Goal: Answer question/provide support: Share knowledge or assist other users

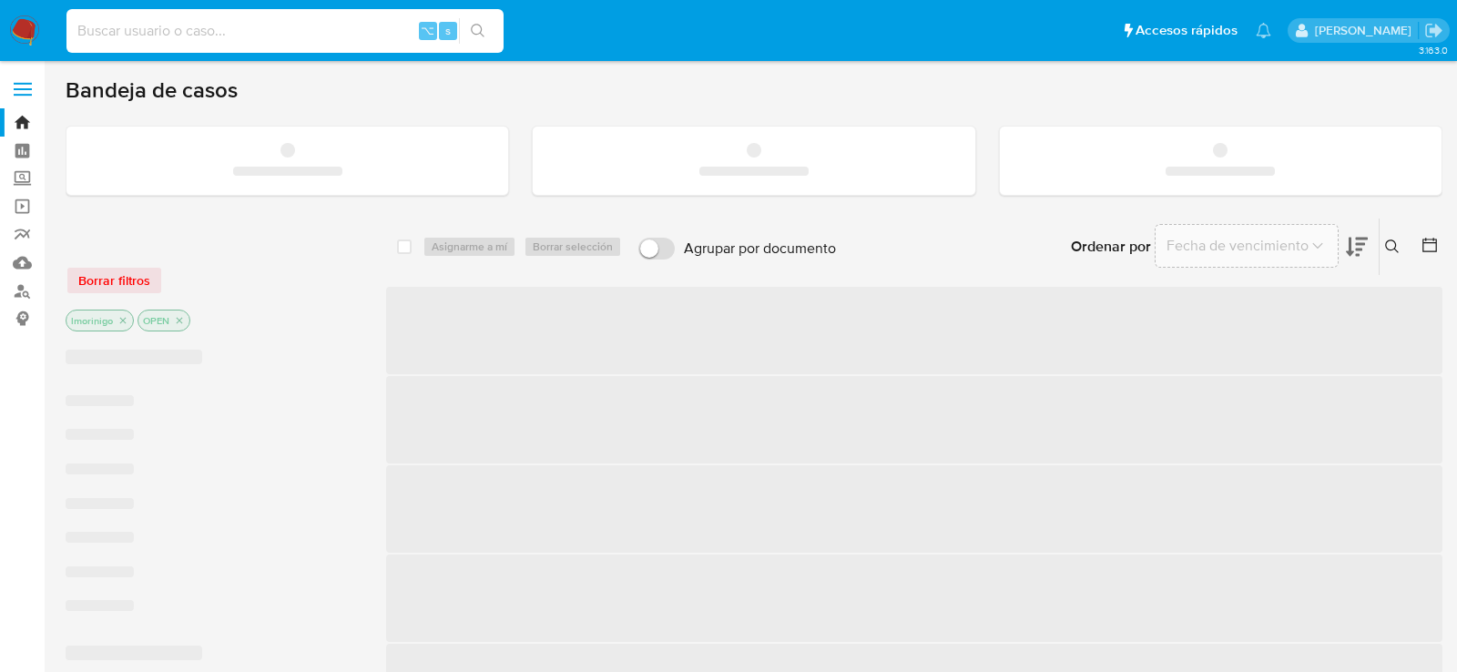
click at [370, 32] on input at bounding box center [284, 31] width 437 height 24
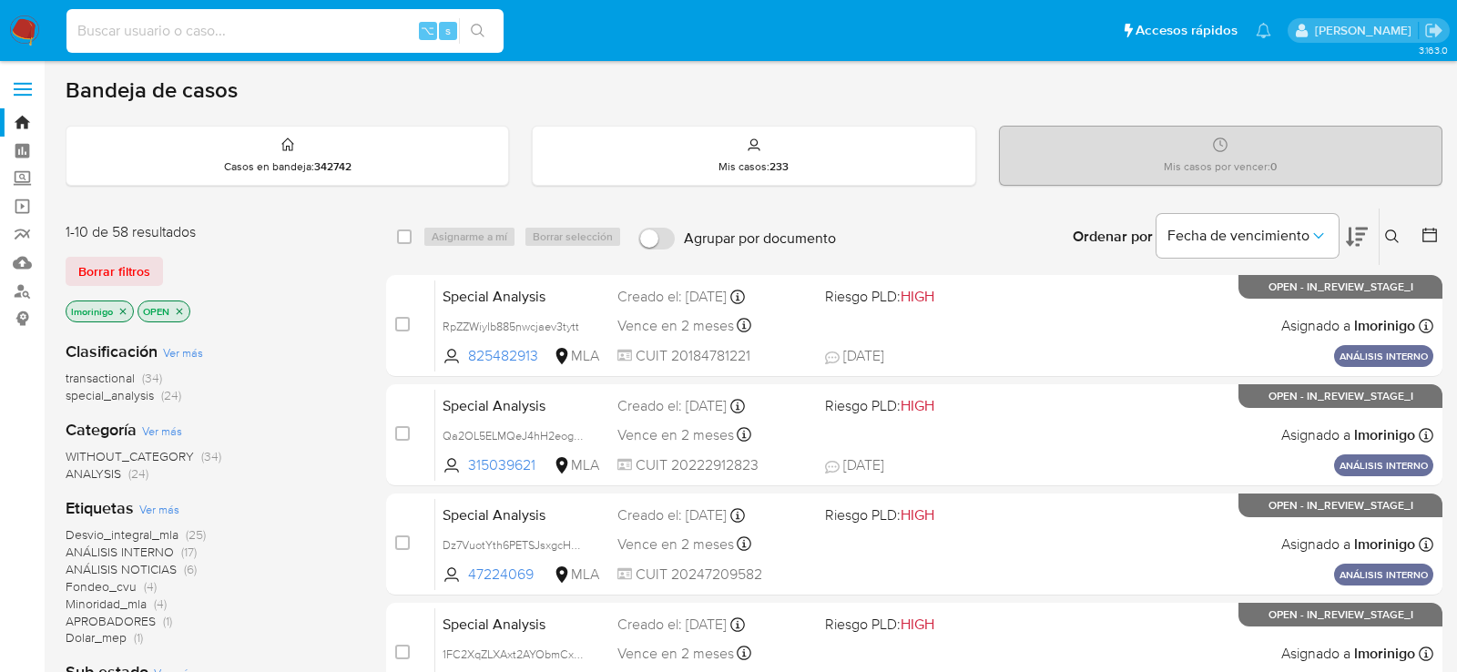
paste input "eCJvaXKe7qGq0PbBcXgX22jf"
type input "eCJvaXKe7qGq0PbBcXgX22jf"
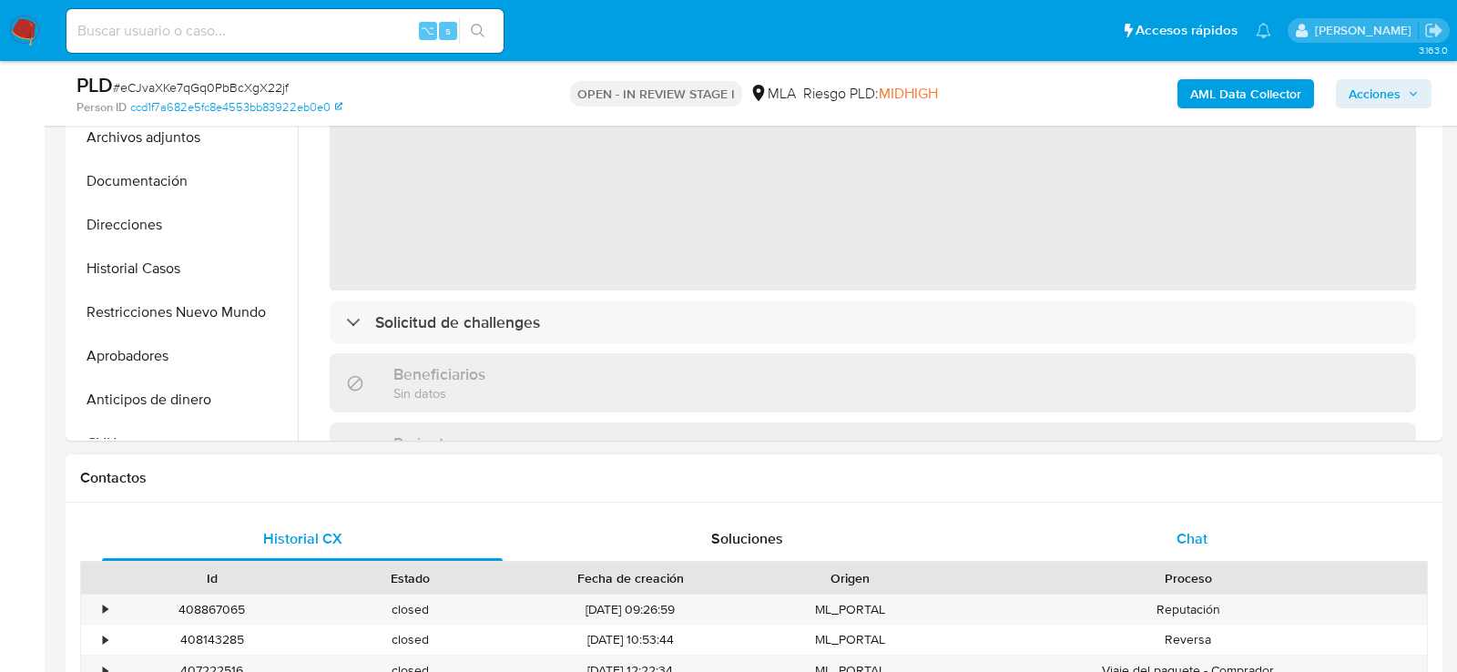
select select "10"
click at [1136, 520] on div "Chat" at bounding box center [1192, 539] width 401 height 44
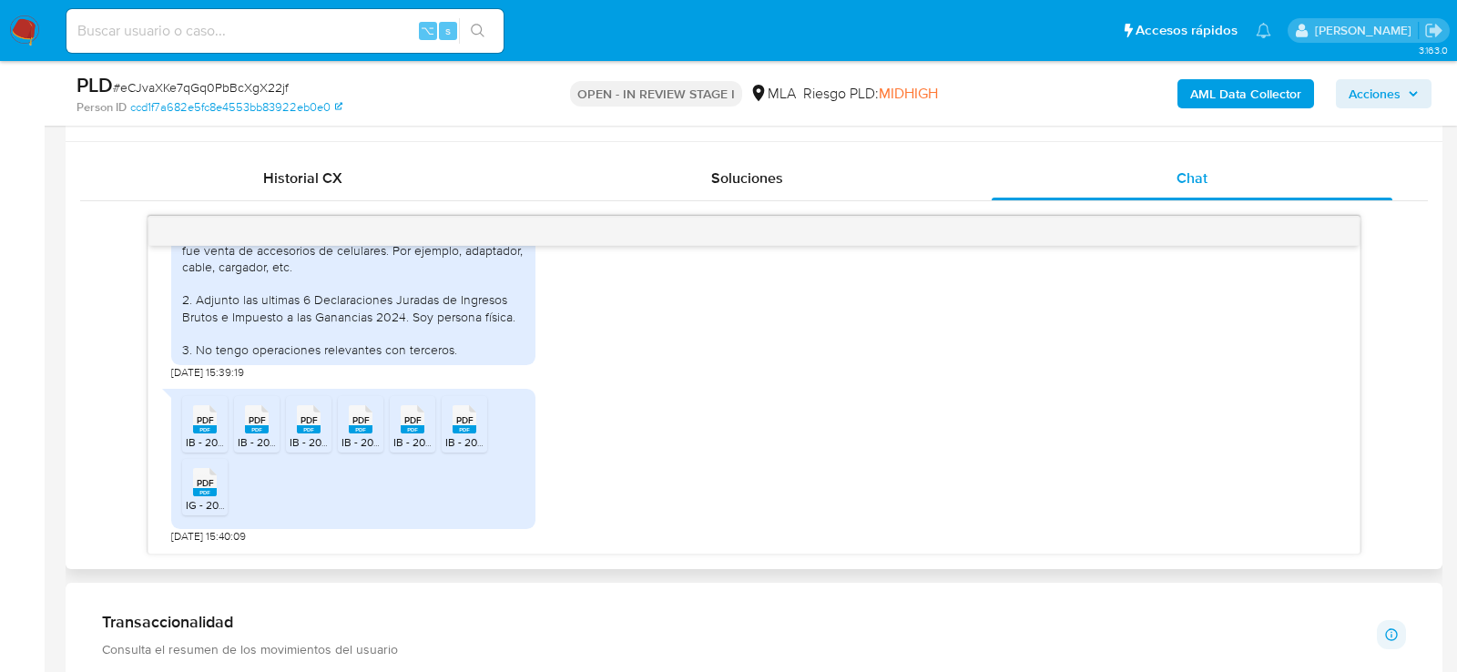
scroll to position [890, 0]
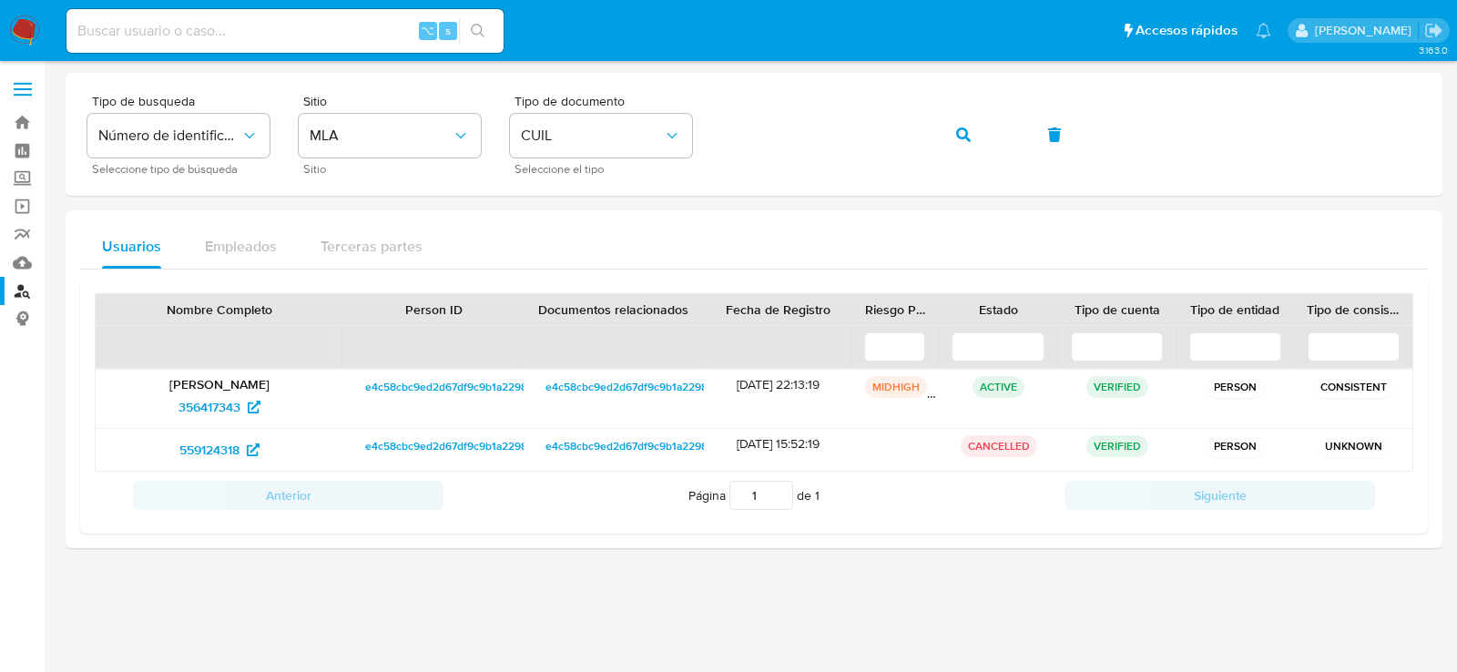
click at [291, 36] on input at bounding box center [284, 31] width 437 height 24
paste input "356417343"
type input "356417343"
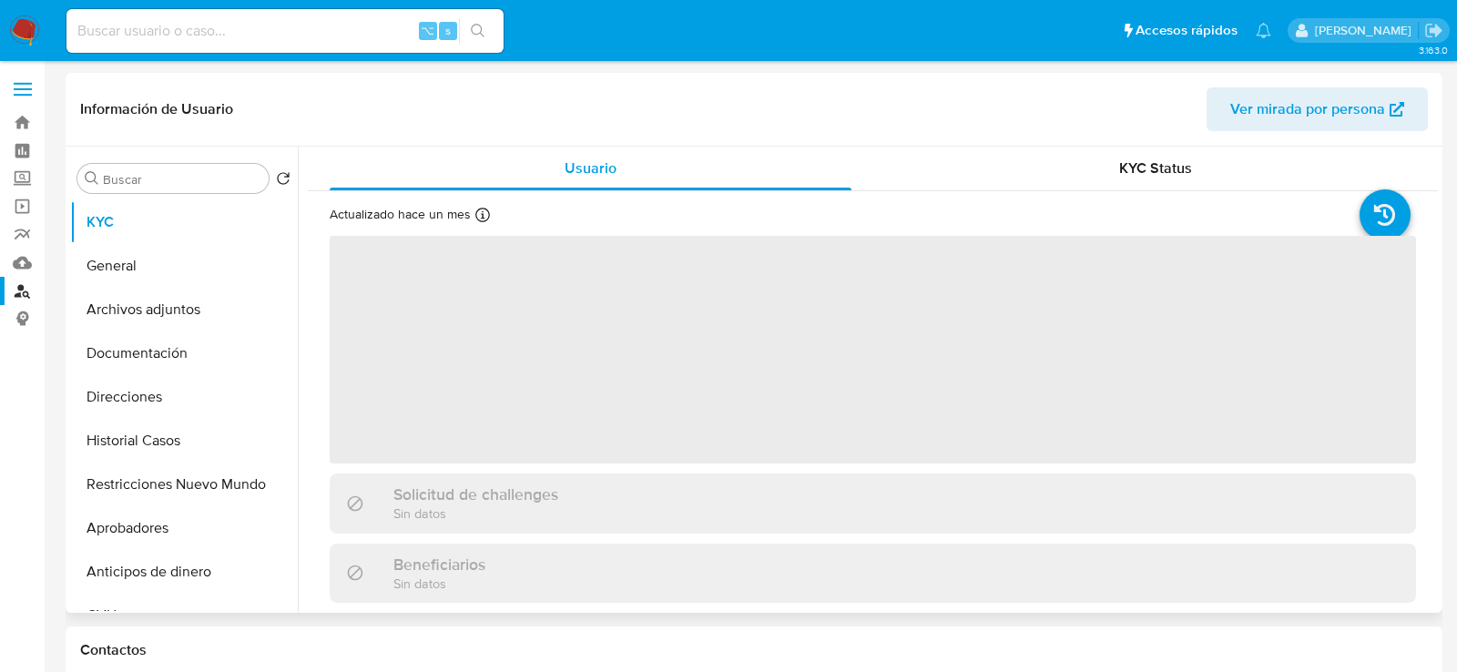
select select "10"
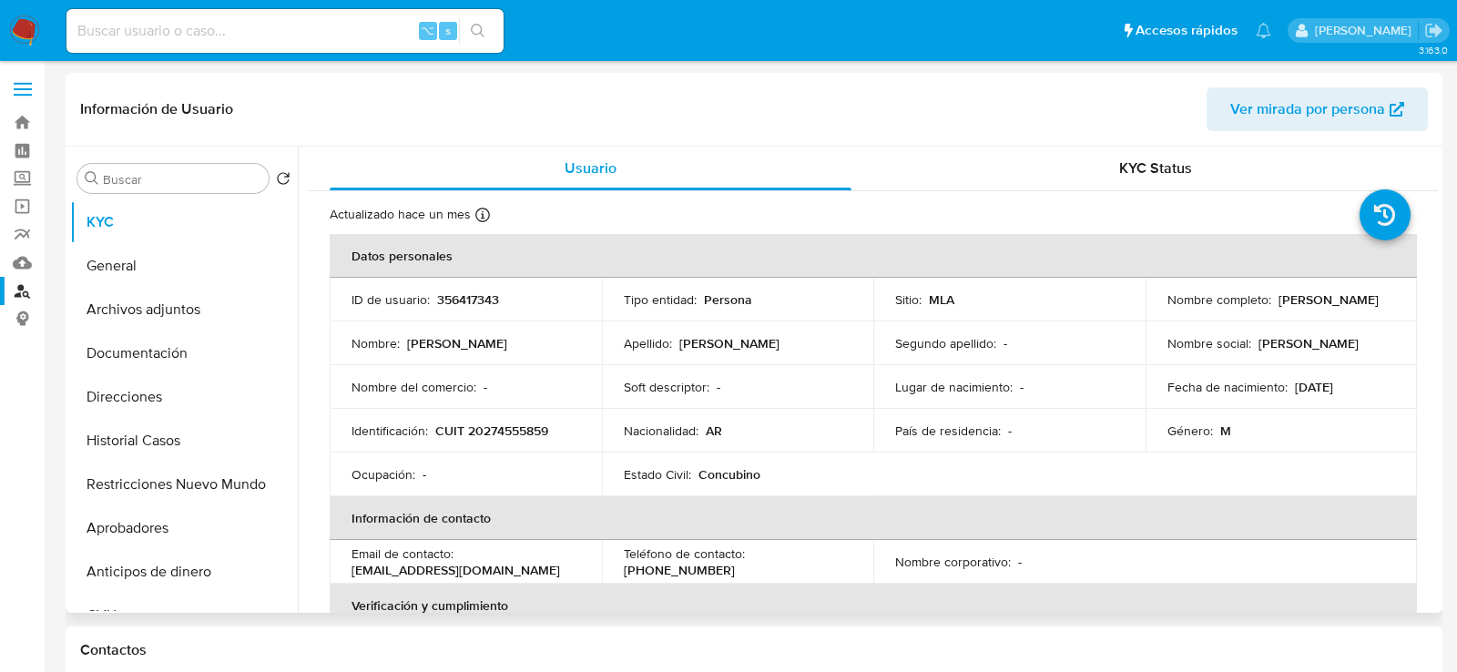
click at [494, 417] on td "Identificación : CUIT 20274555859" at bounding box center [466, 431] width 272 height 44
click at [494, 430] on p "CUIT 20274555859" at bounding box center [491, 431] width 113 height 16
copy p "20274555859"
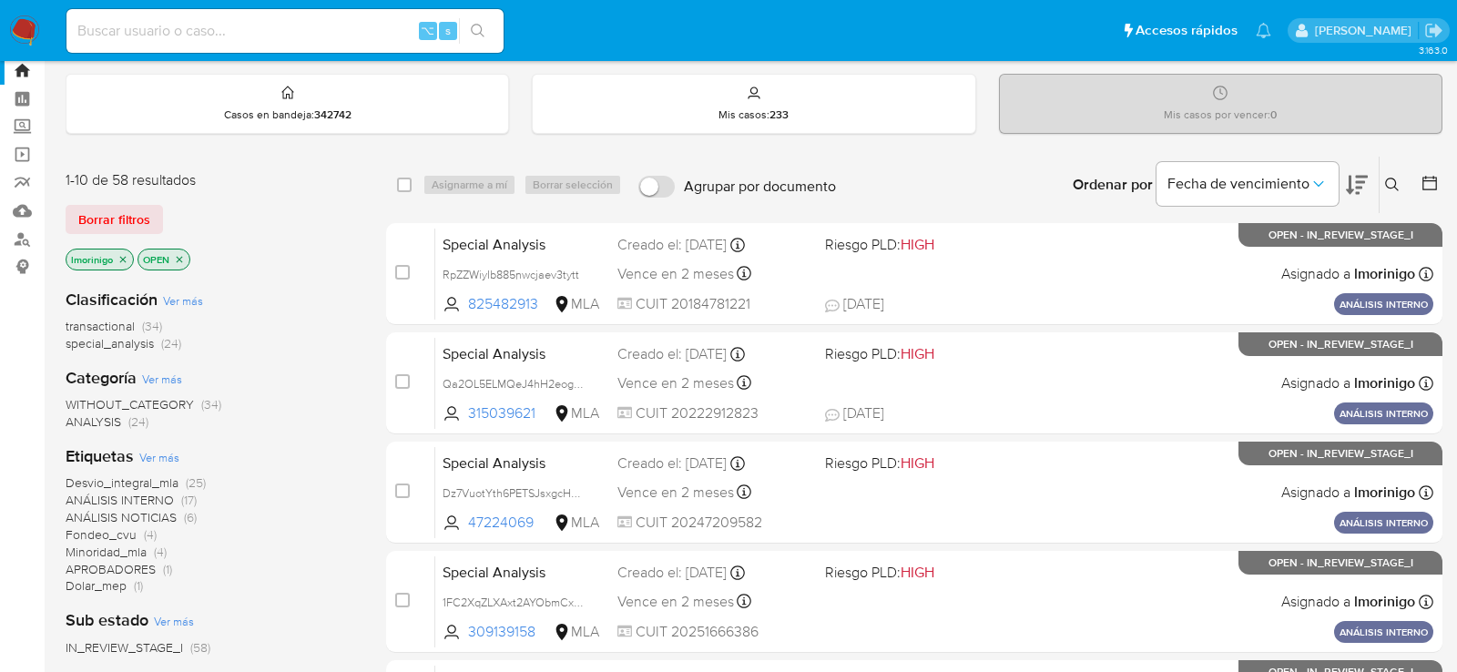
scroll to position [48, 0]
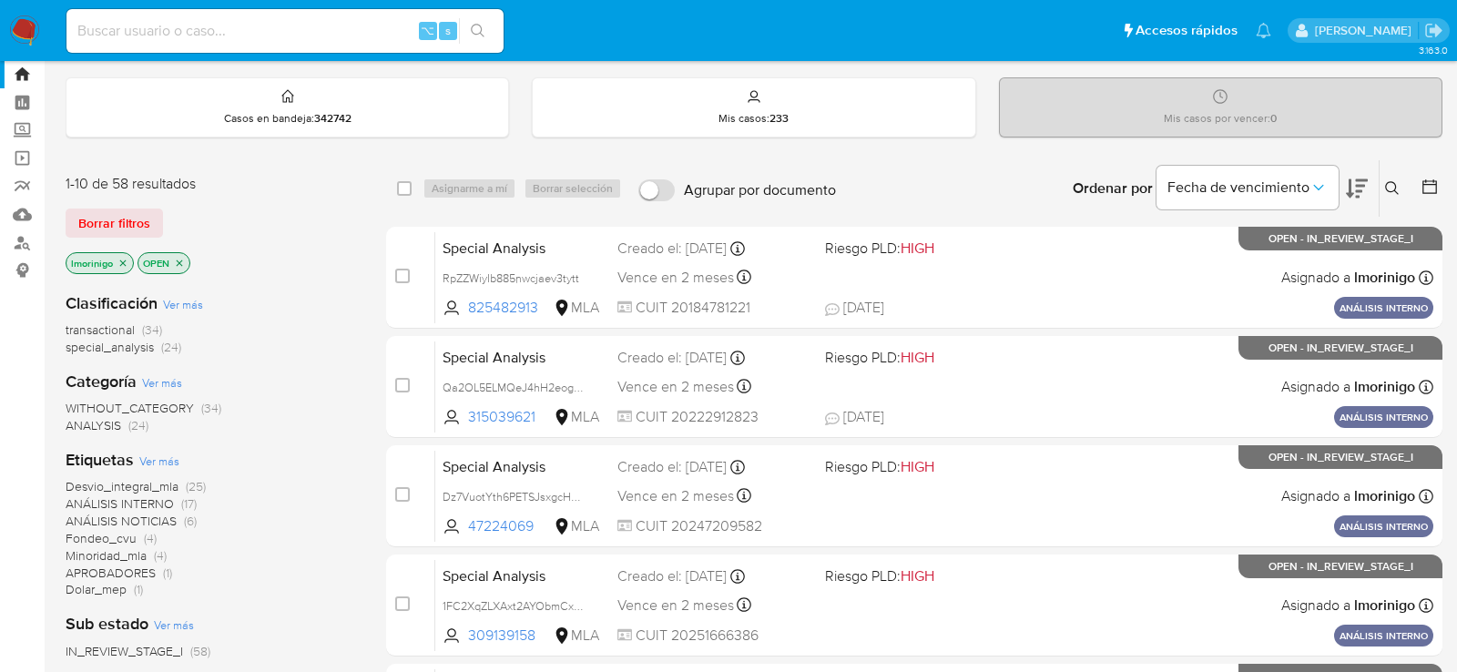
click at [1217, 208] on div "Fecha de vencimiento" at bounding box center [1248, 188] width 182 height 56
click at [1214, 175] on button "Fecha de vencimiento" at bounding box center [1248, 188] width 182 height 44
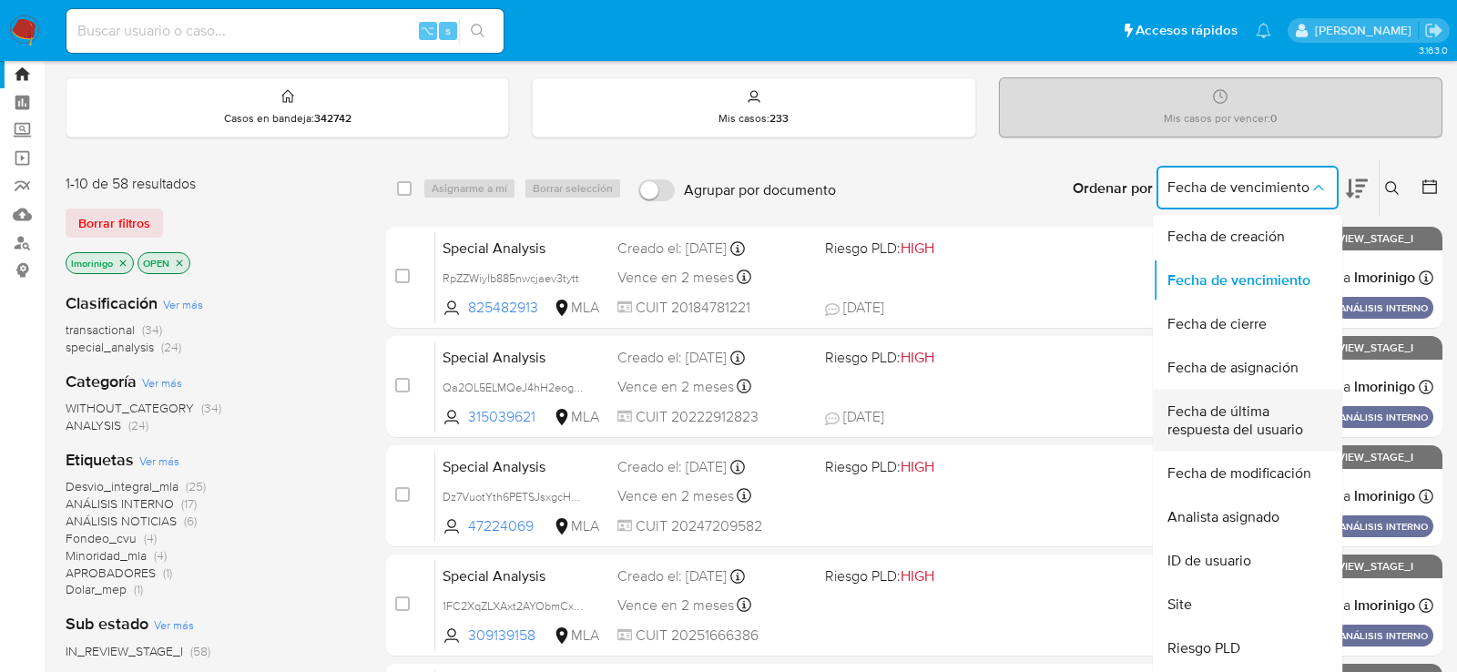
click at [1190, 436] on span "Fecha de última respuesta del usuario" at bounding box center [1241, 421] width 149 height 36
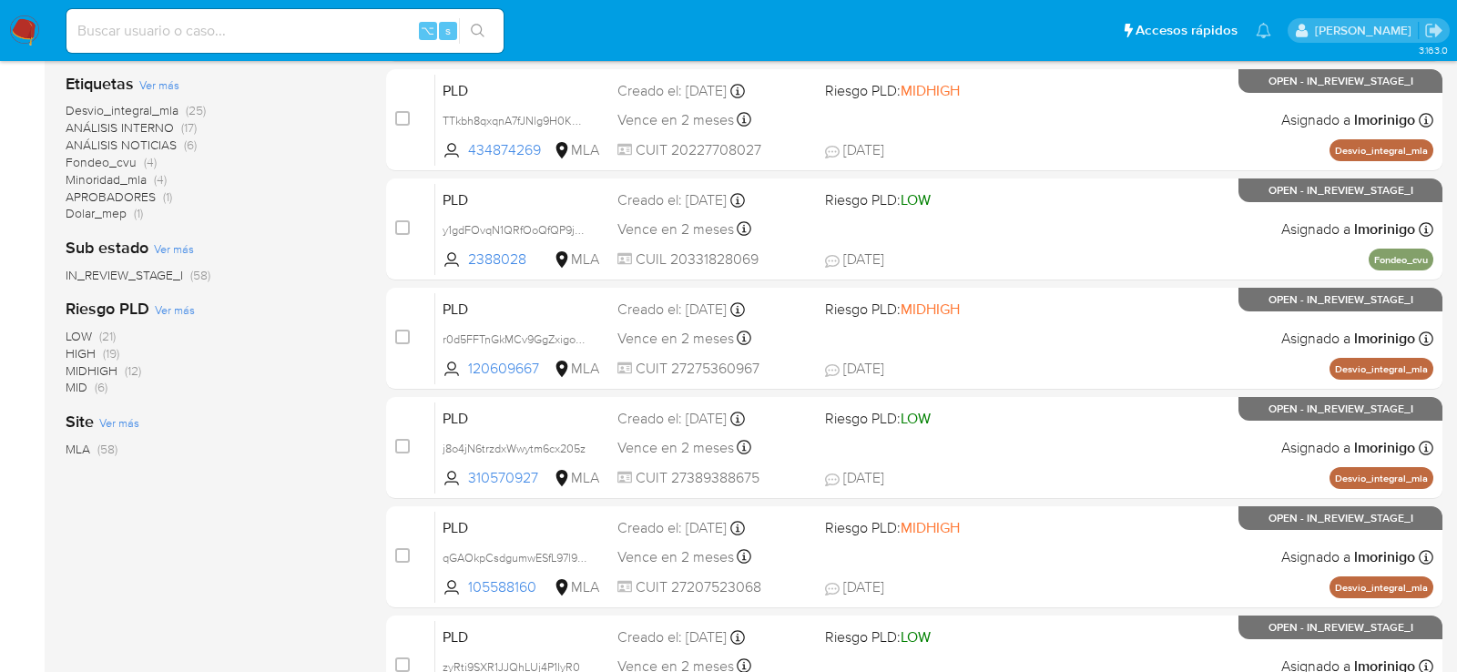
scroll to position [432, 0]
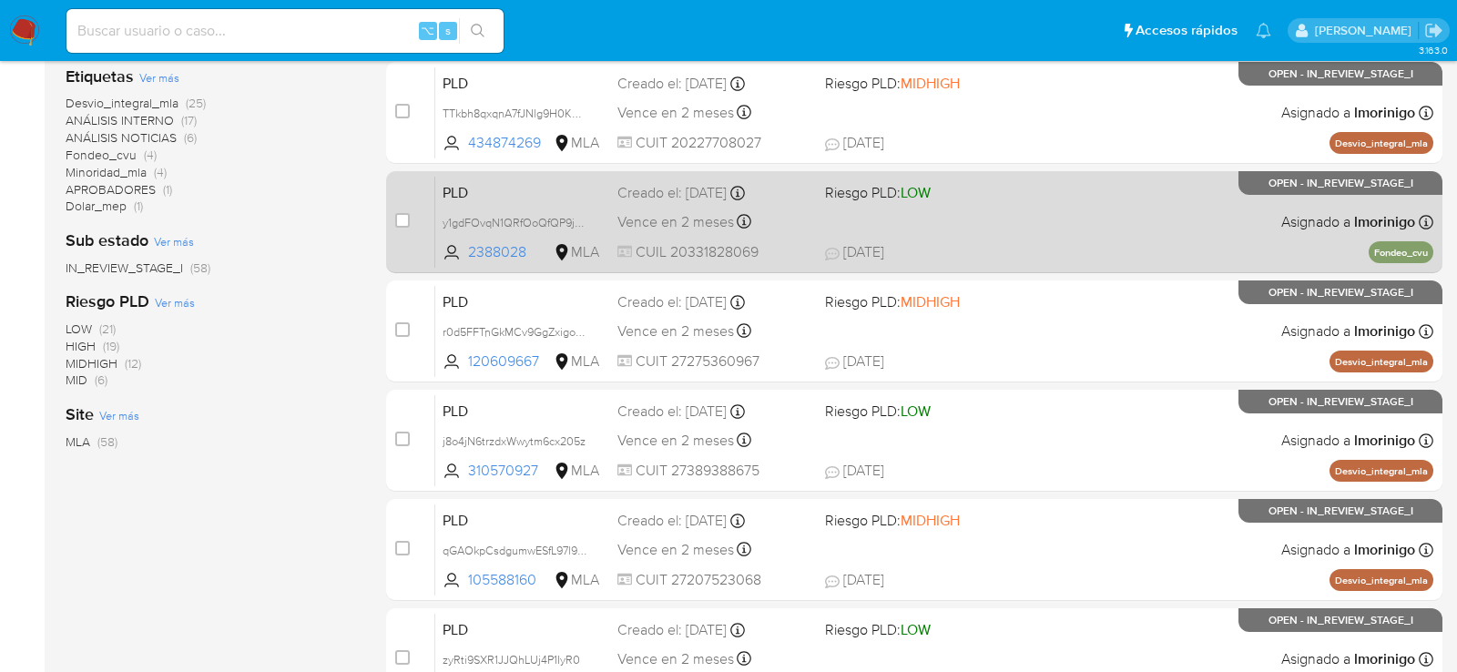
click at [1025, 221] on div "PLD y1gdFOvqN1QRfOoQfQP9jsUc 2388028 MLA Riesgo PLD: LOW Creado el: 12/09/2025 …" at bounding box center [934, 222] width 998 height 92
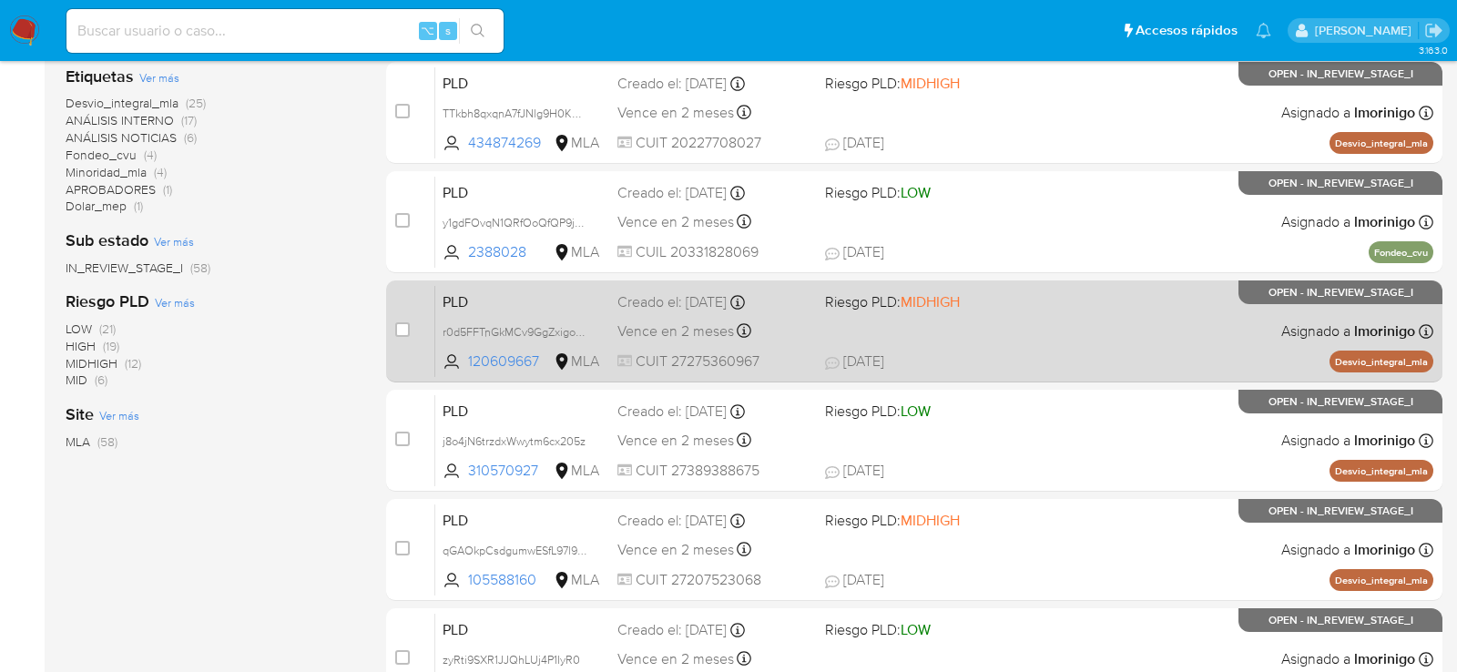
click at [1004, 368] on span "02/10/2025 02/10/2025 15:59" at bounding box center [1025, 362] width 401 height 20
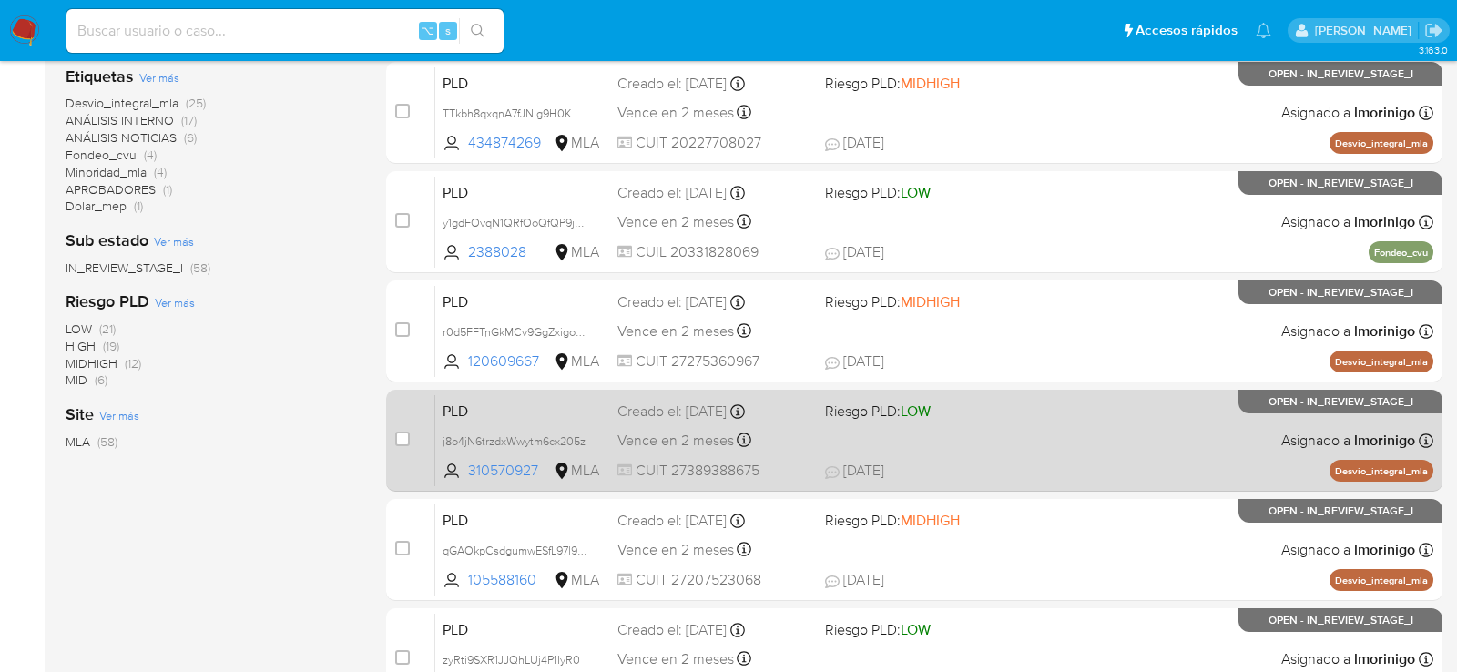
click at [908, 438] on span at bounding box center [921, 440] width 193 height 4
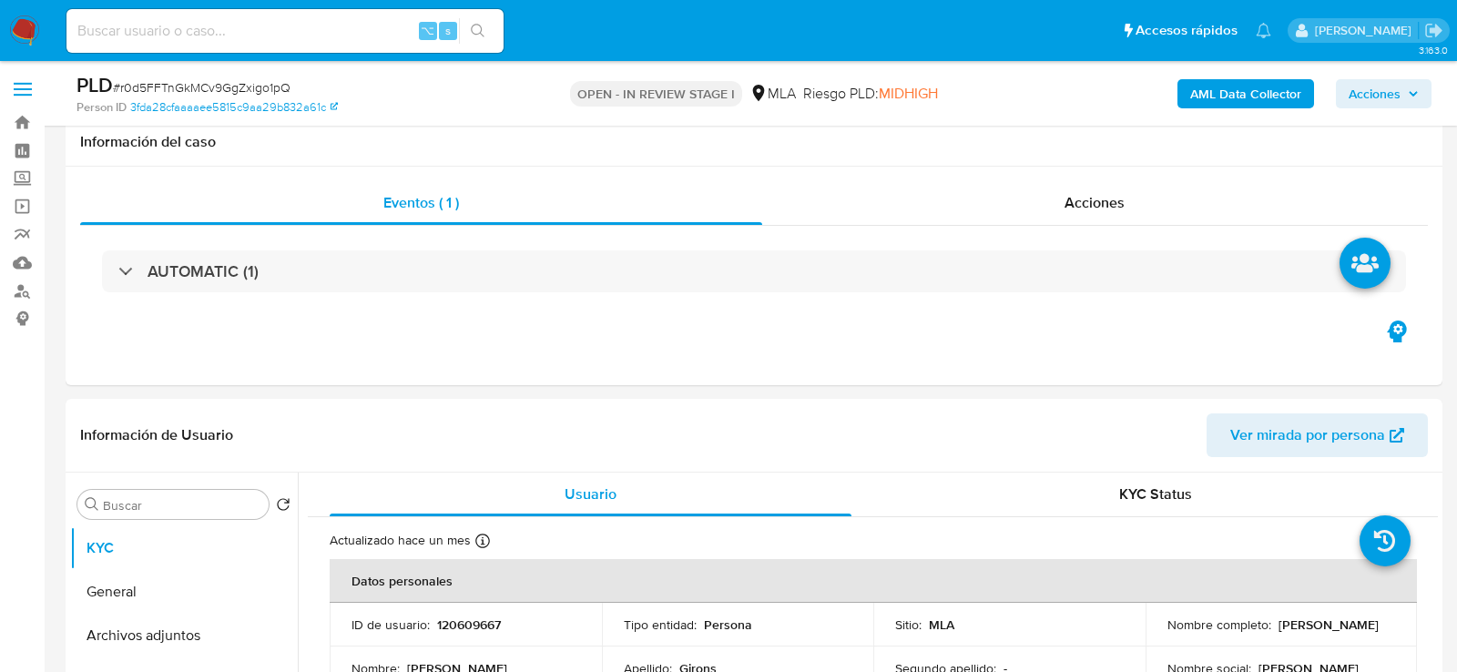
select select "10"
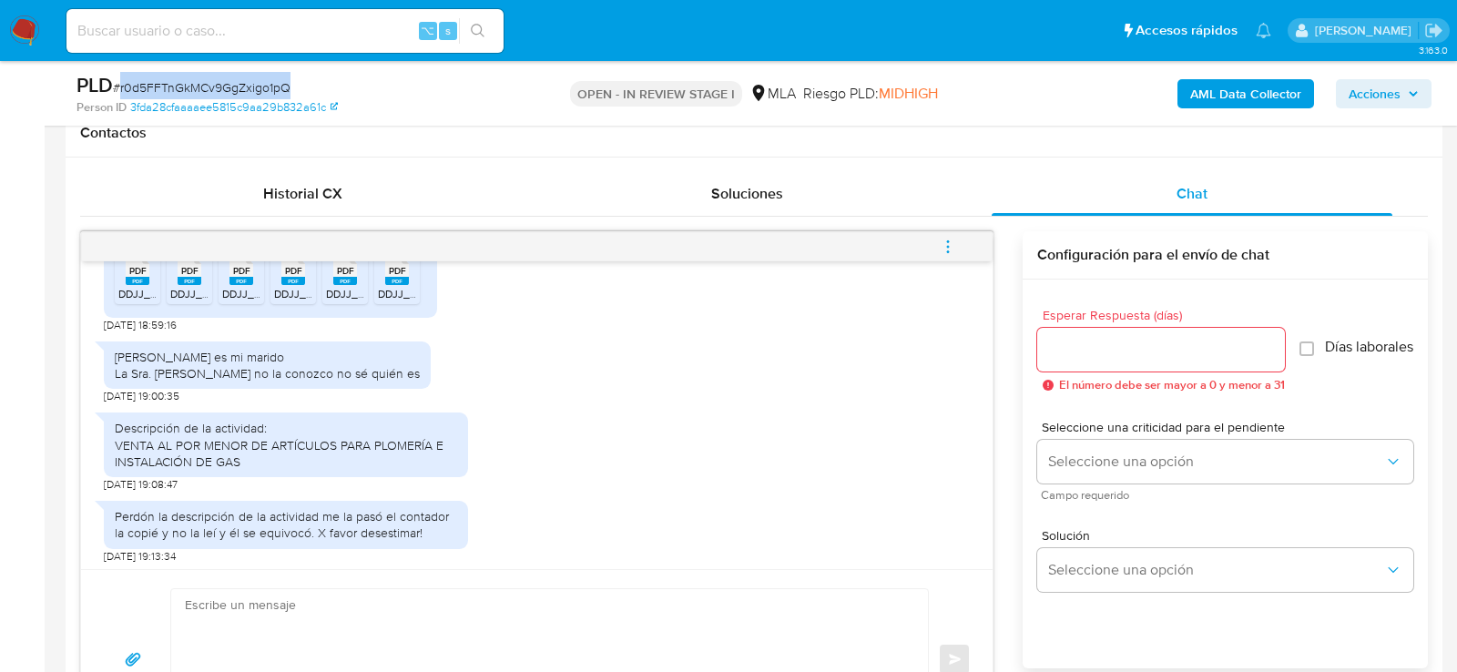
scroll to position [2579, 0]
drag, startPoint x: 158, startPoint y: 407, endPoint x: 104, endPoint y: 406, distance: 54.6
click at [104, 334] on span "02/10/2025 18:59:16" at bounding box center [140, 327] width 73 height 15
copy span "02/10/2025"
drag, startPoint x: 114, startPoint y: 441, endPoint x: 344, endPoint y: 444, distance: 230.4
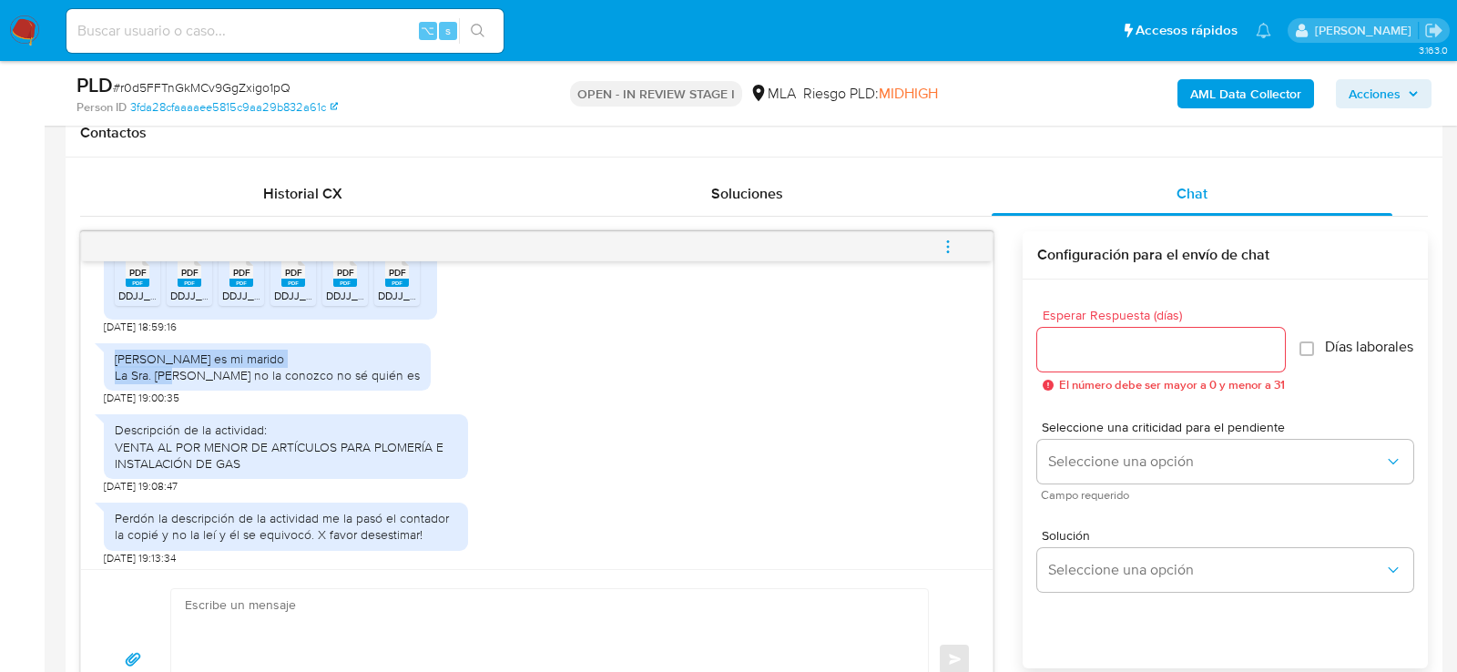
click at [344, 391] on div "Sergio Alberto Grammatico es mi marido La Sra. lidia no la conozco no sé quién …" at bounding box center [267, 366] width 327 height 47
copy div "Sergio Alberto Grammatico es mi marido"
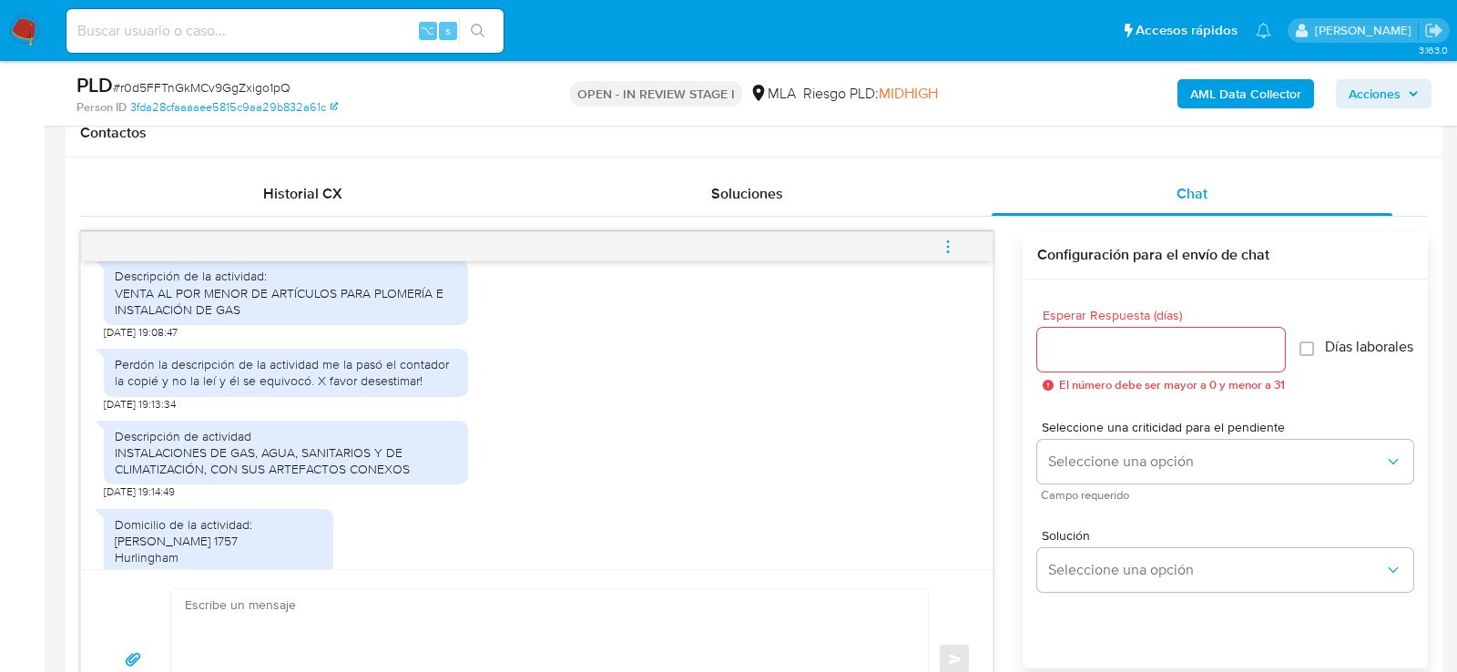
scroll to position [2735, 0]
drag, startPoint x: 108, startPoint y: 374, endPoint x: 245, endPoint y: 389, distance: 137.4
click at [245, 323] on div "Descripción de la actividad: VENTA AL POR MENOR DE ARTÍCULOS PARA PLOMERÍA E IN…" at bounding box center [286, 291] width 364 height 65
copy div "VENTA AL POR MENOR DE ARTÍCULOS PARA PLOMERÍA E INSTALACIÓN DE GAS"
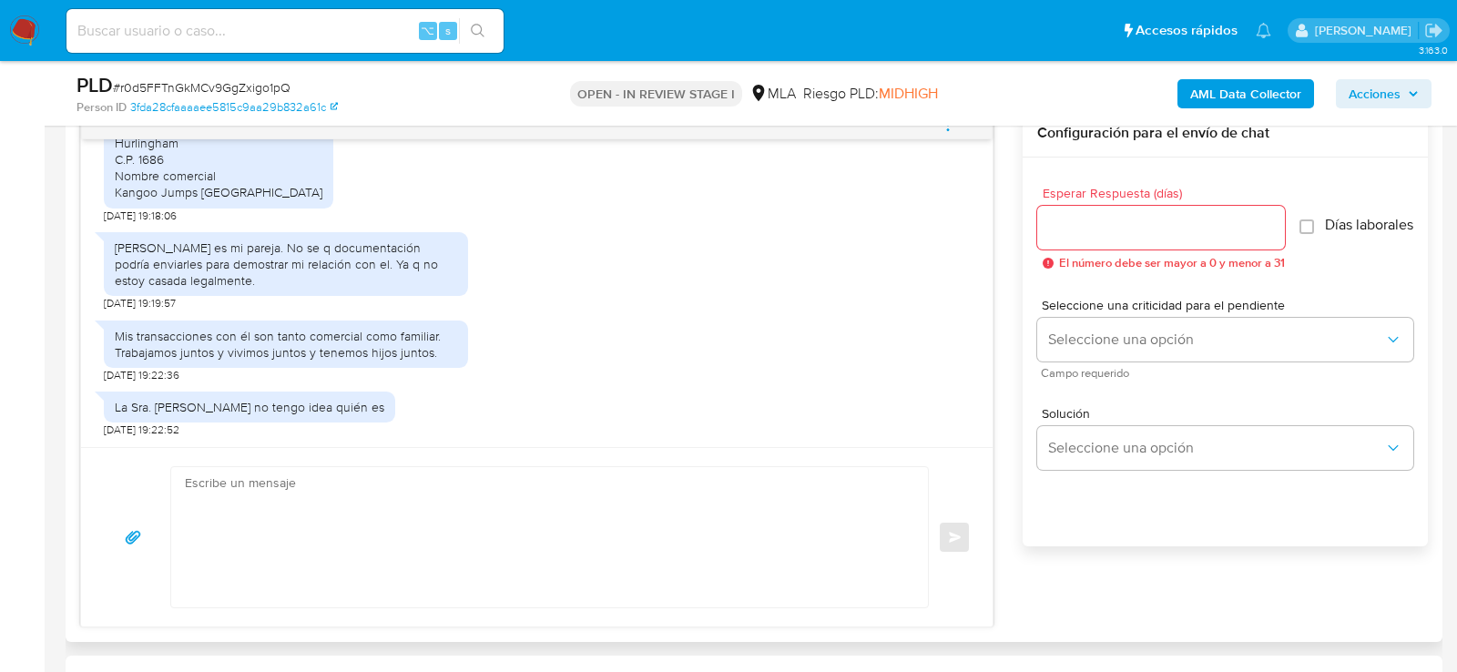
scroll to position [984, 0]
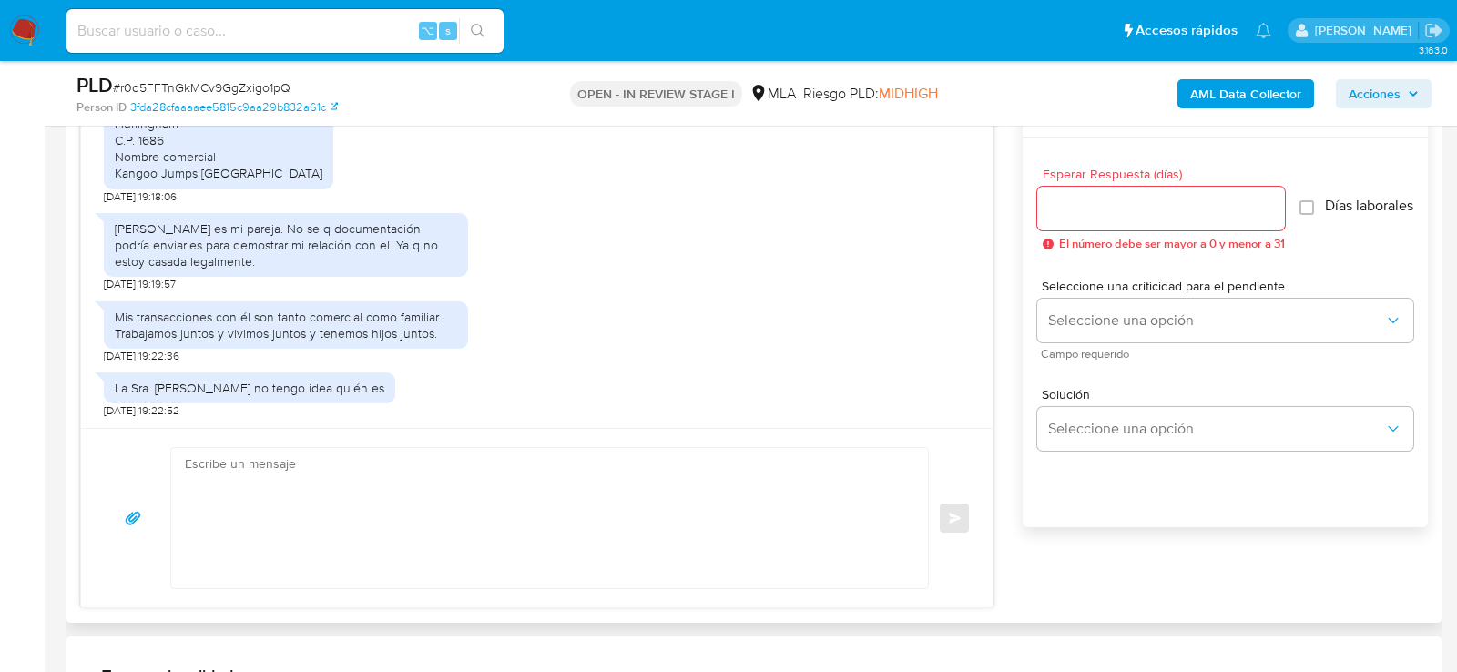
click at [627, 543] on textarea at bounding box center [545, 518] width 720 height 140
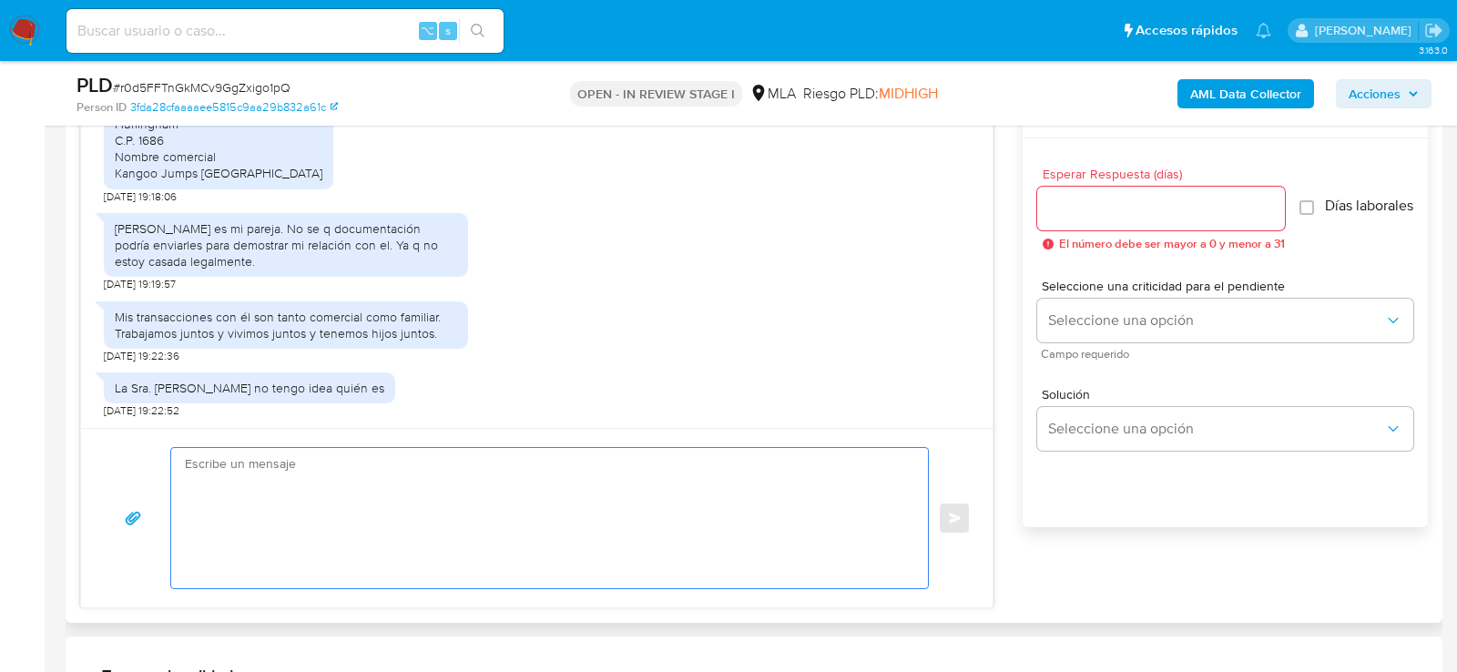
paste textarea "Hola, ¡Muchas gracias por tu respuesta! Confirmamos la recepción de la document…"
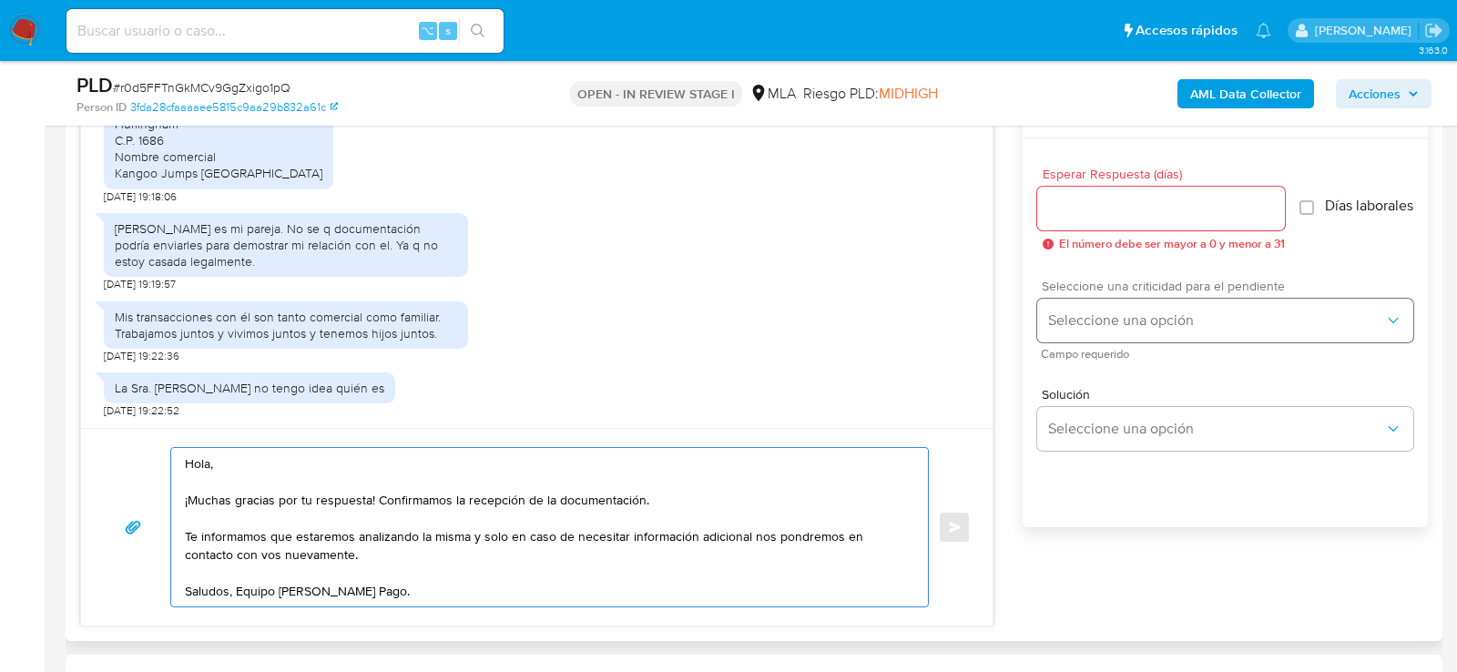
type textarea "Hola, ¡Muchas gracias por tu respuesta! Confirmamos la recepción de la document…"
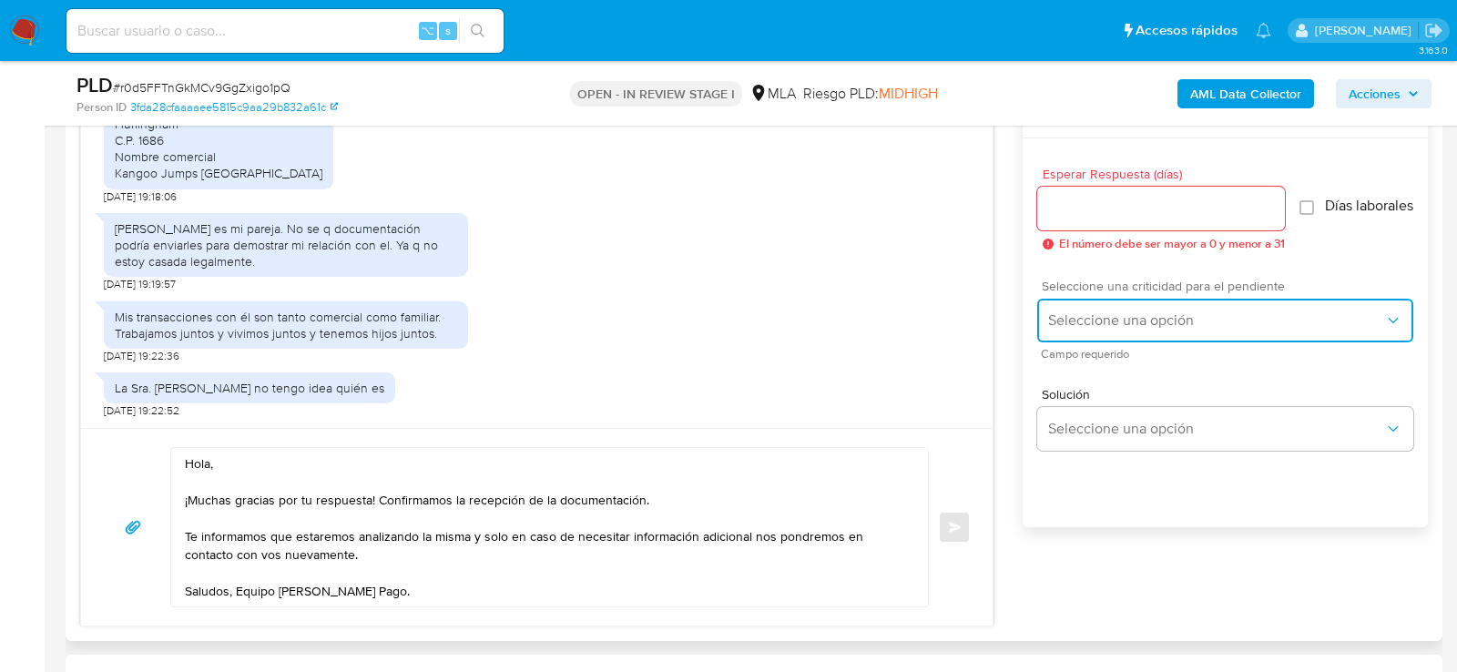
click at [1171, 320] on span "Seleccione una opción" at bounding box center [1216, 320] width 336 height 18
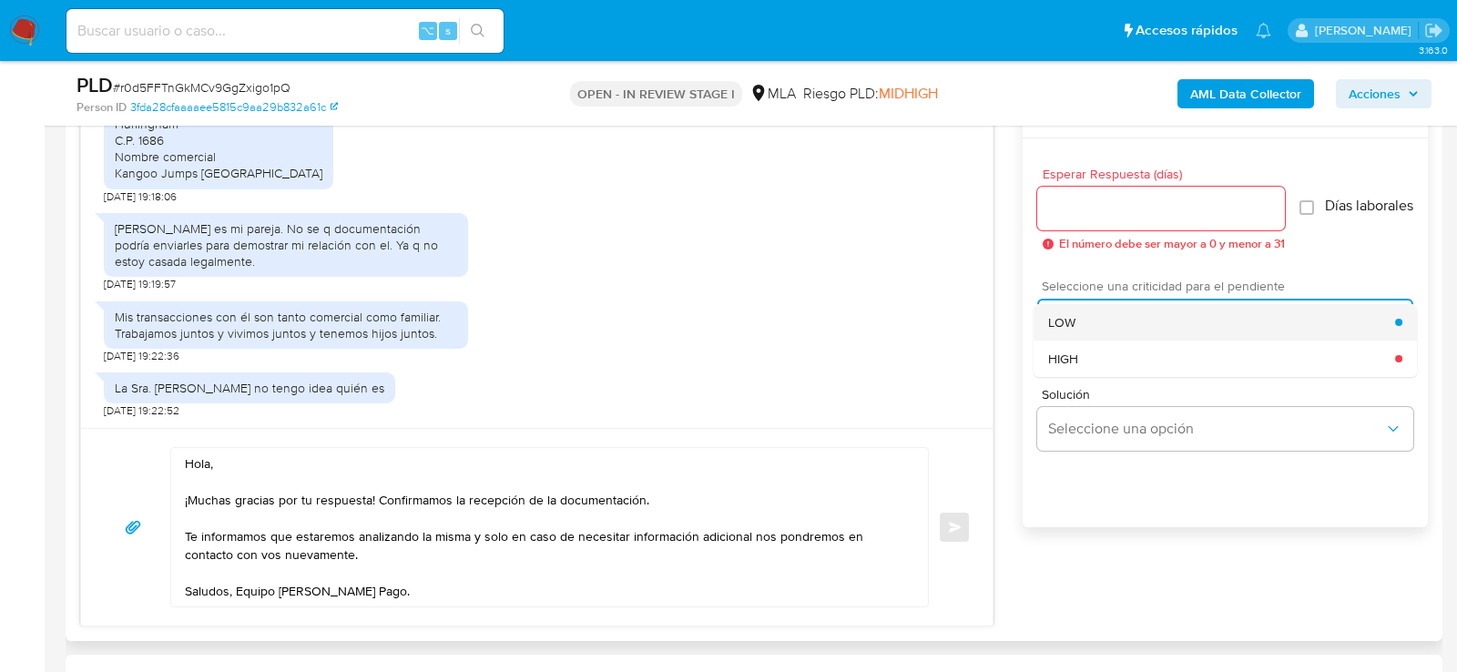
click at [1135, 320] on div "LOW" at bounding box center [1221, 322] width 347 height 36
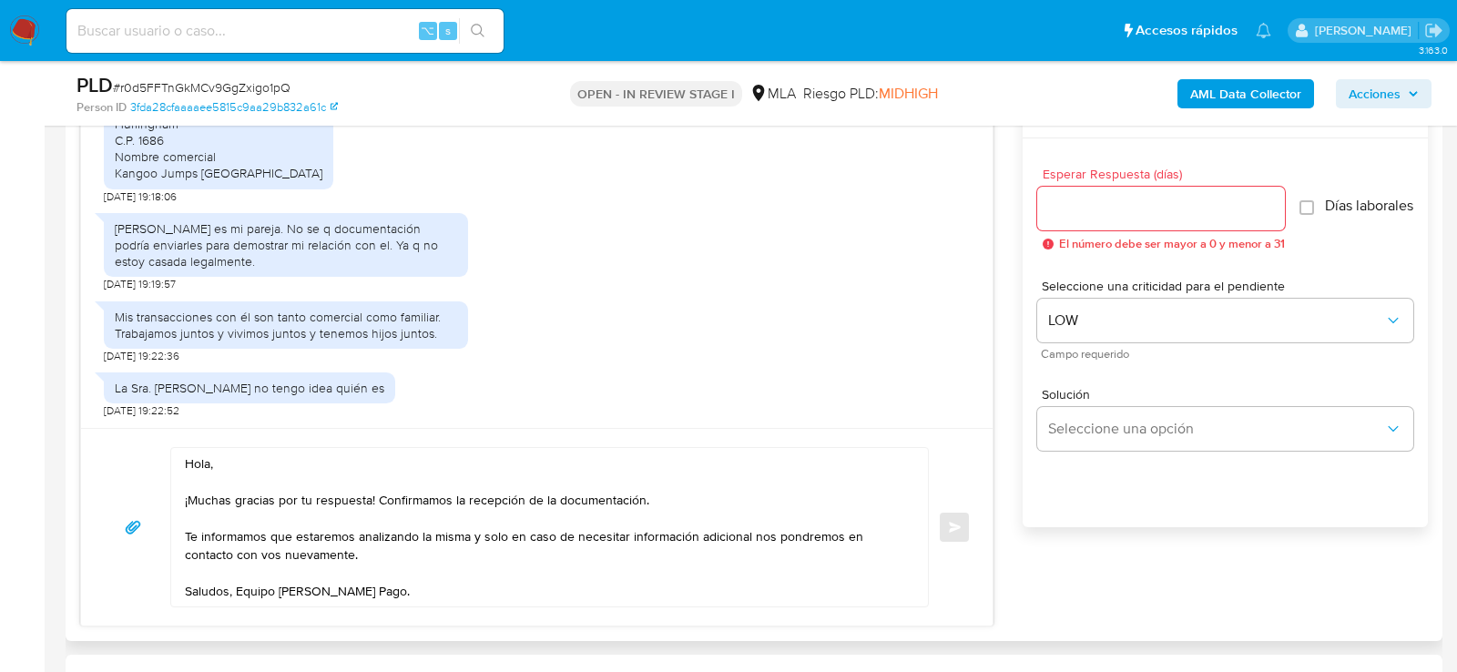
click at [1106, 238] on span "El número debe ser mayor a 0 y menor a 31" at bounding box center [1172, 244] width 226 height 13
click at [1102, 227] on div at bounding box center [1161, 209] width 248 height 44
click at [1094, 215] on input "Esperar Respuesta (días)" at bounding box center [1161, 209] width 248 height 24
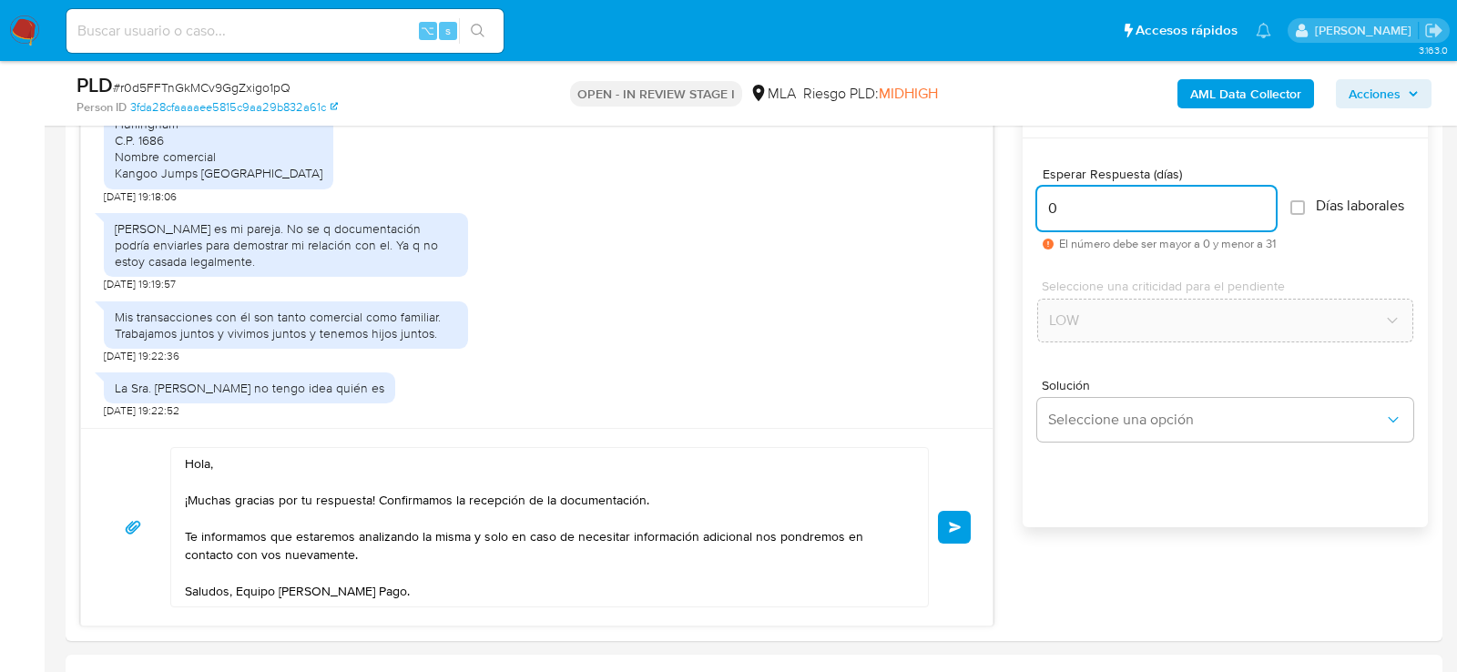
type input "0"
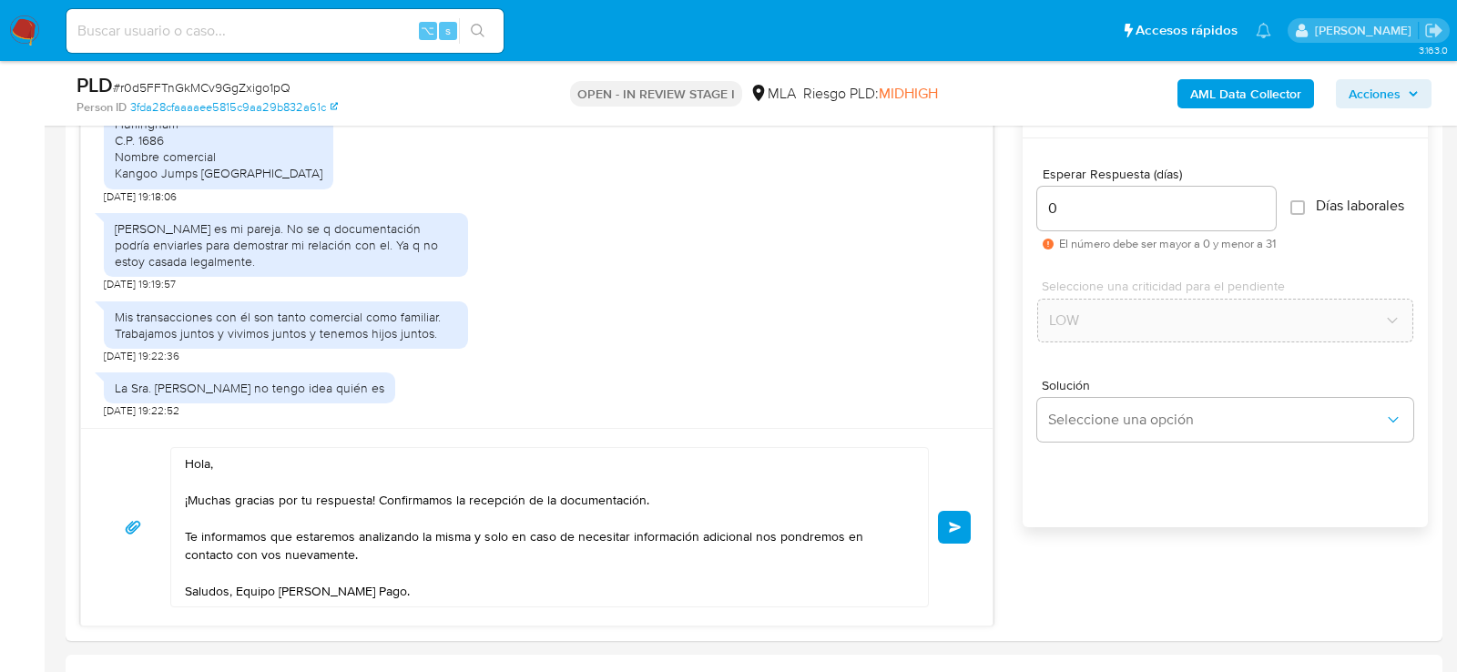
click at [247, 85] on span "# r0d5FFTnGkMCv9GgZxigo1pQ" at bounding box center [202, 87] width 178 height 18
copy span "r0d5FFTnGkMCv9GgZxigo1pQ"
click at [952, 535] on button "Enviar" at bounding box center [954, 527] width 33 height 33
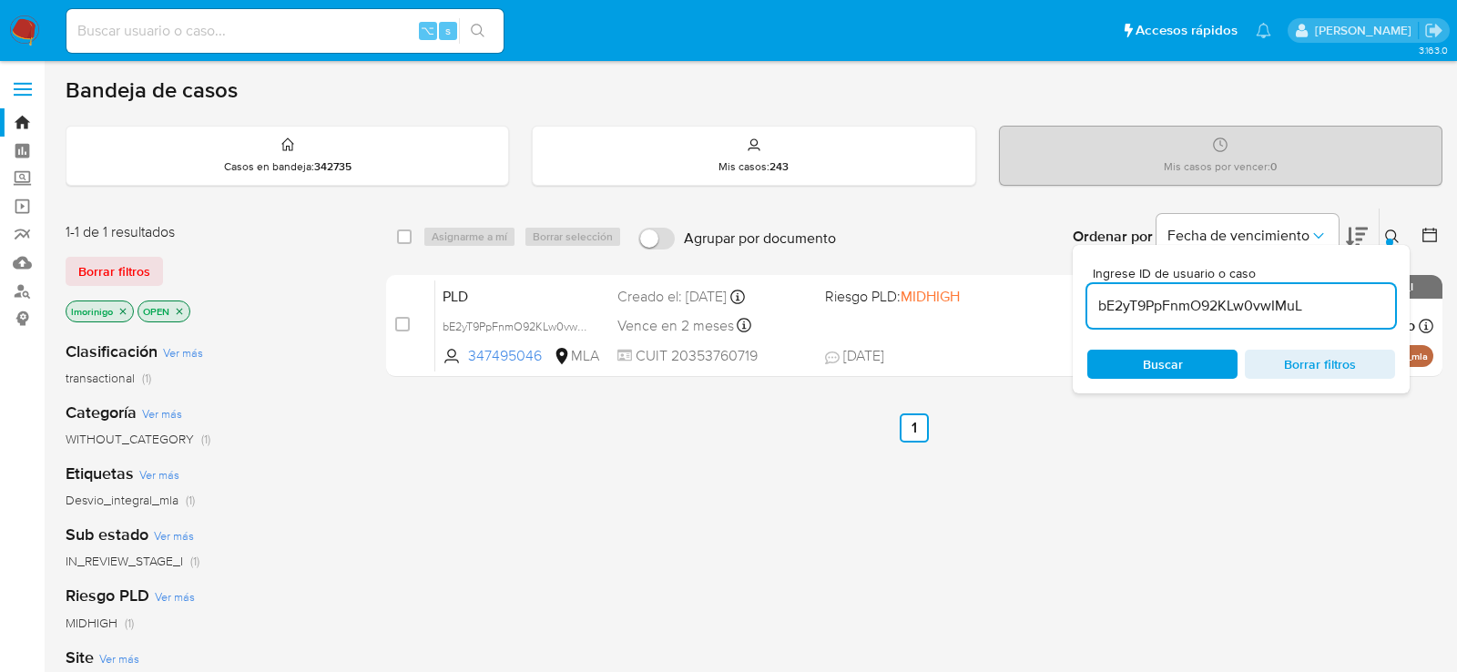
click at [1116, 306] on input "bE2yT9PpFnmO92KLw0vwIMuL" at bounding box center [1241, 306] width 308 height 24
paste input "r0d5FFTnGkMCv9GgZxigo1pQ"
type input "r0d5FFTnGkMCv9GgZxigo1pQ"
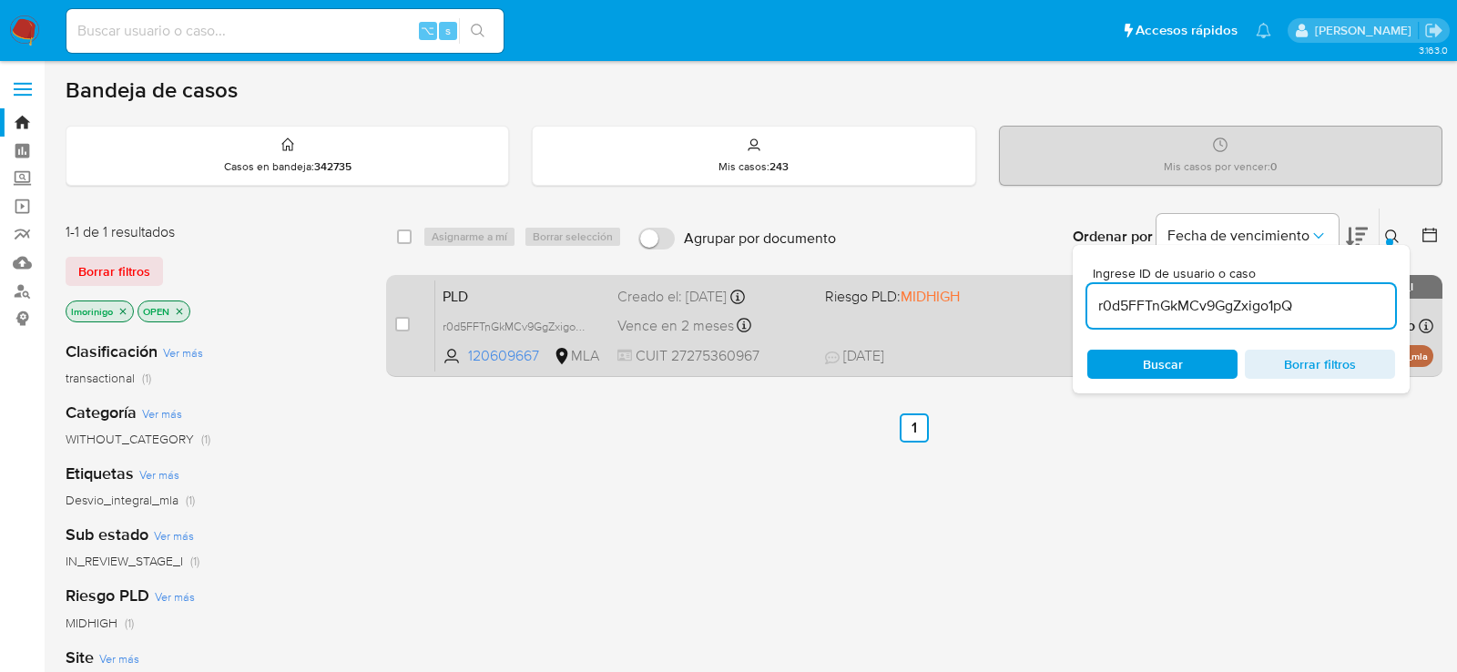
click at [393, 326] on div "case-item-checkbox No es posible asignar el caso PLD r0d5FFTnGkMCv9GgZxigo1pQ 1…" at bounding box center [914, 326] width 1056 height 102
click at [399, 326] on input "checkbox" at bounding box center [402, 324] width 15 height 15
checkbox input "true"
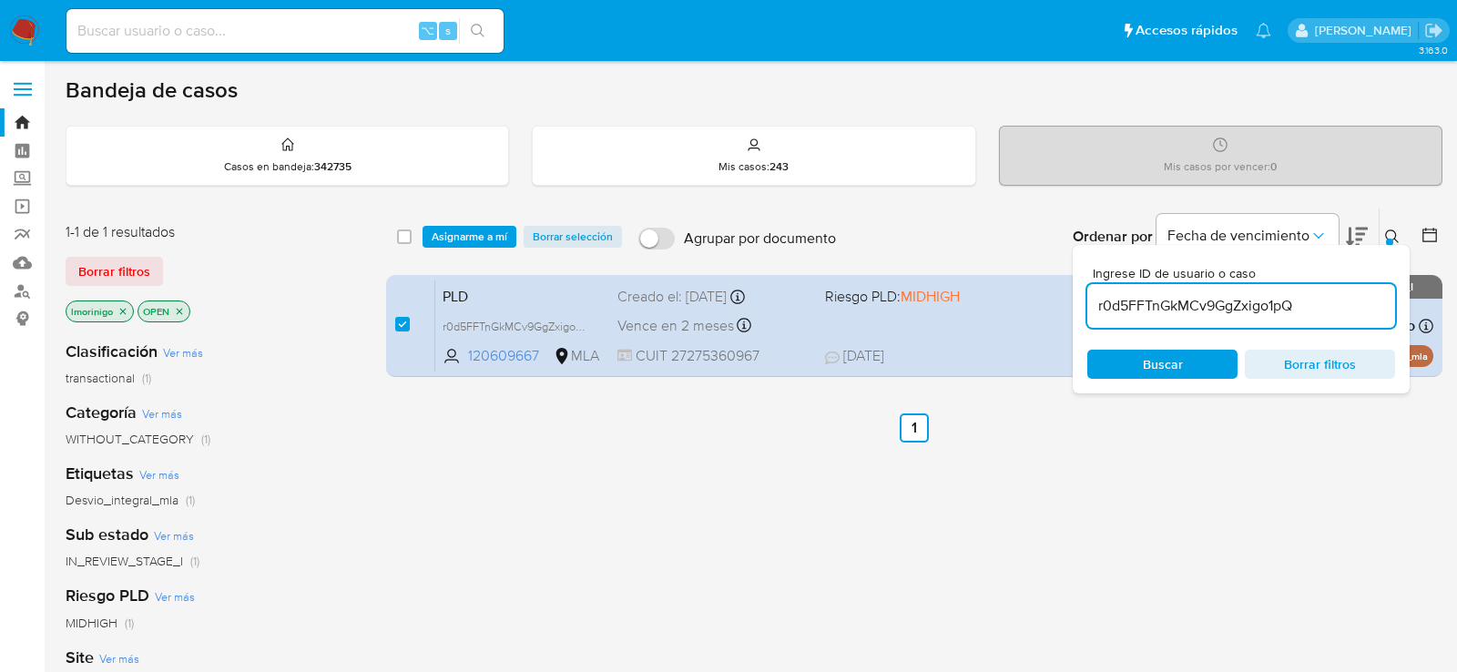
click at [461, 250] on div "select-all-cases-checkbox Asignarme a mí Borrar selección Agrupar por documento…" at bounding box center [914, 237] width 1056 height 56
click at [467, 234] on span "Asignarme a mí" at bounding box center [470, 237] width 76 height 18
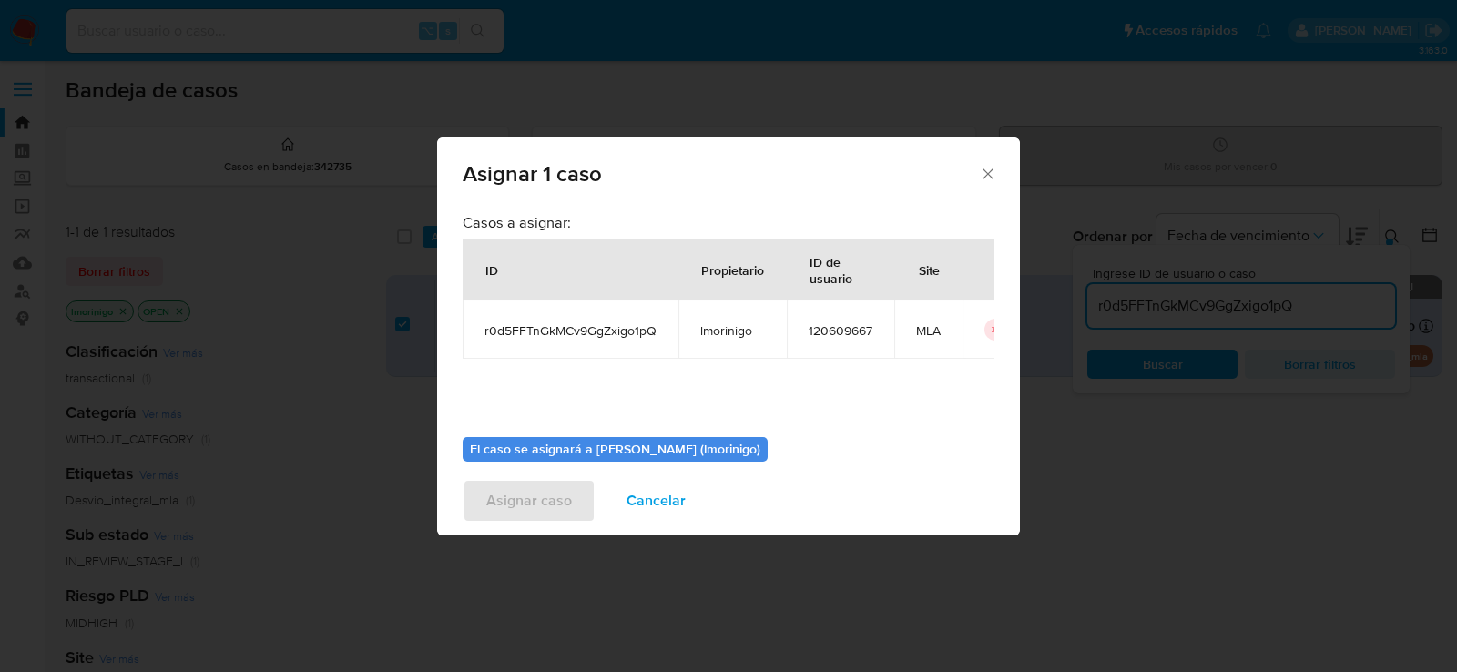
scroll to position [93, 0]
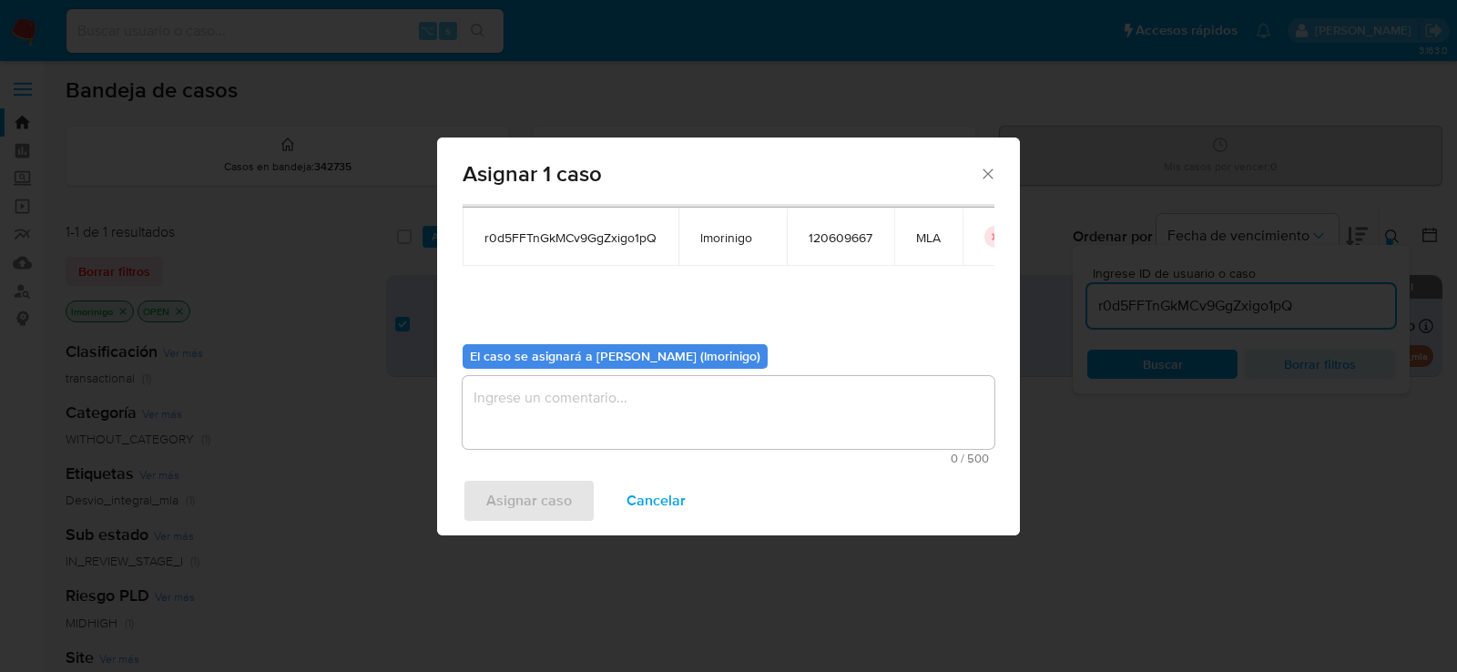
click at [578, 414] on textarea "assign-modal" at bounding box center [729, 412] width 532 height 73
click at [551, 525] on div "Asignar caso Cancelar" at bounding box center [728, 500] width 583 height 69
click at [551, 519] on span "Asignar caso" at bounding box center [529, 501] width 86 height 40
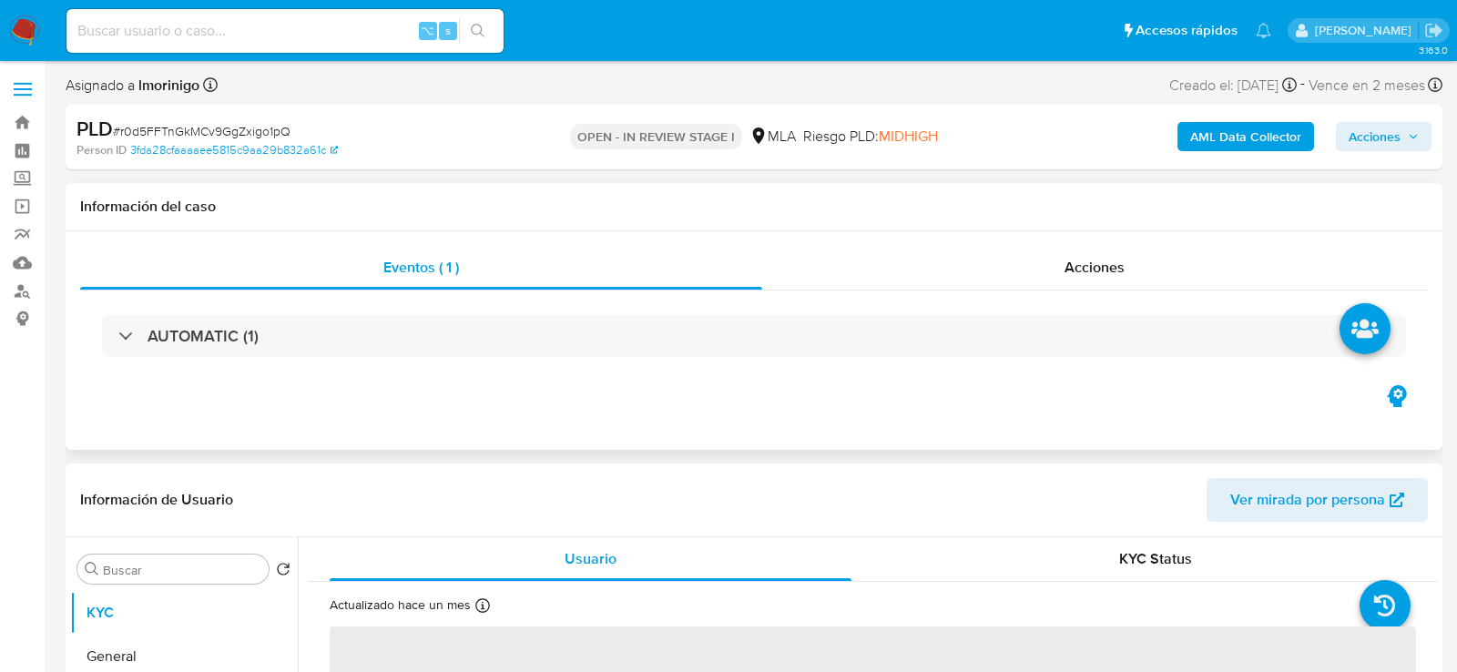
select select "10"
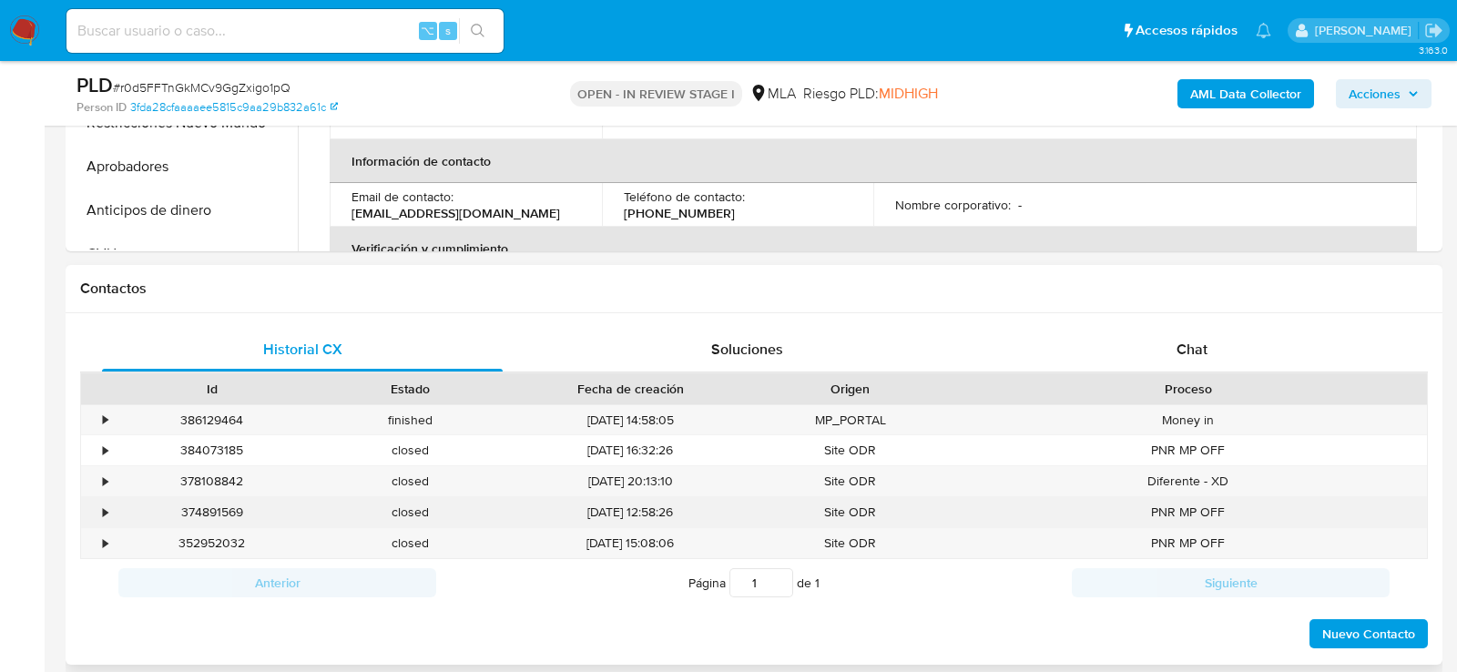
scroll to position [797, 0]
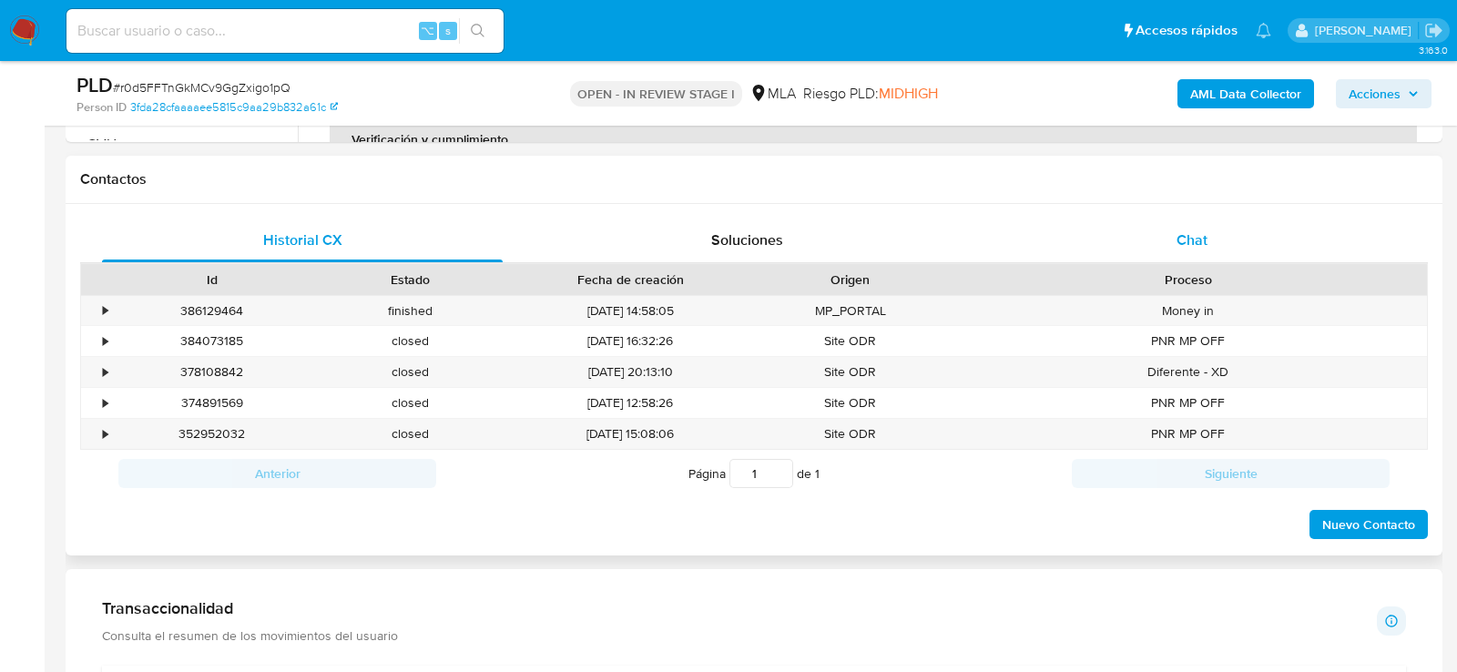
click at [1262, 233] on div "Chat" at bounding box center [1192, 241] width 401 height 44
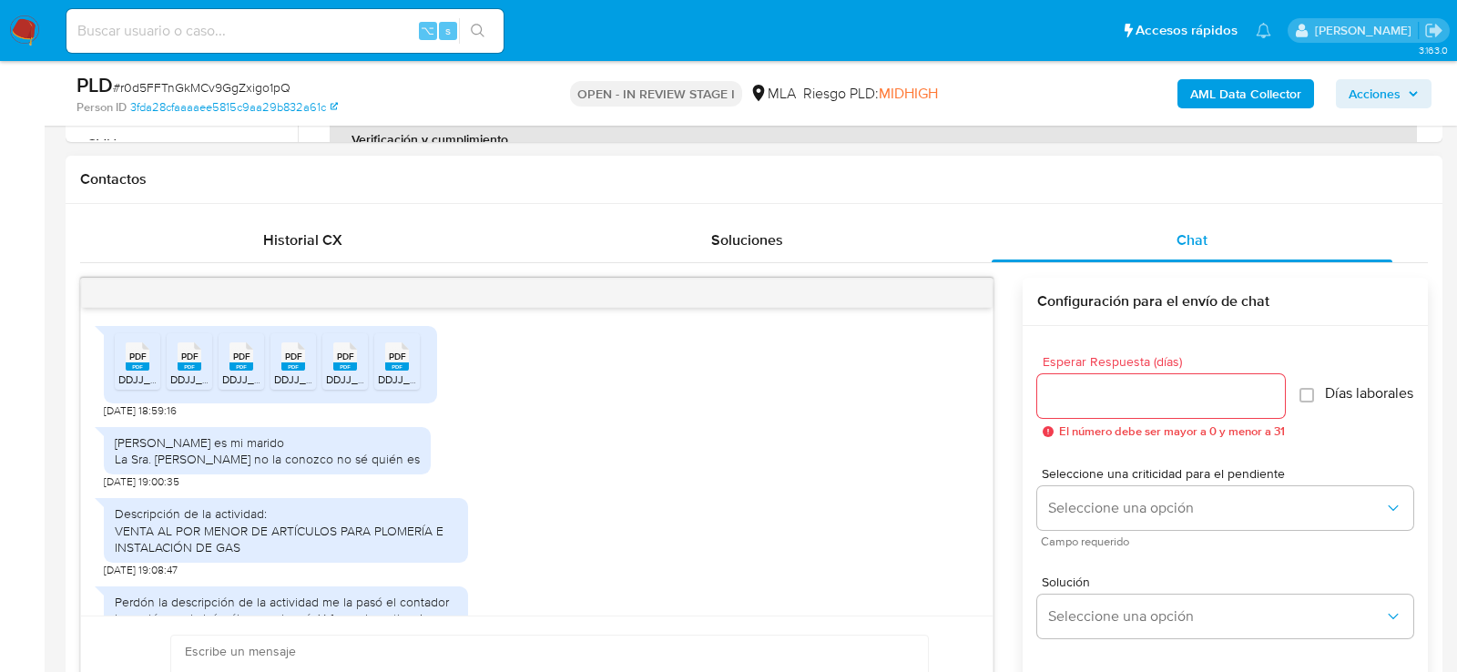
scroll to position [702, 0]
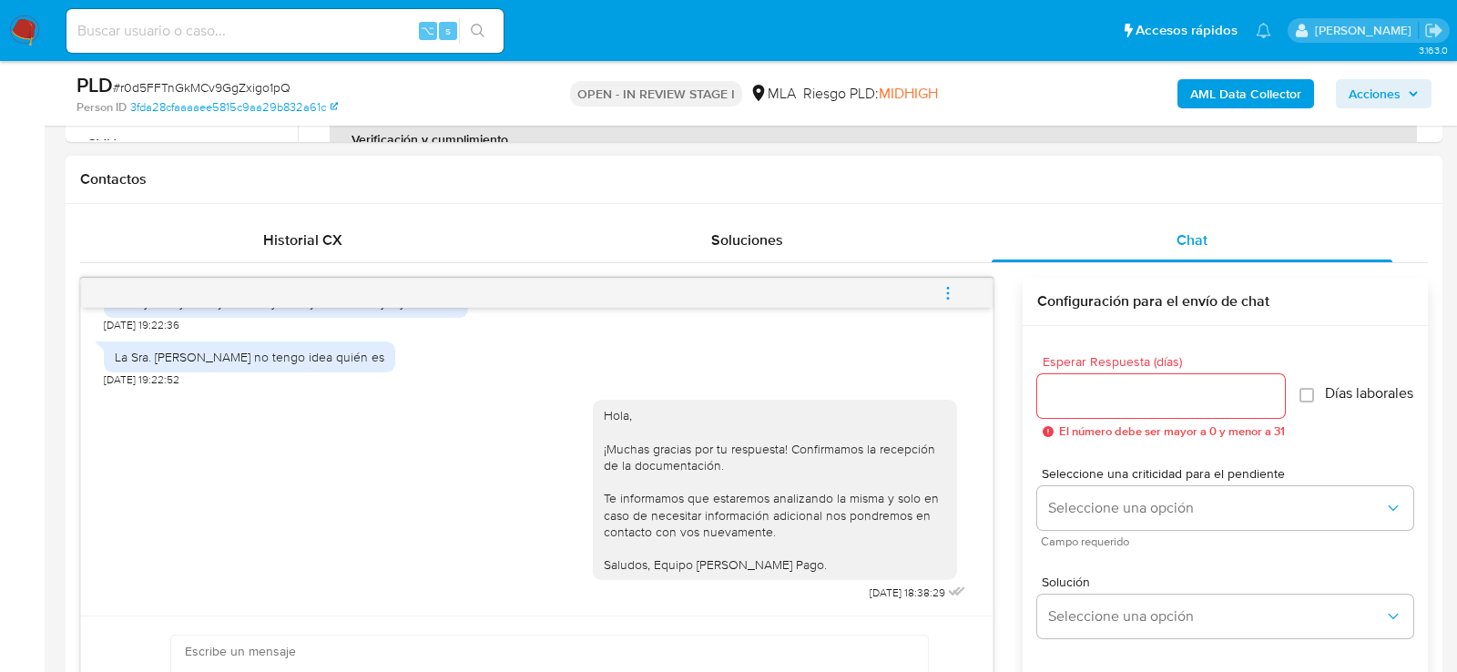
click at [962, 288] on button "menu-action" at bounding box center [948, 293] width 60 height 44
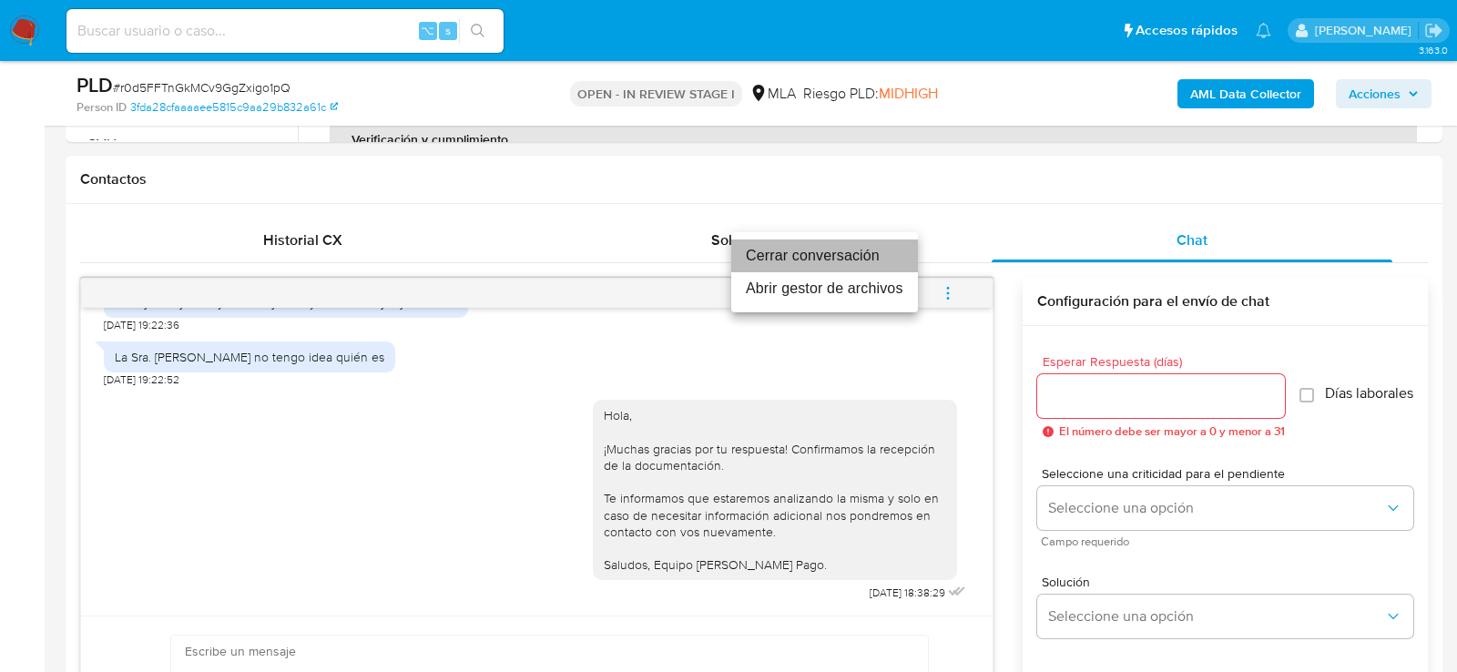
click at [837, 260] on li "Cerrar conversación" at bounding box center [824, 256] width 187 height 33
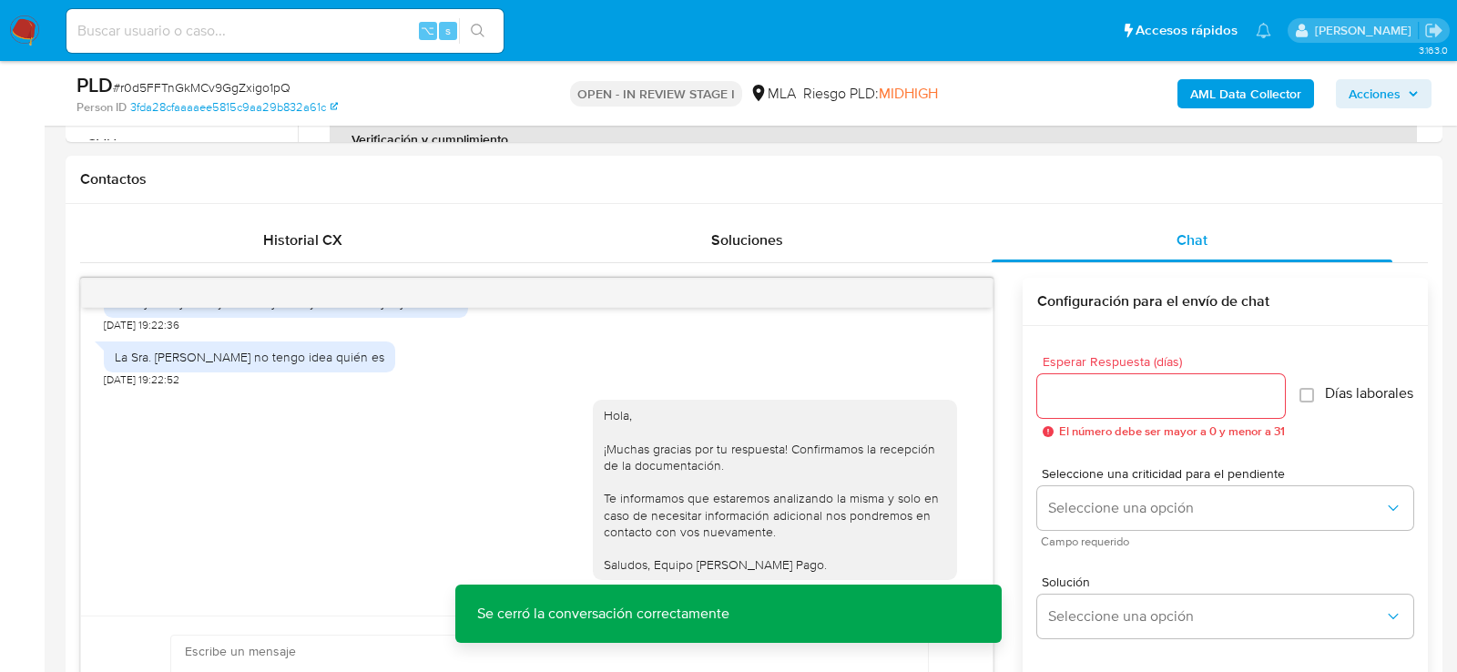
click at [1249, 96] on b "AML Data Collector" at bounding box center [1245, 93] width 111 height 29
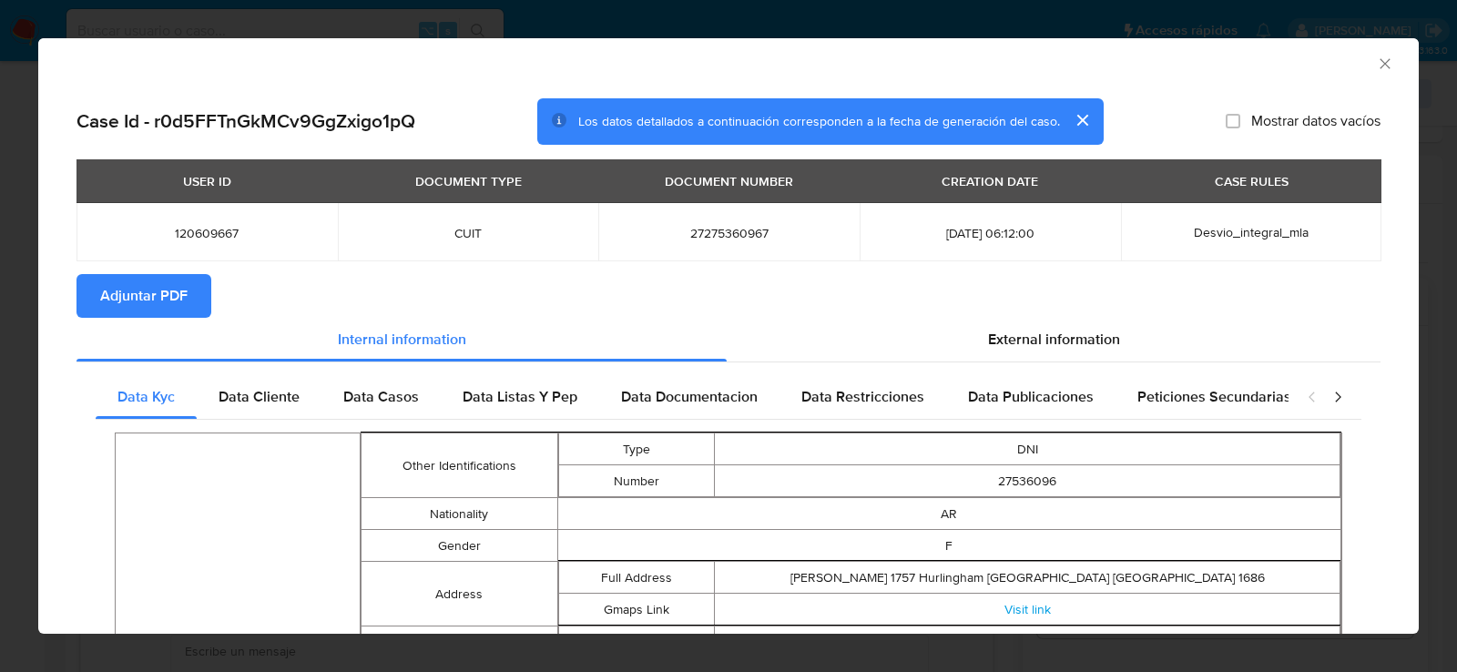
click at [127, 304] on span "Adjuntar PDF" at bounding box center [143, 296] width 87 height 40
click at [1387, 69] on icon "Cerrar ventana" at bounding box center [1385, 64] width 18 height 18
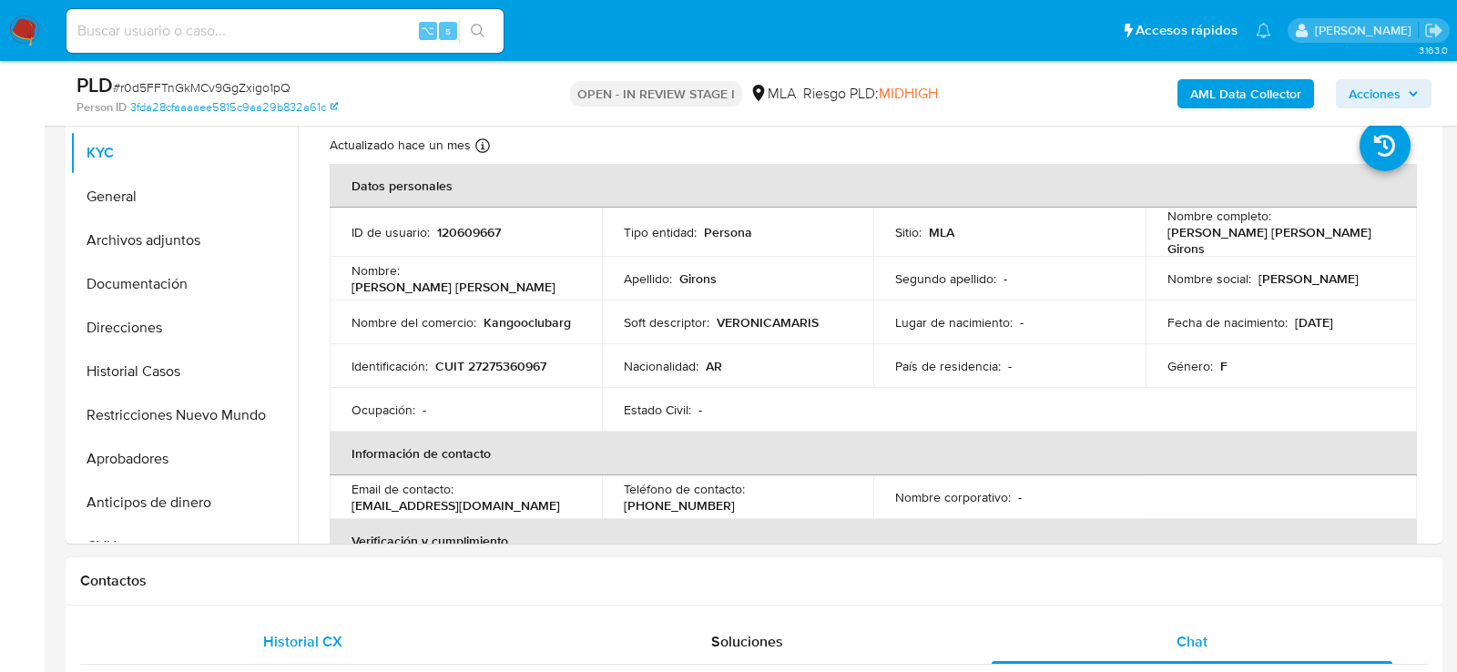
scroll to position [388, 0]
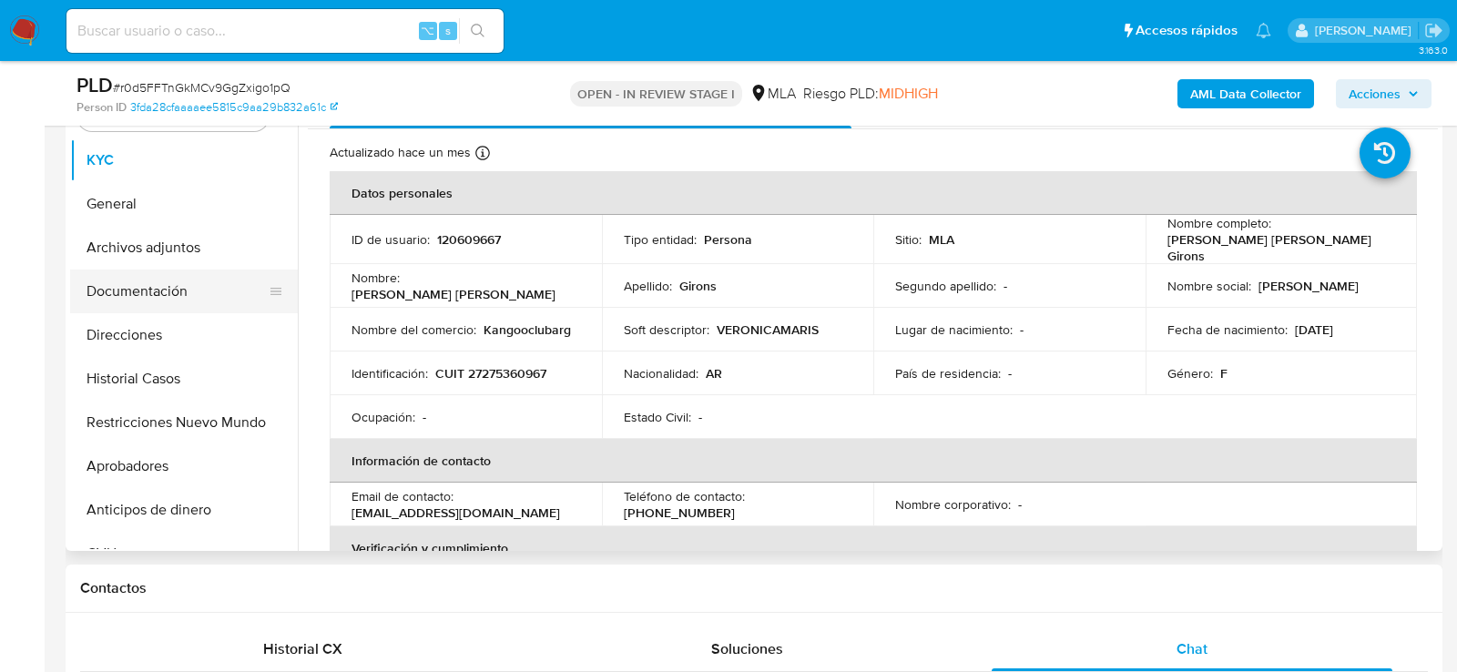
click at [91, 291] on button "Documentación" at bounding box center [176, 292] width 213 height 44
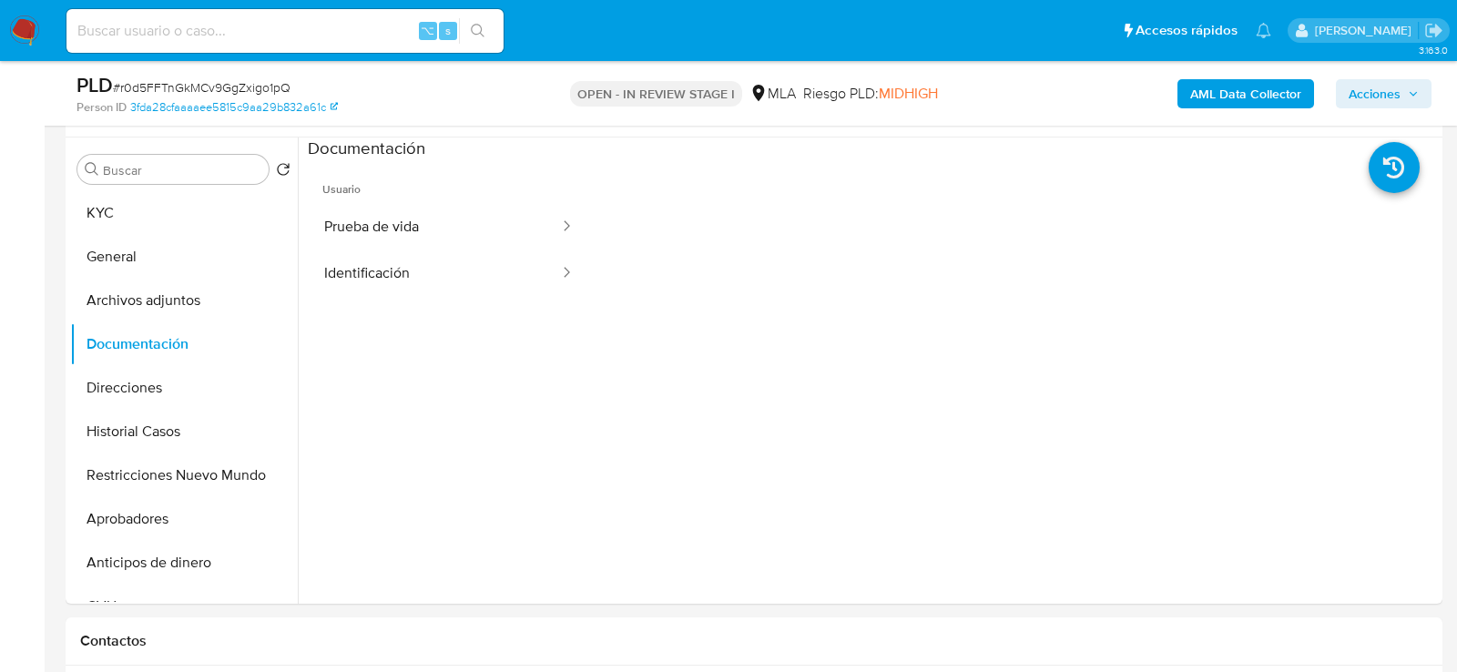
scroll to position [326, 0]
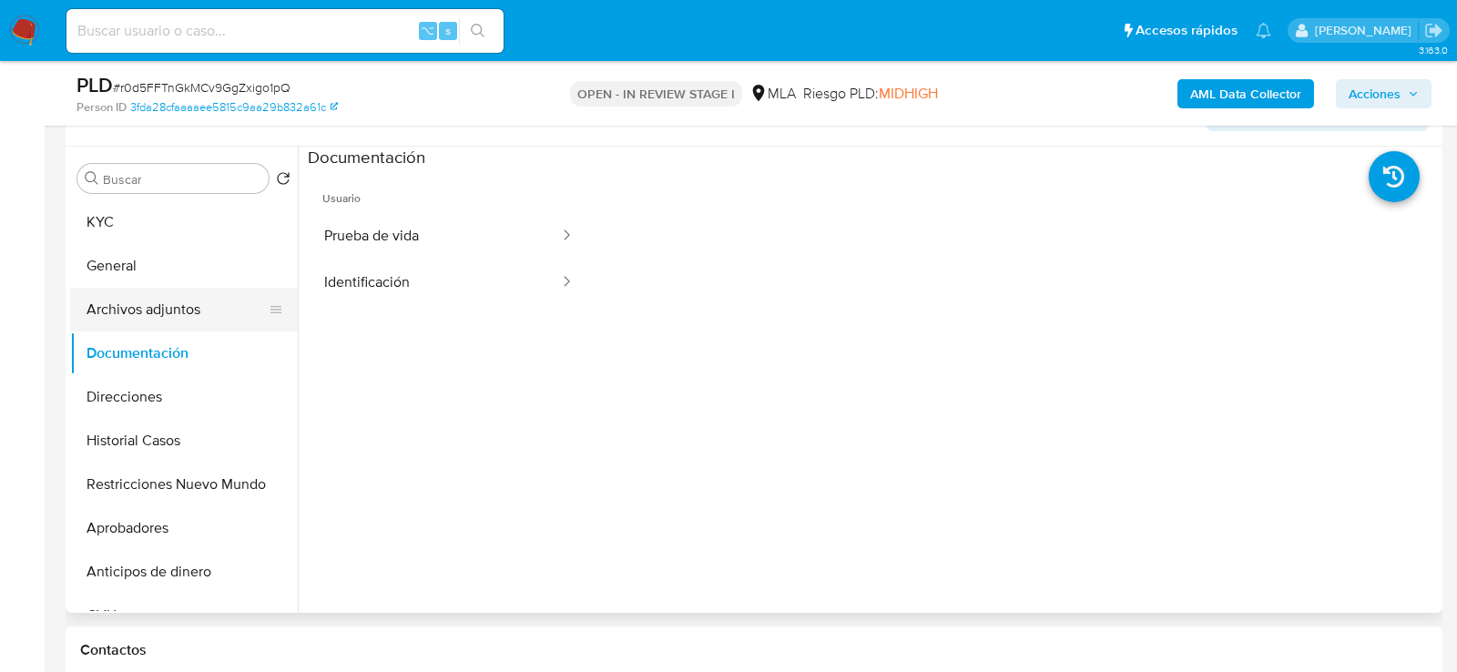
click at [107, 318] on button "Archivos adjuntos" at bounding box center [176, 310] width 213 height 44
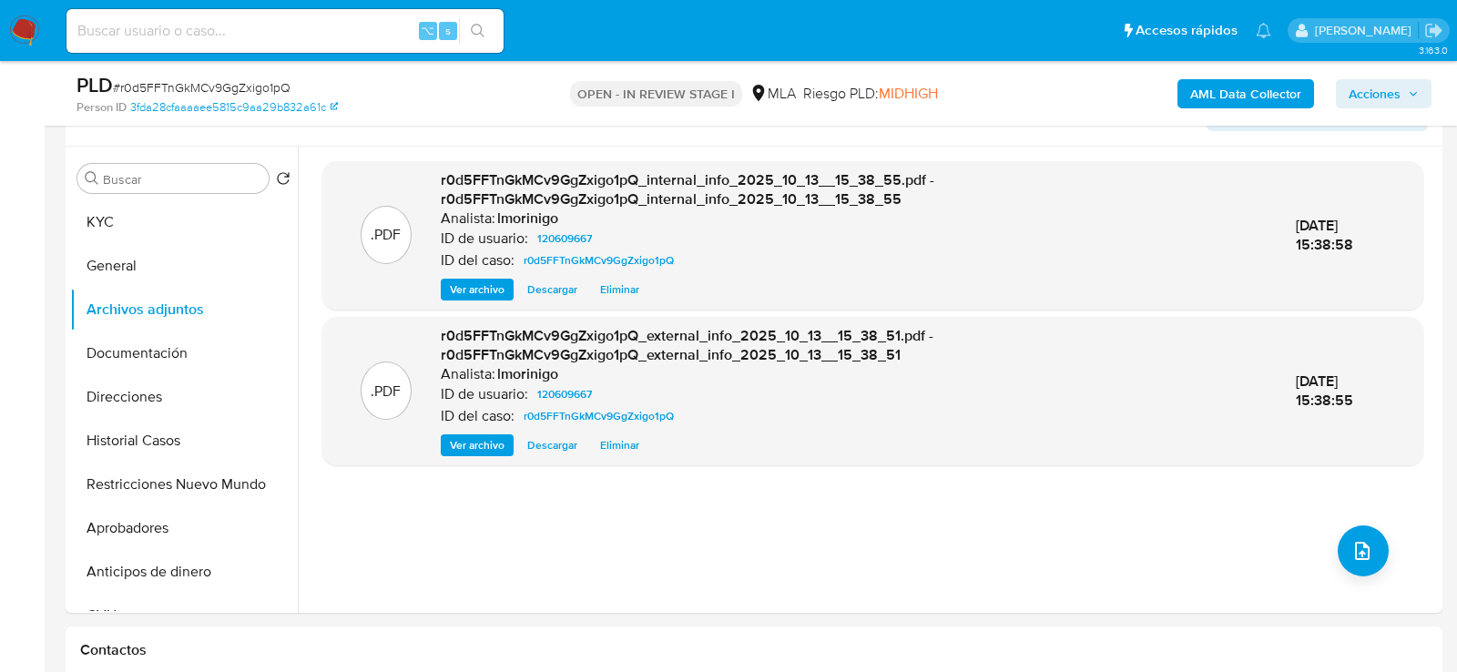
click at [1251, 97] on b "AML Data Collector" at bounding box center [1245, 93] width 111 height 29
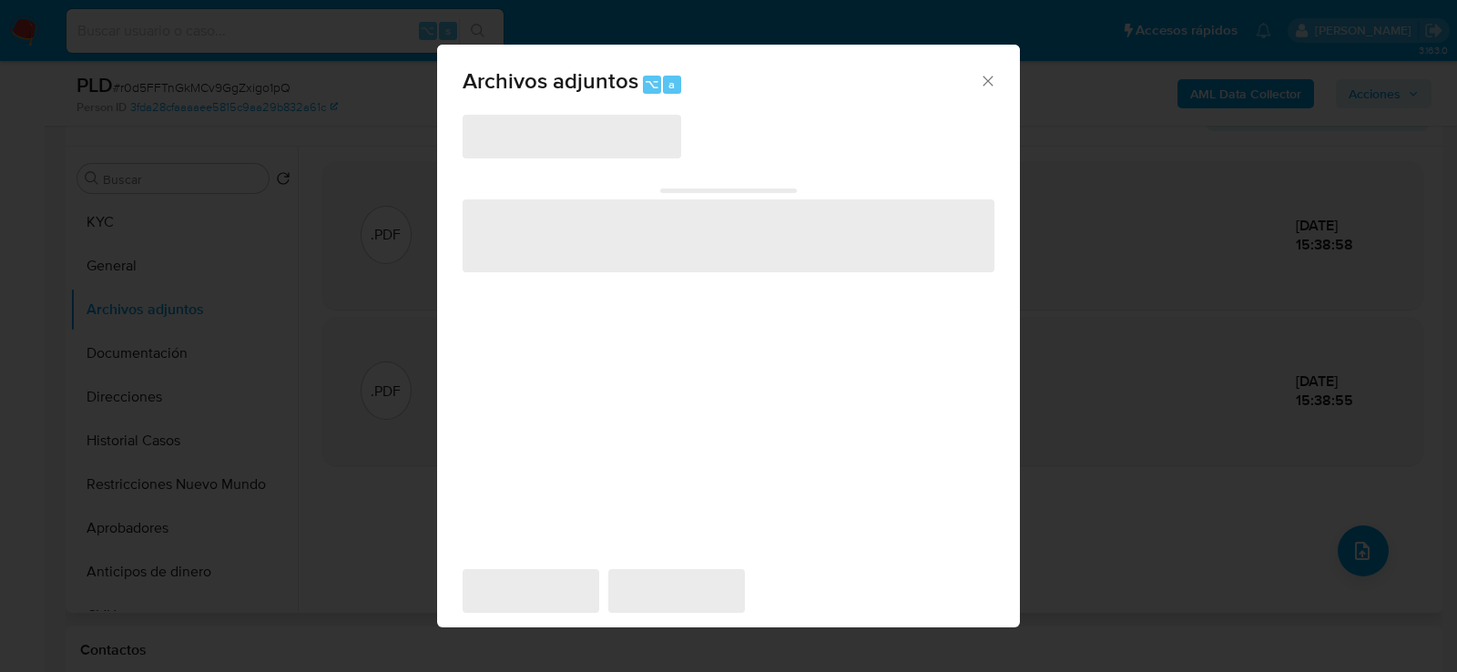
scroll to position [331, 0]
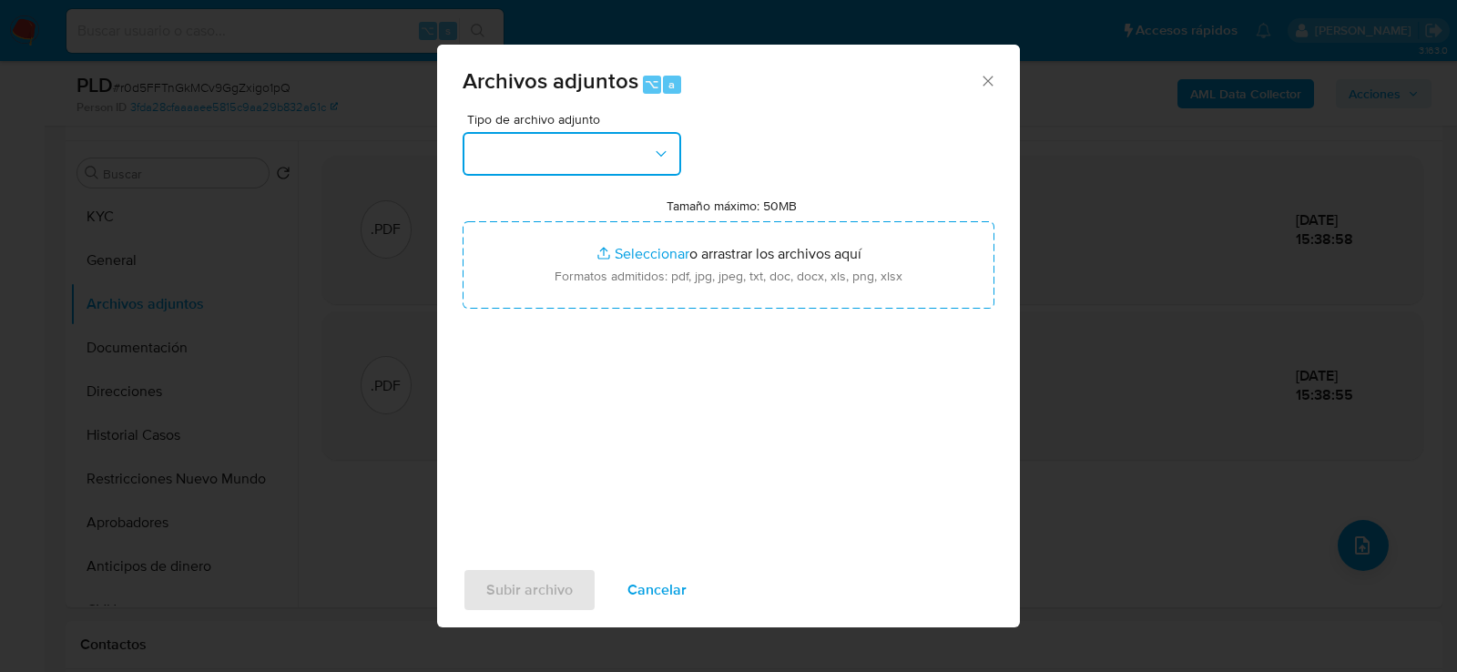
click at [593, 152] on button "button" at bounding box center [572, 154] width 219 height 44
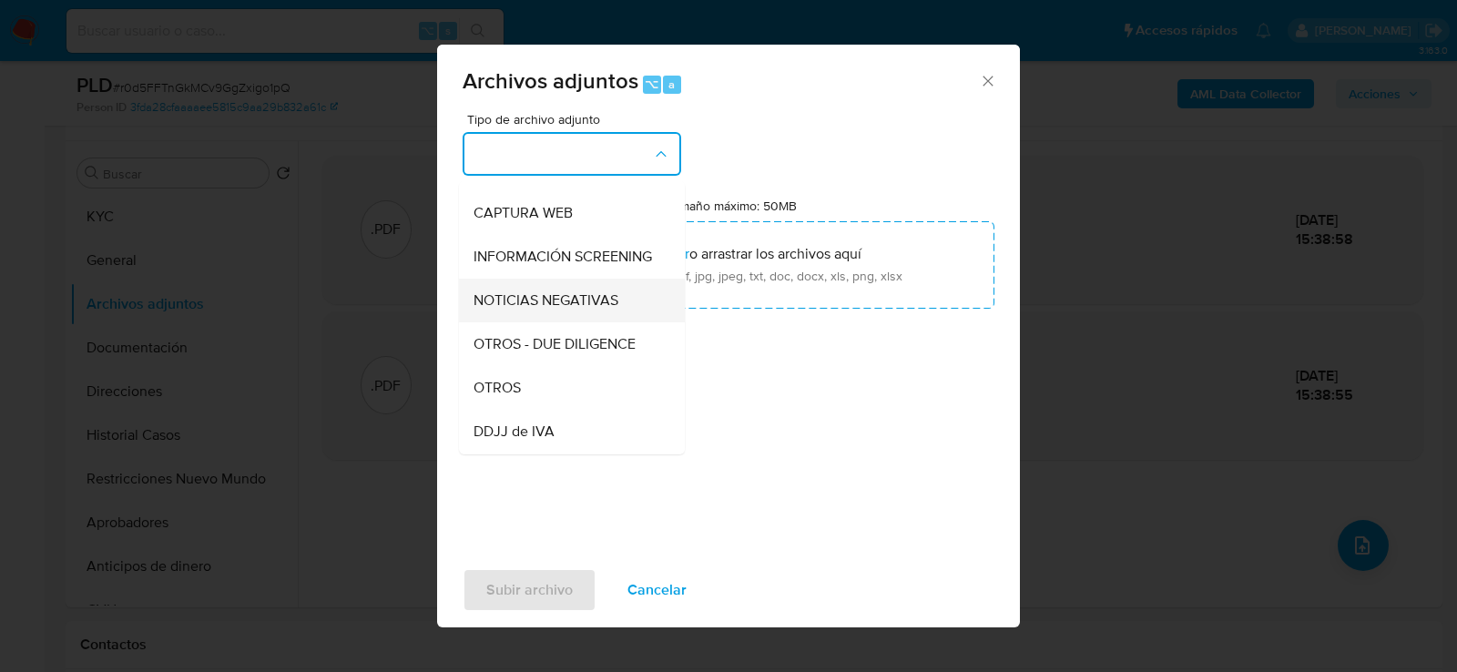
scroll to position [302, 0]
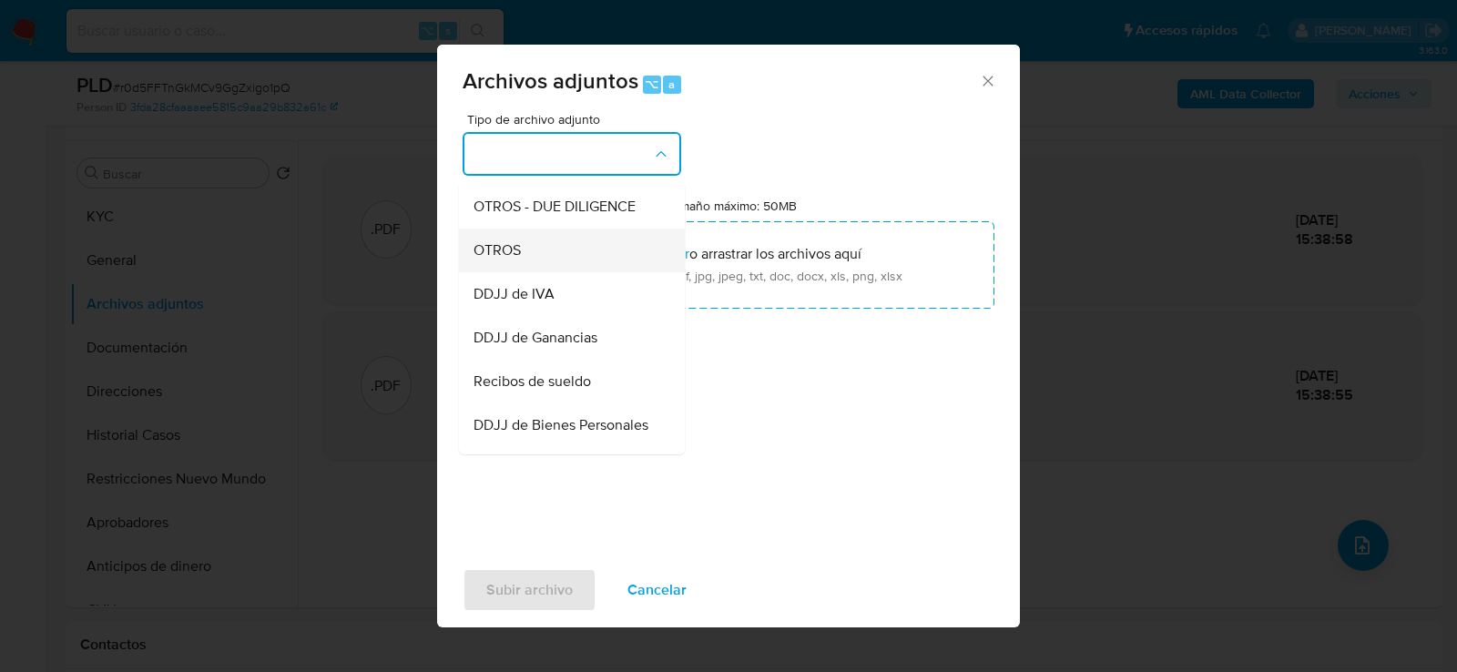
click at [507, 253] on span "OTROS" at bounding box center [497, 249] width 47 height 18
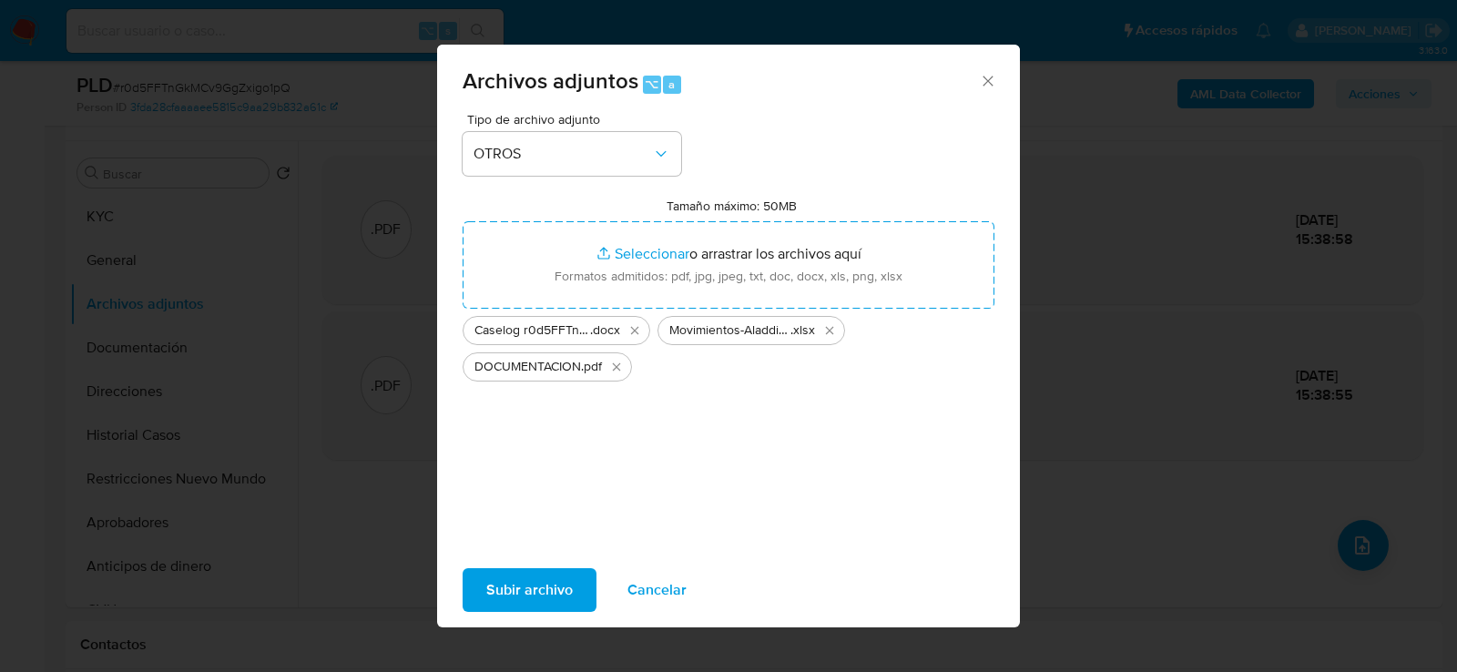
click at [537, 596] on span "Subir archivo" at bounding box center [529, 590] width 87 height 40
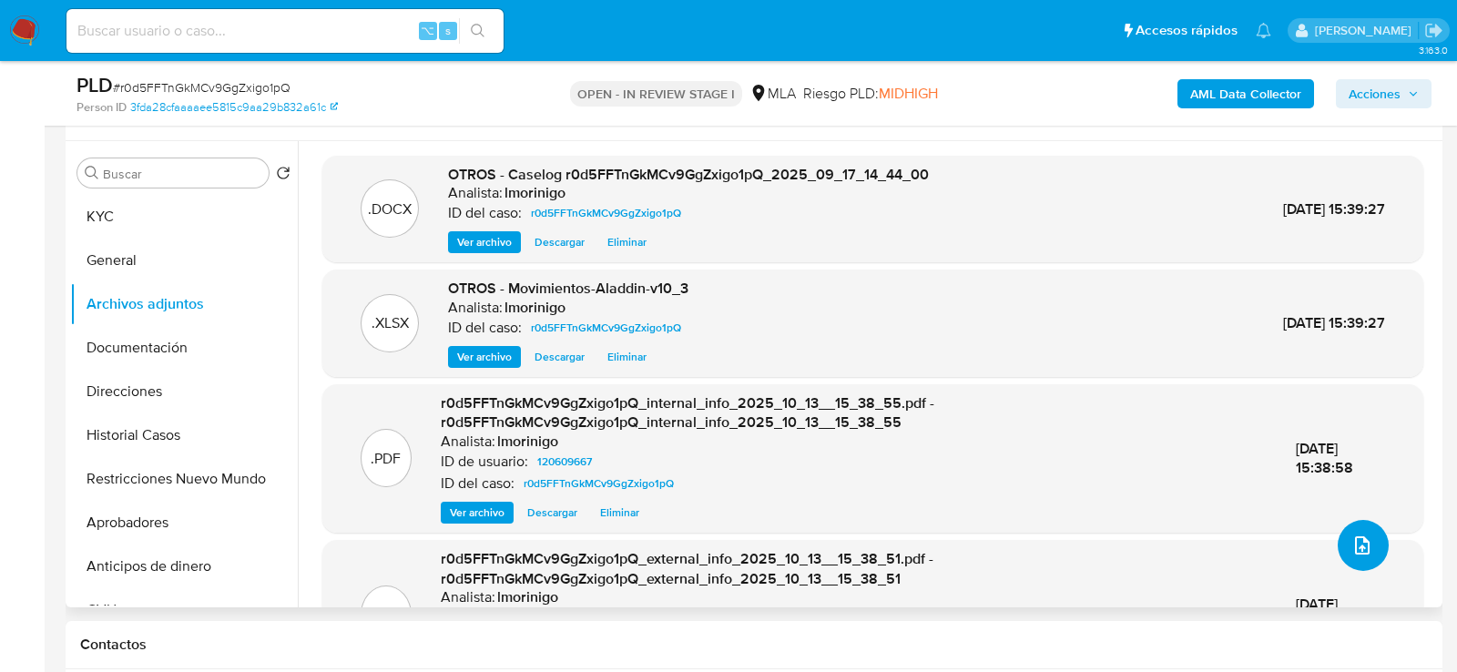
click at [1354, 538] on icon "upload-file" at bounding box center [1362, 546] width 22 height 22
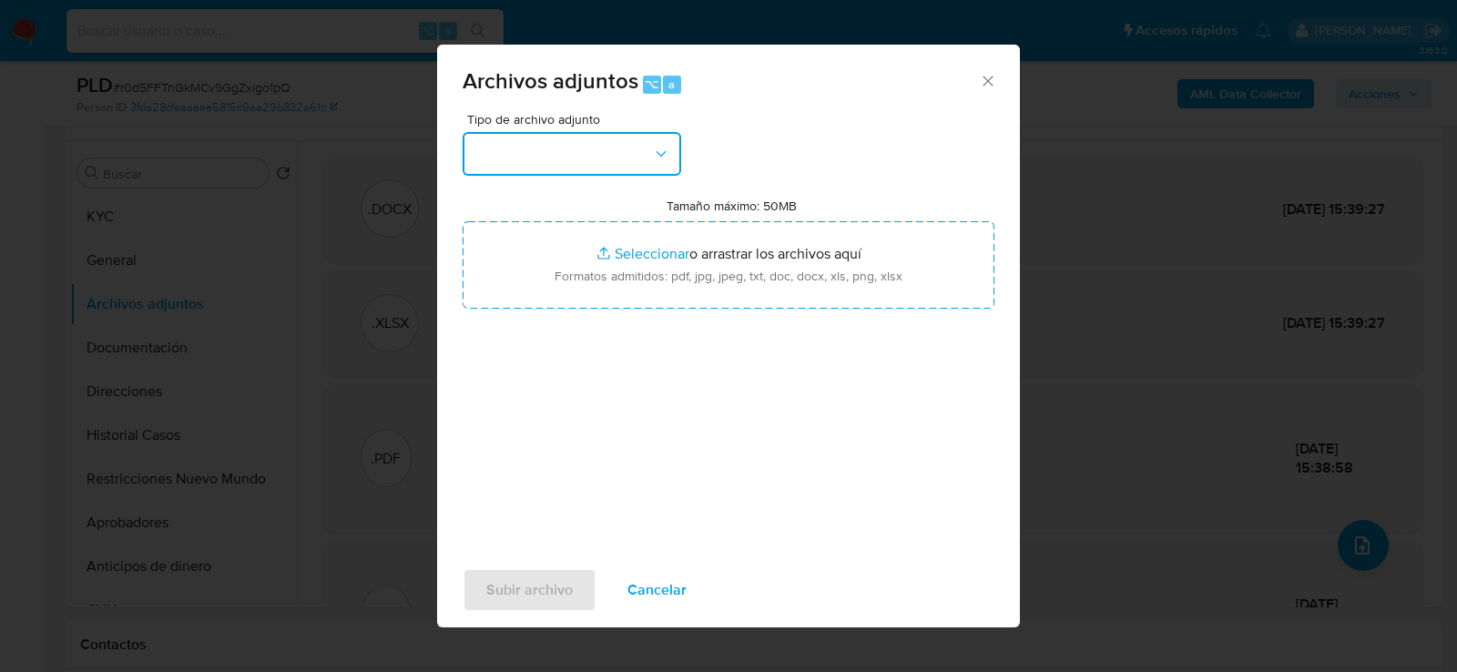
click at [579, 148] on button "button" at bounding box center [572, 154] width 219 height 44
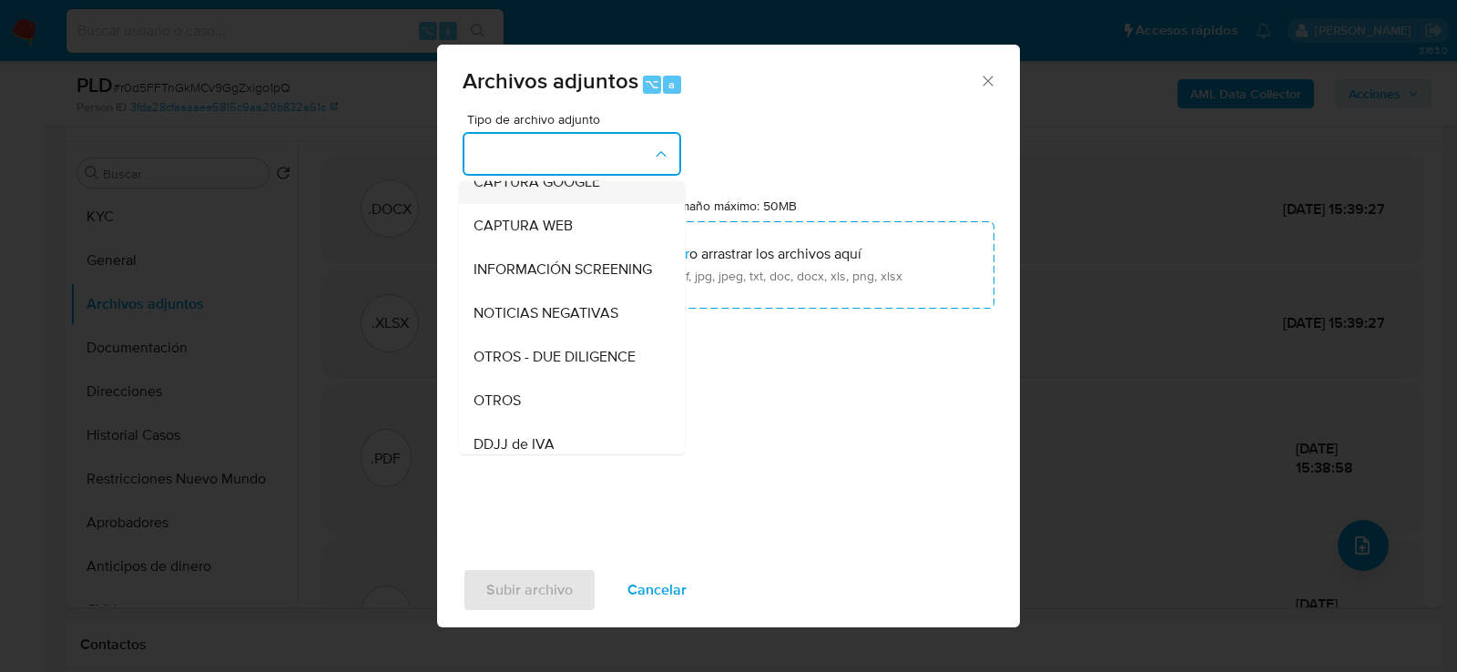
scroll to position [168, 0]
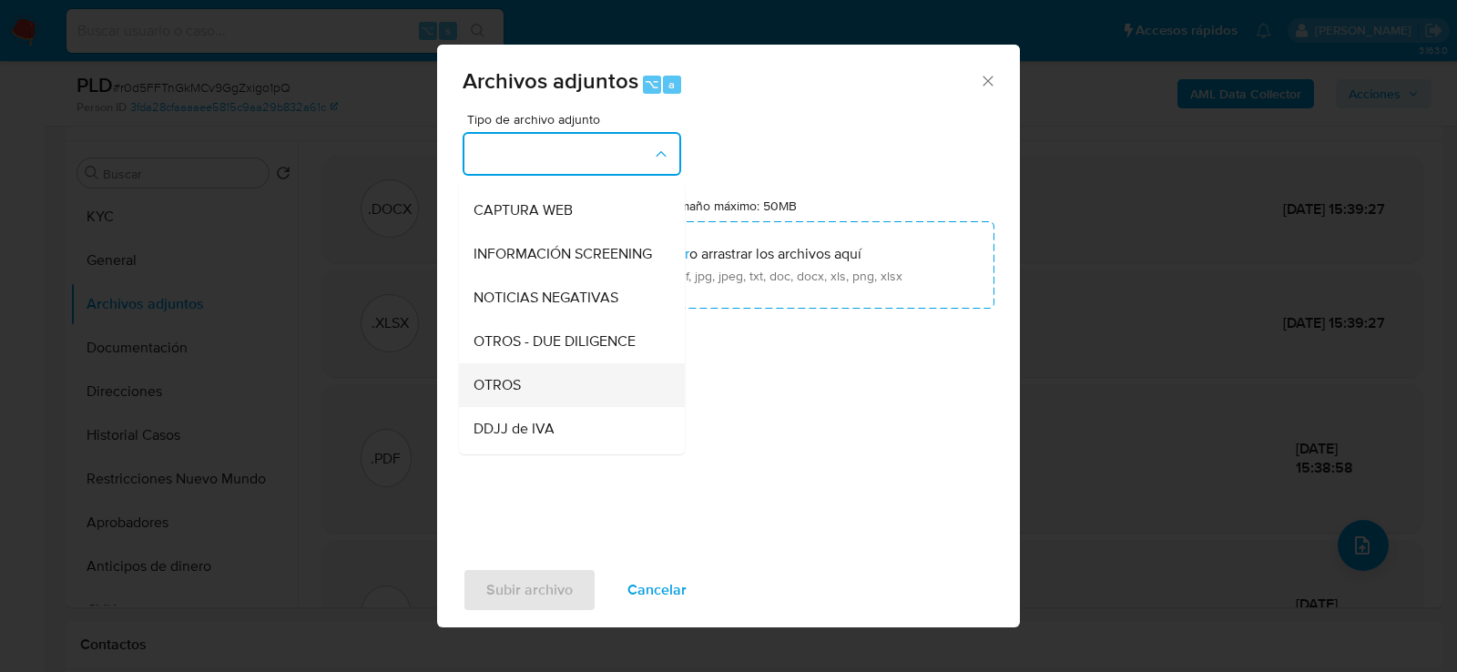
click at [564, 369] on div "OTROS" at bounding box center [567, 384] width 186 height 44
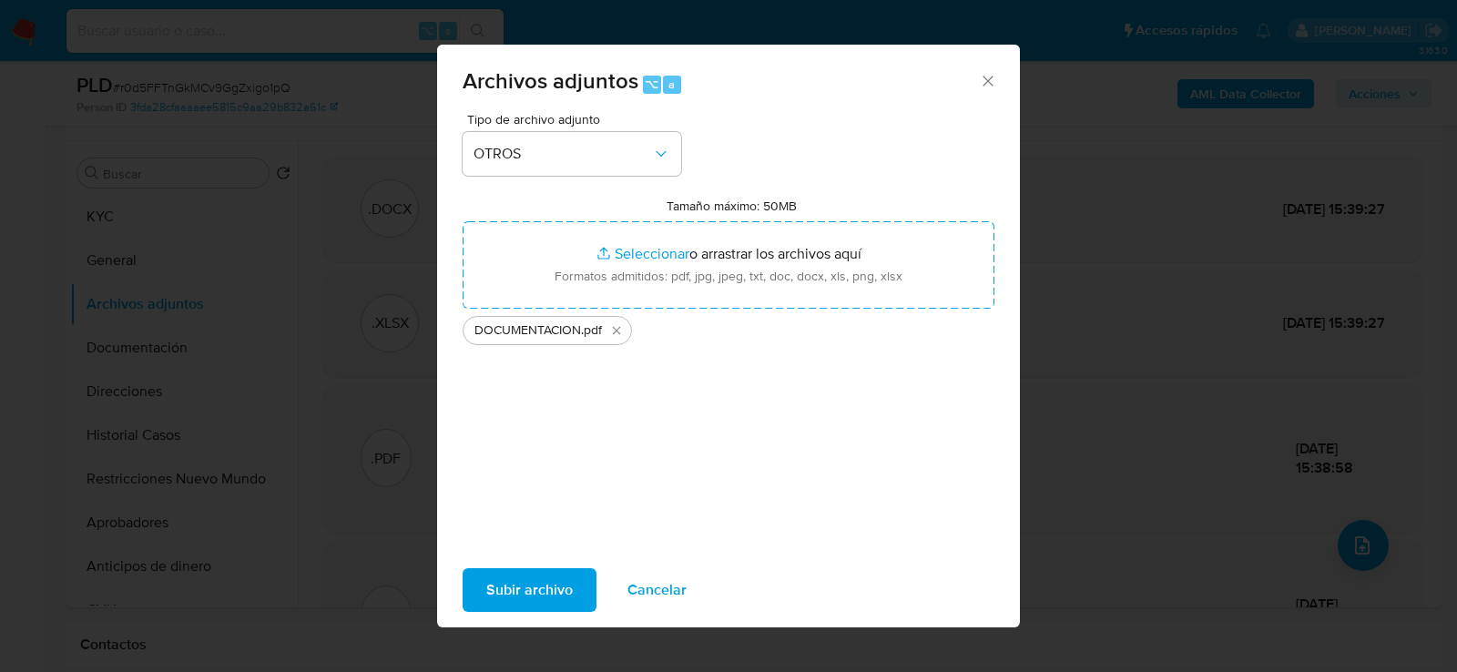
click at [539, 584] on span "Subir archivo" at bounding box center [529, 590] width 87 height 40
click at [520, 596] on span "Subir archivo" at bounding box center [529, 590] width 87 height 40
click at [566, 564] on div "Subir archivo Cancelar" at bounding box center [728, 590] width 583 height 69
click at [566, 581] on span "Subir archivo" at bounding box center [529, 590] width 87 height 40
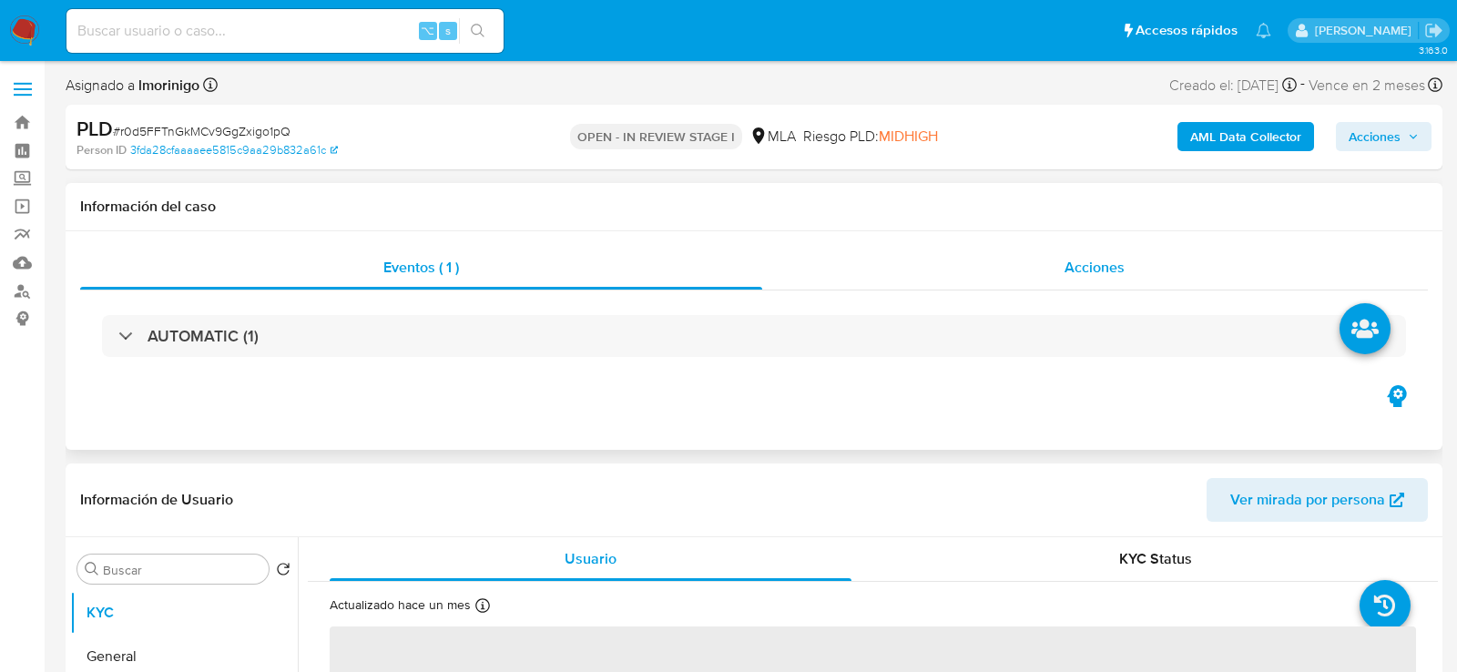
click at [1105, 245] on div "Eventos ( 1 ) Acciones AUTOMATIC (1)" at bounding box center [754, 340] width 1377 height 219
click at [1104, 247] on div "Acciones" at bounding box center [1095, 268] width 667 height 44
select select "10"
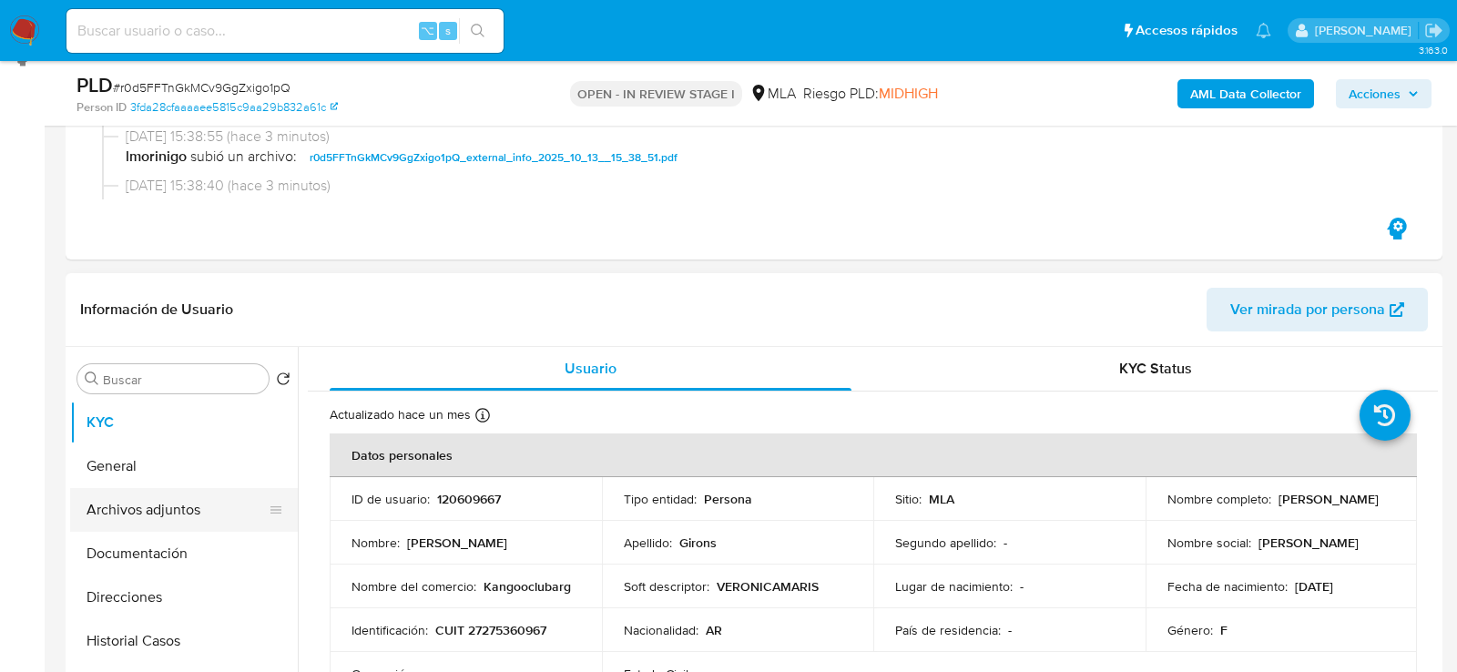
scroll to position [264, 0]
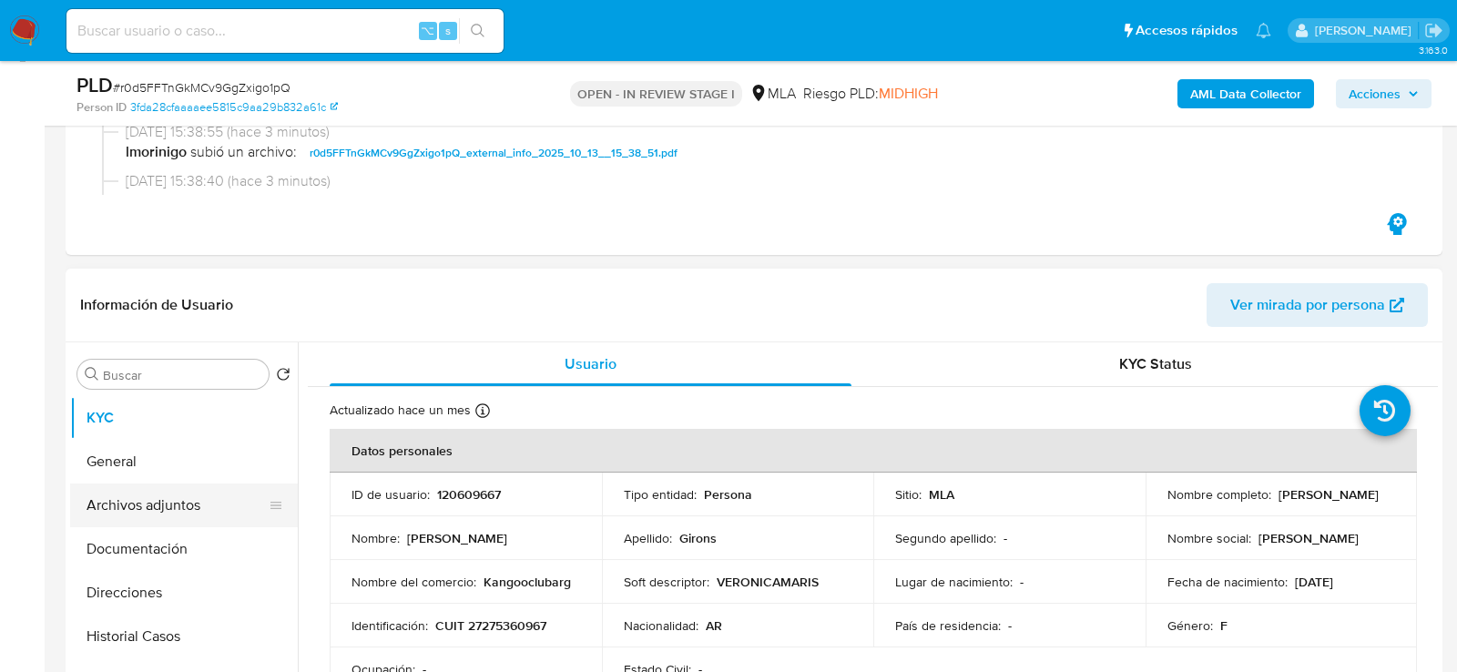
click at [152, 487] on button "Archivos adjuntos" at bounding box center [176, 506] width 213 height 44
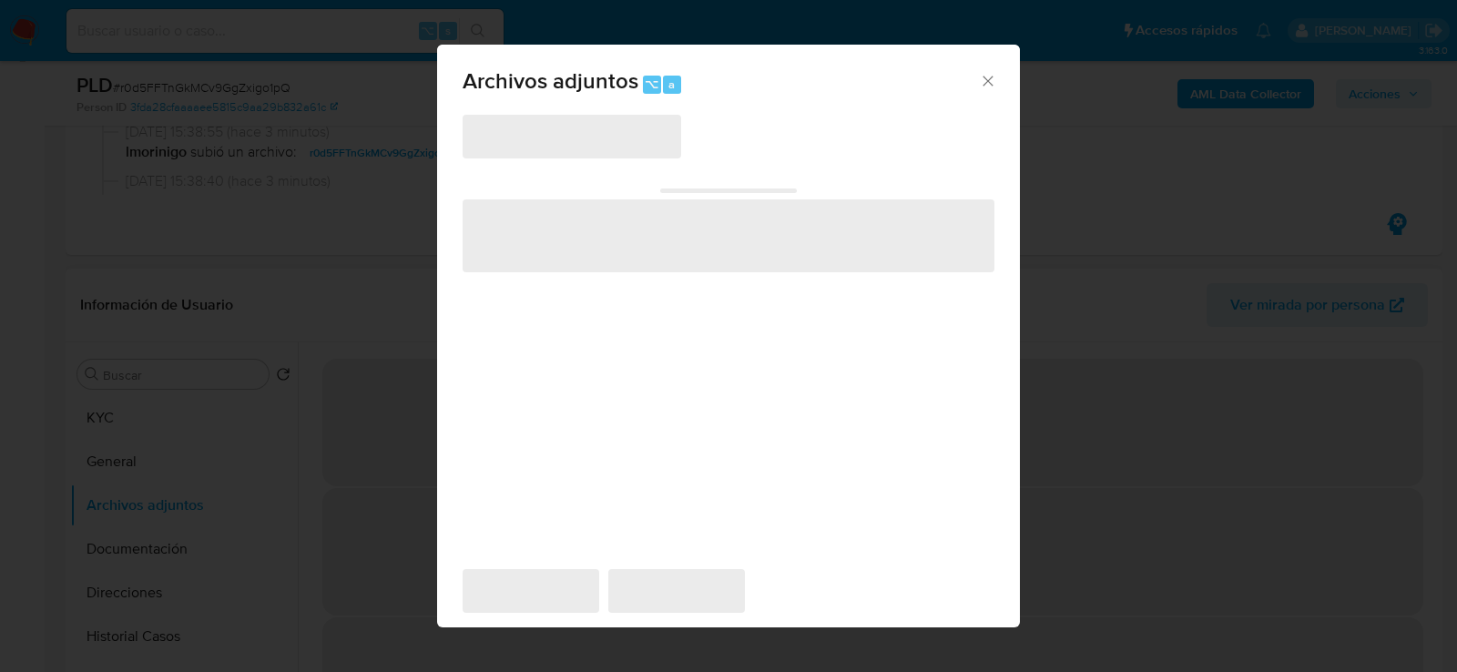
scroll to position [465, 0]
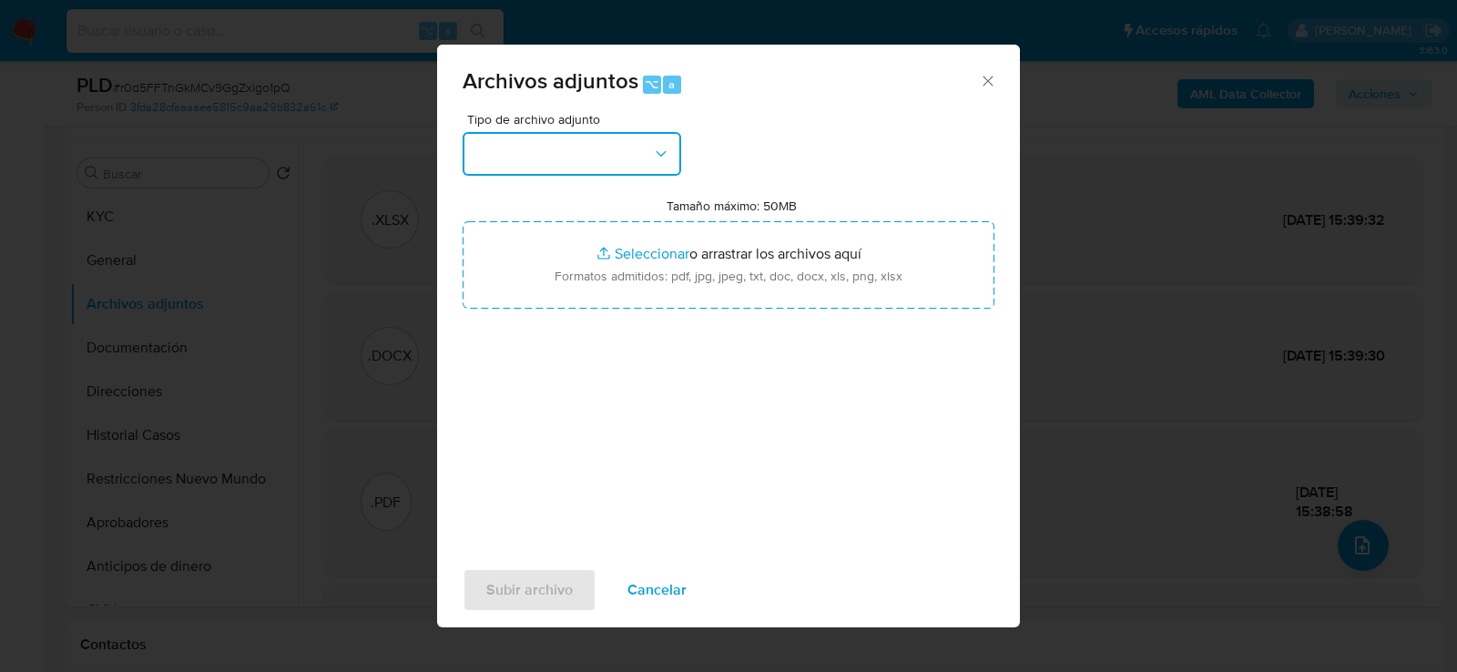
click at [619, 142] on button "button" at bounding box center [572, 154] width 219 height 44
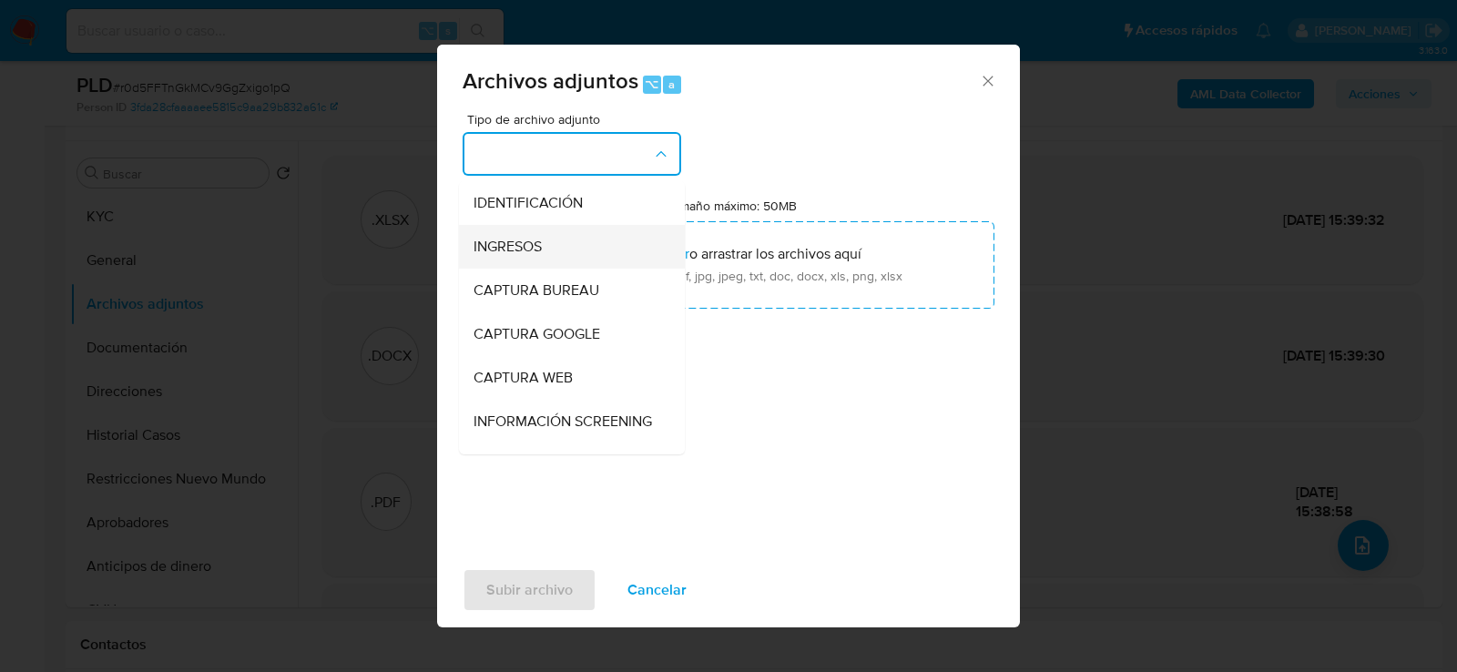
scroll to position [235, 0]
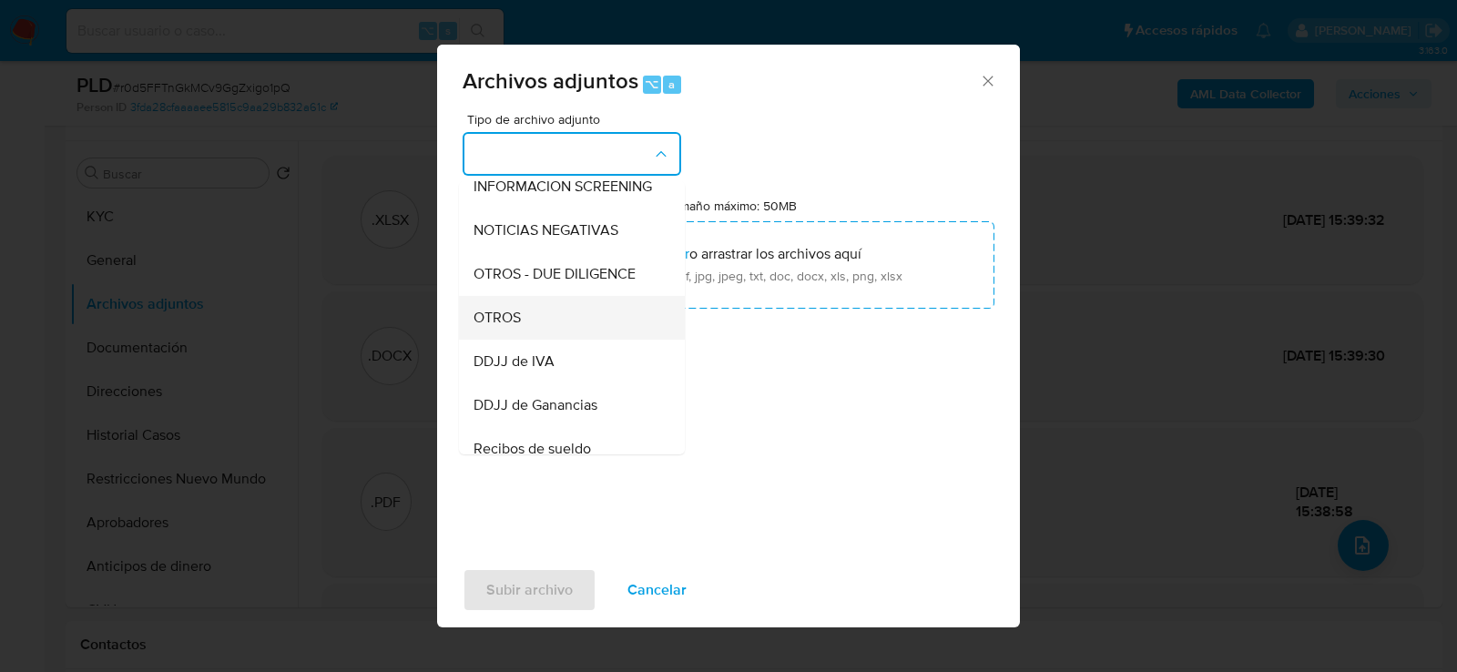
click at [566, 319] on div "OTROS" at bounding box center [567, 317] width 186 height 44
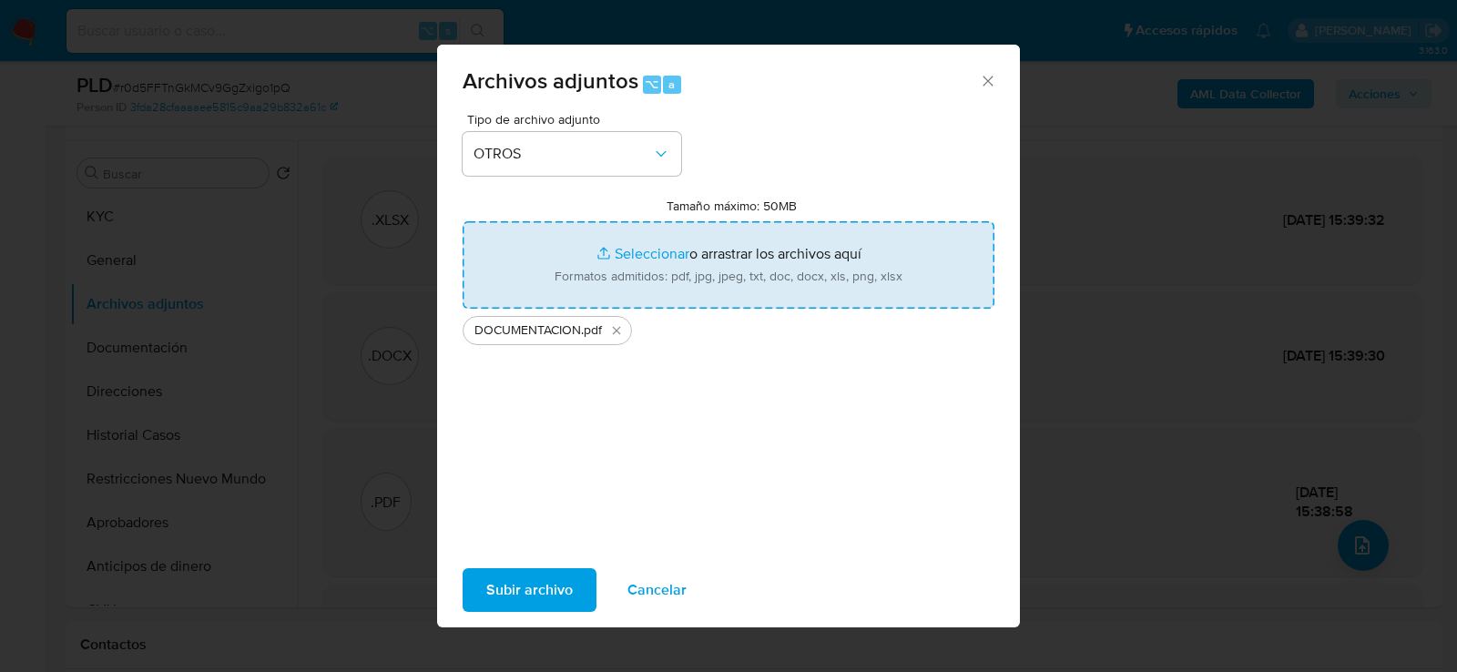
click at [536, 590] on span "Subir archivo" at bounding box center [529, 590] width 87 height 40
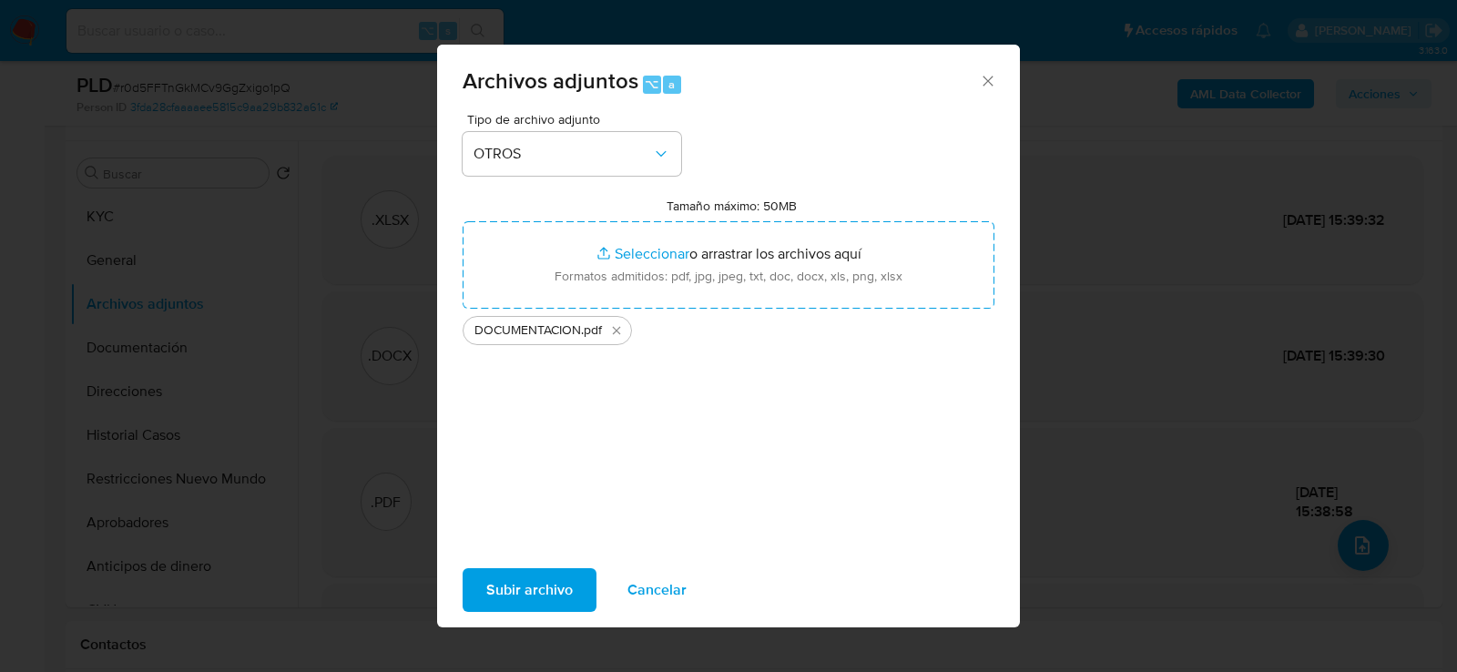
click at [554, 607] on div "Archivos adjuntos ⌥ a Tipo de archivo adjunto OTROS Tamaño máximo: 50MB Selecci…" at bounding box center [728, 336] width 583 height 583
click at [553, 601] on span "Subir archivo" at bounding box center [529, 590] width 87 height 40
click at [510, 591] on span "Subir archivo" at bounding box center [529, 590] width 87 height 40
click at [553, 585] on span "Subir archivo" at bounding box center [529, 590] width 87 height 40
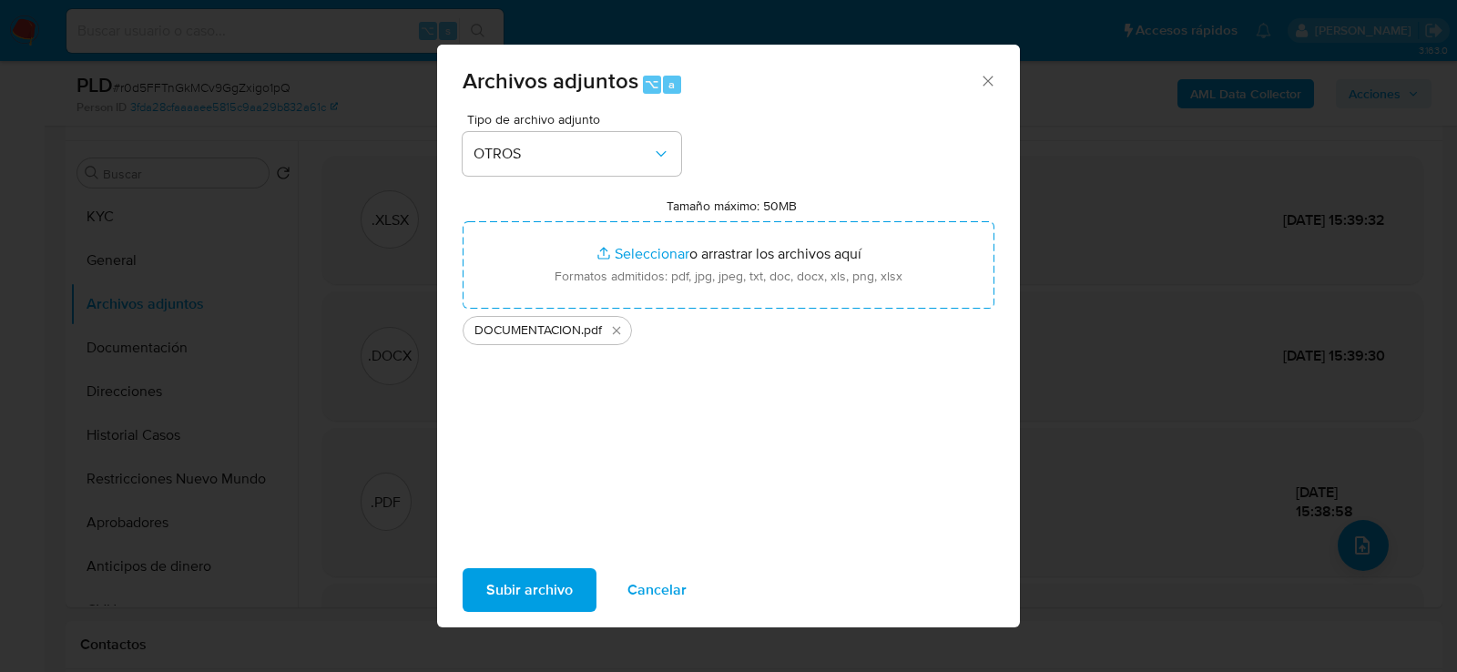
drag, startPoint x: 607, startPoint y: 586, endPoint x: 521, endPoint y: 503, distance: 120.4
click at [521, 503] on div "Archivos adjuntos ⌥ a Tipo de archivo adjunto OTROS Tamaño máximo: 50MB Selecci…" at bounding box center [728, 336] width 583 height 583
click at [529, 577] on span "Subir archivo" at bounding box center [529, 590] width 87 height 40
click at [520, 586] on span "Subir archivo" at bounding box center [529, 590] width 87 height 40
click at [647, 588] on span "Cancelar" at bounding box center [656, 590] width 59 height 40
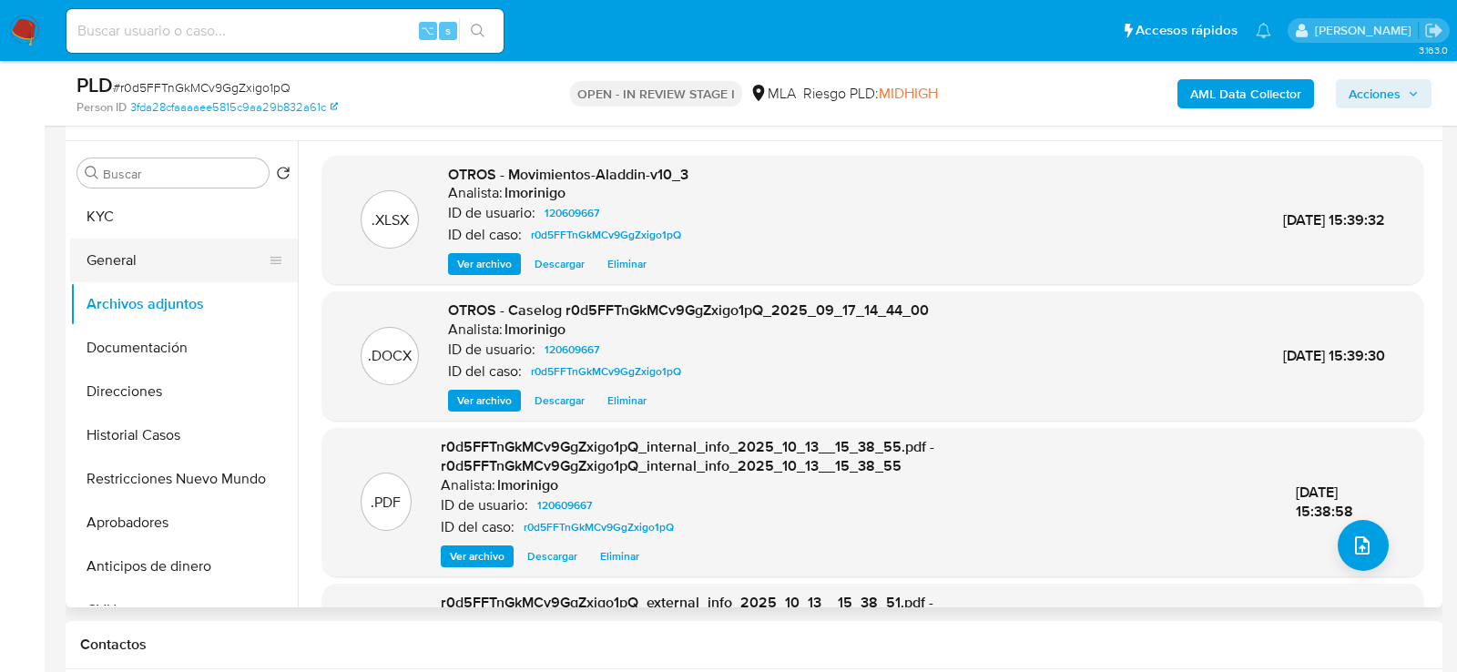
click at [104, 259] on button "General" at bounding box center [176, 261] width 213 height 44
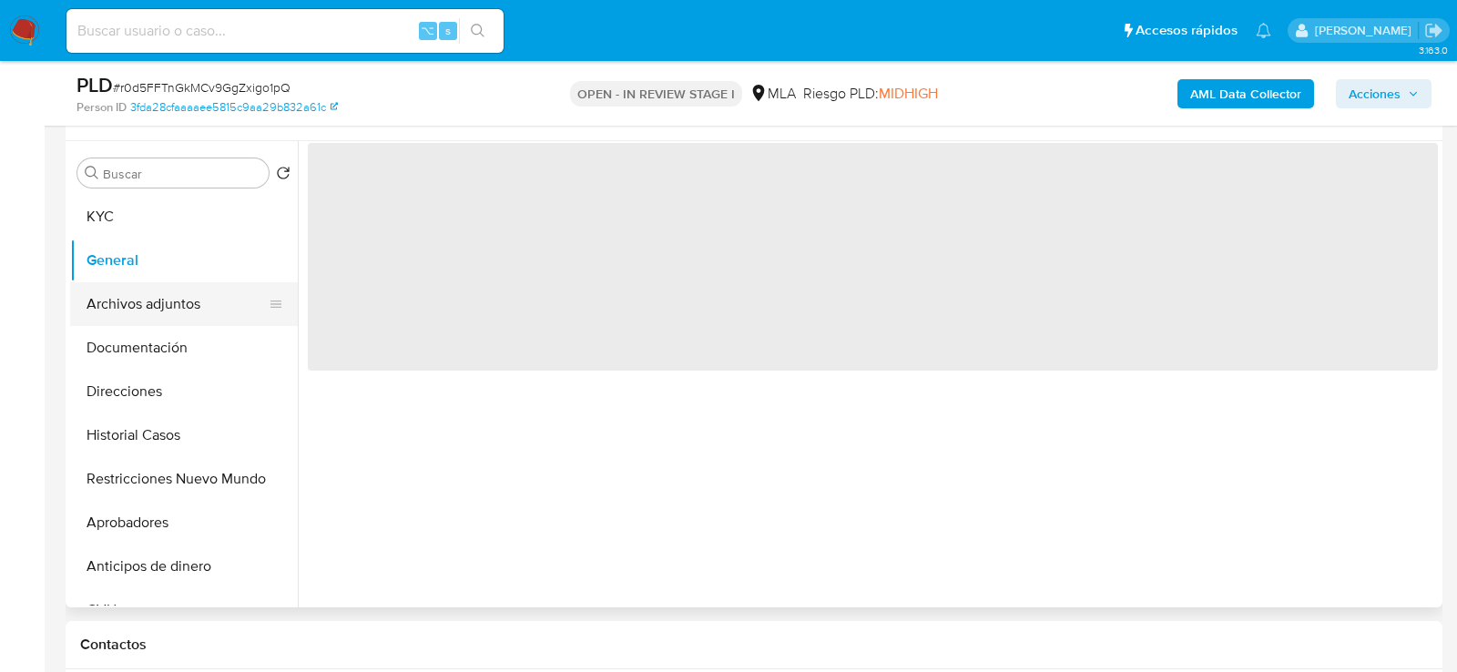
click at [104, 307] on button "Archivos adjuntos" at bounding box center [176, 304] width 213 height 44
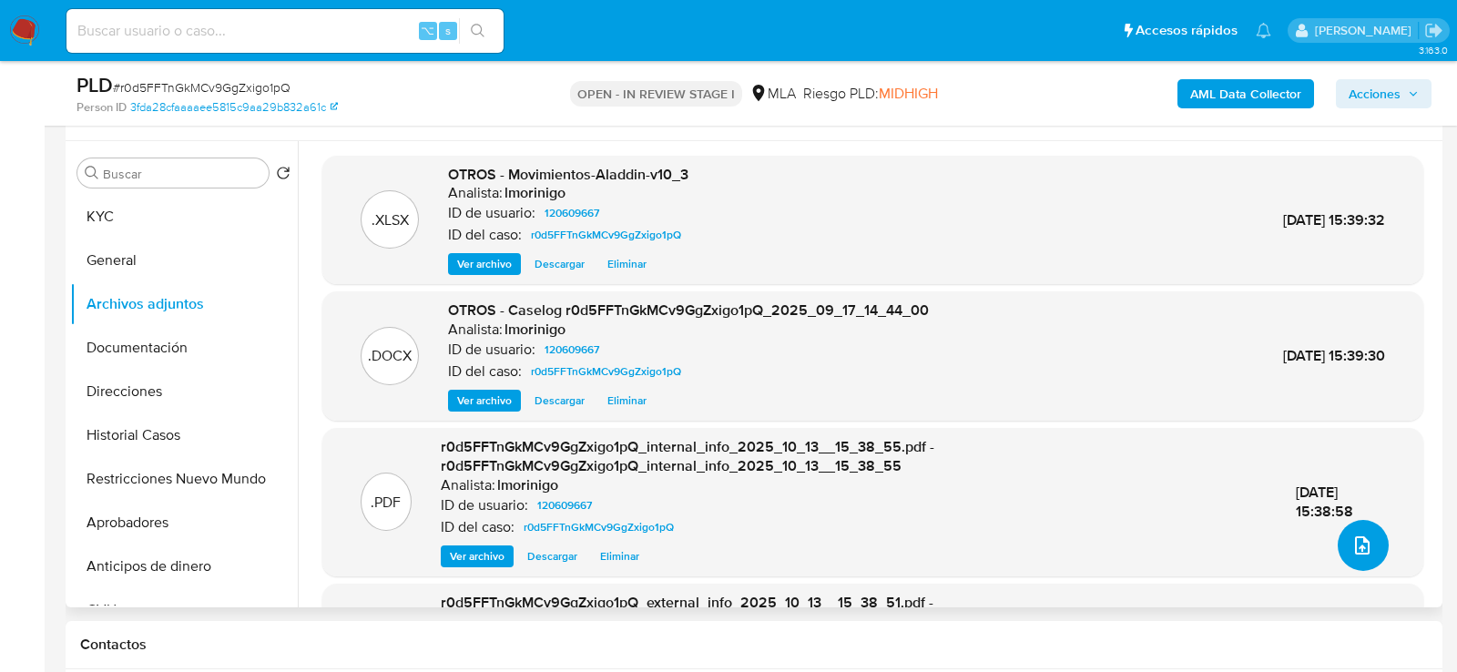
click at [1355, 560] on button "upload-file" at bounding box center [1363, 545] width 51 height 51
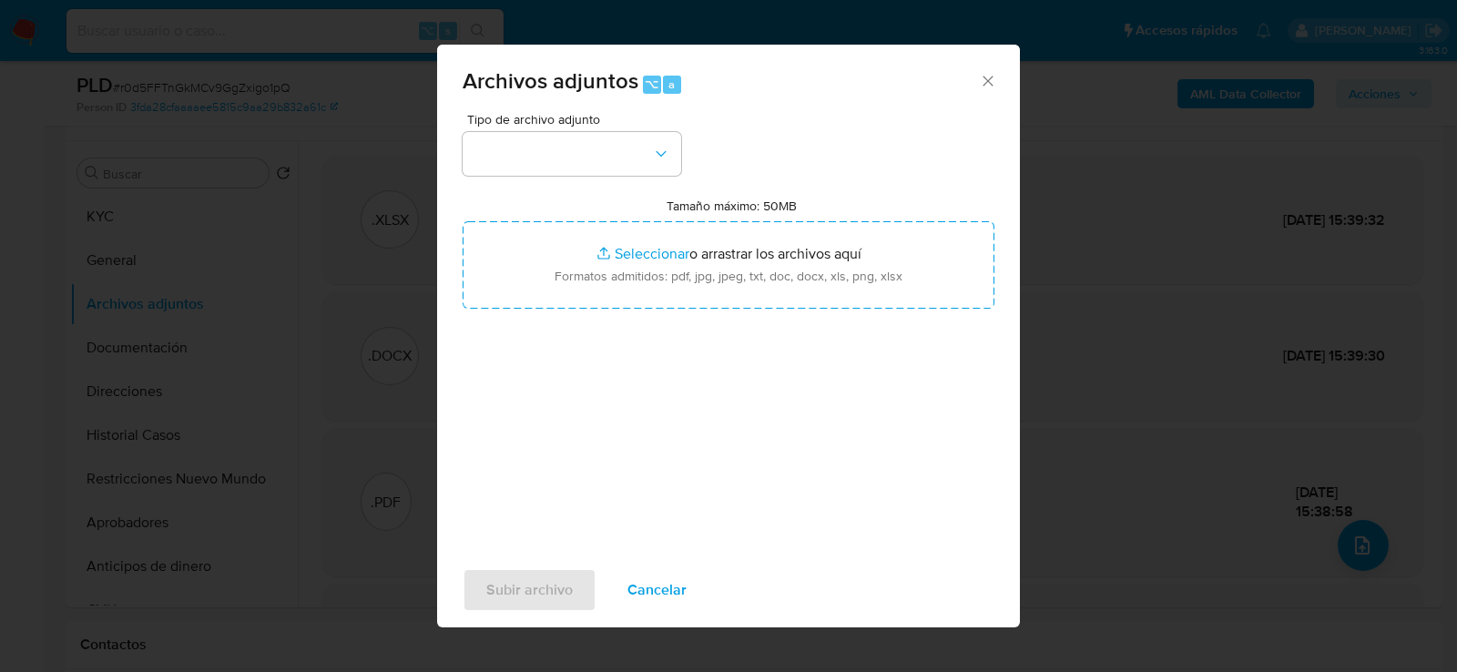
click at [571, 123] on span "Tipo de archivo adjunto" at bounding box center [576, 119] width 219 height 13
click at [571, 140] on button "button" at bounding box center [572, 154] width 219 height 44
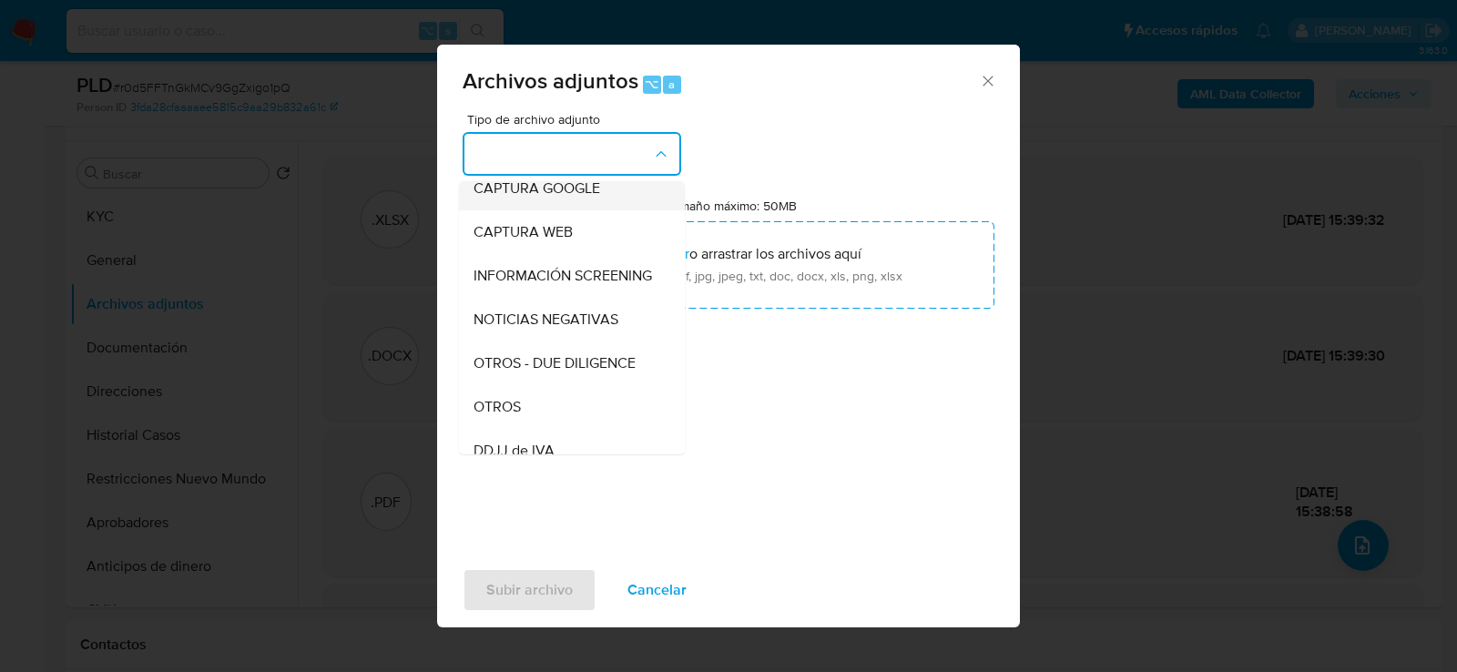
scroll to position [158, 0]
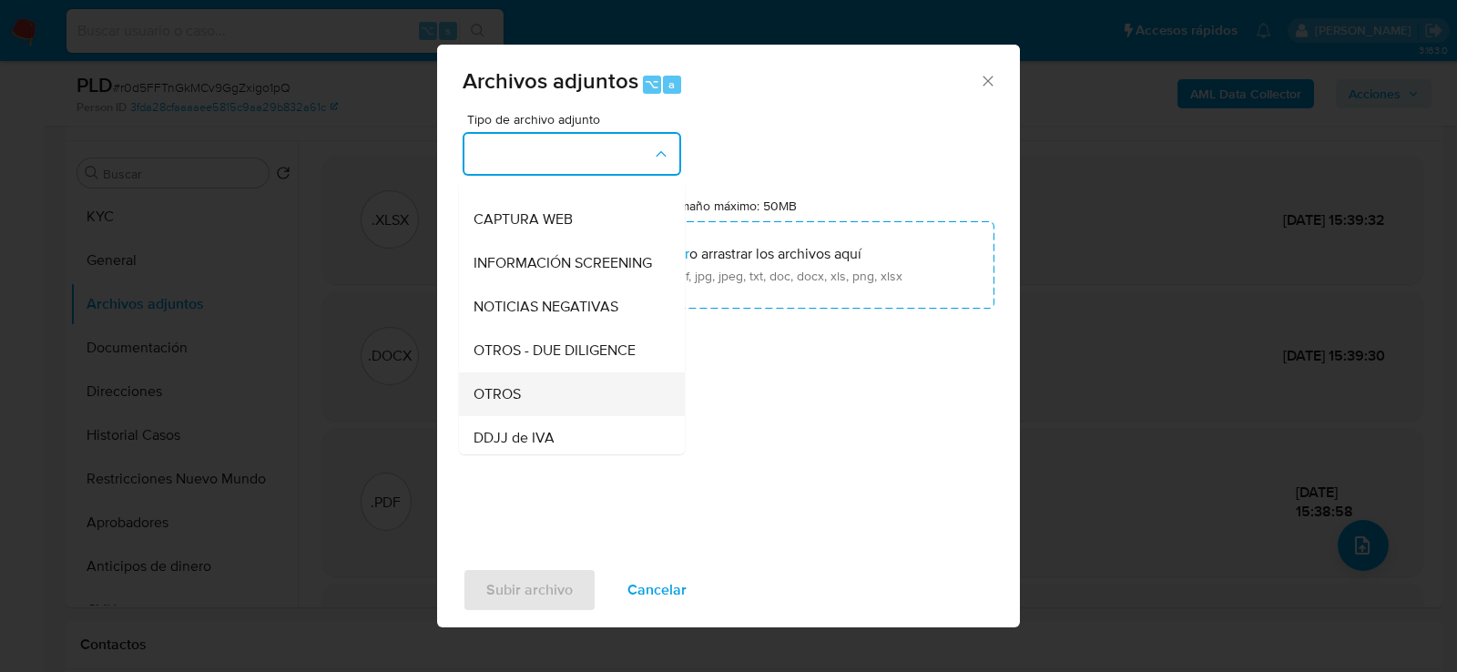
click at [517, 394] on span "OTROS" at bounding box center [497, 393] width 47 height 18
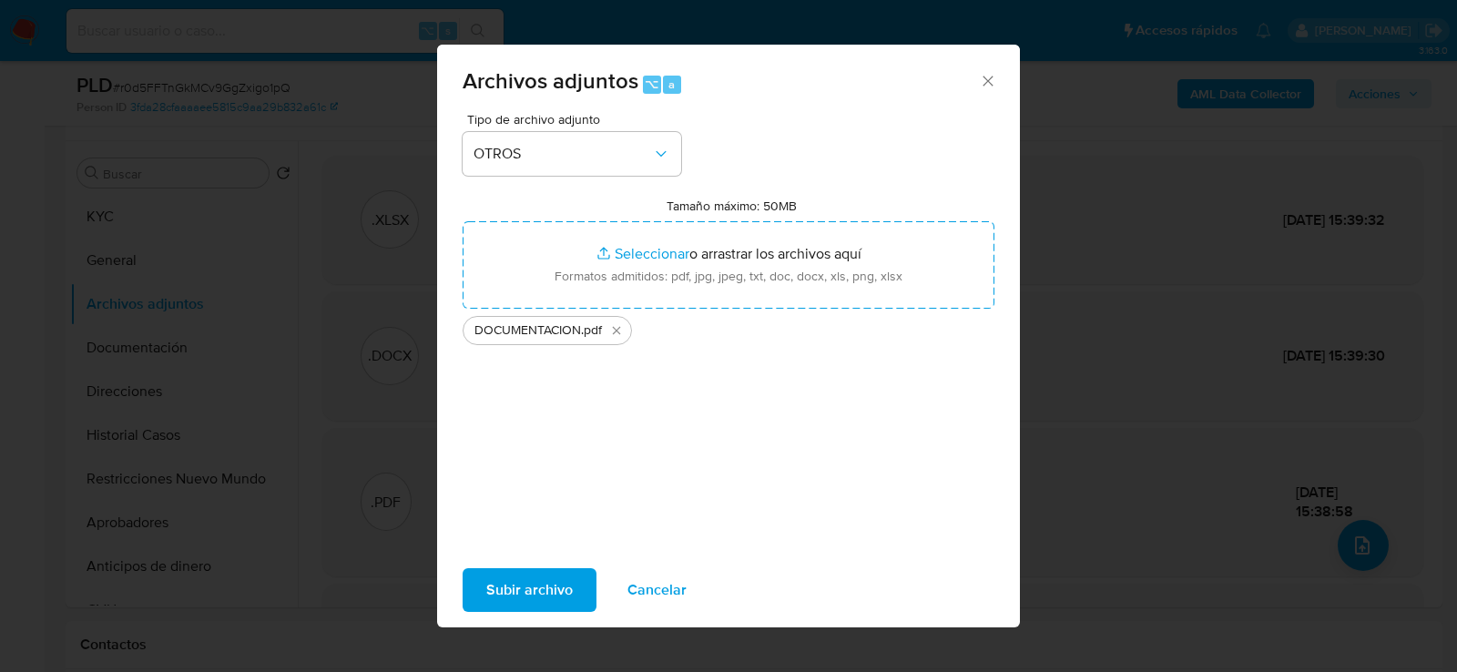
click at [543, 574] on span "Subir archivo" at bounding box center [529, 590] width 87 height 40
click at [666, 592] on span "Cancelar" at bounding box center [656, 590] width 59 height 40
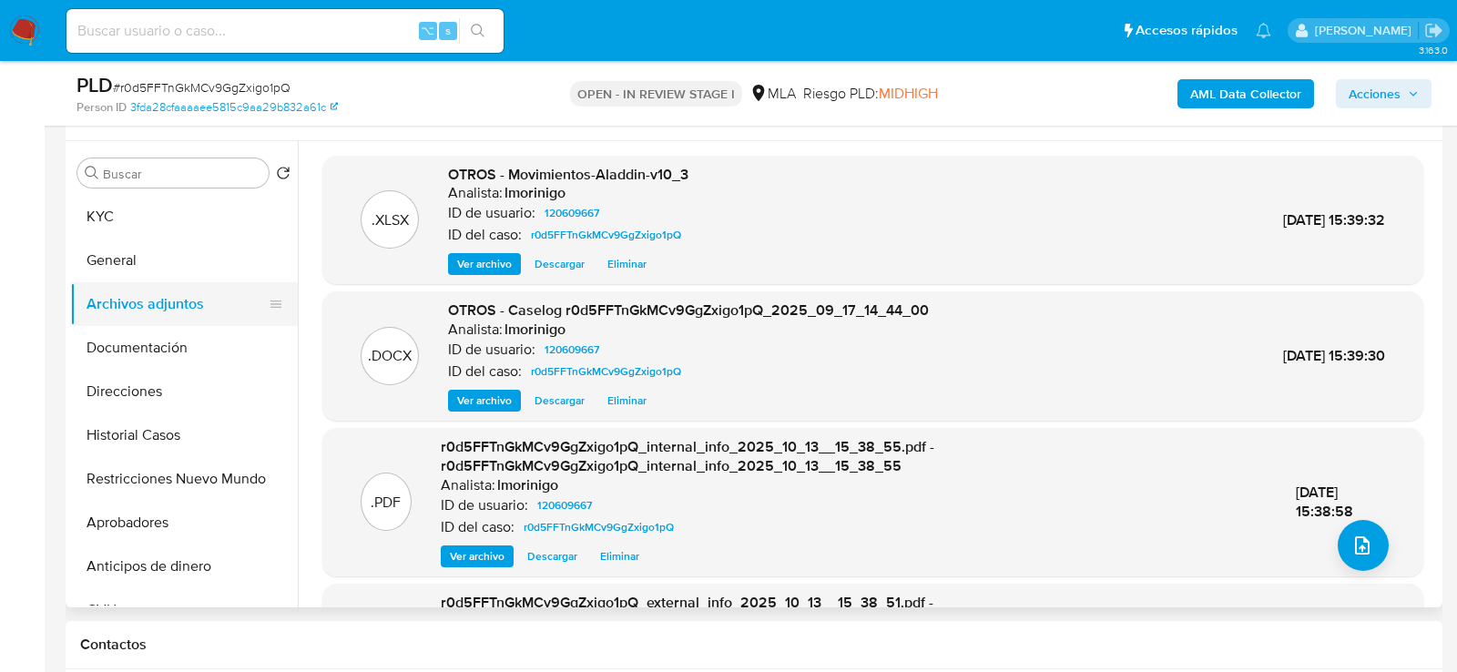
click at [168, 286] on button "Archivos adjuntos" at bounding box center [176, 304] width 213 height 44
click at [168, 312] on button "Archivos adjuntos" at bounding box center [176, 304] width 213 height 44
click at [167, 270] on button "General" at bounding box center [176, 261] width 213 height 44
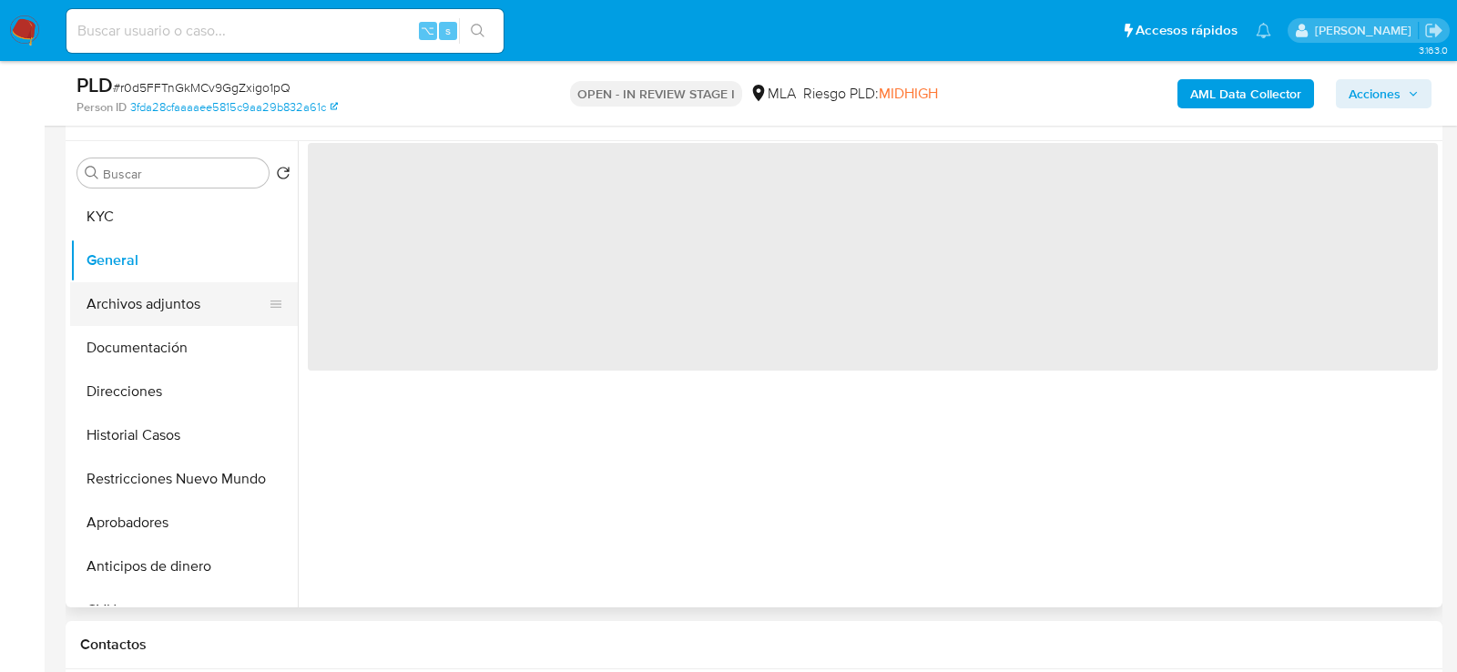
click at [176, 300] on button "Archivos adjuntos" at bounding box center [176, 304] width 213 height 44
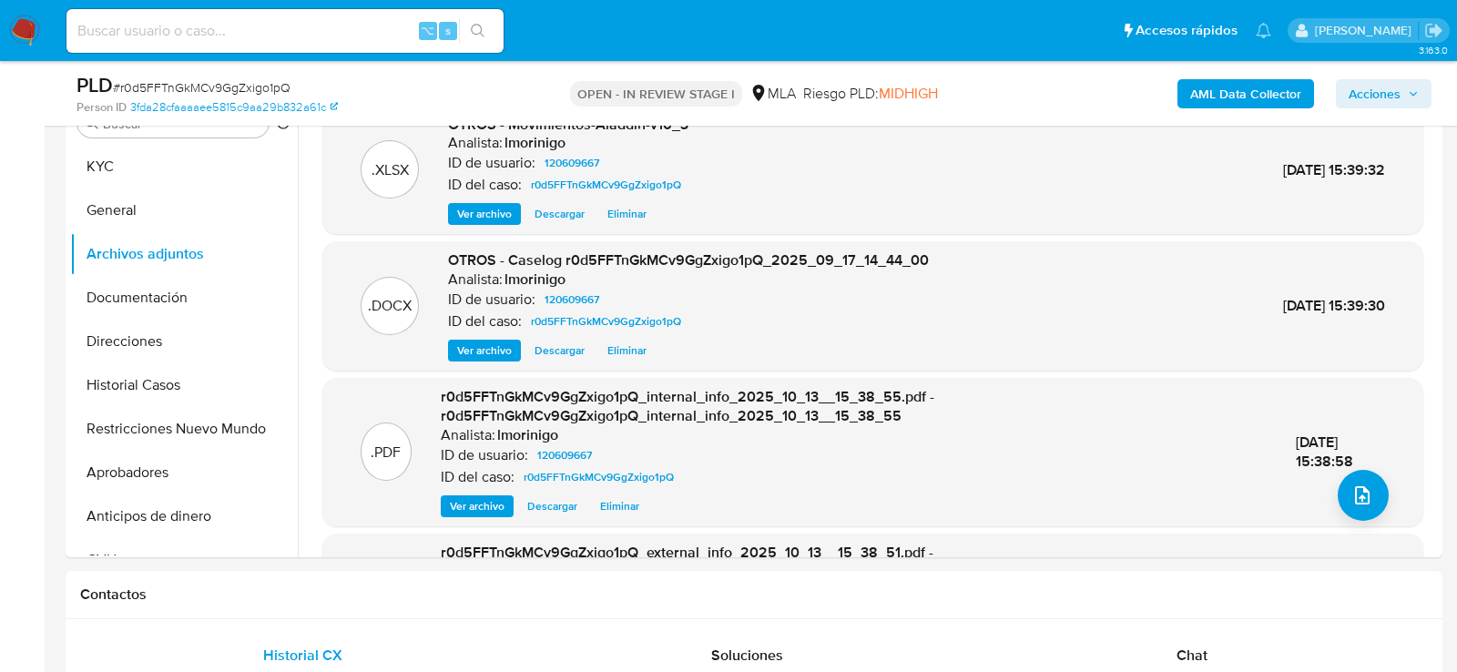
scroll to position [637, 0]
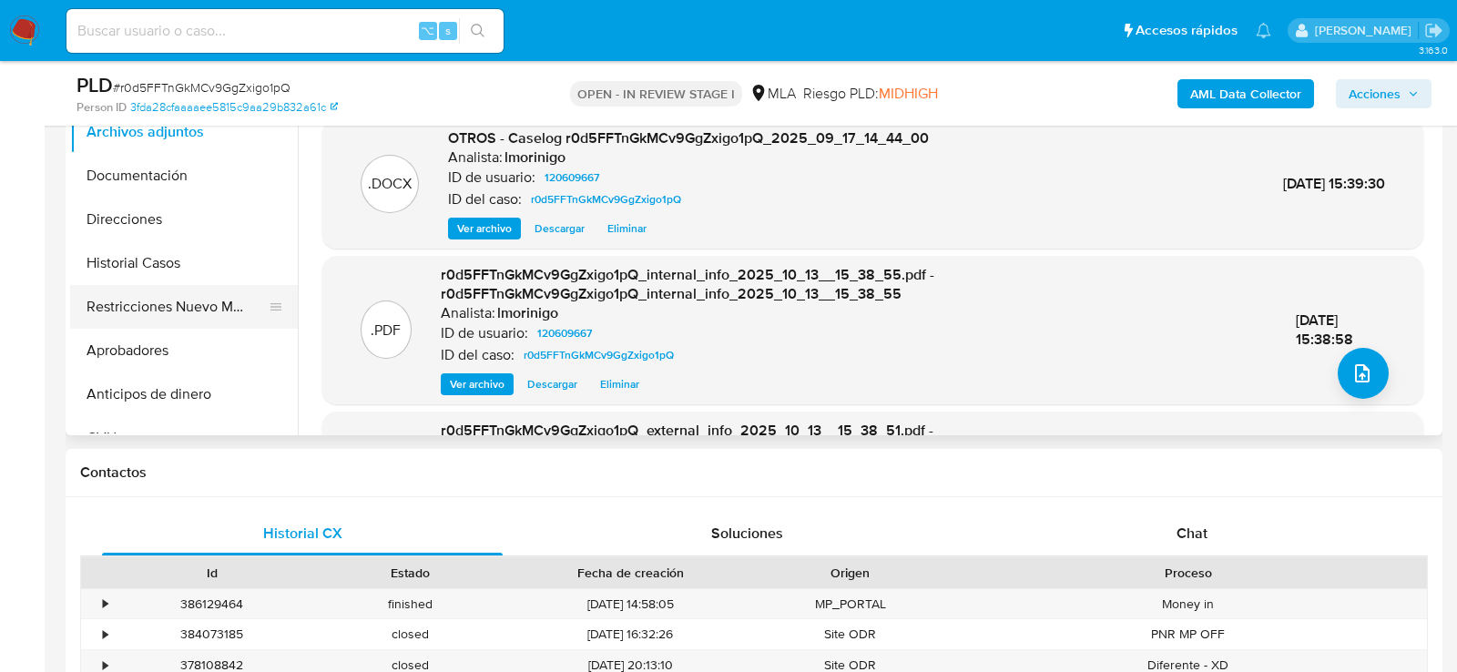
click at [158, 312] on button "Restricciones Nuevo Mundo" at bounding box center [176, 307] width 213 height 44
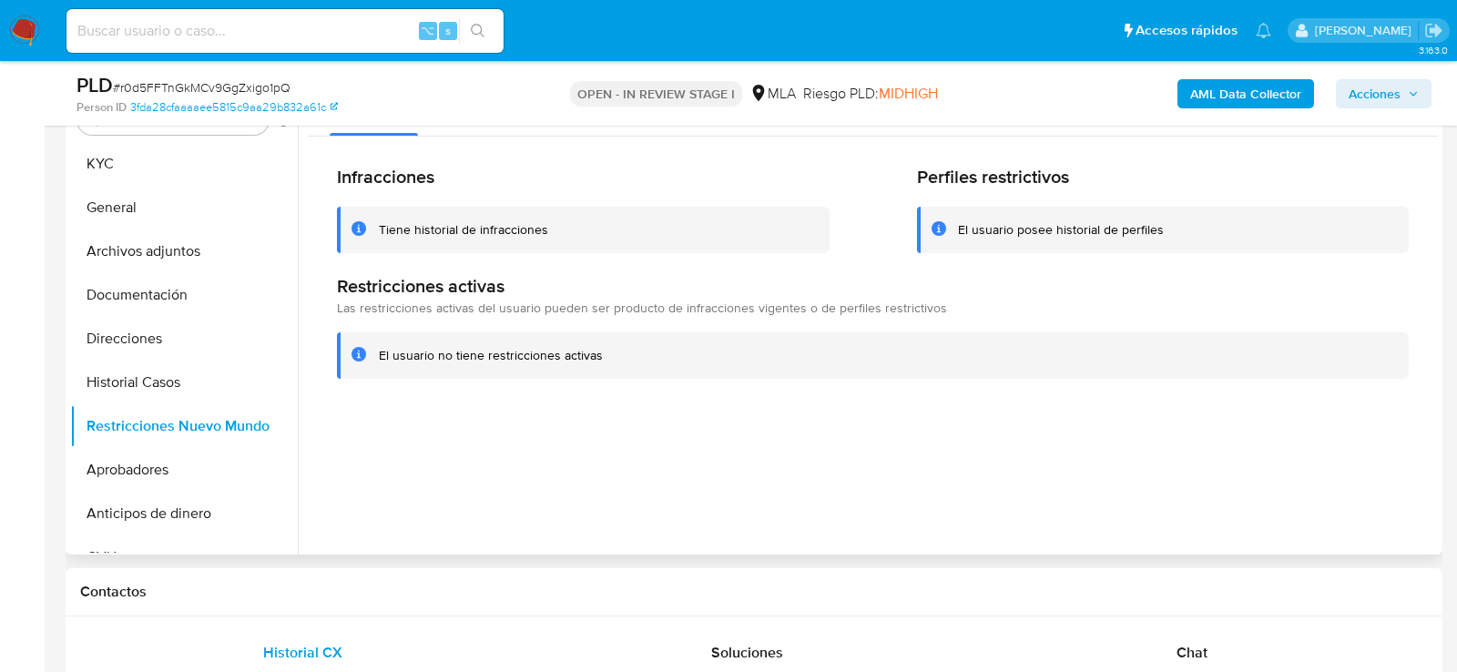
scroll to position [513, 0]
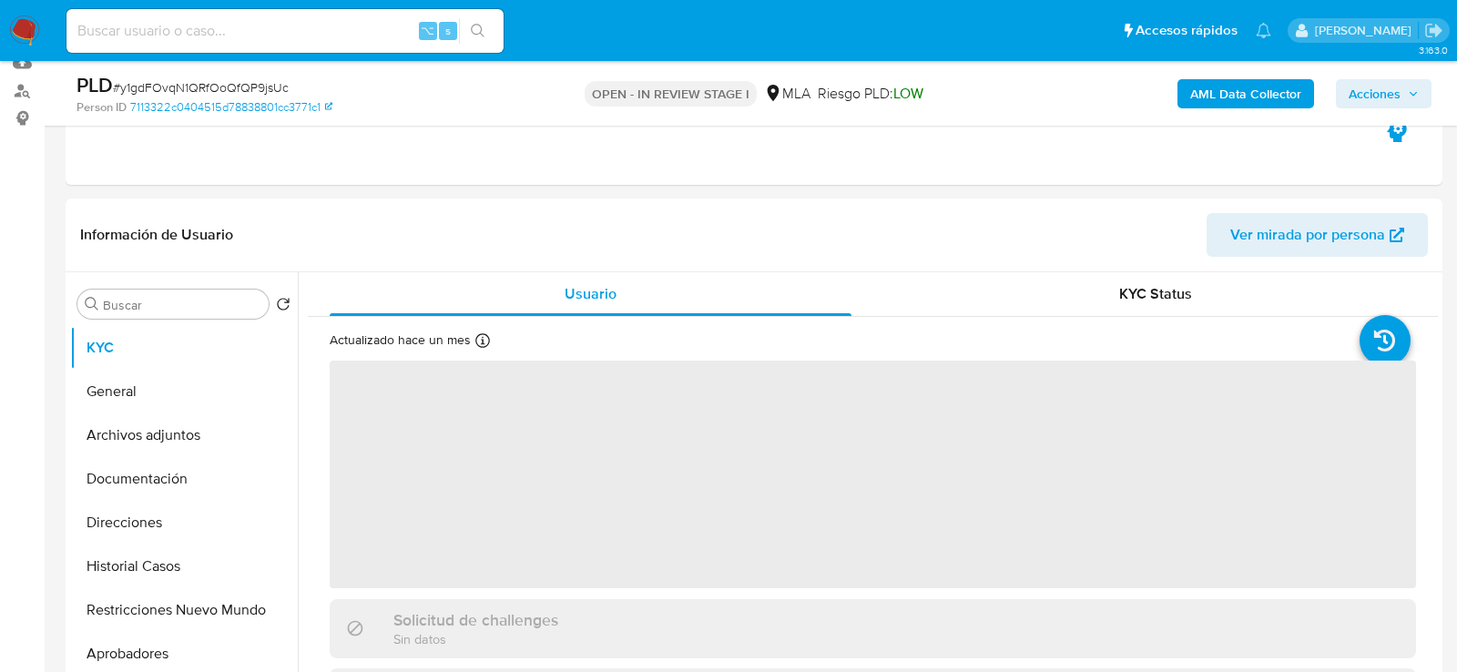
scroll to position [291, 0]
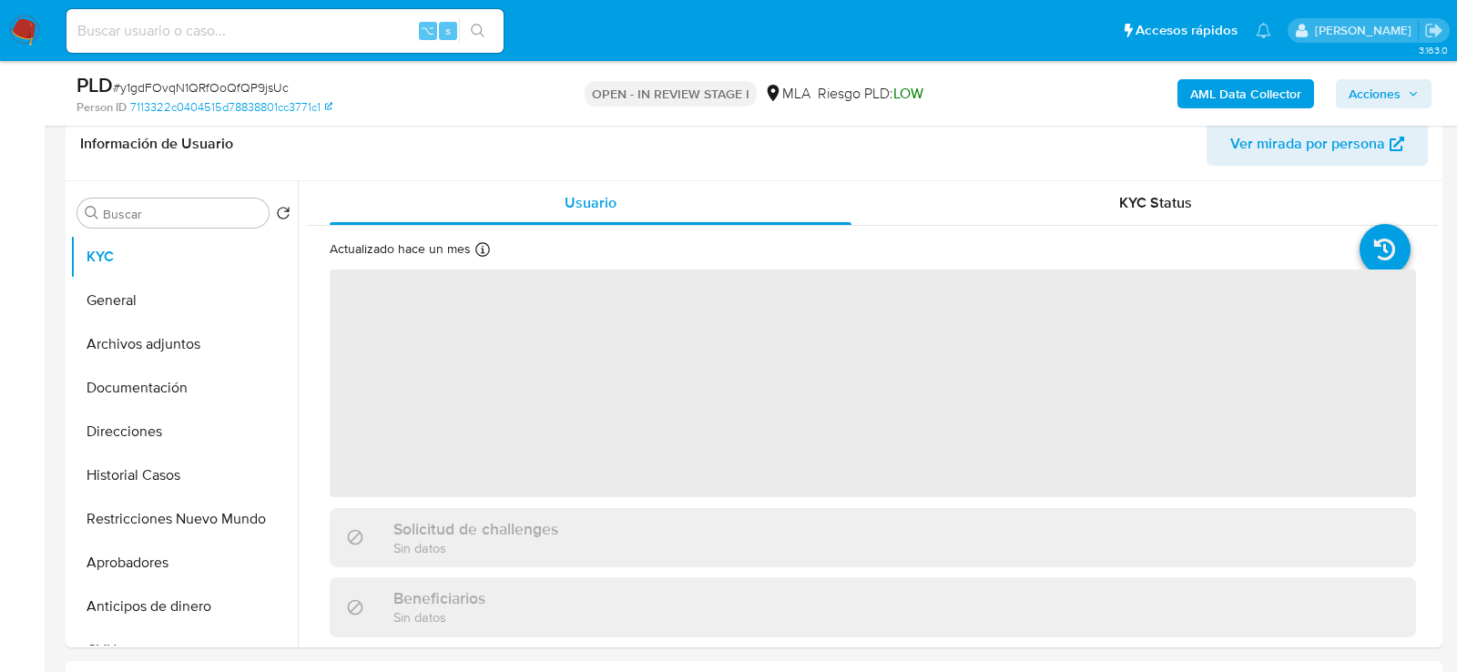
select select "10"
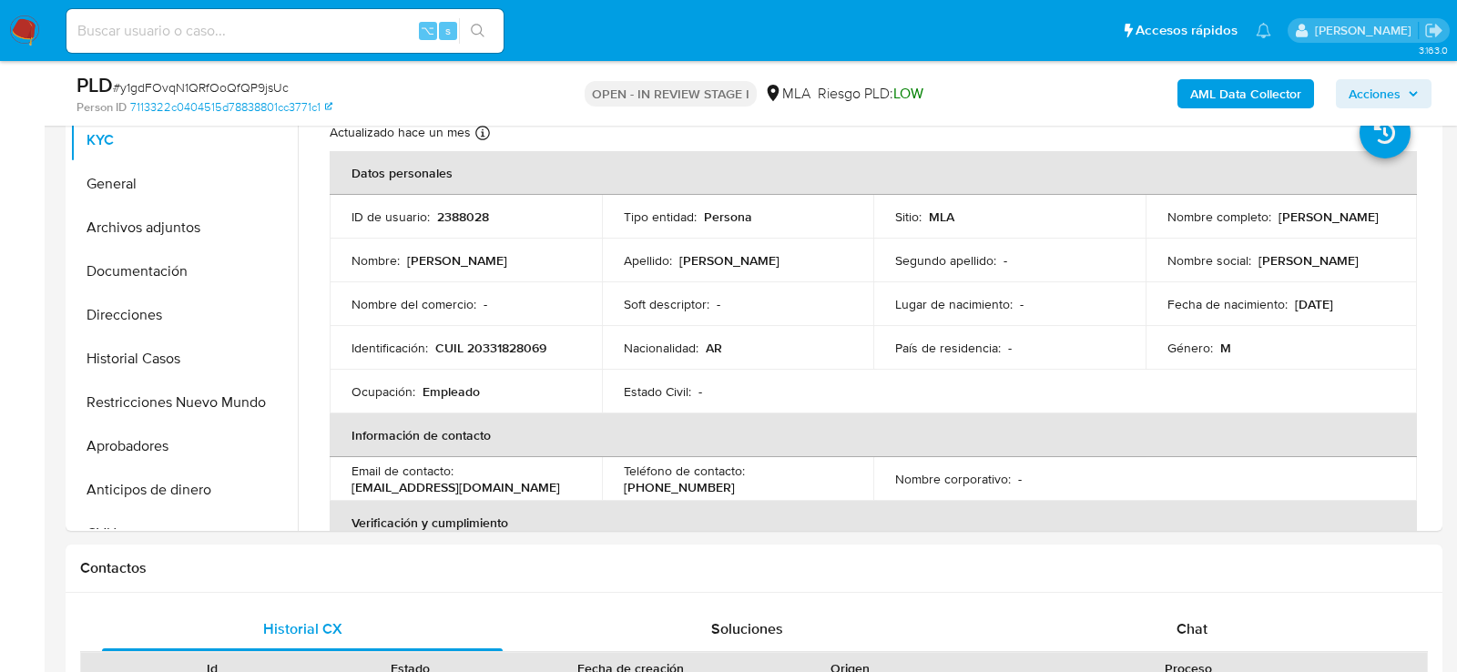
scroll to position [525, 0]
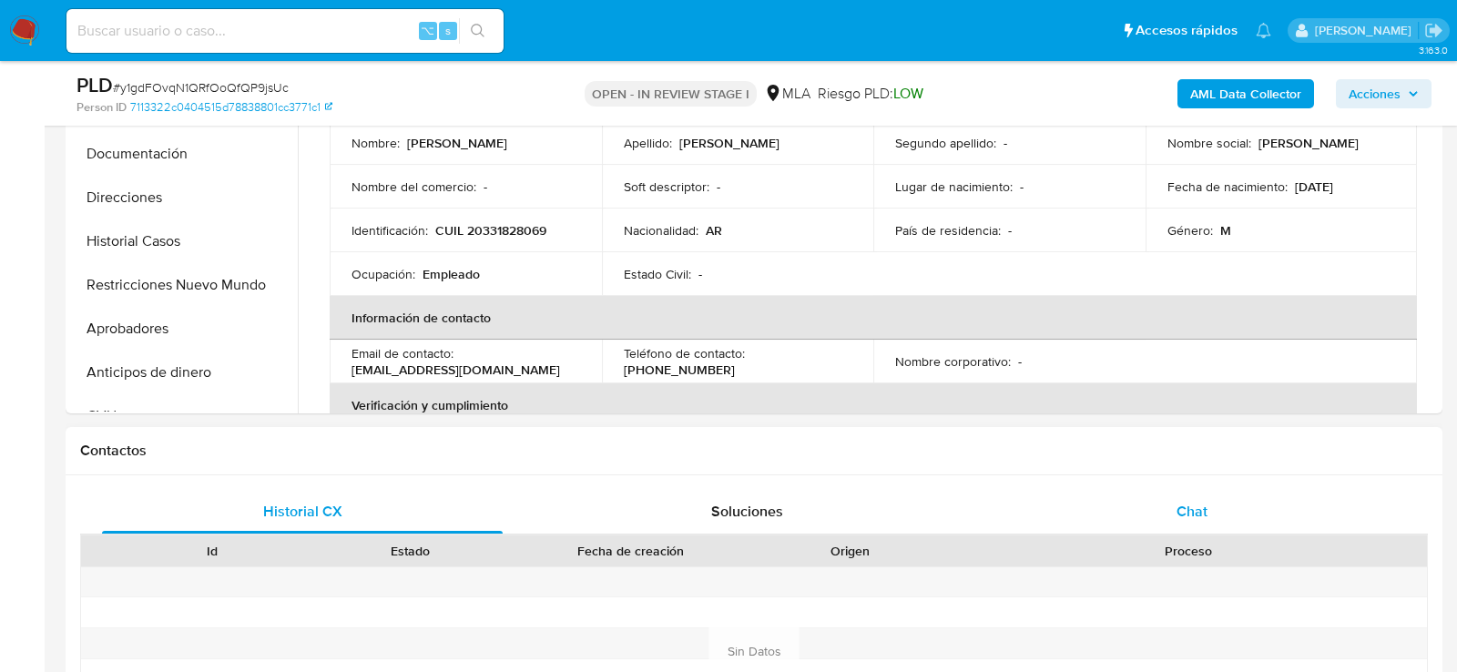
click at [1208, 524] on div "Chat" at bounding box center [1192, 512] width 401 height 44
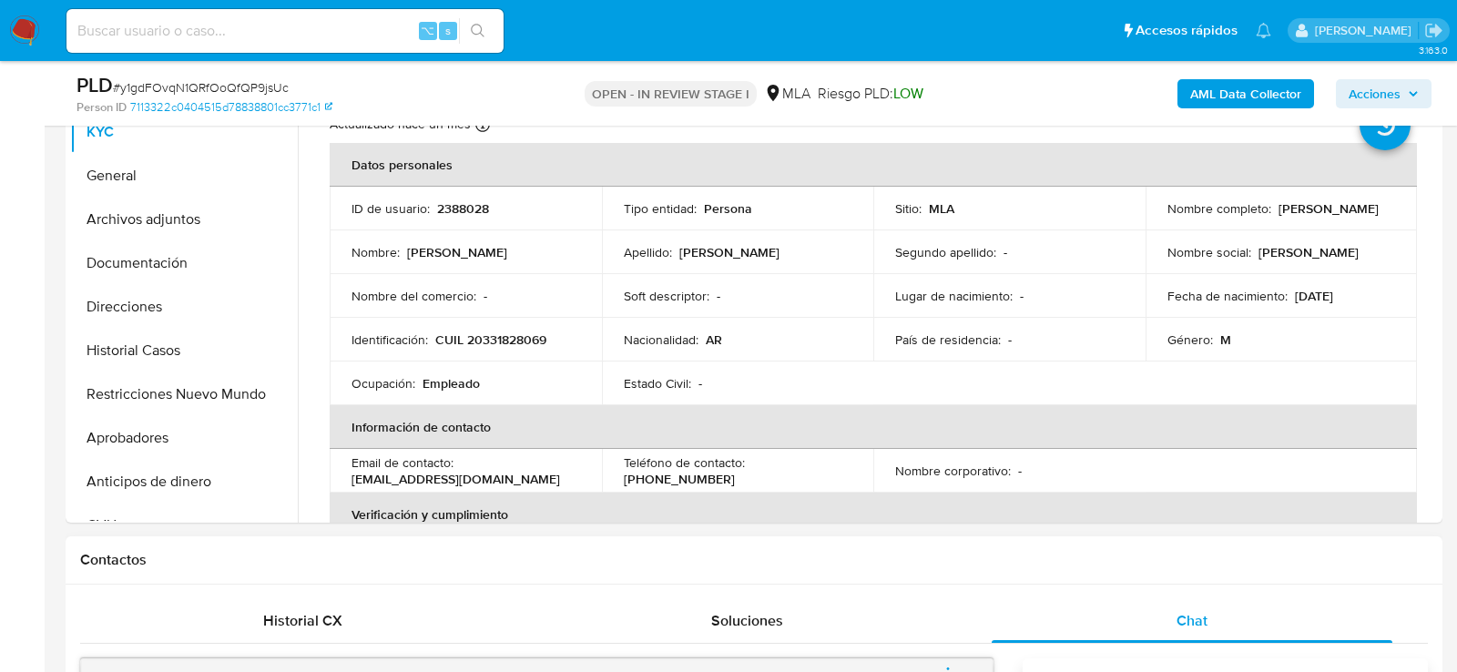
scroll to position [413, 0]
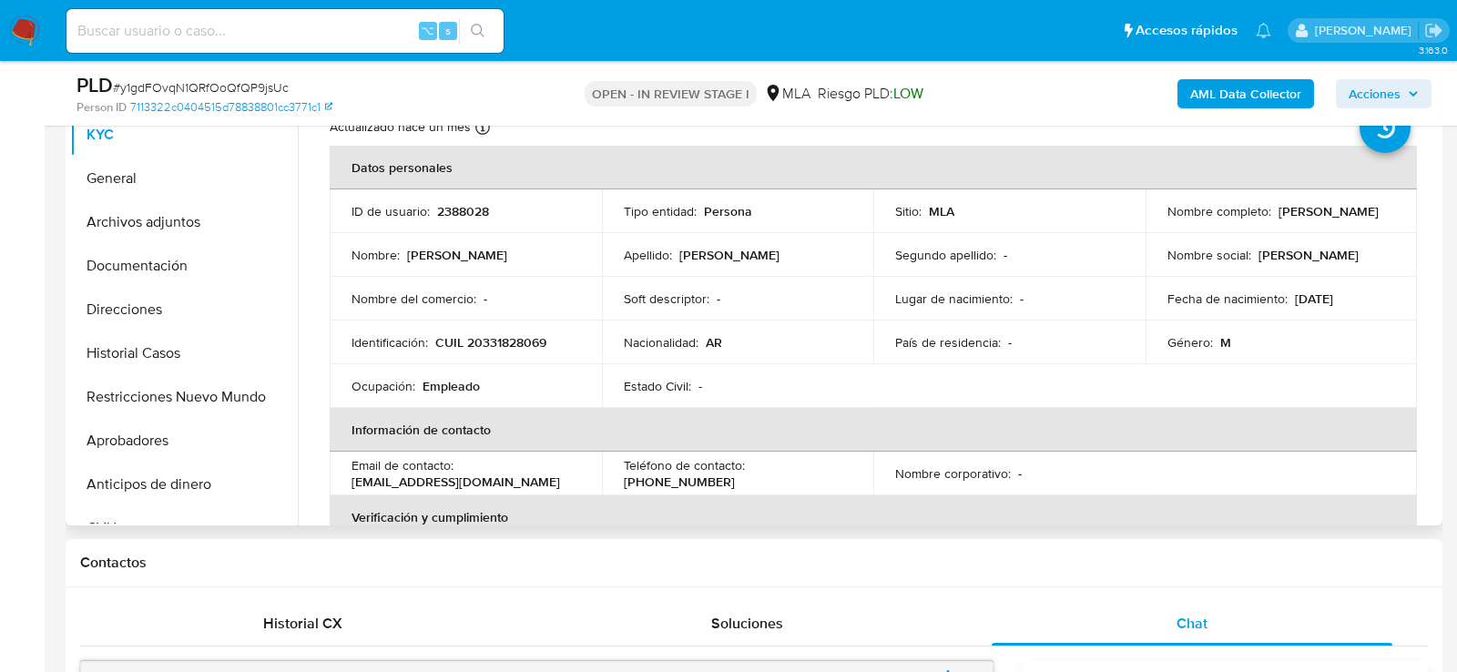
click at [480, 209] on p "2388028" at bounding box center [463, 211] width 52 height 16
copy p "2388028"
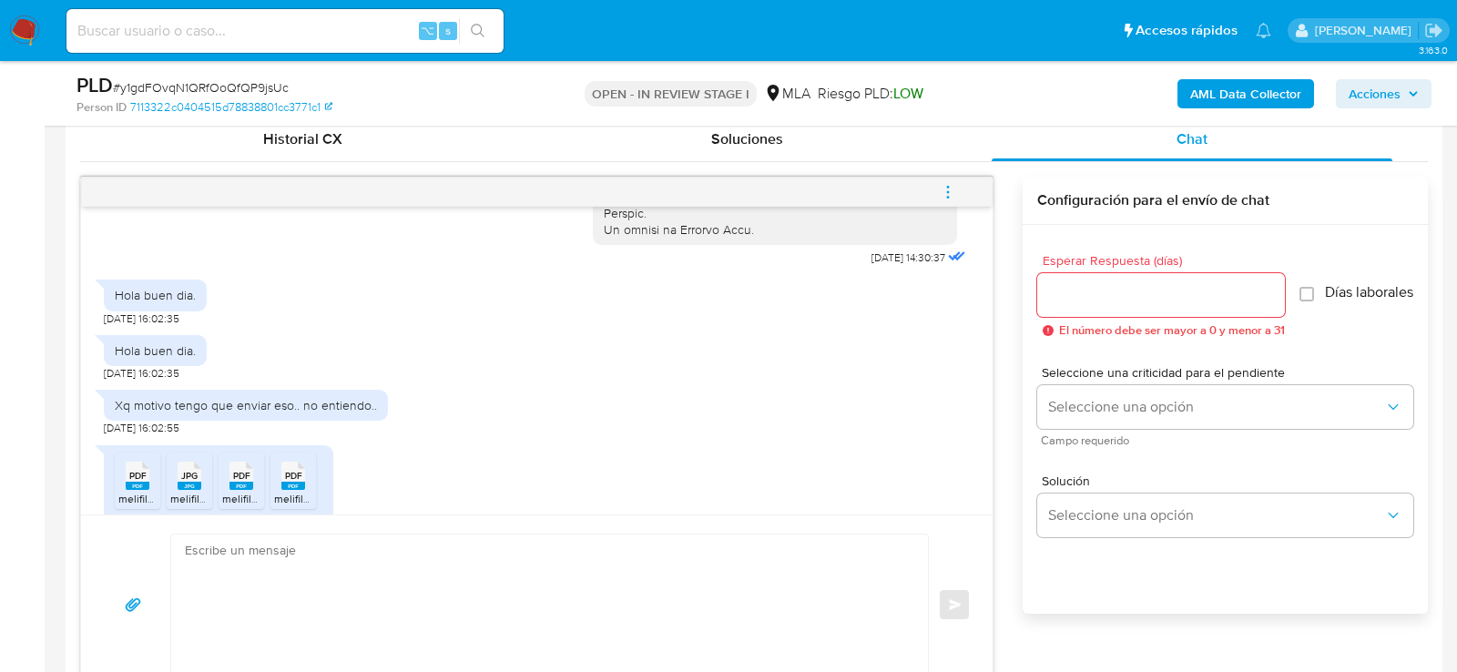
scroll to position [1346, 0]
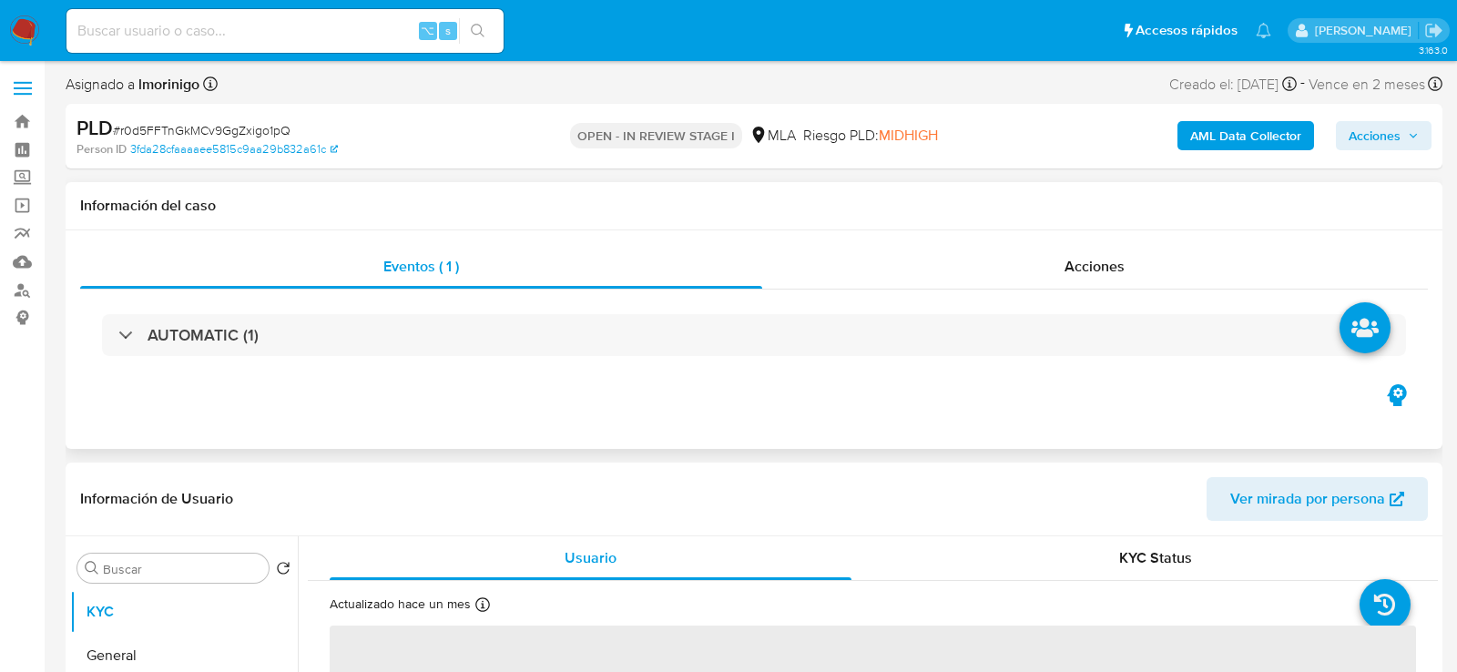
select select "10"
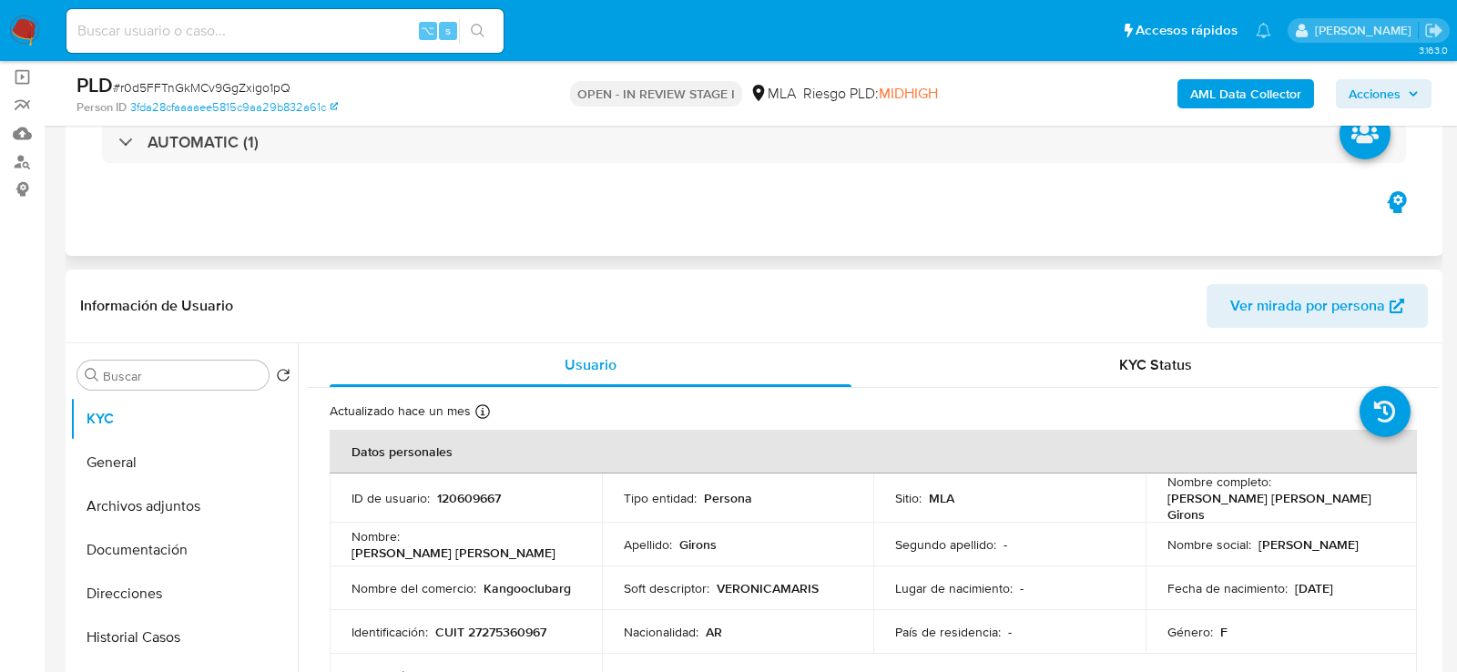
scroll to position [146, 0]
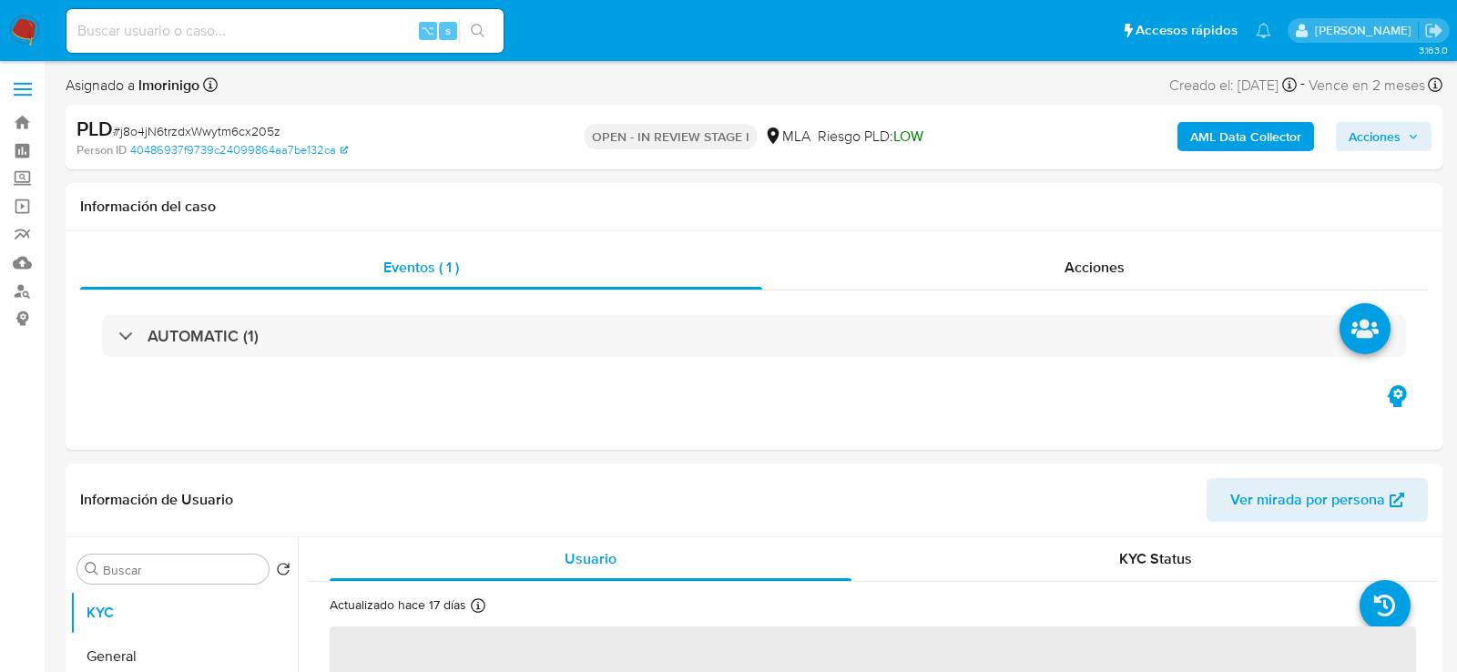
select select "10"
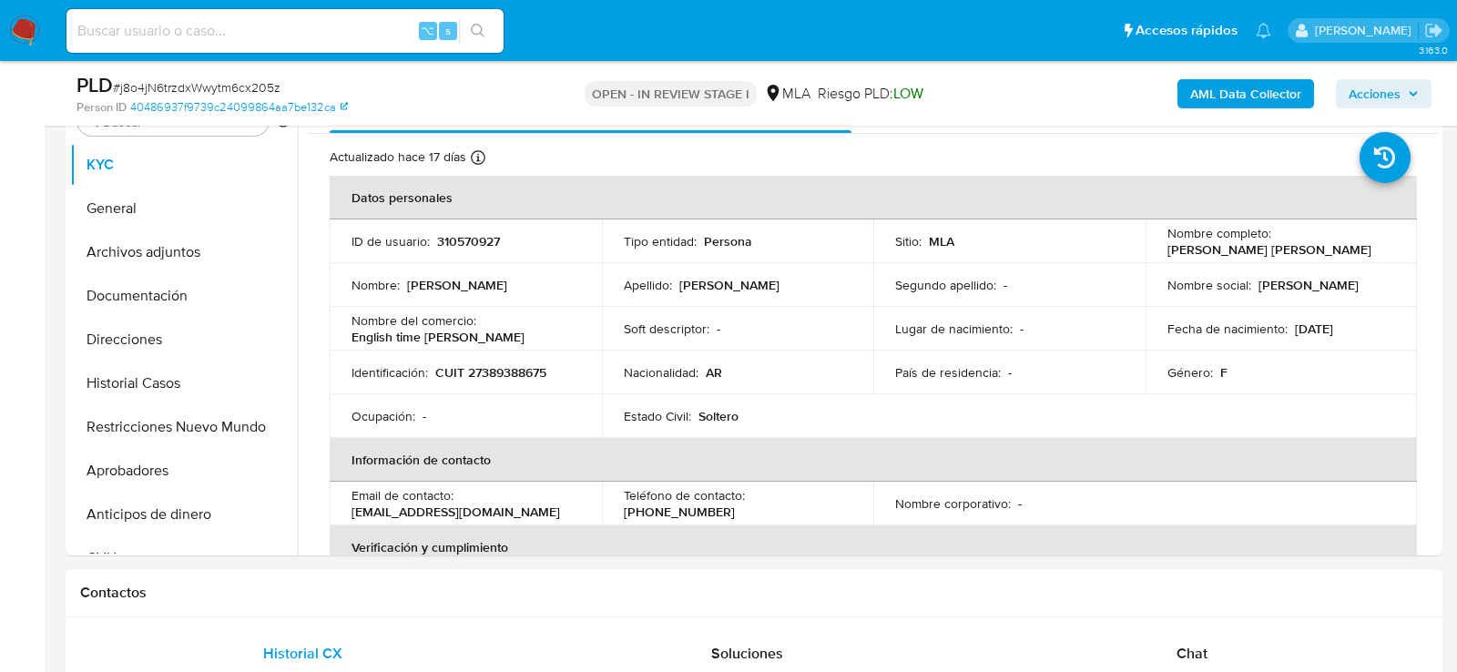
scroll to position [380, 0]
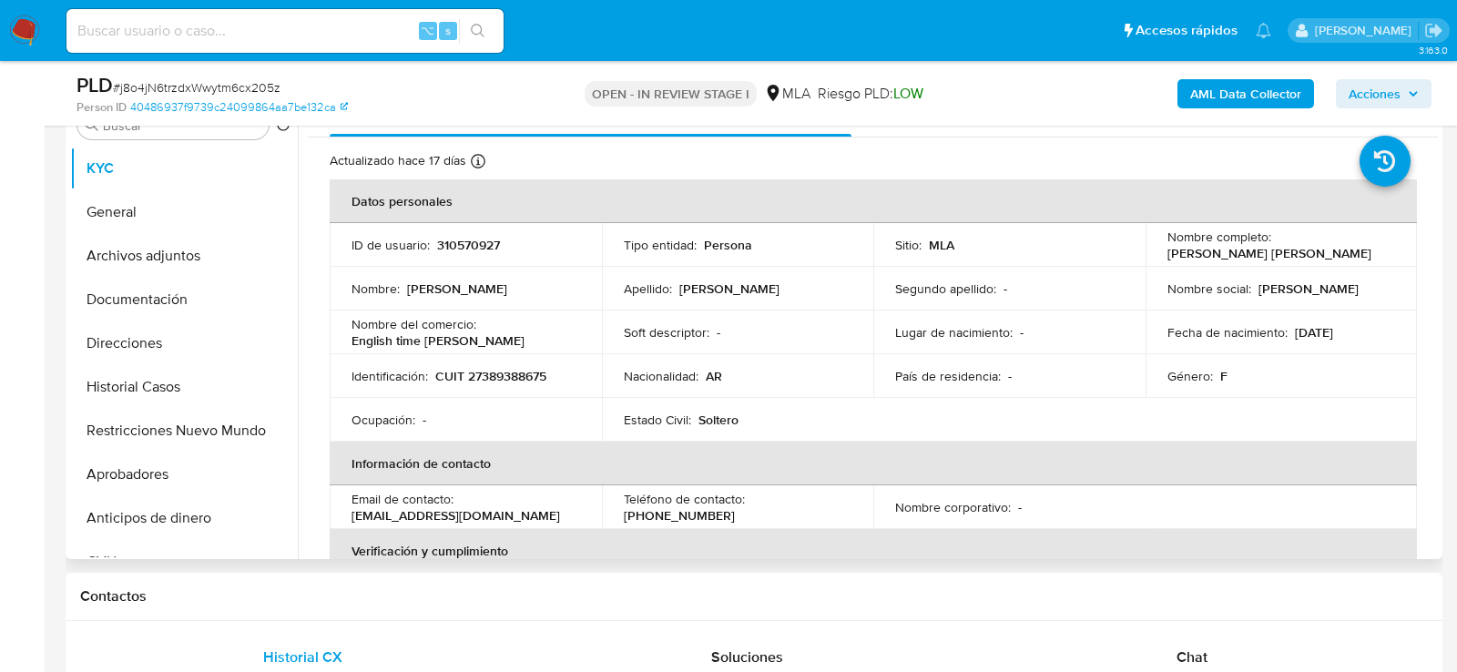
click at [491, 249] on p "310570927" at bounding box center [468, 245] width 63 height 16
copy p "310570927"
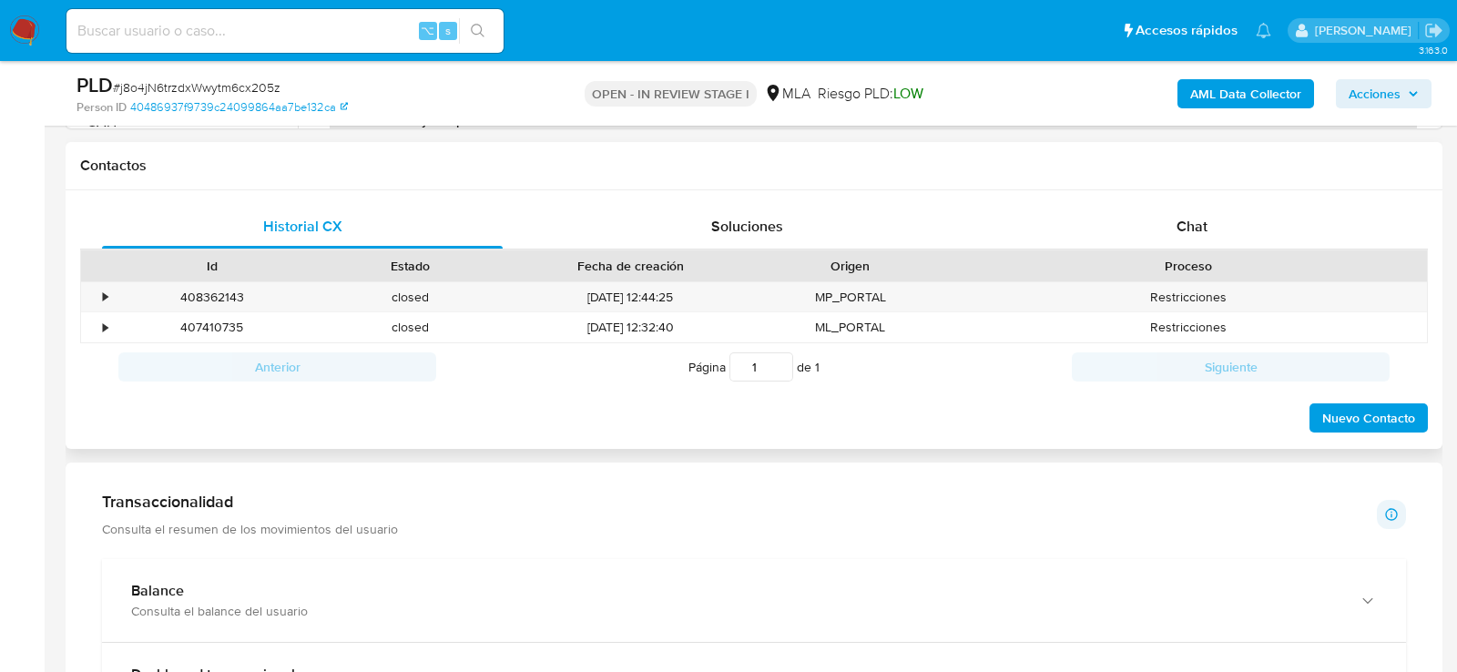
scroll to position [833, 0]
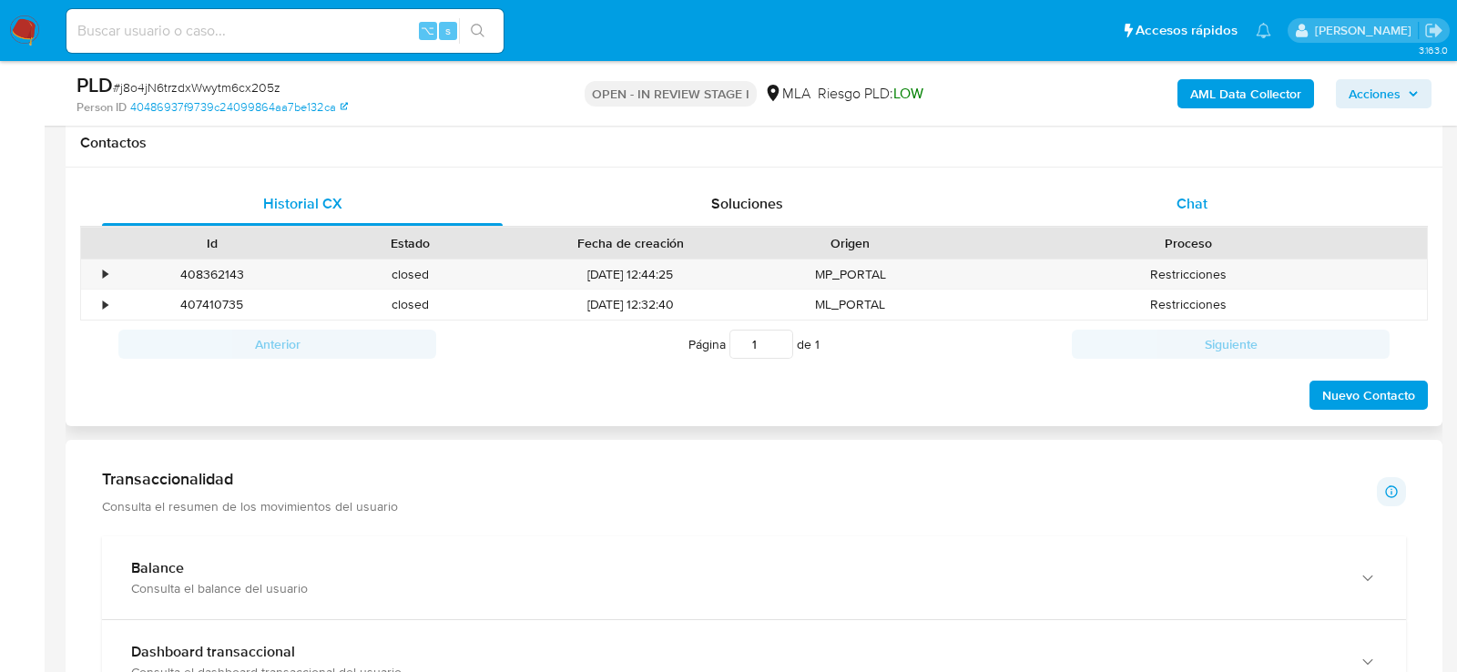
click at [1167, 209] on div "Chat" at bounding box center [1192, 204] width 401 height 44
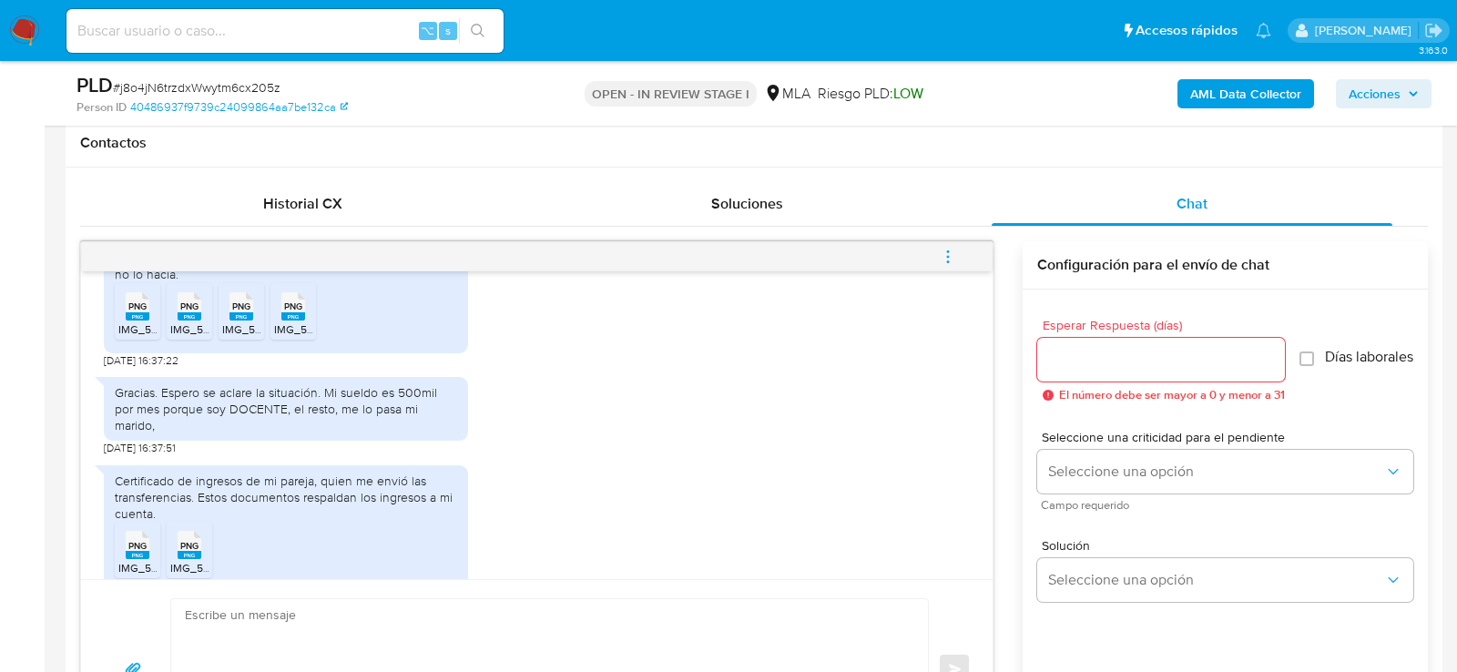
scroll to position [960, 0]
click at [172, 556] on span "IMG_5193.png" at bounding box center [205, 563] width 71 height 15
click at [143, 556] on span "IMG_5192.png" at bounding box center [153, 563] width 71 height 15
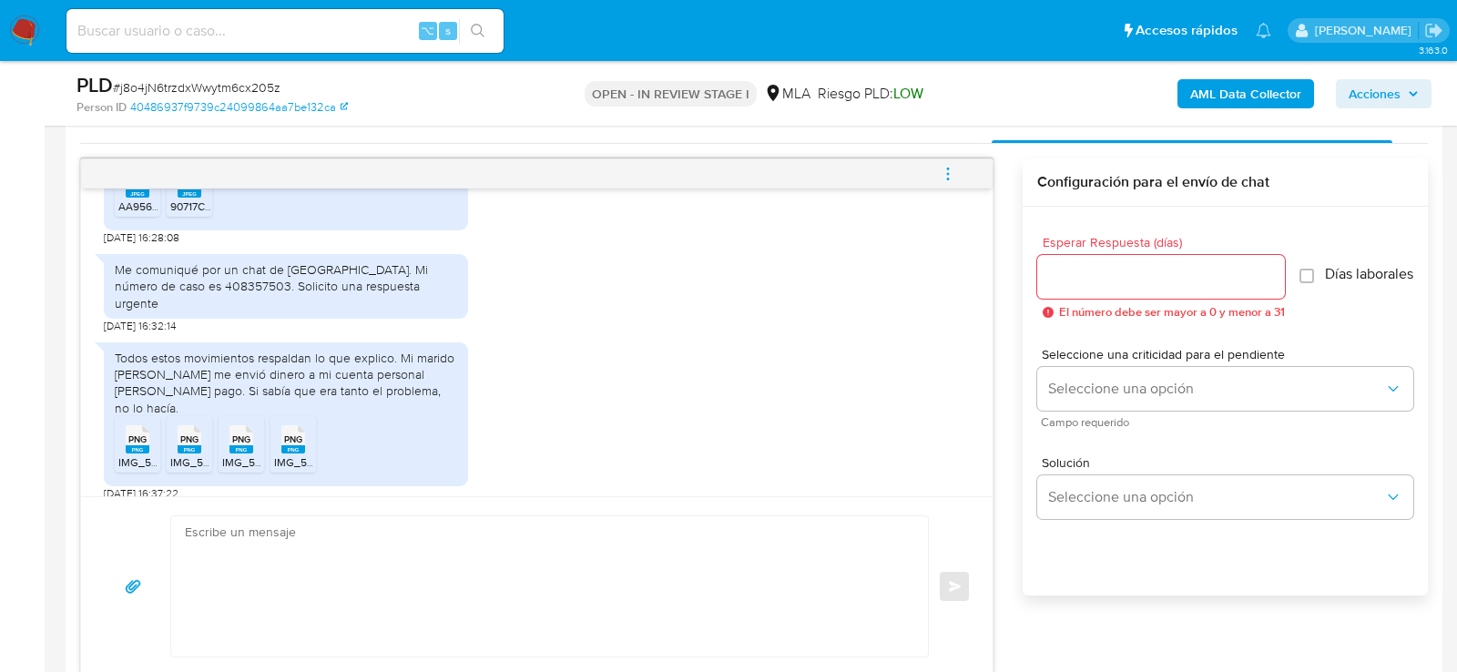
scroll to position [2996, 0]
click at [157, 219] on li "JPEG JPEG AA956DAC-63BD-4ED1-8AFE-7A5E2EE45B74.jpeg" at bounding box center [138, 190] width 46 height 56
click at [185, 192] on span "JPEG" at bounding box center [189, 186] width 22 height 12
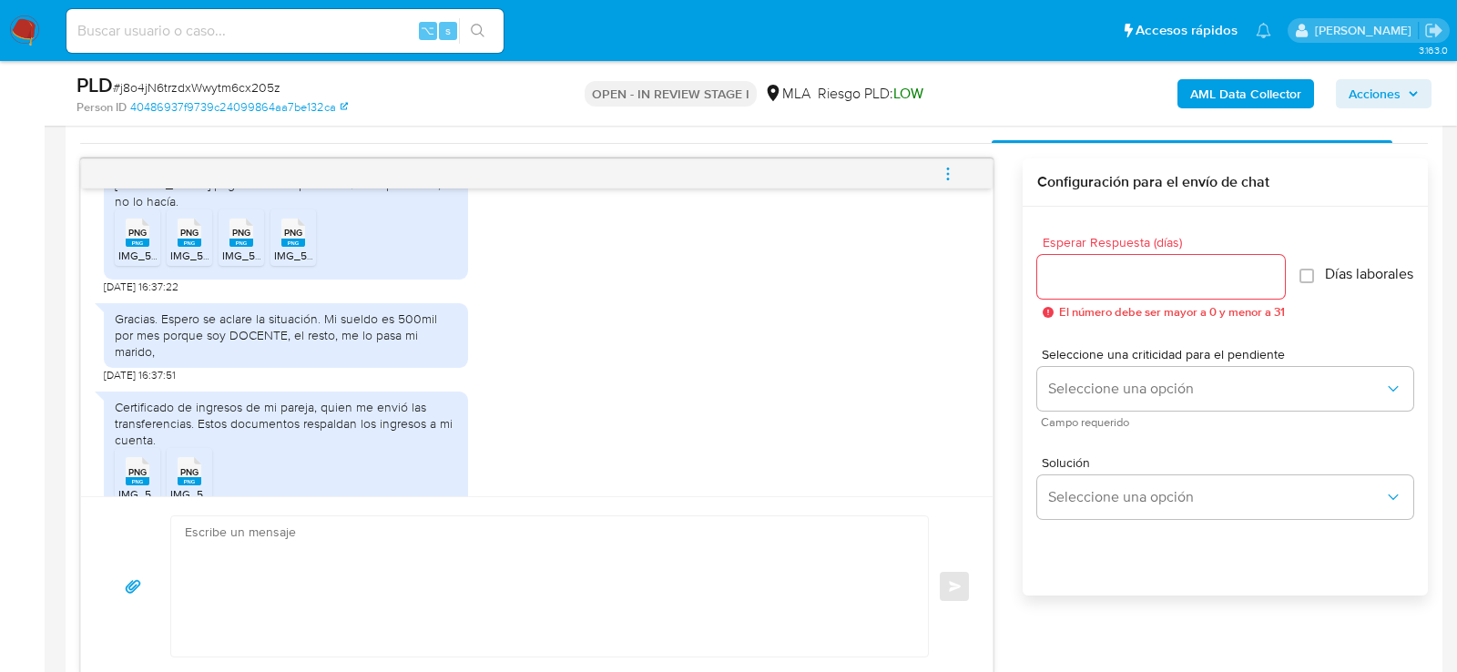
scroll to position [3176, 0]
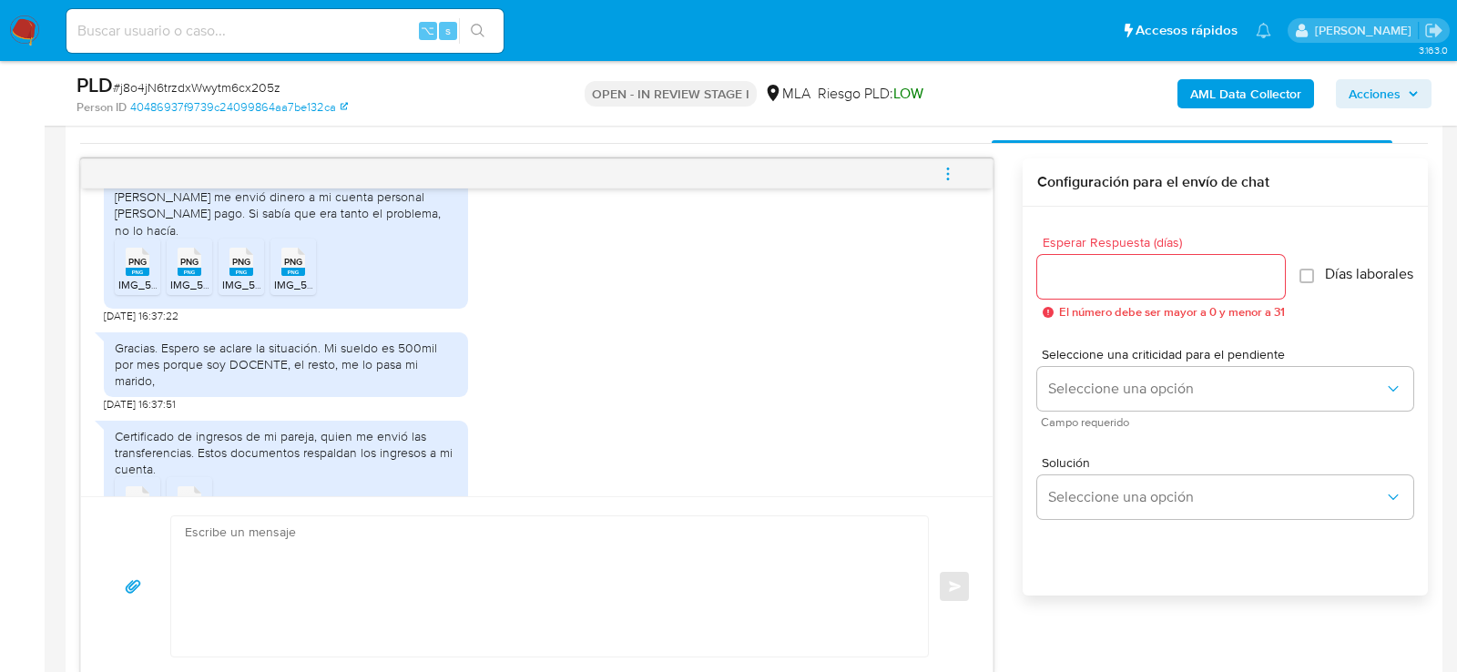
click at [127, 292] on span "IMG_5171.png" at bounding box center [151, 284] width 67 height 15
click at [186, 292] on span "IMG_5170.png" at bounding box center [205, 284] width 70 height 15
click at [241, 292] on span "IMG_5169.png" at bounding box center [257, 284] width 71 height 15
click at [289, 292] on span "IMG_5168.png" at bounding box center [309, 284] width 71 height 15
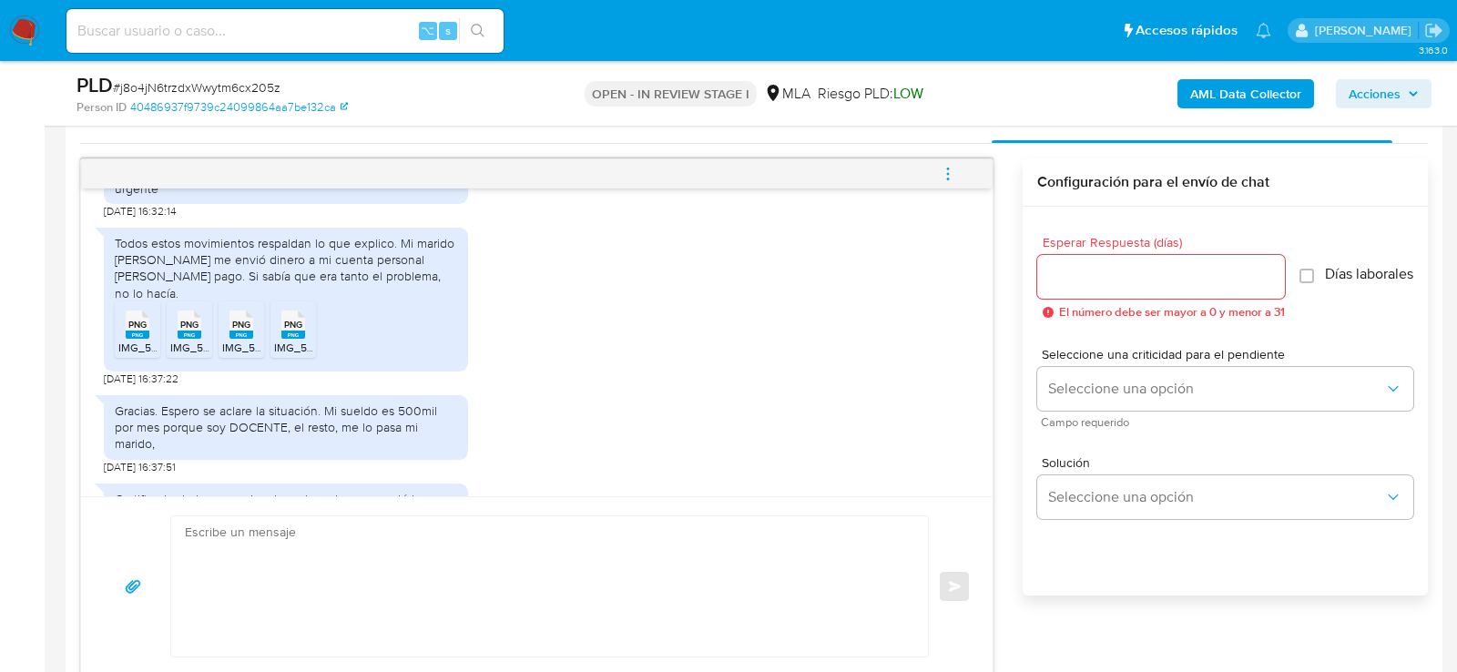
scroll to position [3104, 0]
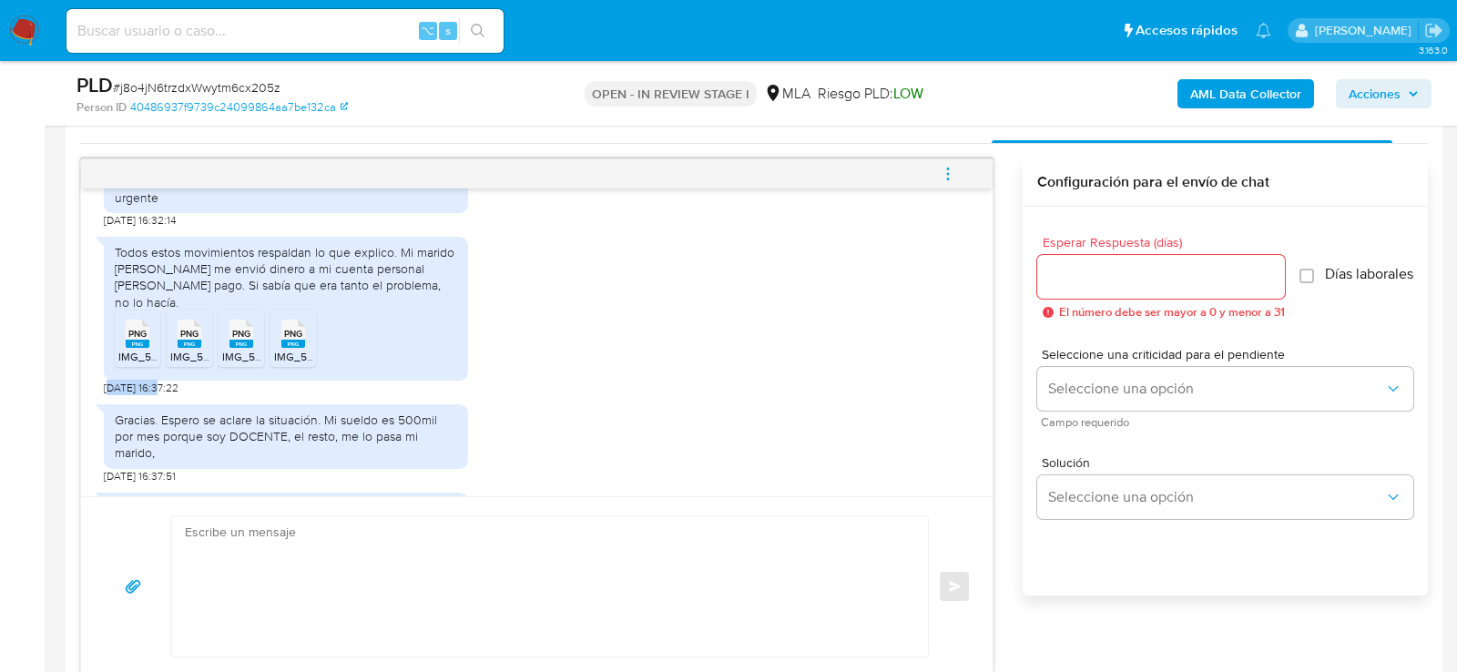
drag, startPoint x: 161, startPoint y: 453, endPoint x: 107, endPoint y: 453, distance: 54.6
click at [107, 395] on span "02/10/2025 16:37:22" at bounding box center [141, 388] width 75 height 15
copy span "2/10/2025"
copy span "[DATE]"
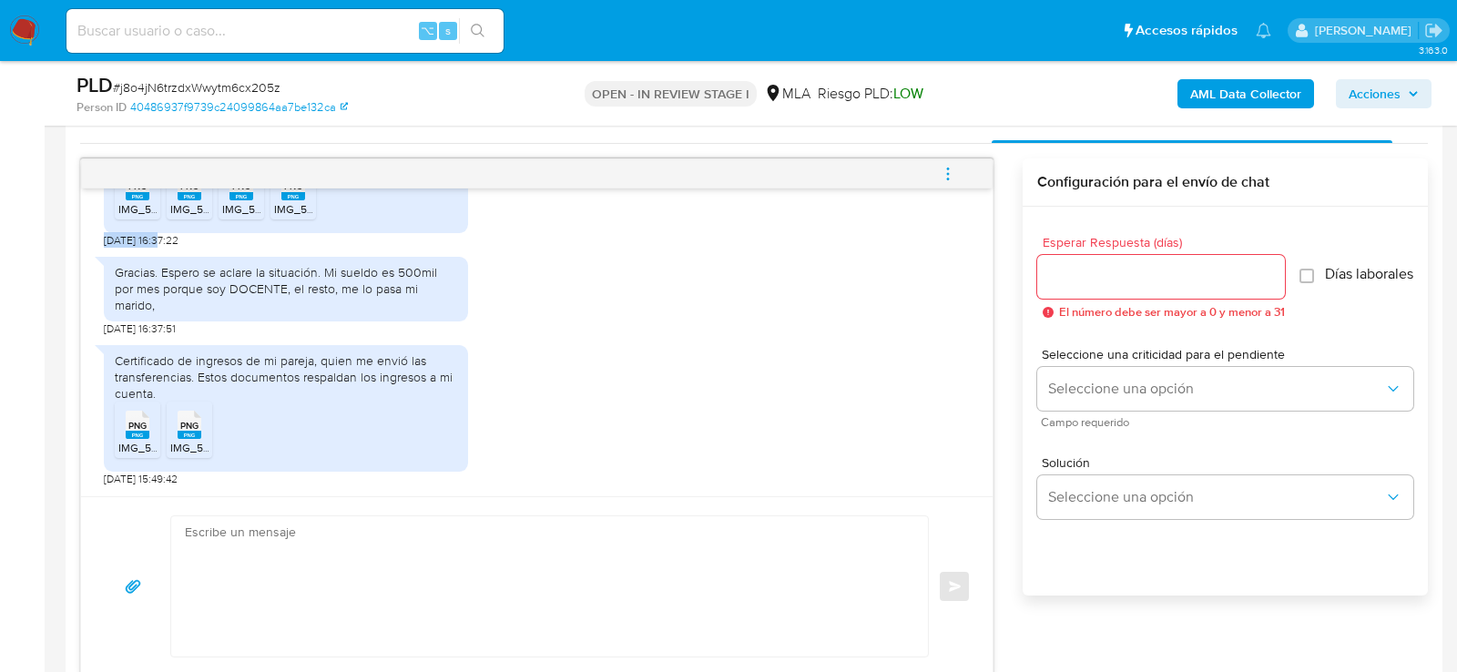
scroll to position [3317, 0]
drag, startPoint x: 158, startPoint y: 480, endPoint x: 105, endPoint y: 479, distance: 53.7
click at [105, 479] on span "03/10/2025 15:49:42" at bounding box center [141, 479] width 74 height 15
copy span "03/10/2025"
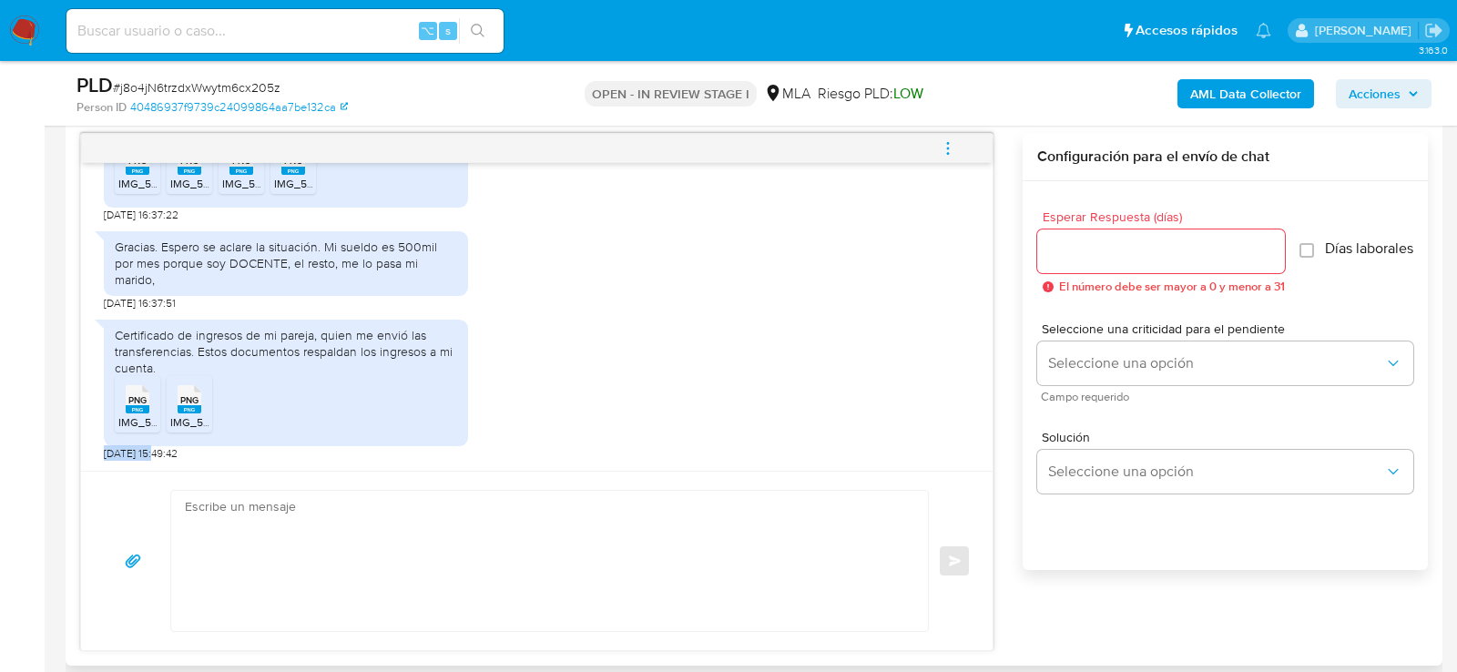
scroll to position [945, 0]
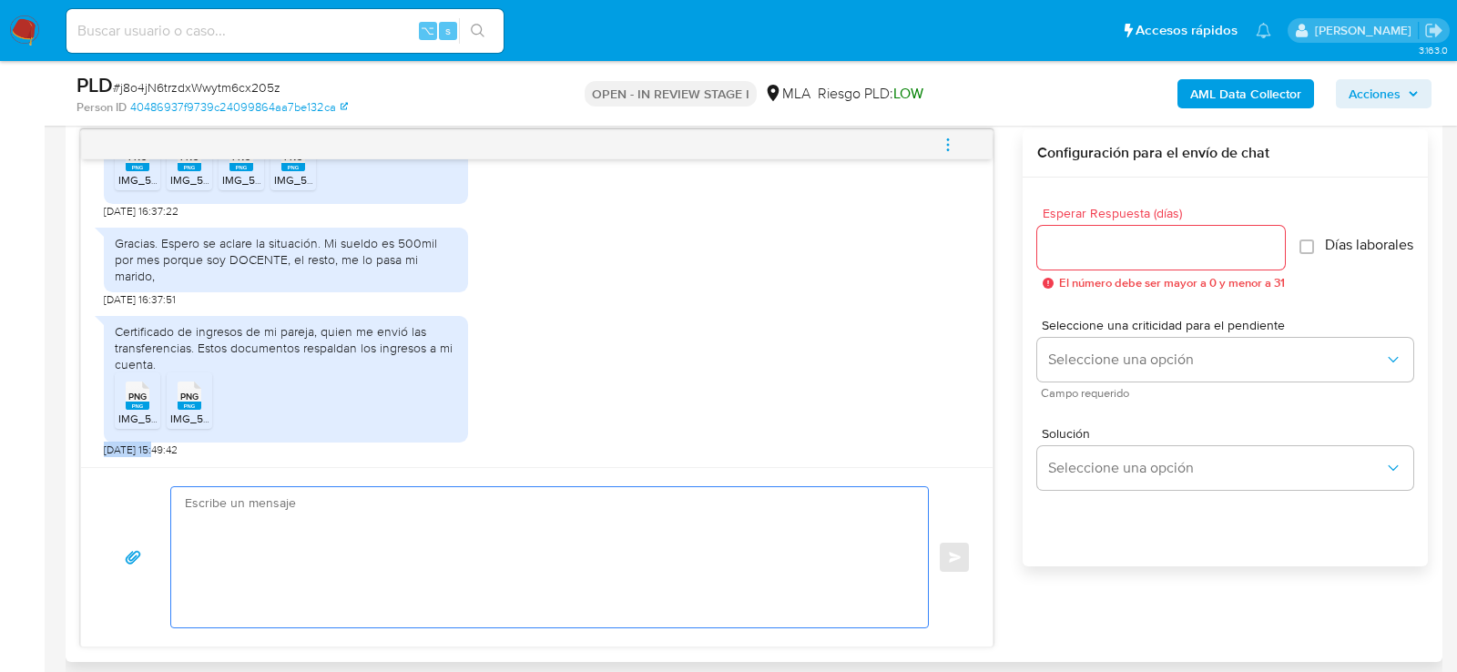
click at [406, 542] on textarea at bounding box center [545, 557] width 720 height 140
paste textarea "Hola, ¡Muchas gracias por tu respuesta! Confirmamos la recepción de la document…"
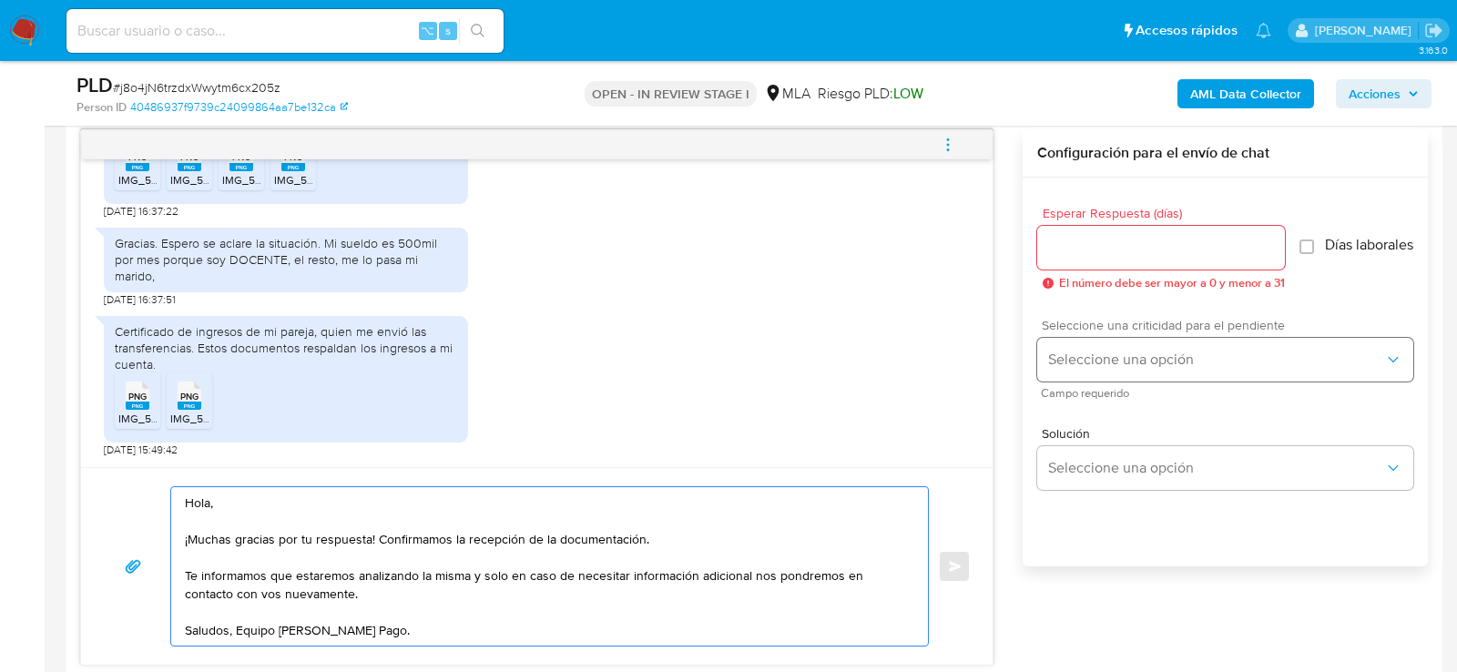
type textarea "Hola, ¡Muchas gracias por tu respuesta! Confirmamos la recepción de la document…"
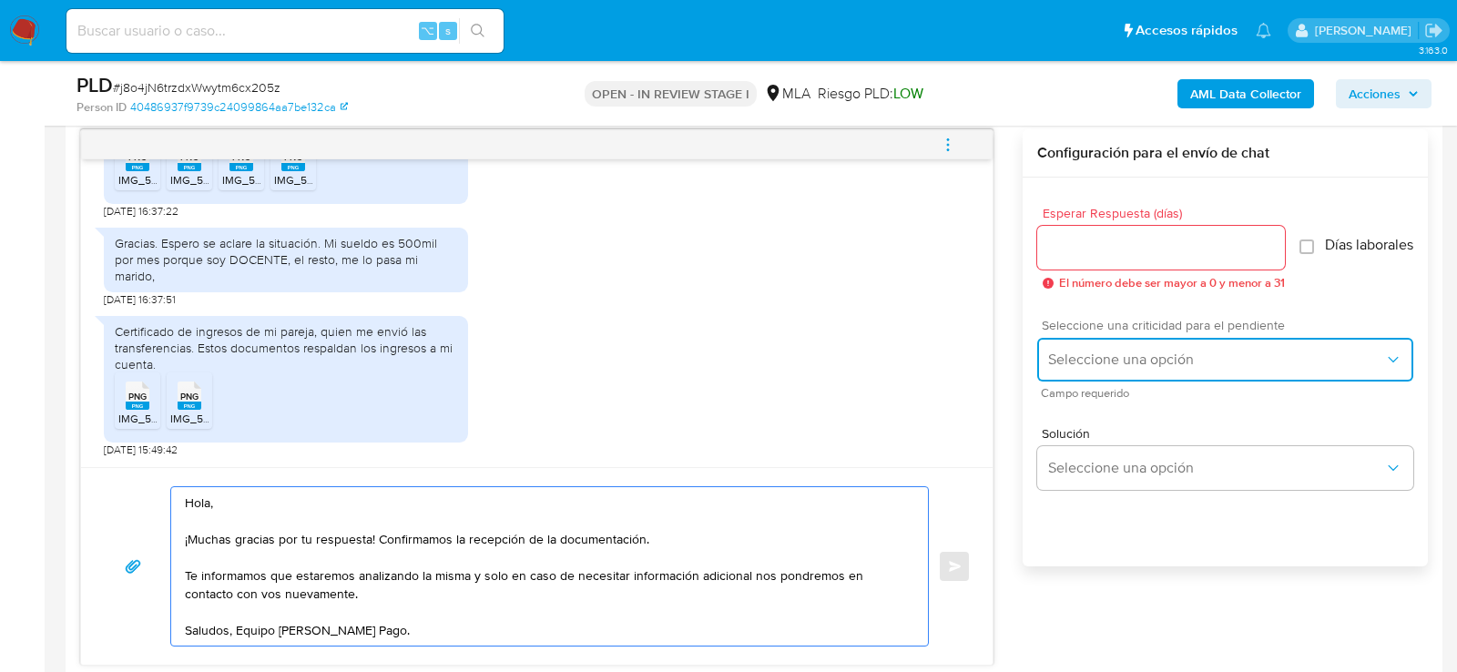
click at [1107, 364] on span "Seleccione una opción" at bounding box center [1216, 360] width 336 height 18
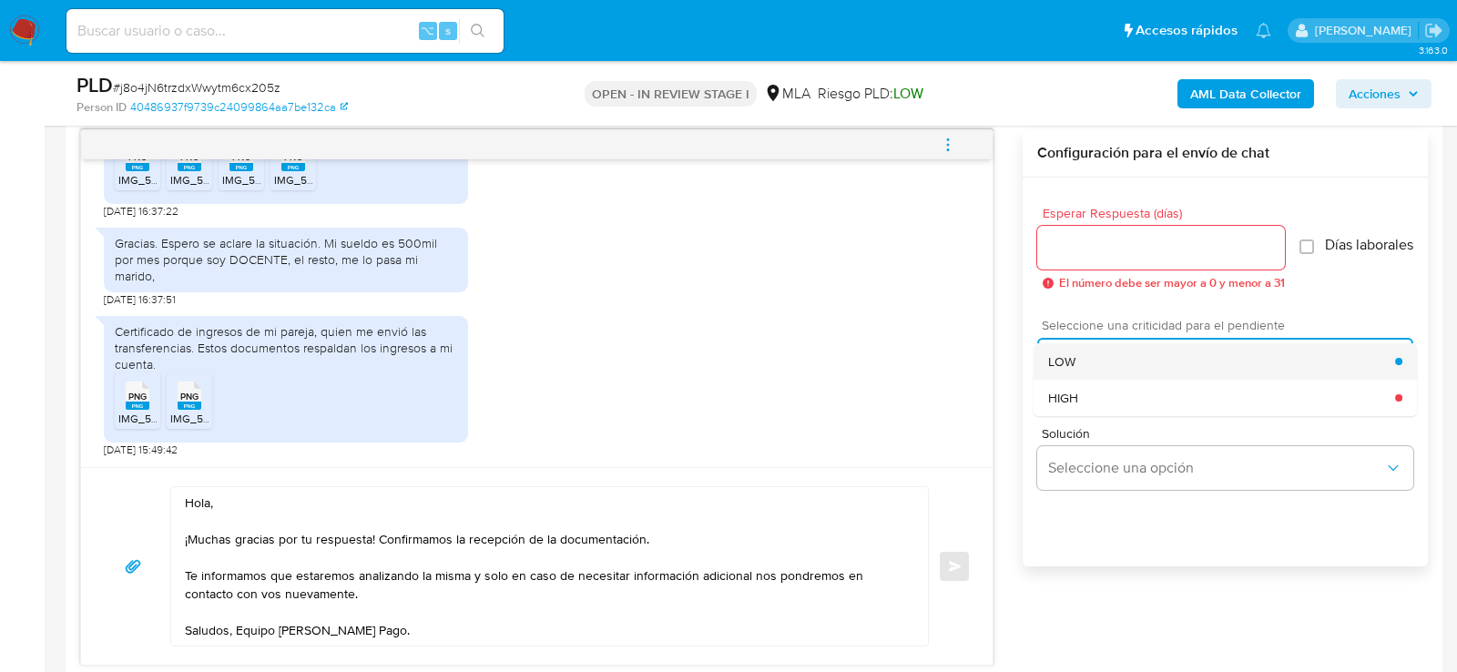
click at [1093, 380] on div "LOW" at bounding box center [1221, 361] width 347 height 36
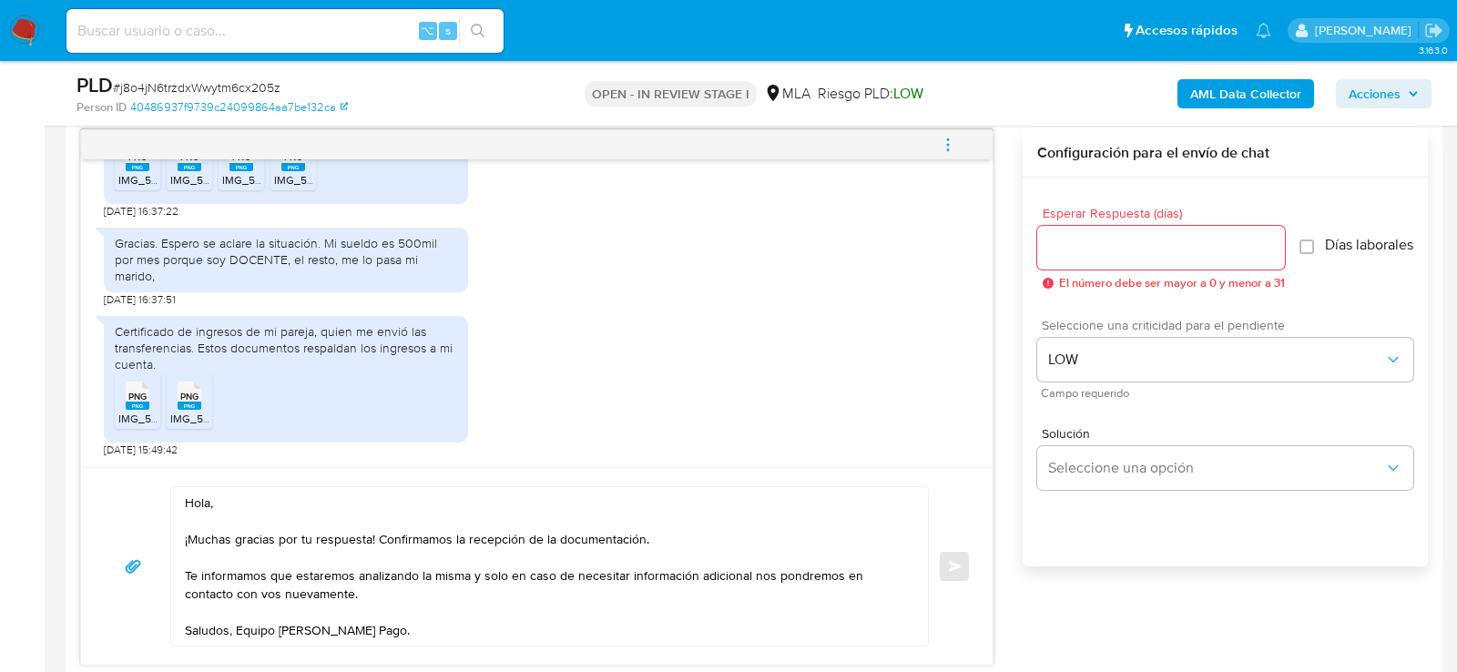
click at [1073, 277] on span "El número debe ser mayor a 0 y menor a 31" at bounding box center [1172, 283] width 226 height 13
click at [1058, 269] on div "Esperar Respuesta (días) El número debe ser mayor a 0 y menor a 31" at bounding box center [1161, 248] width 248 height 83
click at [1058, 248] on input "Esperar Respuesta (días)" at bounding box center [1161, 248] width 248 height 24
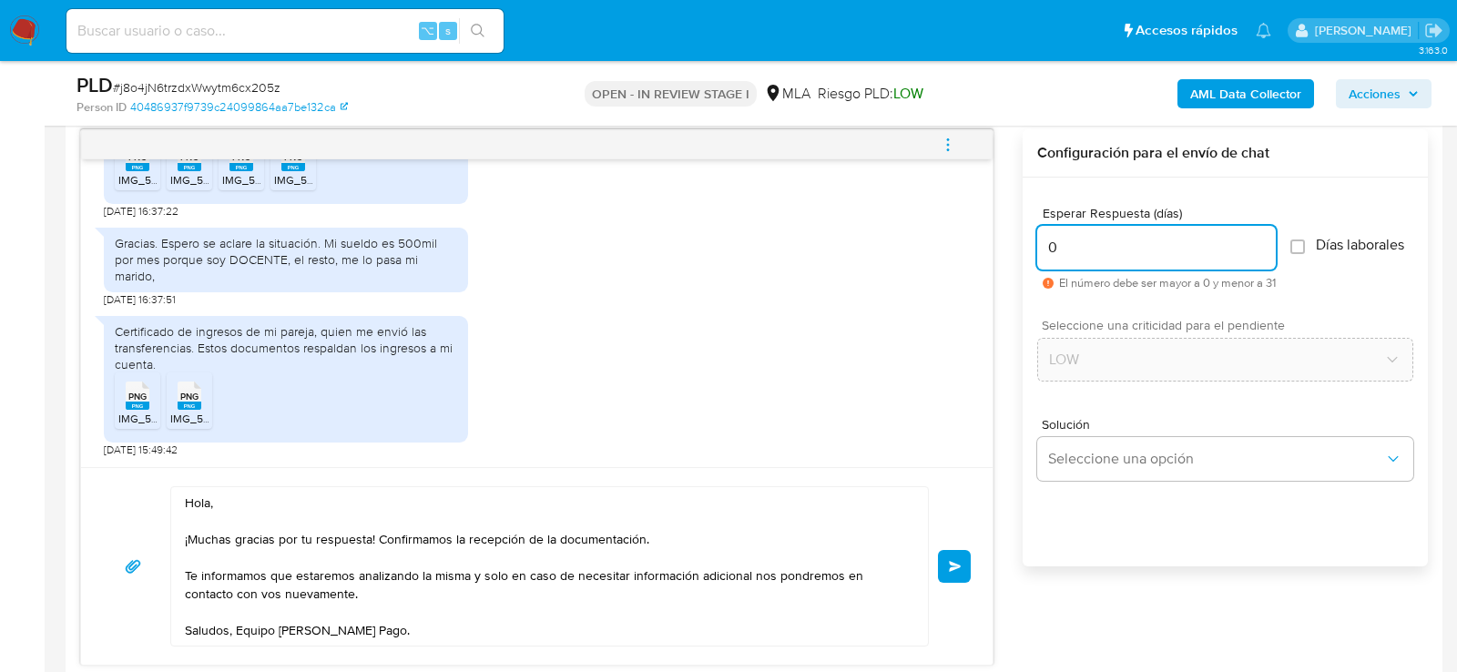
type input "0"
click at [179, 81] on span "# j8o4jN6trzdxWwytm6cx205z" at bounding box center [197, 87] width 168 height 18
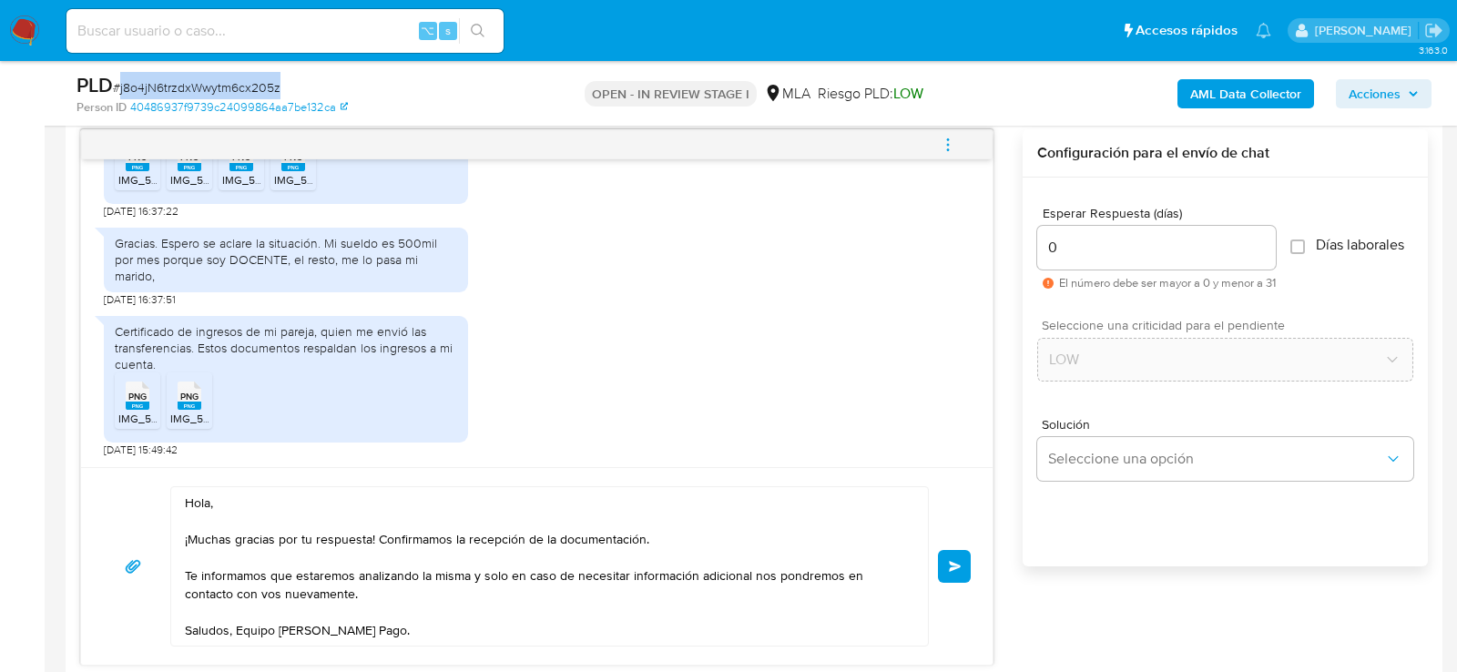
click at [179, 81] on span "# j8o4jN6trzdxWwytm6cx205z" at bounding box center [197, 87] width 168 height 18
copy span "j8o4jN6trzdxWwytm6cx205z"
click at [962, 572] on button "Enviar" at bounding box center [954, 566] width 33 height 33
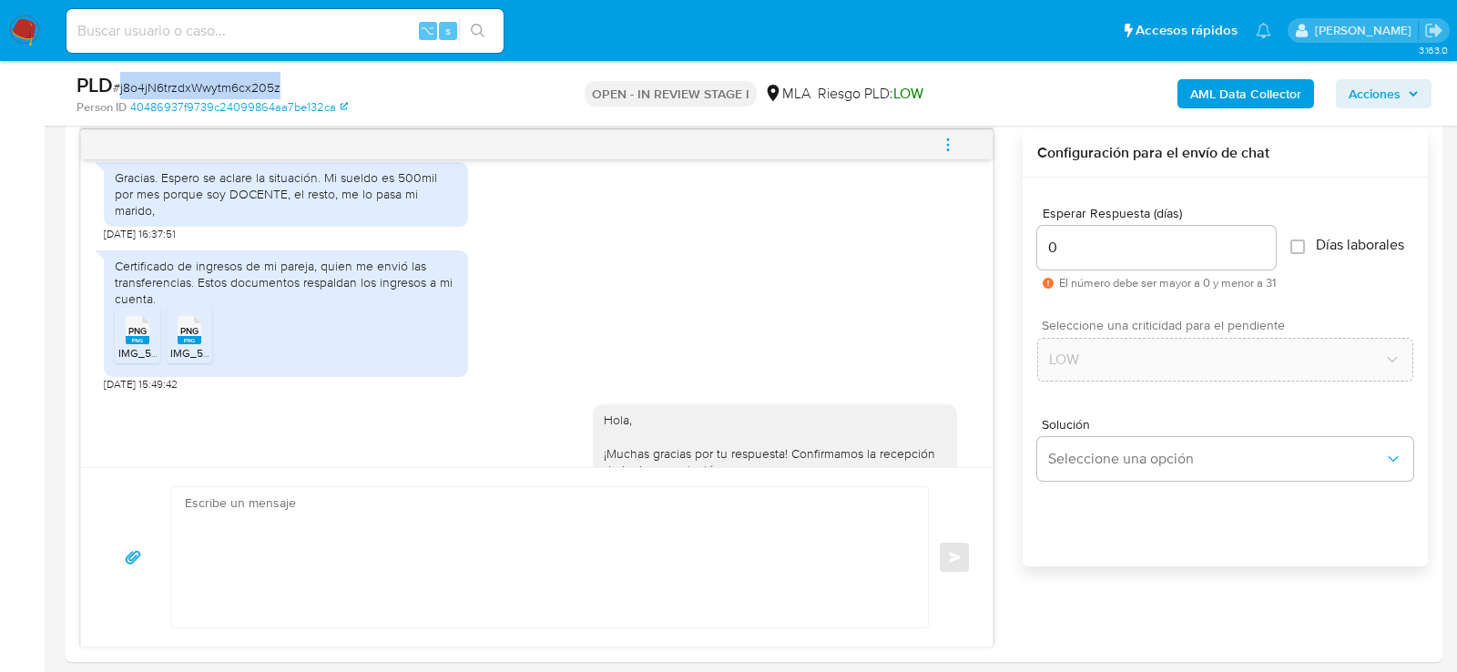
scroll to position [3535, 0]
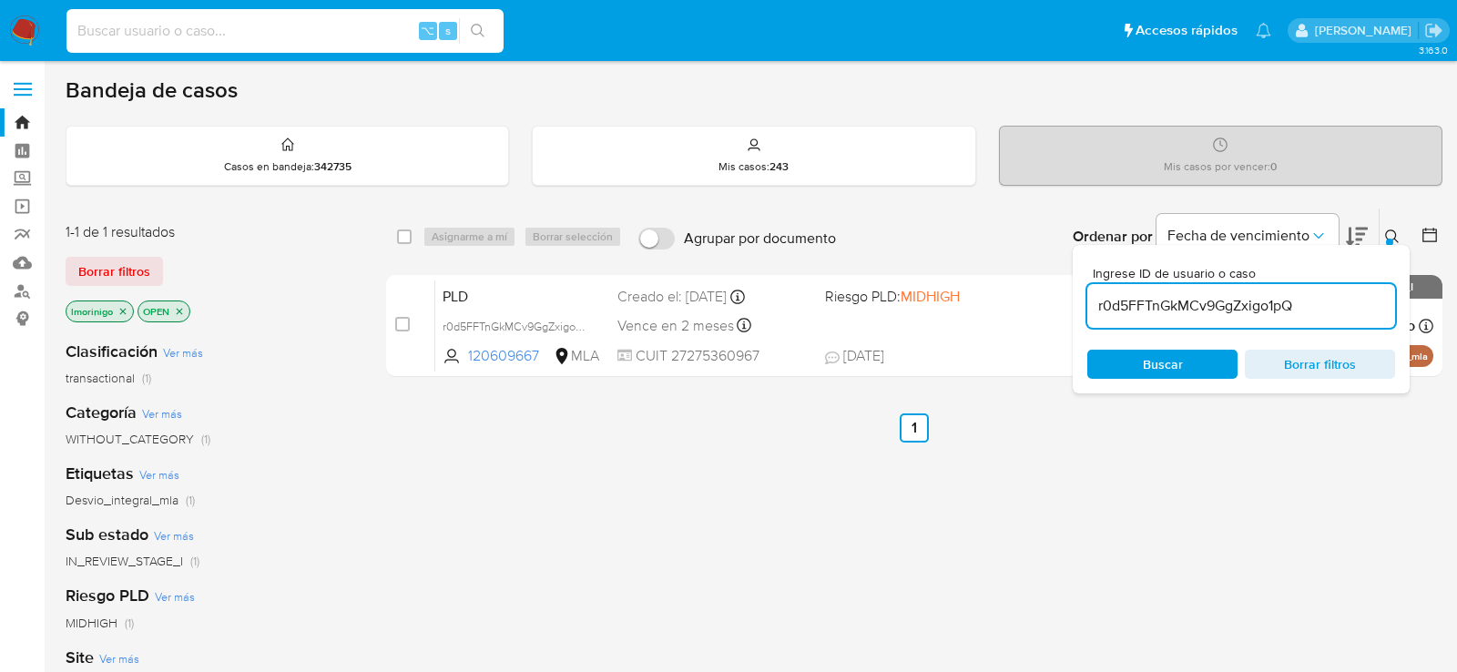
click at [336, 38] on input at bounding box center [284, 31] width 437 height 24
paste input "j8o4jN6trzdxWwytm6cx205z"
type input "j8o4jN6trzdxWwytm6cx205z"
click at [1171, 311] on input "r0d5FFTnGkMCv9GgZxigo1pQ" at bounding box center [1241, 306] width 308 height 24
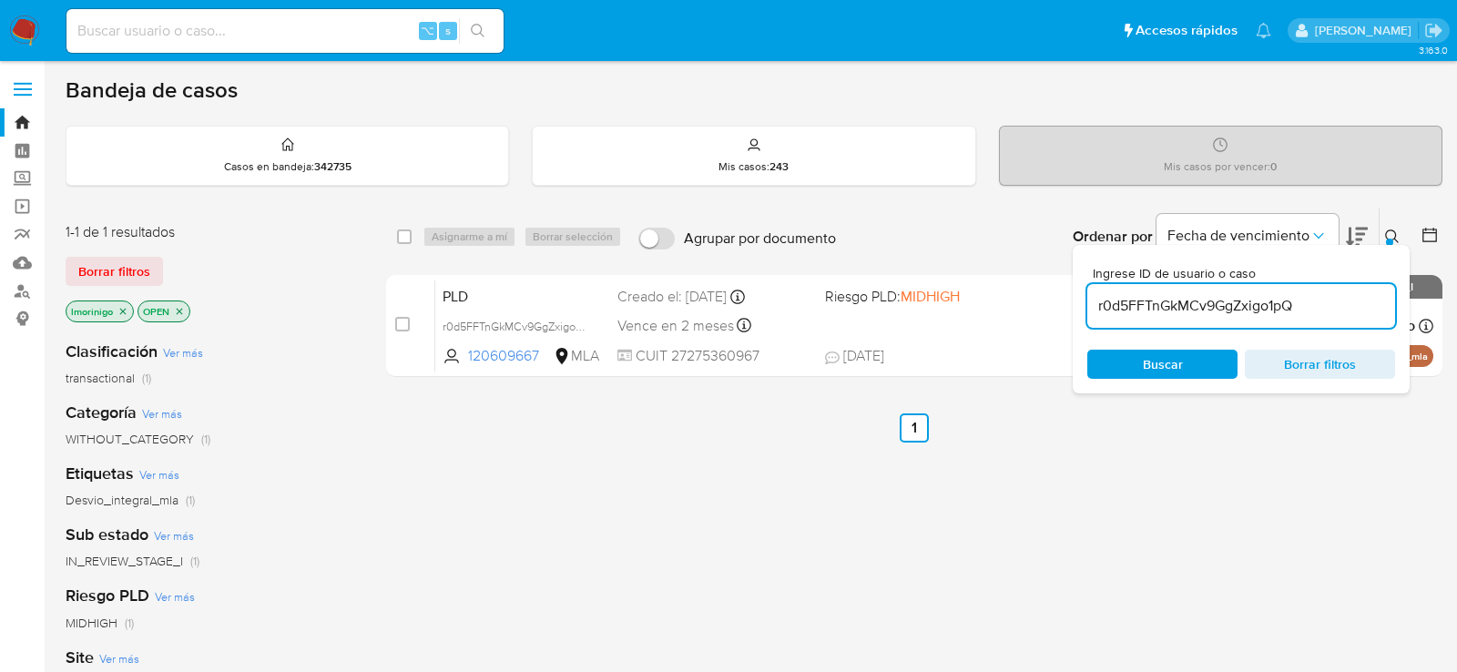
paste input "j8o4jN6trzdxWwytm6cx205z"
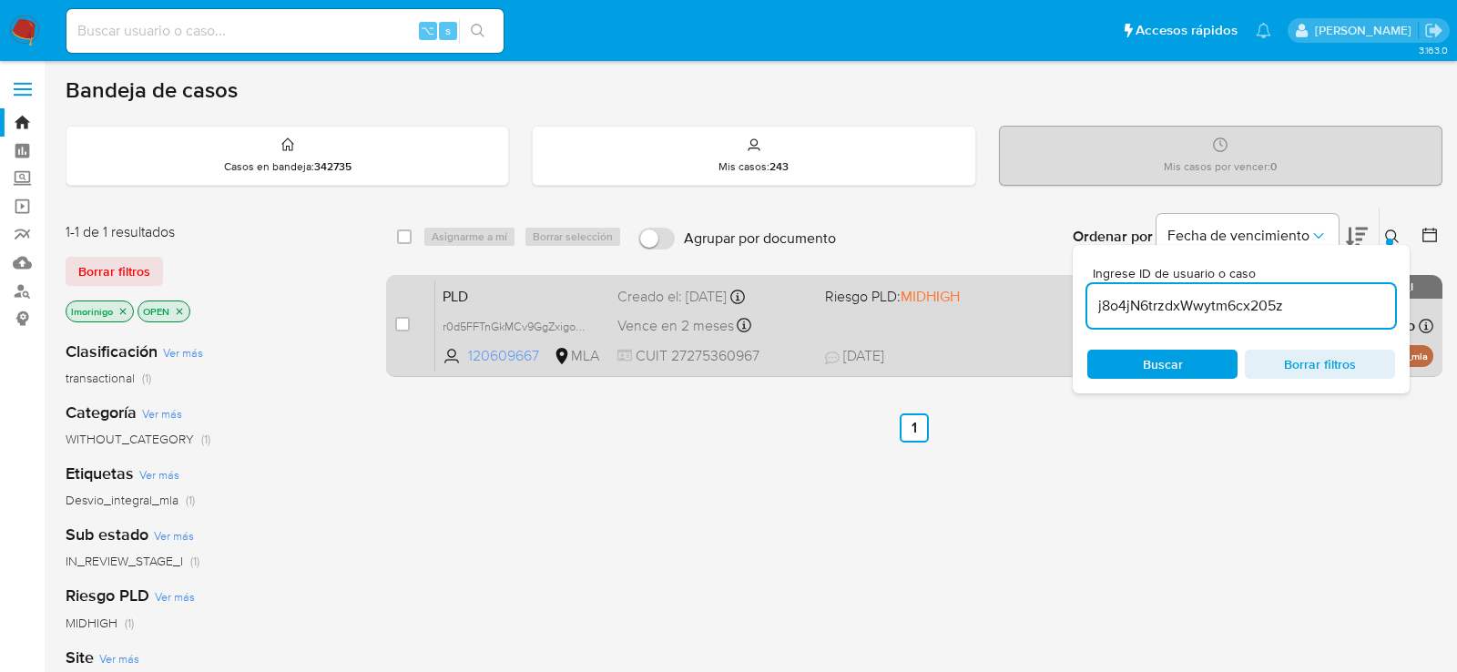
type input "j8o4jN6trzdxWwytm6cx205z"
click at [401, 324] on input "checkbox" at bounding box center [402, 324] width 15 height 15
checkbox input "true"
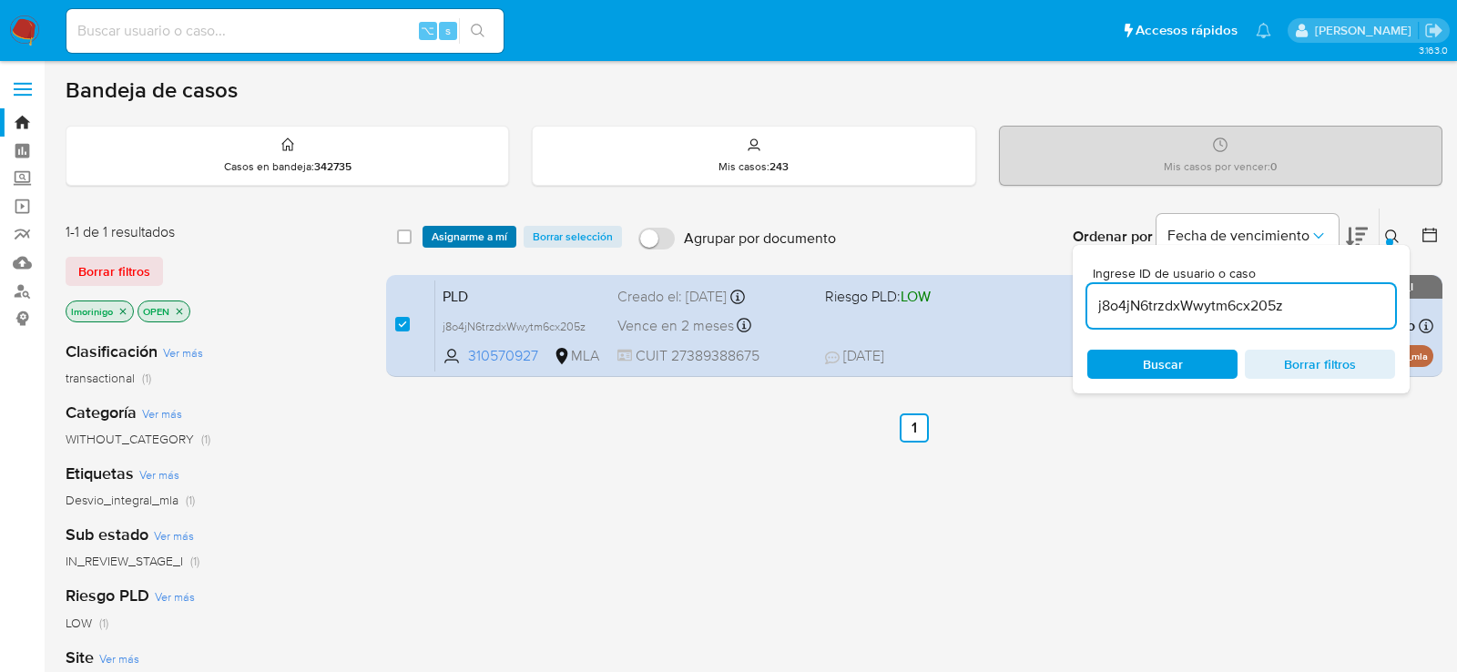
click at [462, 235] on span "Asignarme a mí" at bounding box center [470, 237] width 76 height 18
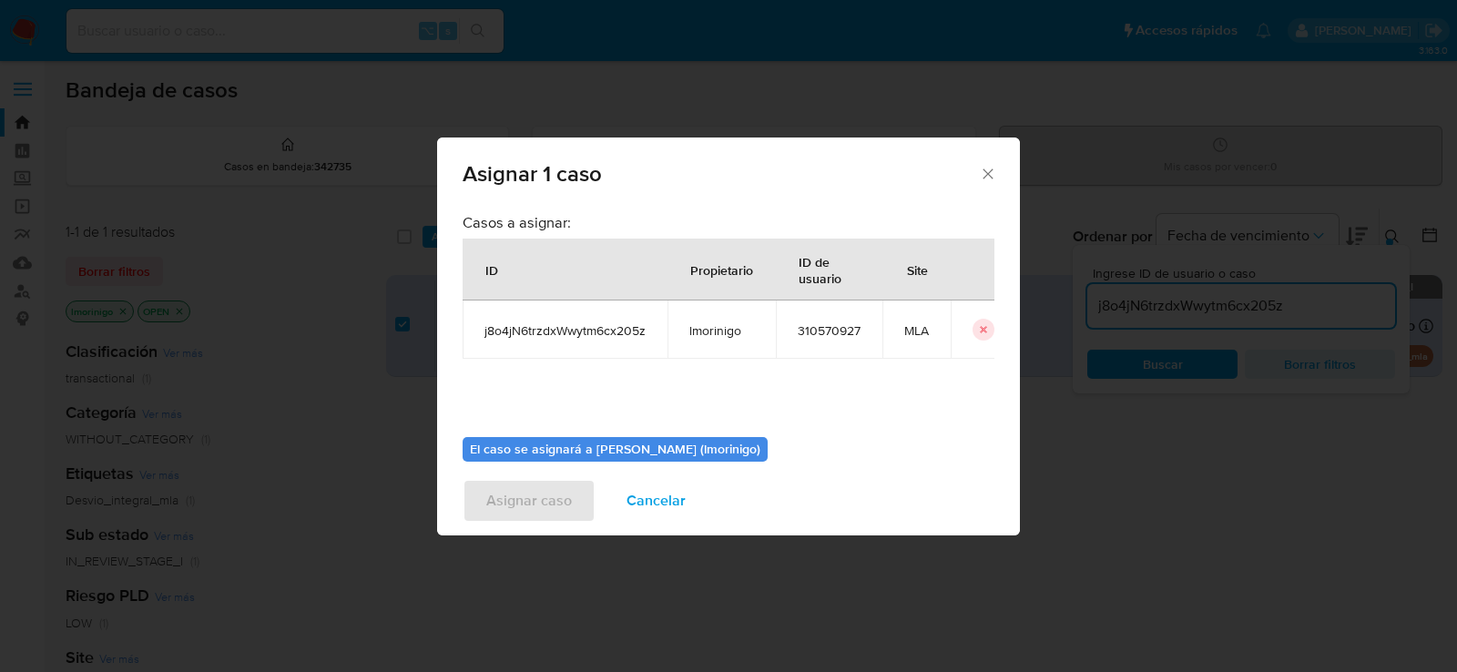
scroll to position [93, 0]
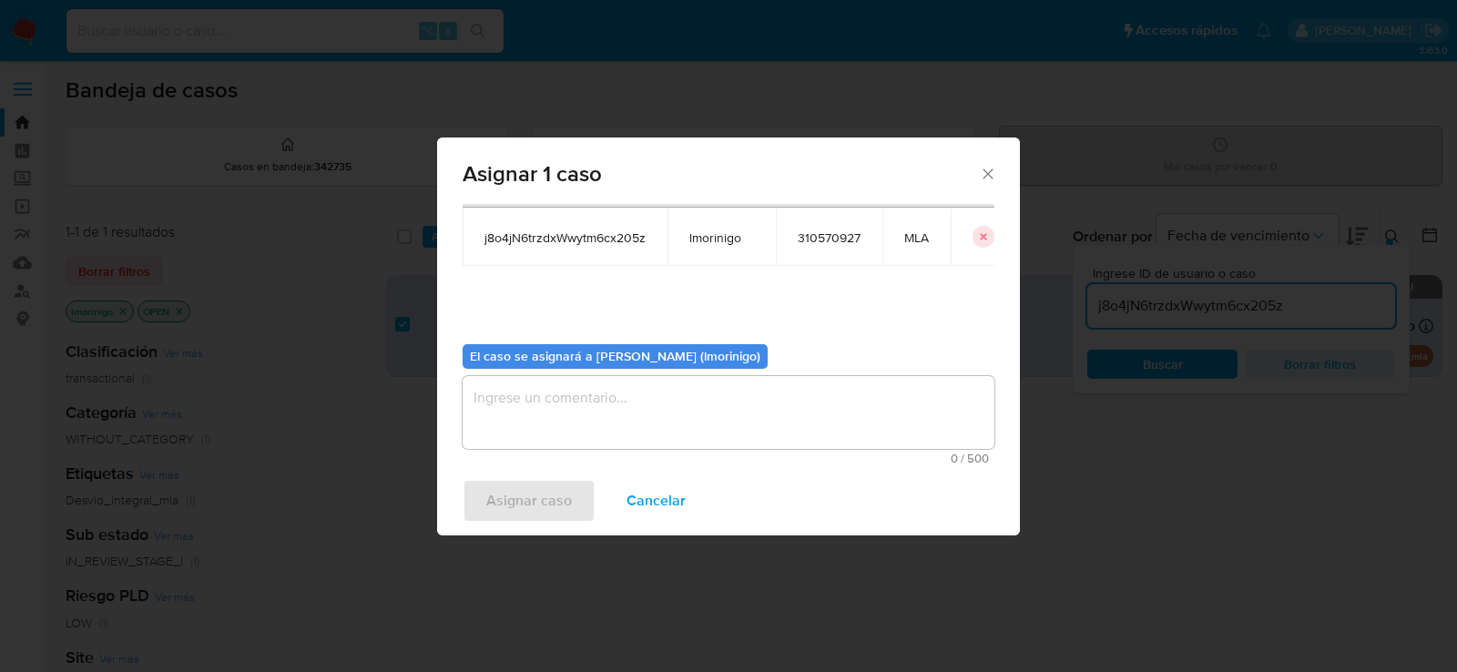
click at [572, 449] on div "0 / 500 500 caracteres restantes" at bounding box center [729, 420] width 532 height 88
click at [567, 424] on textarea "assign-modal" at bounding box center [729, 412] width 532 height 73
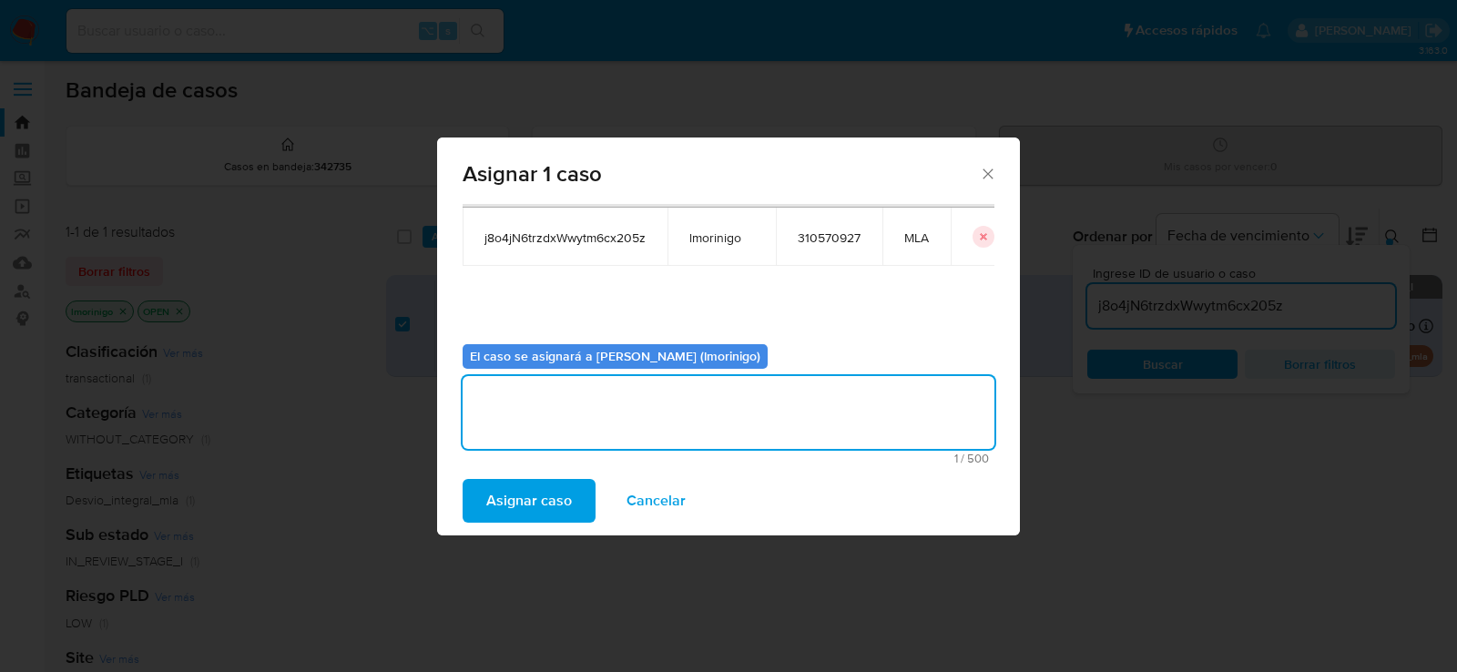
click at [552, 503] on span "Asignar caso" at bounding box center [529, 501] width 86 height 40
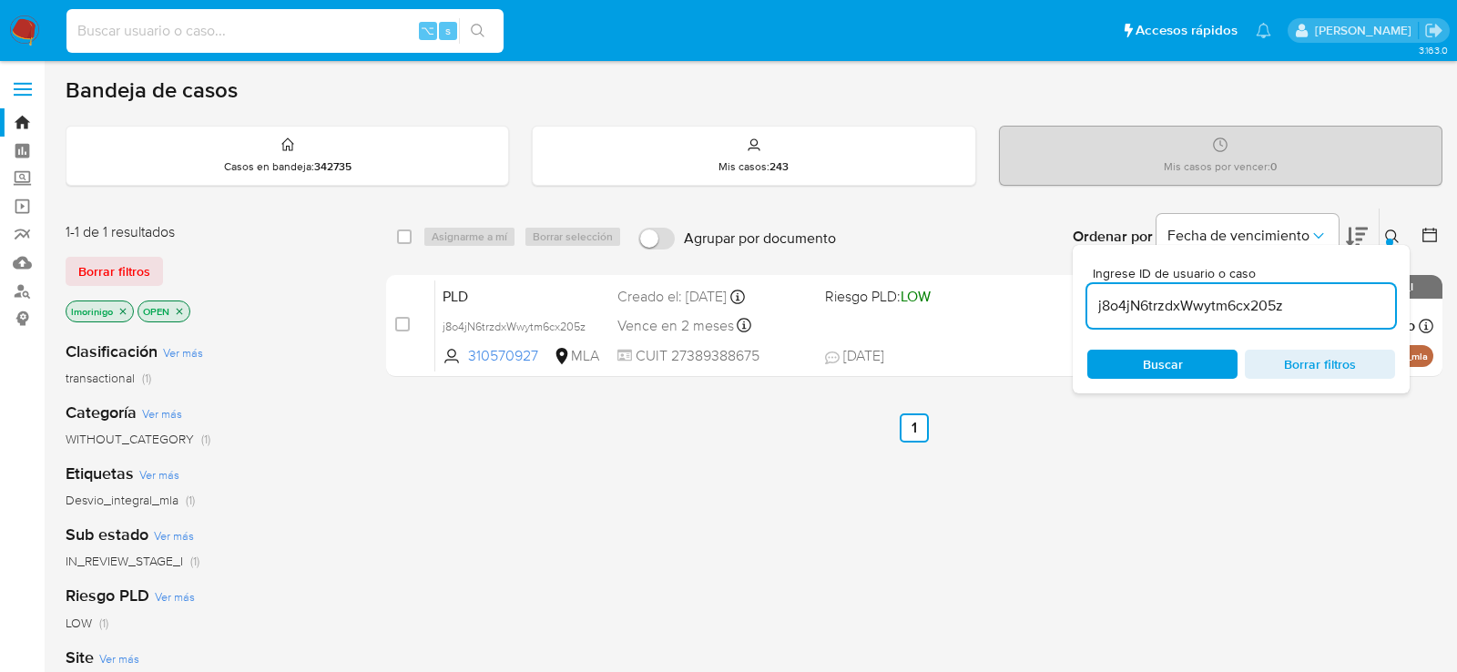
click at [381, 25] on input at bounding box center [284, 31] width 437 height 24
paste input "gi5lYTbOzttDhMVHWixdexmw"
type input "gi5lYTbOzttDhMVHWixdexmw"
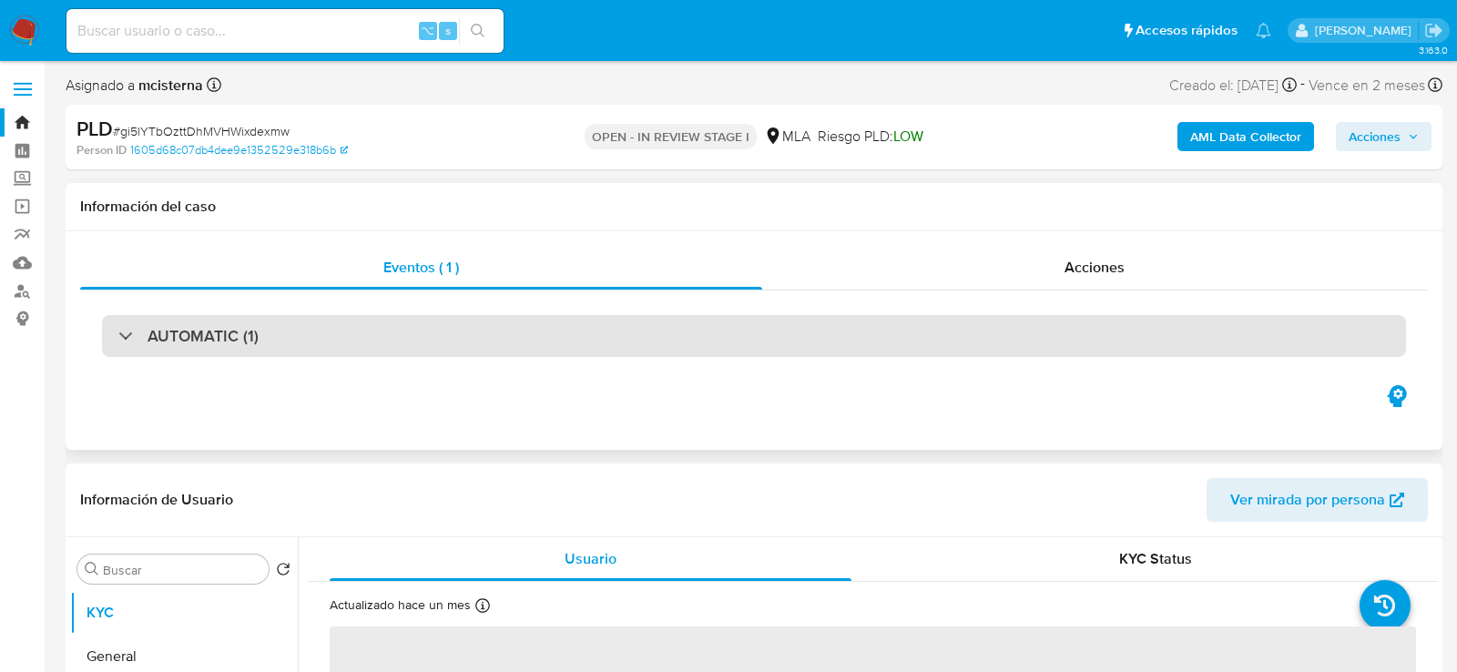
select select "10"
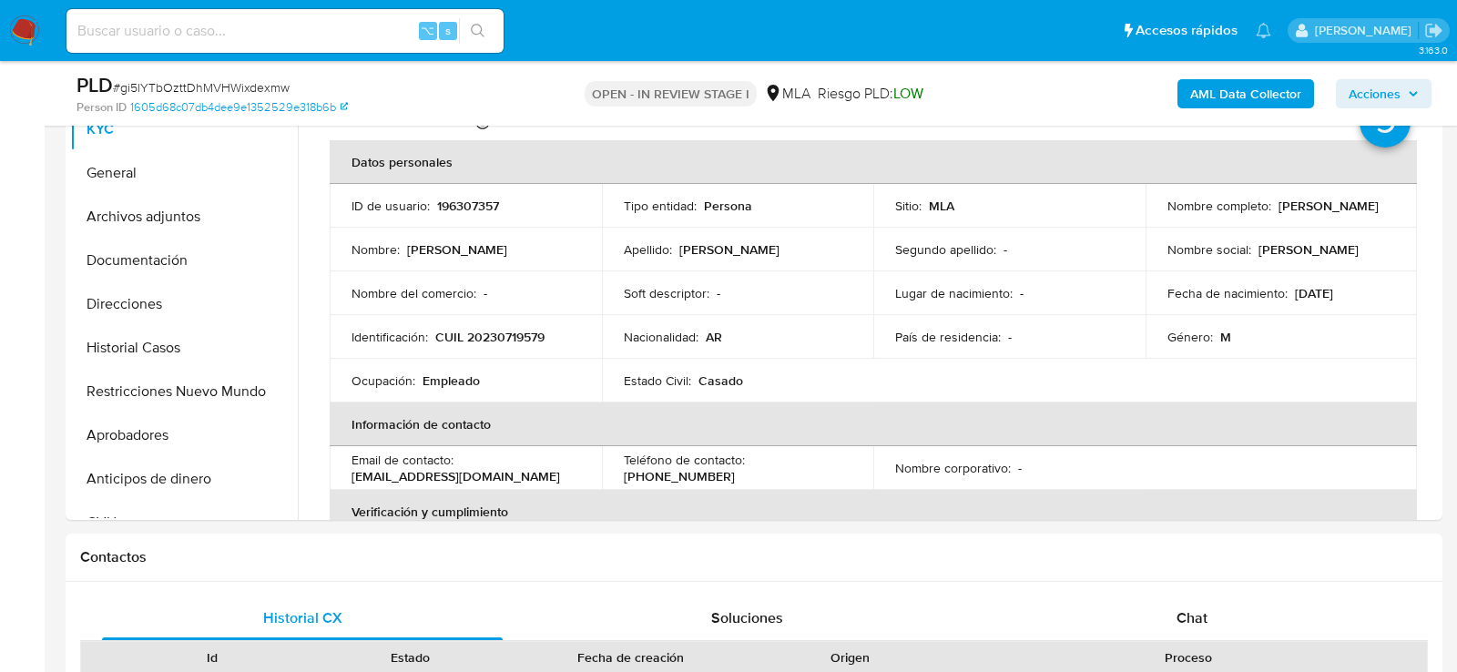
scroll to position [552, 0]
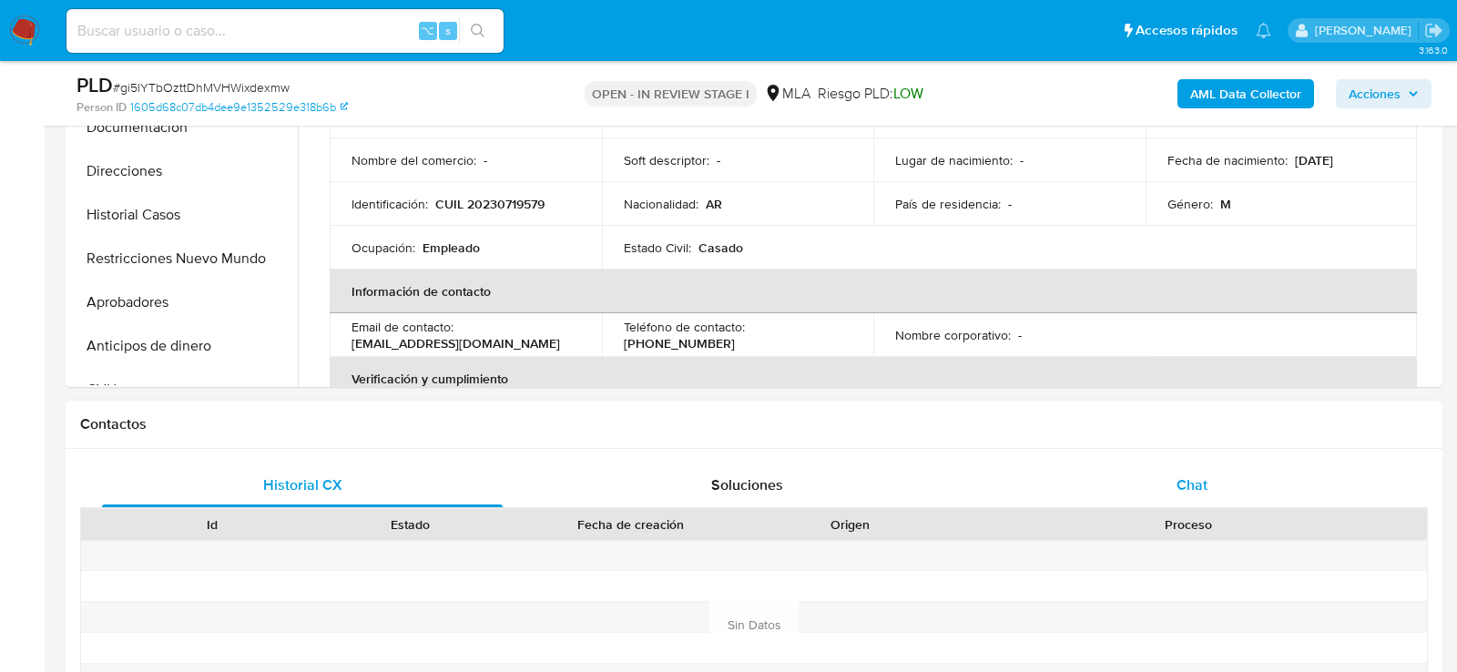
click at [1146, 472] on div "Chat" at bounding box center [1192, 486] width 401 height 44
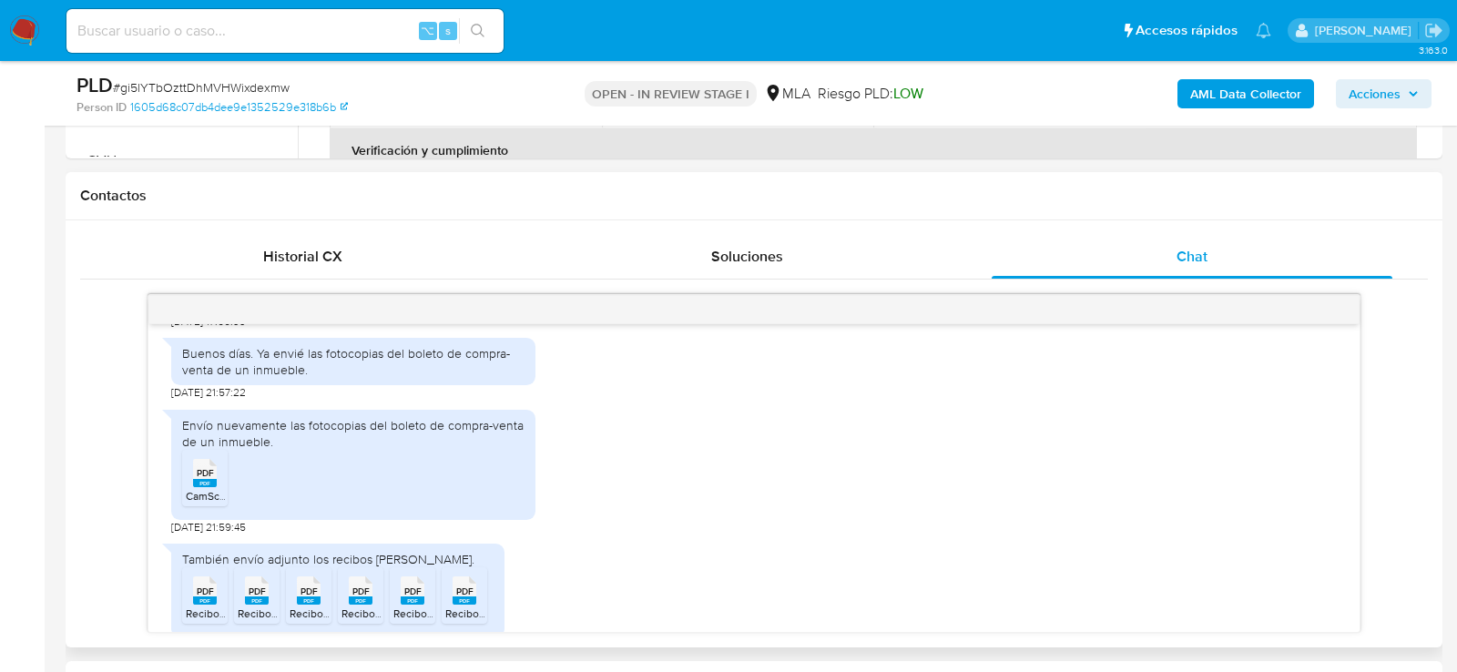
scroll to position [2047, 0]
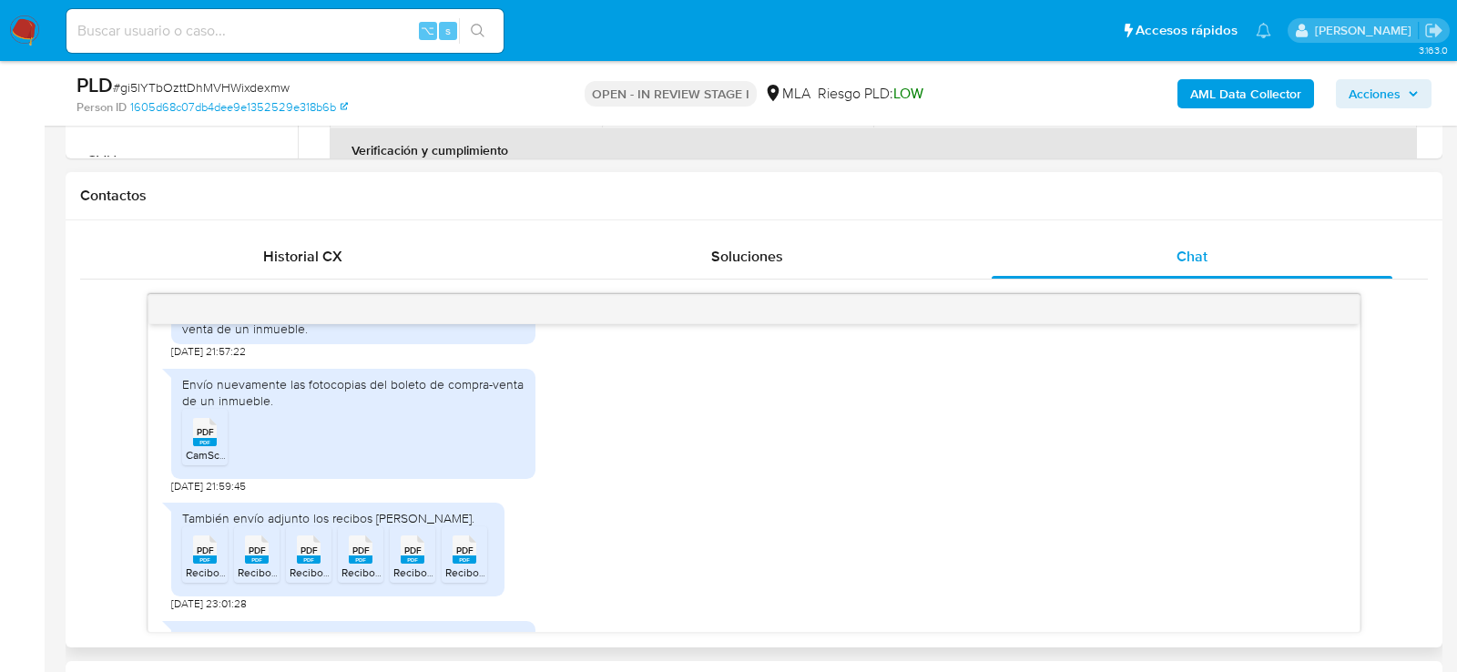
click at [248, 469] on ul "PDF PDF CamScanner [DATE] 08.42.pdf" at bounding box center [353, 440] width 342 height 63
click at [216, 448] on div "PDF PDF" at bounding box center [205, 431] width 38 height 36
click at [216, 566] on icon "PDF" at bounding box center [205, 550] width 24 height 32
click at [258, 580] on span "ReciboDigital_2025_9_1_1_20230719579 (4).pdf" at bounding box center [355, 572] width 234 height 15
click at [307, 580] on span "ReciboDigital_2025_9_1_1_20230719579.pdf" at bounding box center [399, 572] width 219 height 15
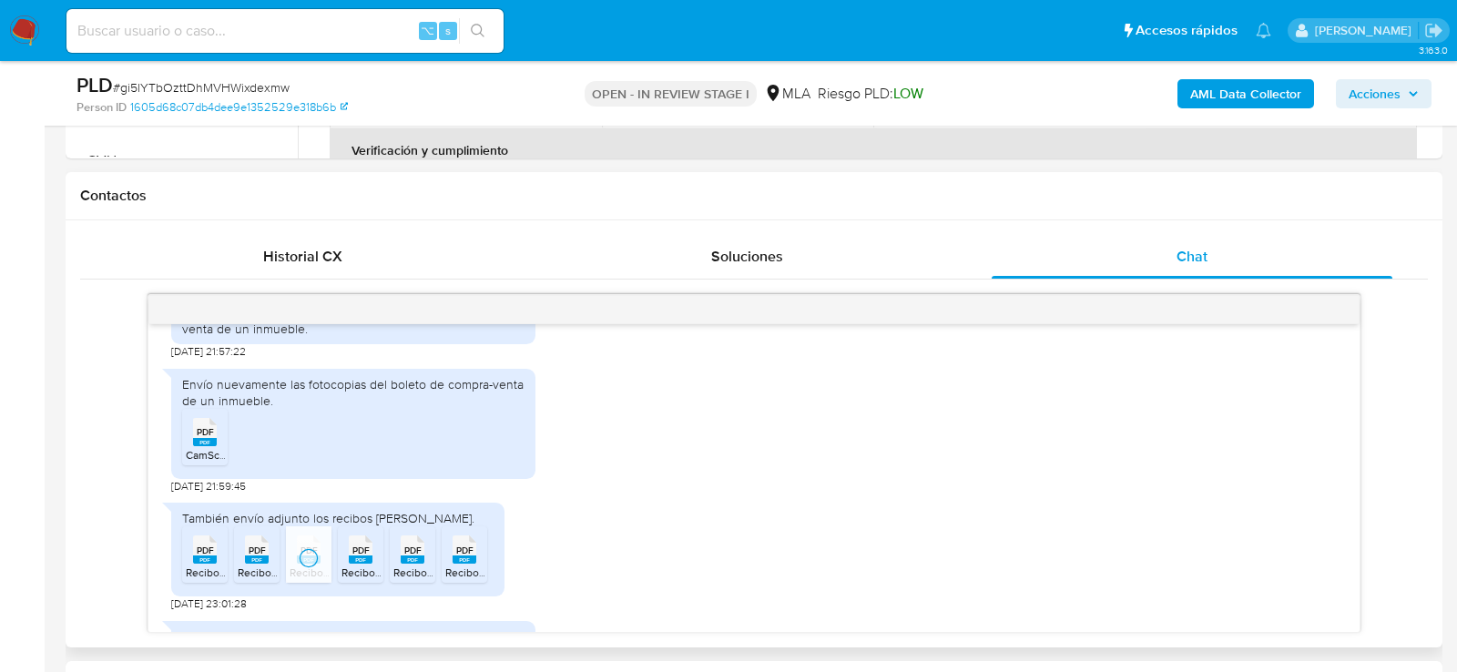
click at [356, 580] on span "ReciboDigital_2025_9_1_1_20230719579 (5).pdf" at bounding box center [459, 572] width 234 height 15
click at [423, 580] on span "ReciboDigital_2025_9_1_1_20230719579 (1).pdf" at bounding box center [508, 572] width 231 height 15
click at [473, 580] on span "ReciboDigital_2025_9_1_1_20230719579 (2).pdf" at bounding box center [562, 572] width 234 height 15
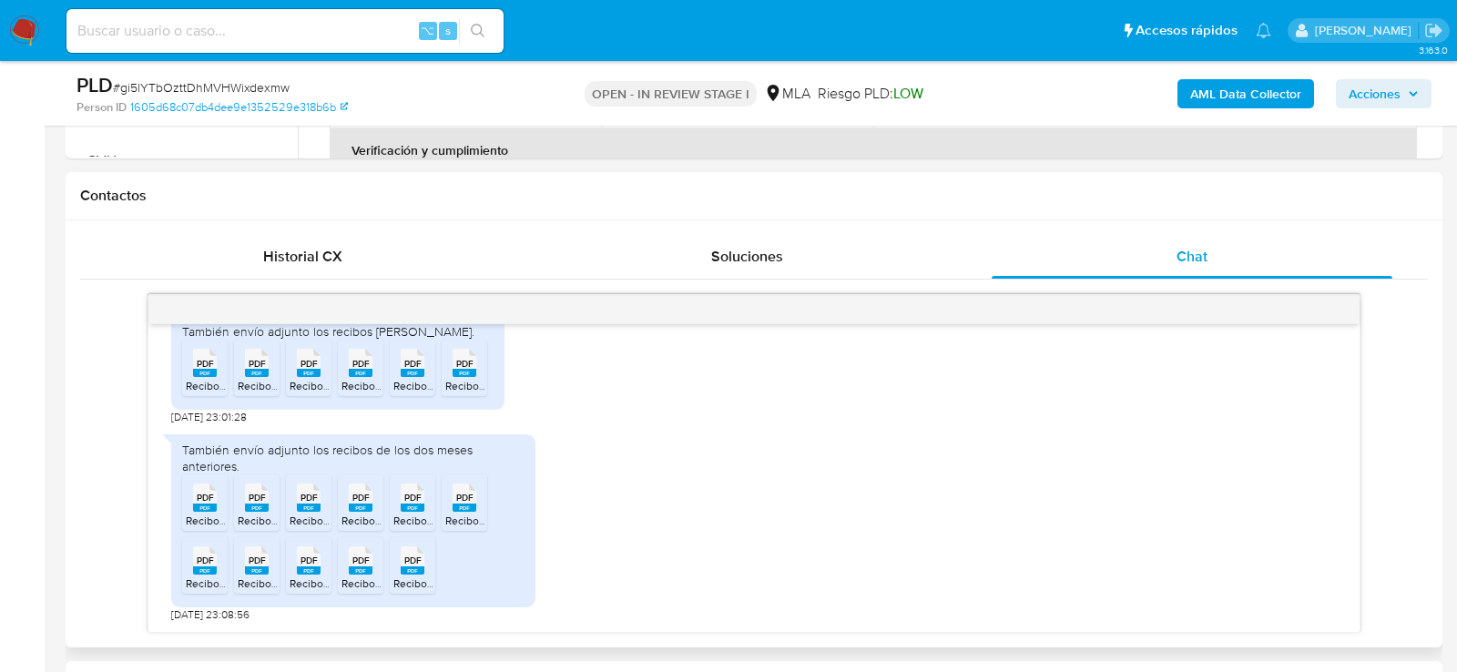
scroll to position [2266, 0]
click at [203, 494] on span "PDF" at bounding box center [205, 498] width 17 height 12
click at [264, 507] on rect at bounding box center [257, 508] width 24 height 8
click at [318, 518] on span "ReciboDigital_2025_8_1_1_20230719579 (3).pdf" at bounding box center [407, 520] width 234 height 15
click at [366, 518] on span "ReciboDigital_2025_8_1_1_20230719579.pdf" at bounding box center [451, 520] width 219 height 15
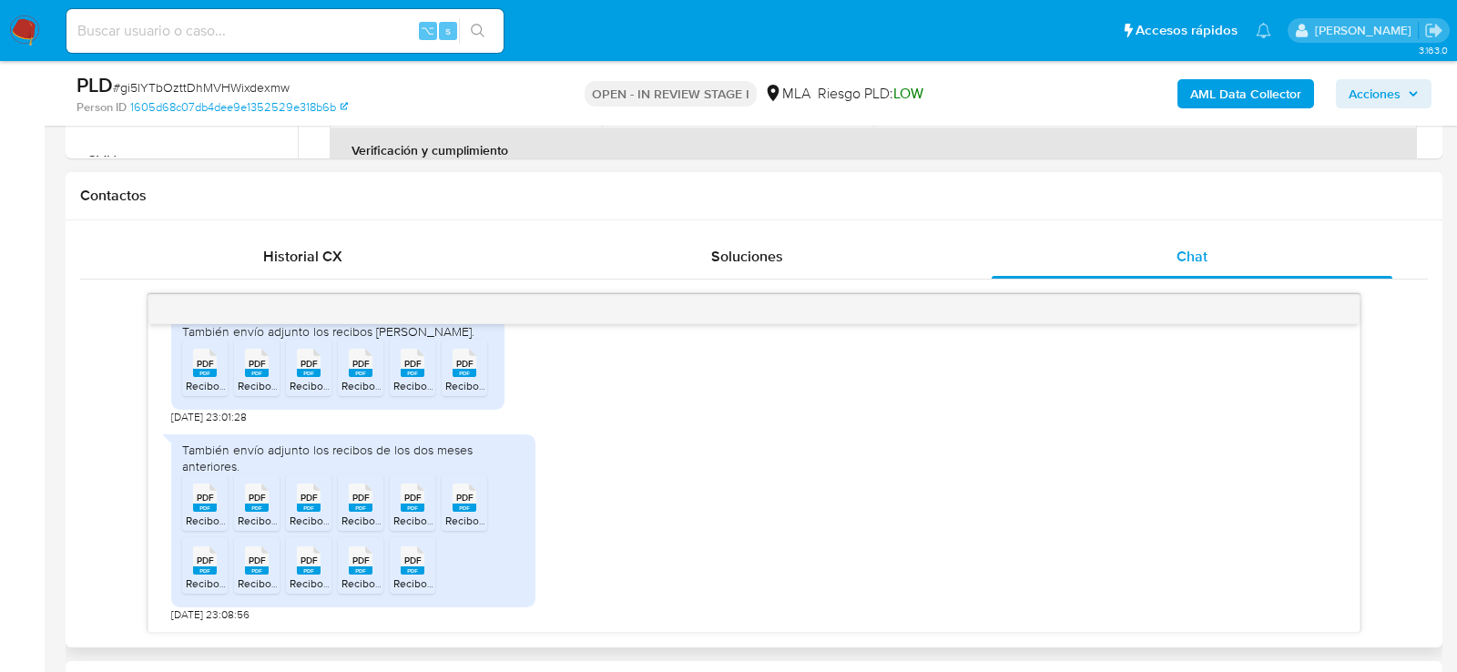
click at [405, 518] on span "ReciboDigital_2025_7_1_1_20230719579 (4).pdf" at bounding box center [509, 520] width 233 height 15
click at [484, 513] on span "ReciboDigital_2025_8_1_1_20230719579 (4).pdf" at bounding box center [562, 520] width 234 height 15
click at [227, 566] on li "PDF PDF ReciboDigital_2025_7_1_1_20230719579.pdf" at bounding box center [205, 565] width 46 height 56
click at [263, 571] on rect at bounding box center [257, 570] width 24 height 8
click at [320, 581] on span "ReciboDigital_2025_8_1_1_20230719579 (1).pdf" at bounding box center [405, 583] width 231 height 15
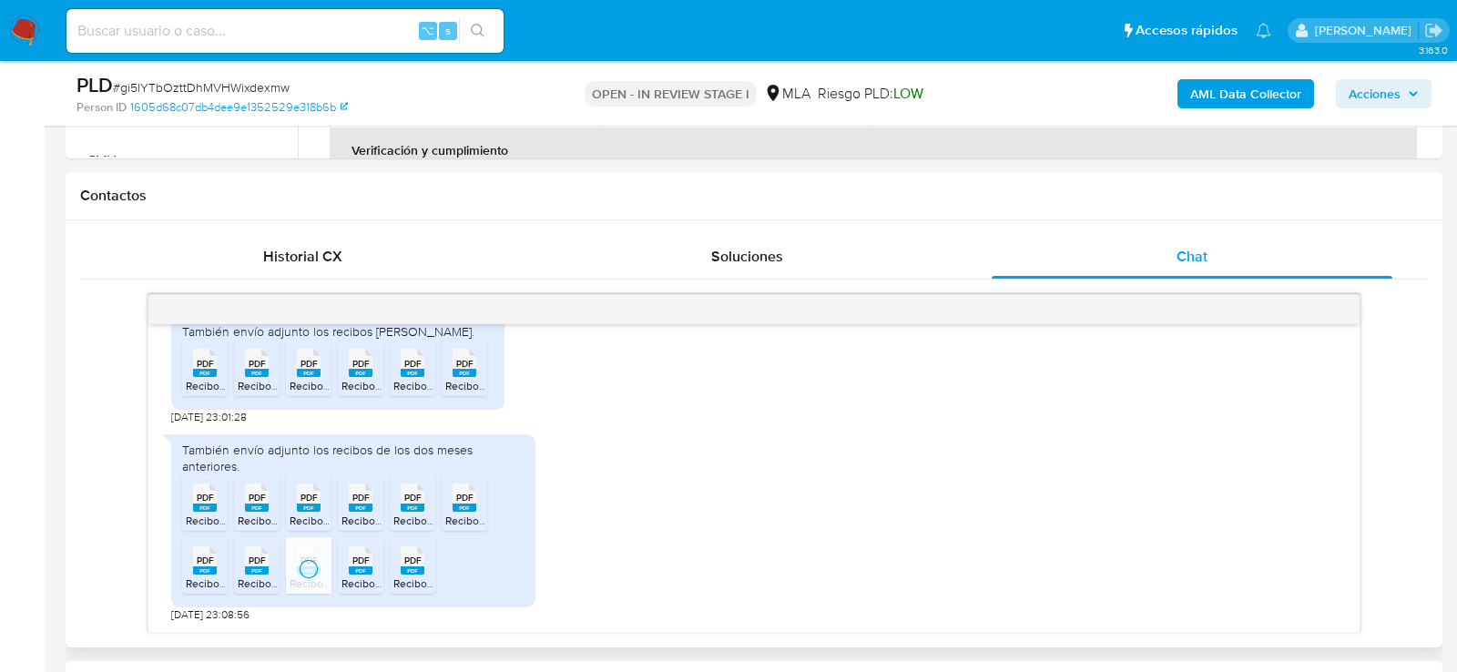
click at [365, 581] on span "ReciboDigital_2025_7_1_1_20230719579 (1).pdf" at bounding box center [457, 583] width 230 height 15
click at [404, 581] on span "ReciboDigital_2025_7_1_1_20230719579 (2).pdf" at bounding box center [509, 583] width 233 height 15
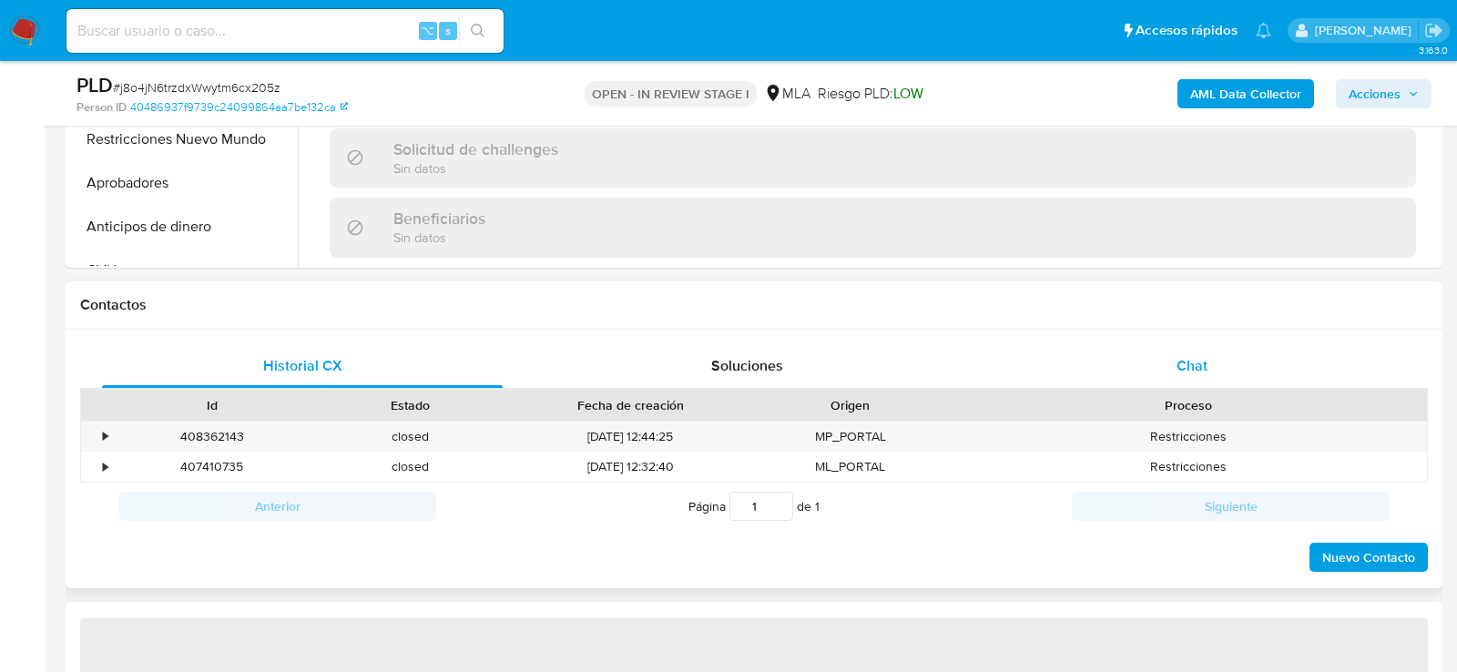
scroll to position [761, 0]
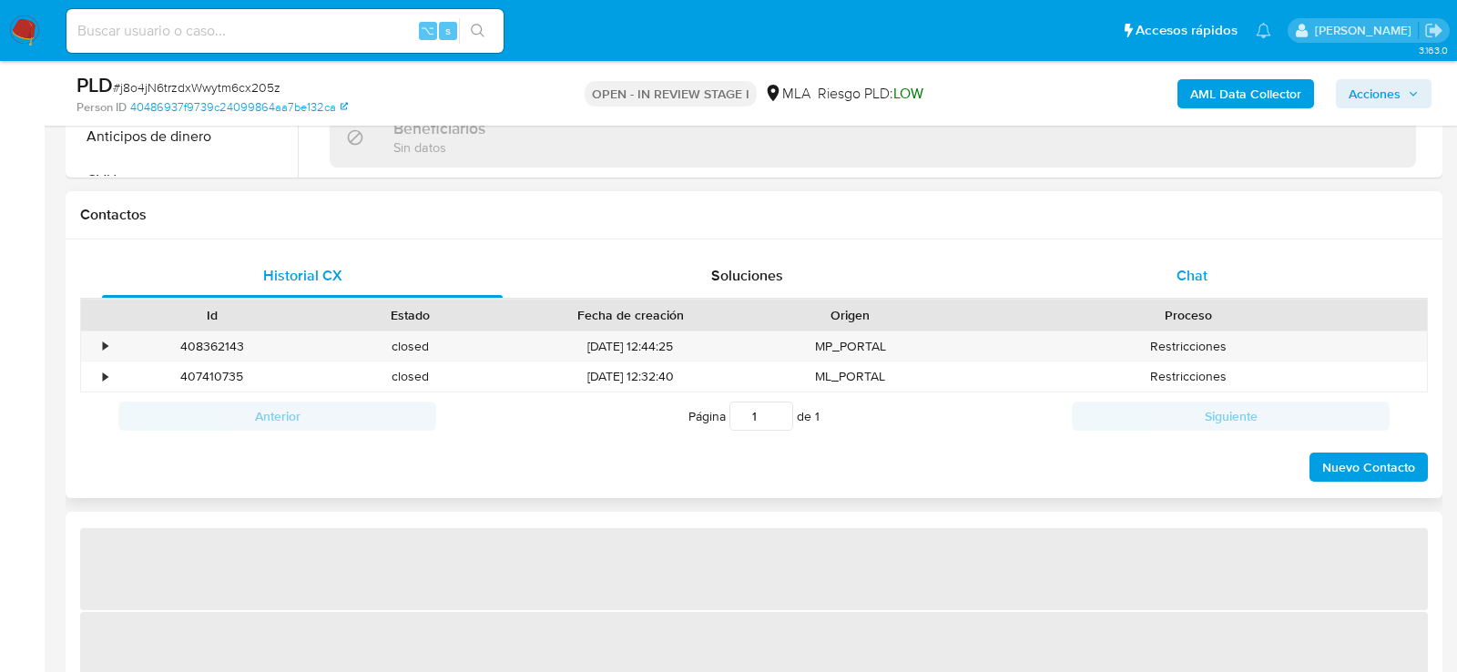
click at [1127, 287] on div "Chat" at bounding box center [1192, 276] width 401 height 44
select select "10"
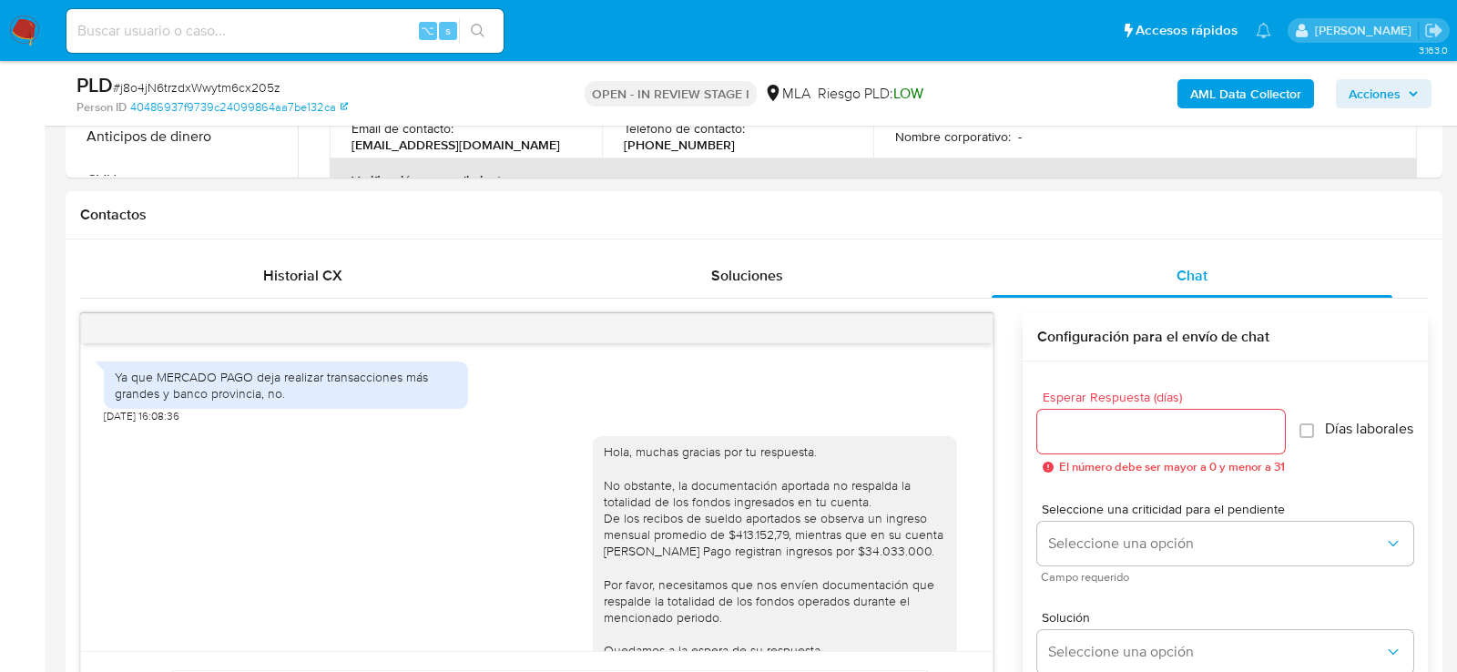
click at [964, 321] on div at bounding box center [537, 328] width 912 height 29
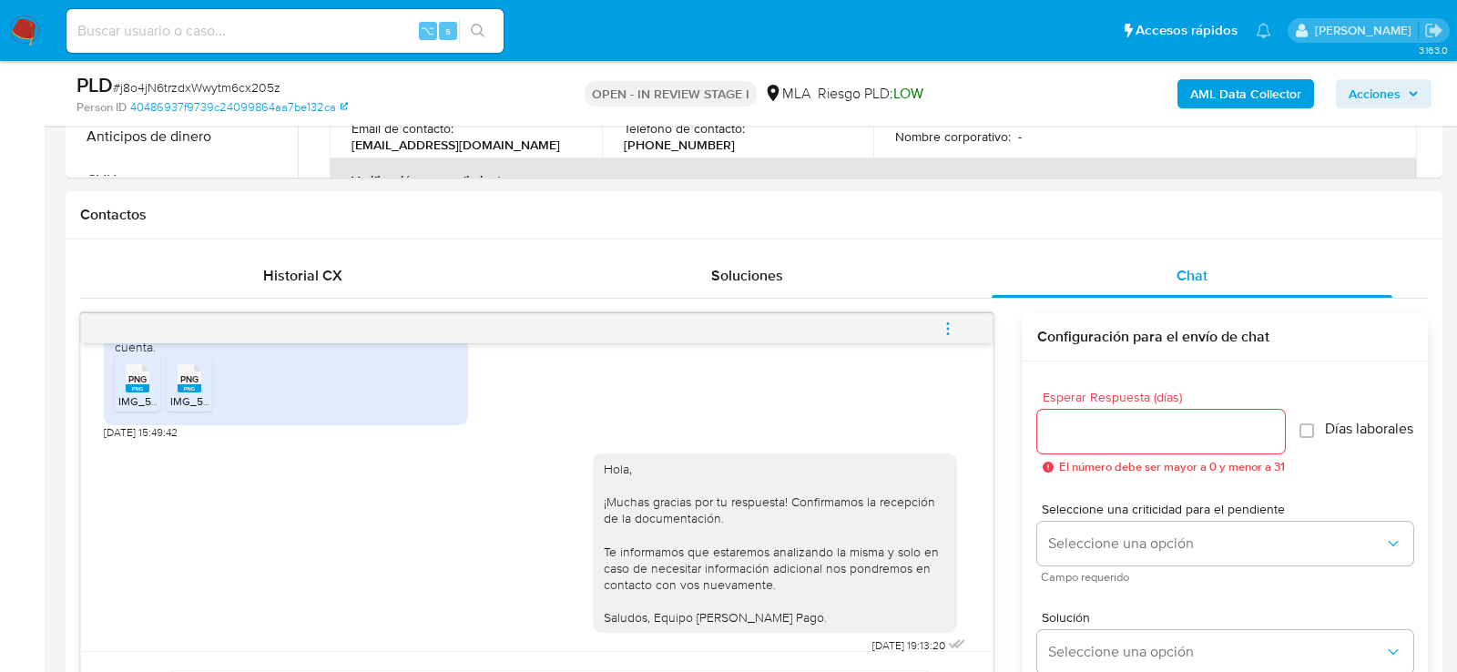
click at [952, 323] on icon "menu-action" at bounding box center [948, 329] width 16 height 16
click at [859, 293] on li "Cerrar conversación" at bounding box center [824, 291] width 187 height 33
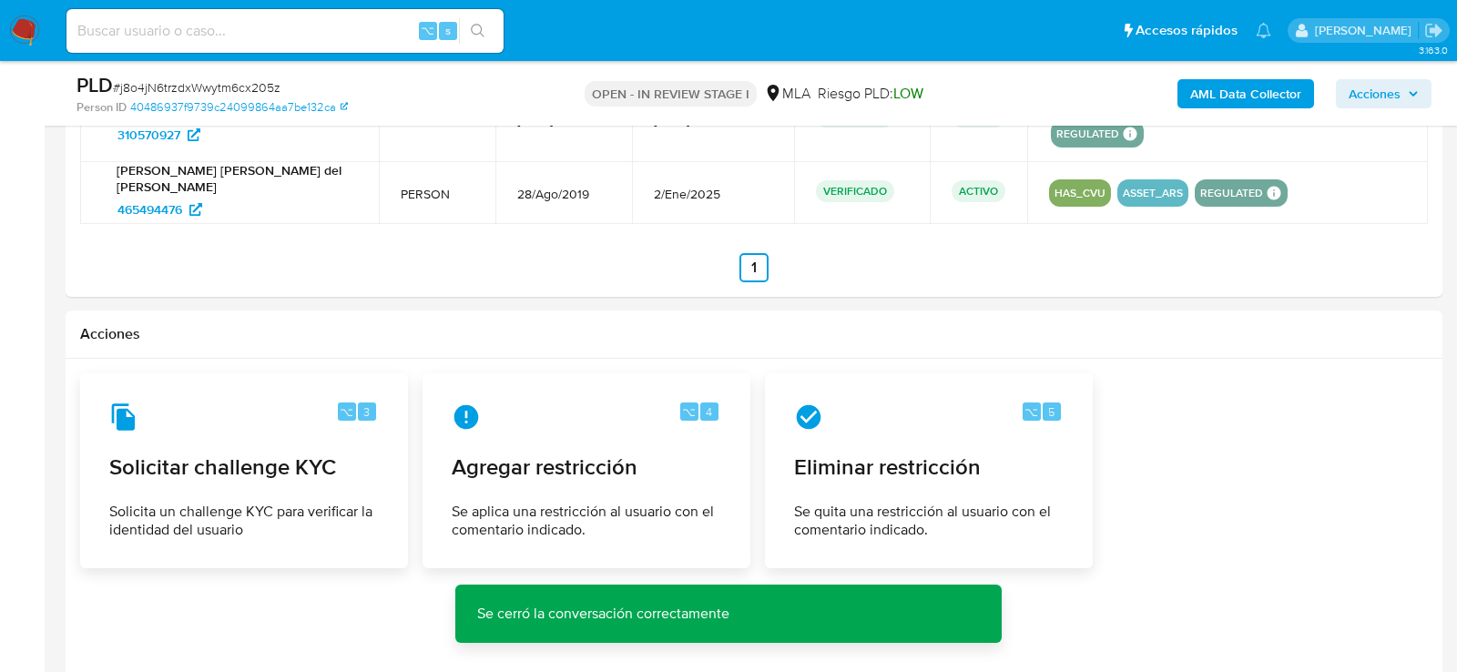
scroll to position [2721, 0]
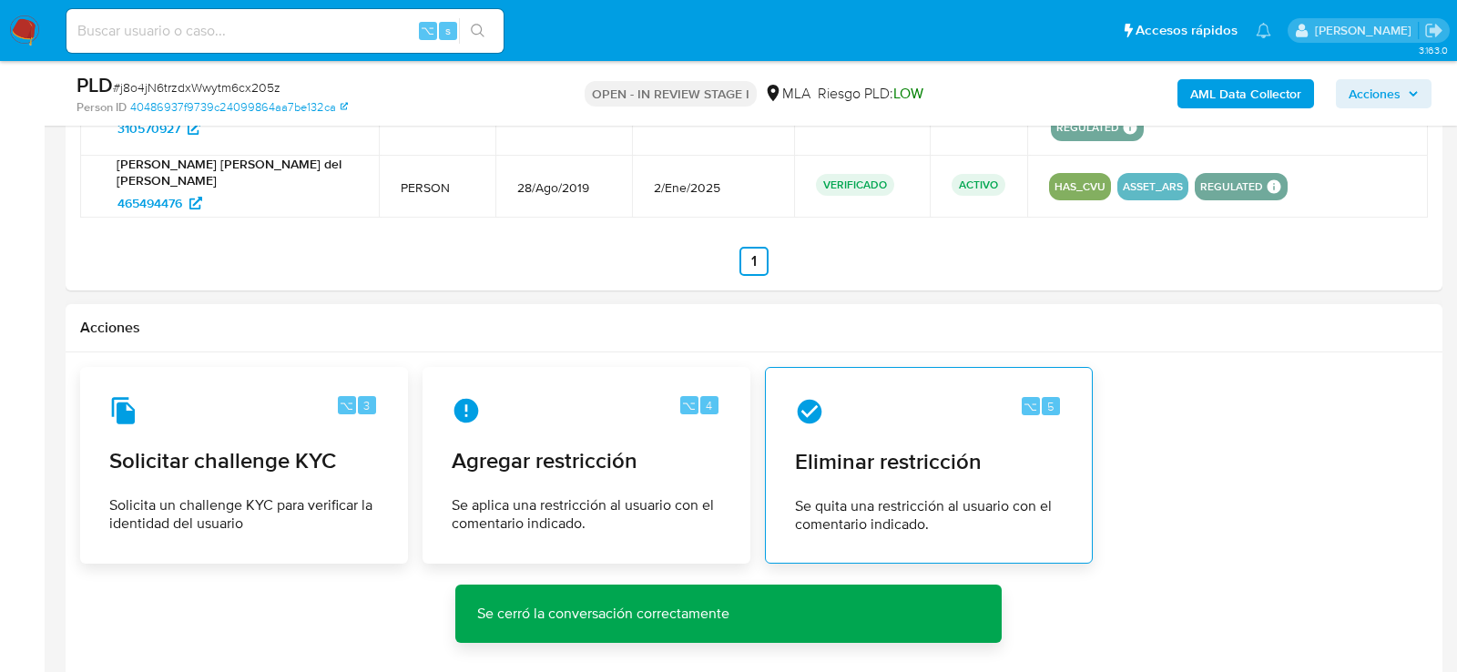
click at [933, 456] on span "Eliminar restricción" at bounding box center [929, 461] width 268 height 27
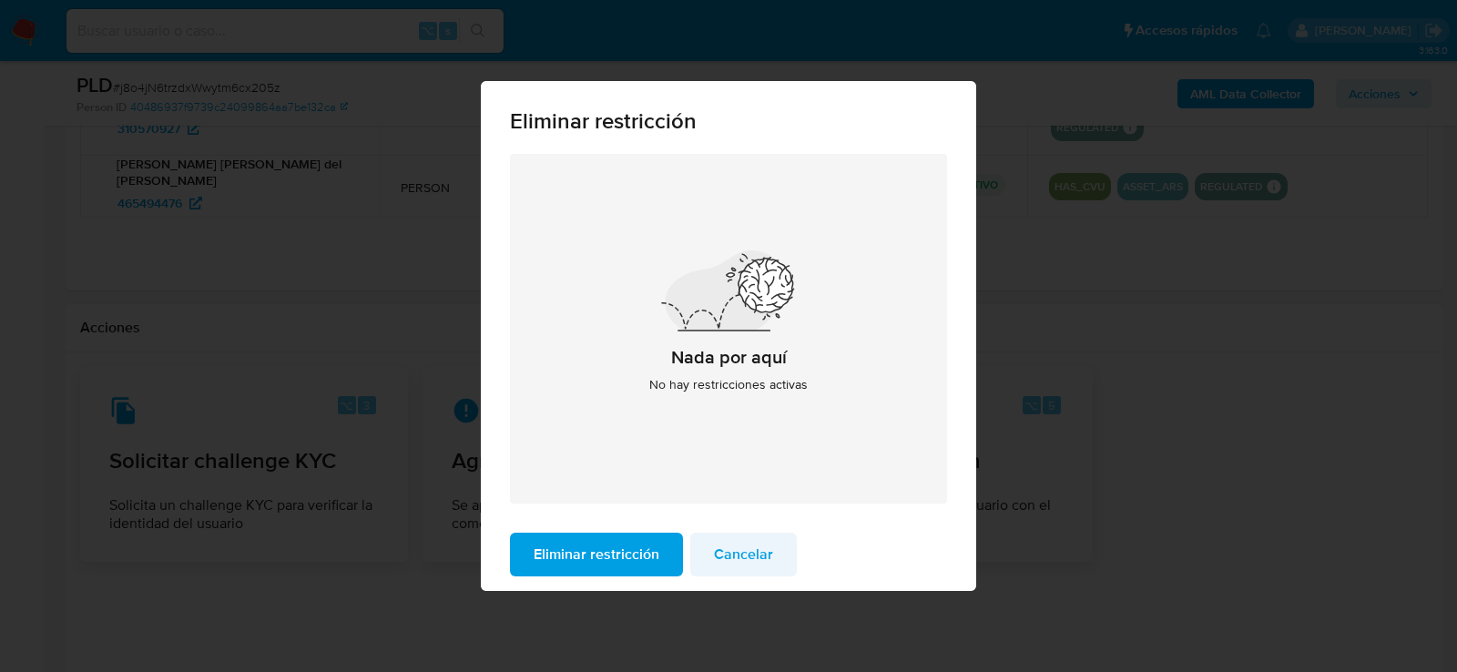
click at [760, 555] on span "Cancelar" at bounding box center [743, 555] width 59 height 40
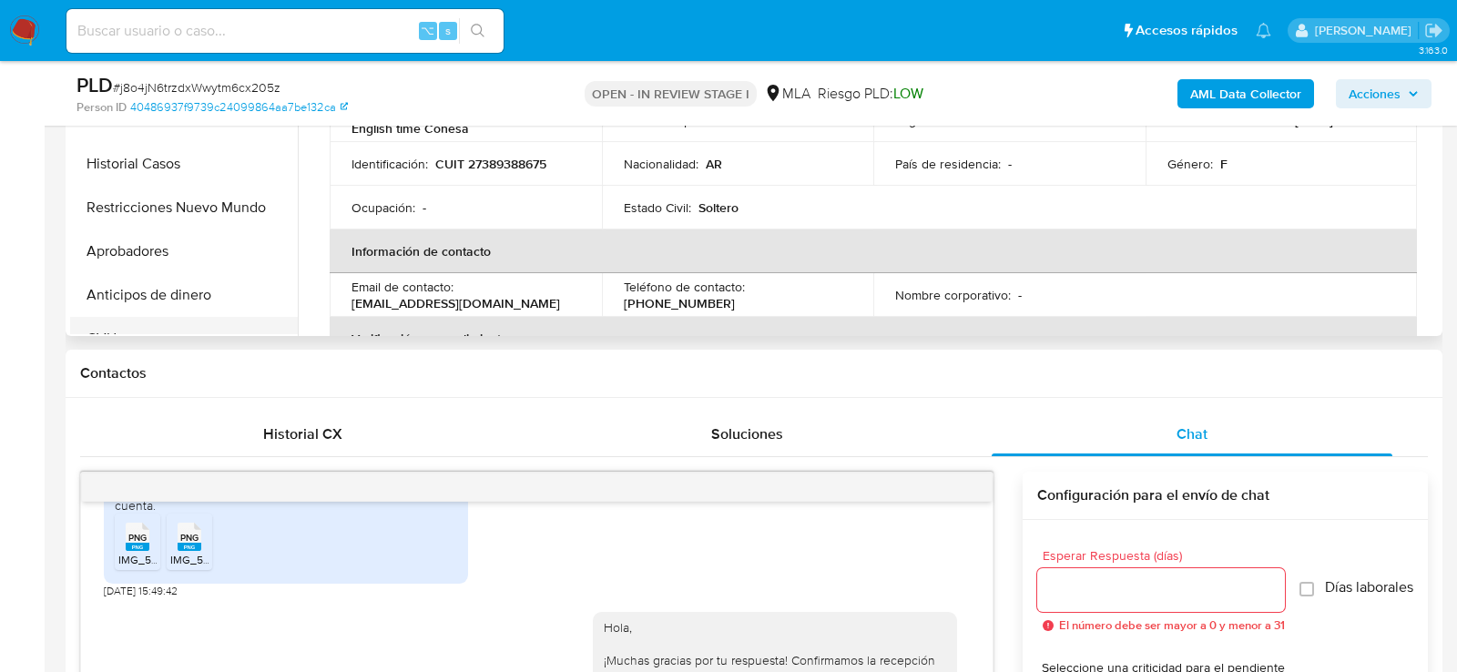
click at [106, 211] on button "Restricciones Nuevo Mundo" at bounding box center [184, 208] width 228 height 44
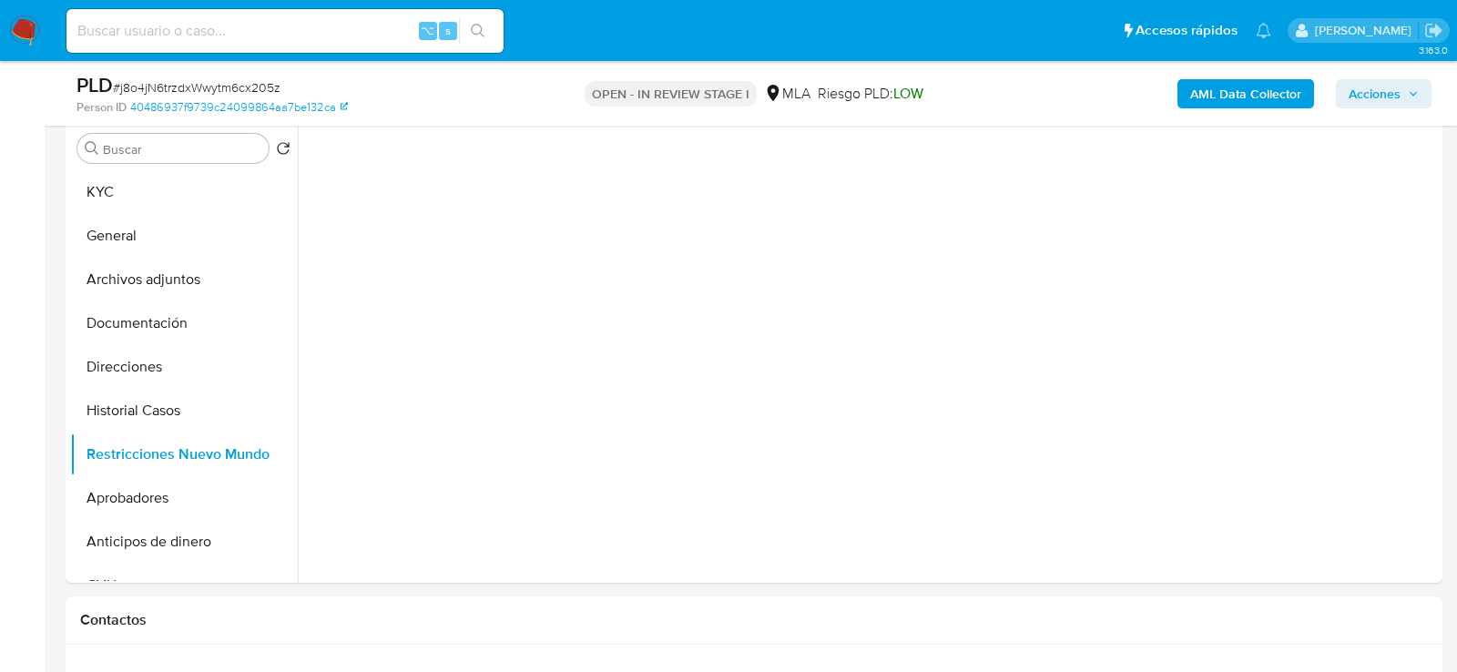
scroll to position [355, 0]
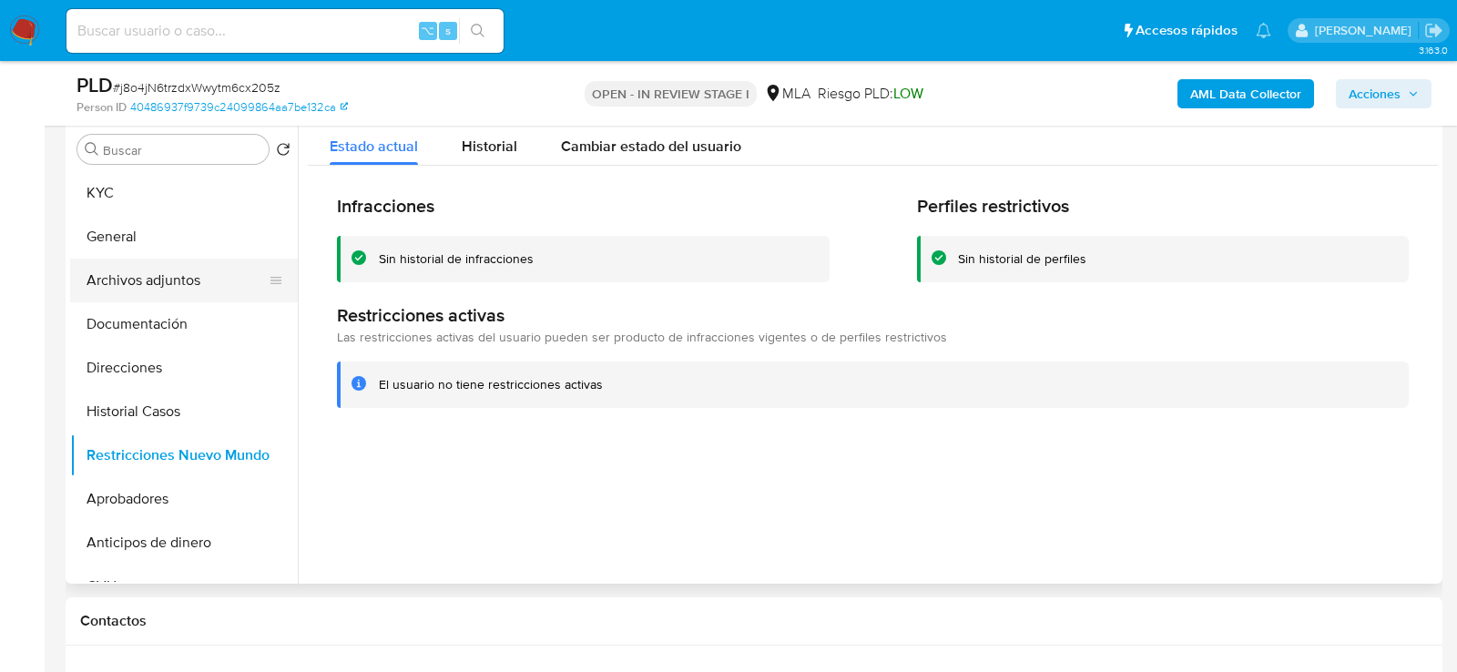
click at [135, 288] on button "Archivos adjuntos" at bounding box center [176, 281] width 213 height 44
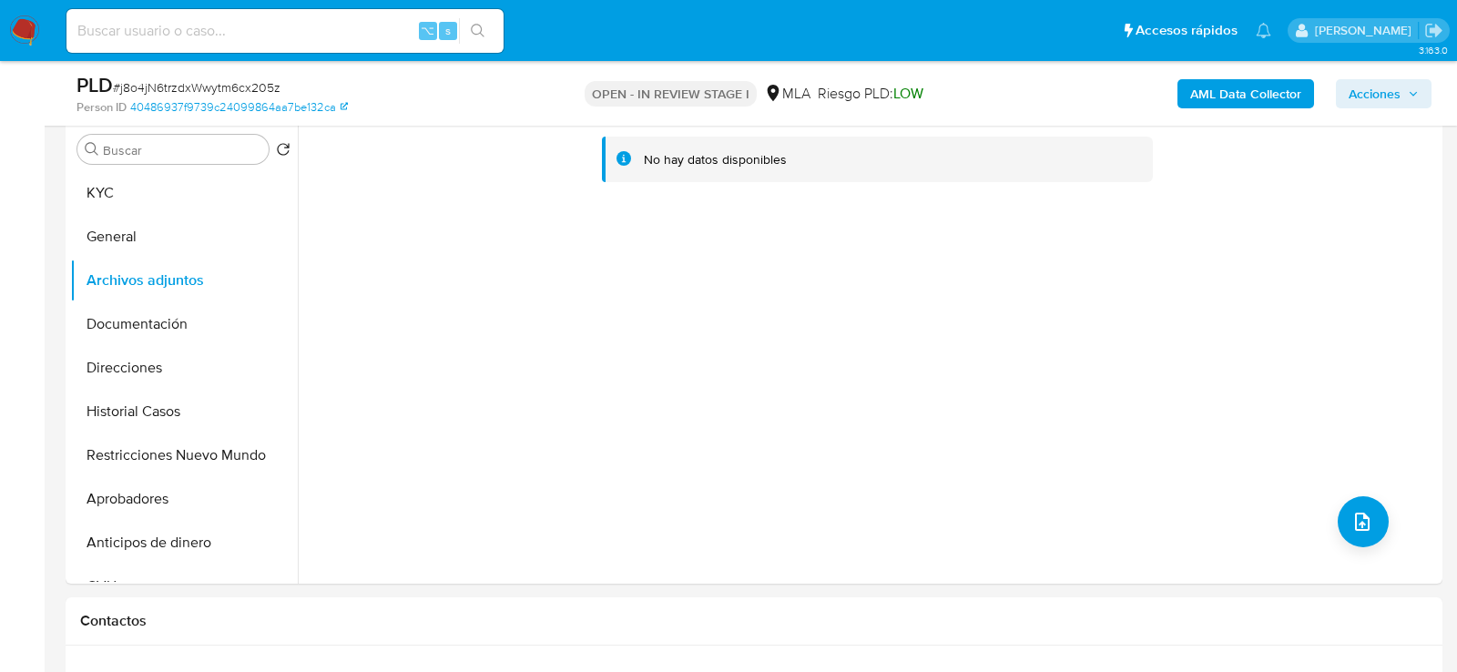
click at [1237, 93] on b "AML Data Collector" at bounding box center [1245, 93] width 111 height 29
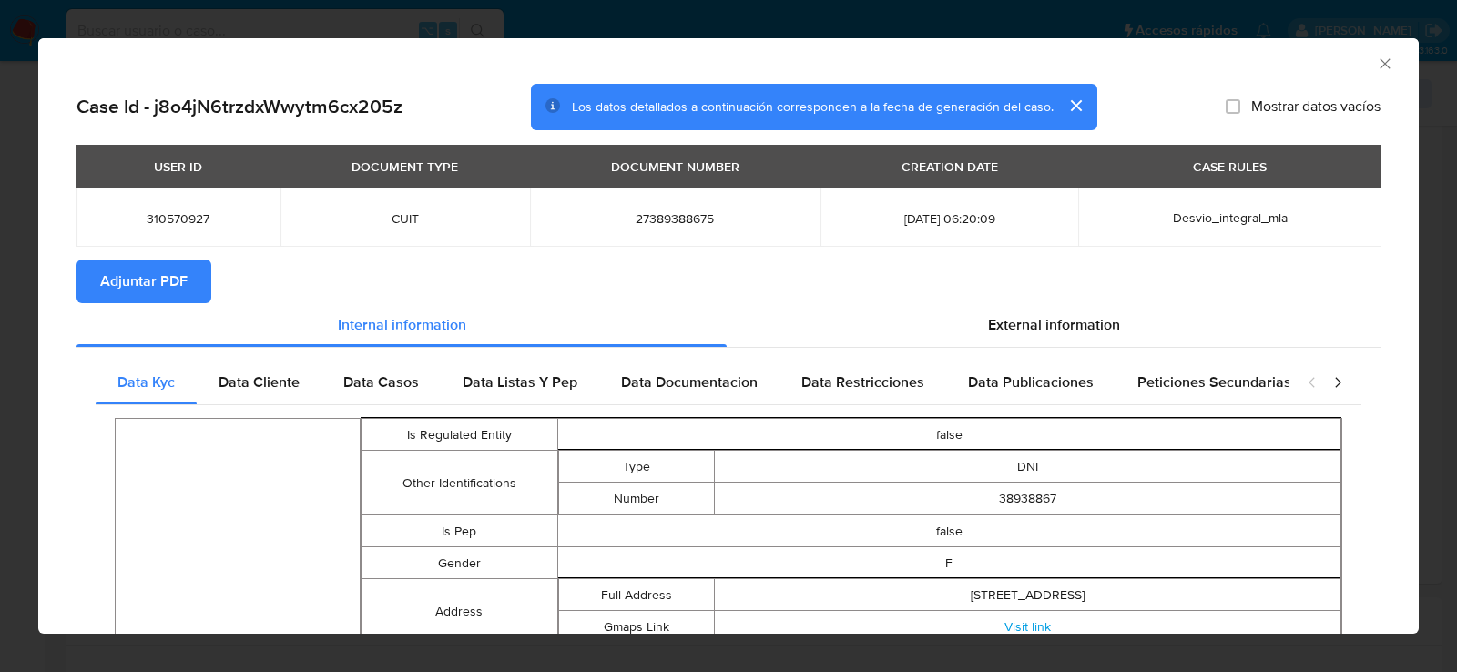
click at [143, 281] on span "Adjuntar PDF" at bounding box center [143, 281] width 87 height 40
click at [1383, 66] on icon "Cerrar ventana" at bounding box center [1385, 64] width 18 height 18
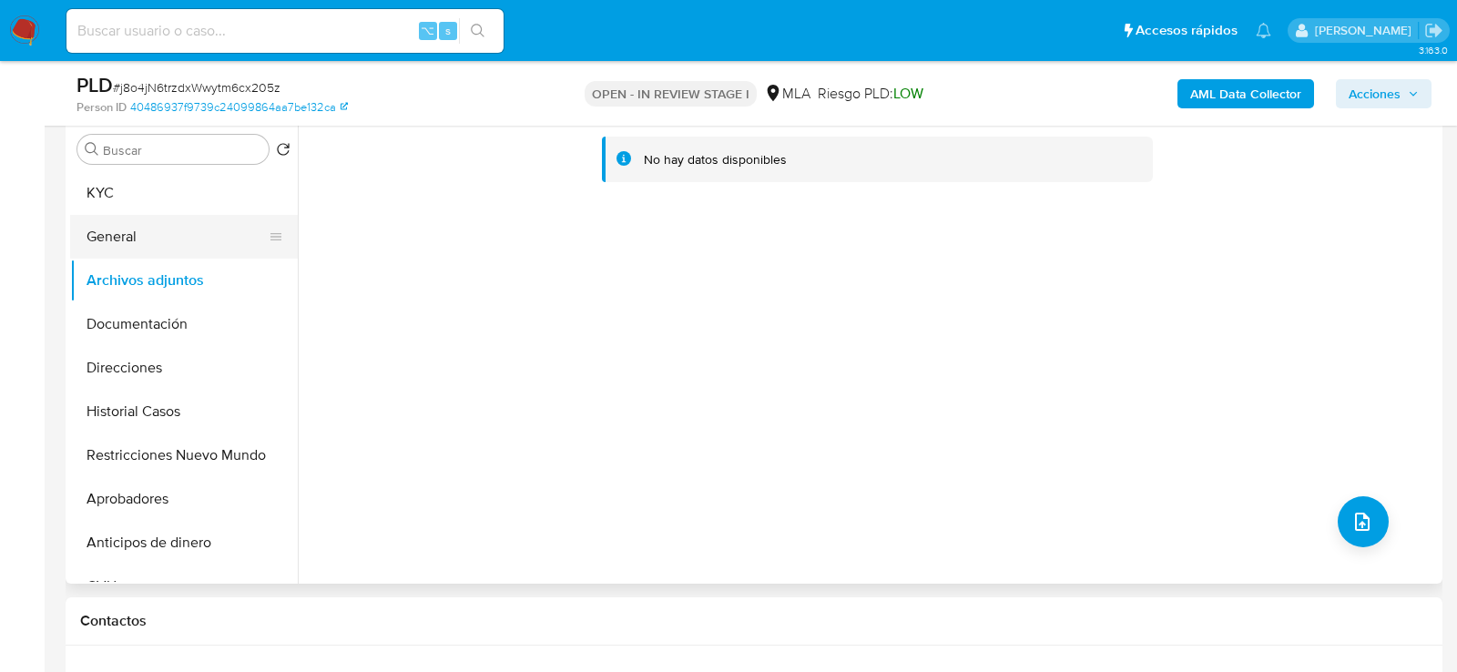
click at [73, 230] on button "General" at bounding box center [176, 237] width 213 height 44
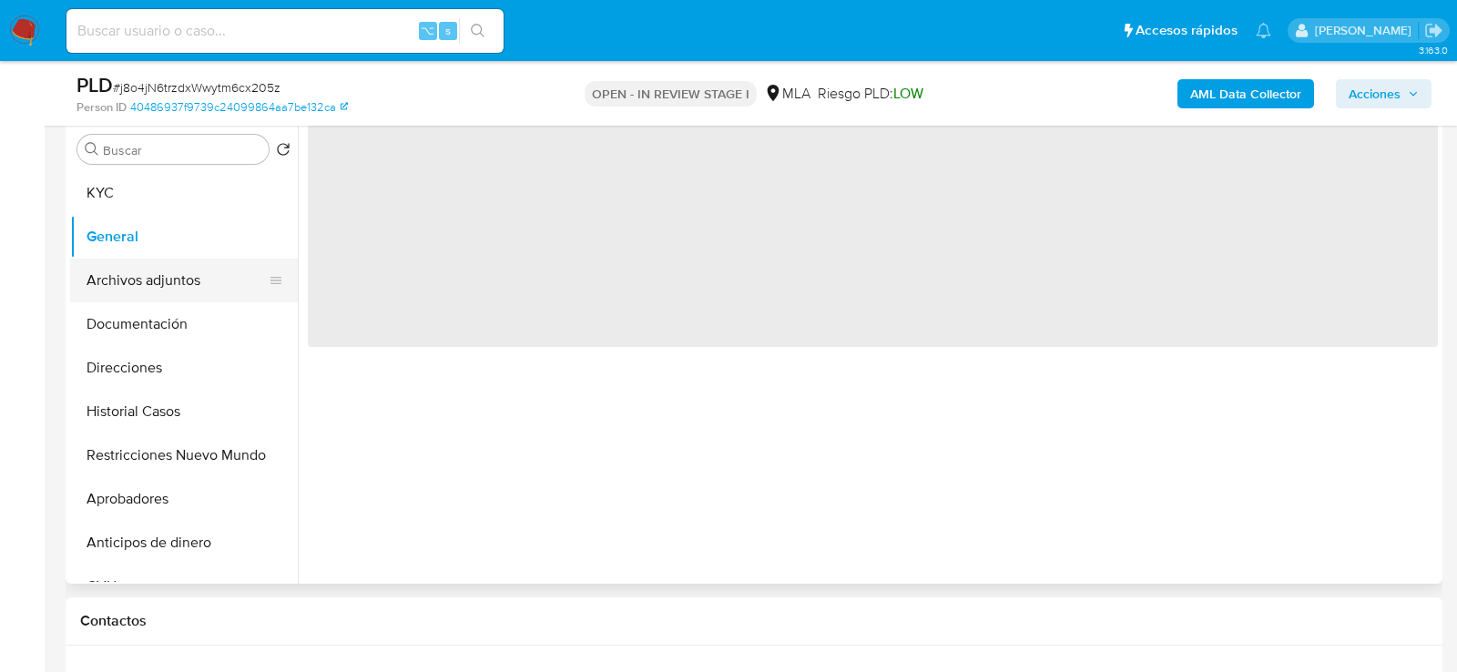
click at [83, 278] on button "Archivos adjuntos" at bounding box center [176, 281] width 213 height 44
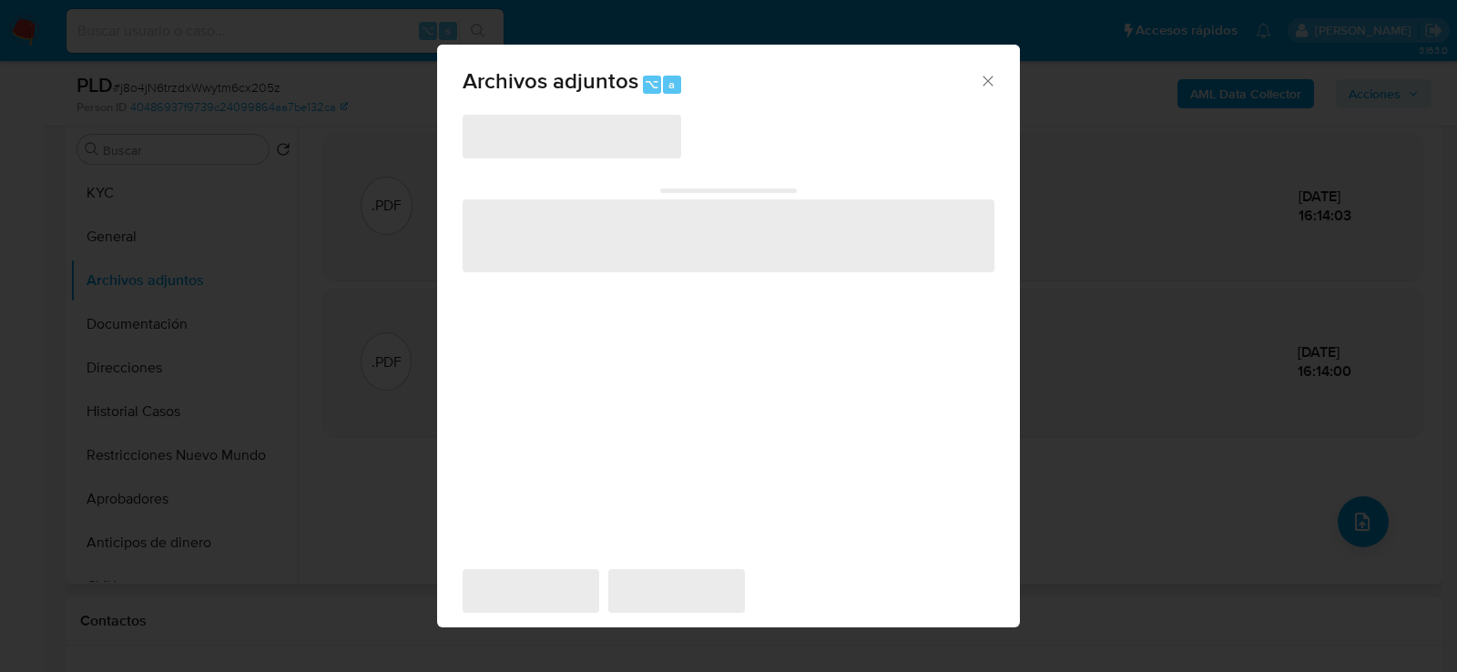
scroll to position [331, 0]
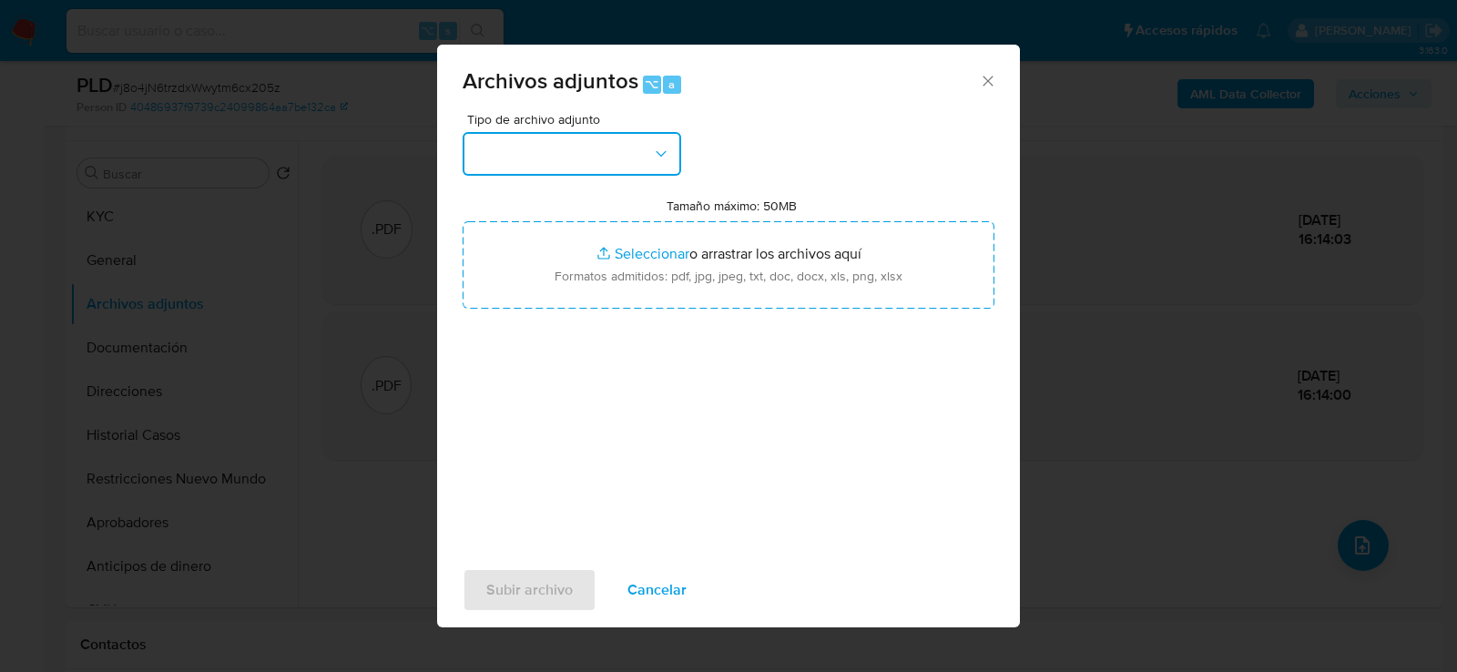
click at [624, 147] on button "button" at bounding box center [572, 154] width 219 height 44
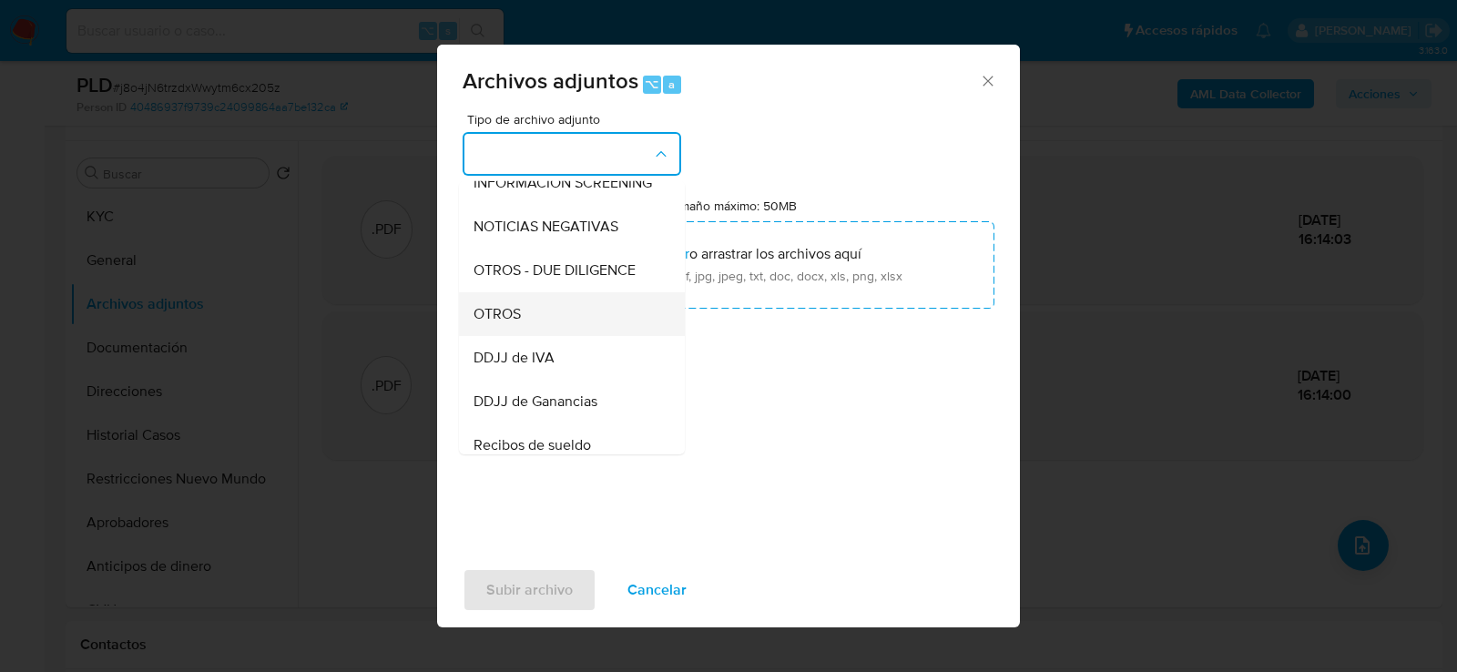
scroll to position [250, 0]
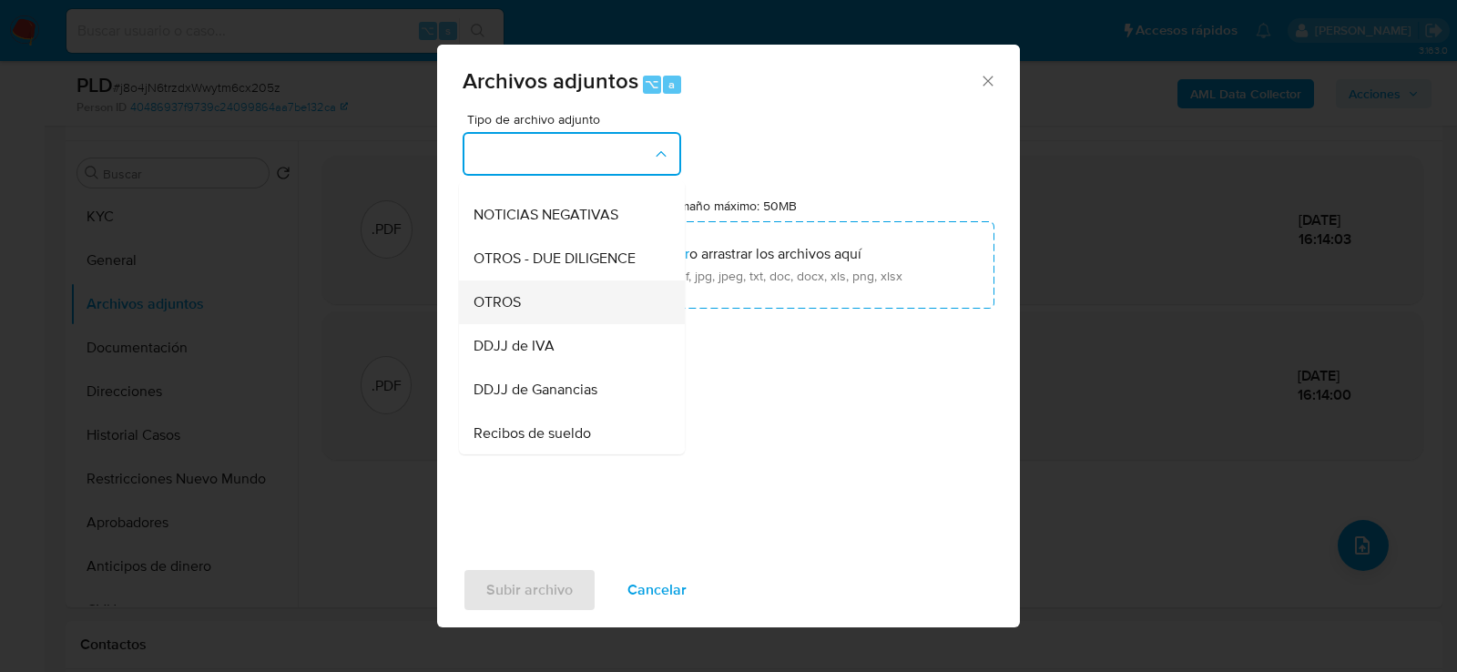
click at [599, 309] on div "OTROS" at bounding box center [567, 302] width 186 height 44
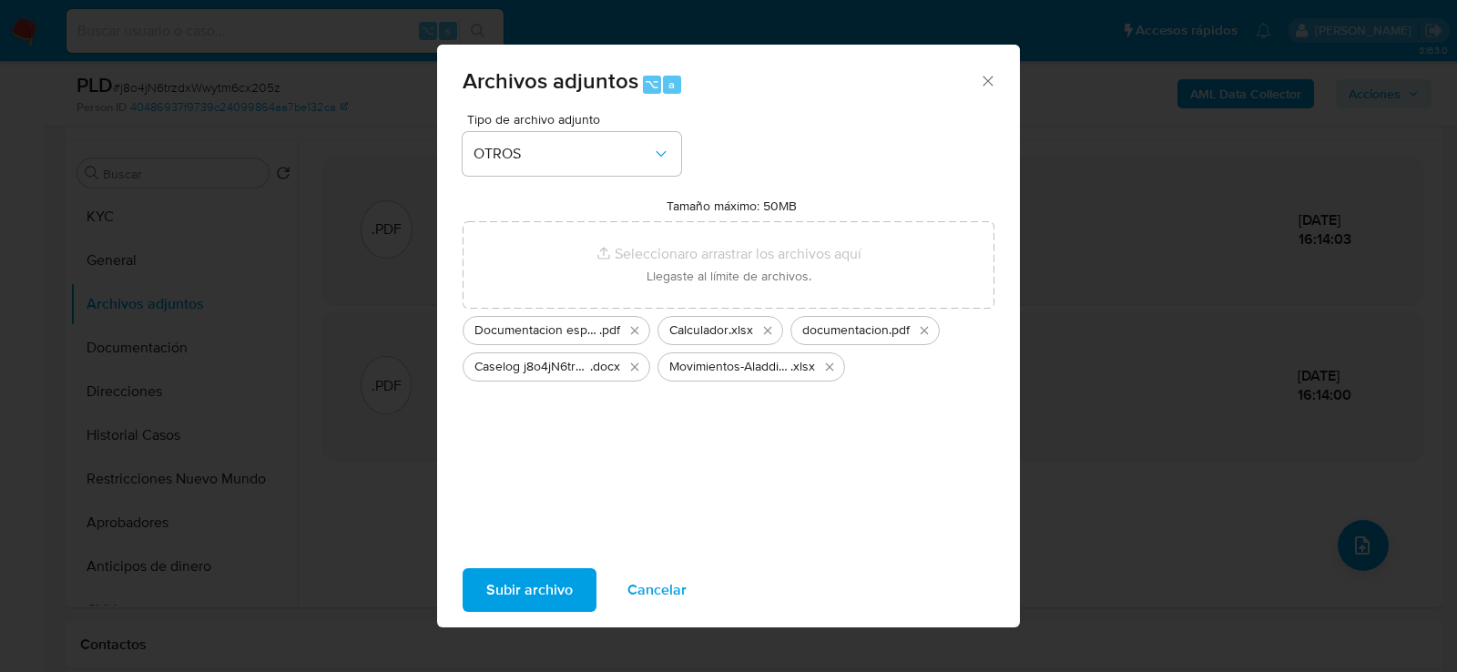
click at [564, 574] on span "Subir archivo" at bounding box center [529, 590] width 87 height 40
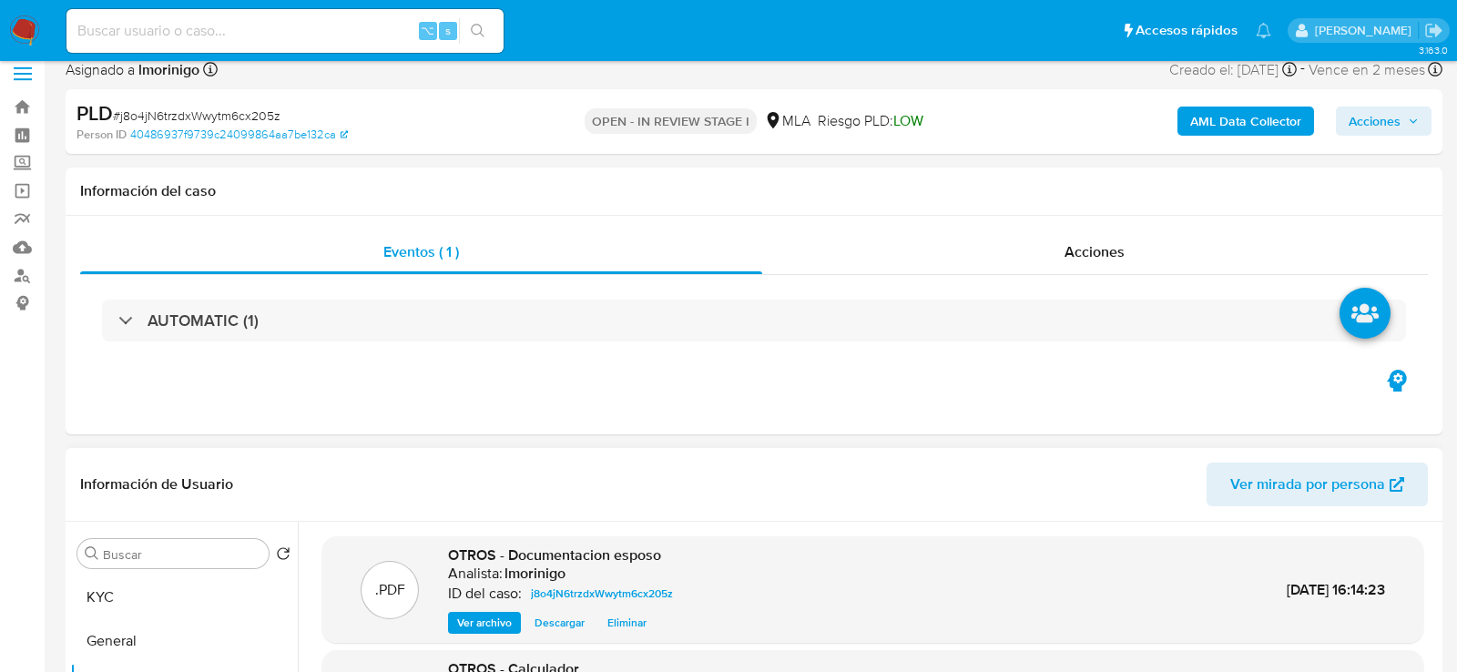
scroll to position [0, 0]
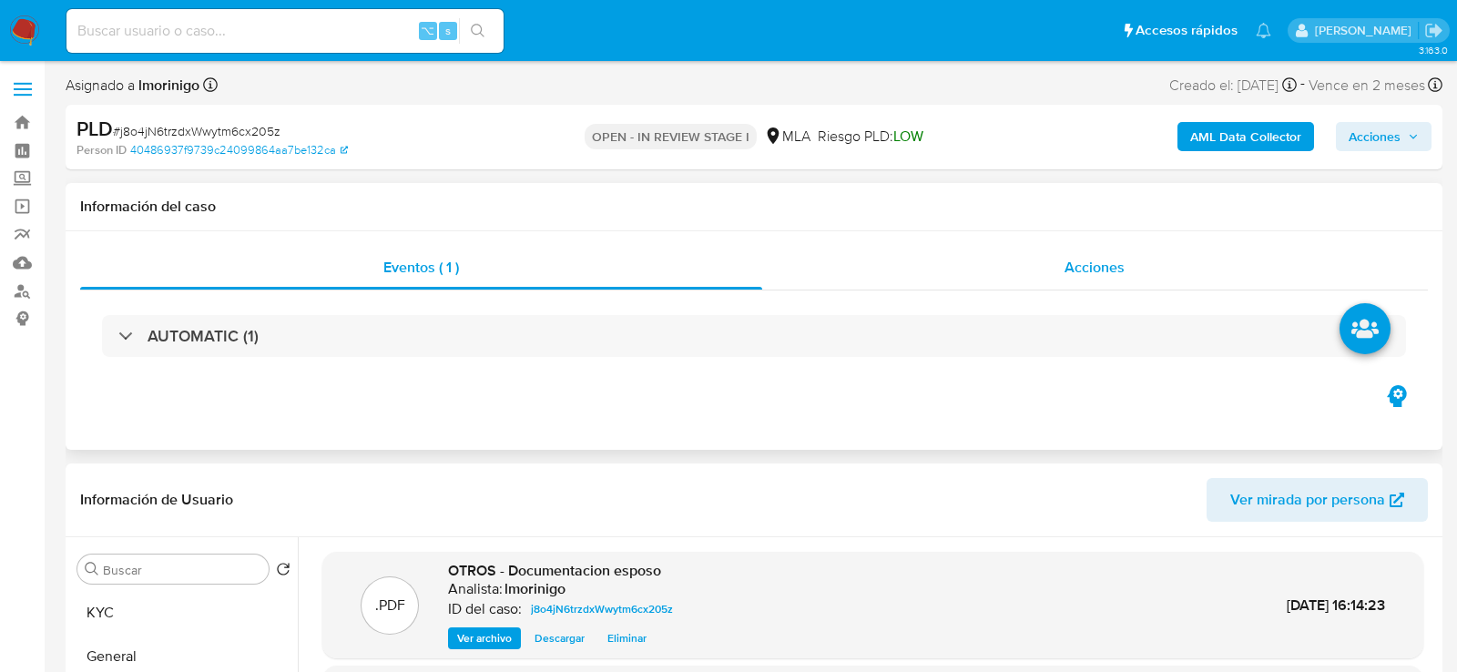
click at [1079, 265] on span "Acciones" at bounding box center [1095, 267] width 60 height 21
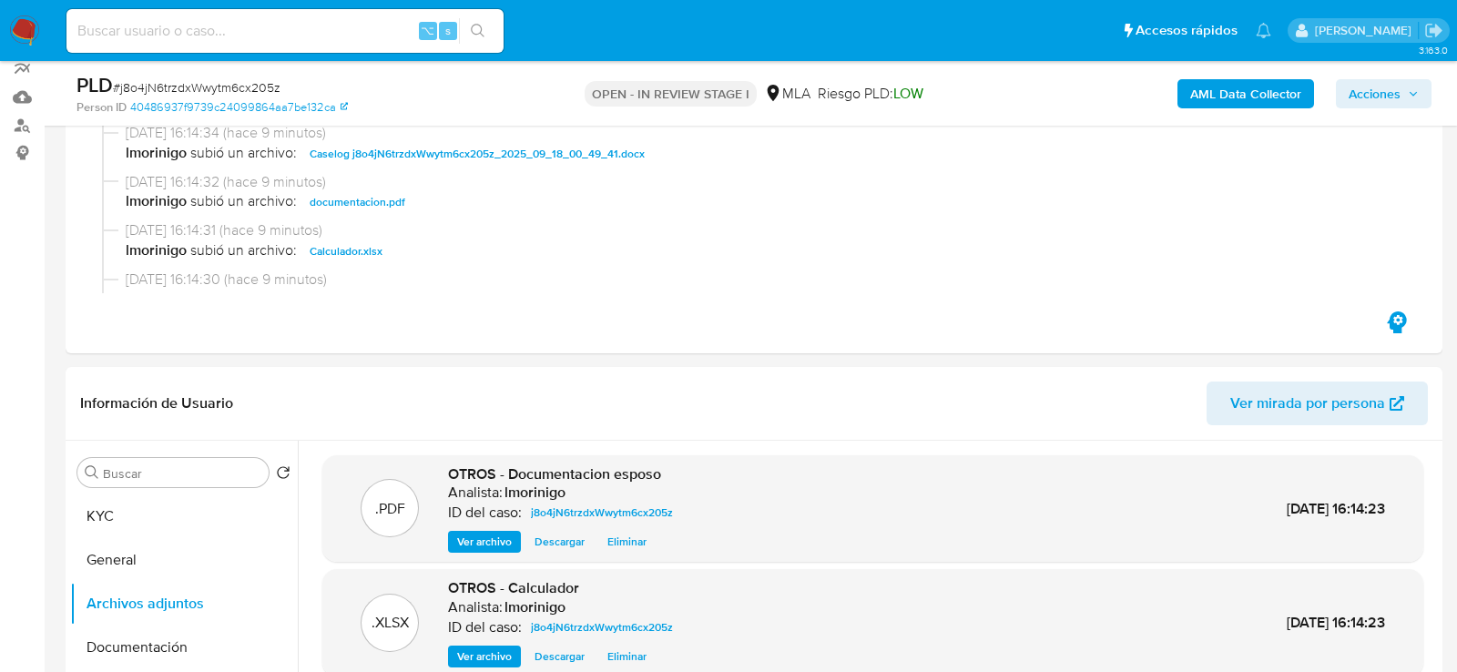
scroll to position [53, 0]
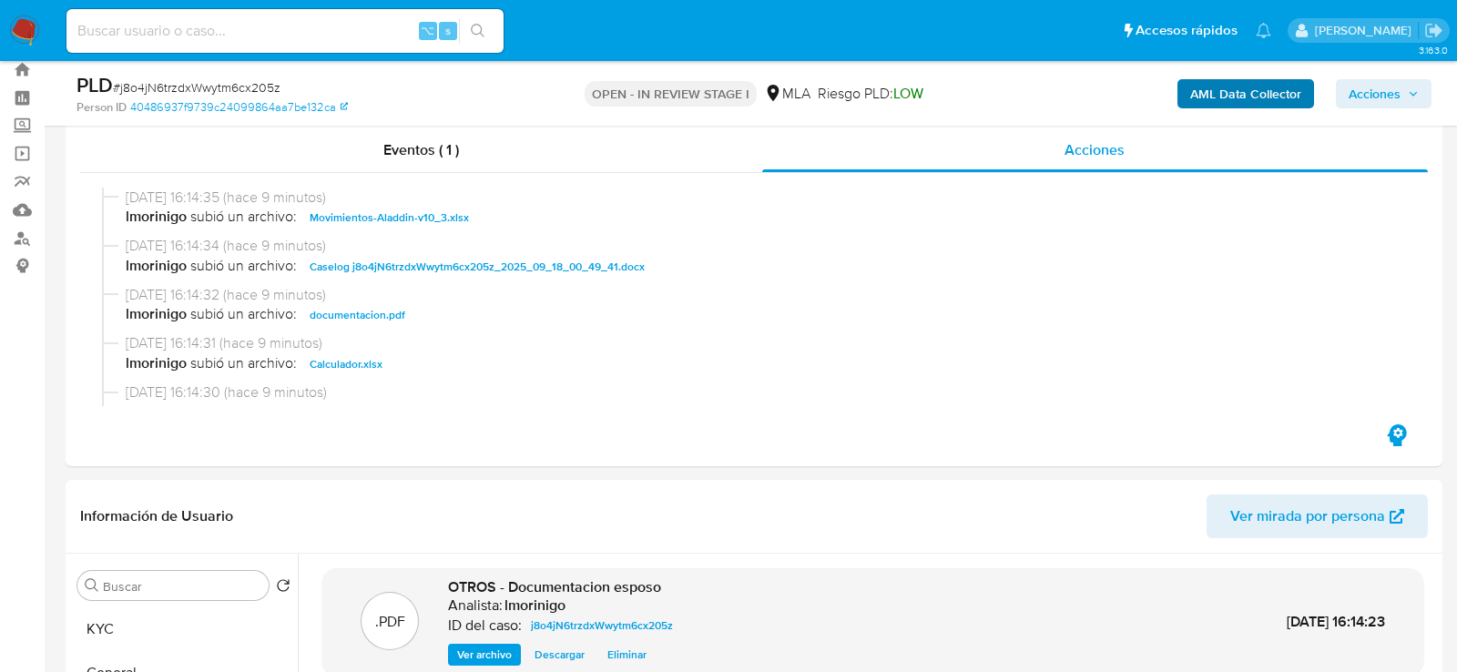
drag, startPoint x: 1394, startPoint y: 103, endPoint x: 1208, endPoint y: 103, distance: 186.7
click at [1388, 103] on span "Acciones" at bounding box center [1375, 93] width 52 height 29
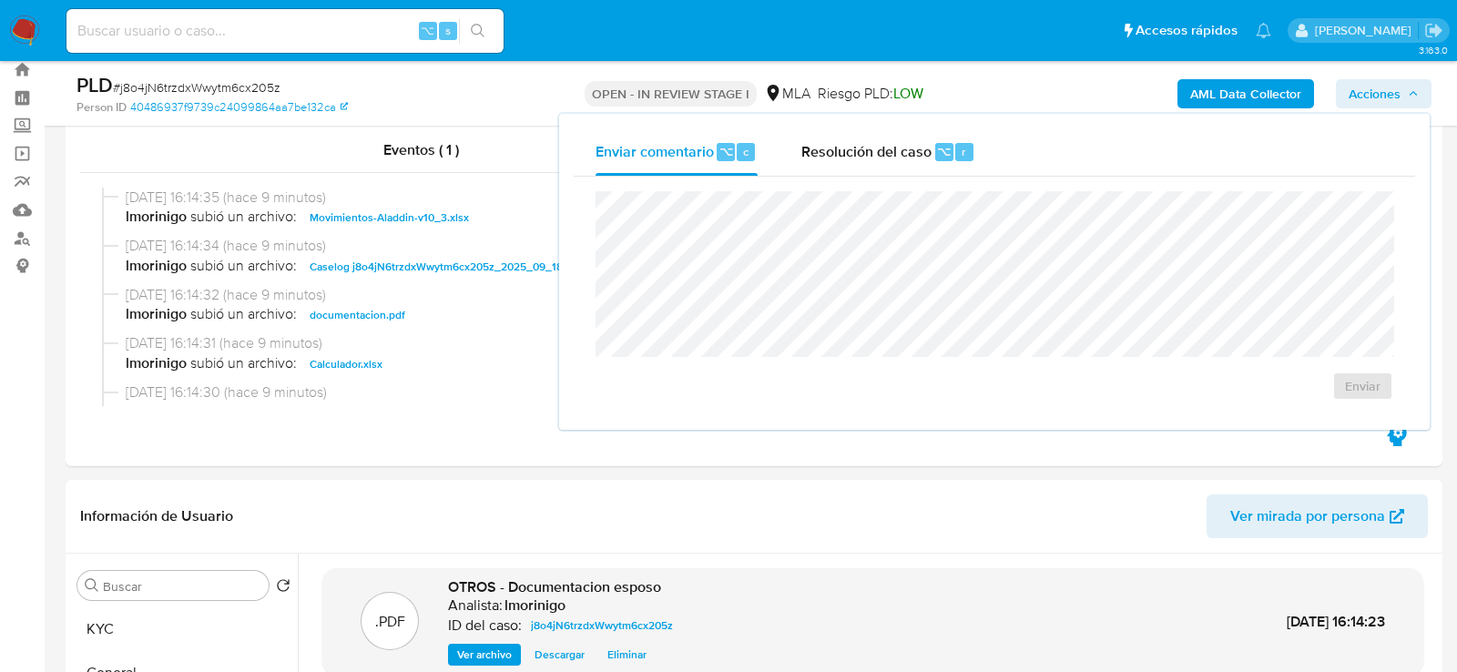
click at [1066, 103] on div "AML Data Collector Acciones Enviar comentario ⌥ c Resolución del caso ⌥ r Enviar" at bounding box center [1207, 93] width 447 height 43
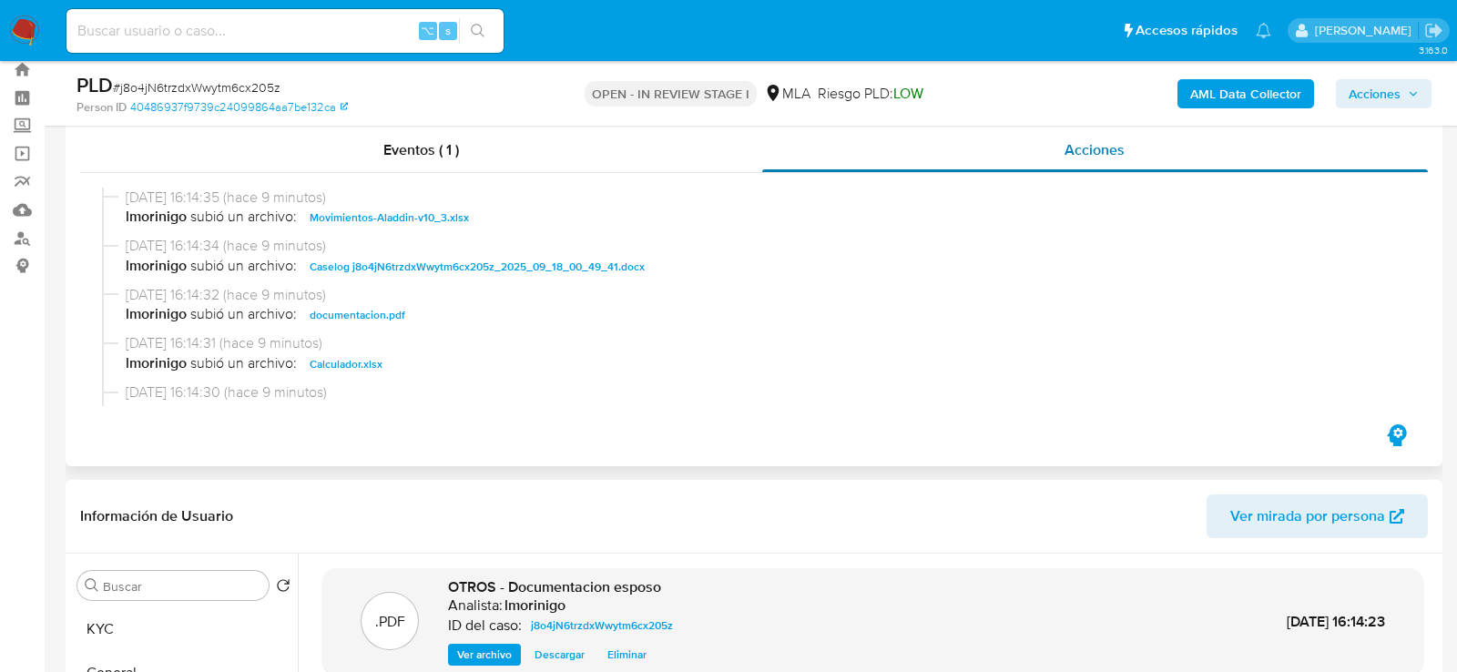
click at [983, 145] on div "Acciones" at bounding box center [1095, 150] width 667 height 44
click at [1374, 103] on span "Acciones" at bounding box center [1375, 93] width 52 height 29
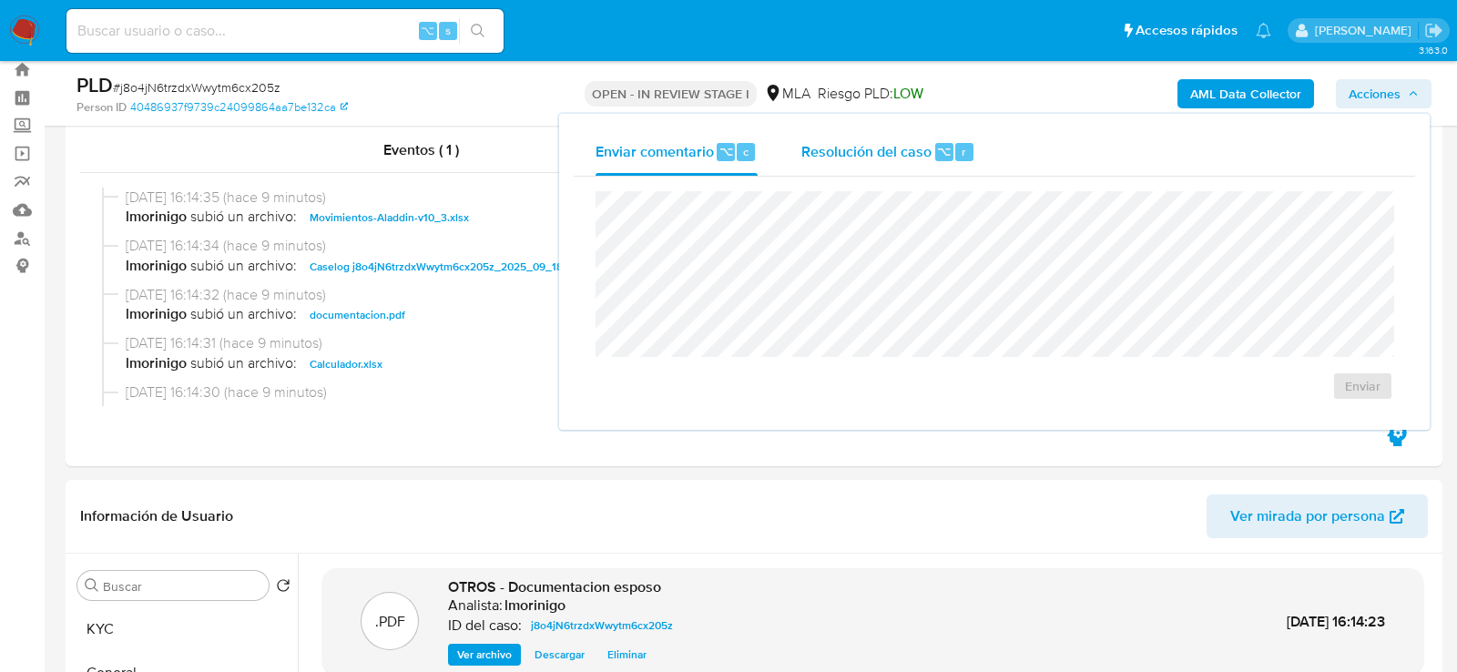
click at [873, 148] on span "Resolución del caso" at bounding box center [866, 150] width 130 height 21
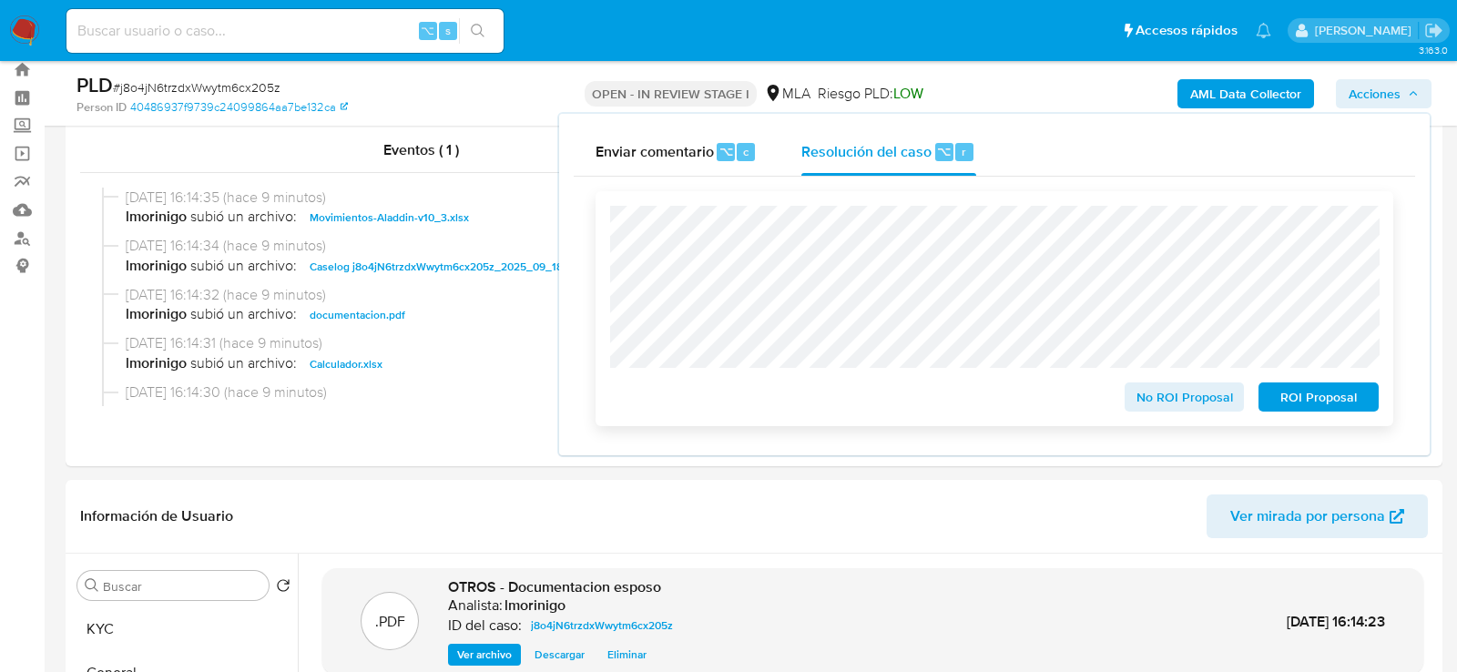
click at [1132, 393] on button "No ROI Proposal" at bounding box center [1185, 396] width 120 height 29
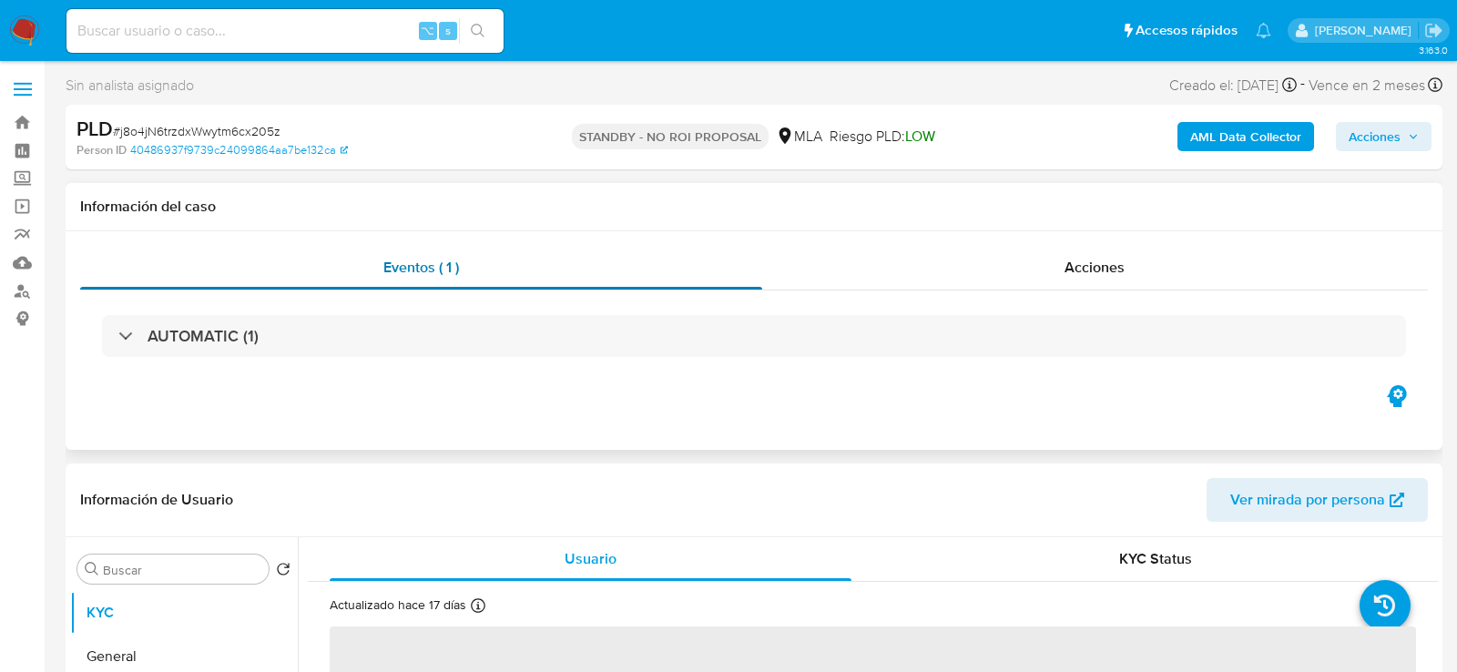
select select "10"
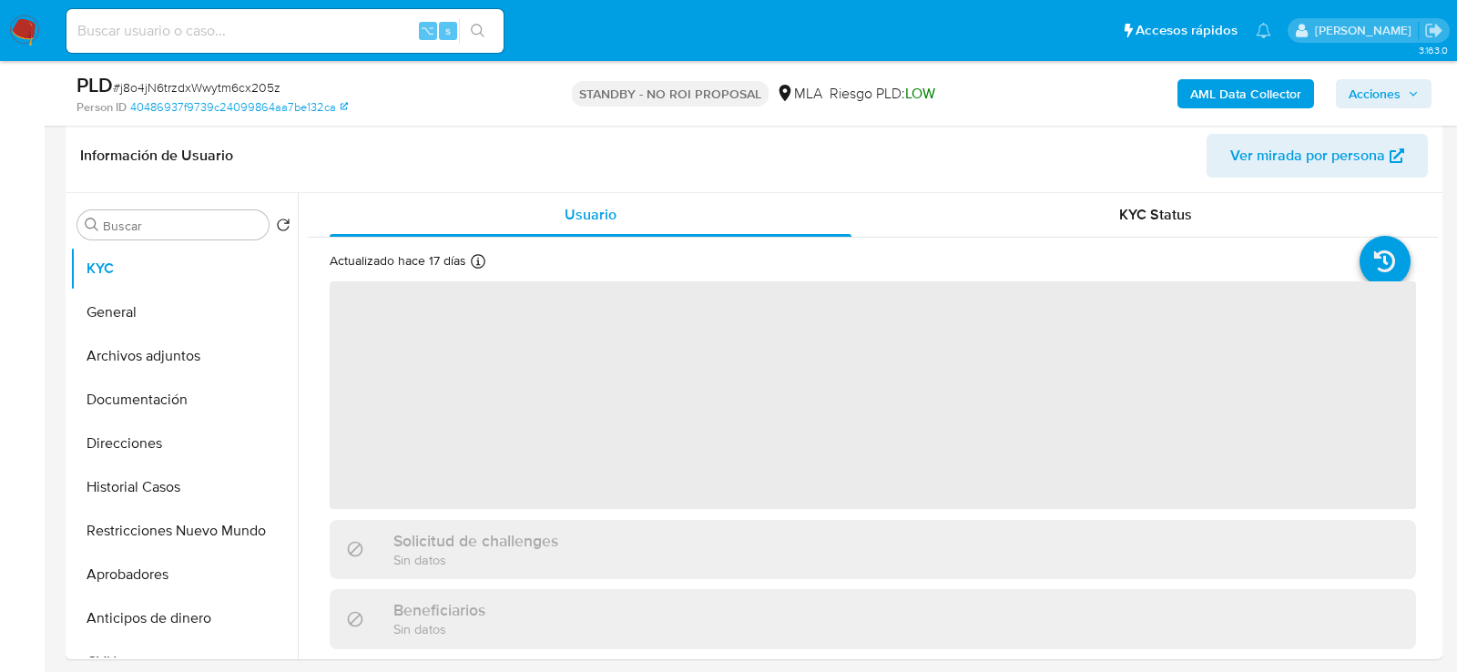
scroll to position [385, 0]
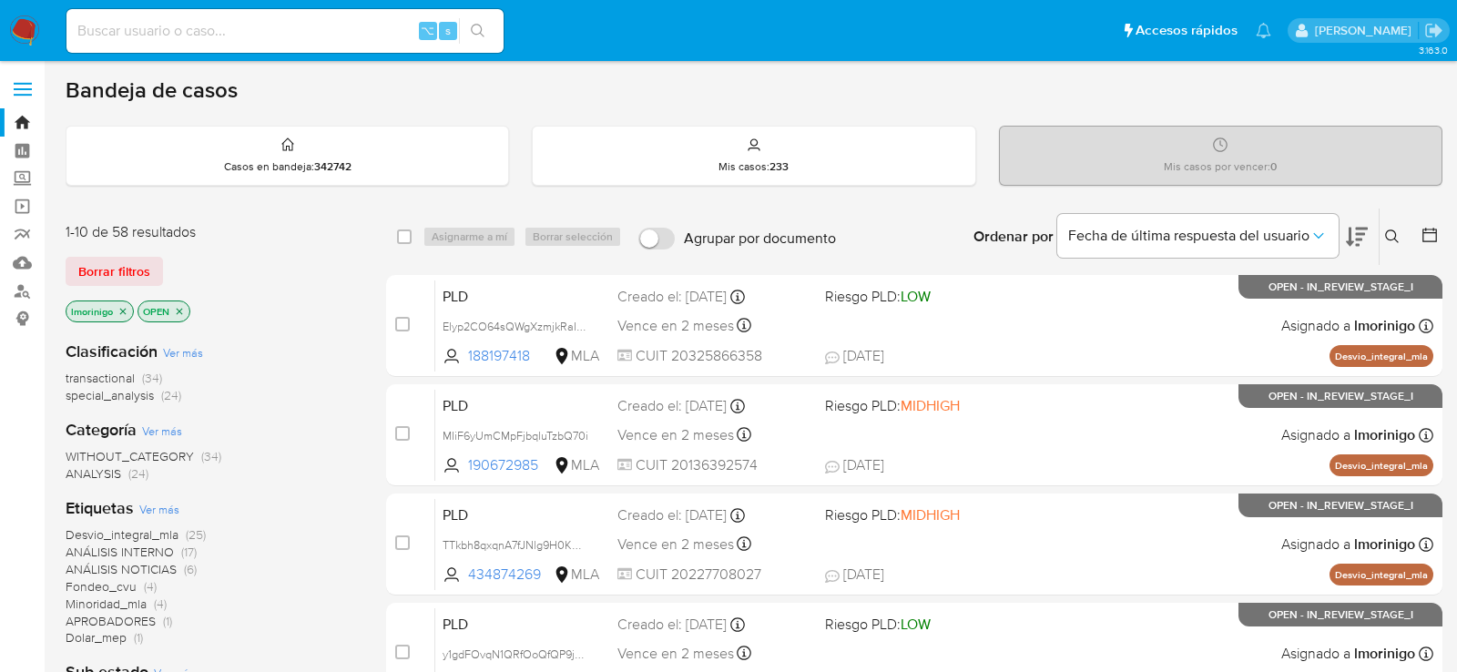
scroll to position [432, 0]
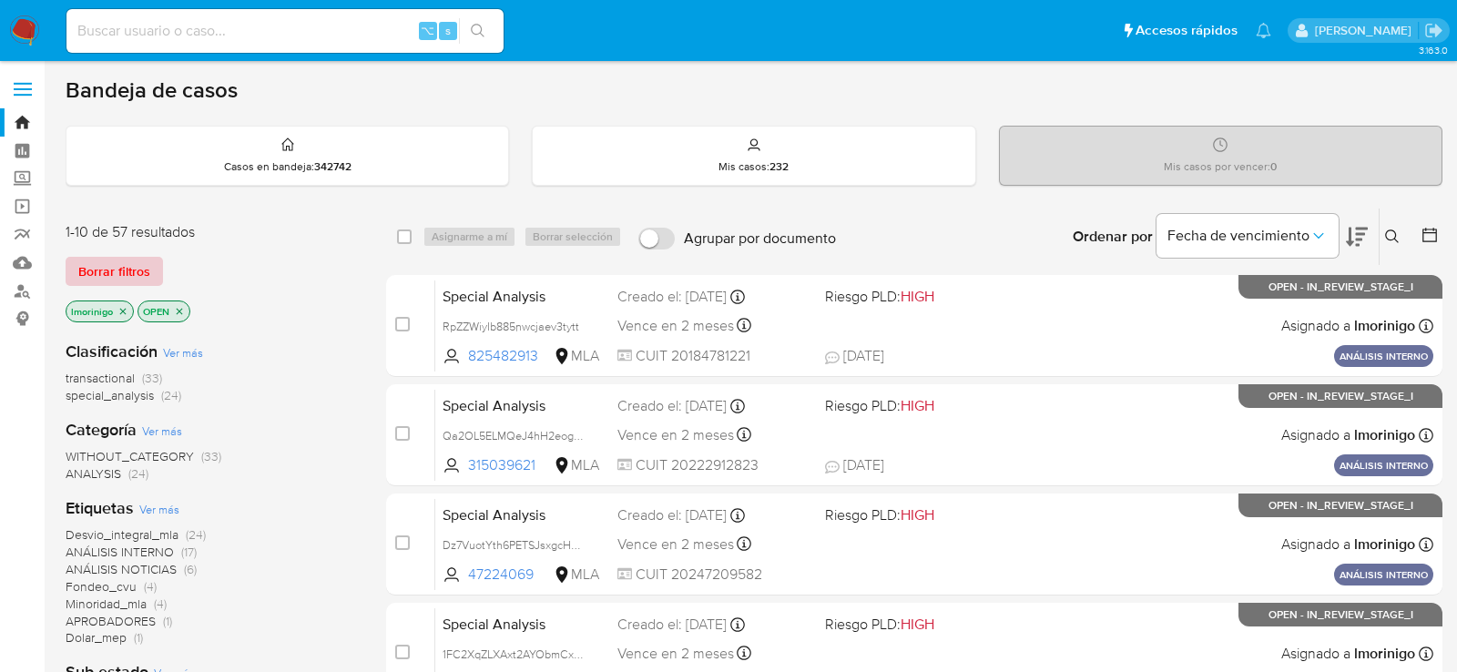
click at [121, 281] on span "Borrar filtros" at bounding box center [114, 271] width 72 height 25
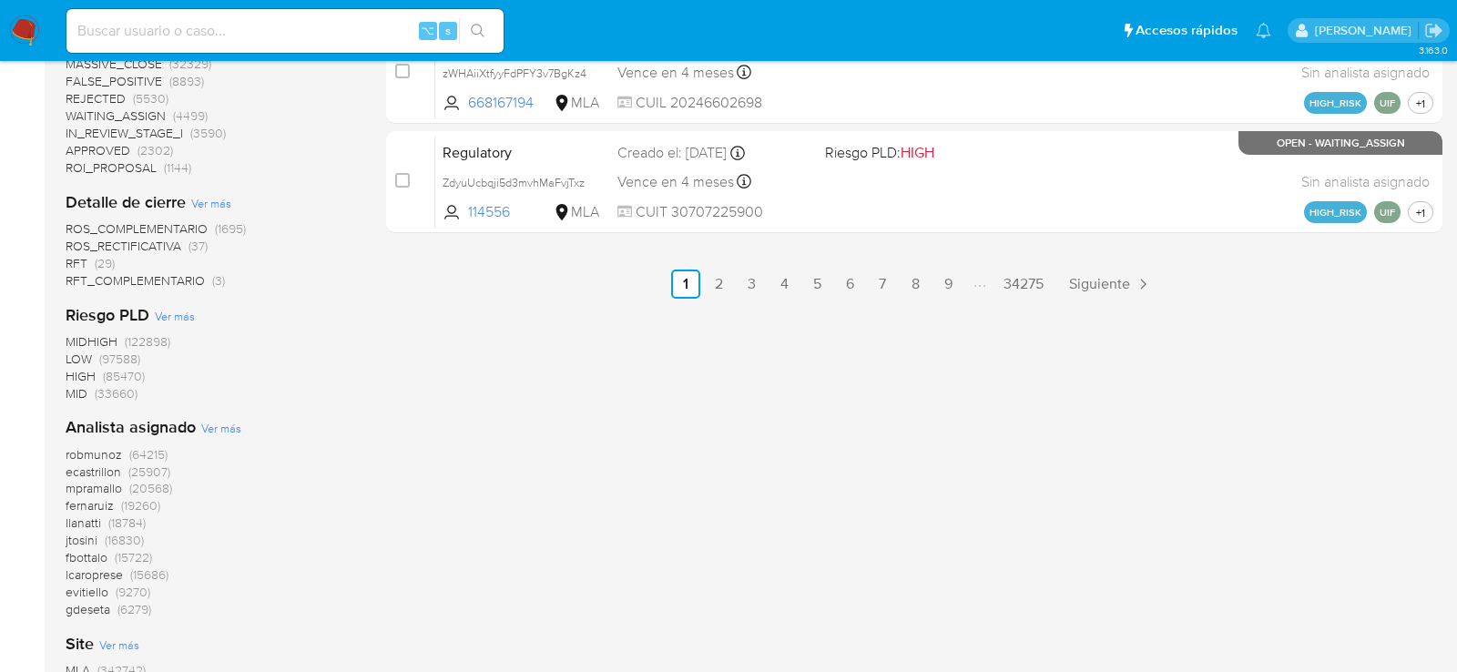
scroll to position [1233, 0]
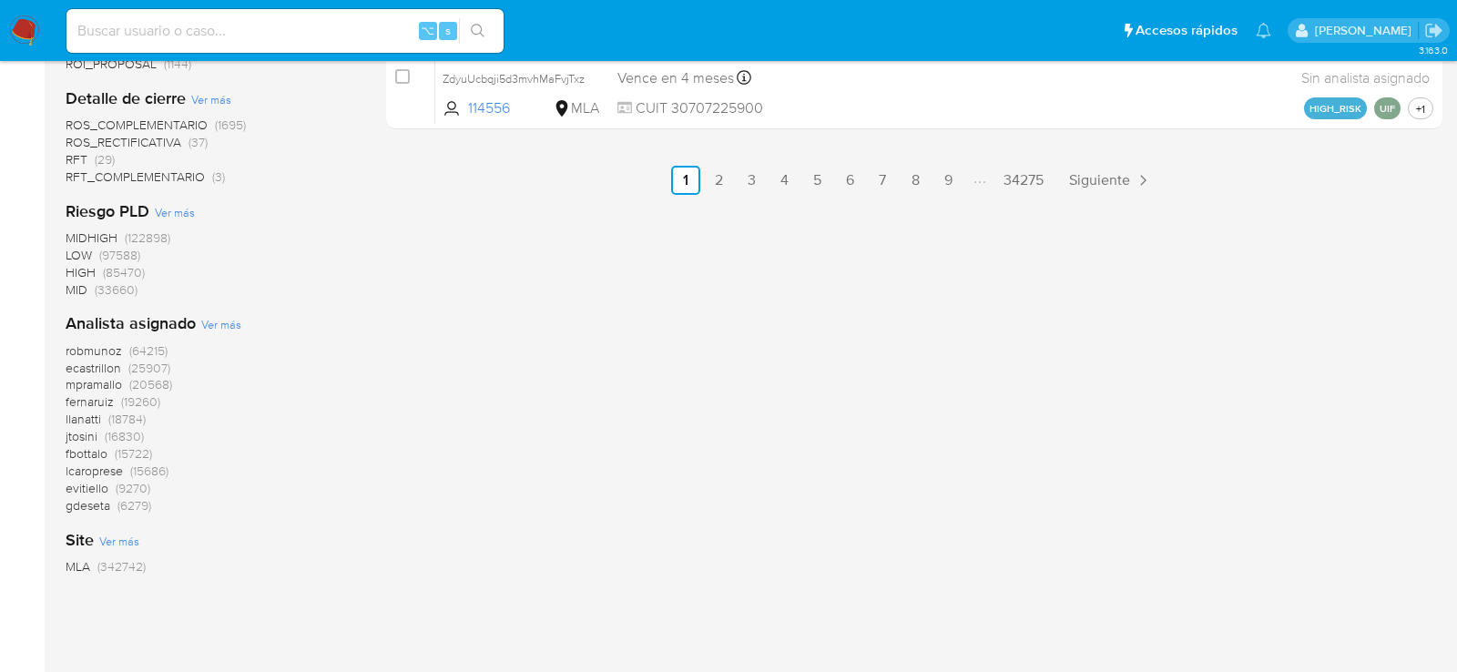
click at [223, 323] on span "Ver más" at bounding box center [221, 324] width 40 height 16
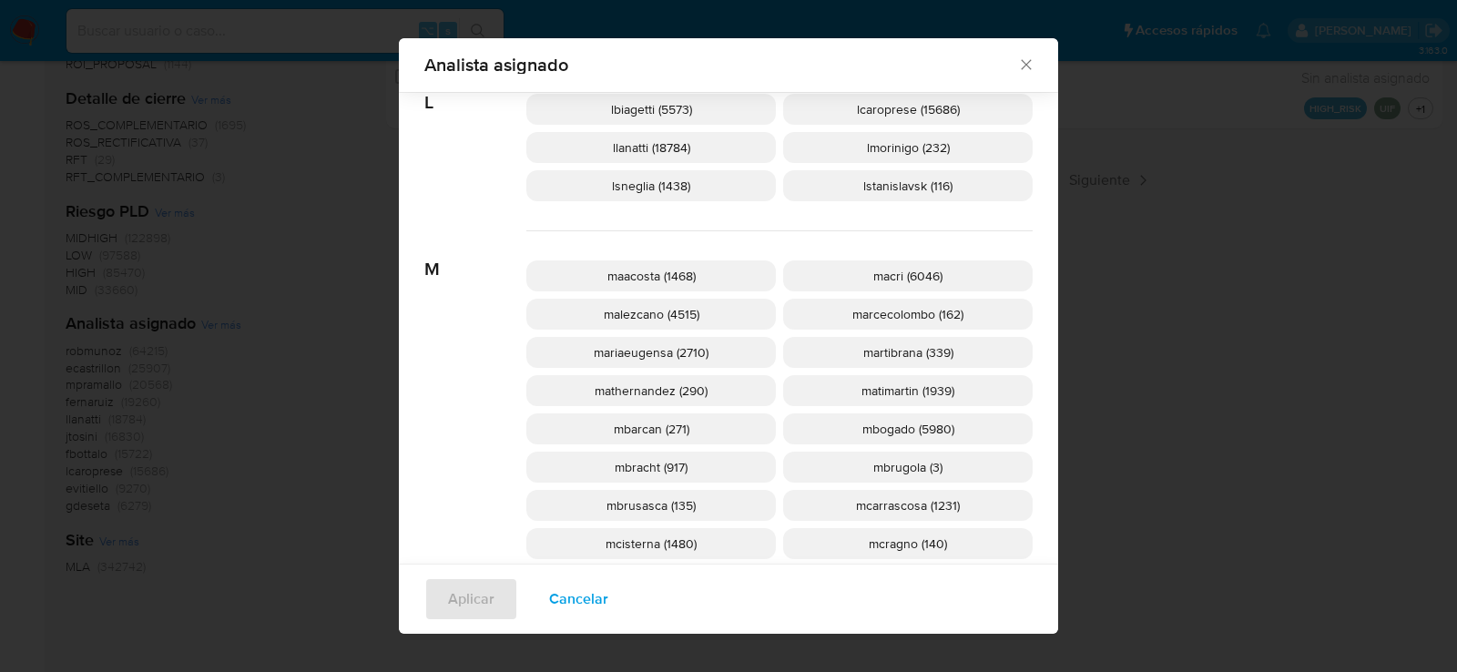
scroll to position [1585, 0]
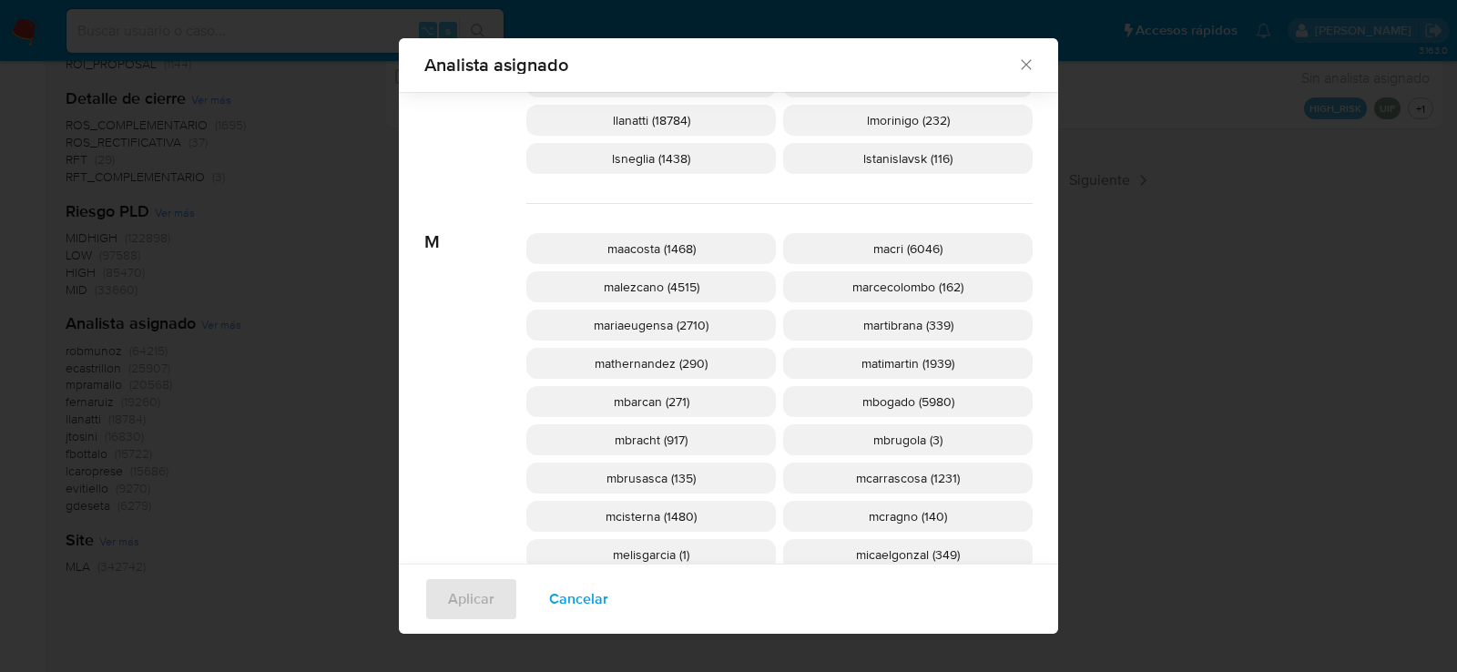
click at [622, 515] on span "mcisterna (1480)" at bounding box center [651, 516] width 91 height 18
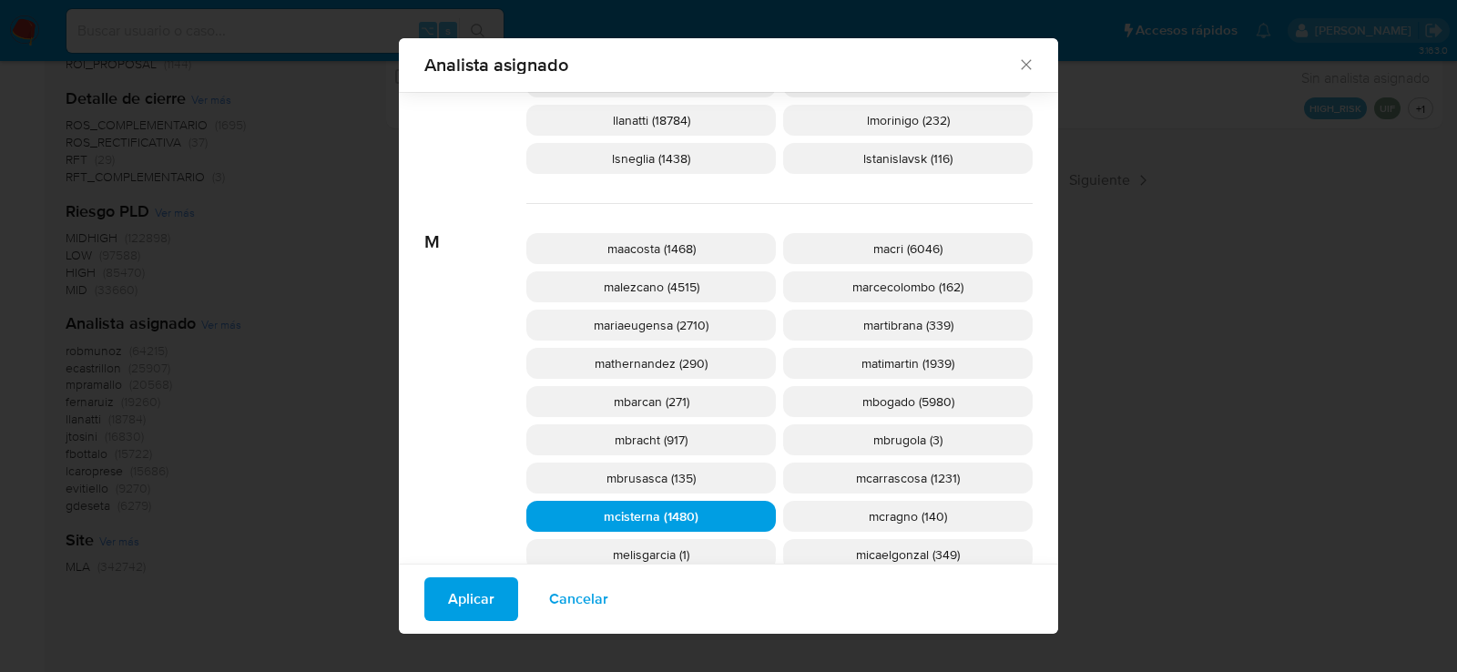
click at [480, 599] on span "Aplicar" at bounding box center [471, 599] width 46 height 40
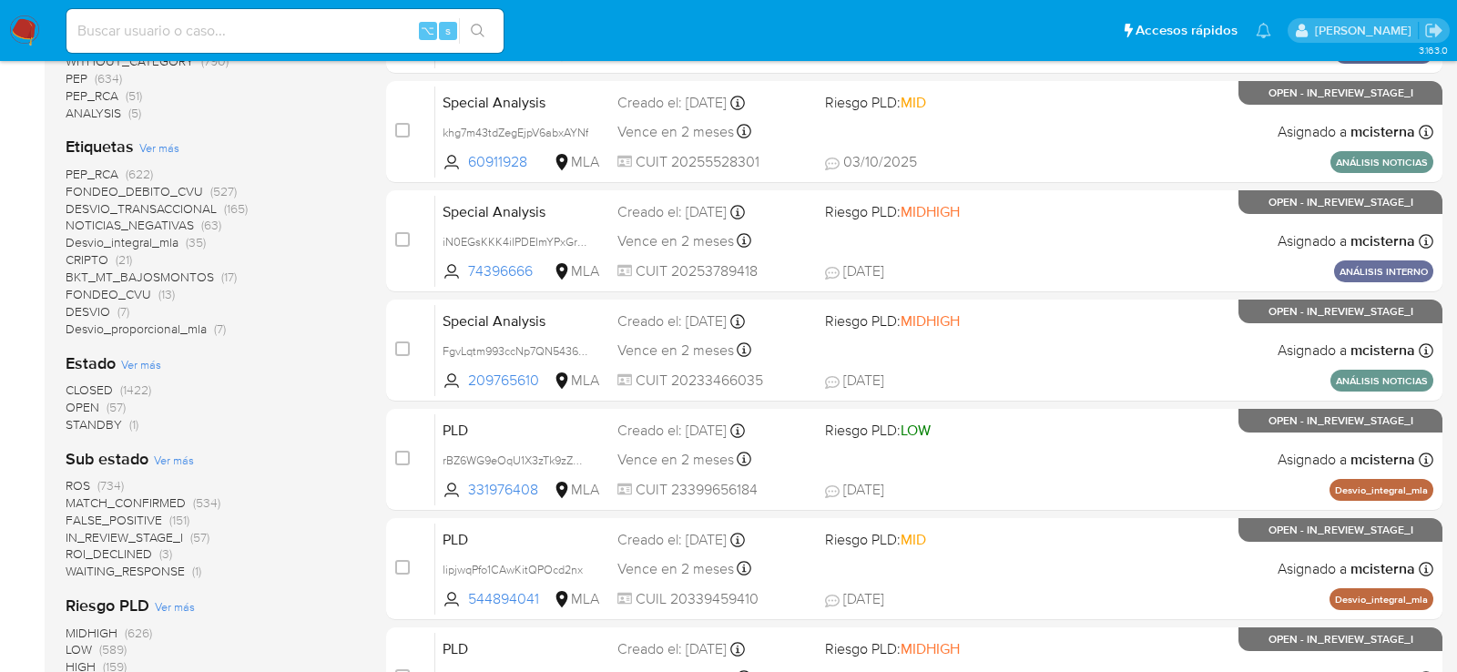
scroll to position [479, 0]
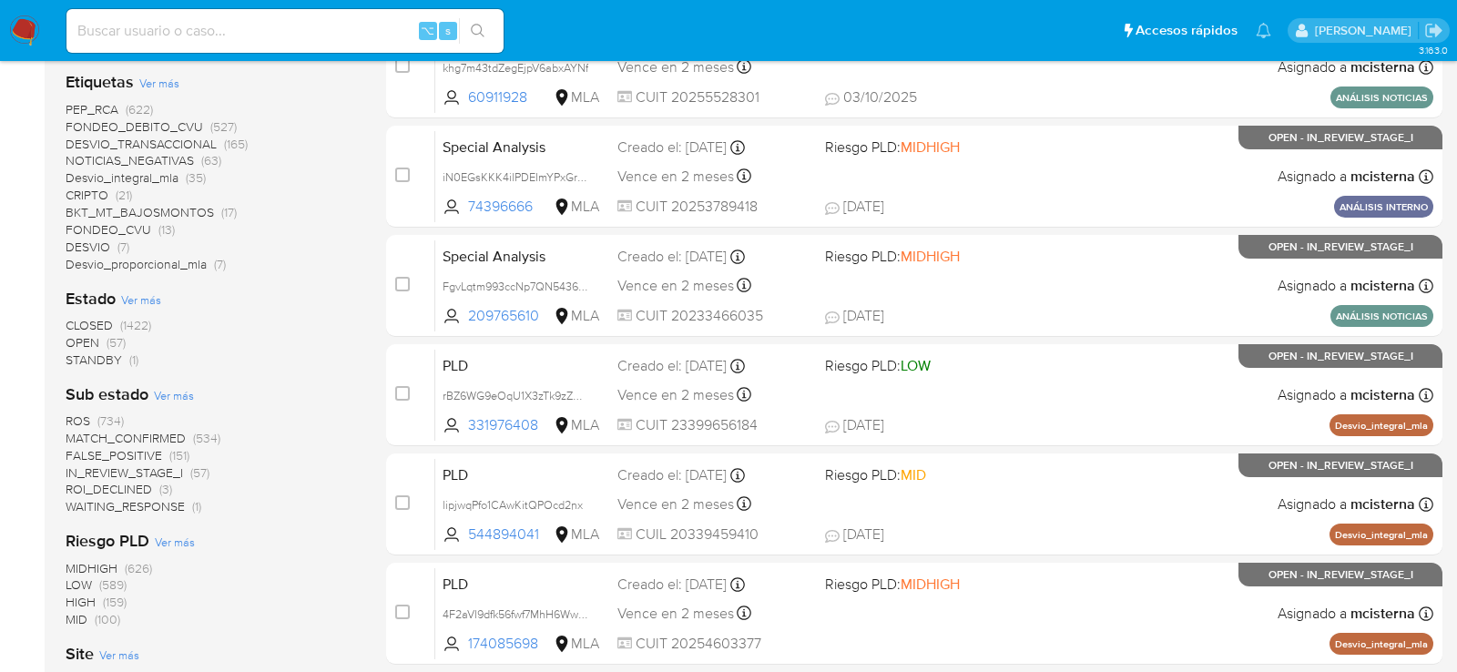
click at [291, 361] on div "CLOSED (1422) OPEN (57) STANDBY (1)" at bounding box center [211, 343] width 291 height 52
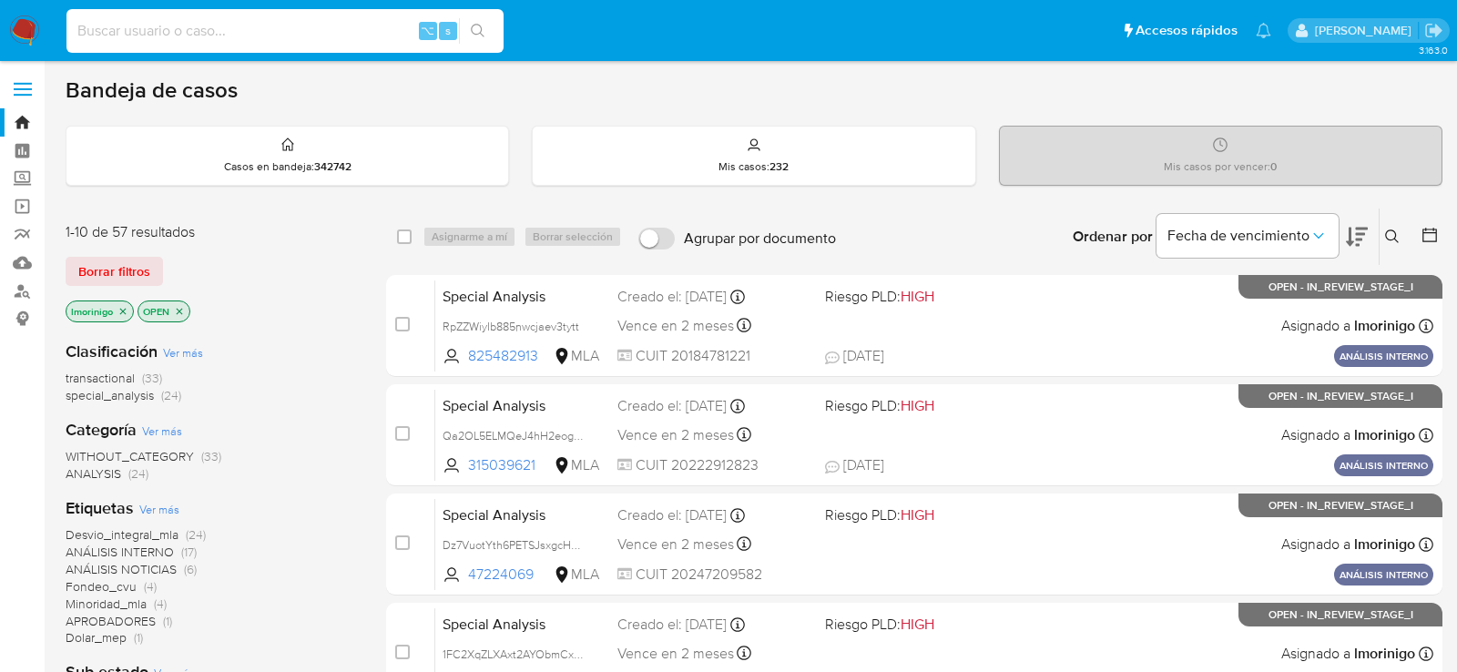
click at [291, 26] on input at bounding box center [284, 31] width 437 height 24
paste input "8P1zs5uzaDhnPhPY6pTxSKm2"
type input "8P1zs5uzaDhnPhPY6pTxSKm2"
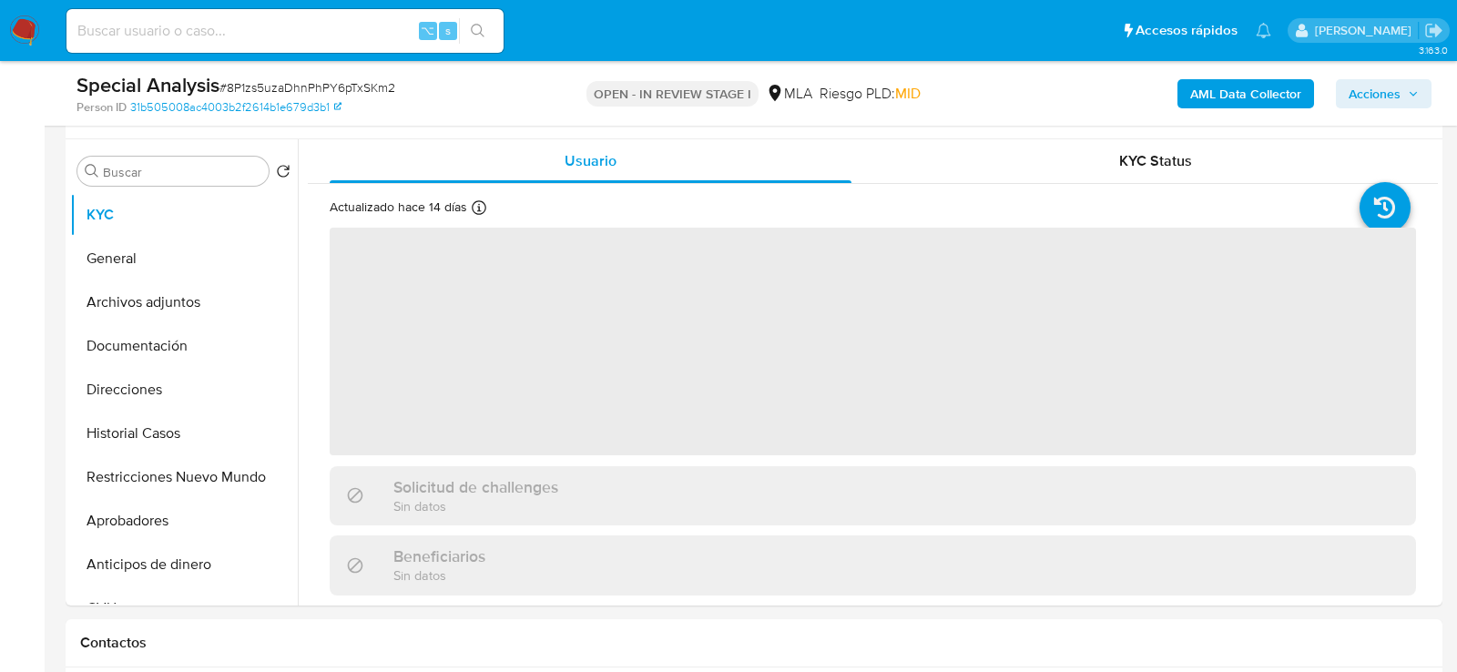
scroll to position [585, 0]
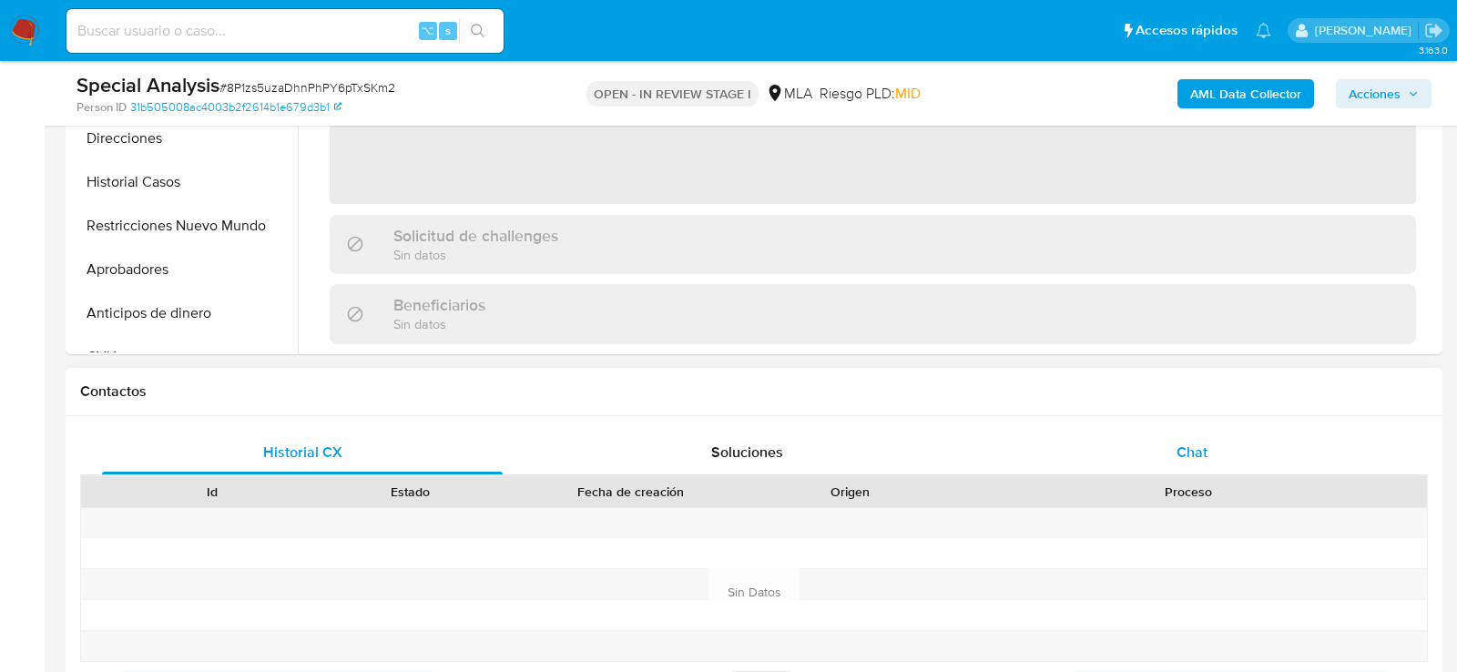
select select "10"
click at [1167, 462] on div "Chat" at bounding box center [1192, 453] width 401 height 44
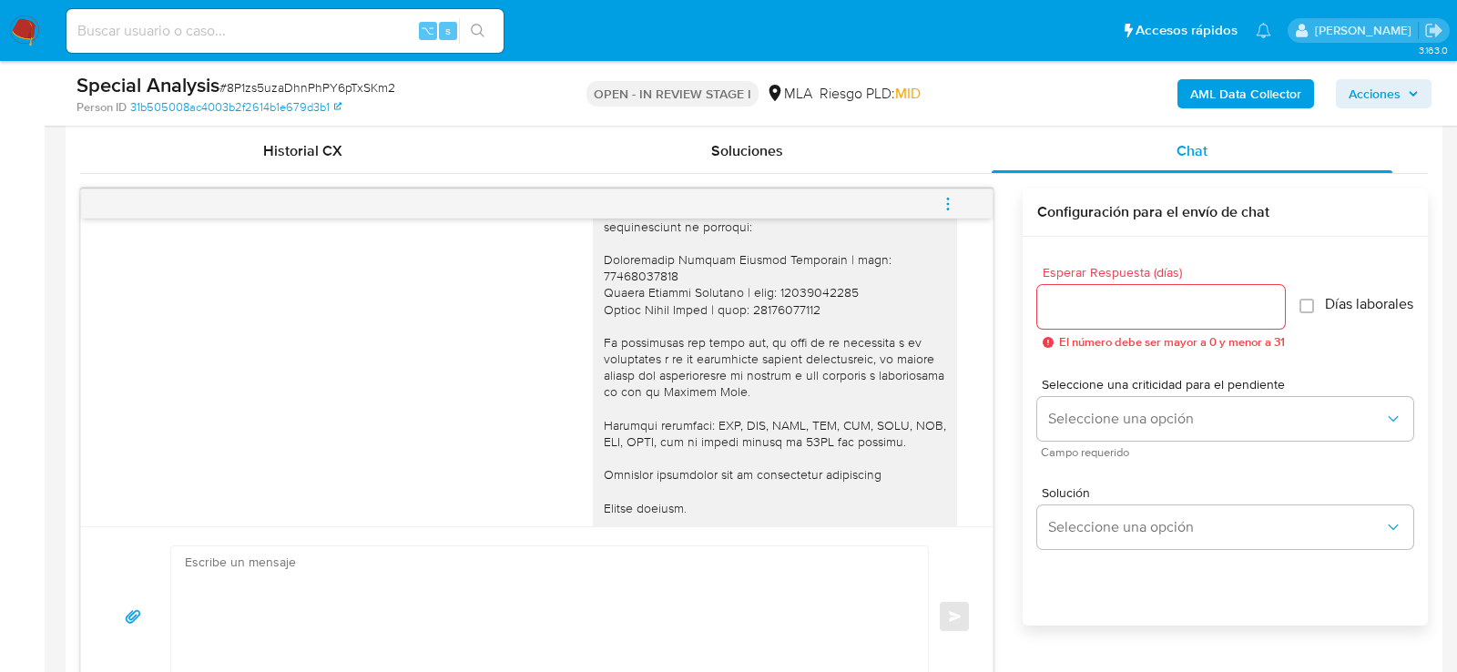
scroll to position [1008, 0]
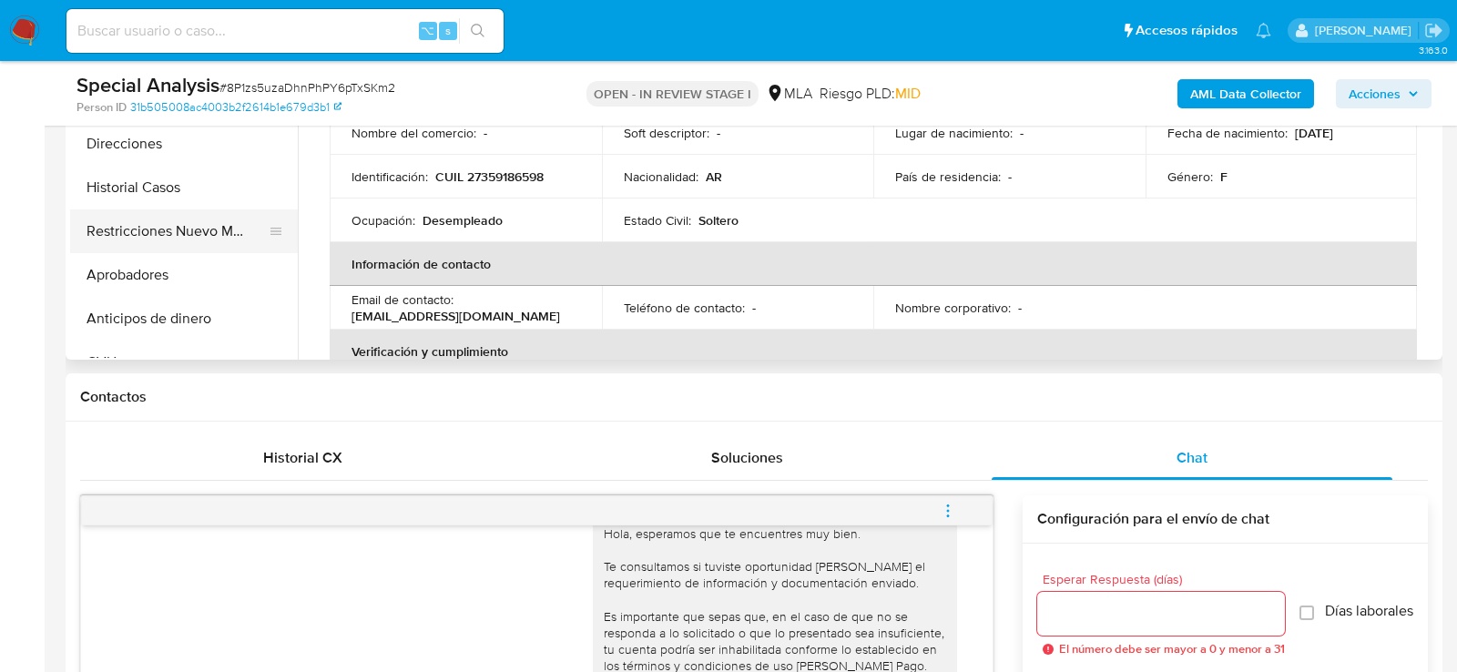
click at [117, 235] on button "Restricciones Nuevo Mundo" at bounding box center [176, 231] width 213 height 44
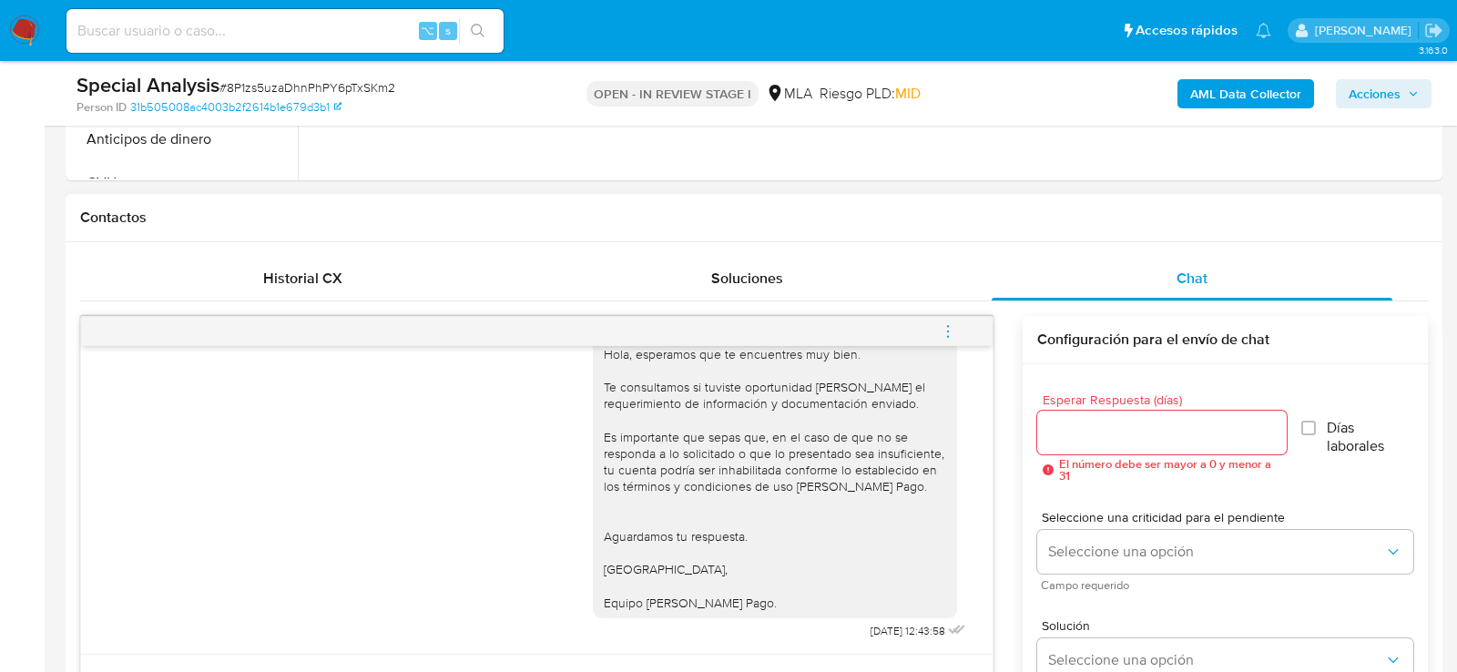
scroll to position [896, 0]
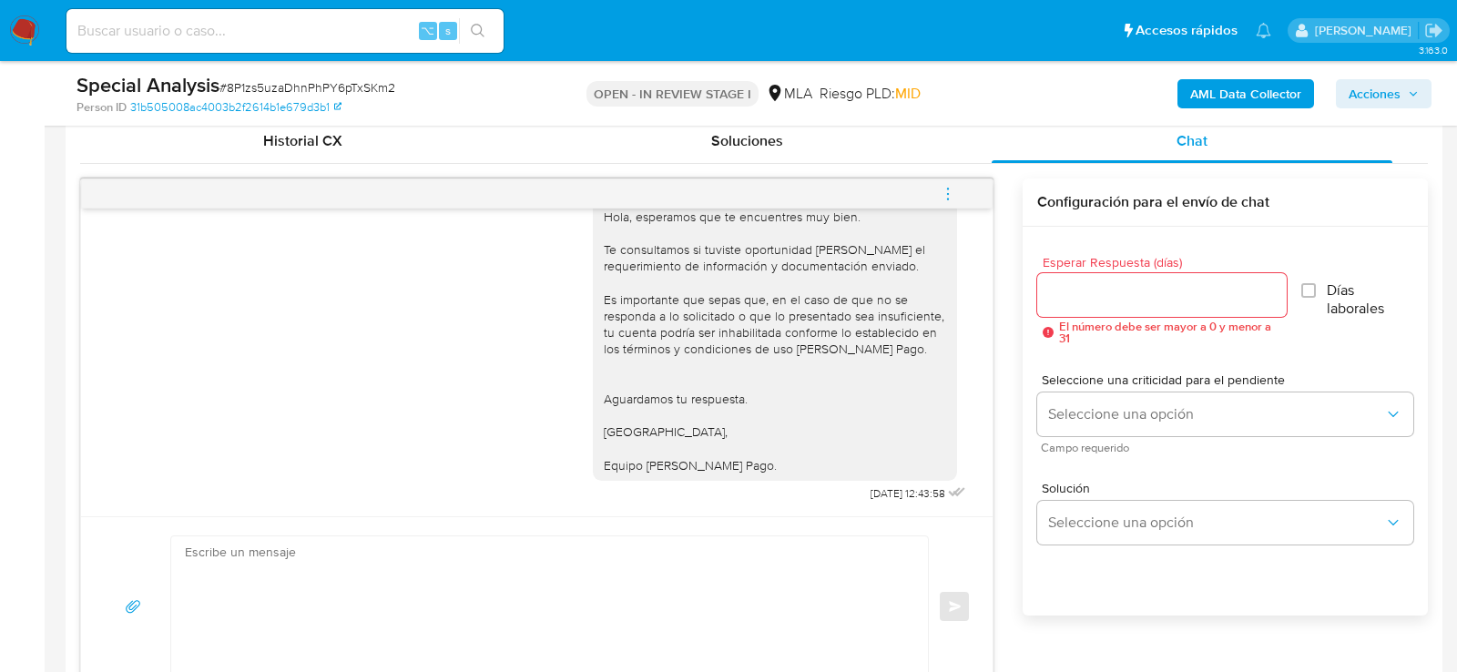
drag, startPoint x: 960, startPoint y: 188, endPoint x: 926, endPoint y: 188, distance: 33.7
click at [960, 188] on button "menu-action" at bounding box center [948, 194] width 60 height 44
click at [795, 156] on li "Cerrar conversación" at bounding box center [824, 156] width 187 height 33
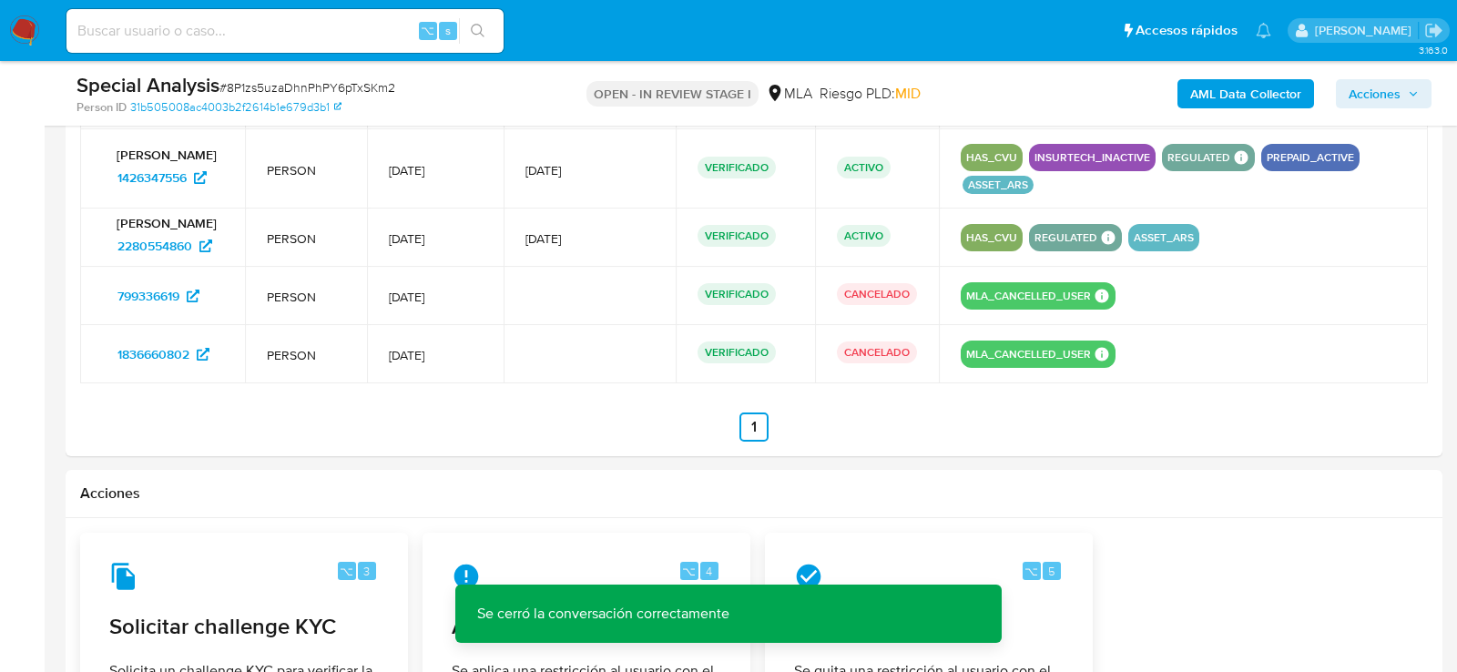
scroll to position [2897, 0]
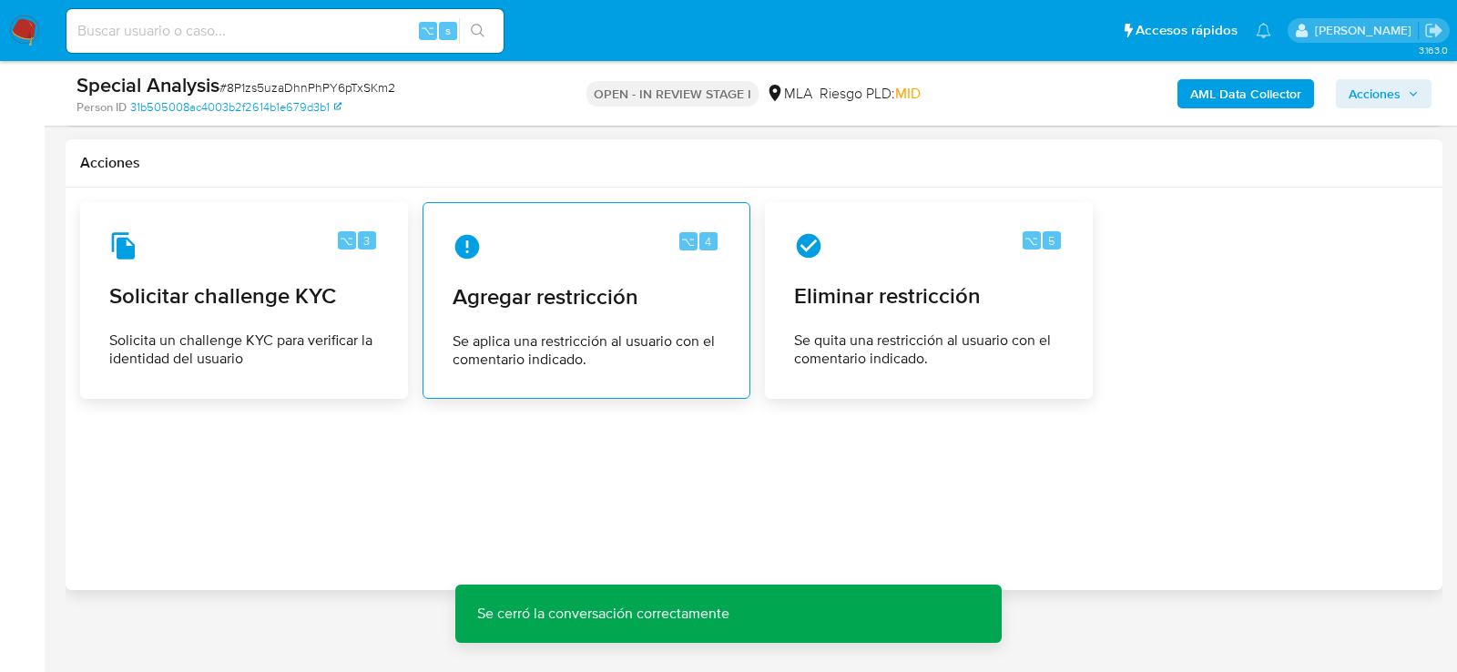
click at [629, 320] on div "⌥ 4 Agregar restricción Se aplica una restricción al usuario con el comentario …" at bounding box center [586, 301] width 297 height 166
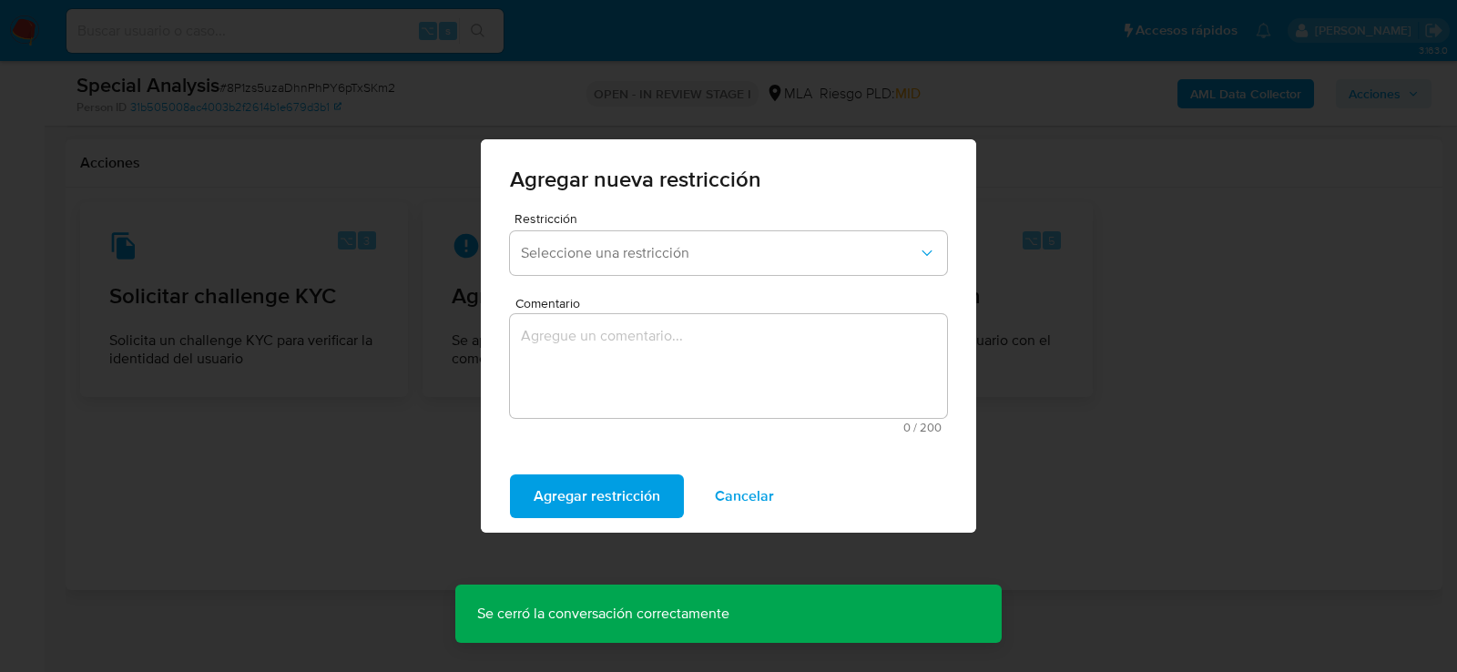
click at [610, 279] on div "Restricción Seleccione una restricción" at bounding box center [728, 247] width 437 height 70
click at [610, 271] on button "Seleccione una restricción" at bounding box center [728, 253] width 437 height 44
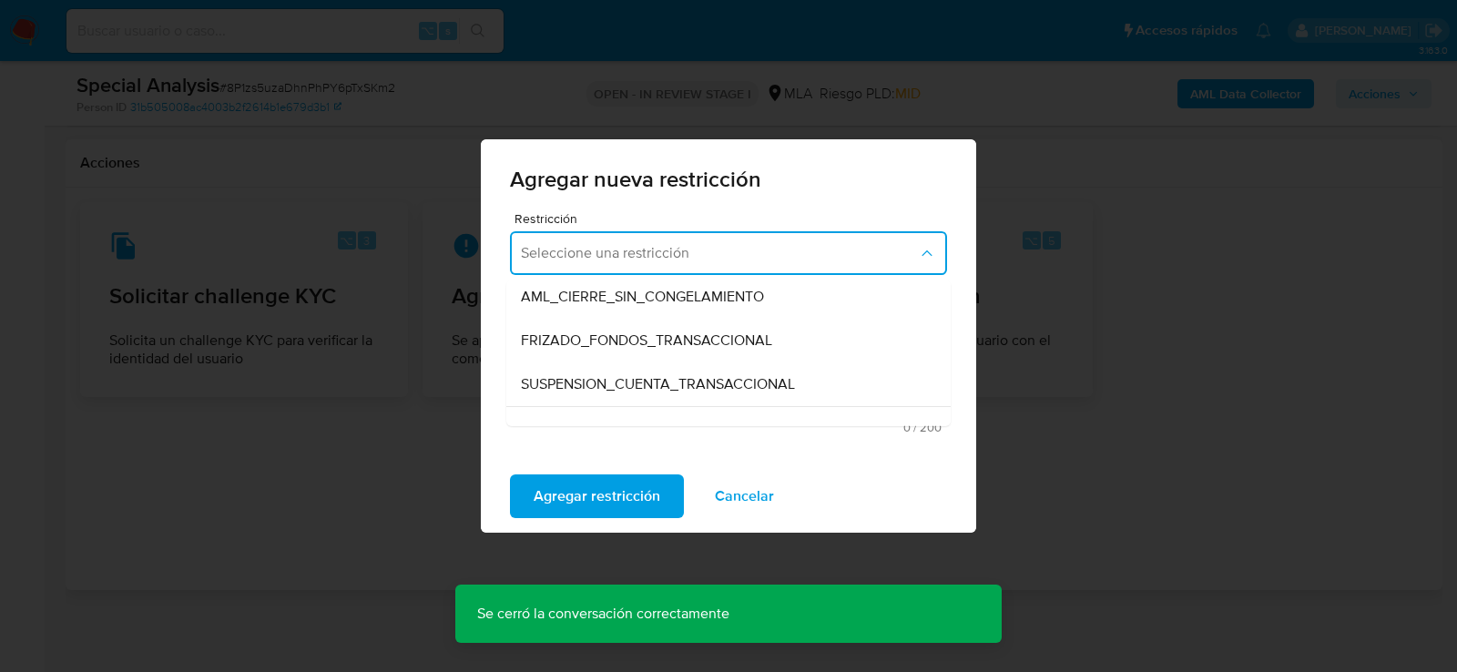
scroll to position [200, 0]
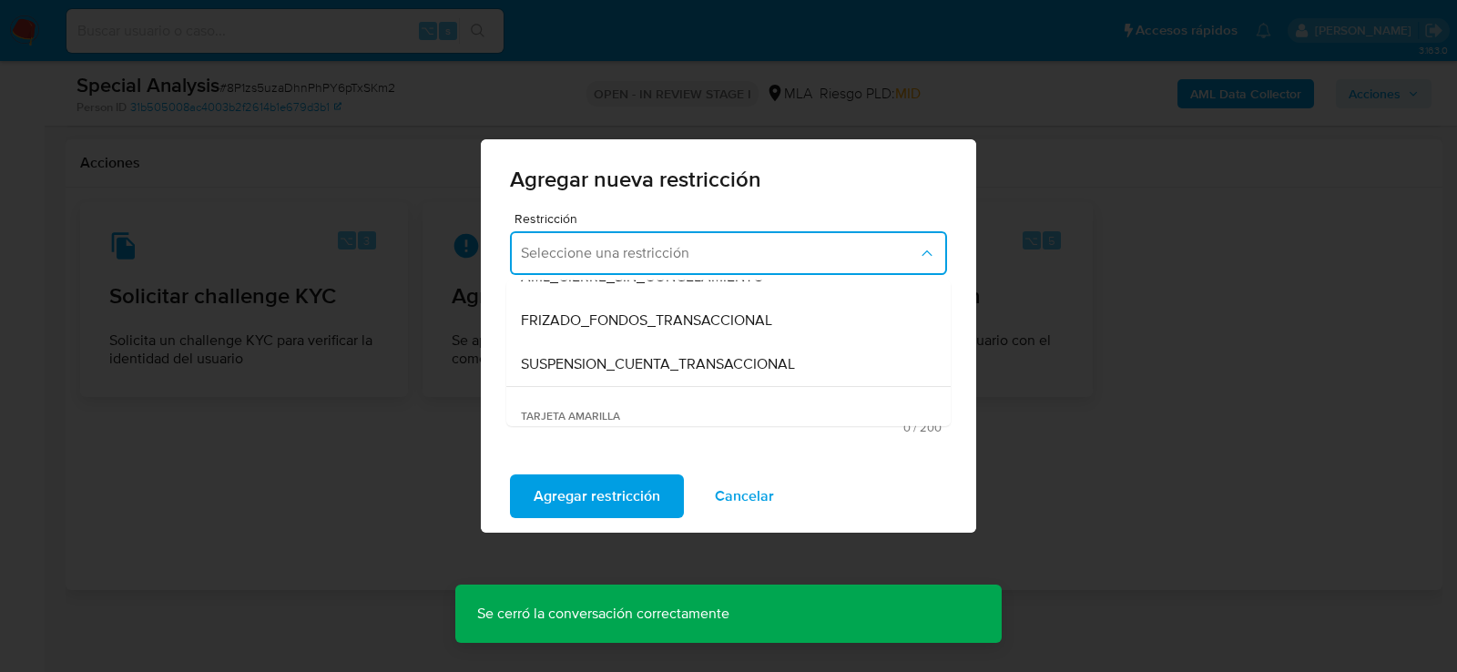
click at [610, 366] on span "SUSPENSION_CUENTA_TRANSACCIONAL" at bounding box center [658, 364] width 274 height 18
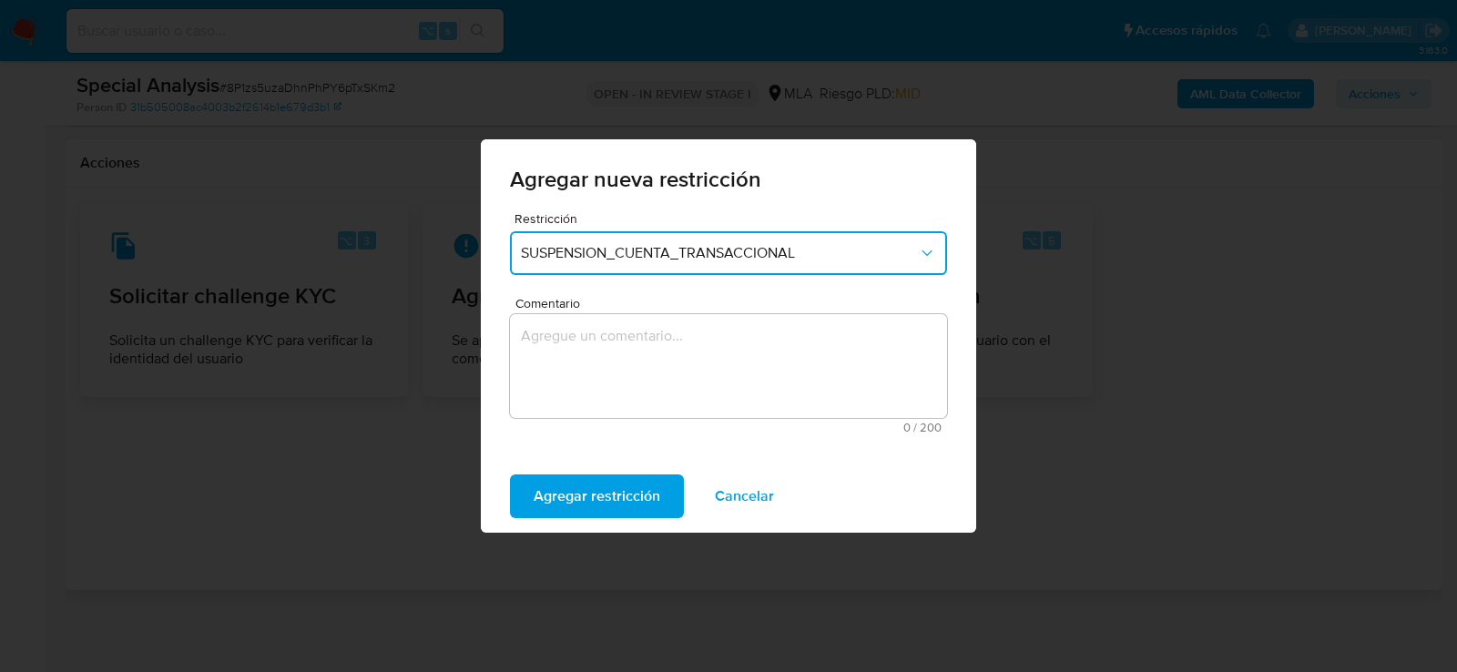
click at [610, 366] on textarea "Comentario" at bounding box center [728, 366] width 437 height 104
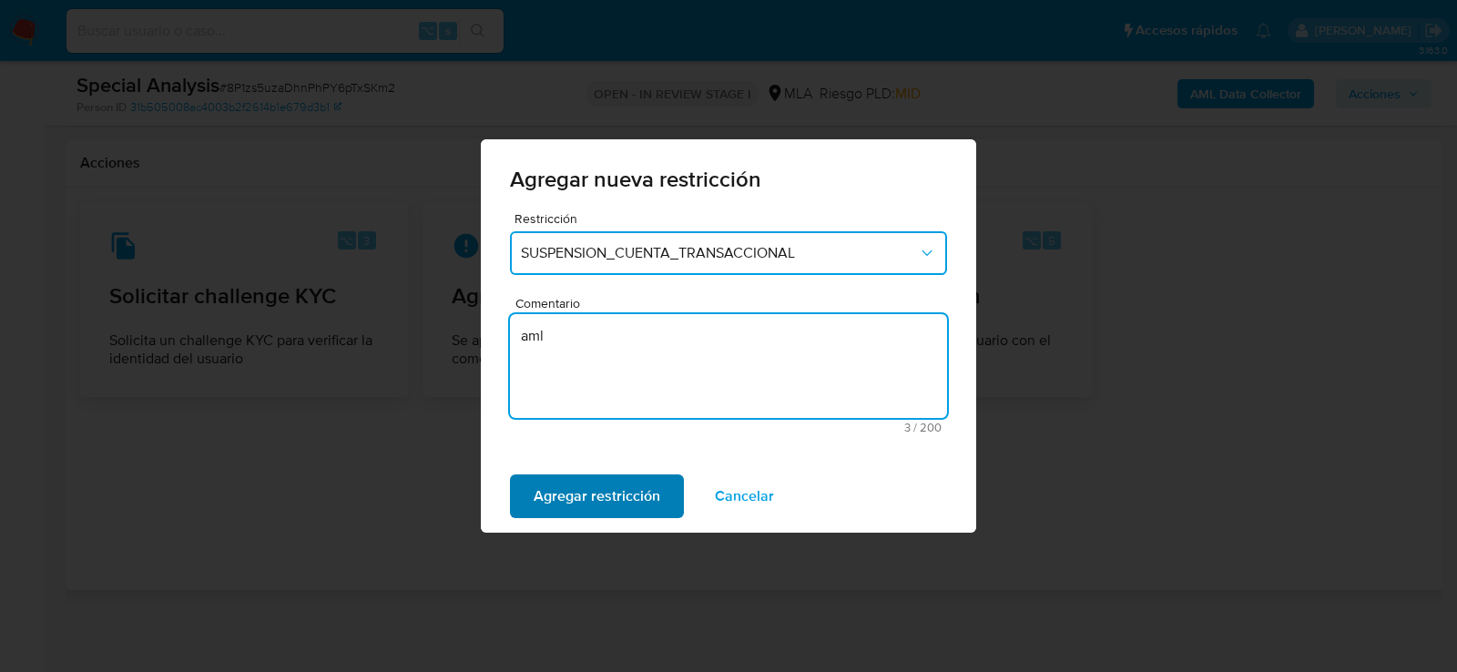
type textarea "aml"
click at [571, 507] on span "Agregar restricción" at bounding box center [597, 496] width 127 height 40
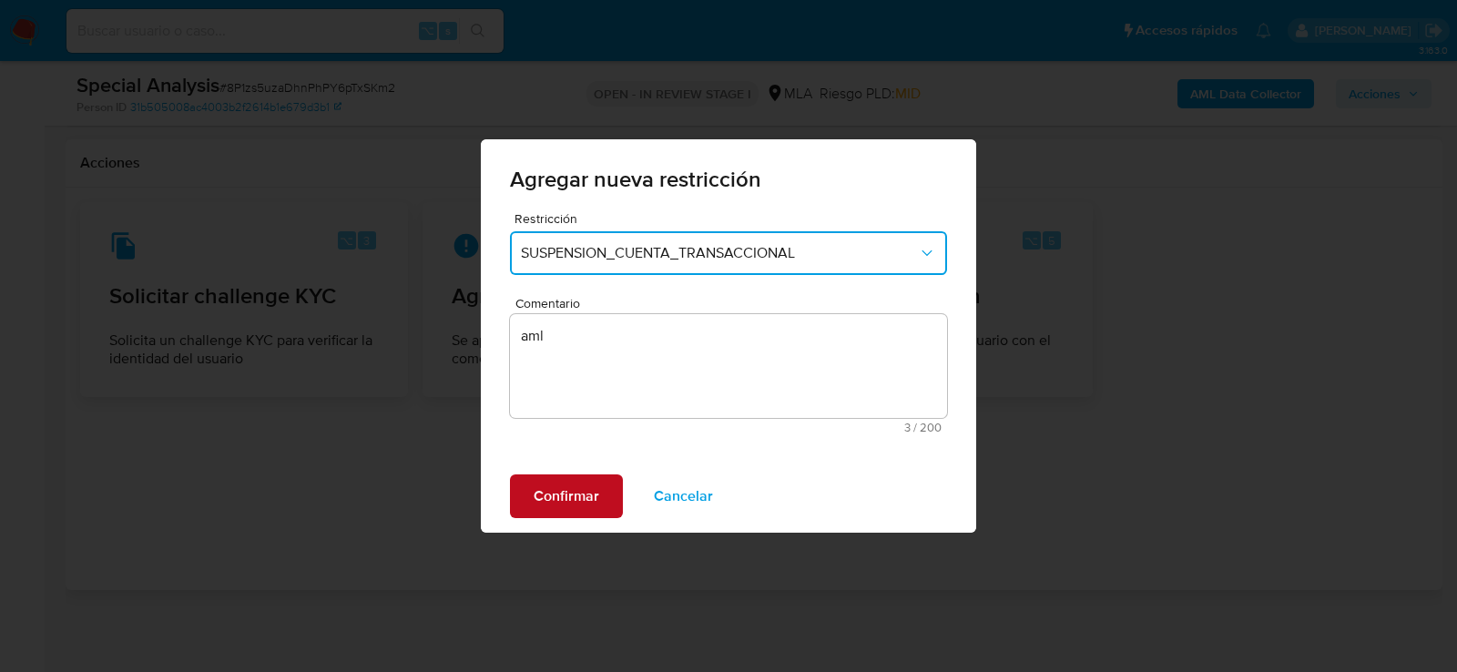
click at [571, 507] on span "Confirmar" at bounding box center [567, 496] width 66 height 40
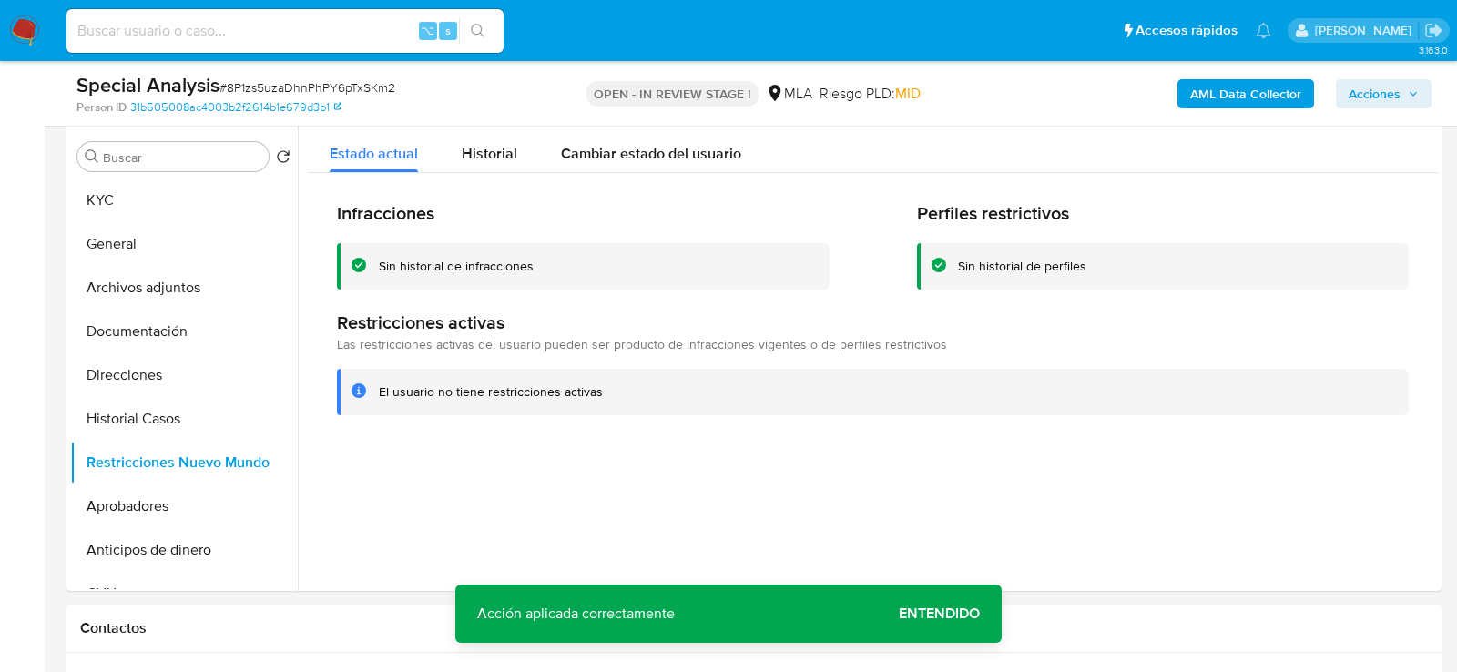
scroll to position [288, 0]
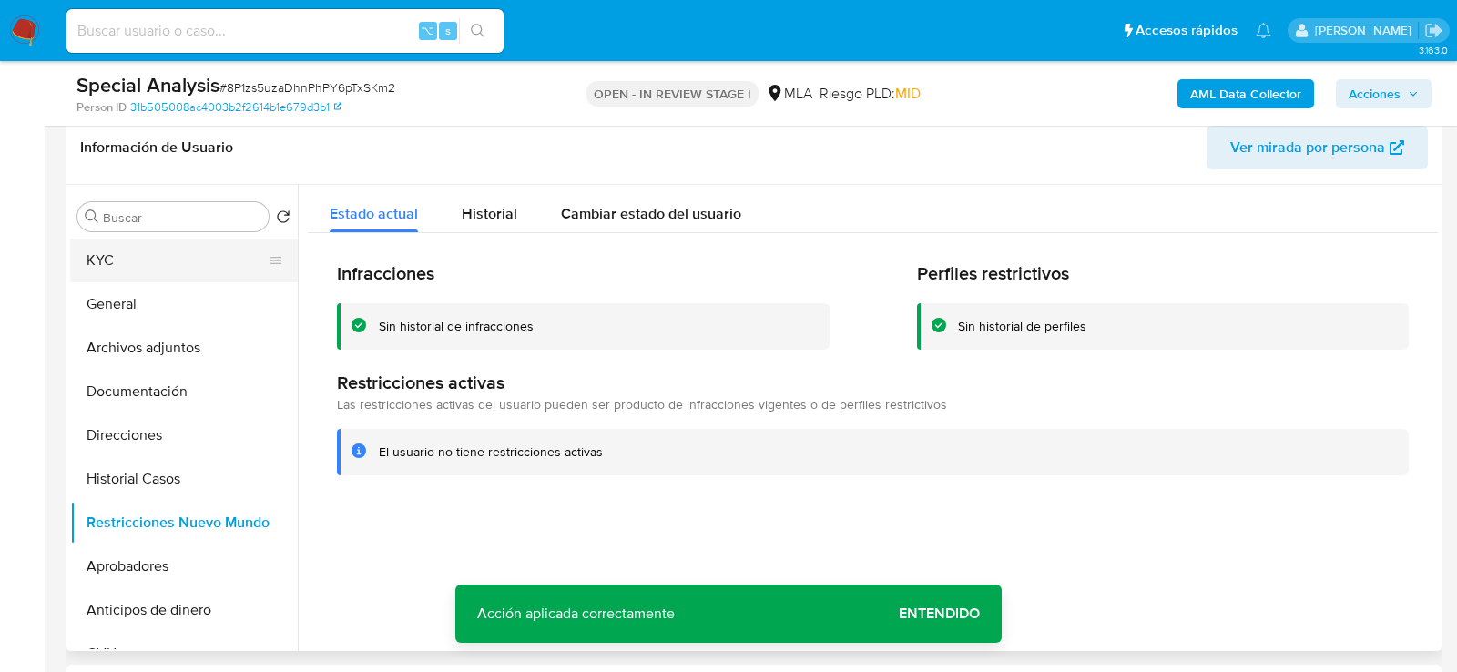
click at [173, 258] on button "KYC" at bounding box center [176, 261] width 213 height 44
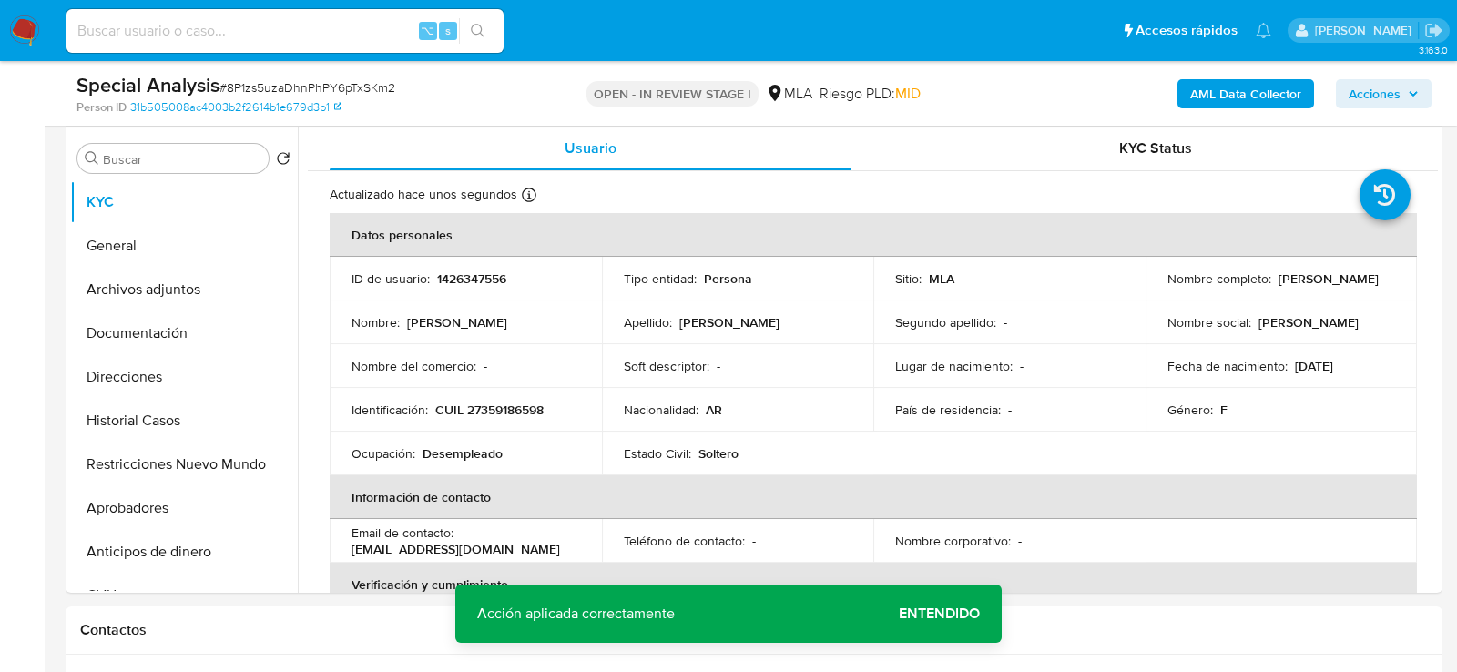
scroll to position [338, 0]
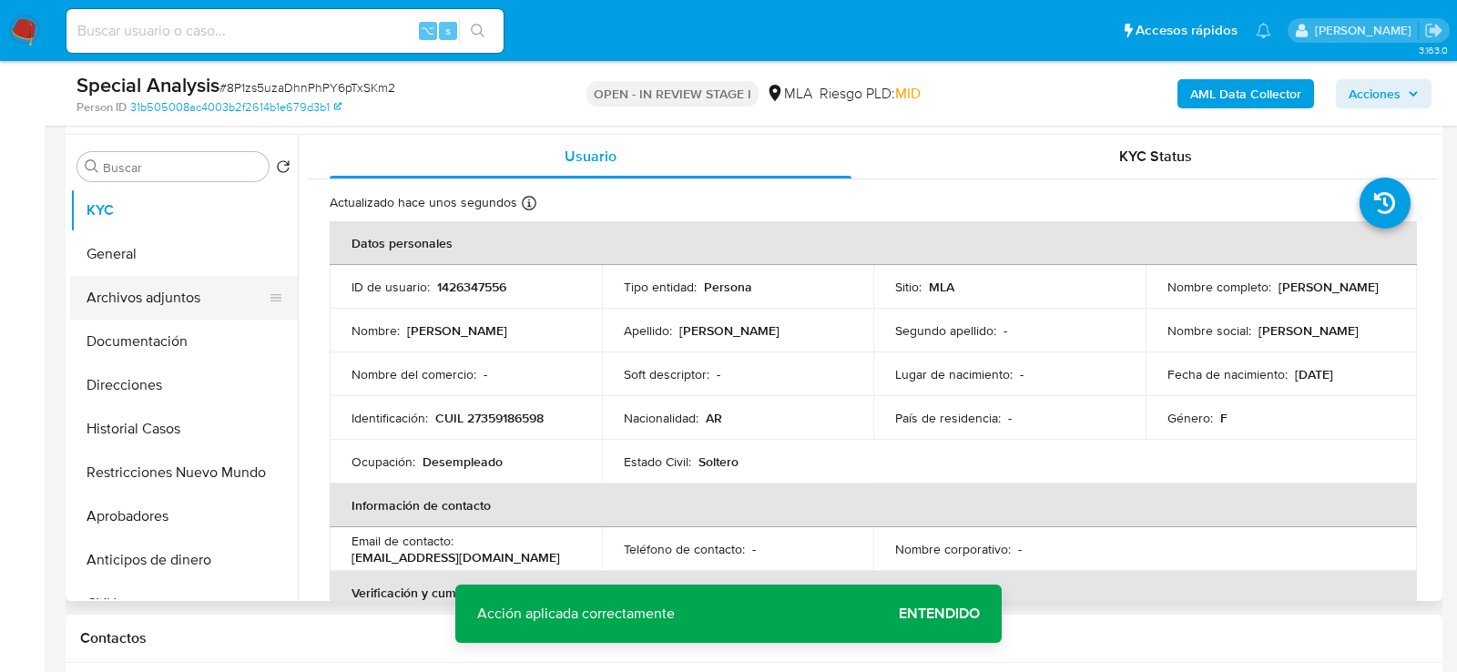
click at [141, 302] on button "Archivos adjuntos" at bounding box center [176, 298] width 213 height 44
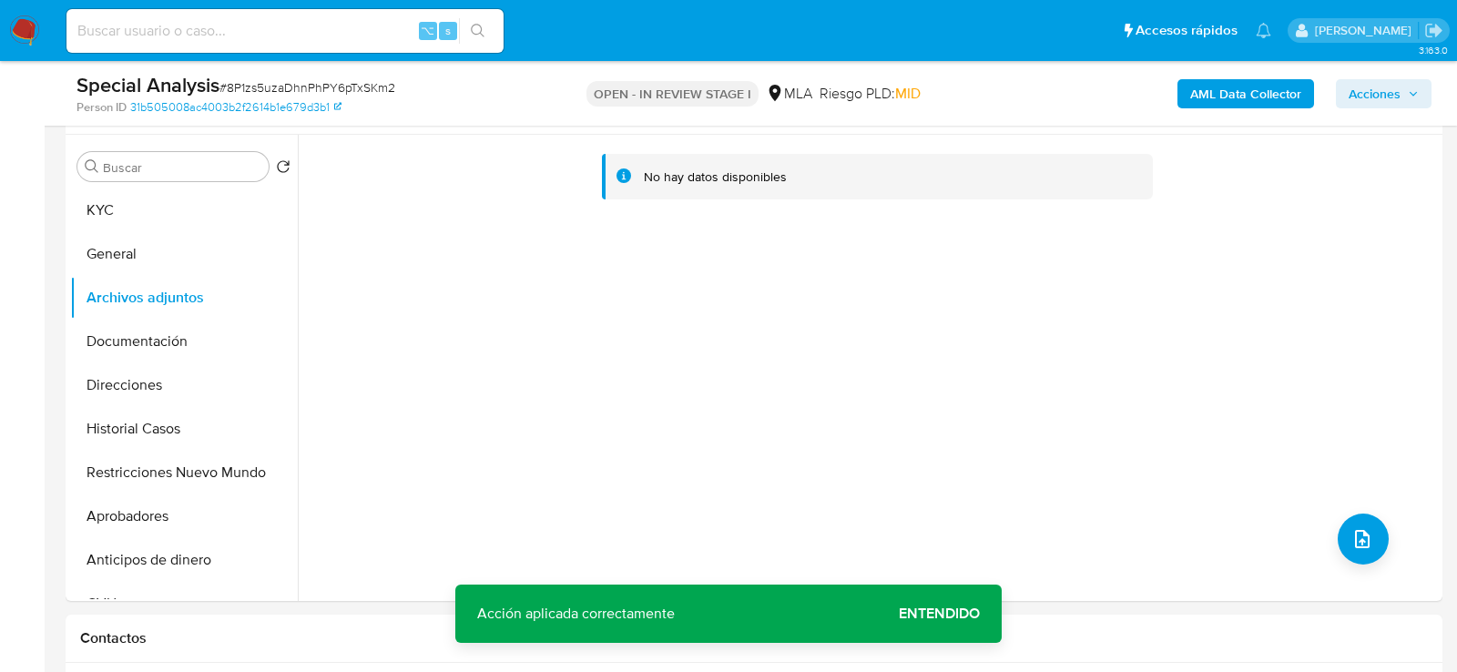
click at [1229, 99] on b "AML Data Collector" at bounding box center [1245, 93] width 111 height 29
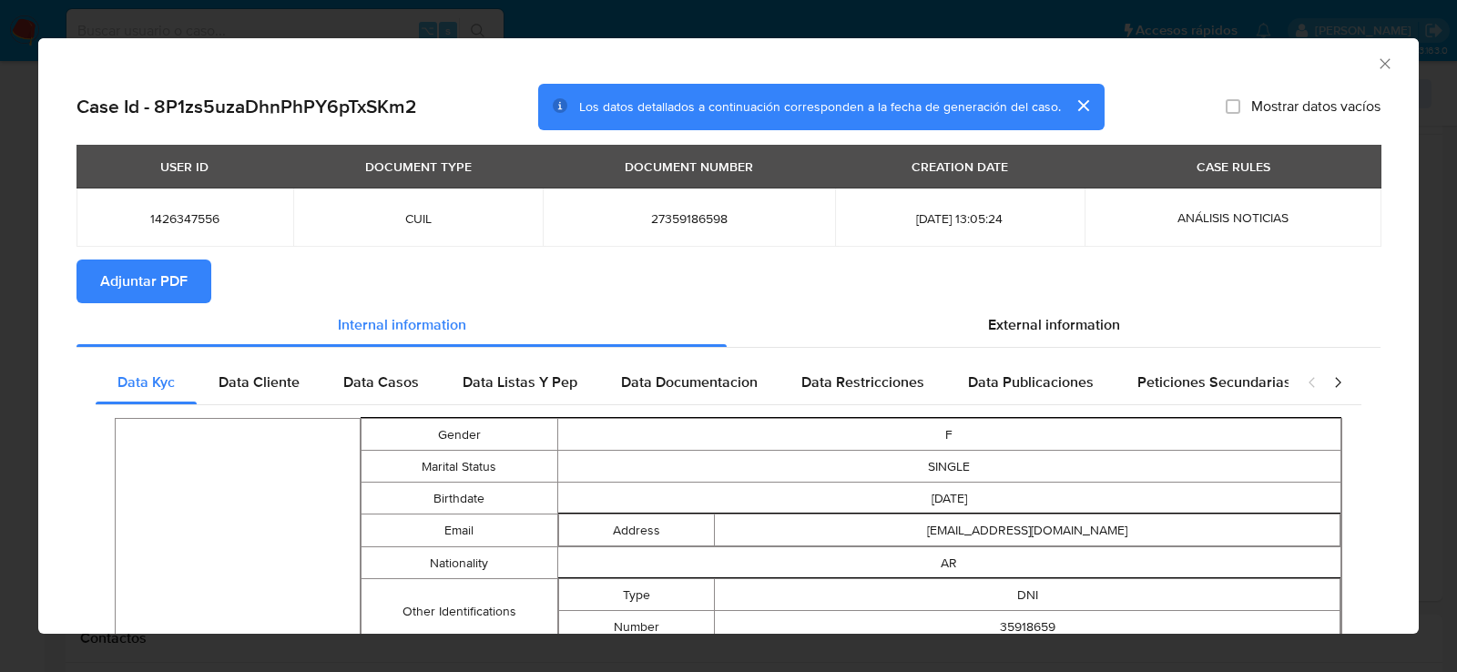
click at [121, 301] on span "Adjuntar PDF" at bounding box center [143, 281] width 87 height 40
click at [1382, 67] on icon "Cerrar ventana" at bounding box center [1385, 64] width 18 height 18
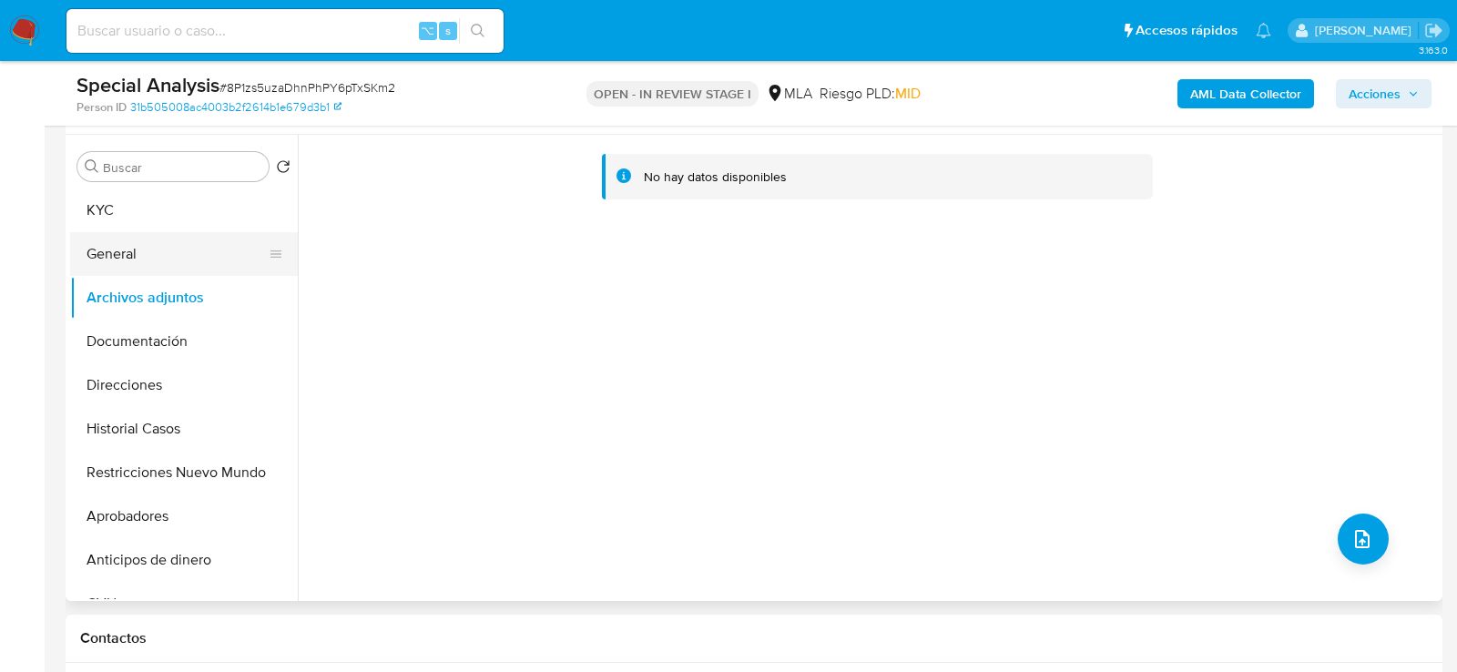
click at [109, 256] on button "General" at bounding box center [176, 254] width 213 height 44
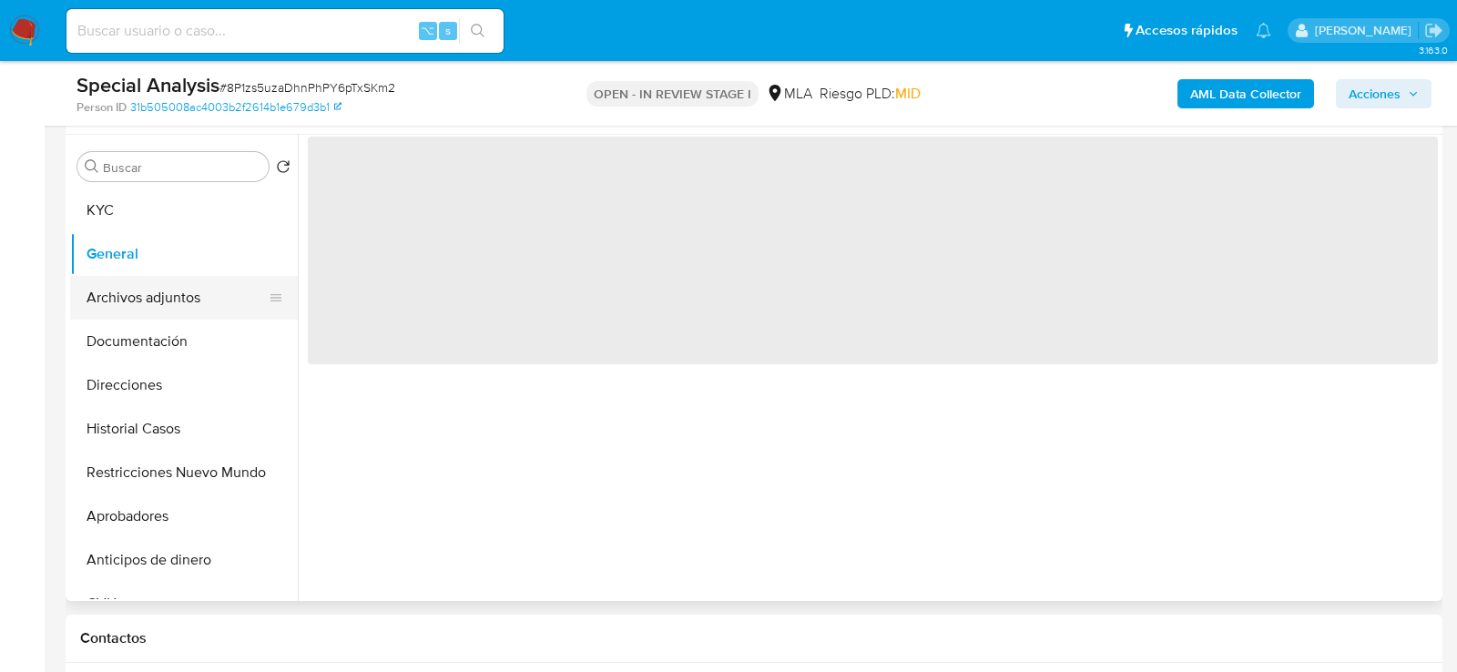
click at [109, 281] on button "Archivos adjuntos" at bounding box center [176, 298] width 213 height 44
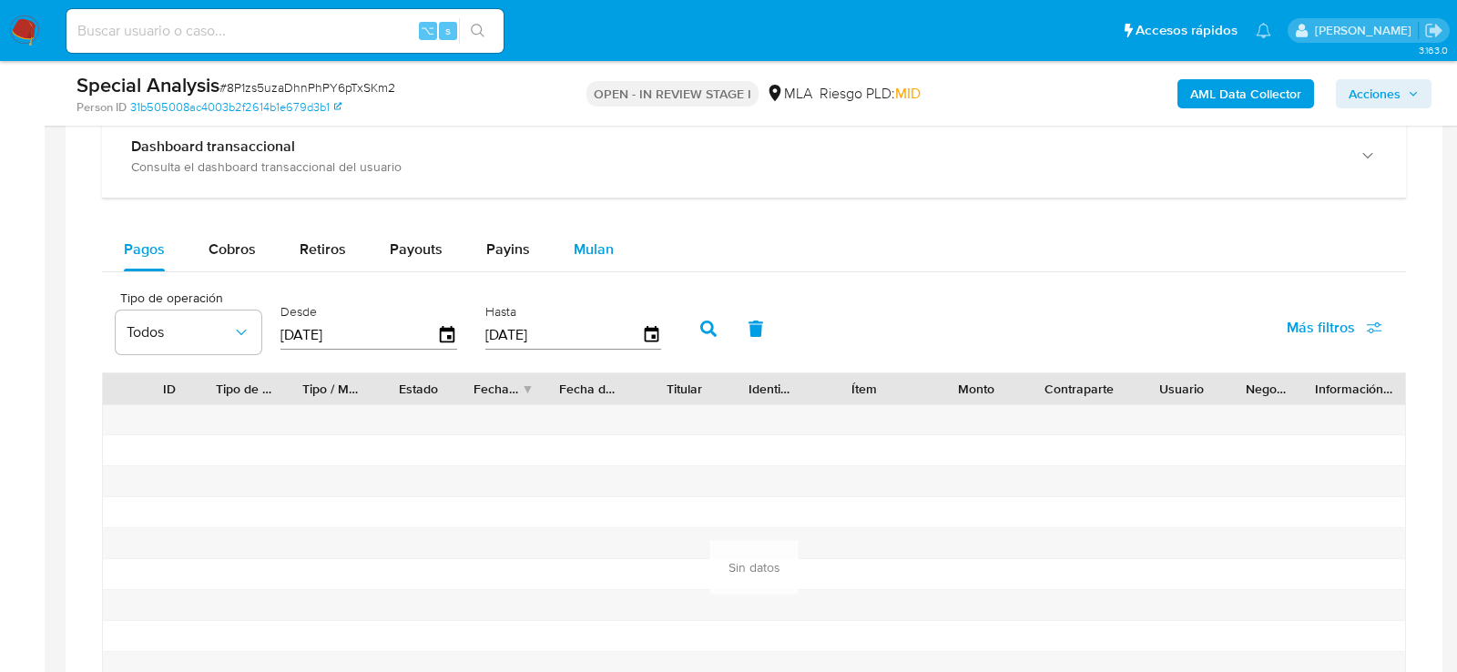
click at [567, 239] on button "Mulan" at bounding box center [594, 250] width 84 height 44
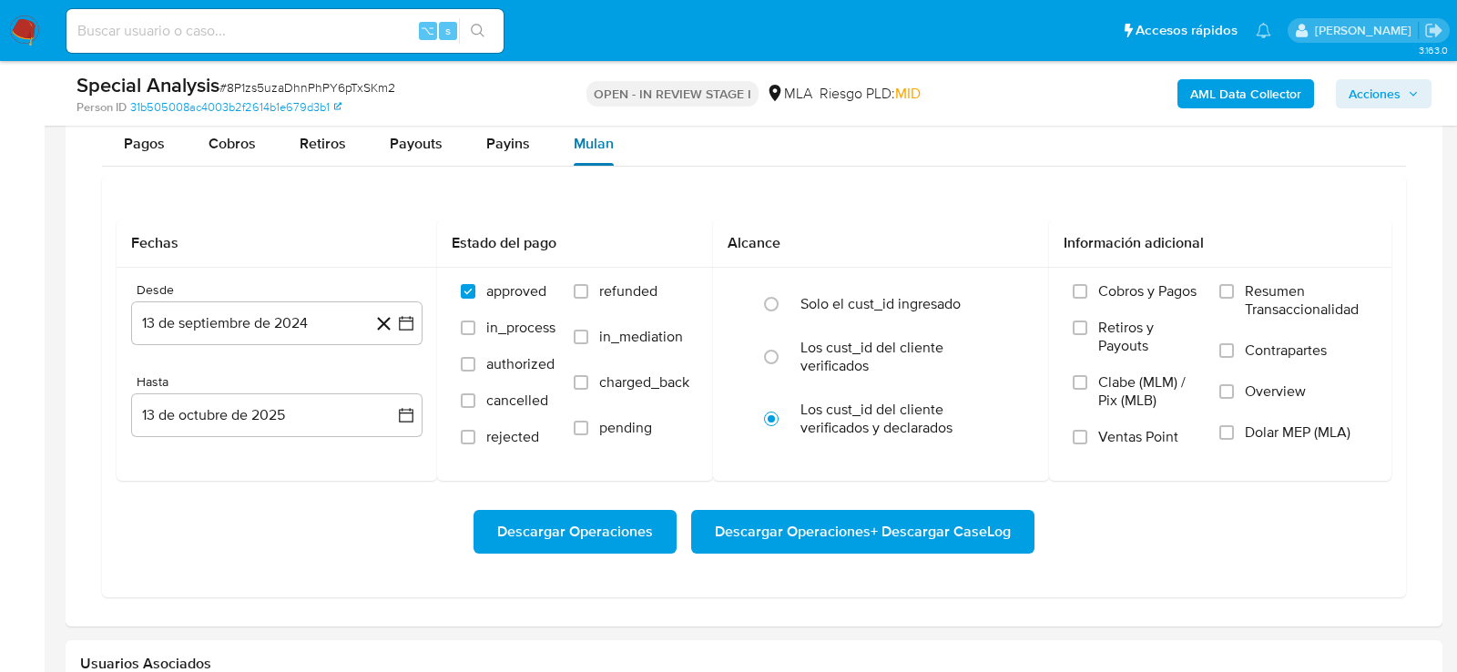
scroll to position [1799, 0]
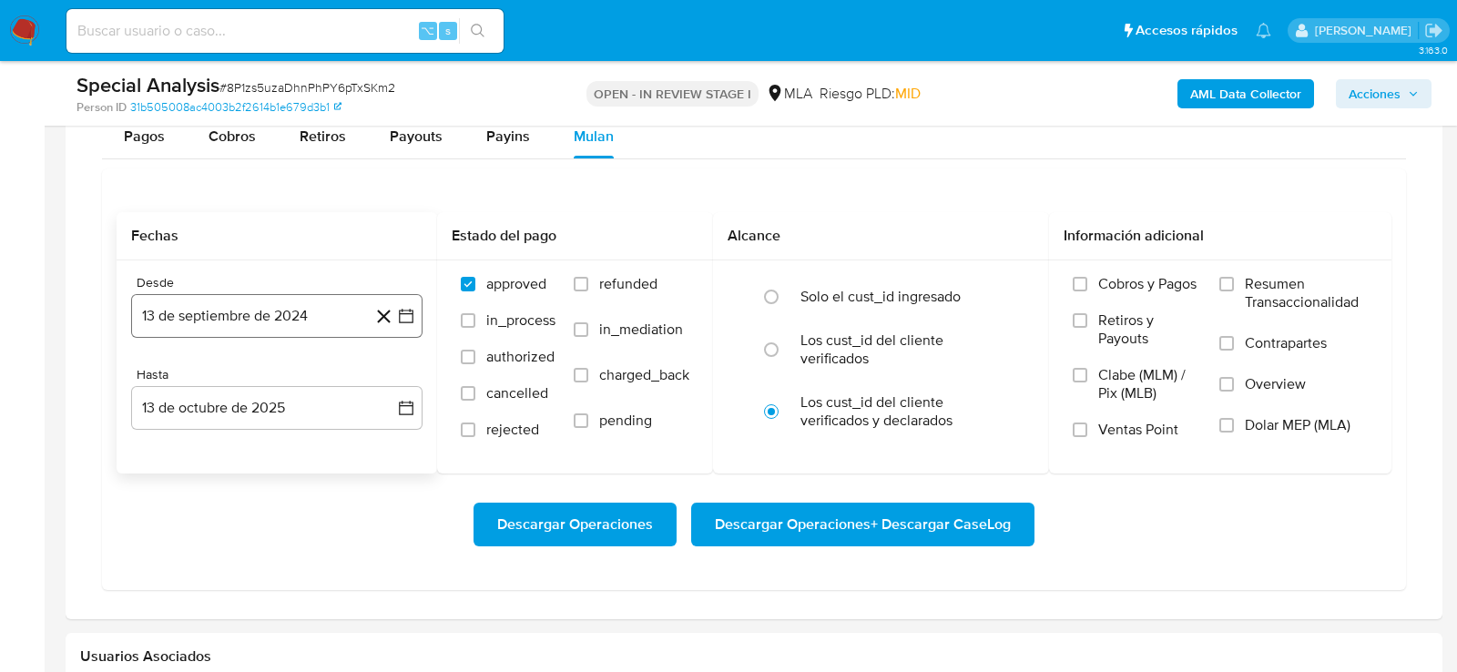
click at [321, 314] on button "13 de septiembre de 2024" at bounding box center [276, 316] width 291 height 44
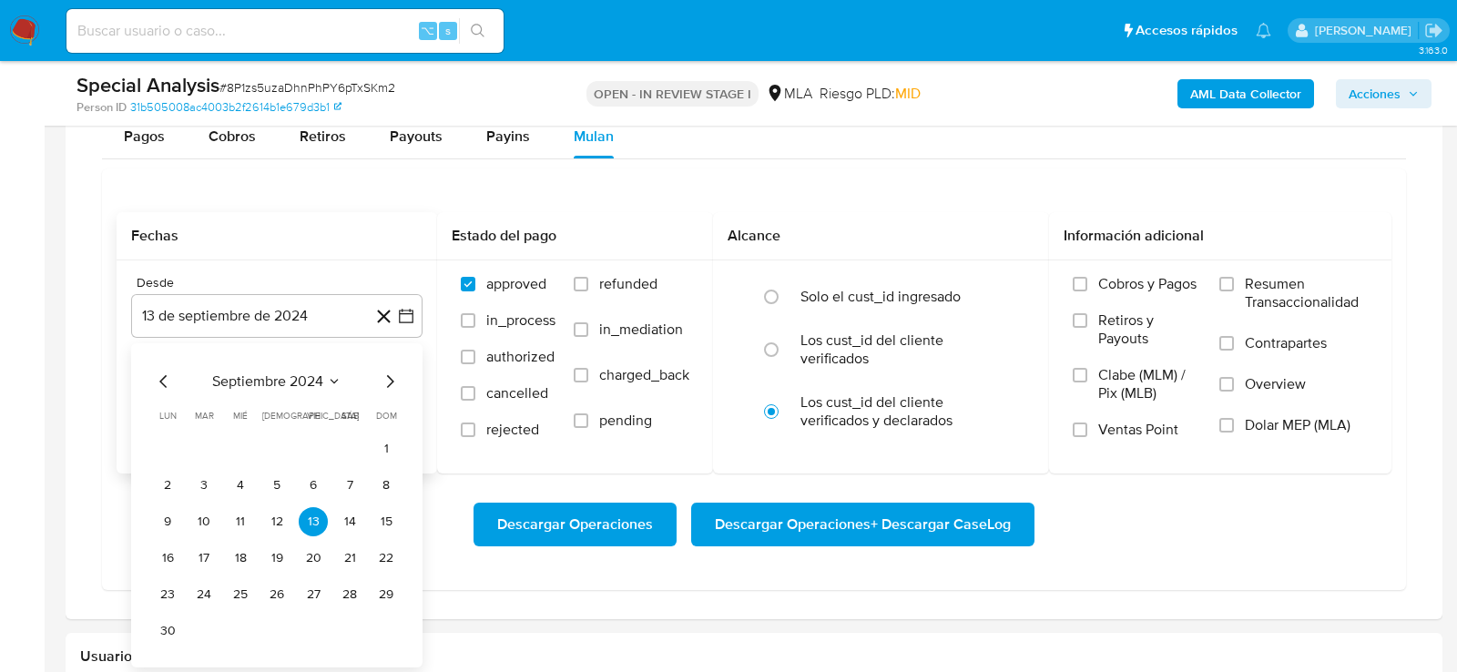
click at [393, 382] on icon "Mes siguiente" at bounding box center [390, 381] width 22 height 22
click at [391, 375] on icon "Mes siguiente" at bounding box center [390, 381] width 22 height 22
click at [308, 435] on button "1" at bounding box center [313, 447] width 29 height 29
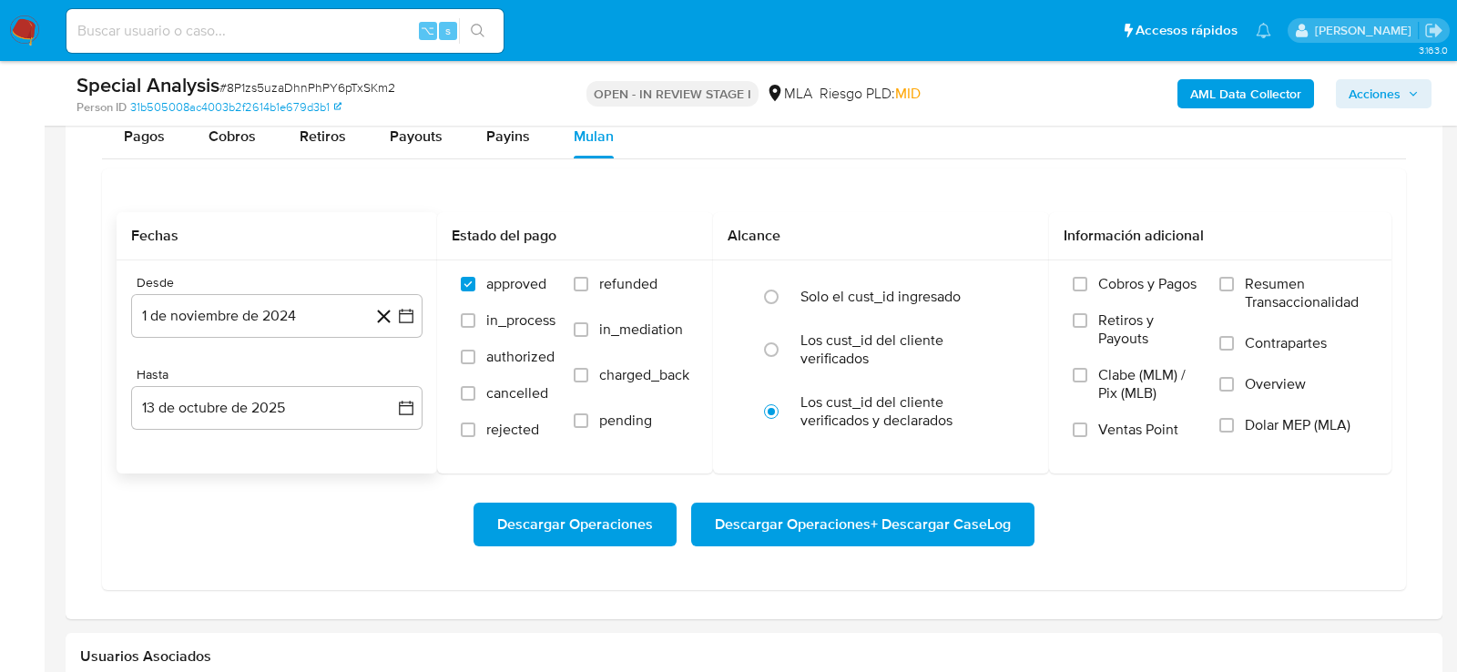
click at [325, 474] on div "Descargar Operaciones Descargar Operaciones + Descargar CaseLog" at bounding box center [754, 525] width 1275 height 102
click at [1291, 422] on span "Dolar MEP (MLA)" at bounding box center [1298, 425] width 106 height 18
click at [1234, 422] on input "Dolar MEP (MLA)" at bounding box center [1226, 425] width 15 height 15
click at [962, 506] on span "Descargar Operaciones + Descargar CaseLog" at bounding box center [863, 525] width 296 height 40
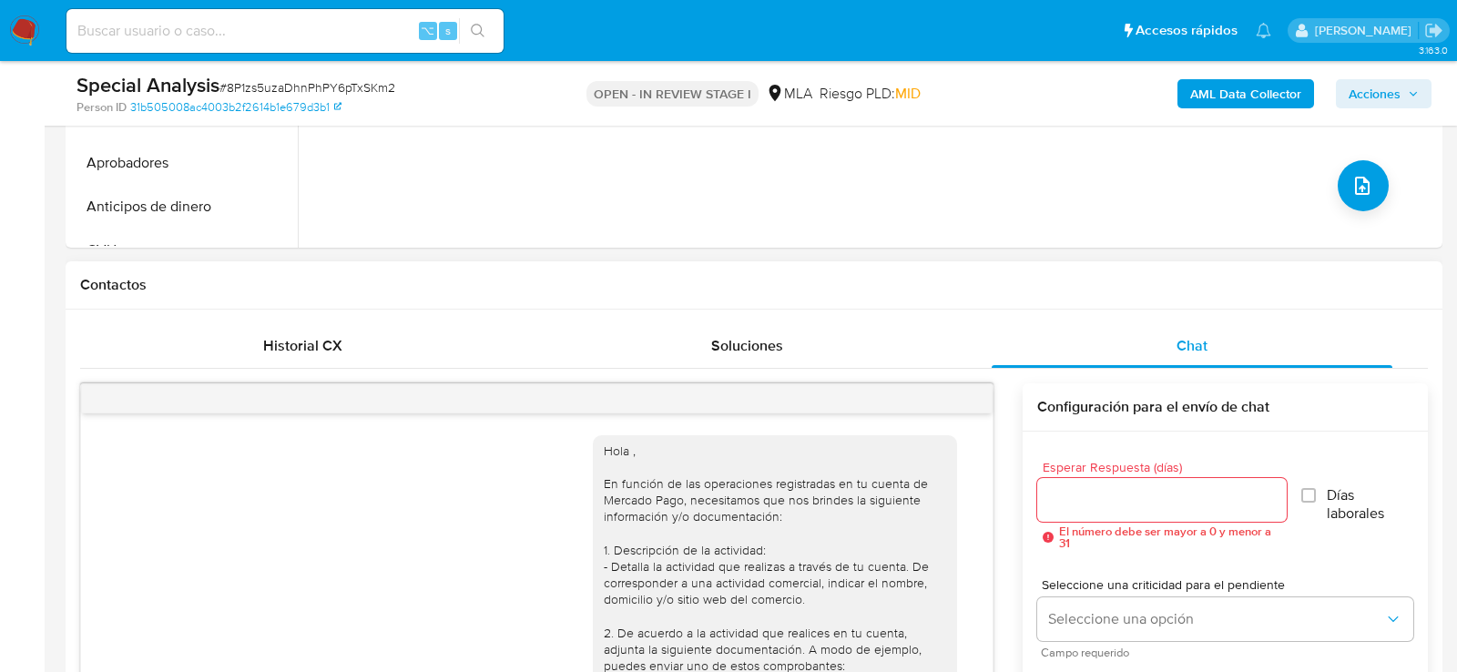
scroll to position [236, 0]
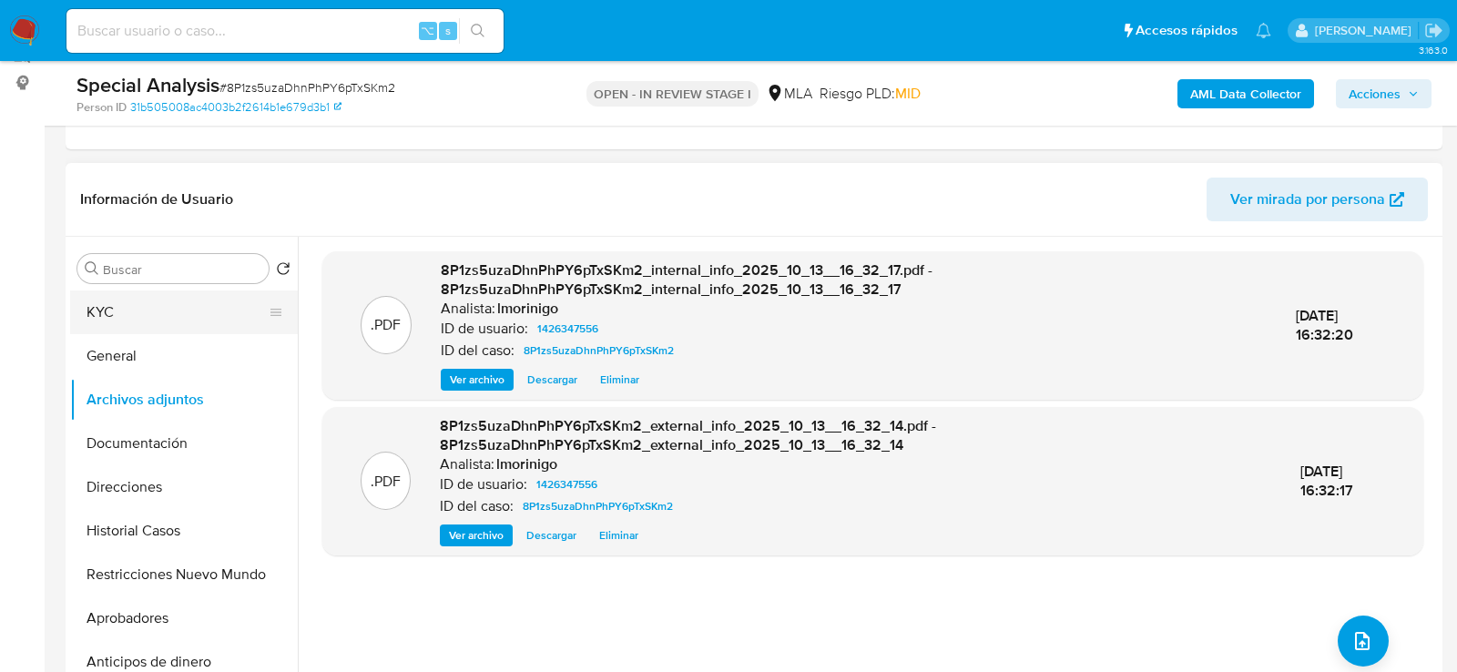
click at [86, 323] on button "KYC" at bounding box center [176, 313] width 213 height 44
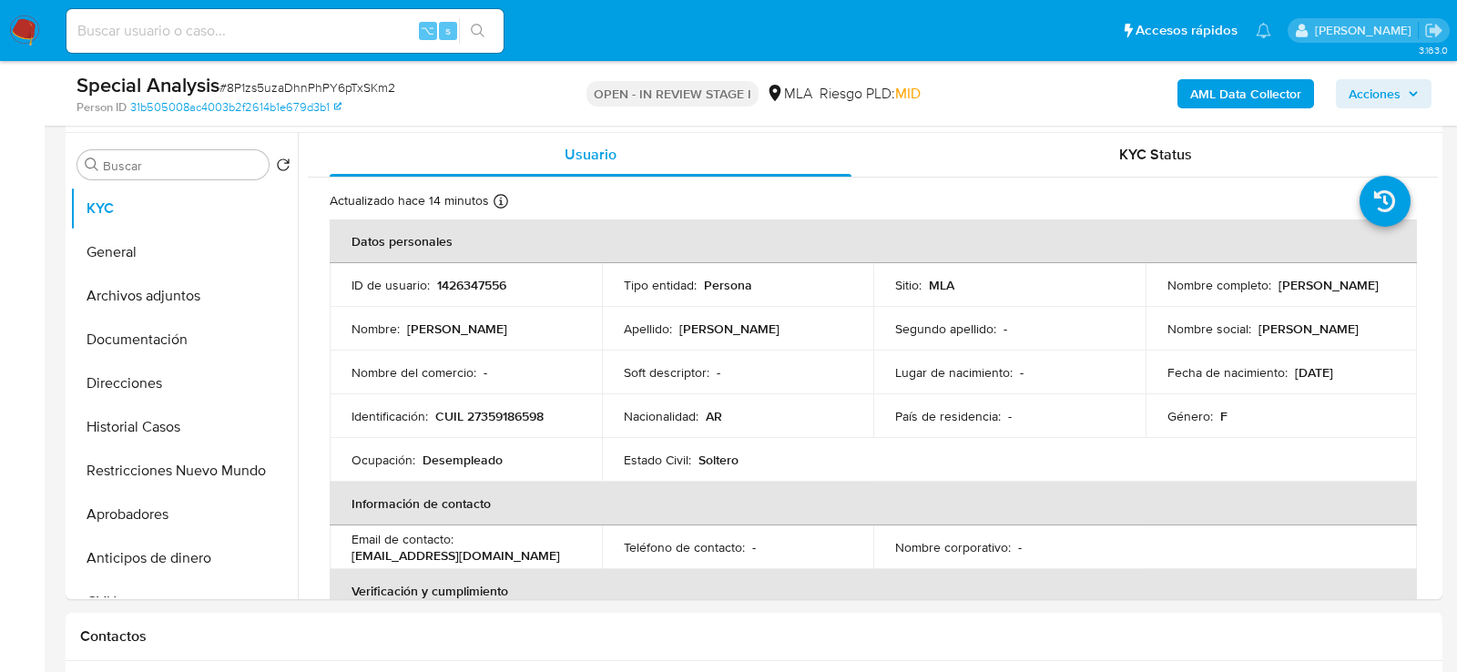
scroll to position [342, 0]
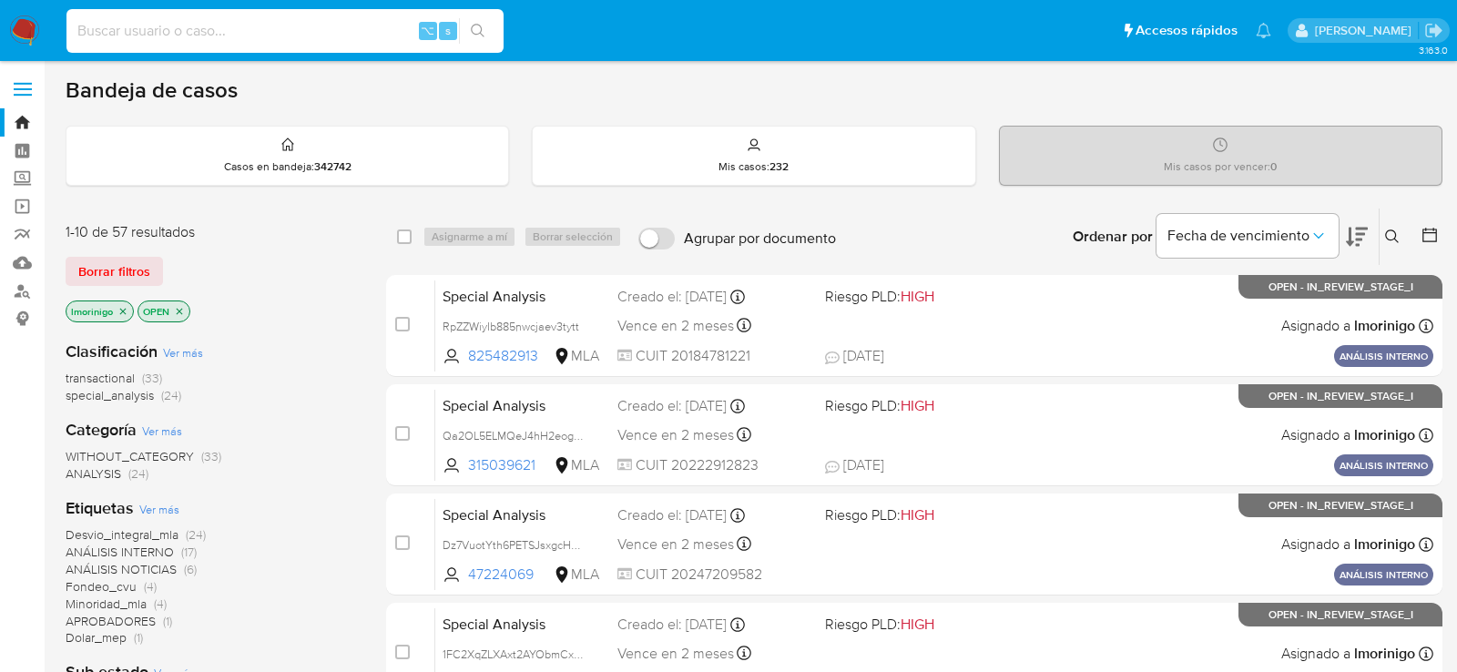
click at [369, 25] on input at bounding box center [284, 31] width 437 height 24
paste input "TbM8KbRl7LSYBRThcP7iDZ5l"
type input "TbM8KbRl7LSYBRThcP7iDZ5l"
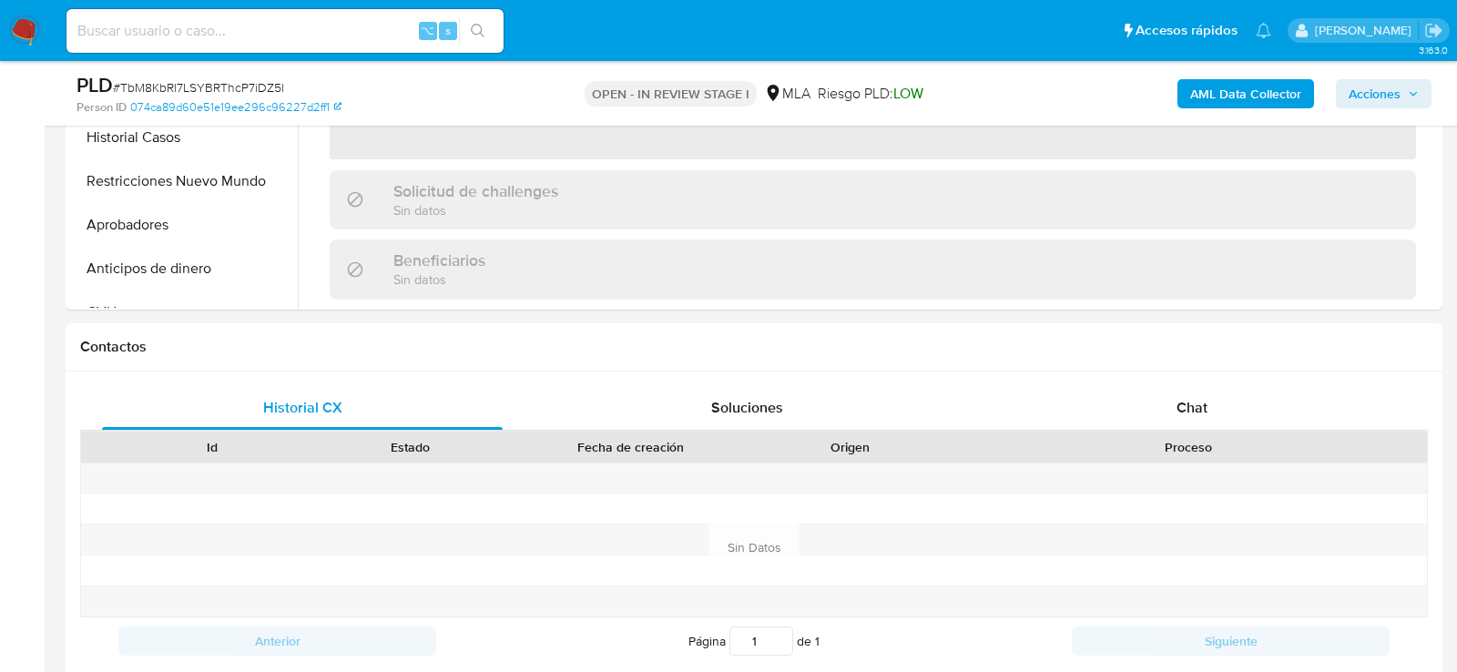
select select "10"
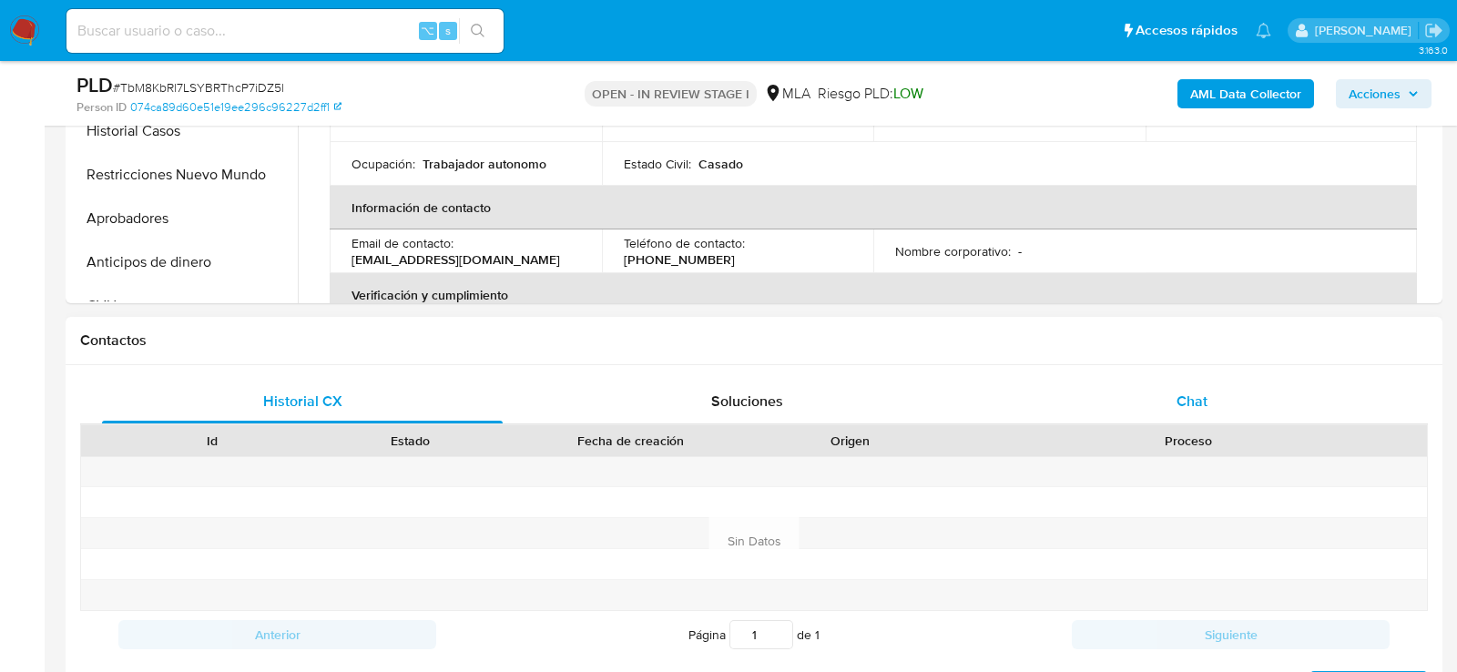
click at [1153, 389] on div "Chat" at bounding box center [1192, 402] width 401 height 44
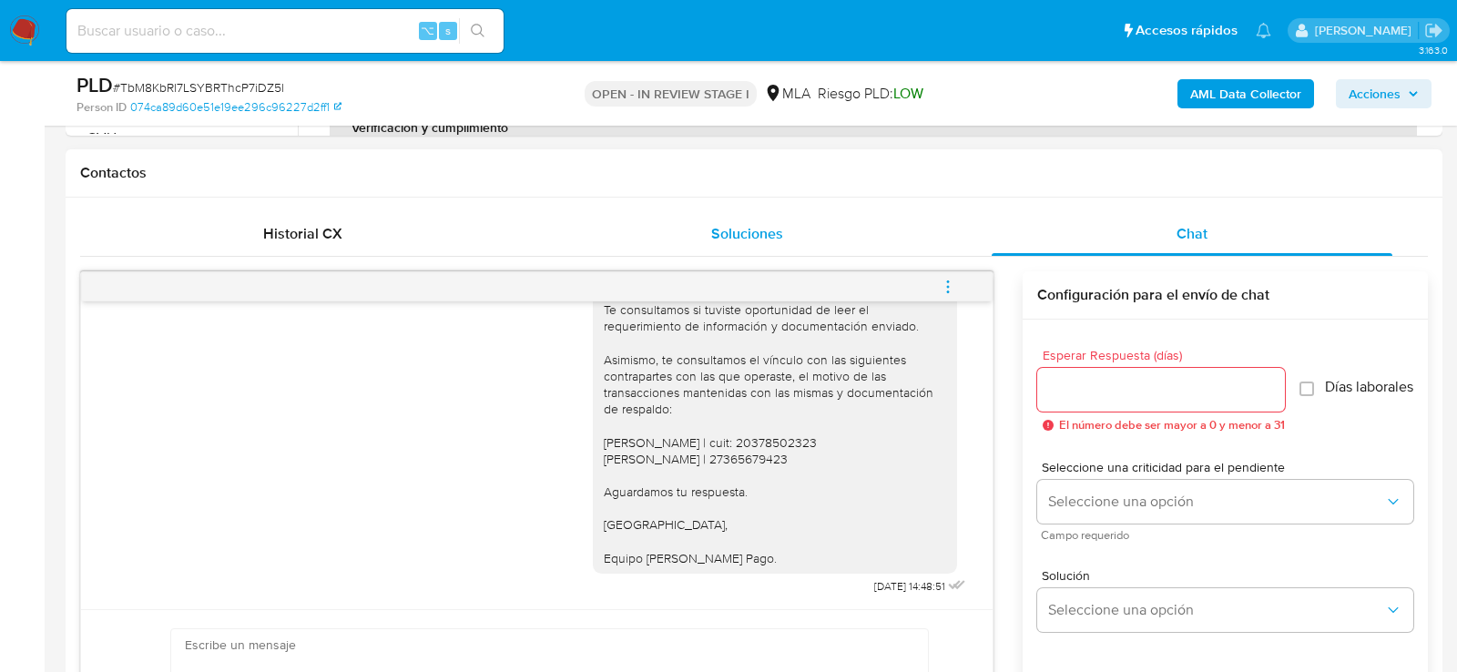
scroll to position [801, 0]
click at [946, 276] on span "menu-action" at bounding box center [948, 289] width 16 height 44
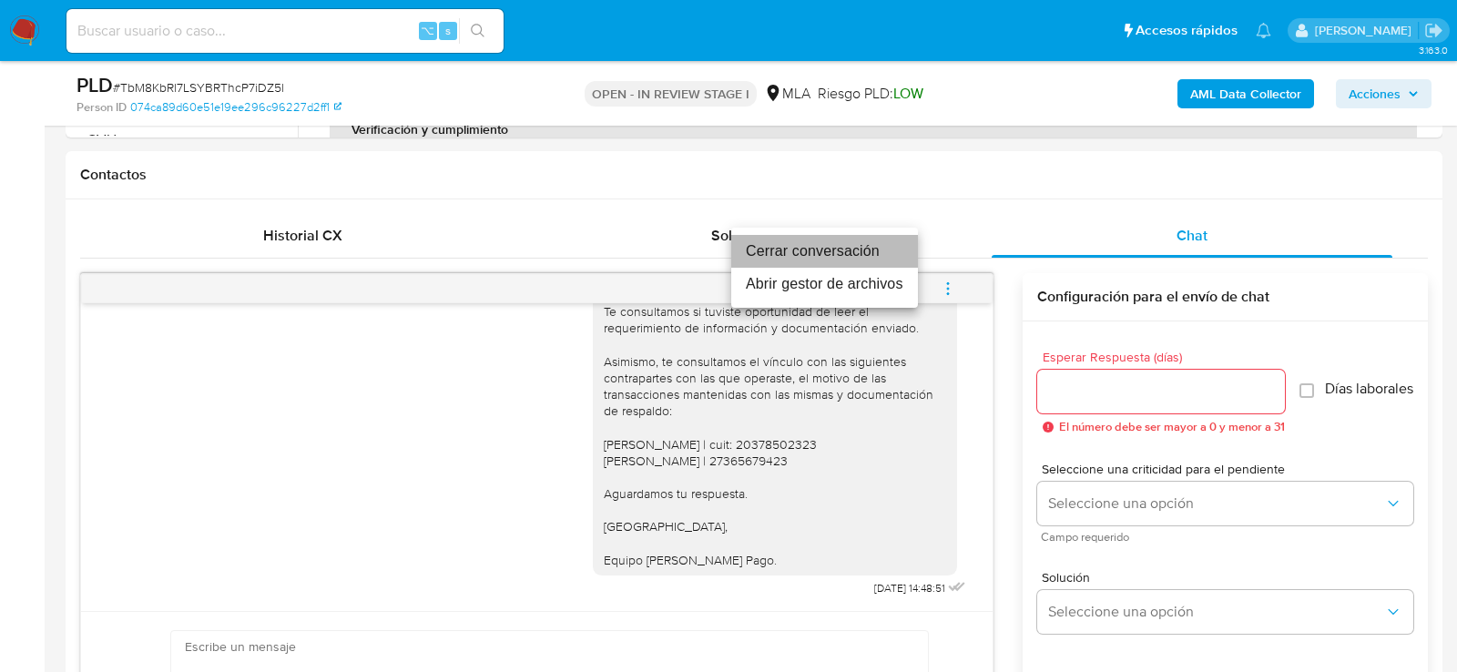
click at [860, 259] on li "Cerrar conversación" at bounding box center [824, 251] width 187 height 33
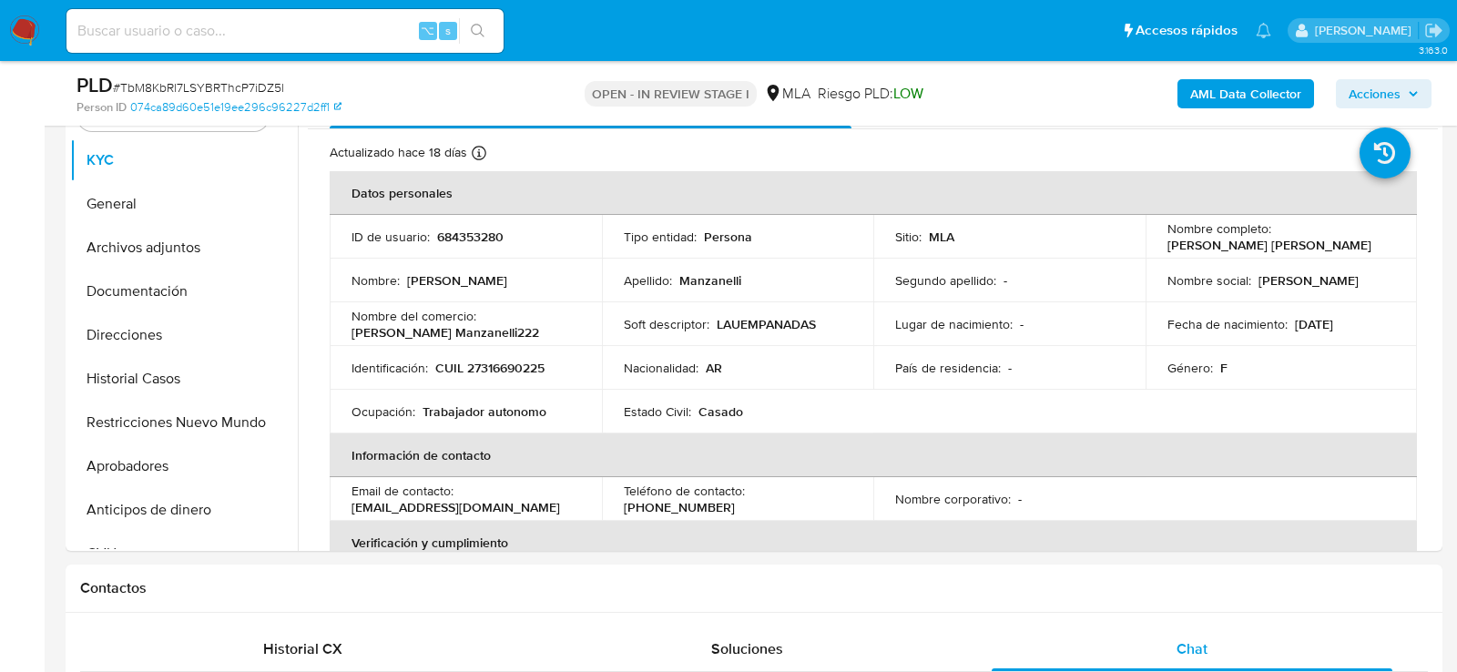
scroll to position [361, 0]
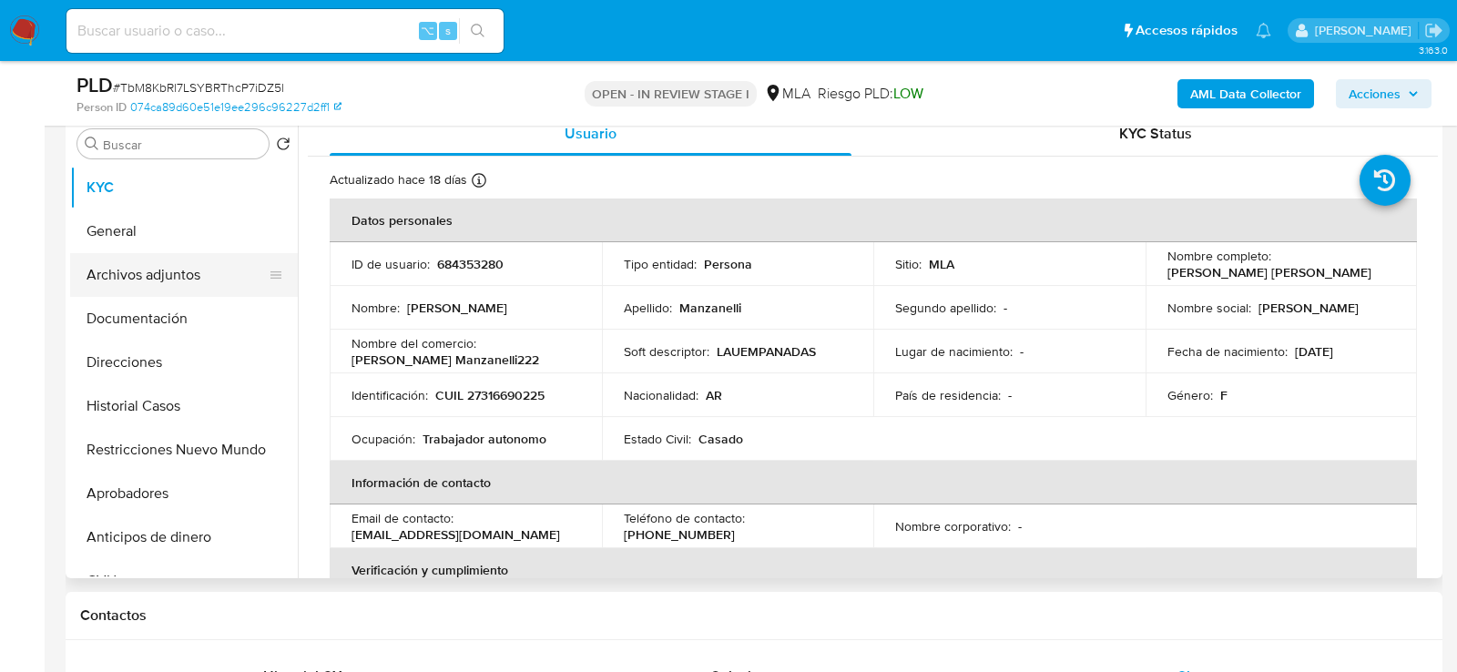
click at [98, 287] on button "Archivos adjuntos" at bounding box center [176, 275] width 213 height 44
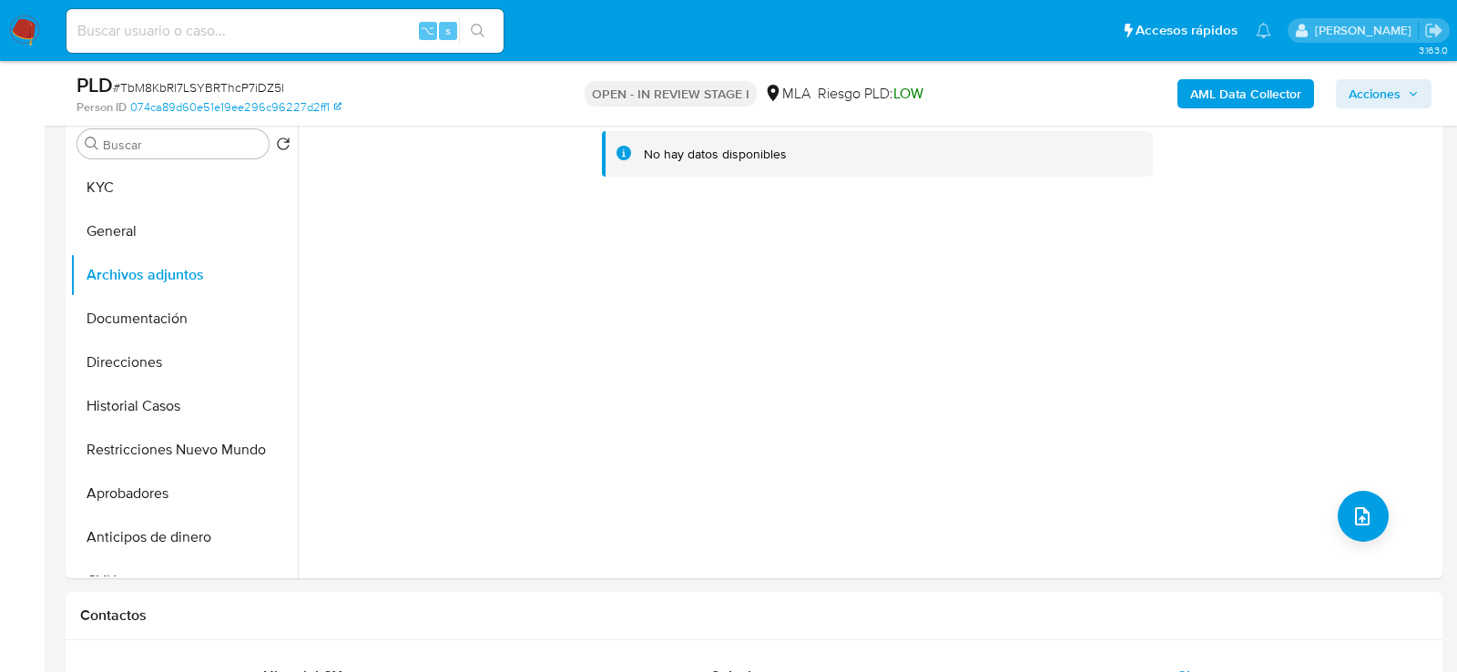
click at [1257, 105] on b "AML Data Collector" at bounding box center [1245, 93] width 111 height 29
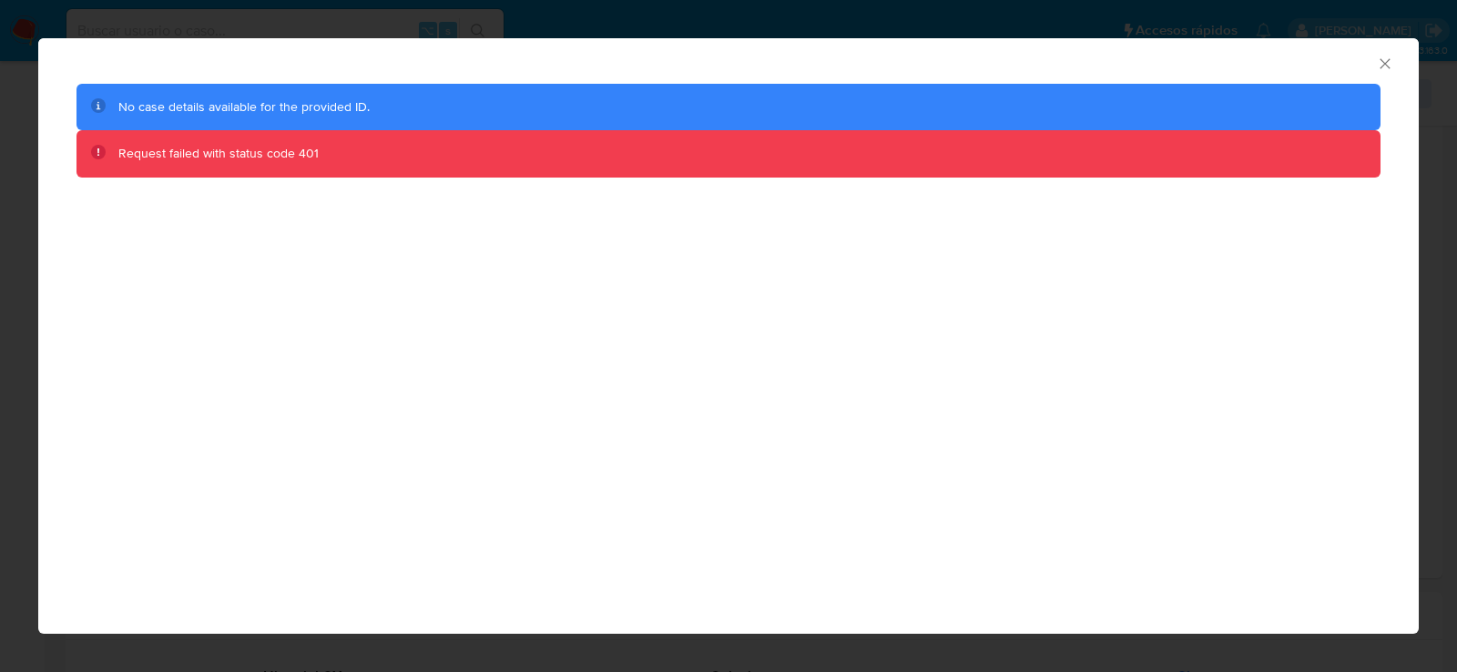
click at [1380, 61] on icon "Cerrar ventana" at bounding box center [1385, 64] width 18 height 18
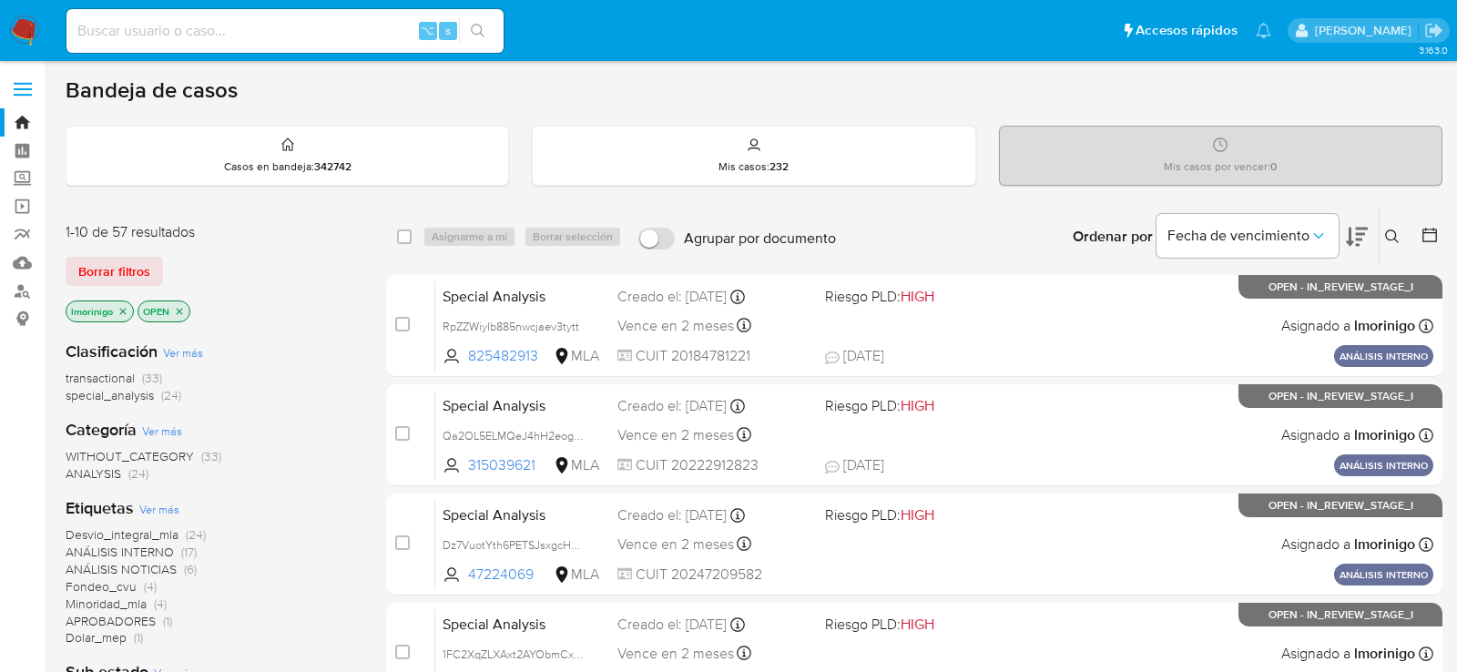
click at [284, 52] on div "⌥ s" at bounding box center [284, 30] width 437 height 51
click at [284, 34] on input at bounding box center [284, 31] width 437 height 24
paste input "C5HU70mYq6ECthnowTLlsULG"
type input "C5HU70mYq6ECthnowTLlsULG"
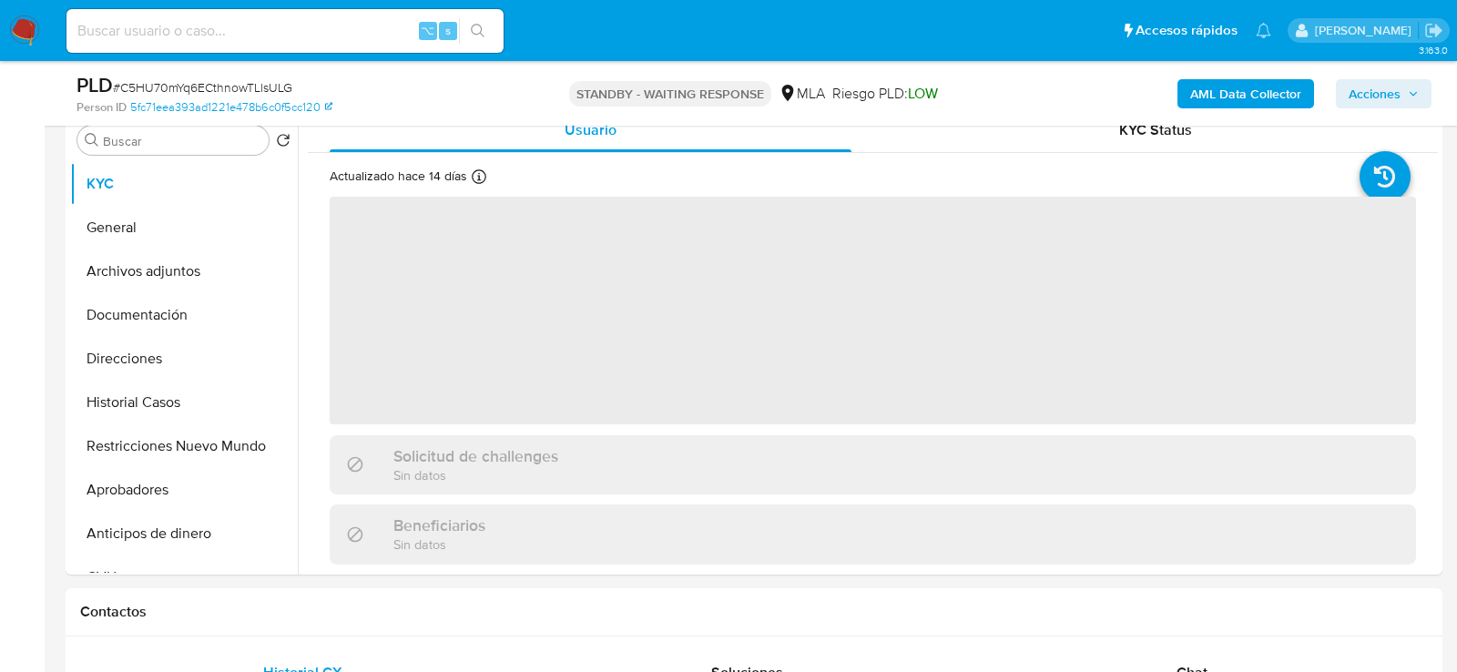
scroll to position [543, 0]
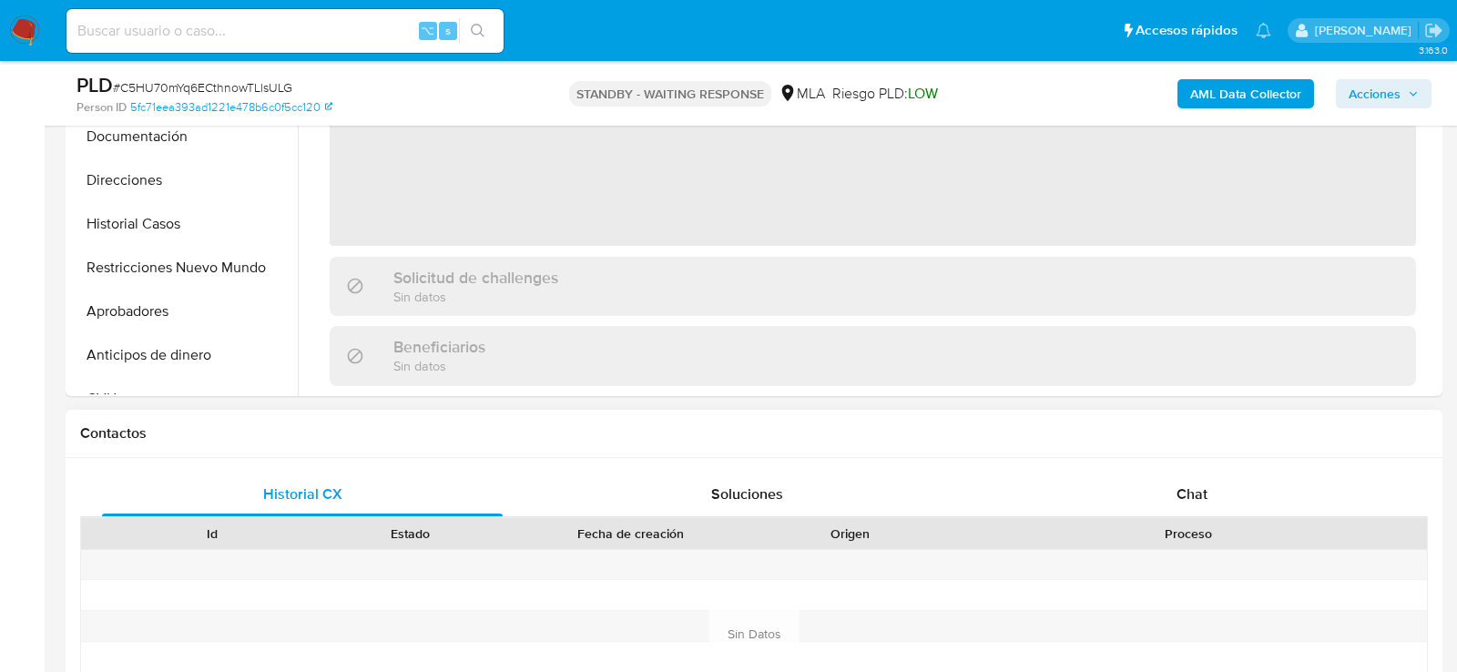
click at [1112, 464] on div "Historial CX Soluciones Chat Id Estado Fecha de creación Origen Proceso Anterio…" at bounding box center [754, 612] width 1377 height 308
select select "10"
click at [1111, 493] on div "Chat" at bounding box center [1192, 495] width 401 height 44
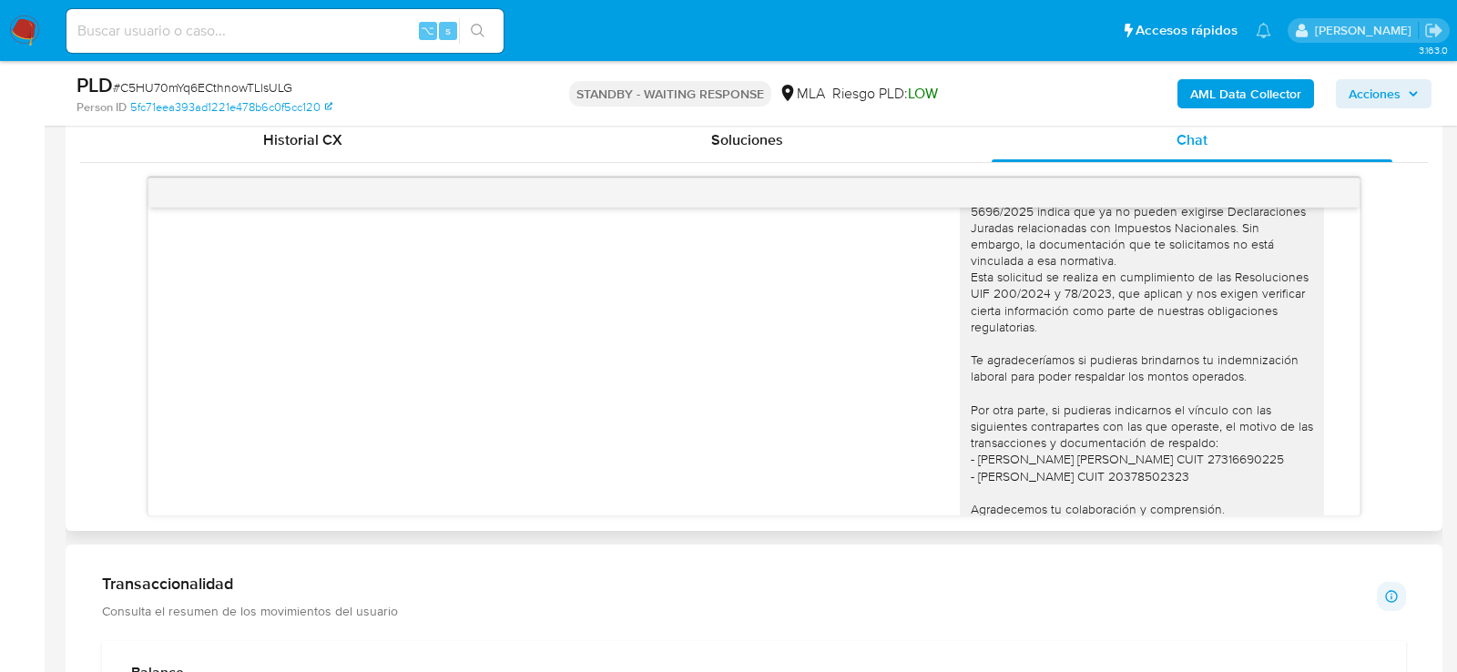
scroll to position [1422, 0]
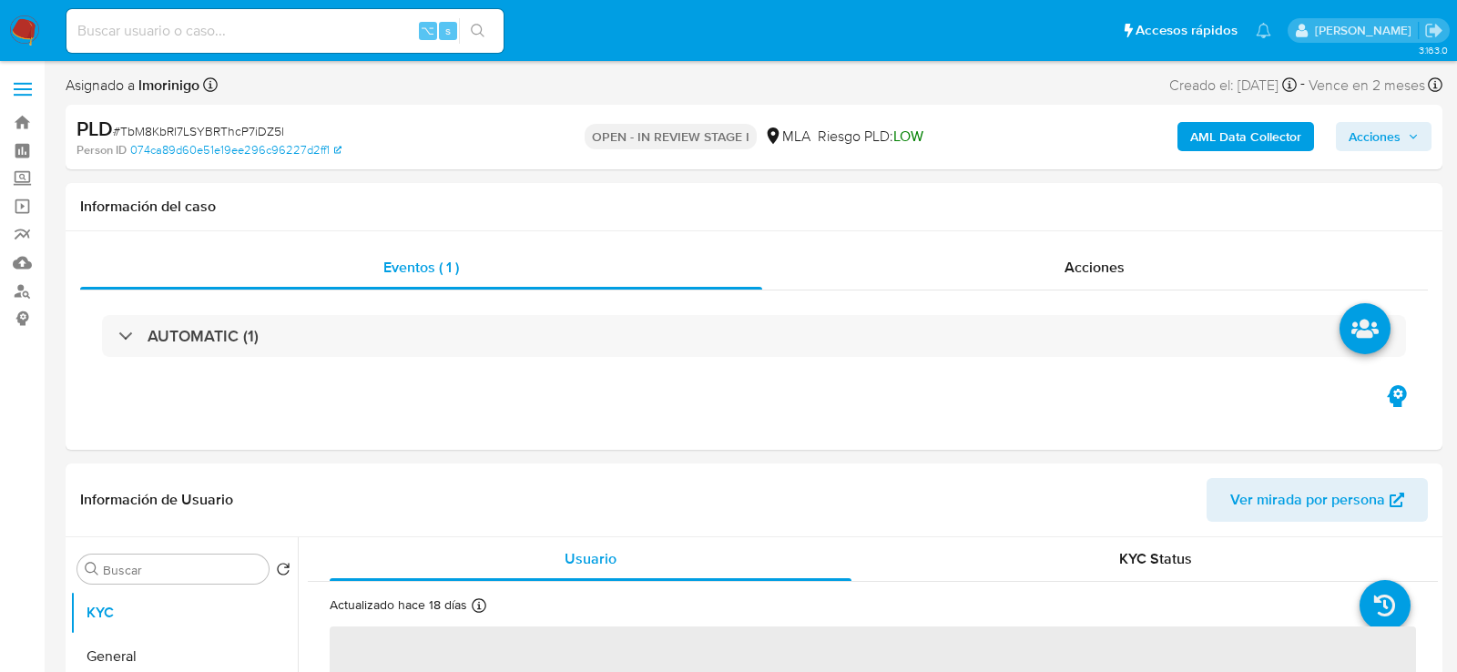
select select "10"
click at [1220, 127] on b "AML Data Collector" at bounding box center [1245, 136] width 111 height 29
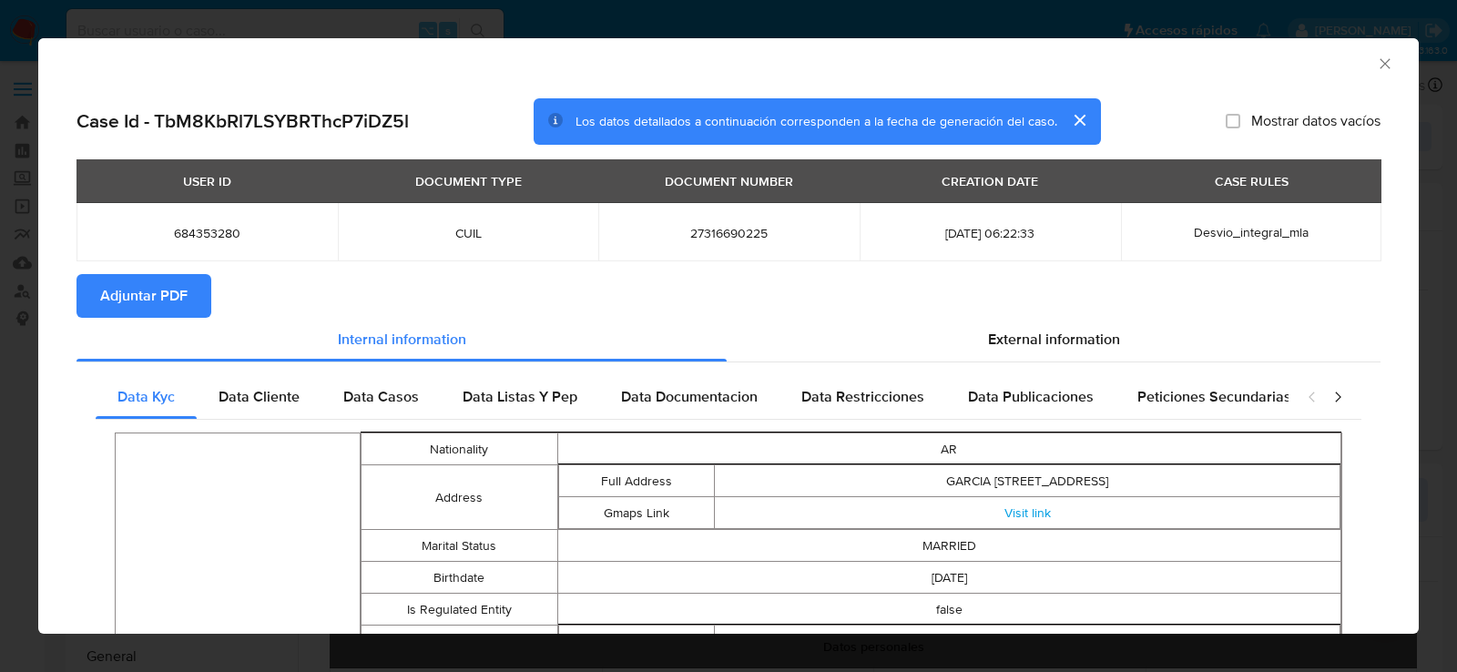
click at [205, 289] on button "Adjuntar PDF" at bounding box center [143, 296] width 135 height 44
click at [1392, 58] on icon "Cerrar ventana" at bounding box center [1385, 64] width 18 height 18
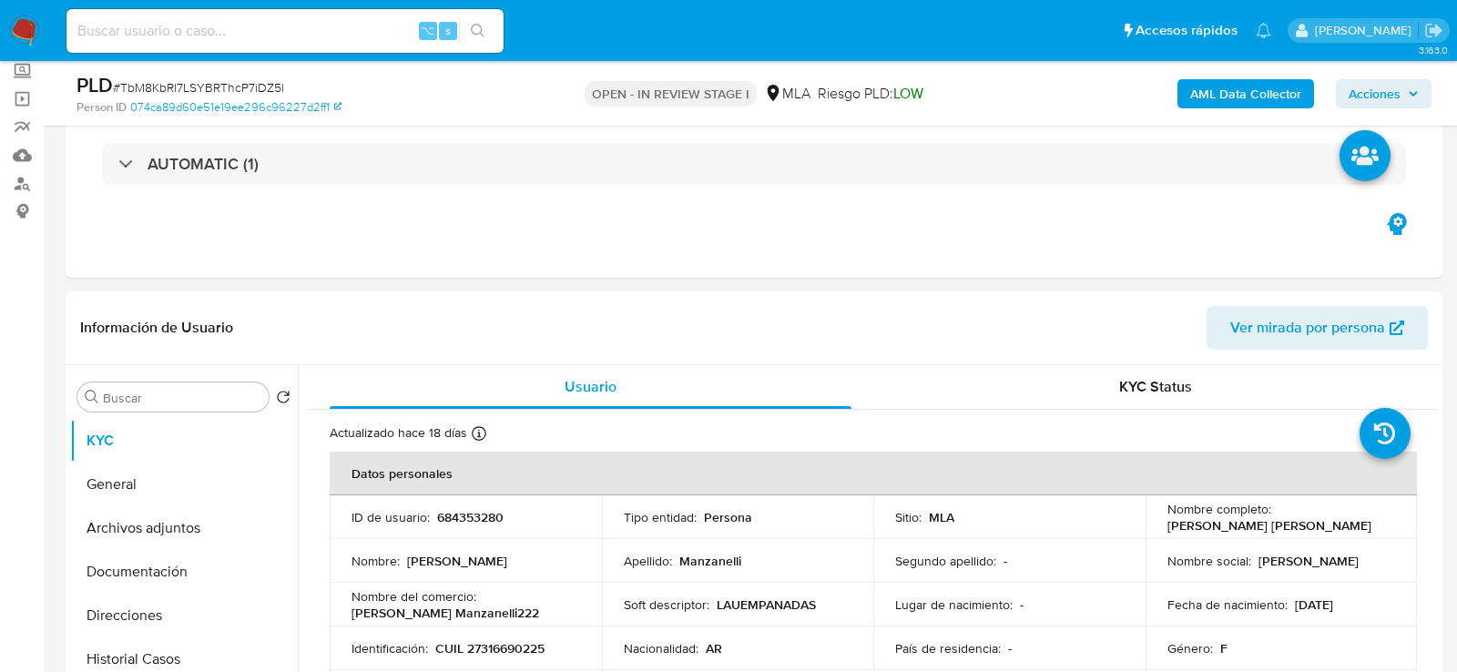
scroll to position [414, 0]
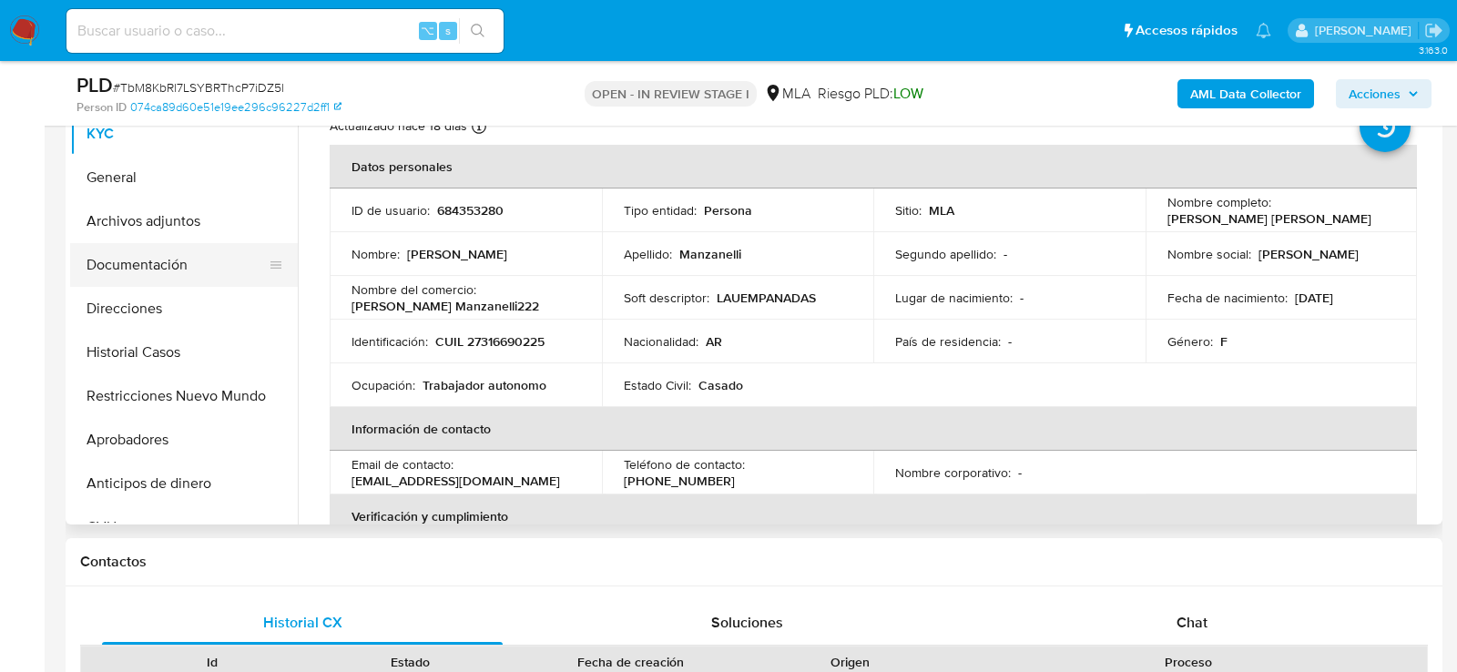
click at [178, 264] on button "Documentación" at bounding box center [176, 265] width 213 height 44
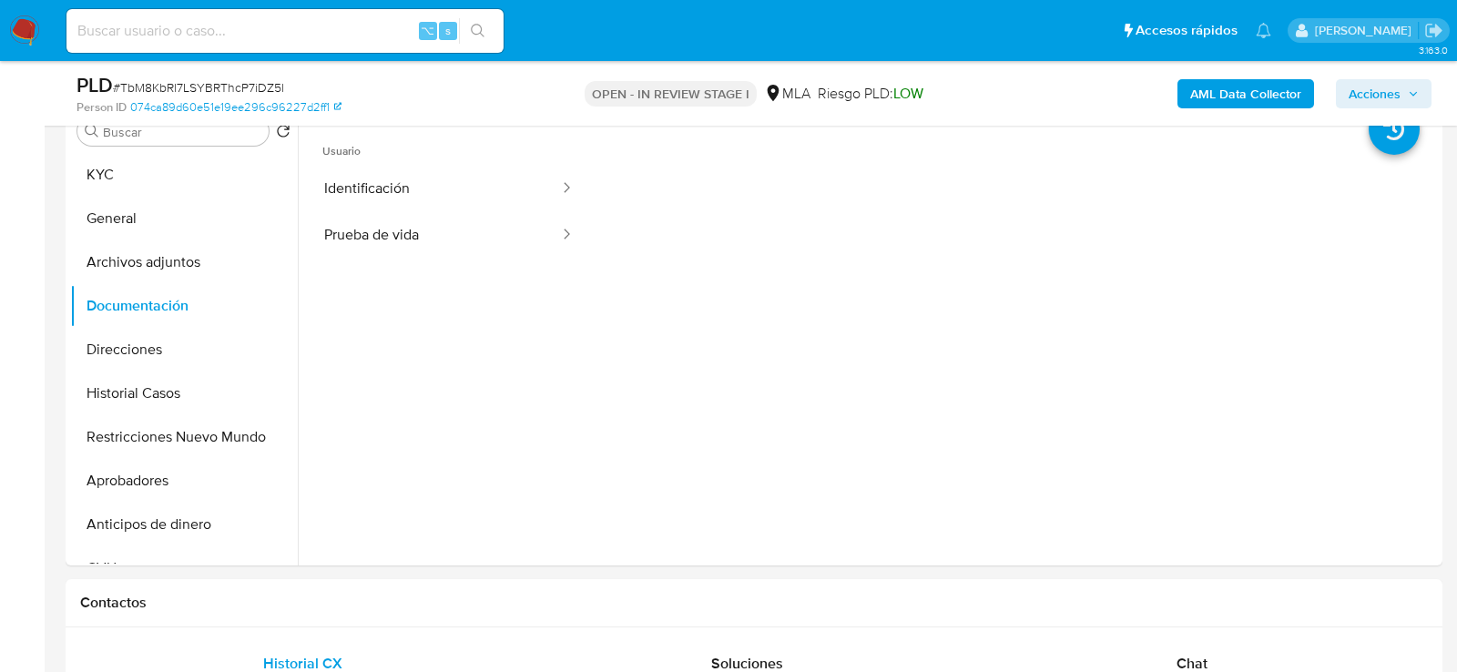
scroll to position [368, 0]
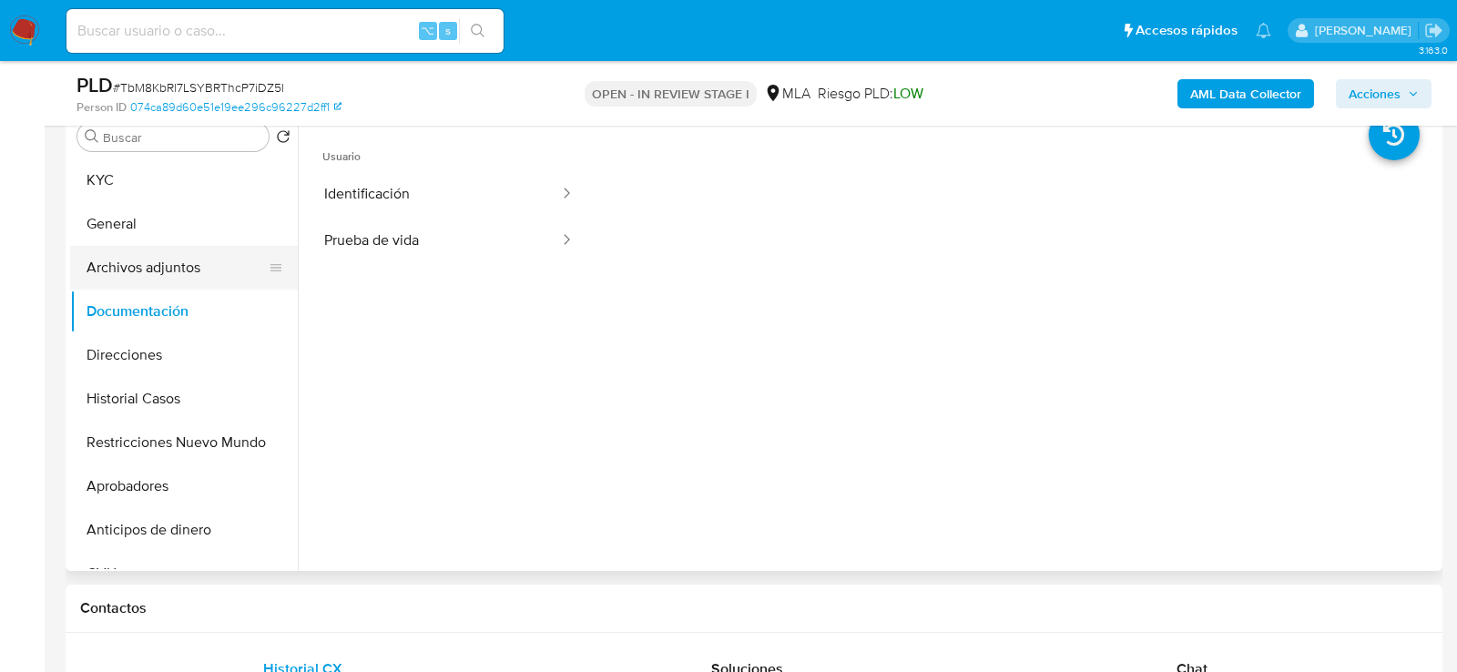
click at [172, 278] on button "Archivos adjuntos" at bounding box center [176, 268] width 213 height 44
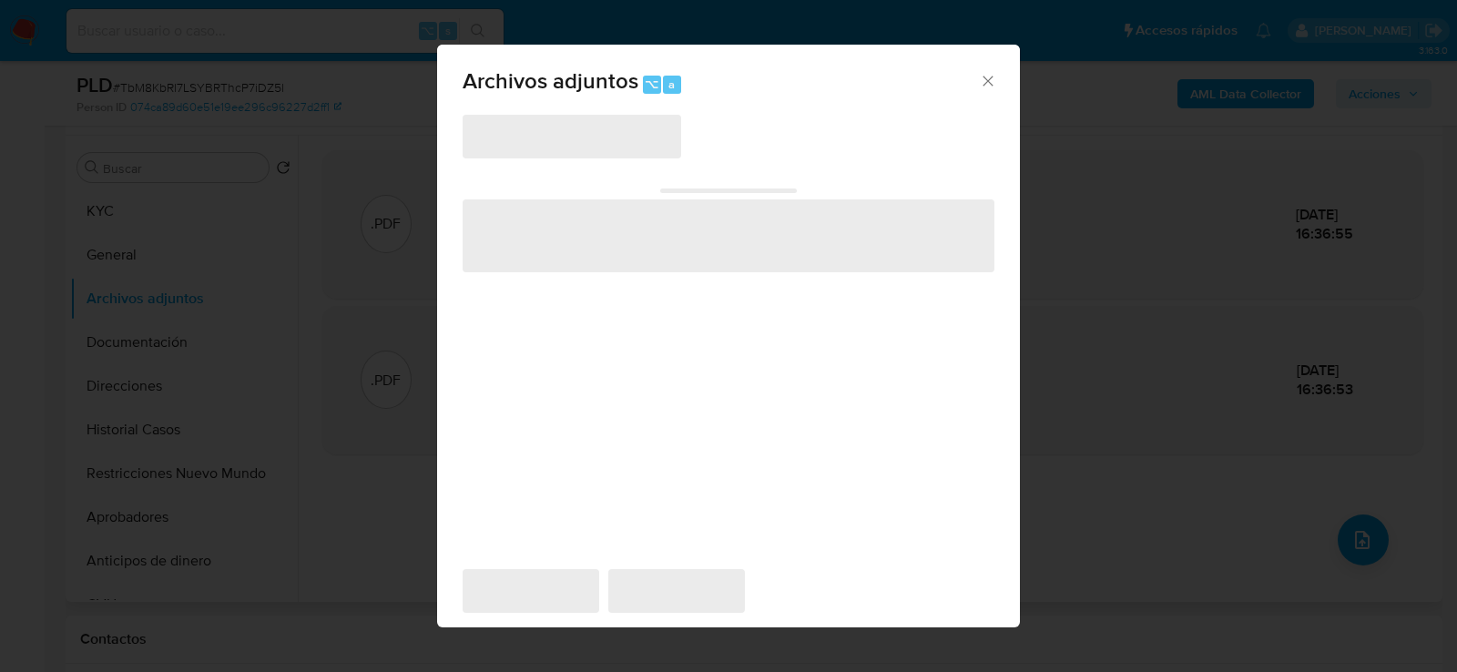
scroll to position [331, 0]
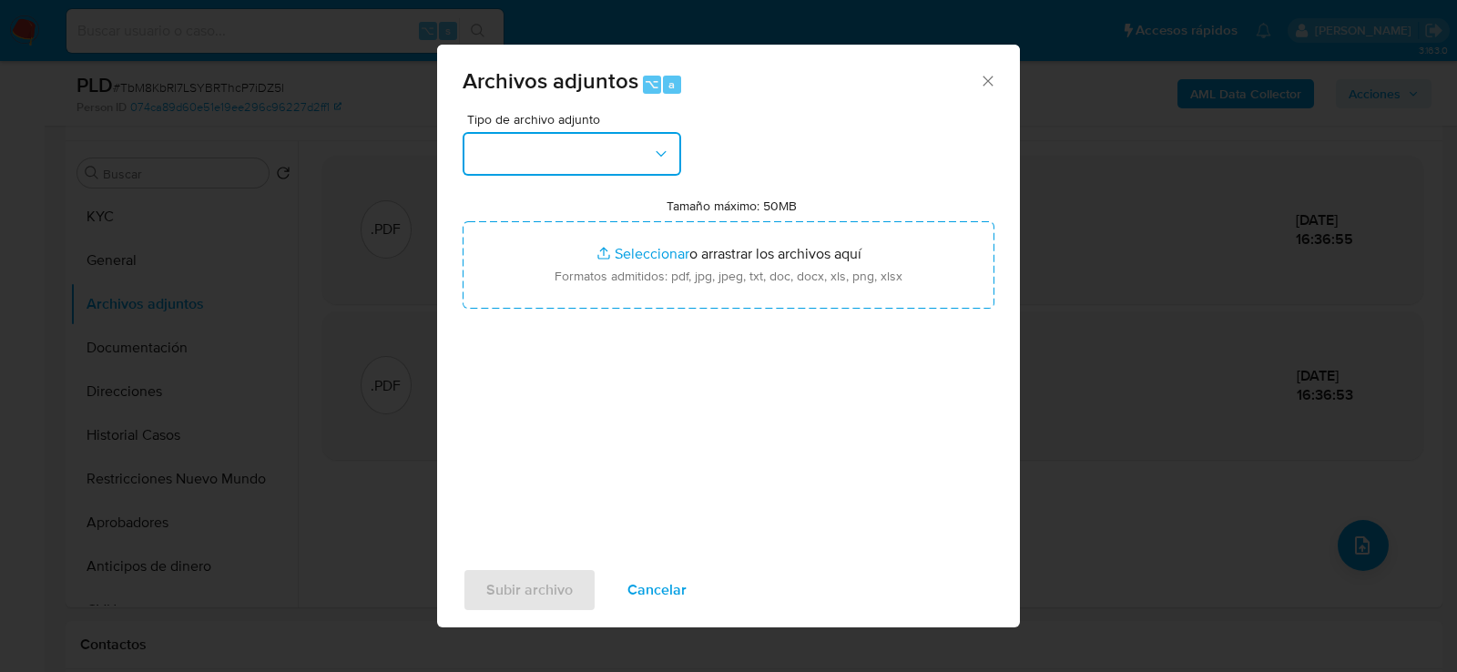
click at [566, 149] on button "button" at bounding box center [572, 154] width 219 height 44
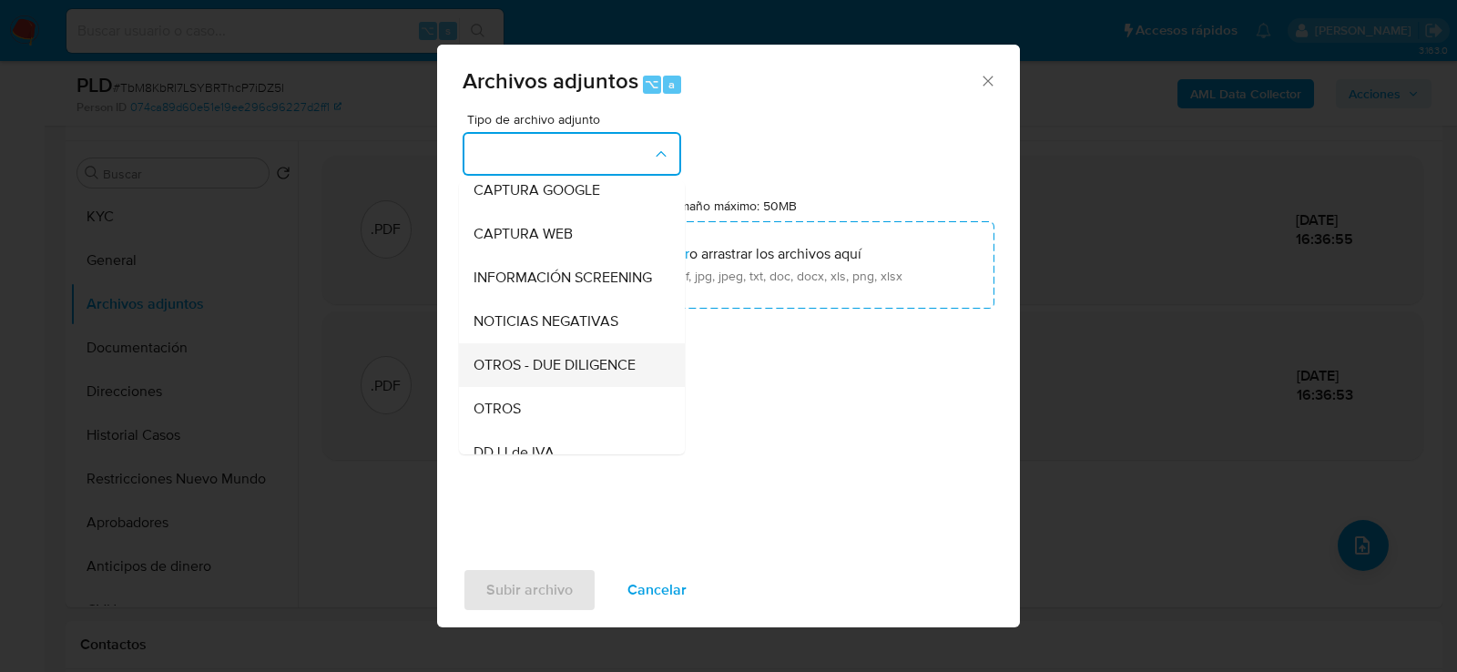
scroll to position [197, 0]
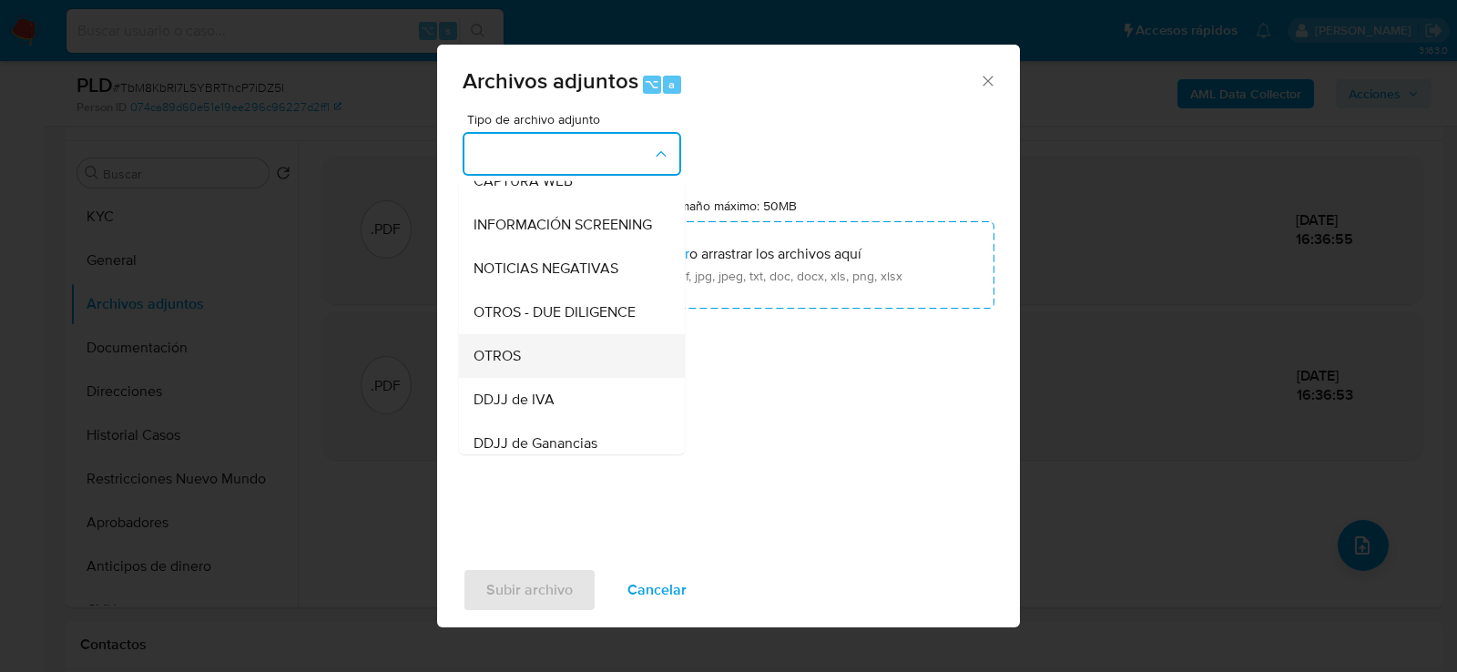
click at [544, 344] on div "OTROS" at bounding box center [567, 355] width 186 height 44
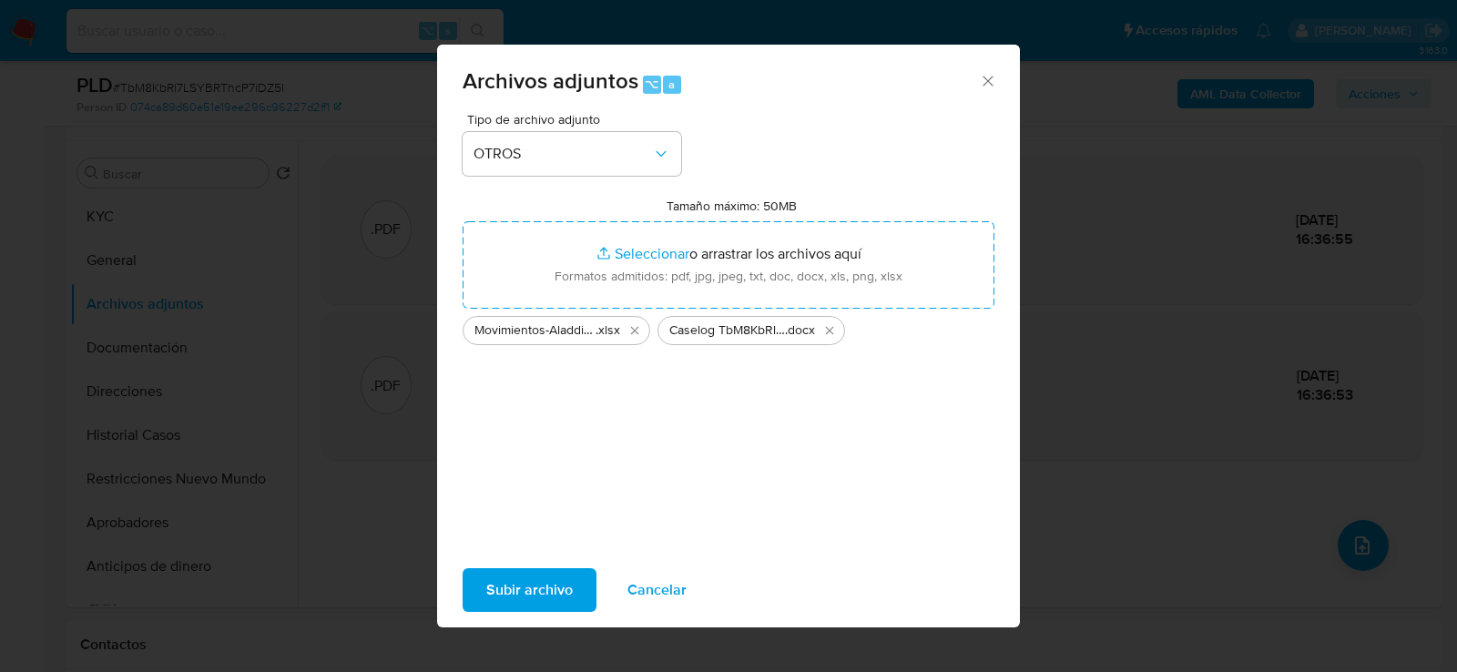
click at [525, 586] on span "Subir archivo" at bounding box center [529, 590] width 87 height 40
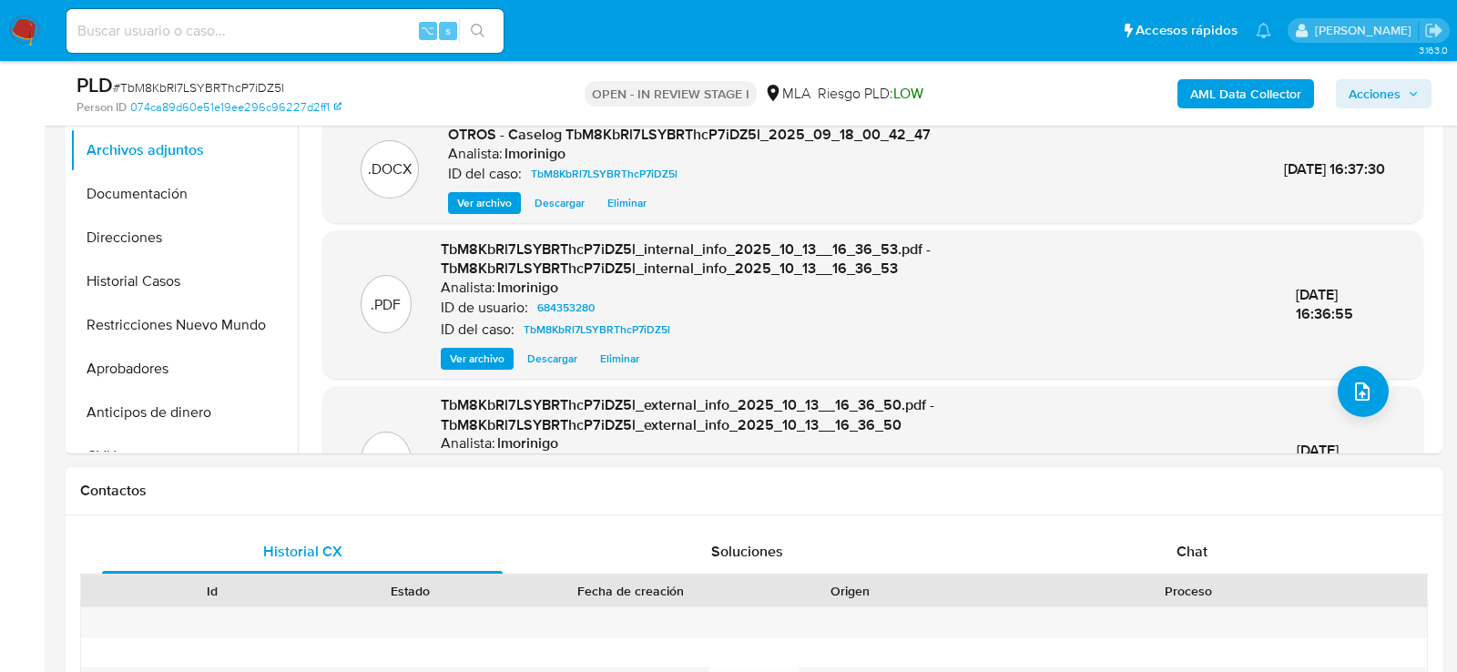
scroll to position [590, 0]
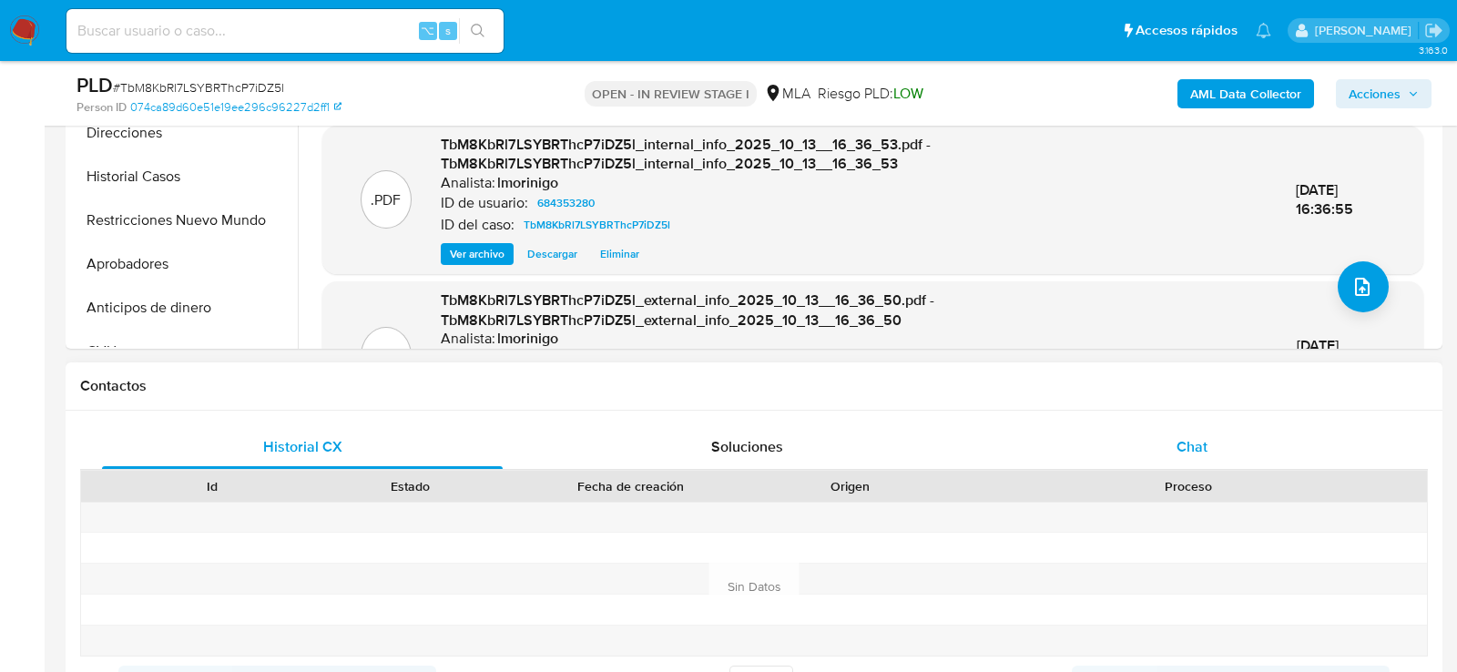
click at [1236, 425] on div "Chat" at bounding box center [1192, 447] width 401 height 44
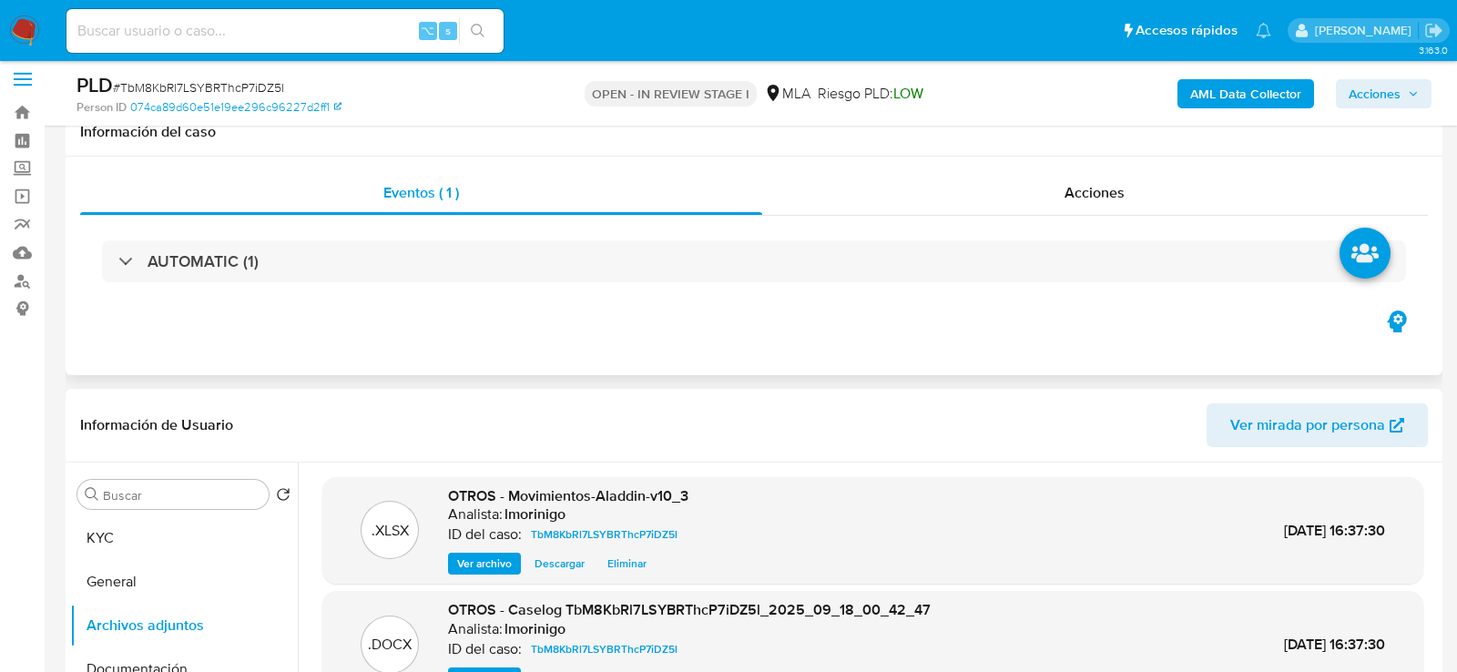
scroll to position [0, 0]
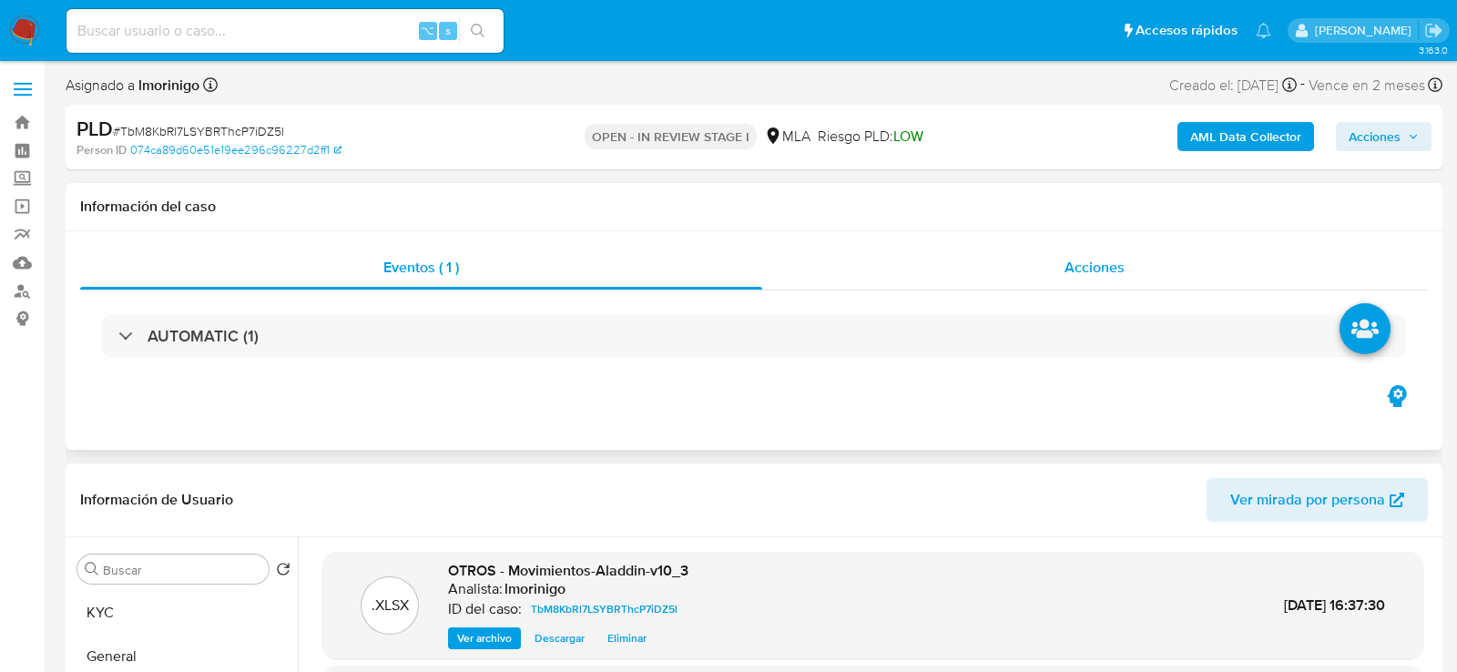
click at [1211, 246] on div "Acciones" at bounding box center [1095, 268] width 667 height 44
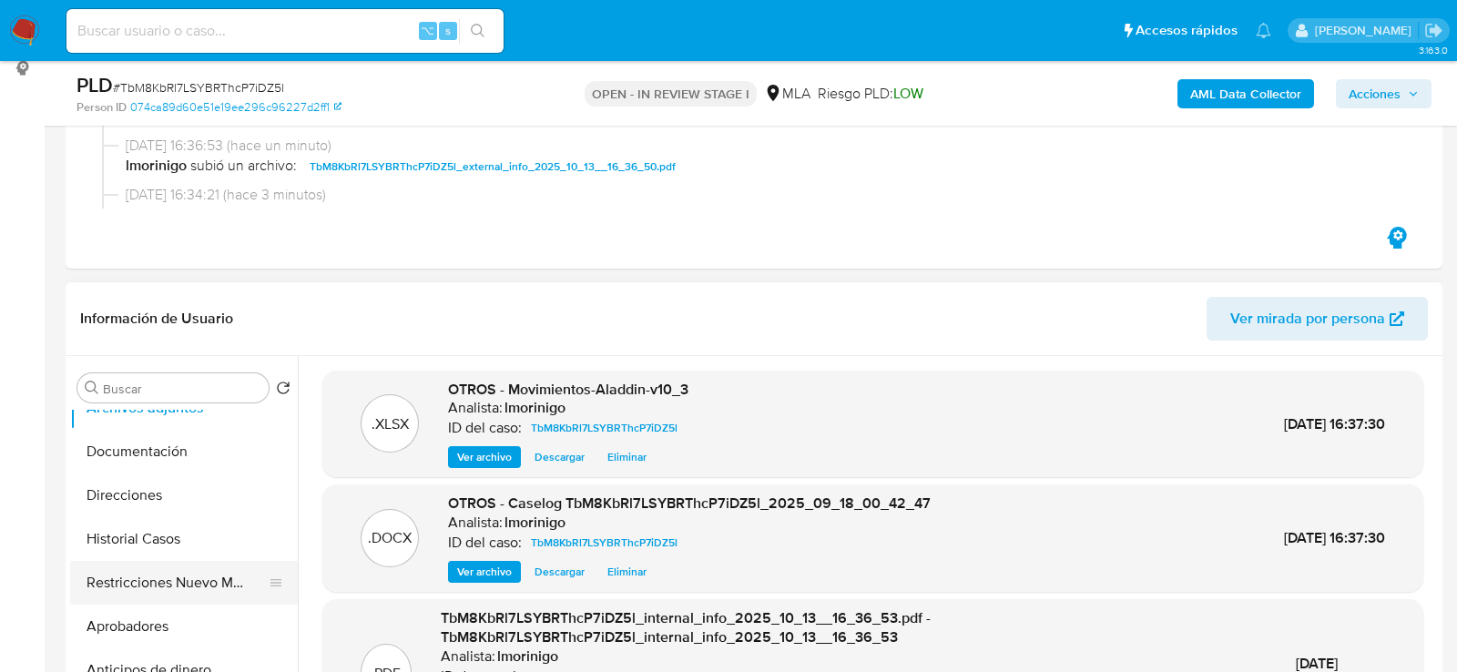
scroll to position [112, 0]
click at [149, 590] on button "Restricciones Nuevo Mundo" at bounding box center [176, 582] width 213 height 44
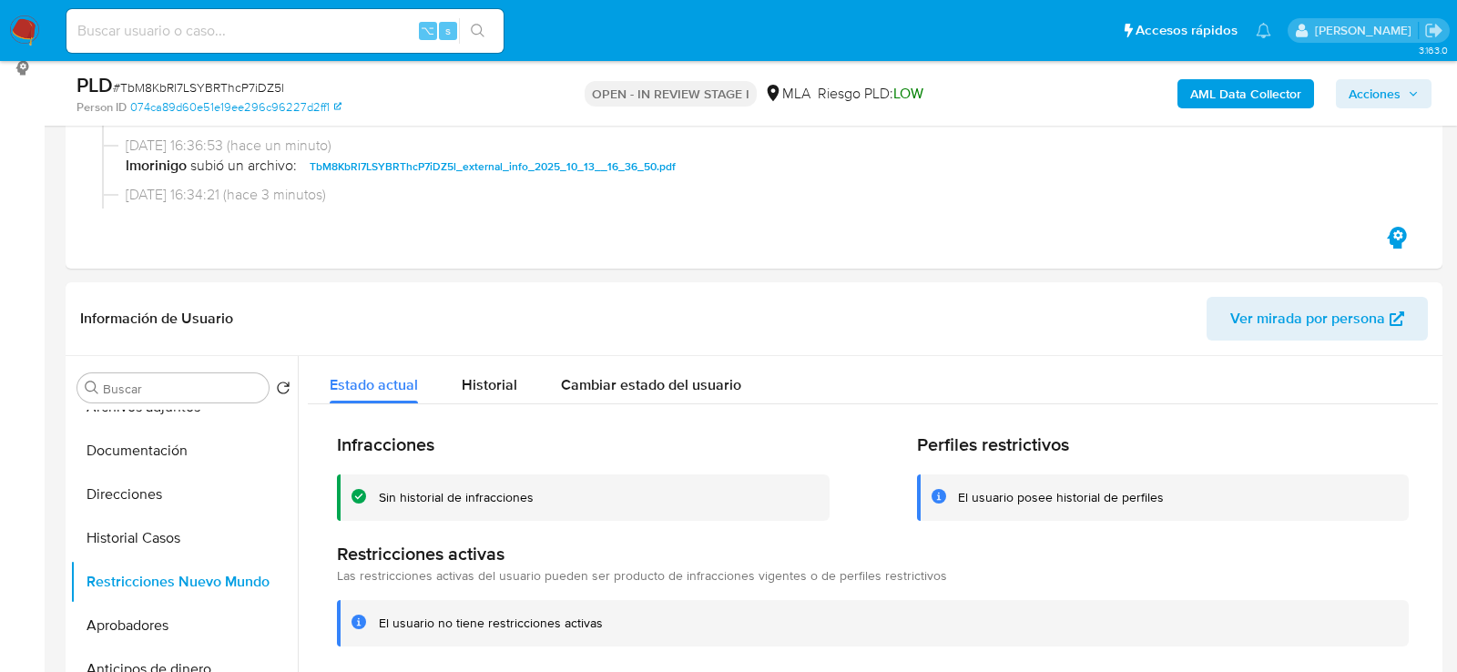
drag, startPoint x: 1361, startPoint y: 92, endPoint x: 1346, endPoint y: 92, distance: 15.5
click at [1361, 92] on span "Acciones" at bounding box center [1375, 93] width 52 height 29
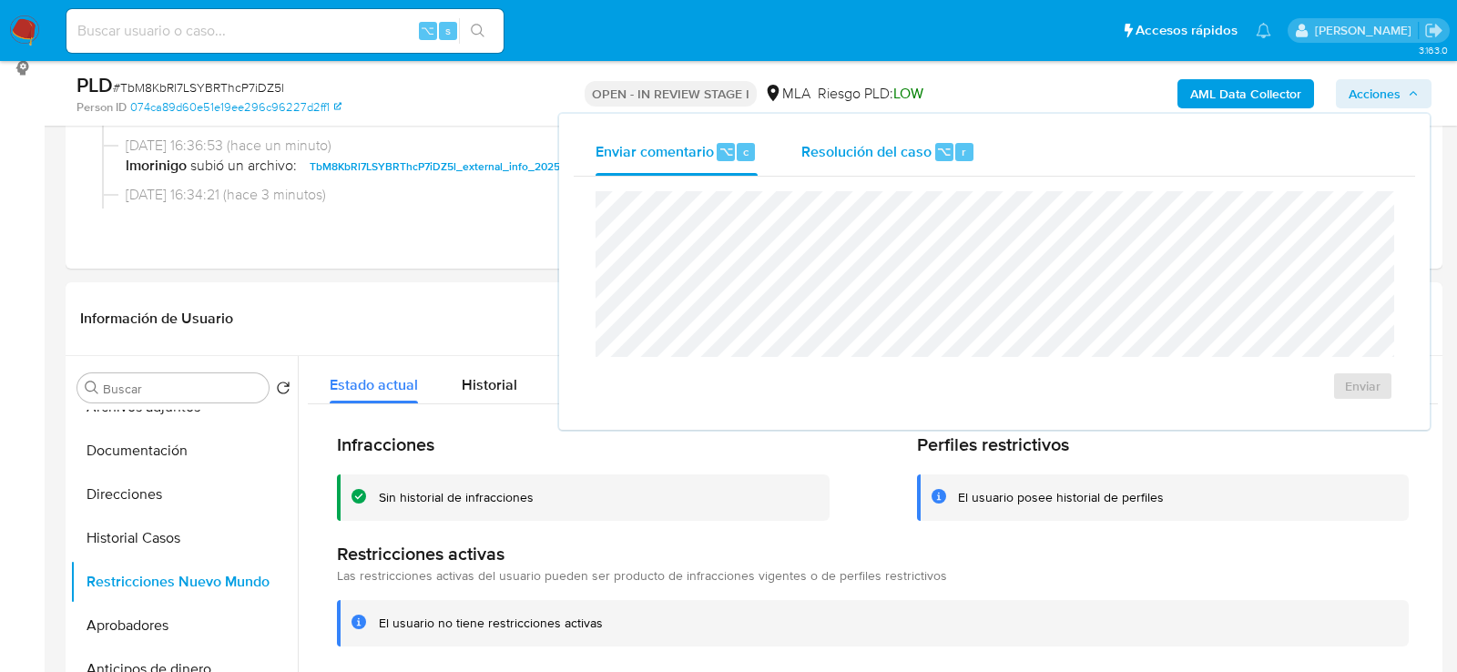
click at [987, 154] on button "Resolución del caso ⌥ r" at bounding box center [889, 151] width 218 height 47
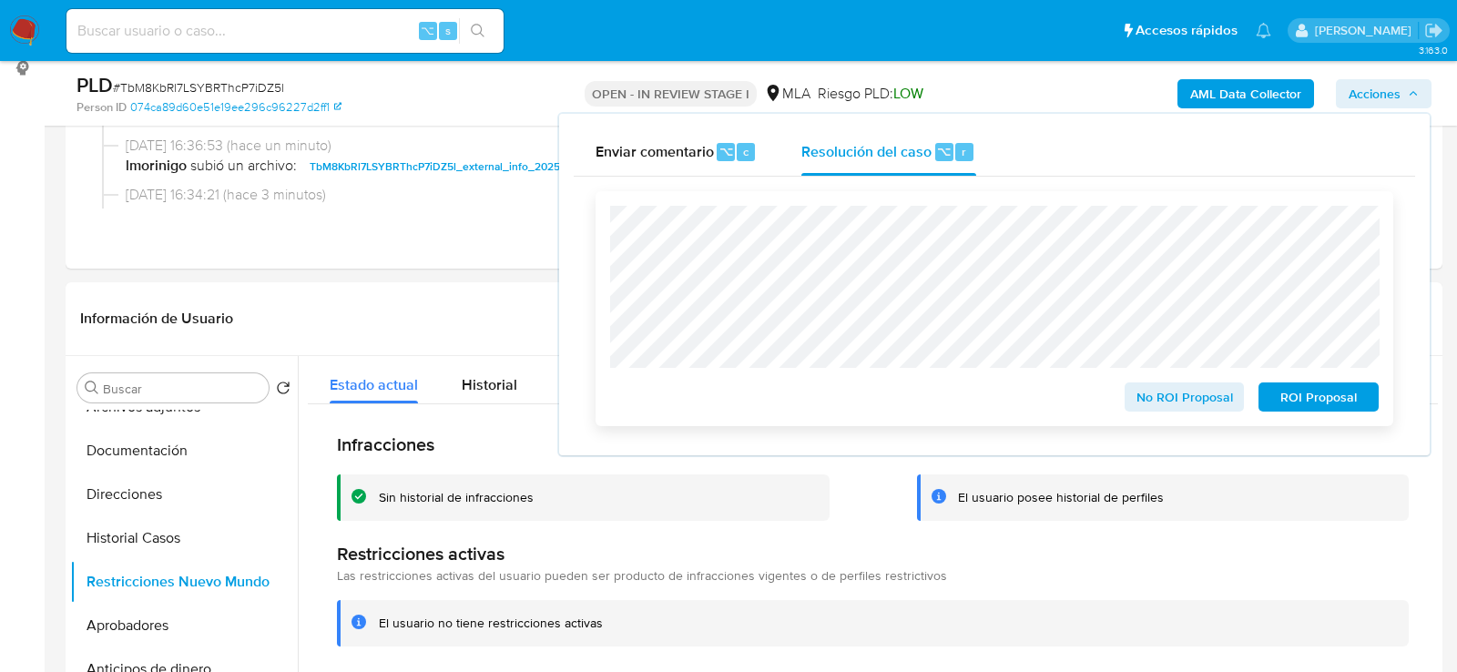
click at [1220, 394] on span "No ROI Proposal" at bounding box center [1184, 396] width 95 height 25
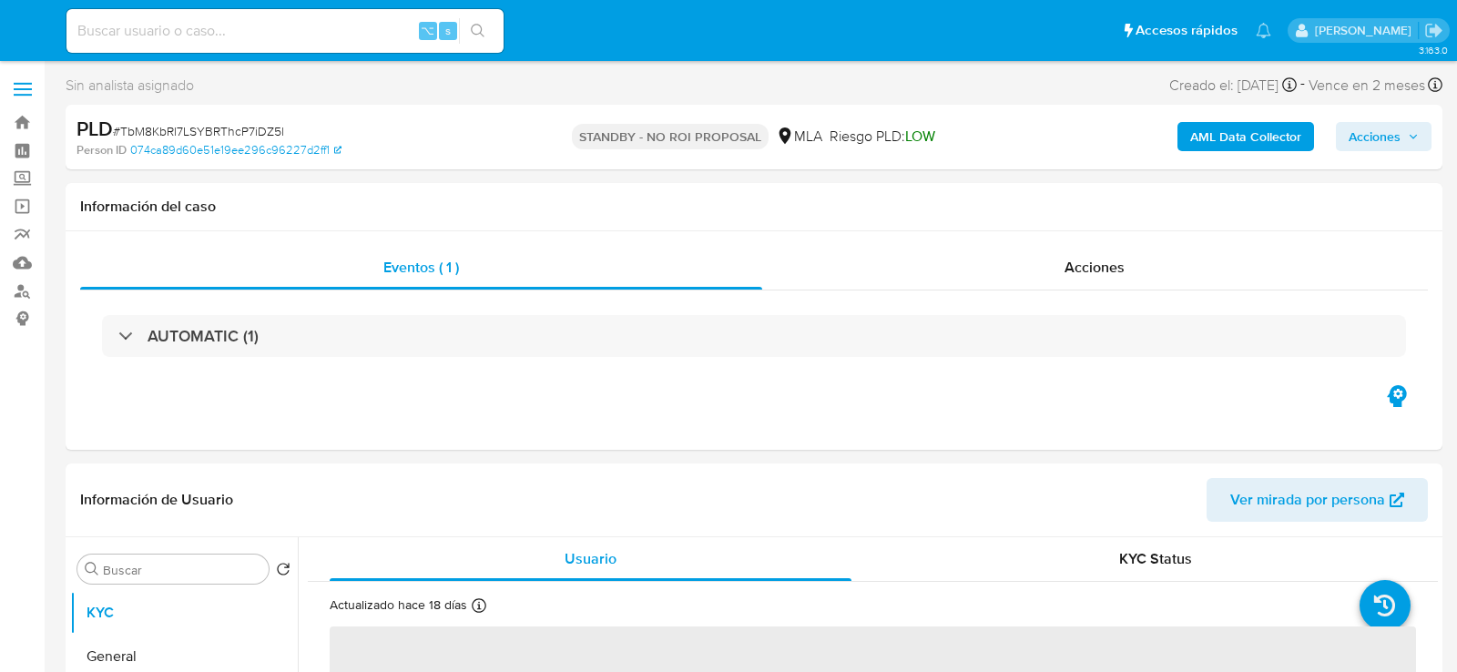
select select "10"
click at [348, 29] on input at bounding box center [284, 31] width 437 height 24
paste input "r0d5FFTnGkMCv9GgZxigo1pQ"
type input "r0d5FFTnGkMCv9GgZxigo1pQ"
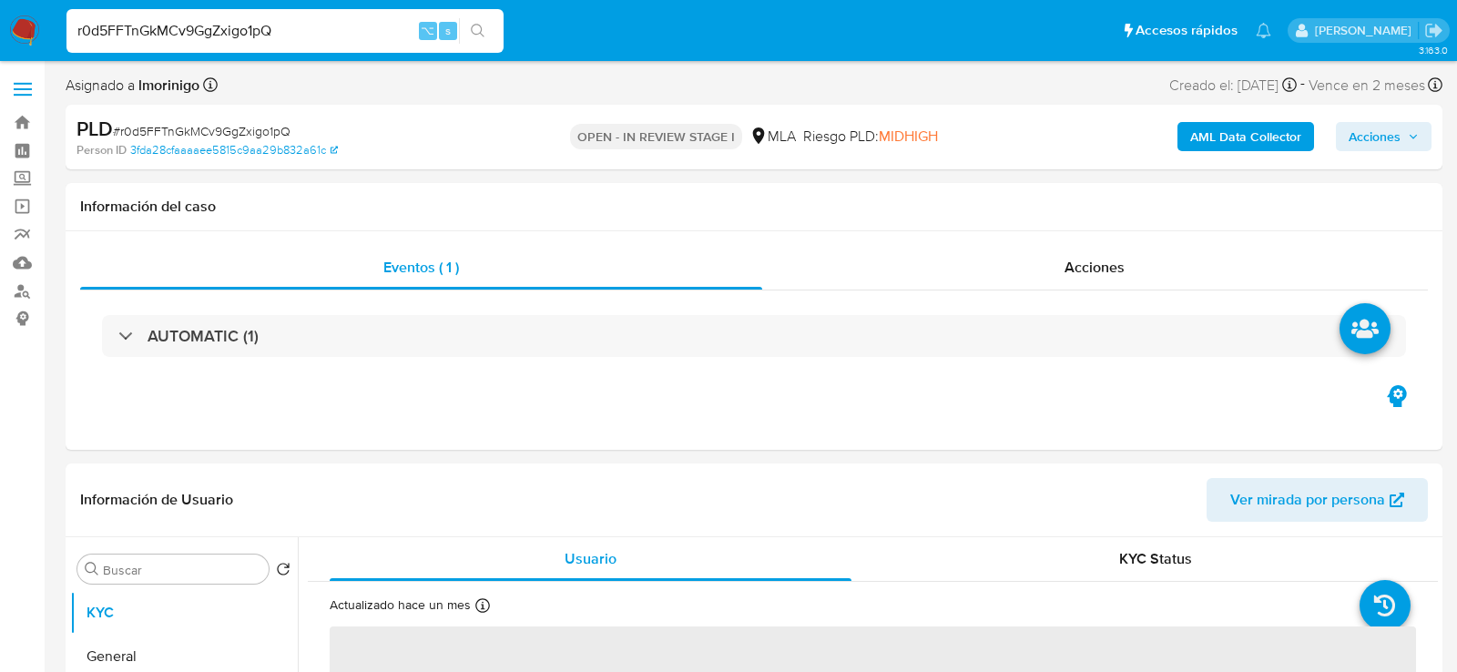
select select "10"
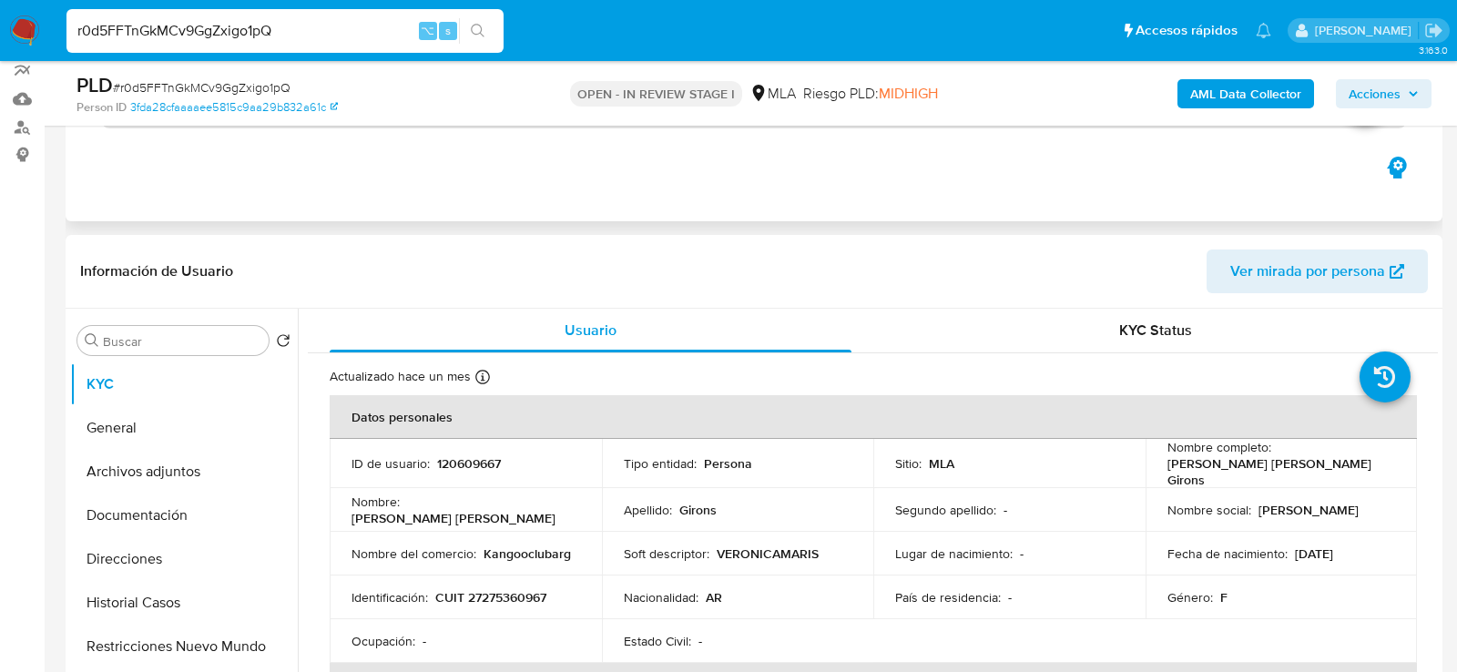
scroll to position [178, 0]
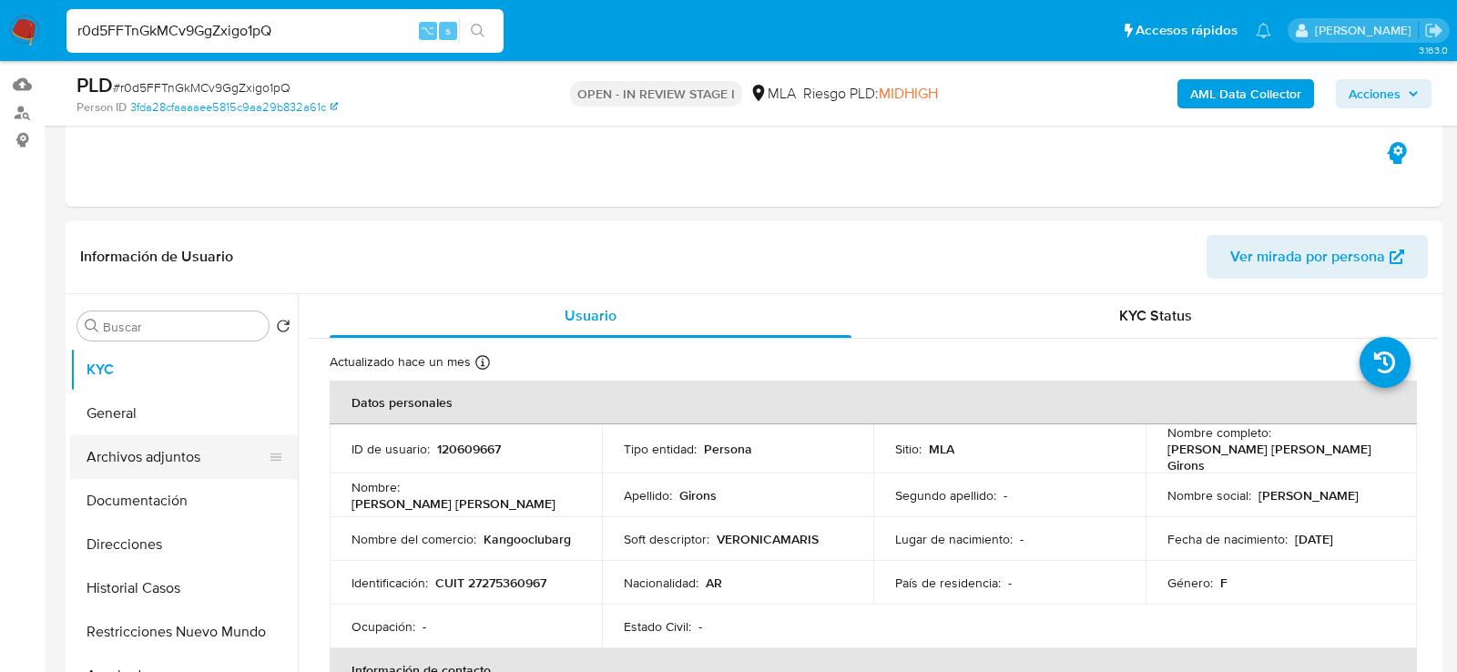
click at [103, 458] on button "Archivos adjuntos" at bounding box center [176, 457] width 213 height 44
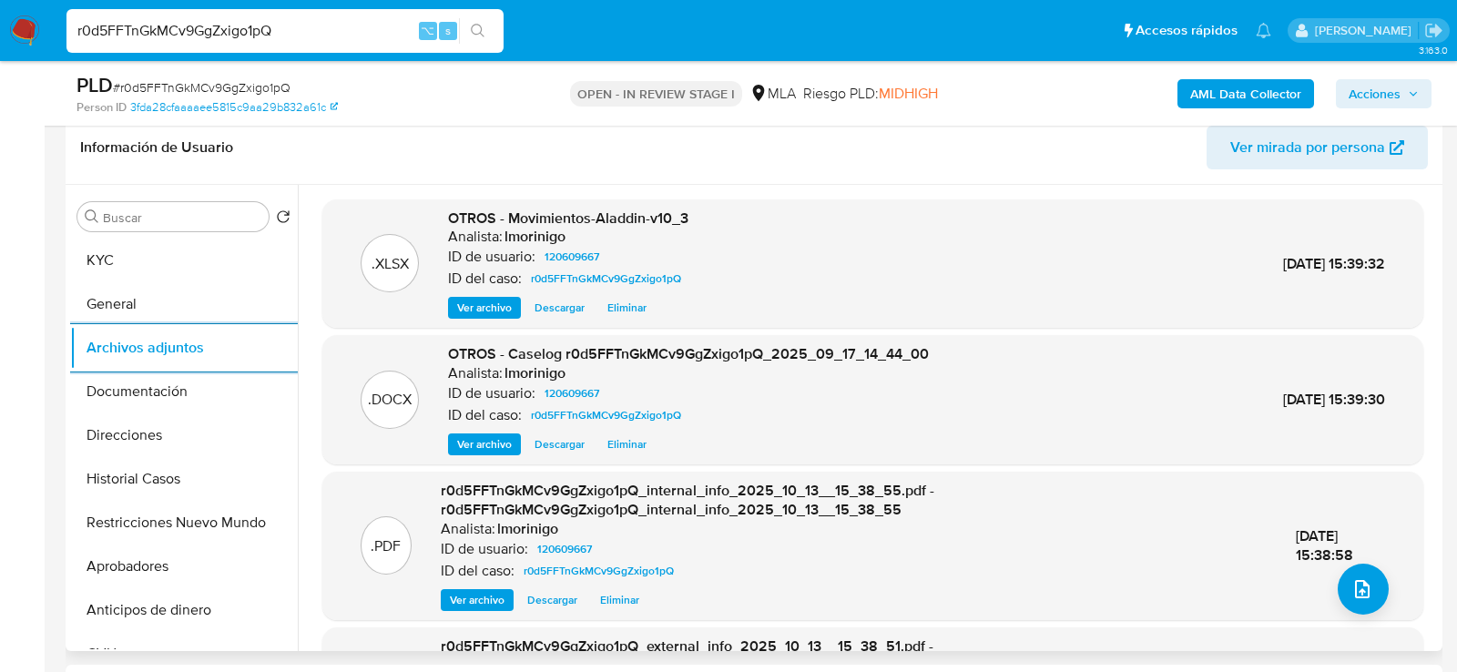
scroll to position [331, 0]
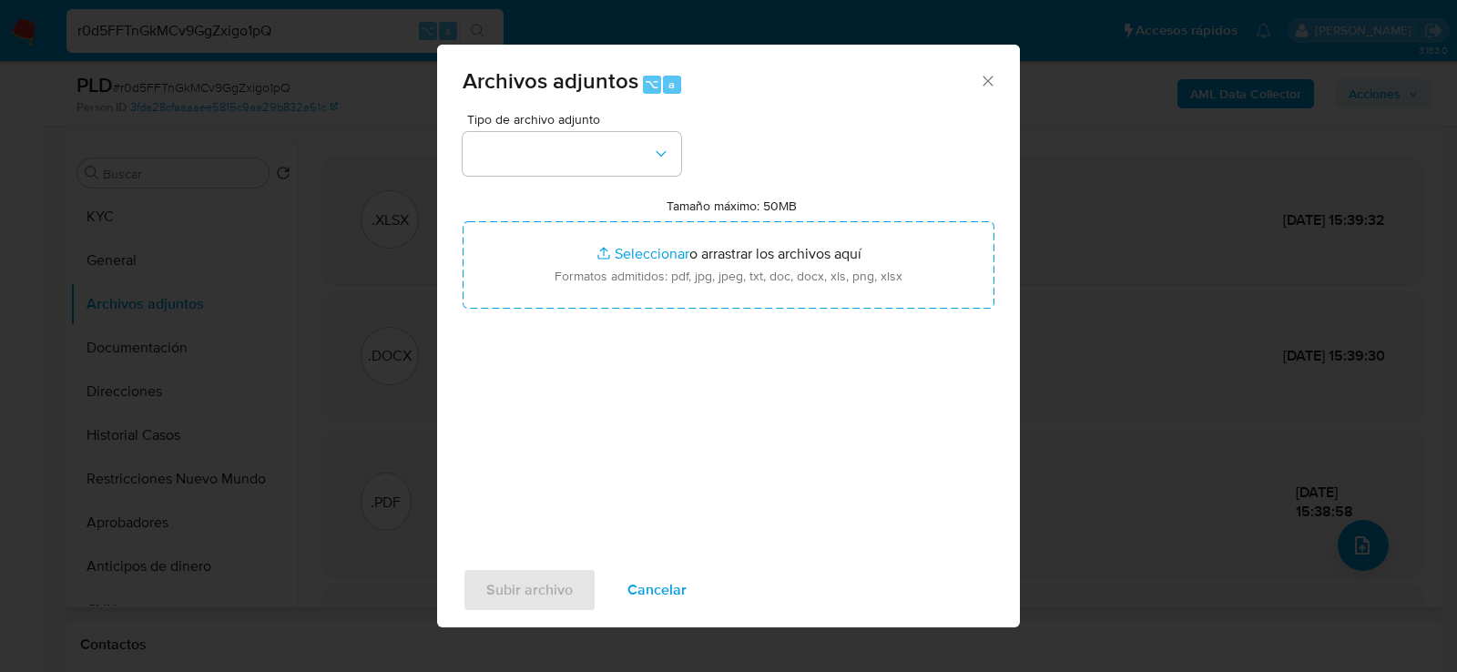
click at [609, 131] on div "Tipo de archivo adjunto" at bounding box center [572, 144] width 219 height 63
click at [609, 162] on button "button" at bounding box center [572, 154] width 219 height 44
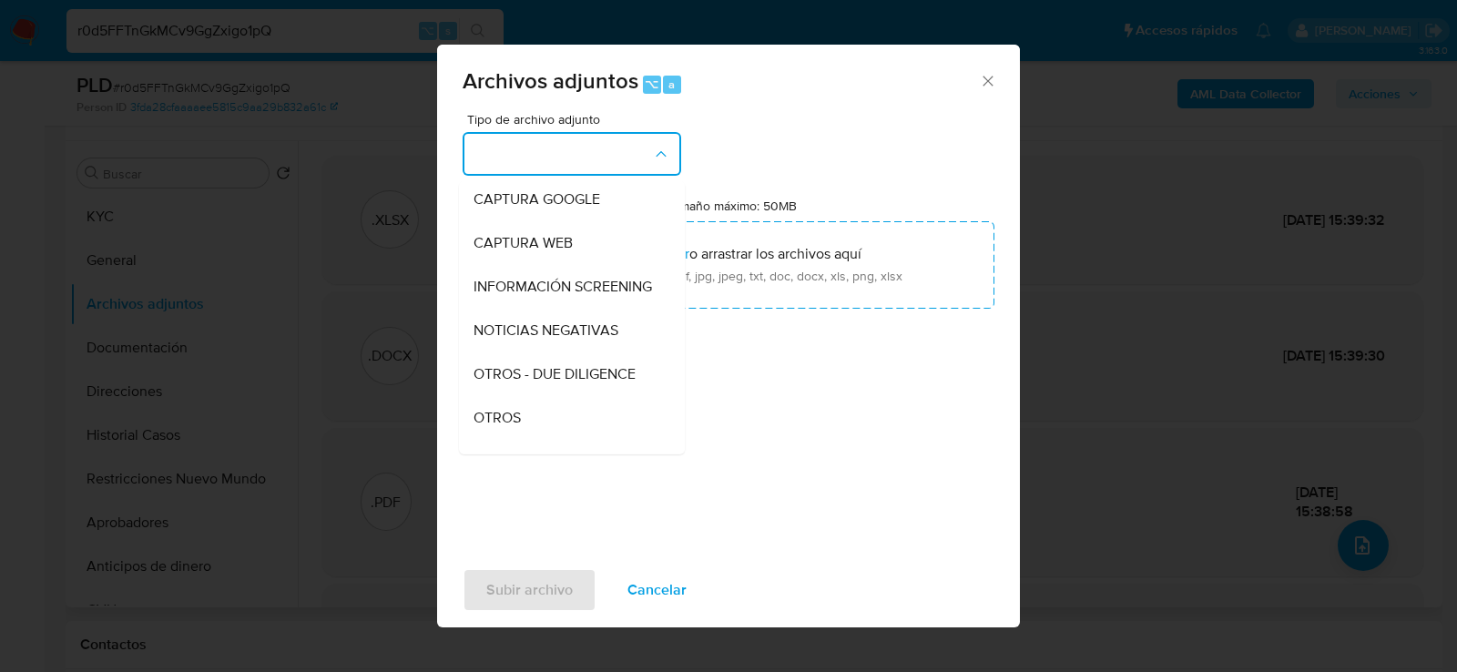
scroll to position [210, 0]
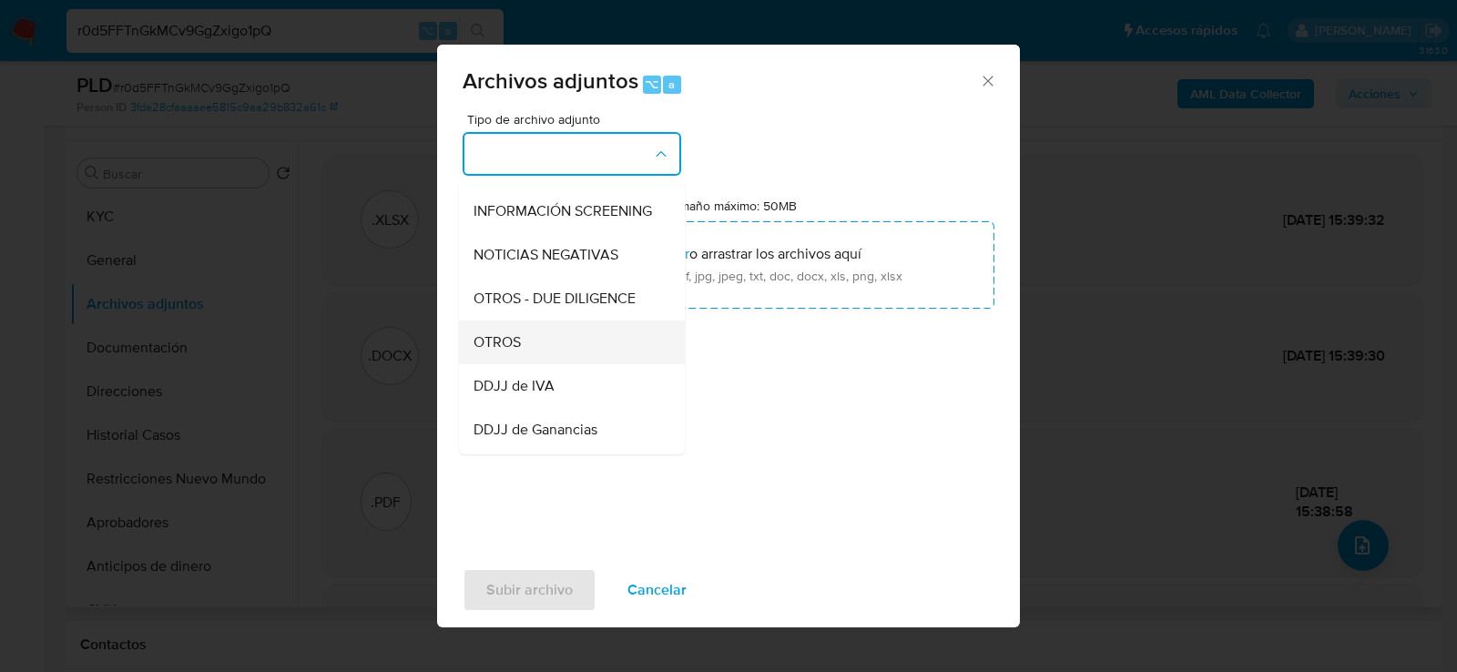
click at [518, 340] on span "OTROS" at bounding box center [497, 341] width 47 height 18
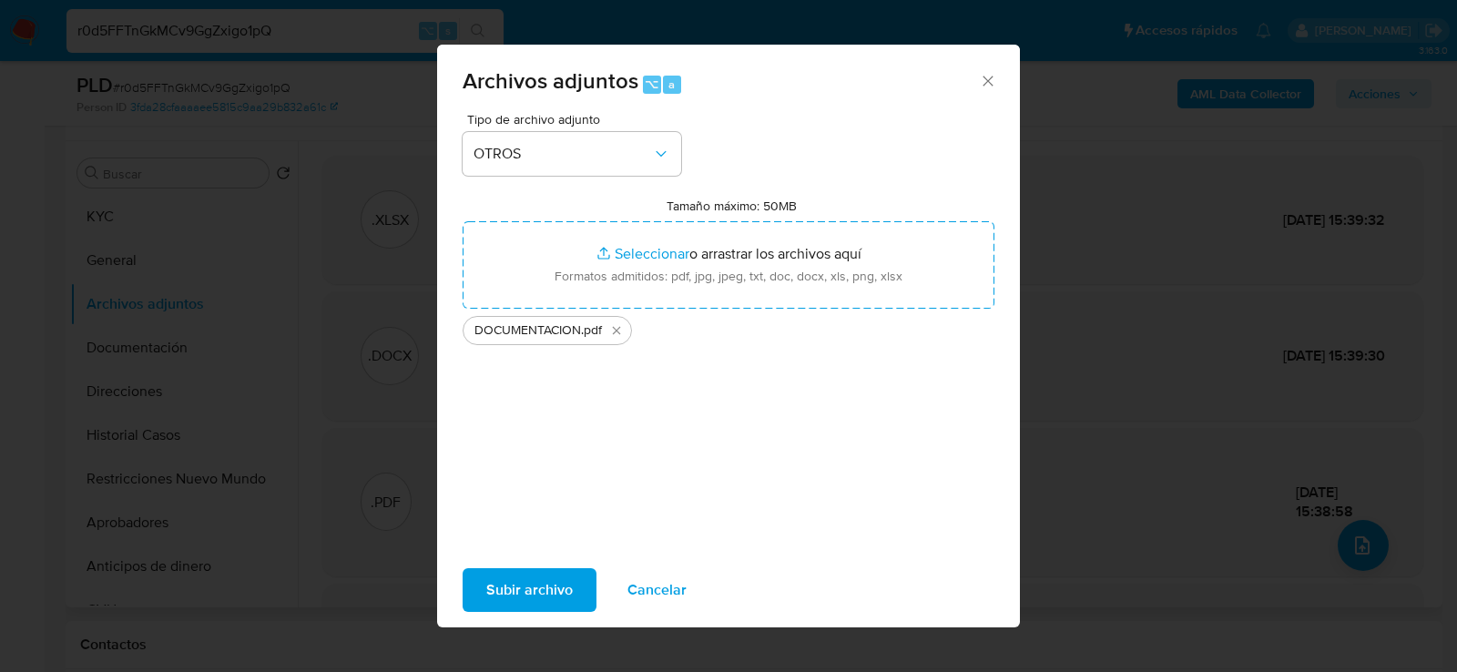
click at [558, 594] on span "Subir archivo" at bounding box center [529, 590] width 87 height 40
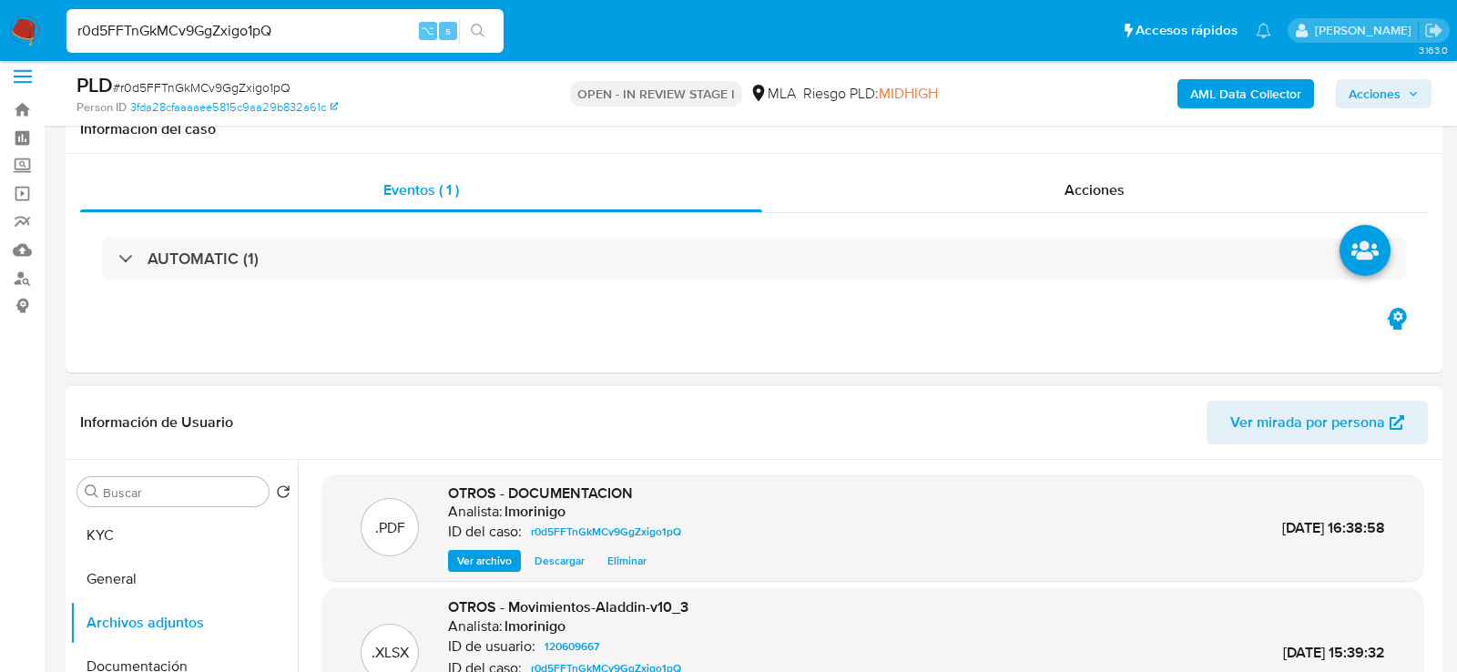
scroll to position [0, 0]
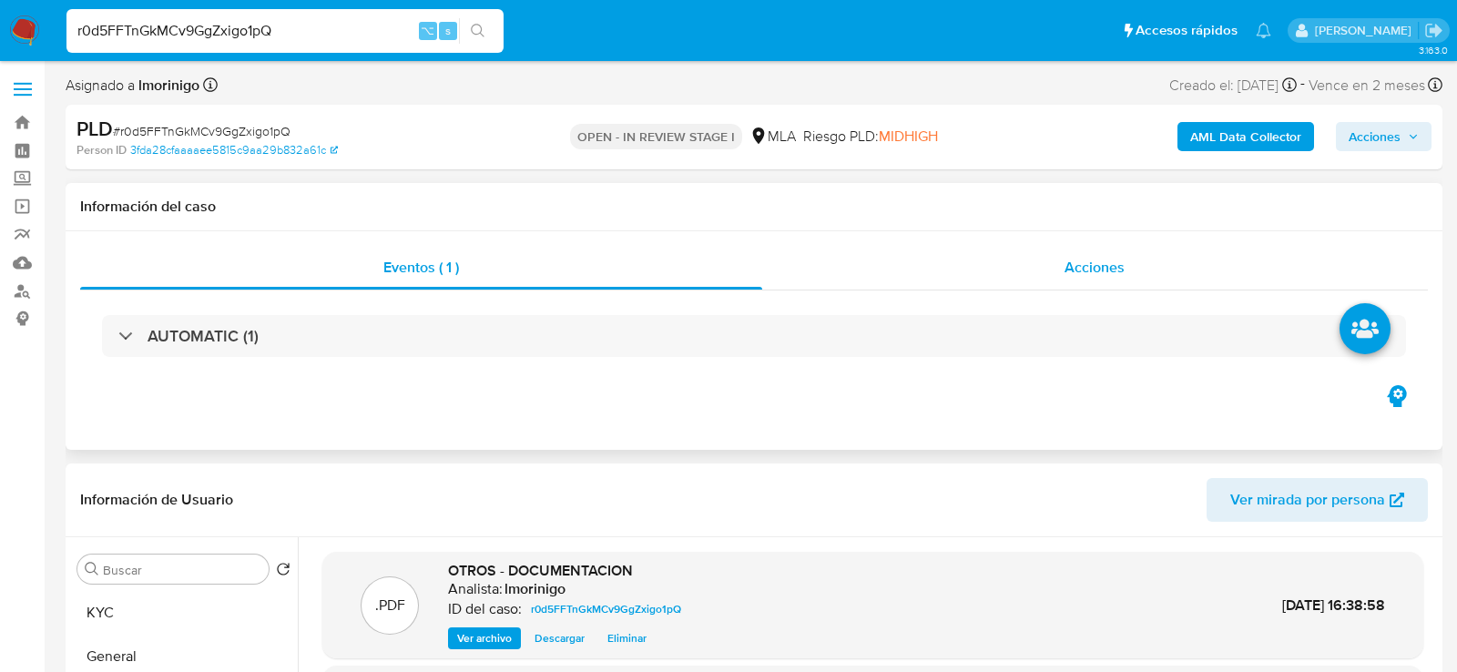
click at [1151, 289] on div "Acciones" at bounding box center [1095, 268] width 667 height 44
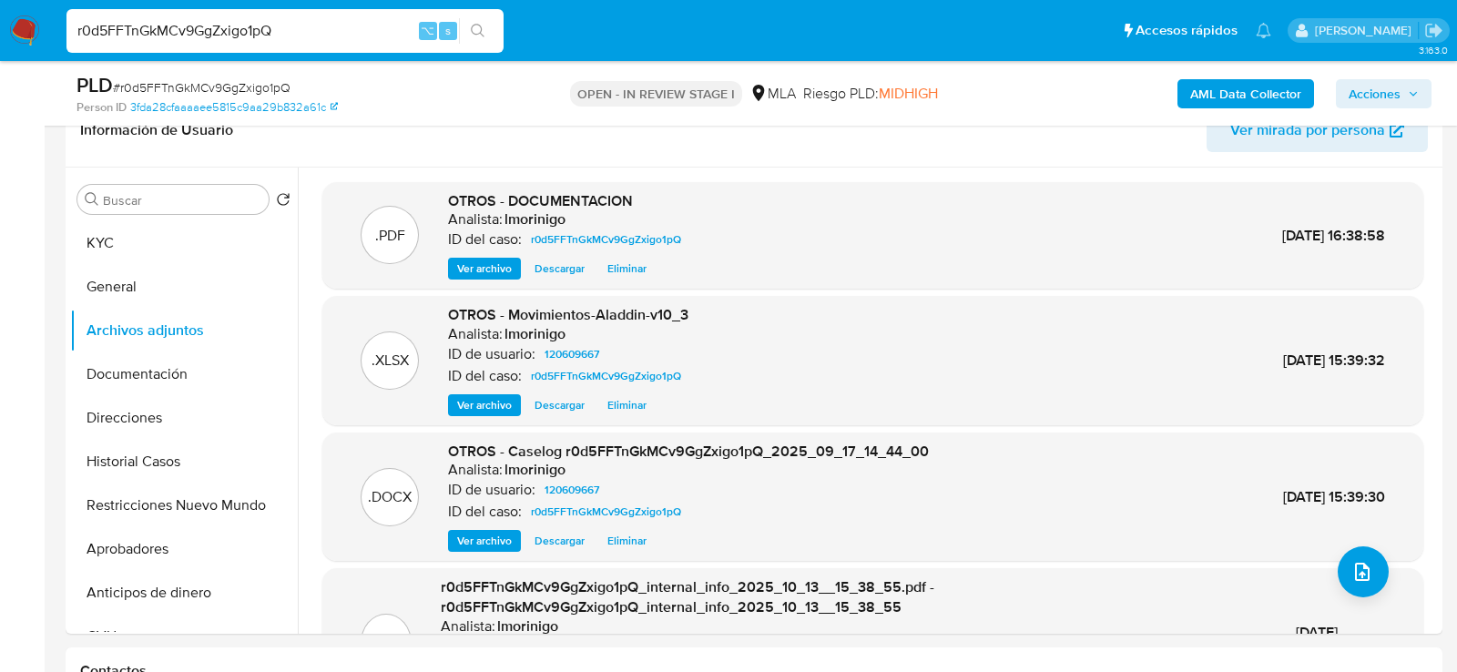
scroll to position [508, 0]
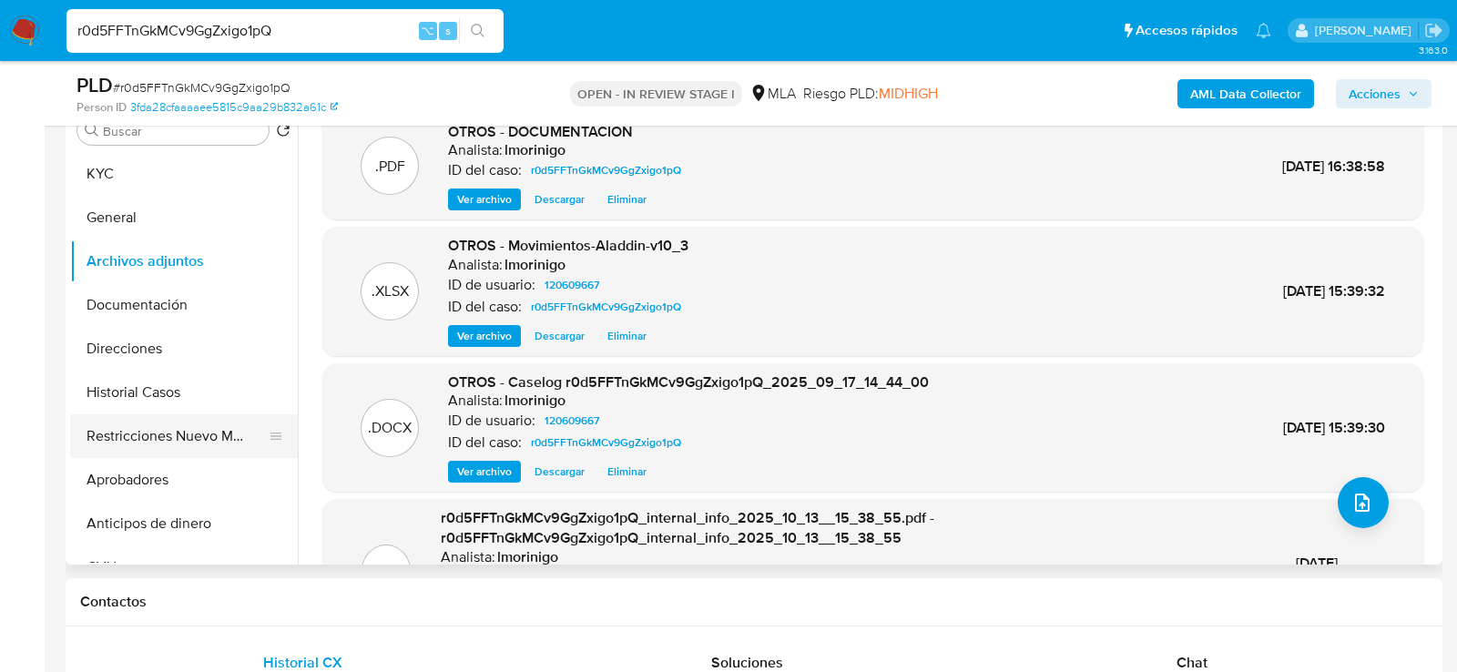
click at [120, 445] on button "Restricciones Nuevo Mundo" at bounding box center [176, 436] width 213 height 44
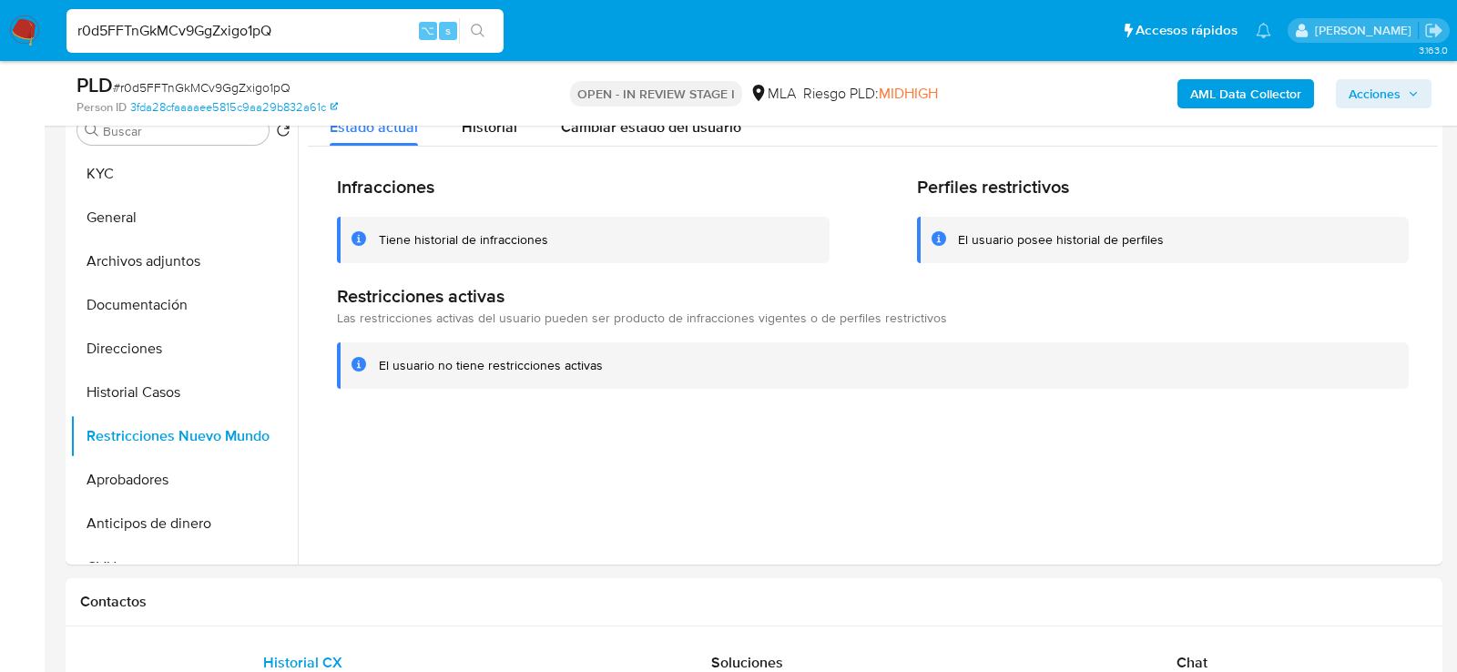
click at [1408, 91] on icon "button" at bounding box center [1413, 93] width 11 height 11
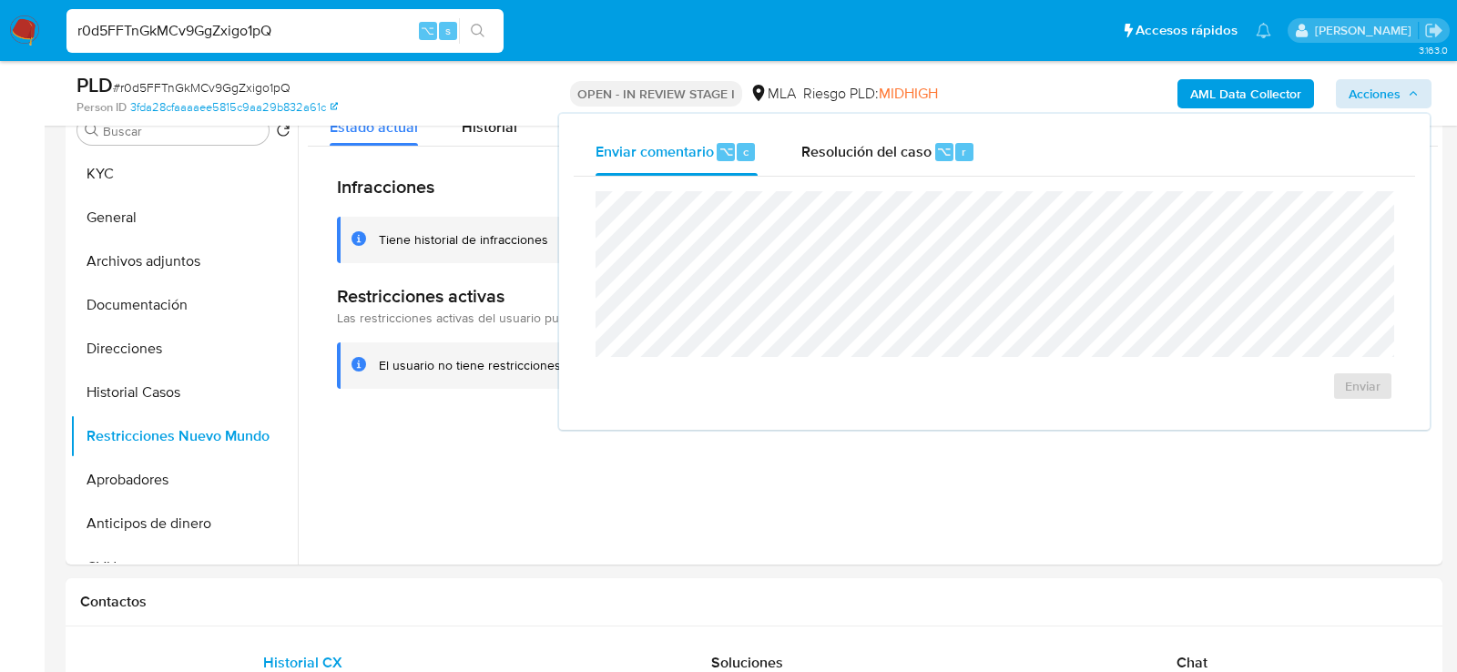
click at [967, 126] on div "Enviar comentario ⌥ c Resolución del caso ⌥ r Enviar" at bounding box center [994, 272] width 871 height 316
click at [955, 151] on div "r" at bounding box center [964, 152] width 18 height 18
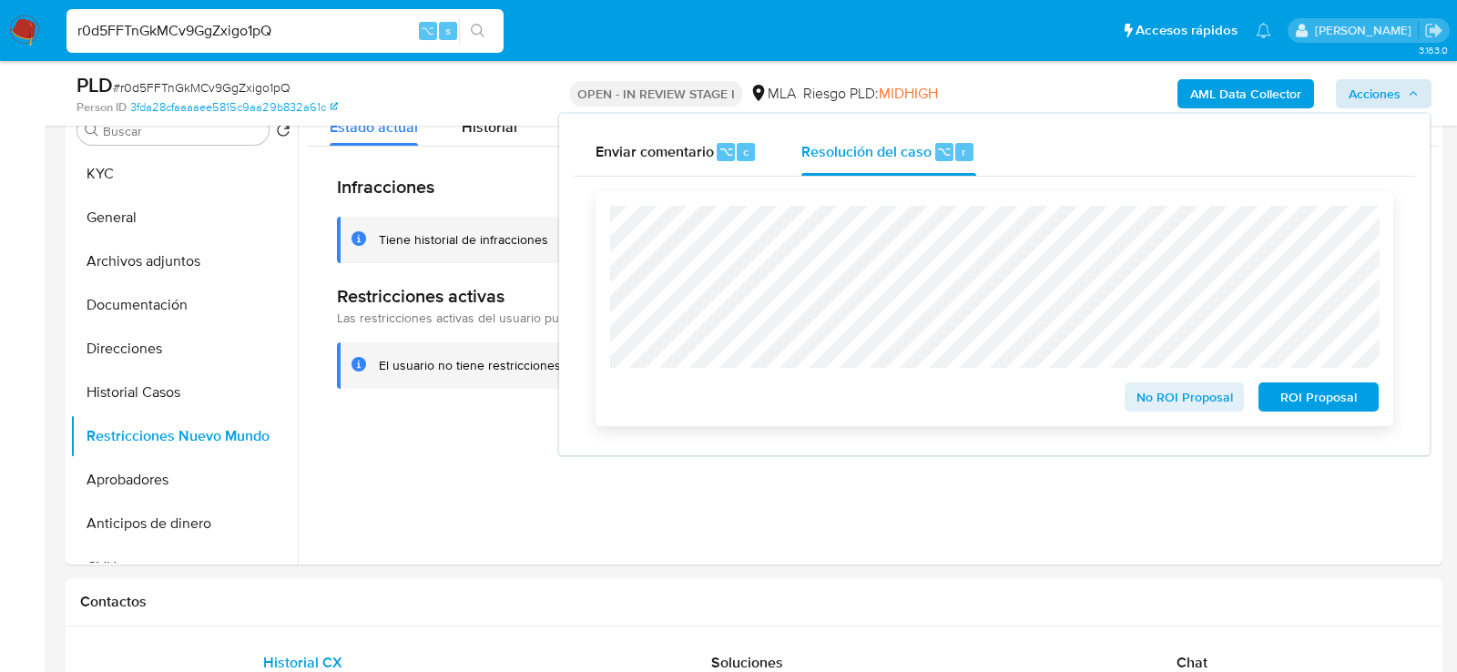
click at [1181, 410] on span "No ROI Proposal" at bounding box center [1184, 396] width 95 height 25
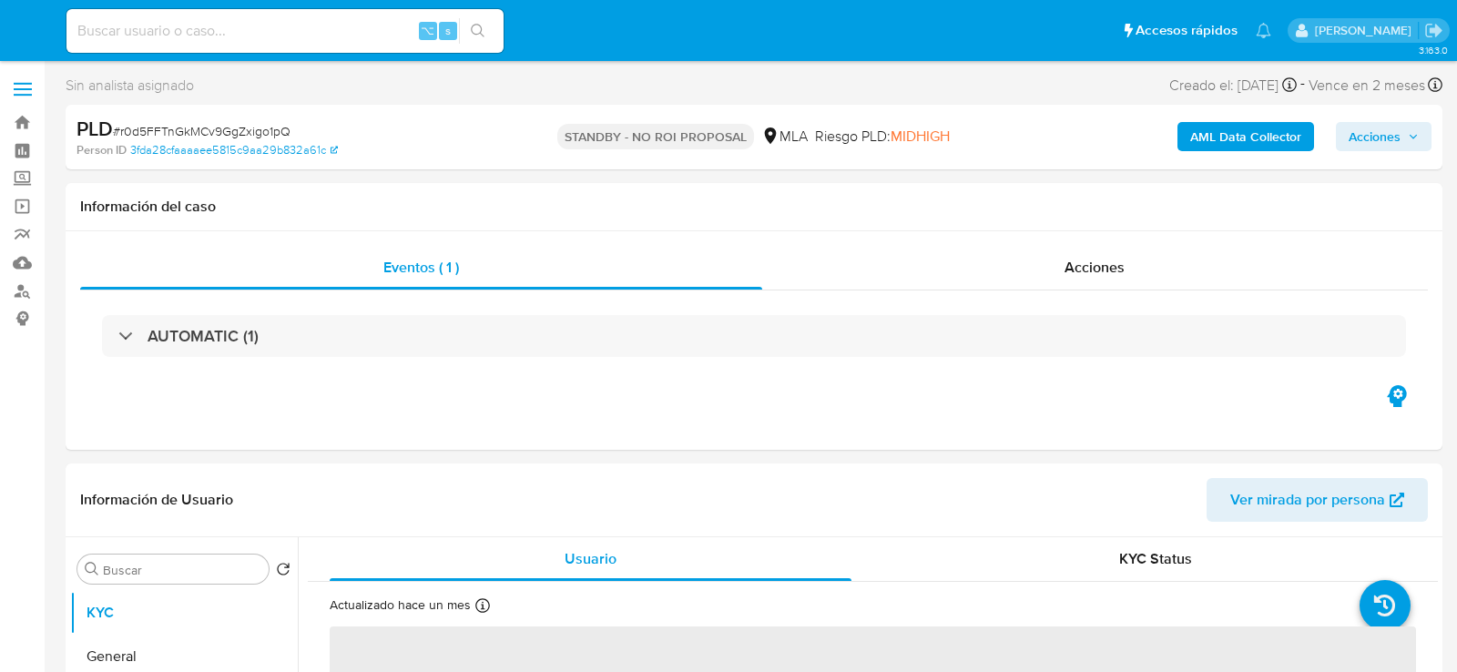
select select "10"
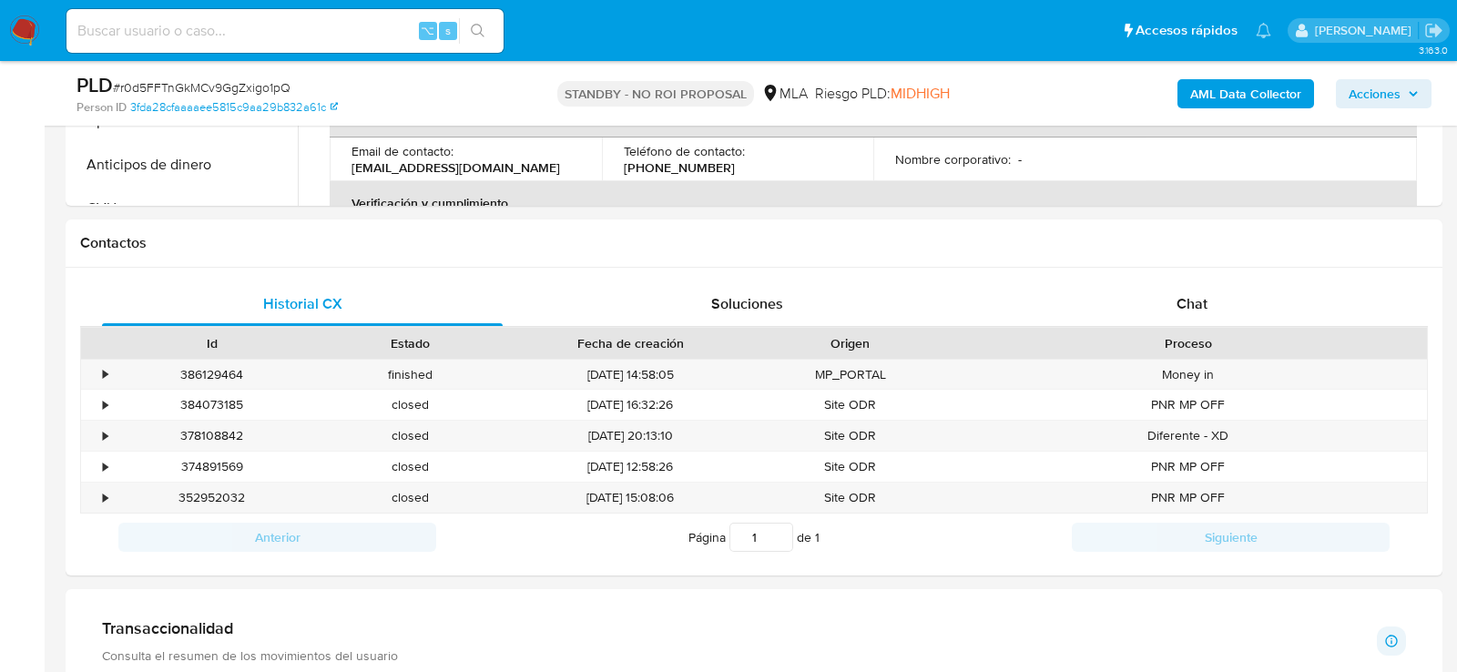
scroll to position [740, 0]
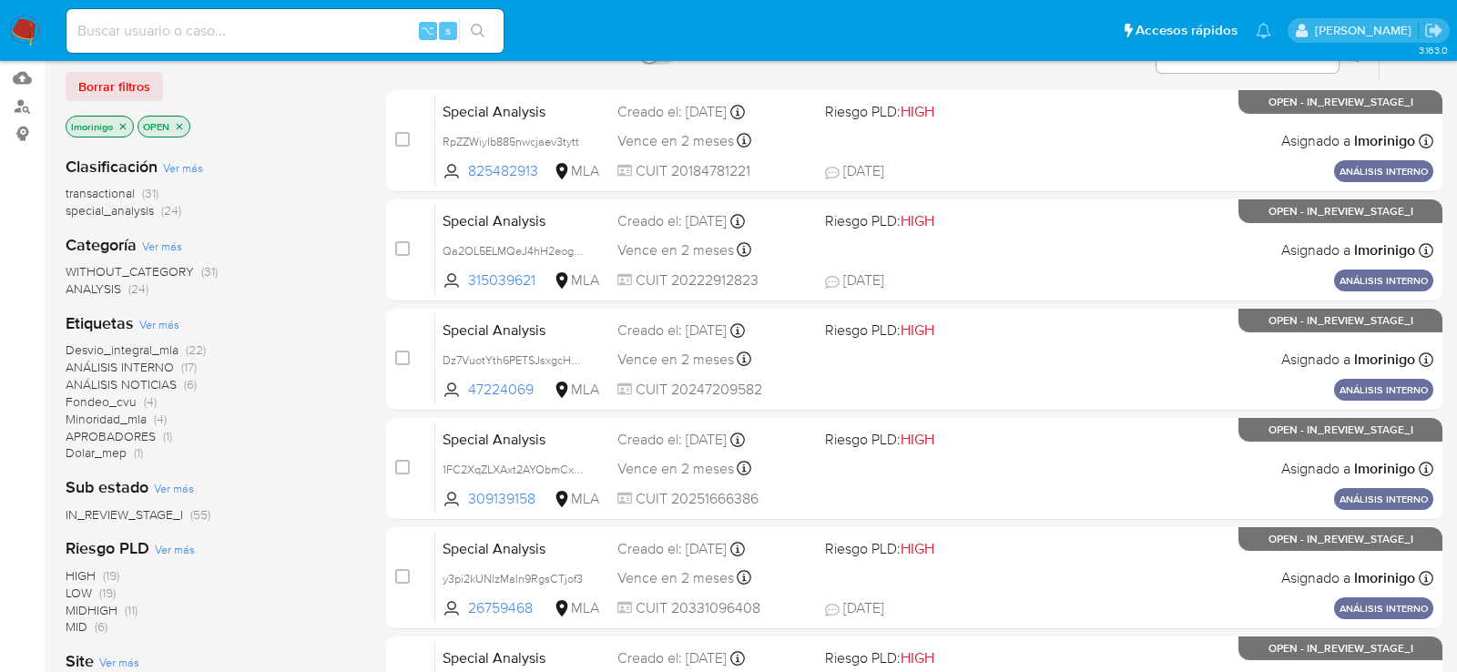
scroll to position [113, 0]
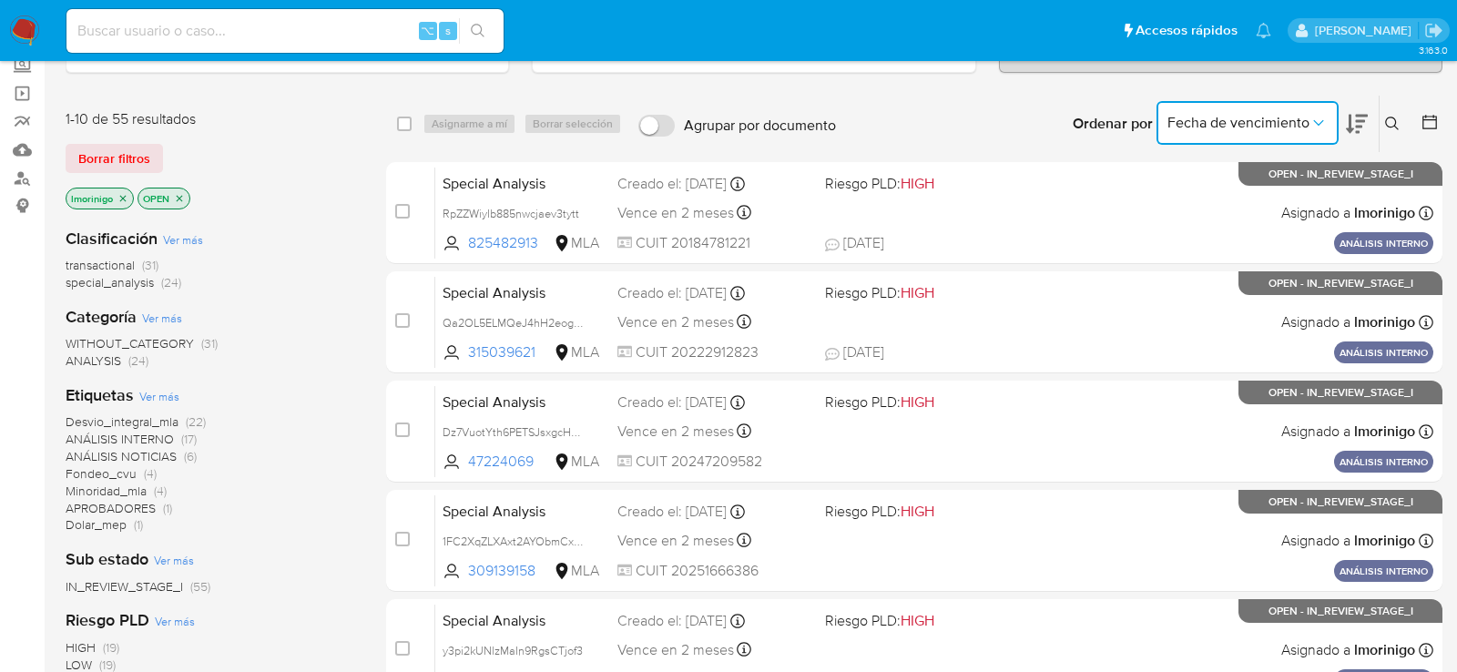
click at [1206, 124] on span "Fecha de vencimiento" at bounding box center [1238, 123] width 142 height 18
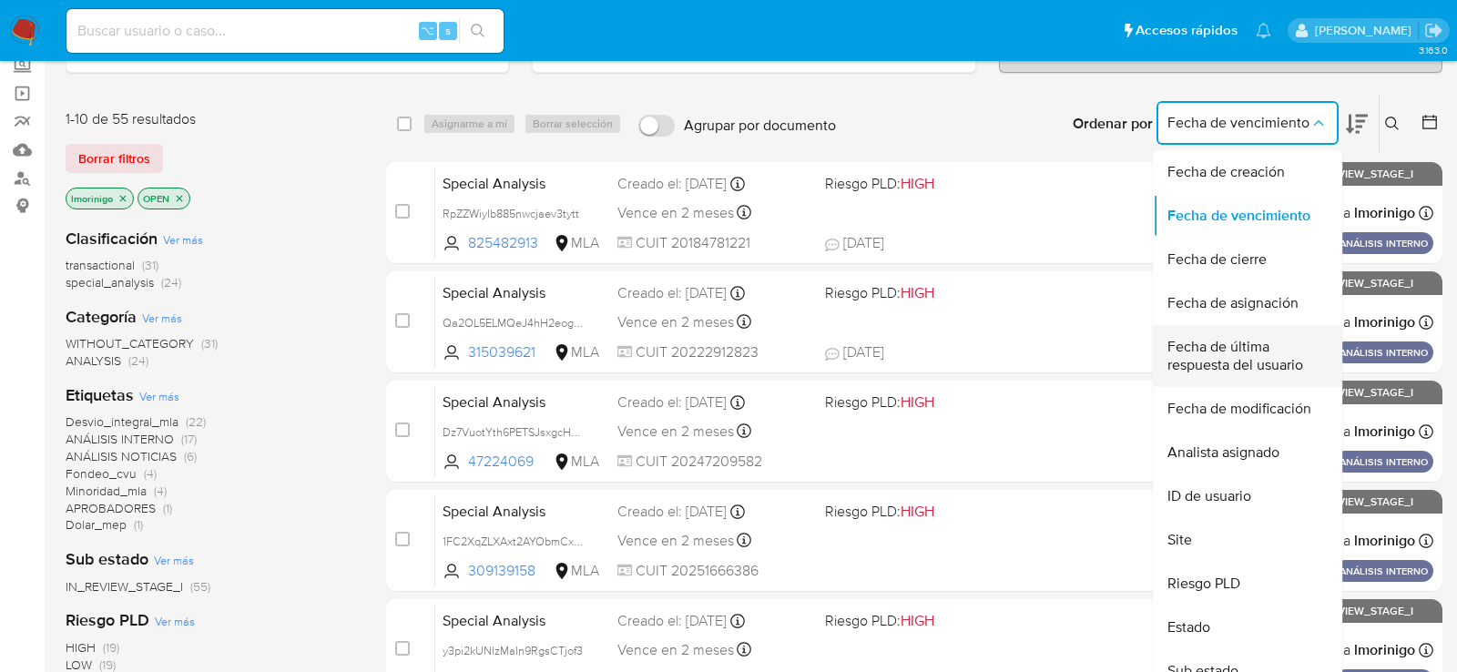
click at [1190, 351] on span "Fecha de última respuesta del usuario" at bounding box center [1241, 356] width 149 height 36
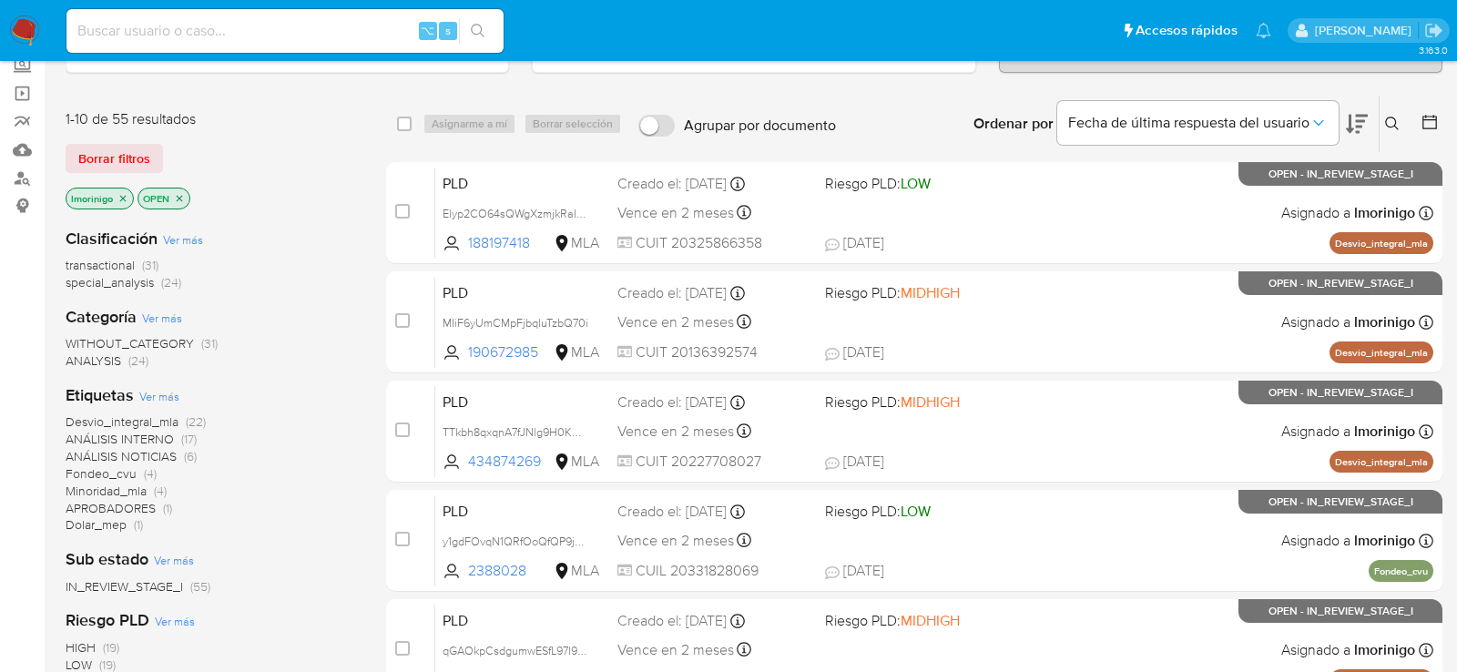
click at [1364, 120] on icon at bounding box center [1357, 124] width 22 height 22
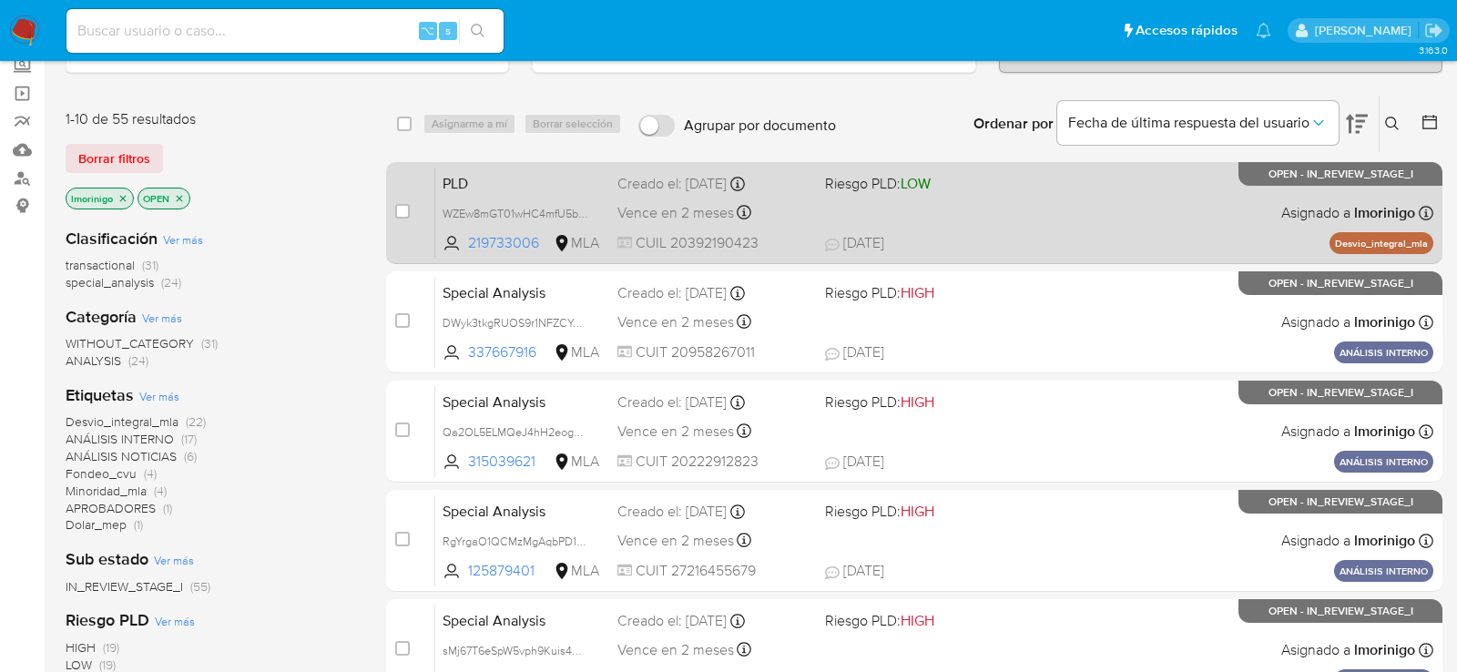
click at [1017, 234] on span "17/09/2025 17/09/2025 12:02" at bounding box center [1025, 243] width 401 height 20
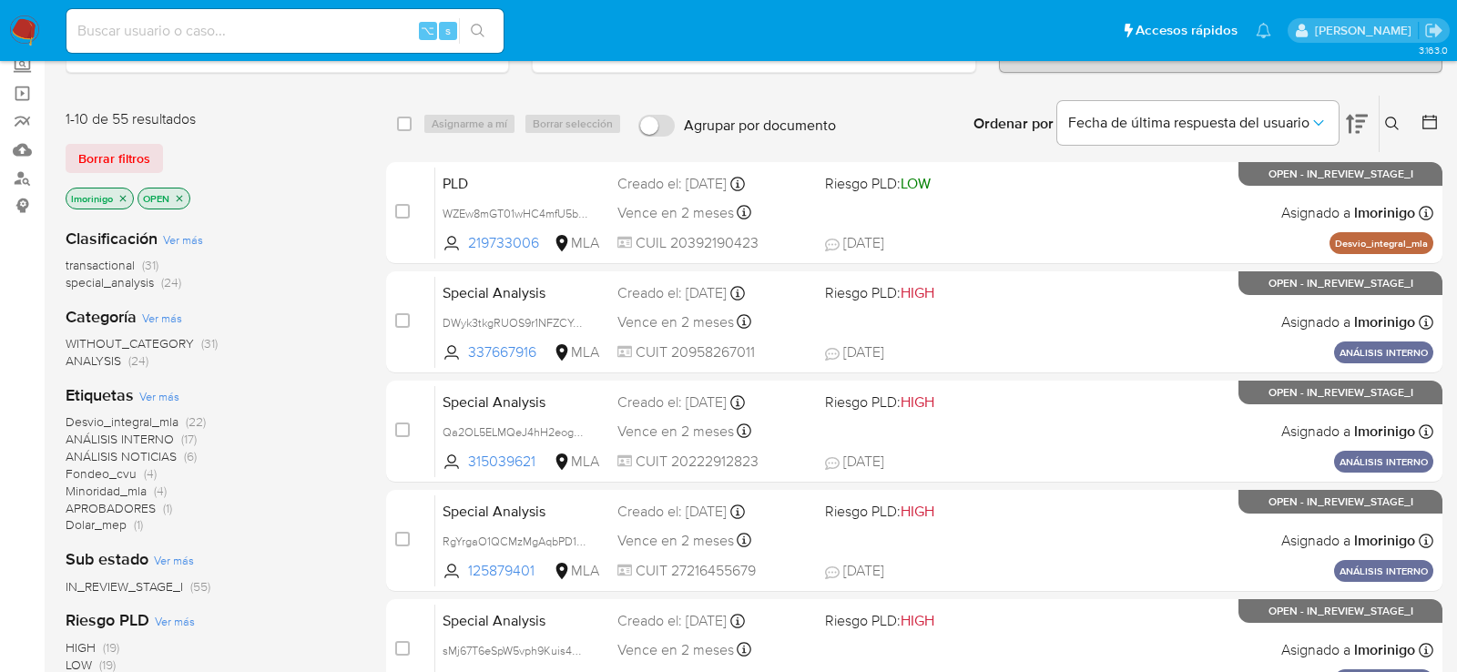
click at [369, 22] on input at bounding box center [284, 31] width 437 height 24
paste input "FywAynq37wEtVrhhRjnV30jG"
type input "FywAynq37wEtVrhhRjnV30jG"
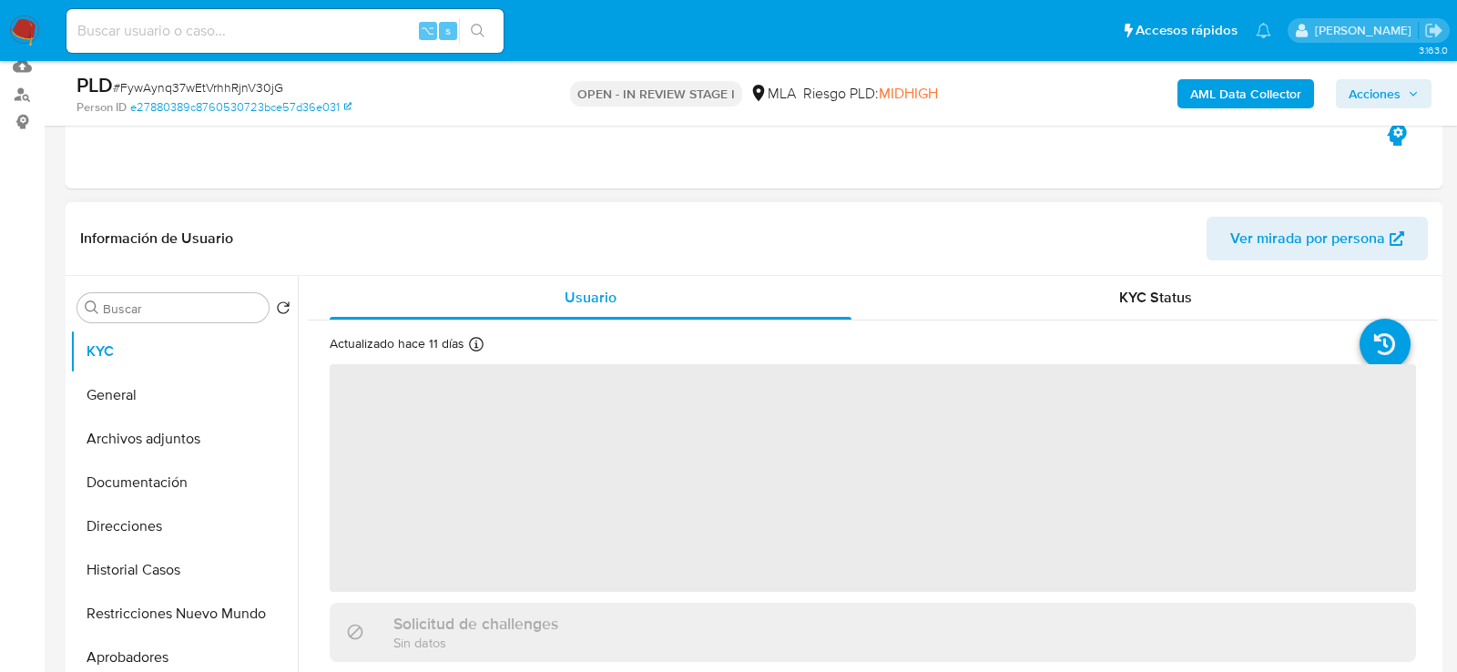
select select "10"
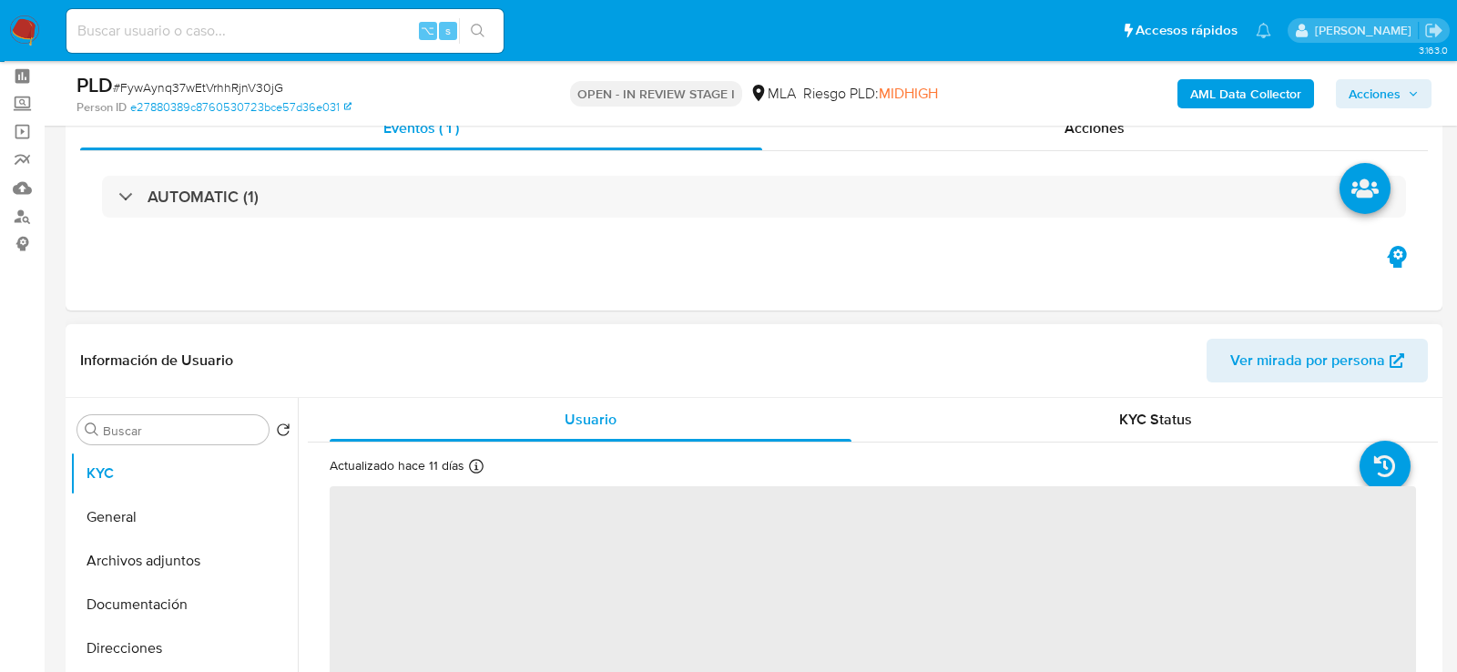
scroll to position [9, 0]
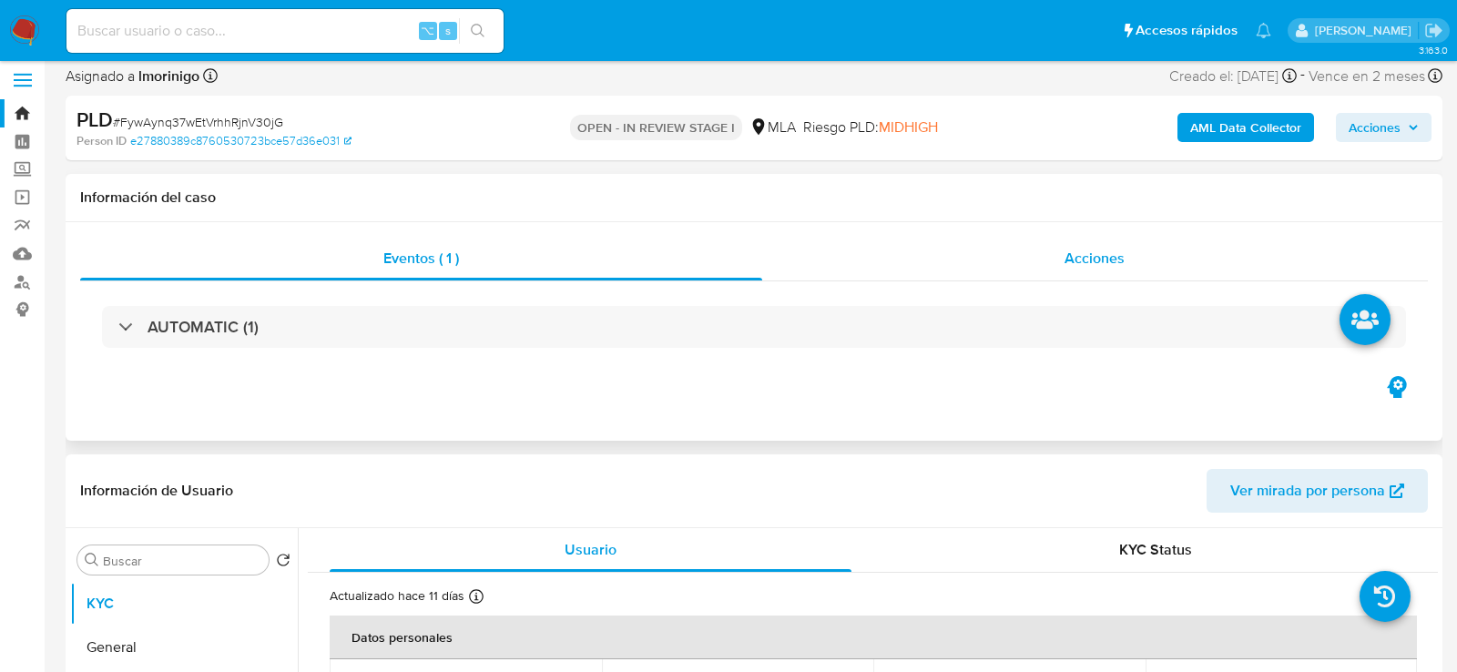
click at [976, 260] on div "Acciones" at bounding box center [1095, 259] width 667 height 44
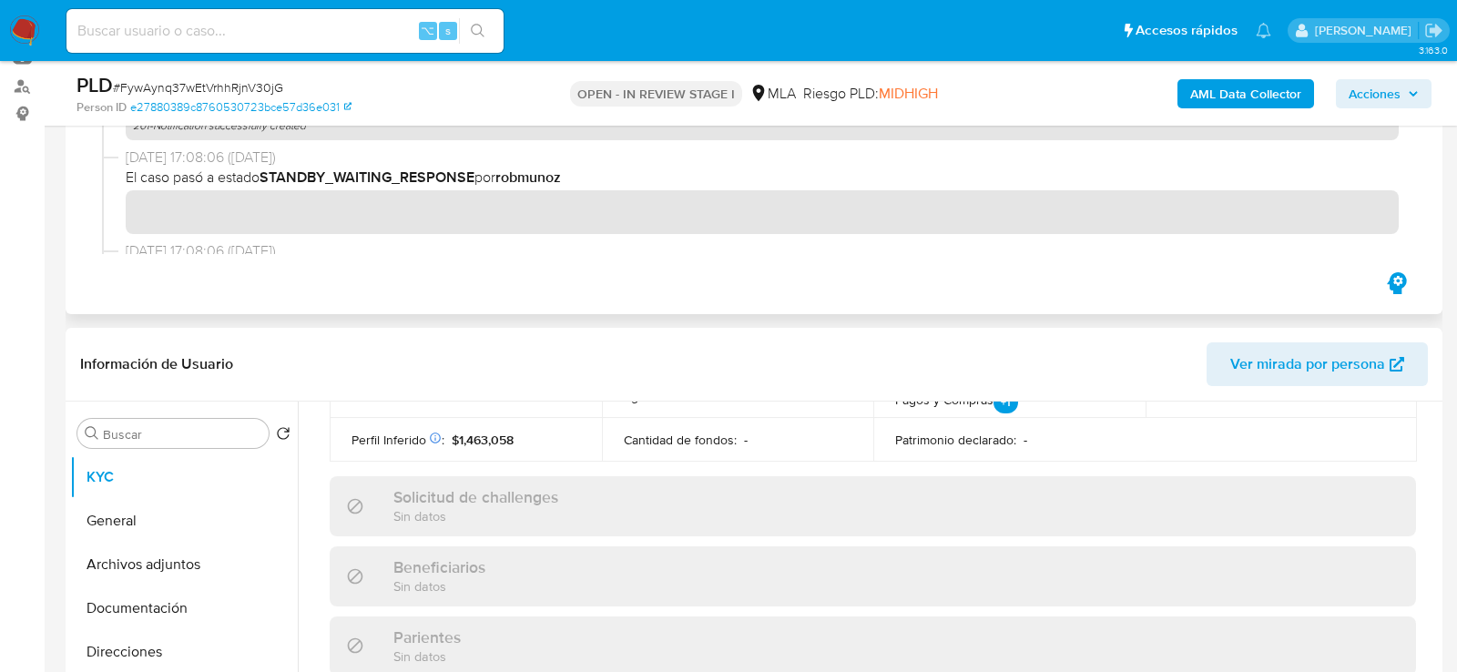
scroll to position [645, 0]
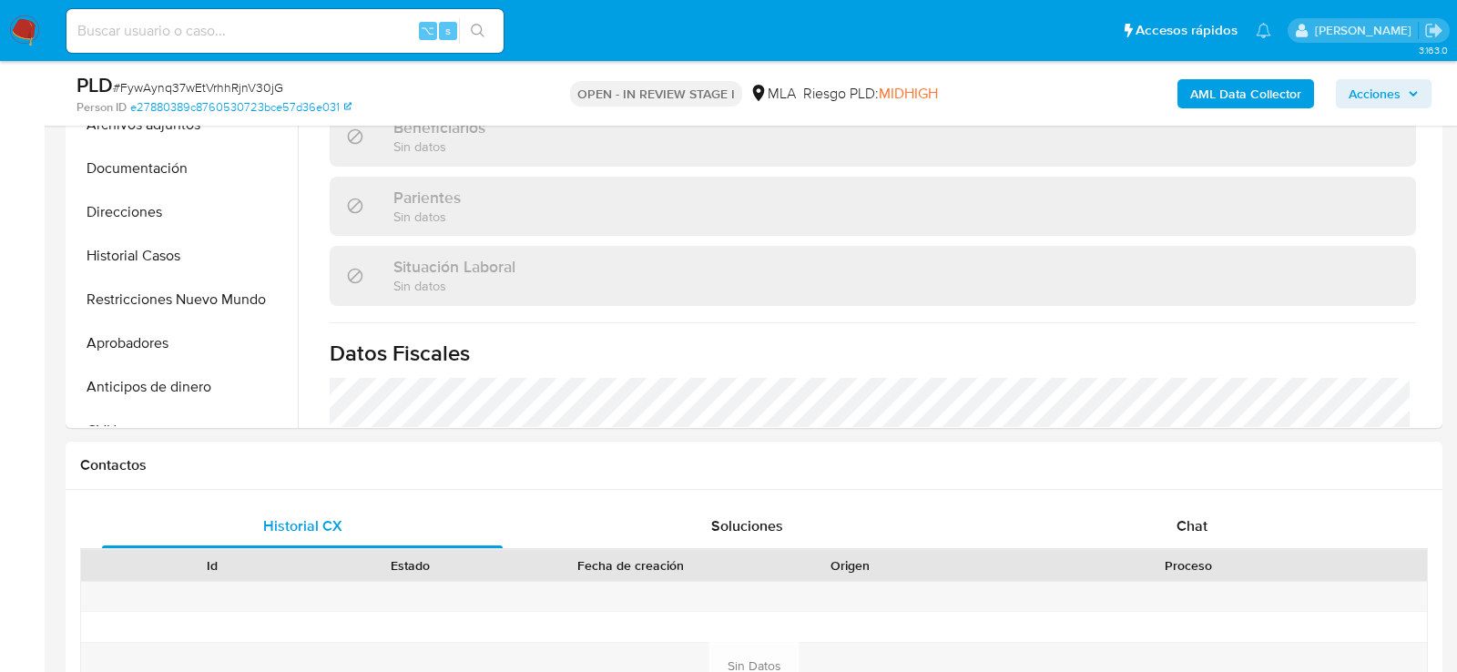
click at [1083, 494] on div "Historial CX Soluciones Chat Id Estado Fecha de creación Origen Proceso Anterio…" at bounding box center [754, 666] width 1377 height 352
click at [1082, 522] on div "Chat" at bounding box center [1192, 527] width 401 height 44
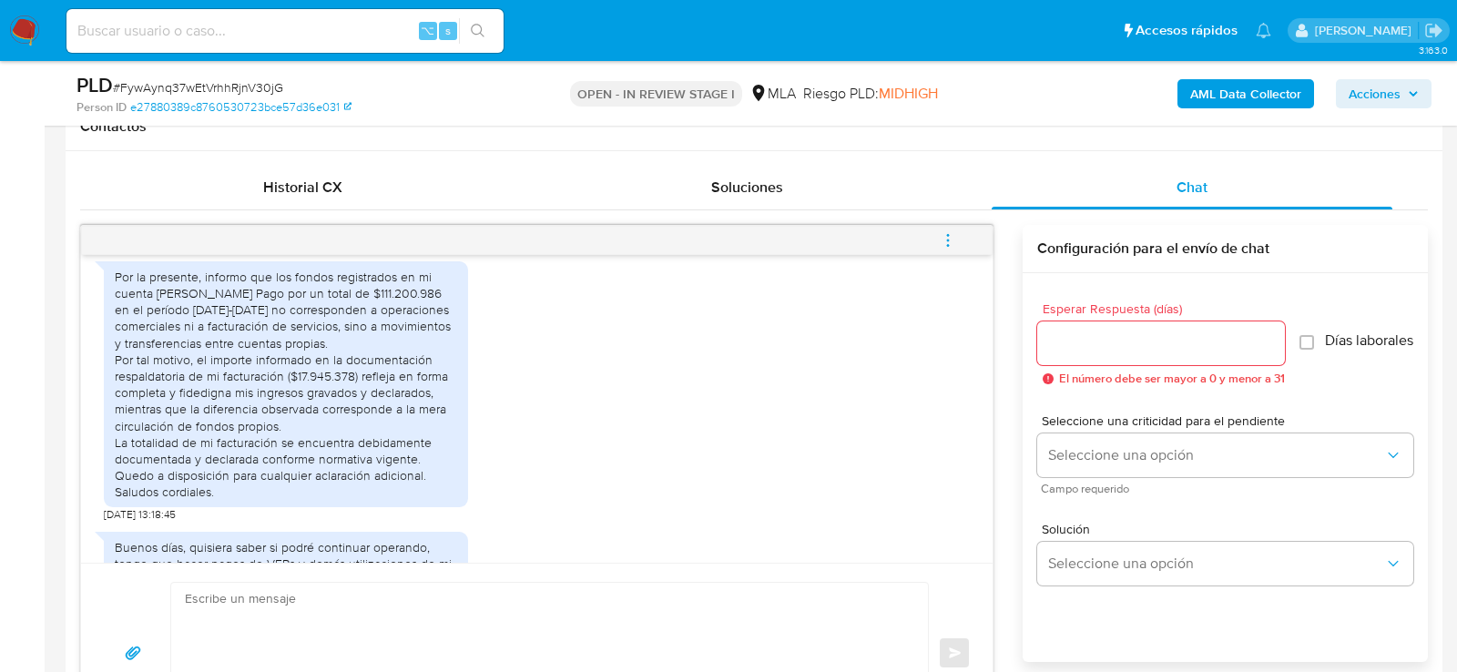
scroll to position [1050, 0]
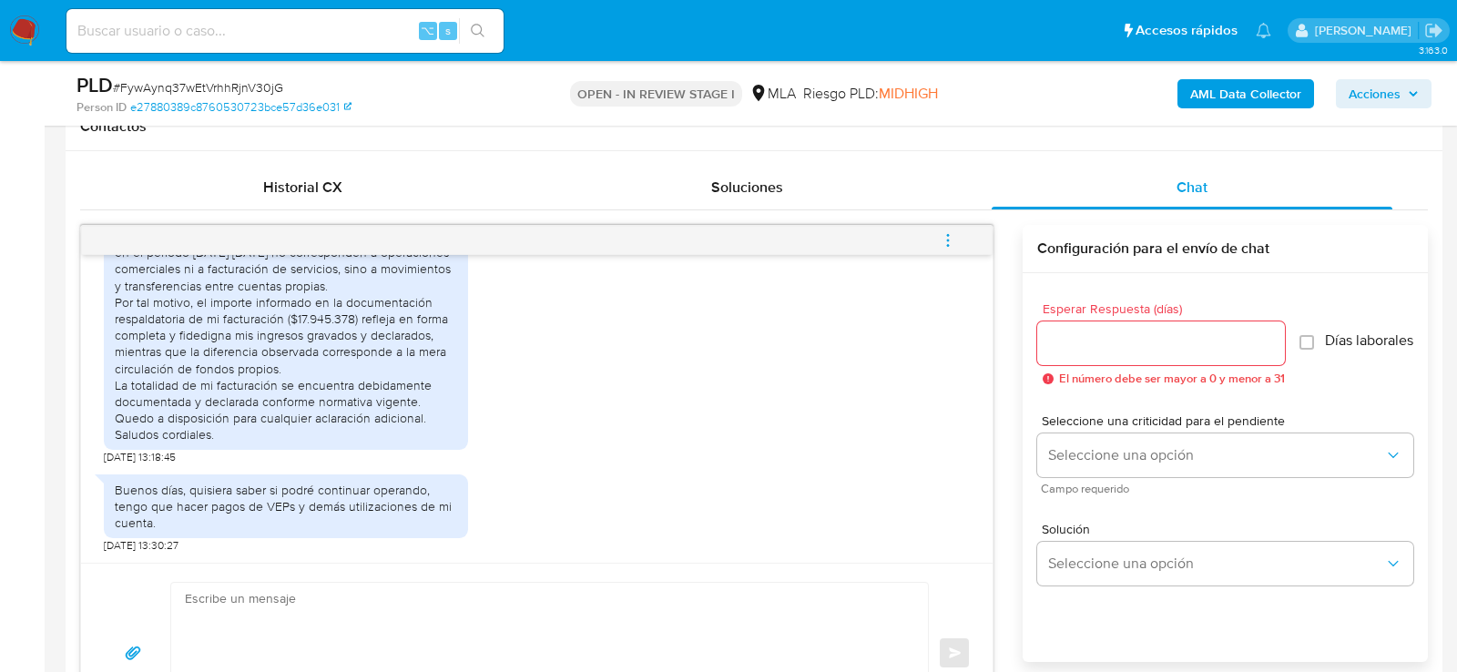
click at [348, 11] on div "⌥ s" at bounding box center [284, 31] width 437 height 44
click at [348, 21] on input at bounding box center [284, 31] width 437 height 24
paste input "TTkbh8qxqnA7fJNlg9H0KBA4"
type input "TTkbh8qxqnA7fJNlg9H0KBA4"
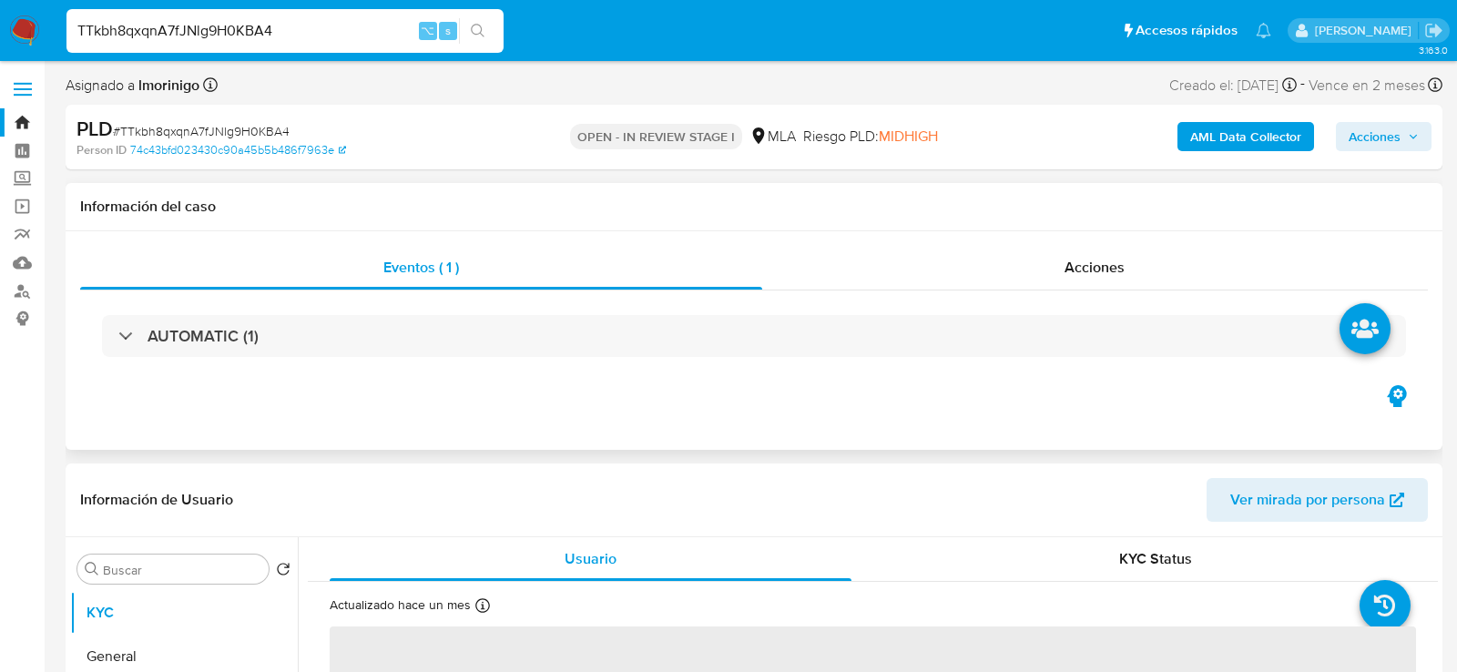
click at [992, 242] on div "Eventos ( 1 ) Acciones AUTOMATIC (1)" at bounding box center [754, 340] width 1377 height 219
select select "10"
click at [977, 249] on div "Acciones" at bounding box center [1095, 268] width 667 height 44
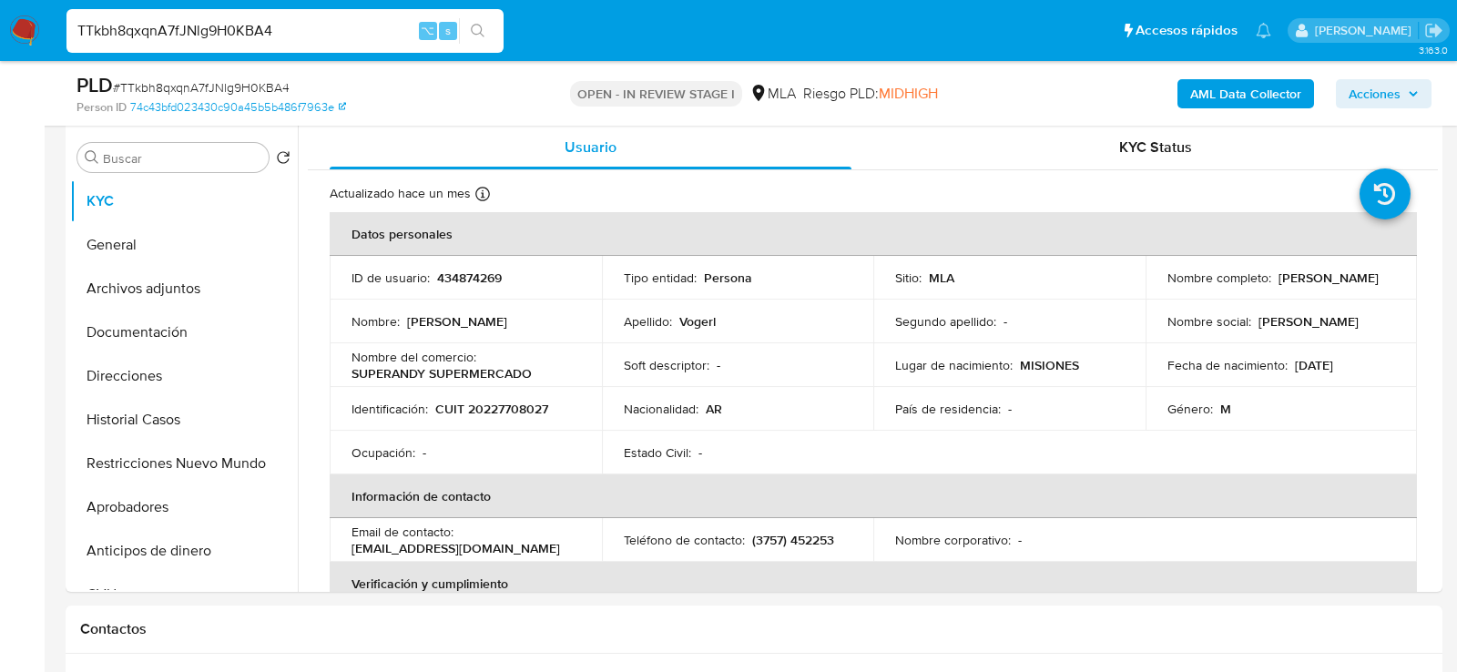
scroll to position [524, 0]
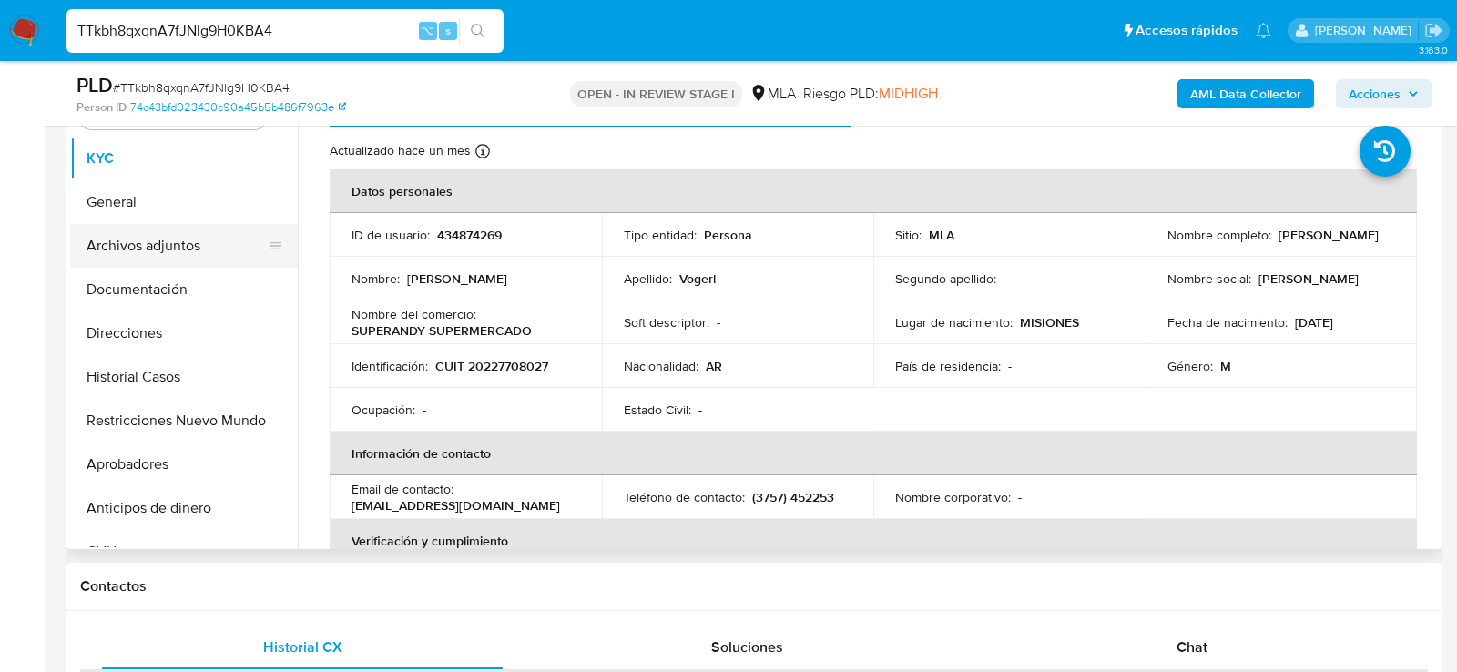
click at [132, 252] on button "Archivos adjuntos" at bounding box center [176, 246] width 213 height 44
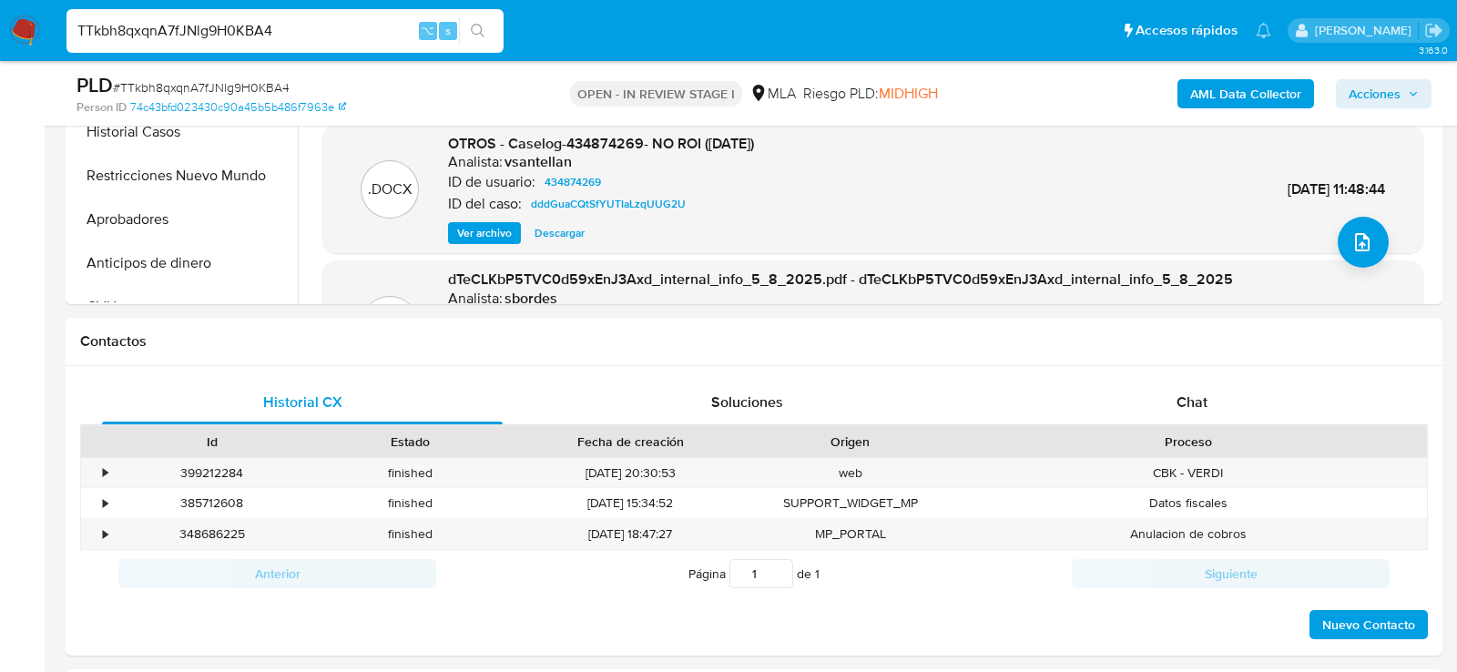
scroll to position [935, 0]
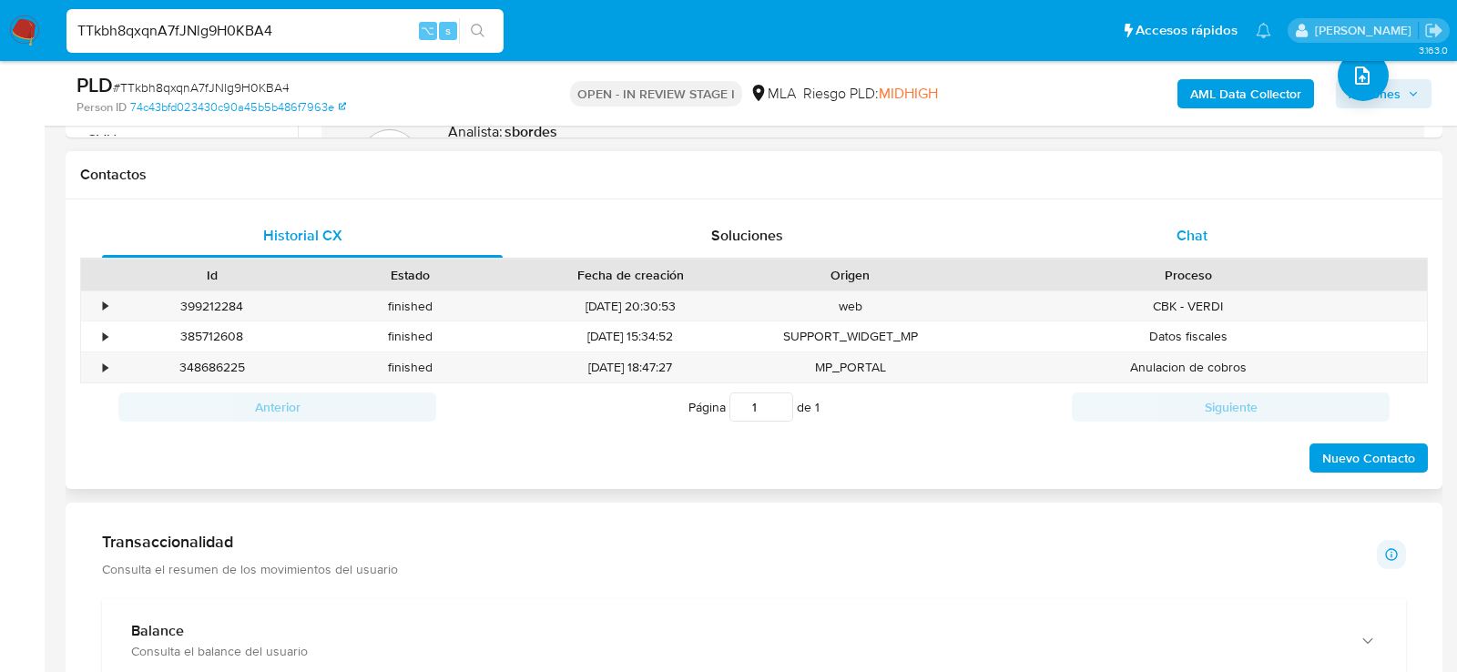
click at [1174, 240] on div "Chat" at bounding box center [1192, 236] width 401 height 44
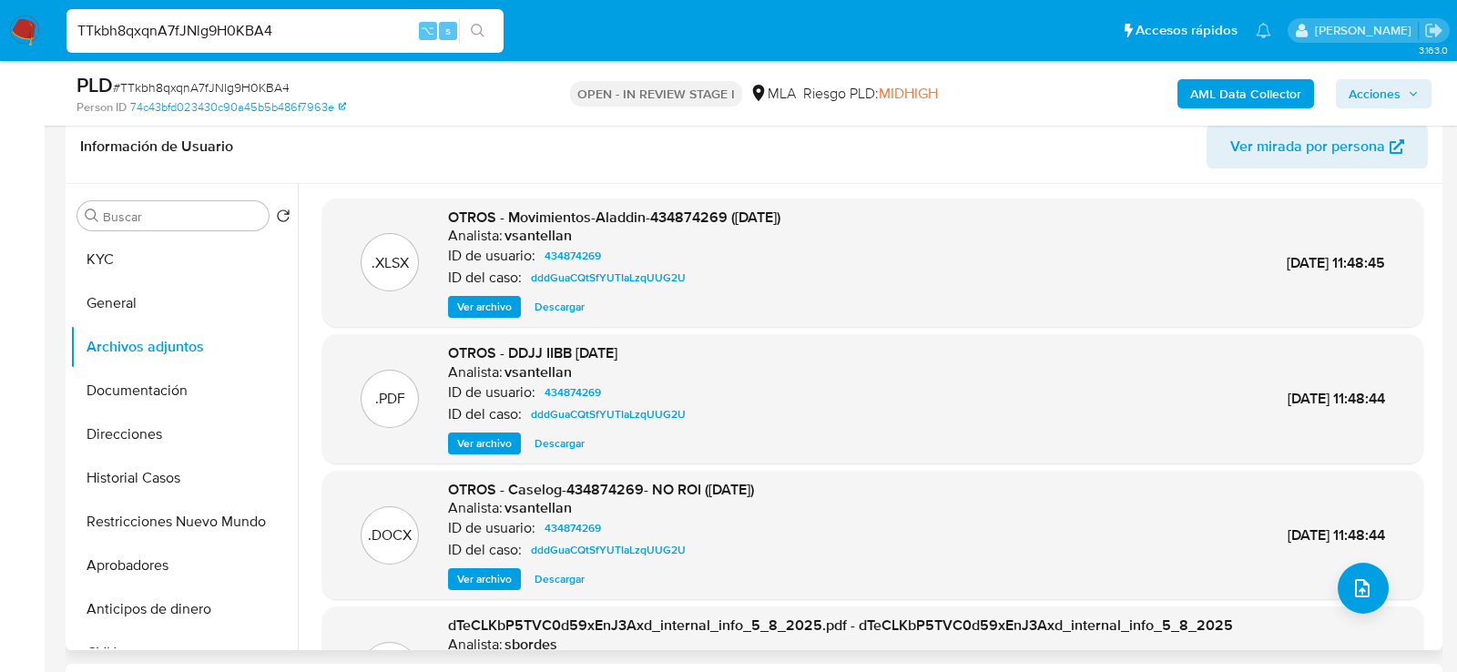
scroll to position [465, 0]
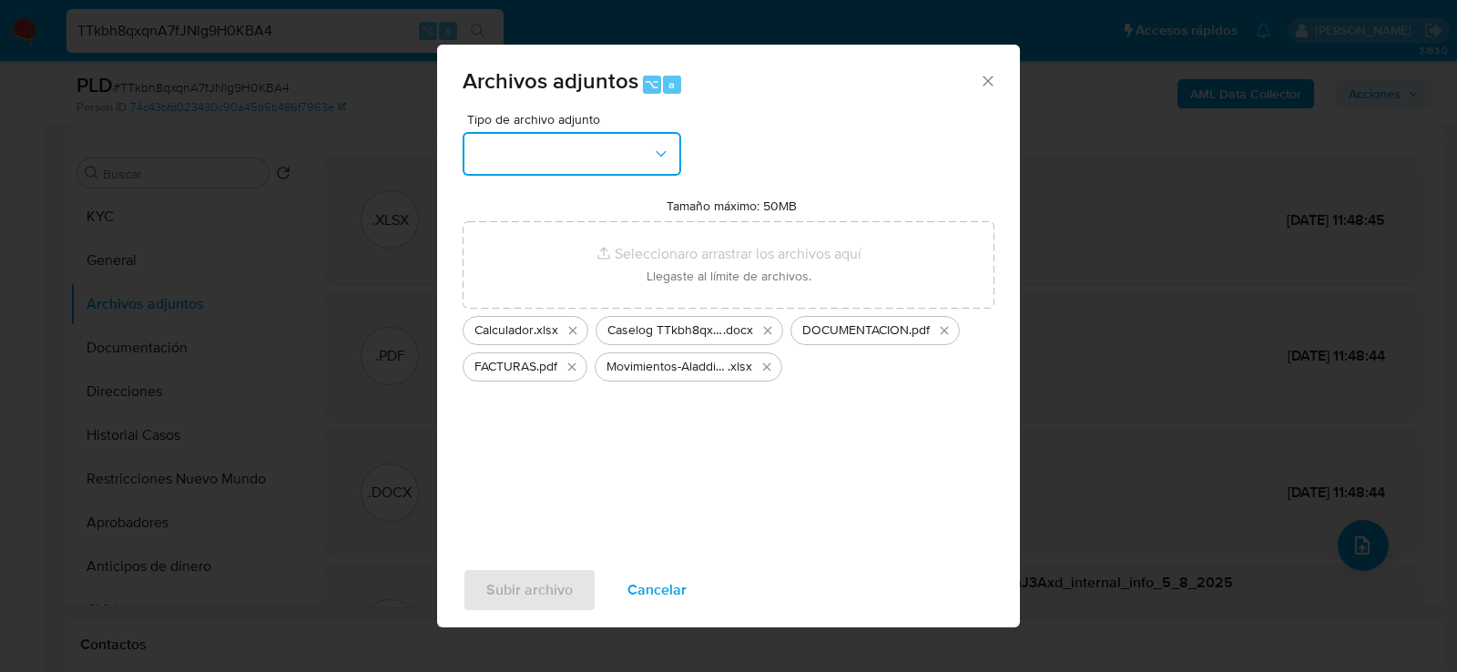
click at [551, 163] on button "button" at bounding box center [572, 154] width 219 height 44
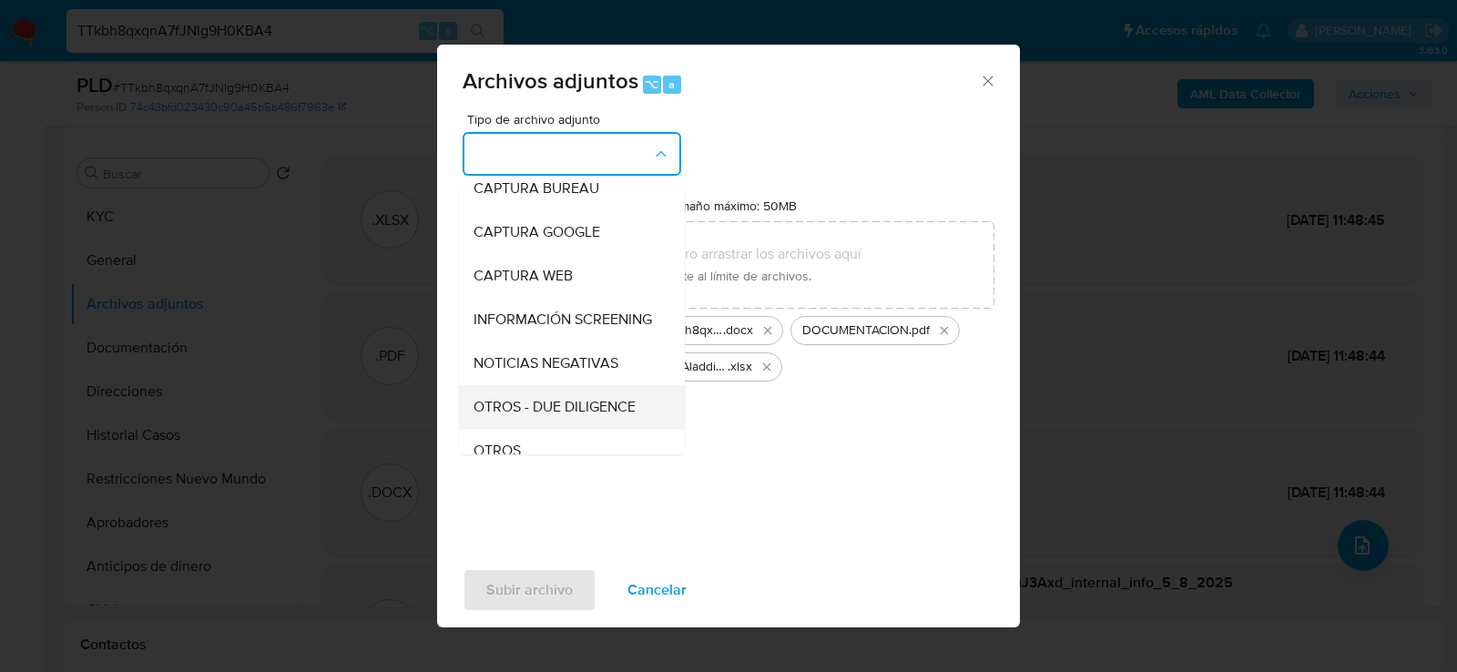
scroll to position [100, 0]
click at [530, 447] on div "OTROS" at bounding box center [567, 452] width 186 height 44
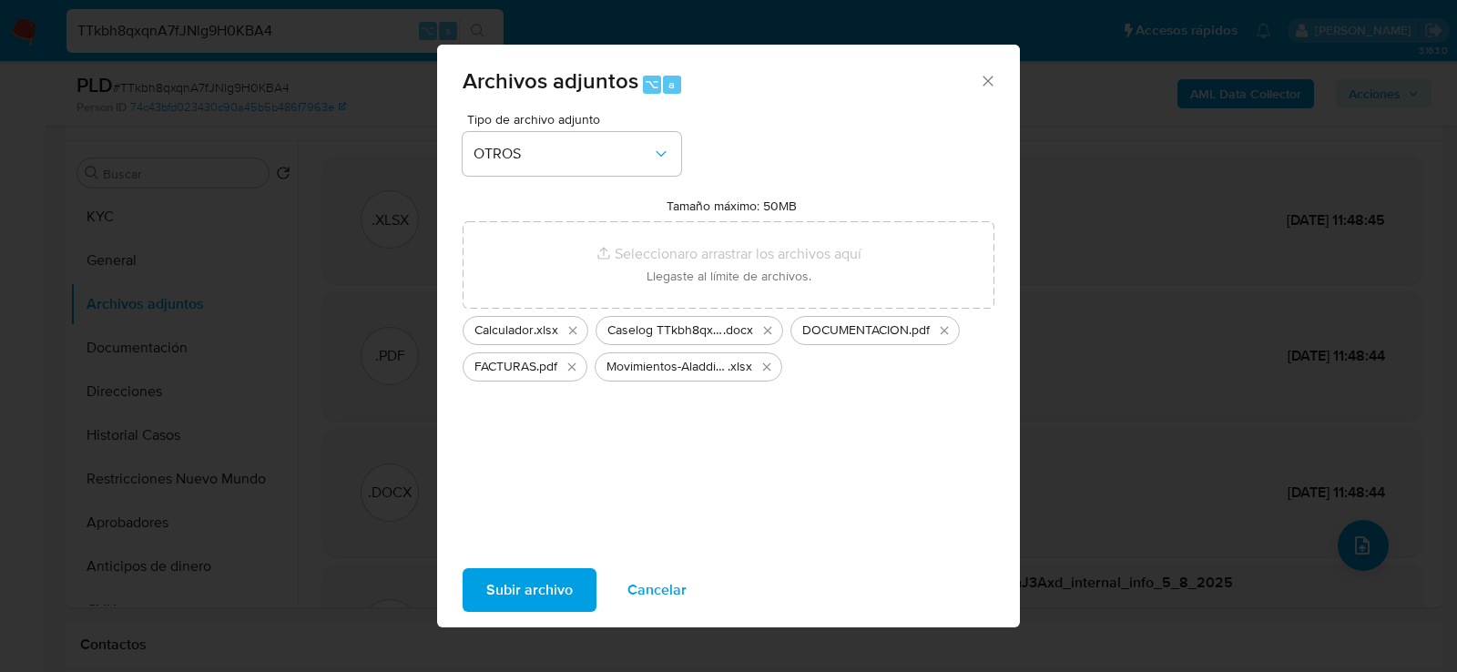
click at [547, 590] on span "Subir archivo" at bounding box center [529, 590] width 87 height 40
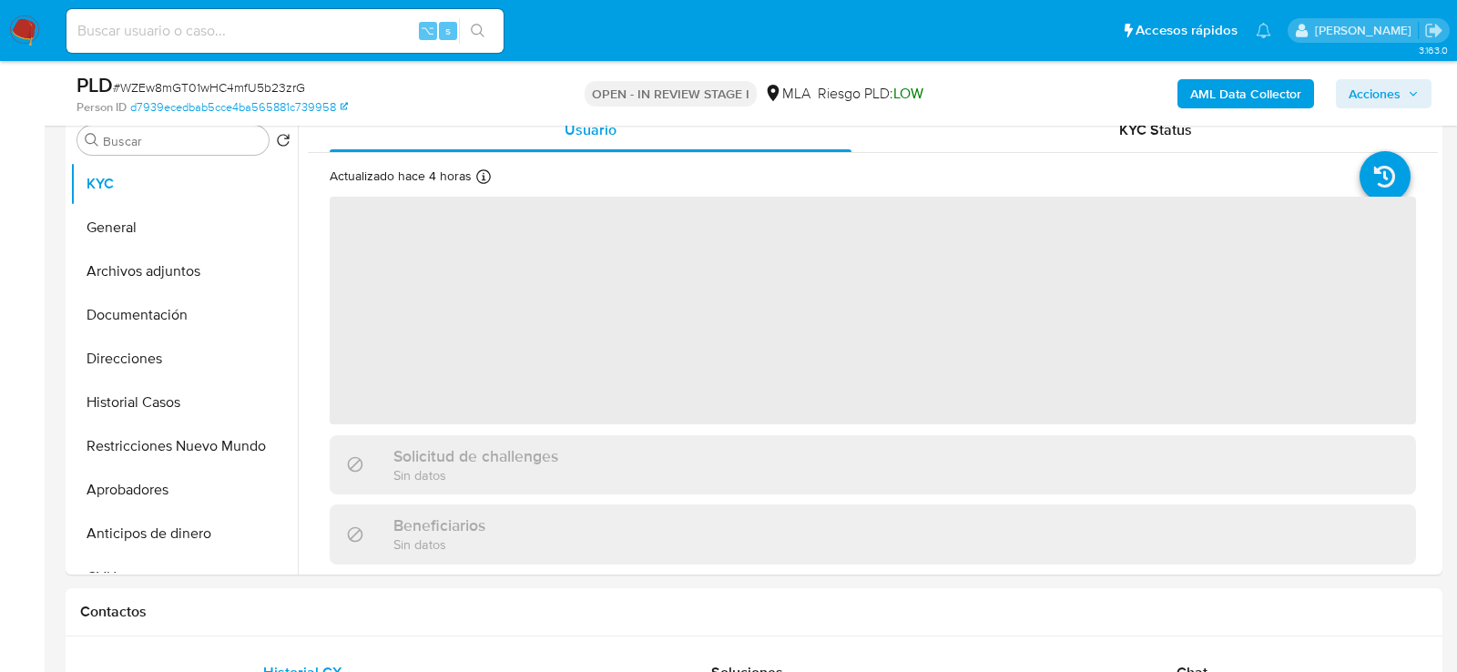
scroll to position [420, 0]
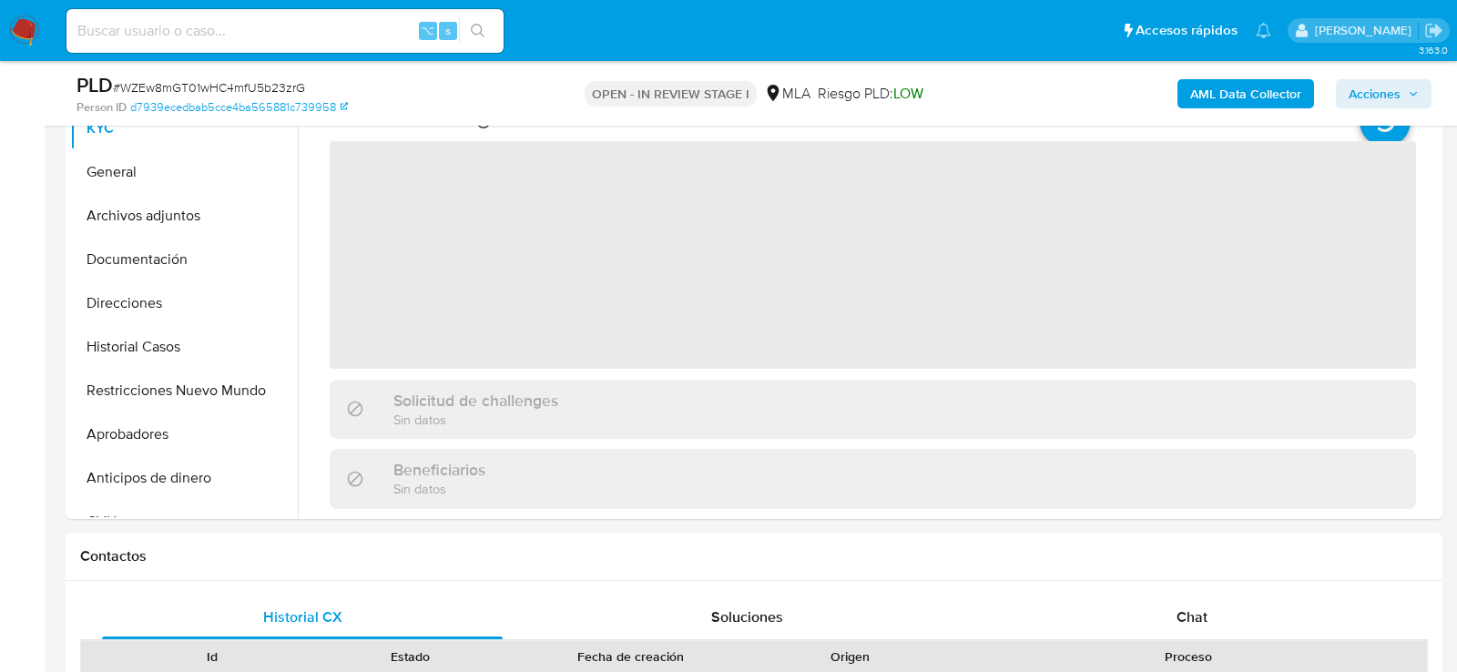
select select "10"
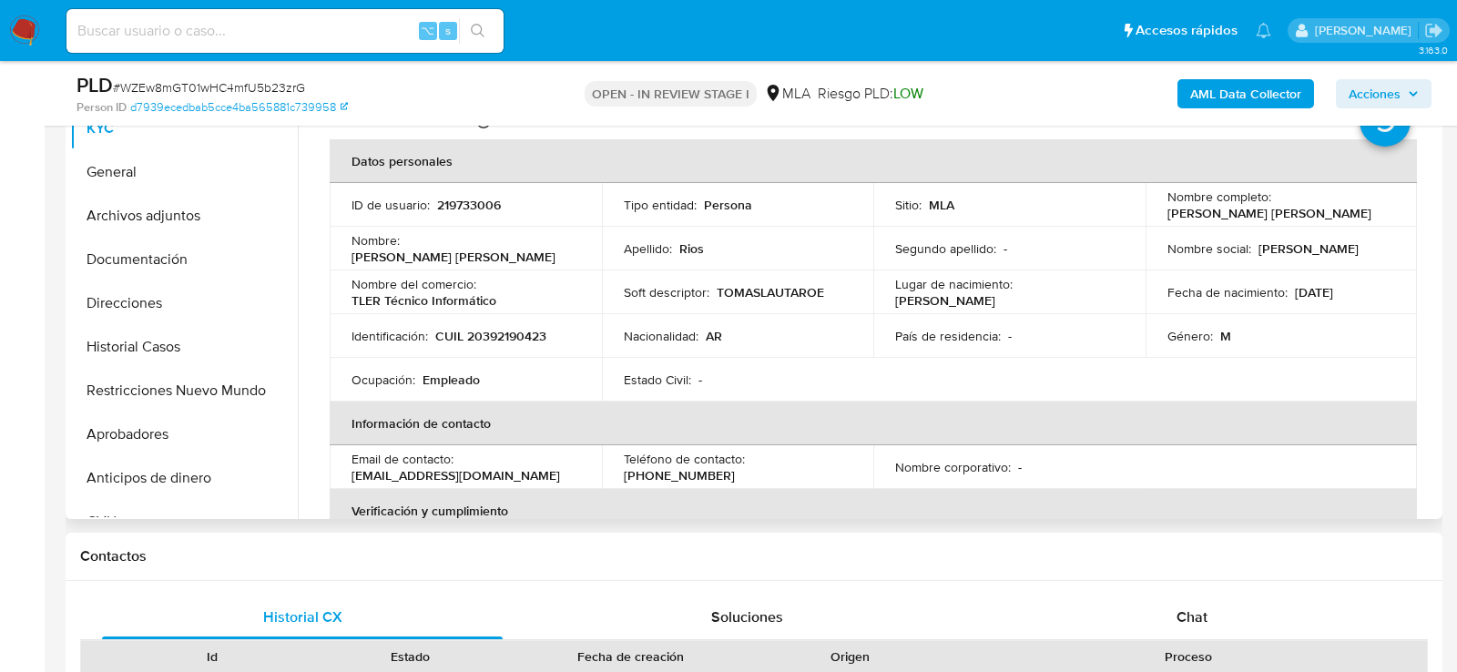
click at [444, 198] on p "219733006" at bounding box center [469, 205] width 64 height 16
copy p "219733006"
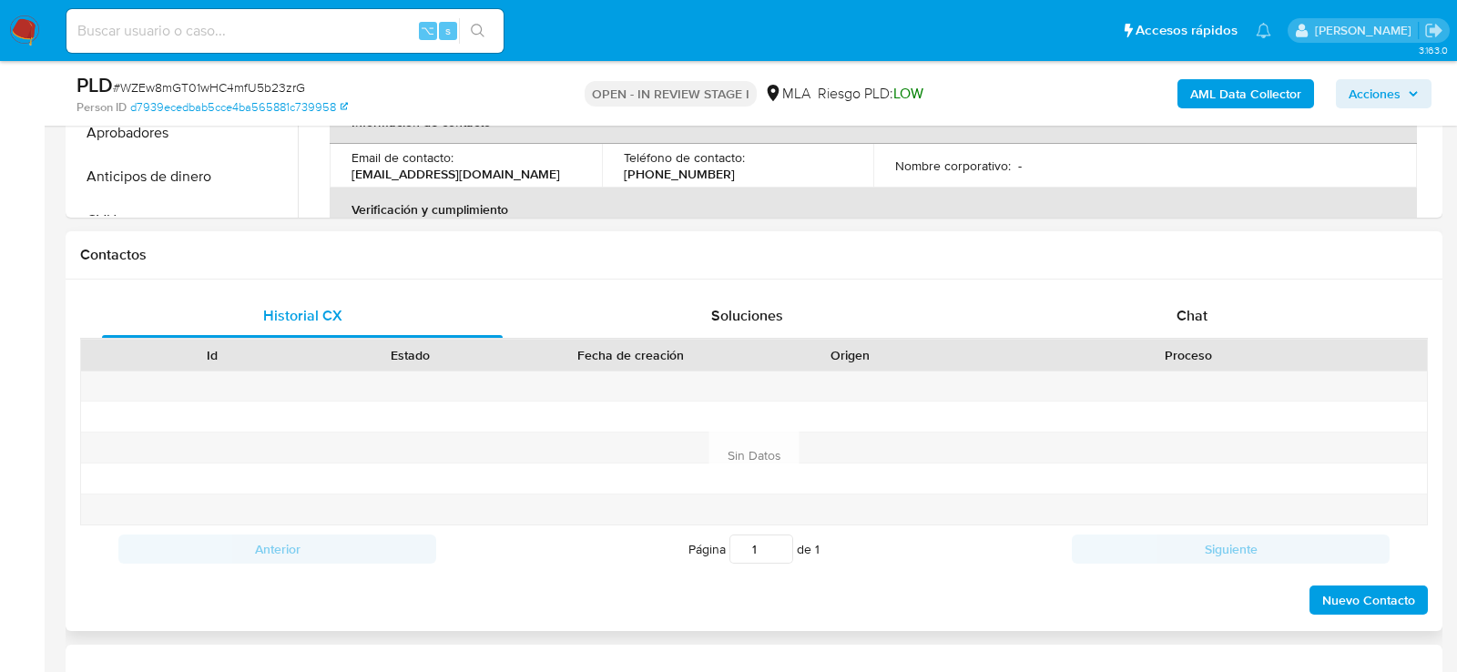
scroll to position [845, 0]
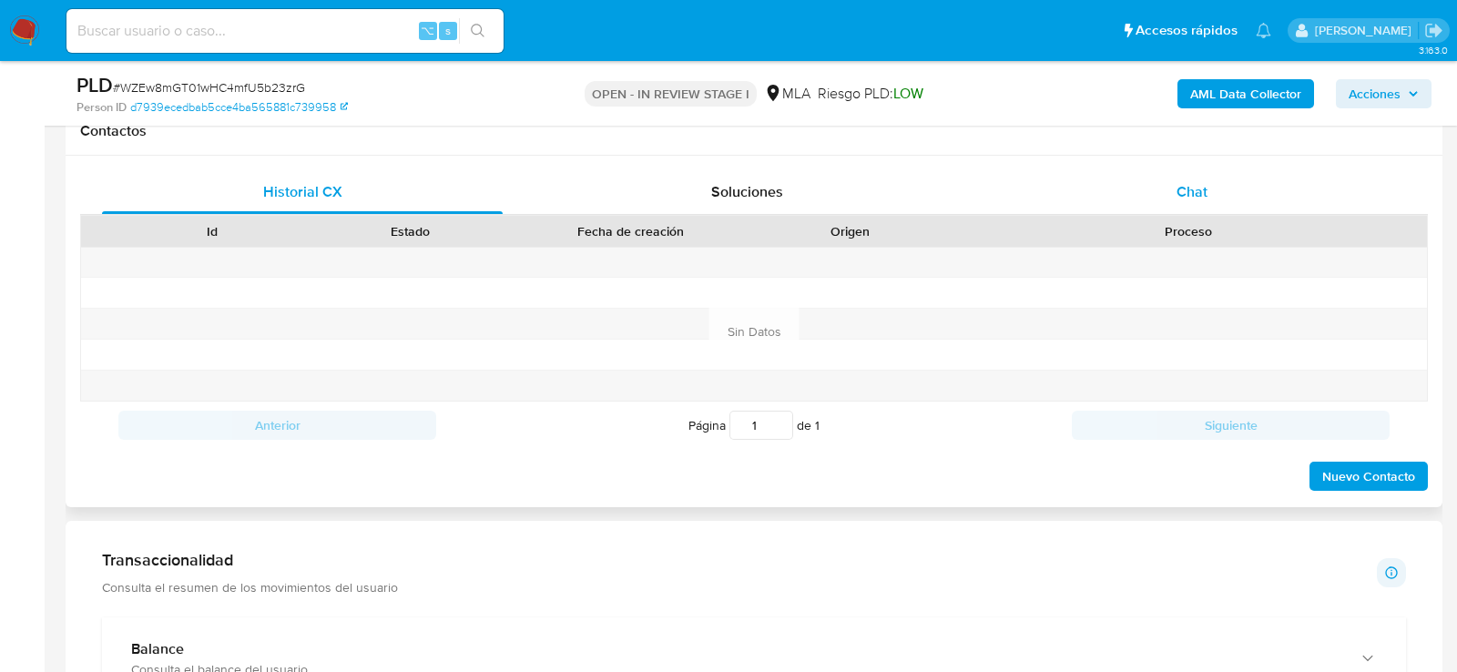
click at [1241, 196] on div "Chat" at bounding box center [1192, 192] width 401 height 44
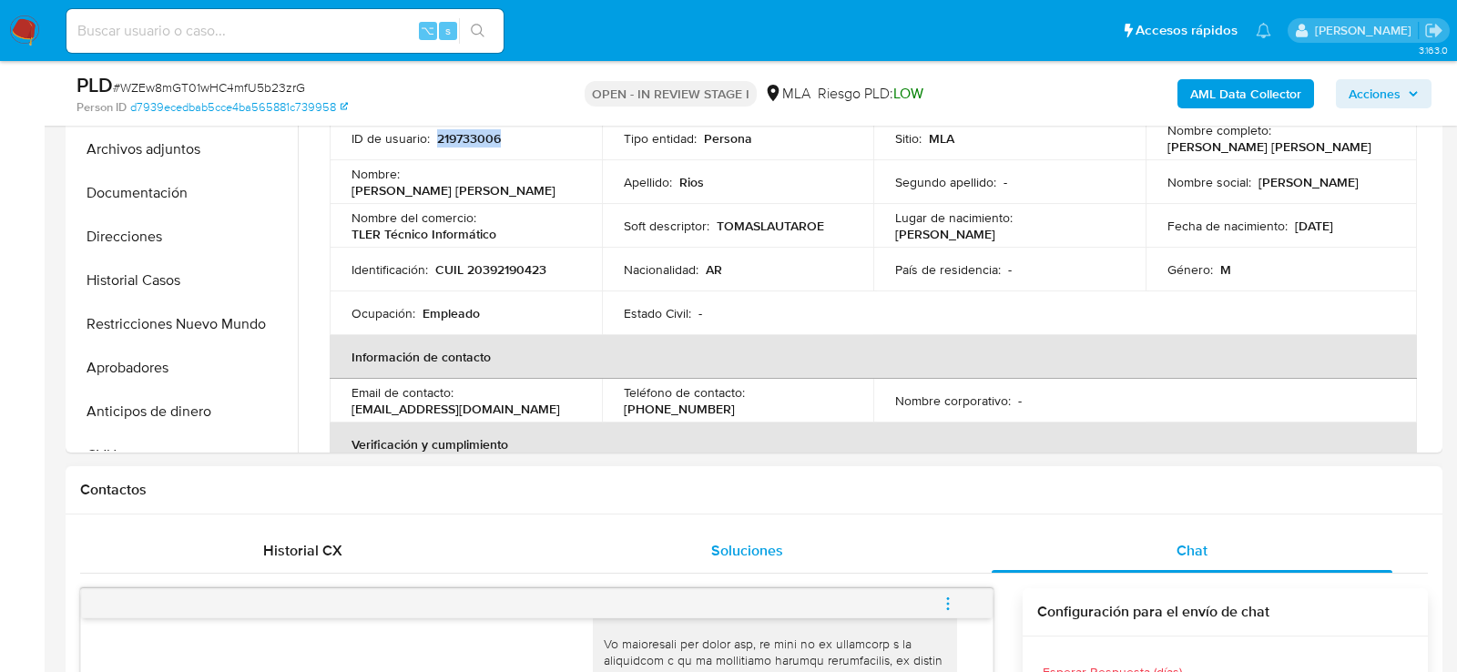
scroll to position [472, 0]
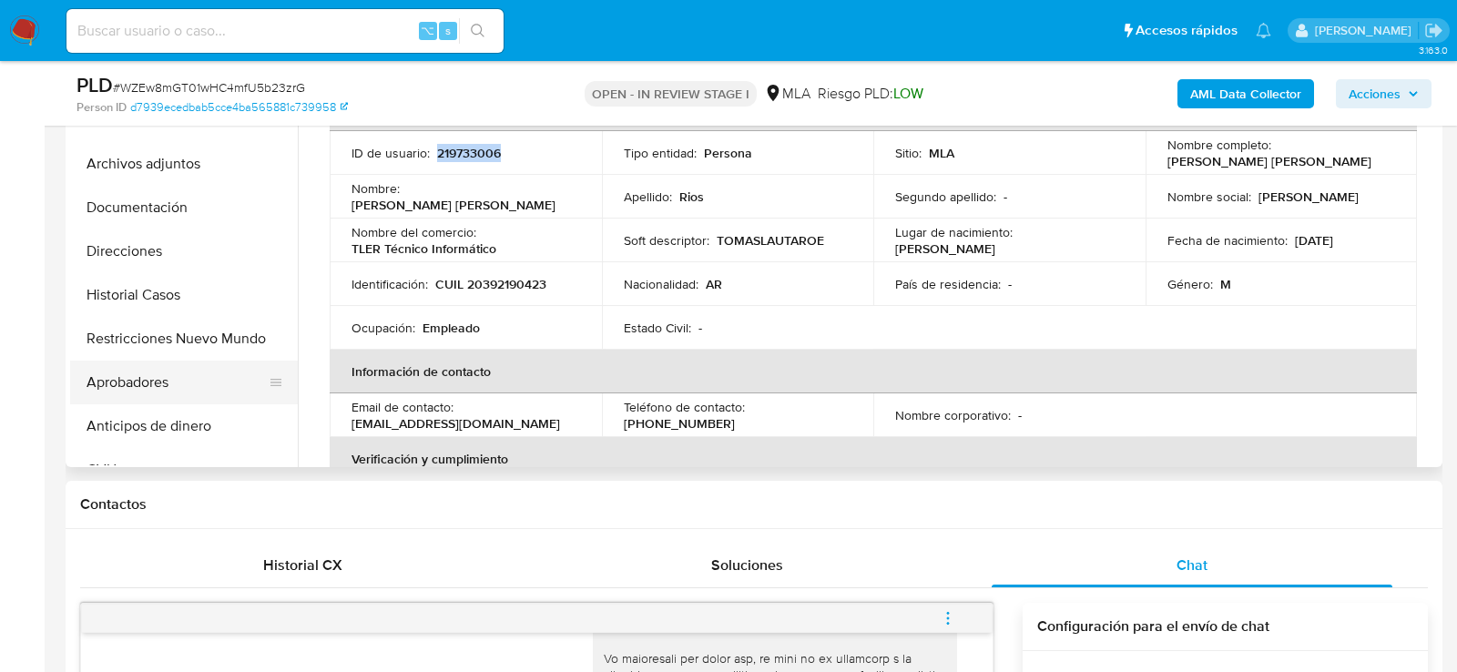
click at [156, 368] on button "Aprobadores" at bounding box center [176, 383] width 213 height 44
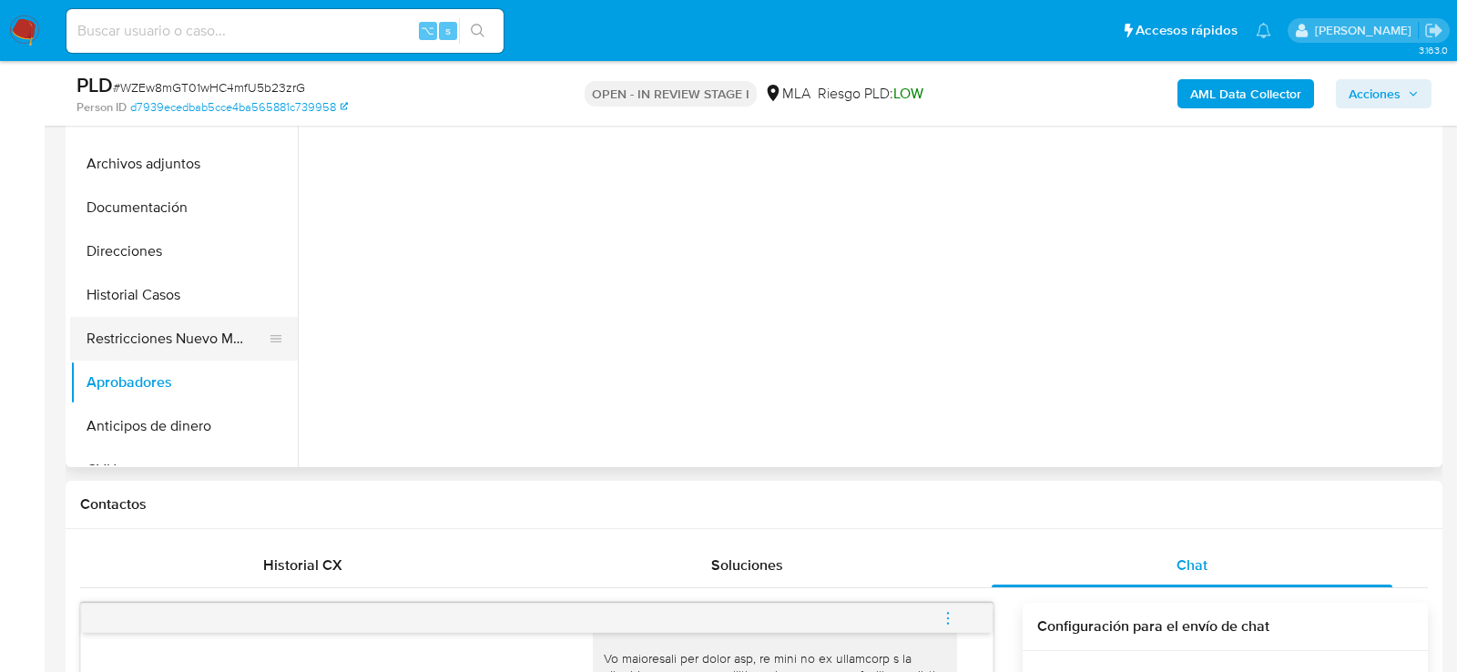
click at [155, 350] on button "Restricciones Nuevo Mundo" at bounding box center [176, 339] width 213 height 44
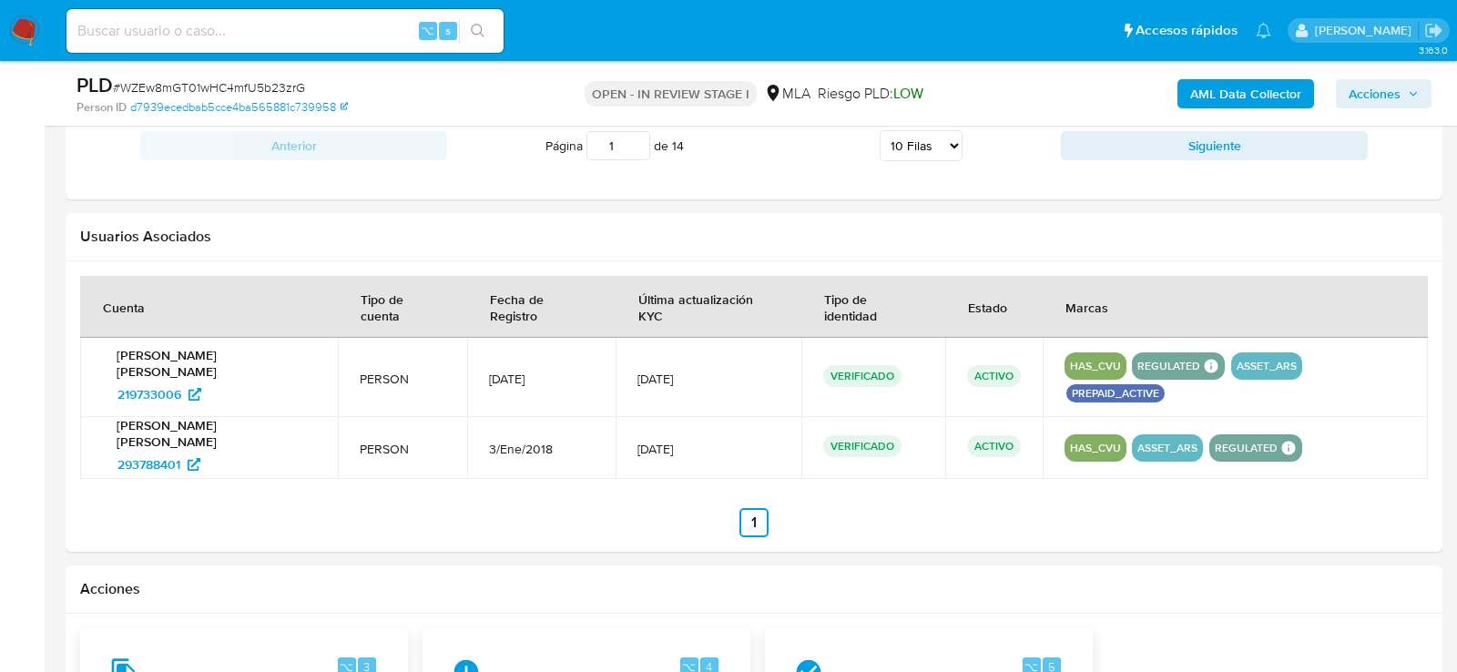
scroll to position [2850, 0]
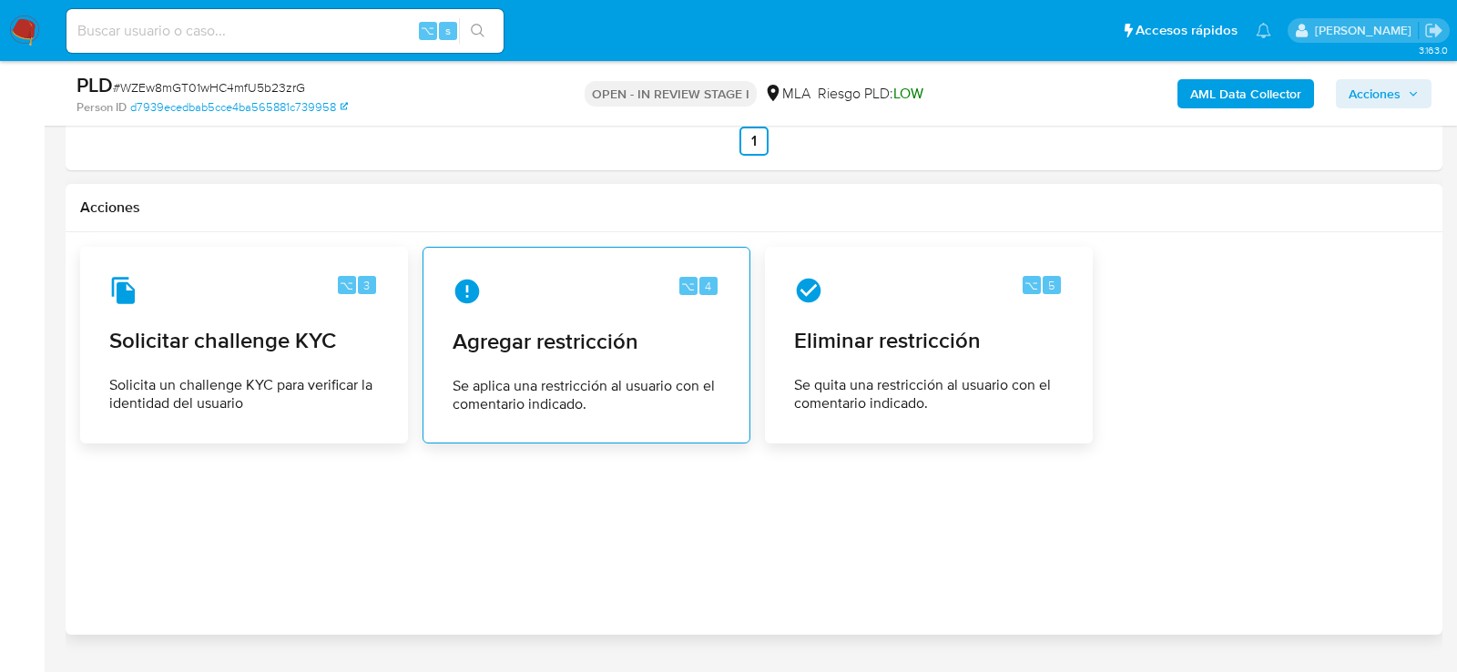
click at [688, 377] on span "Se aplica una restricción al usuario con el comentario indicado." at bounding box center [587, 395] width 268 height 36
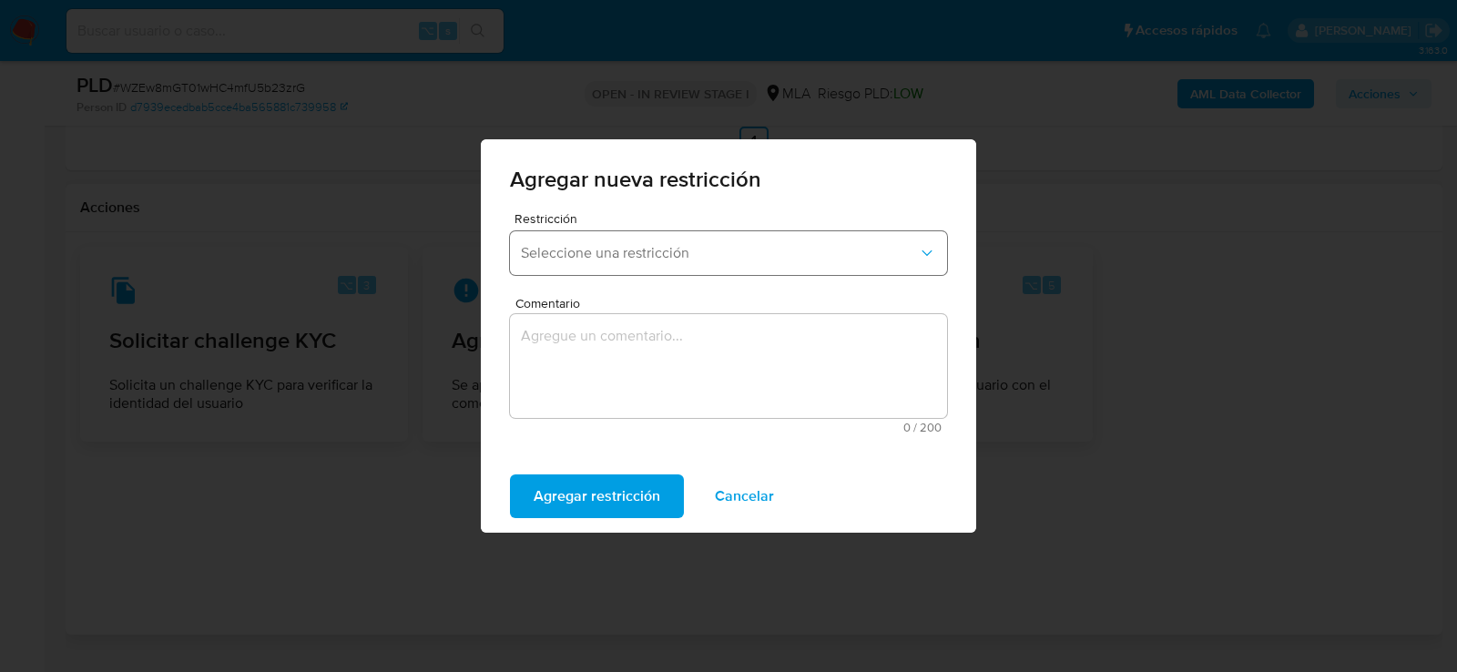
click at [644, 245] on span "Seleccione una restricción" at bounding box center [719, 253] width 397 height 18
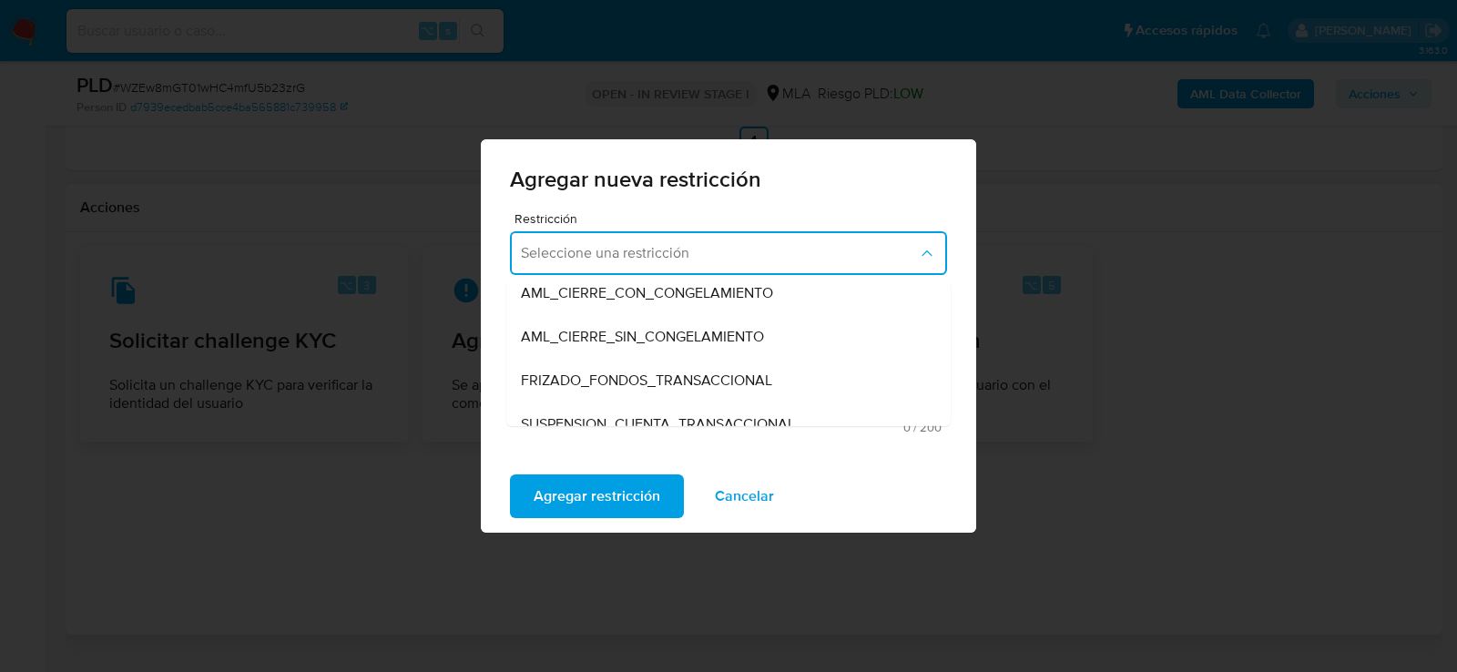
scroll to position [157, 0]
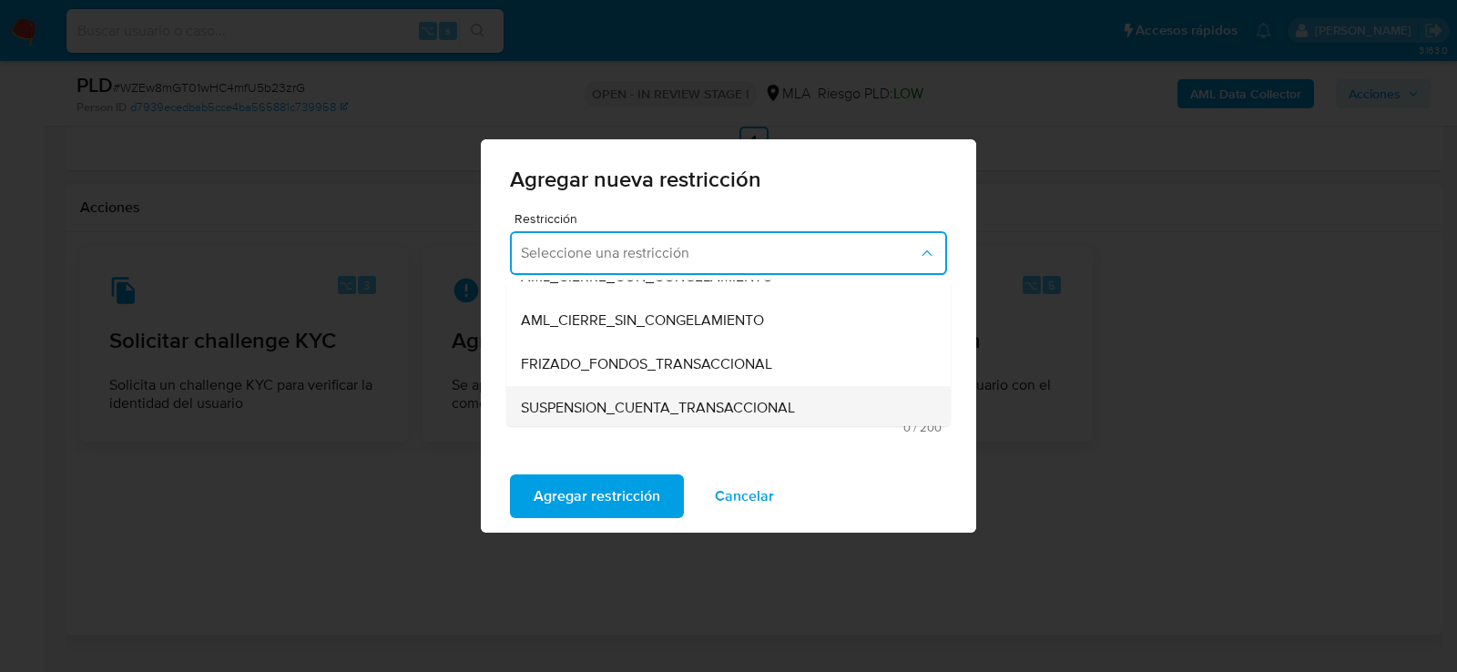
click at [607, 420] on div "SUSPENSION_CUENTA_TRANSACCIONAL" at bounding box center [723, 408] width 404 height 44
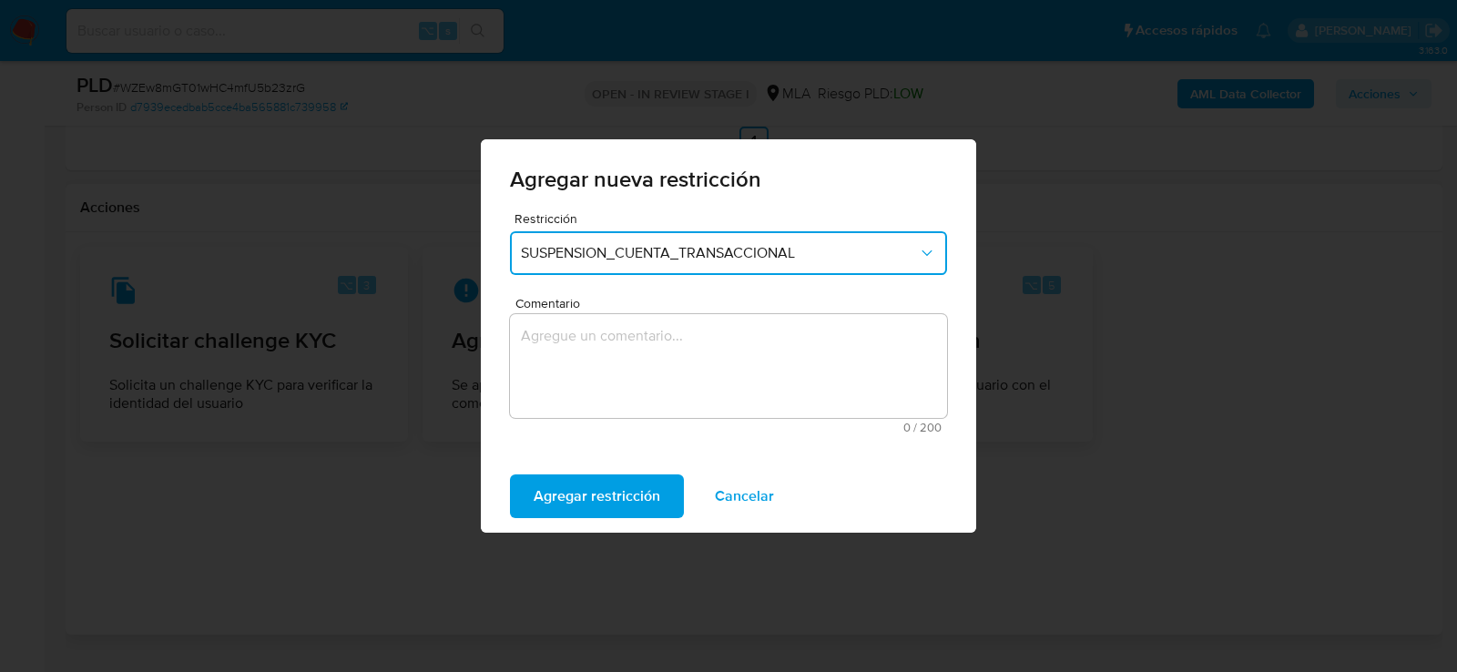
click at [607, 420] on div "Comentario 0 / 200 200 caracteres restantes" at bounding box center [728, 365] width 437 height 137
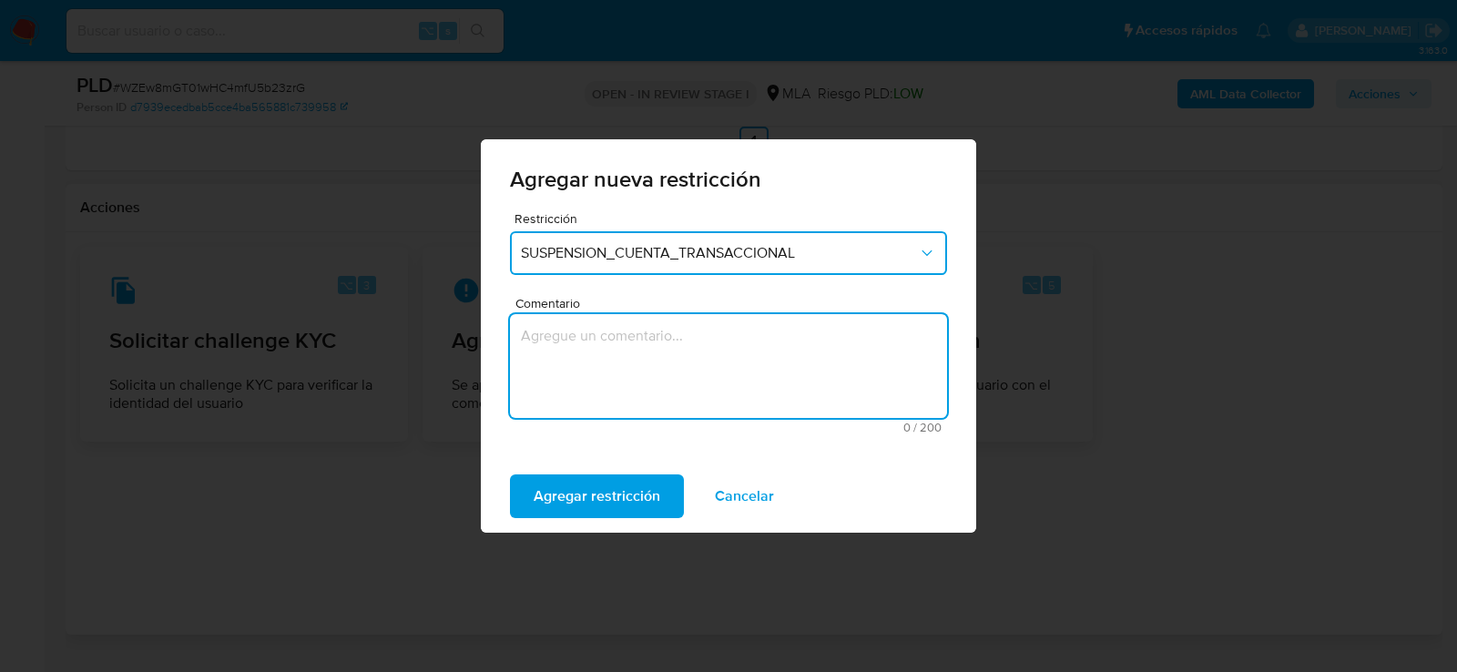
click at [607, 377] on textarea "Comentario" at bounding box center [728, 366] width 437 height 104
type textarea "AML"
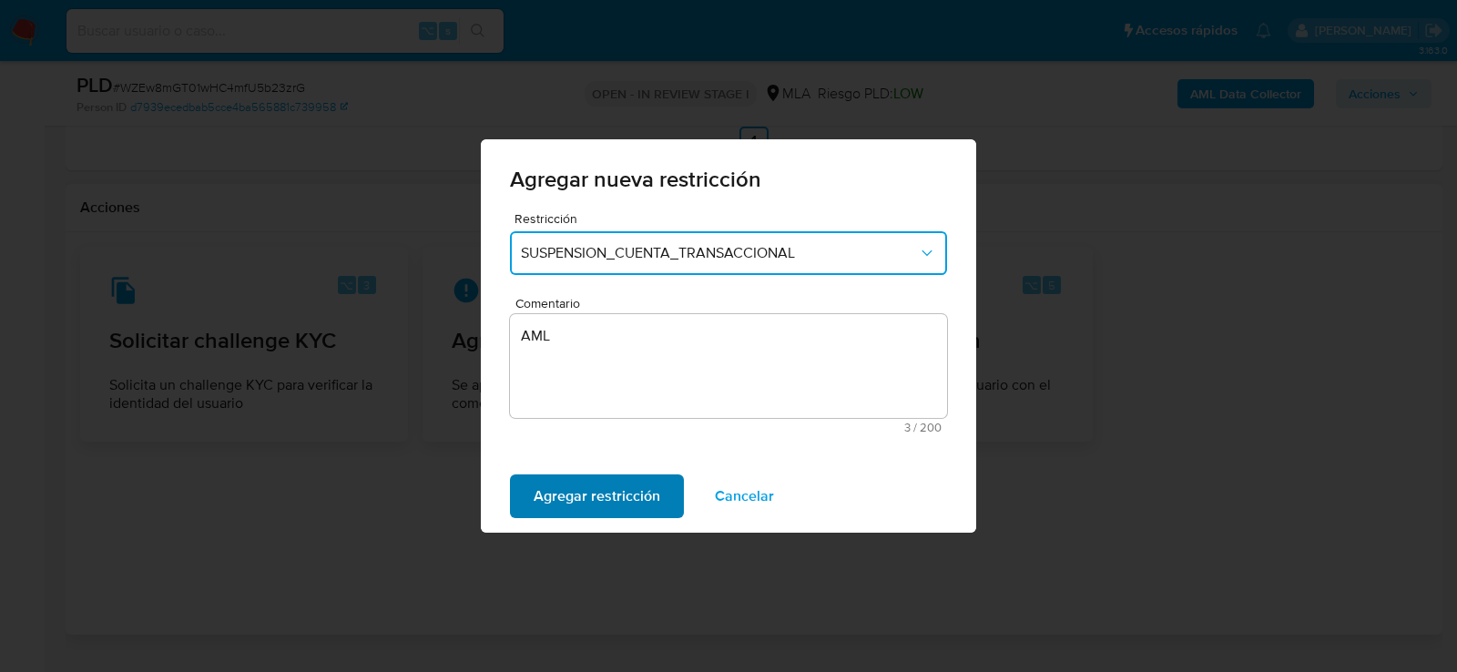
click at [586, 500] on span "Agregar restricción" at bounding box center [597, 496] width 127 height 40
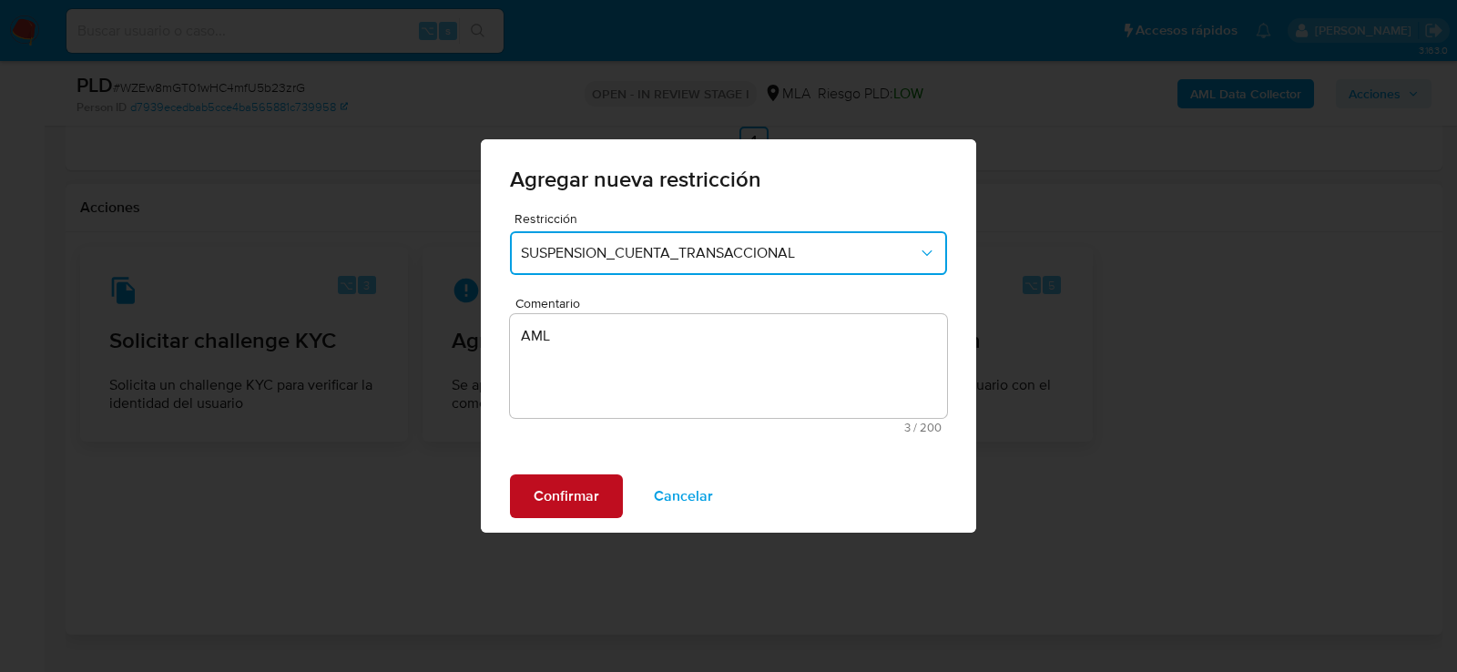
click at [586, 500] on span "Confirmar" at bounding box center [567, 496] width 66 height 40
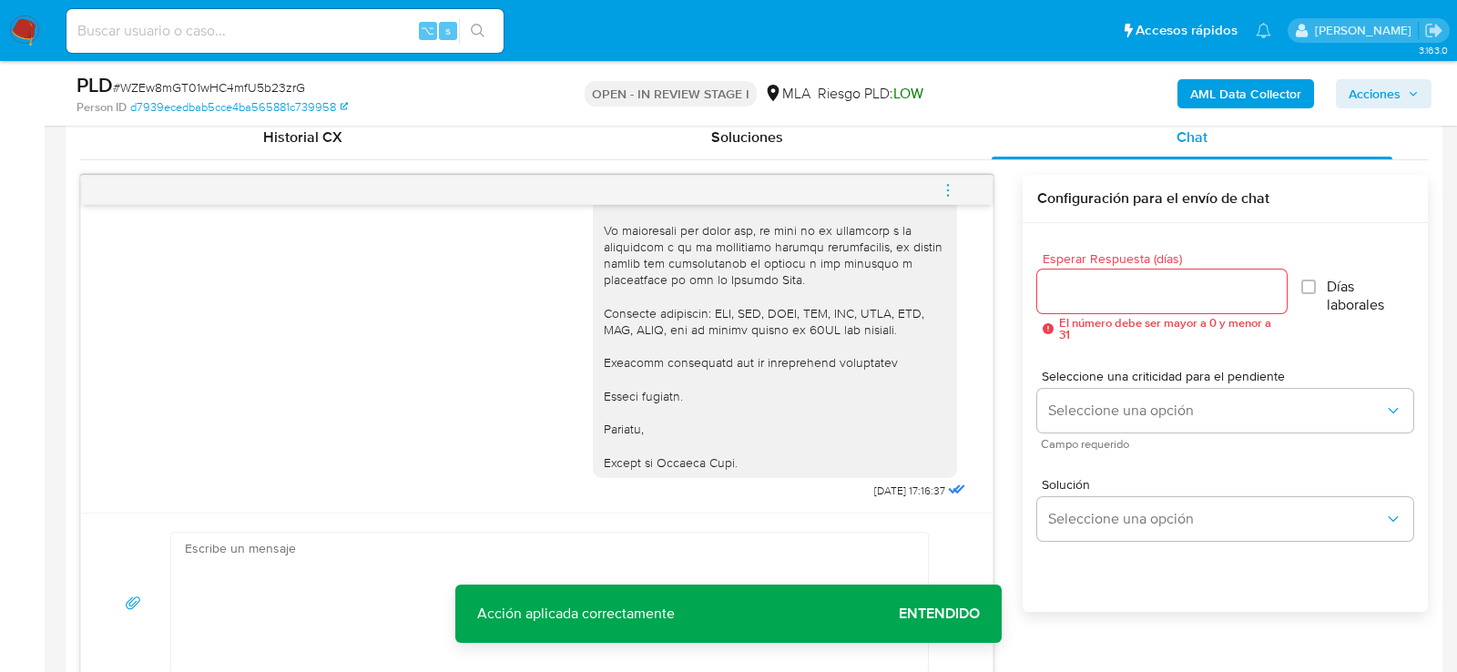
scroll to position [872, 0]
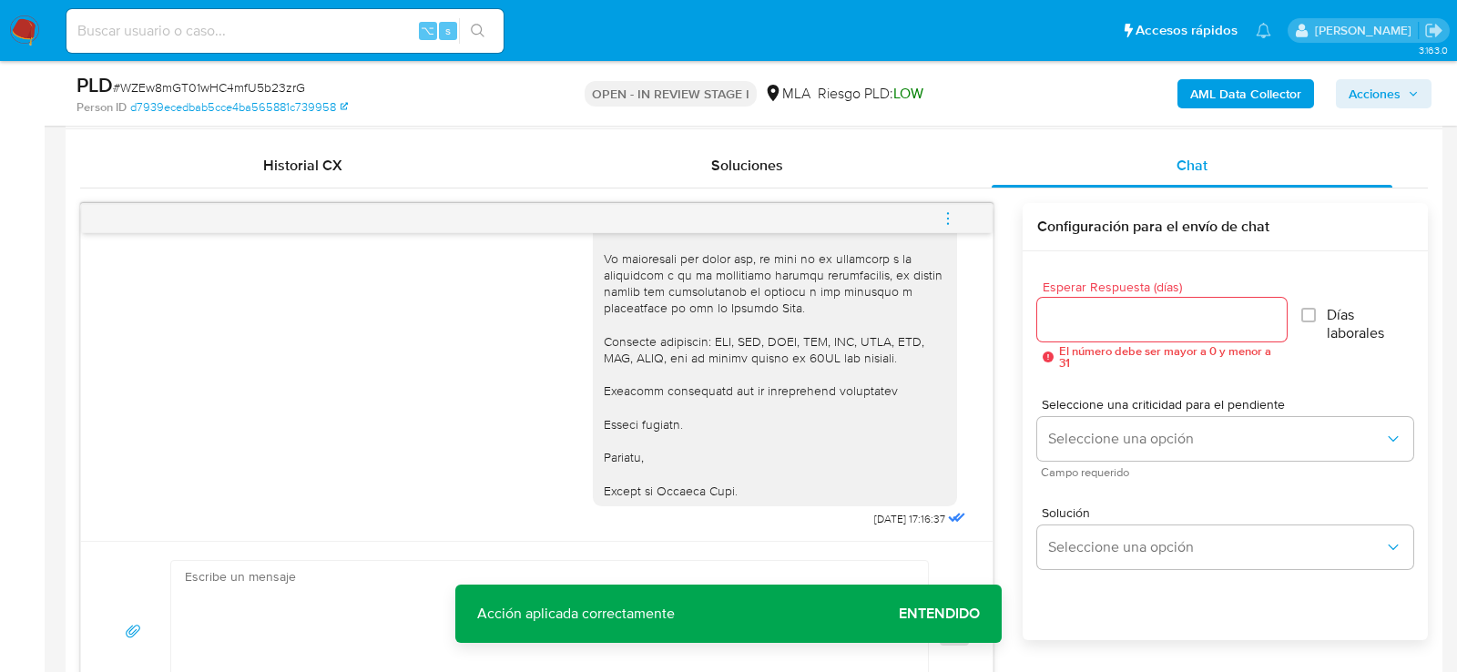
click at [943, 217] on icon "menu-action" at bounding box center [948, 218] width 16 height 16
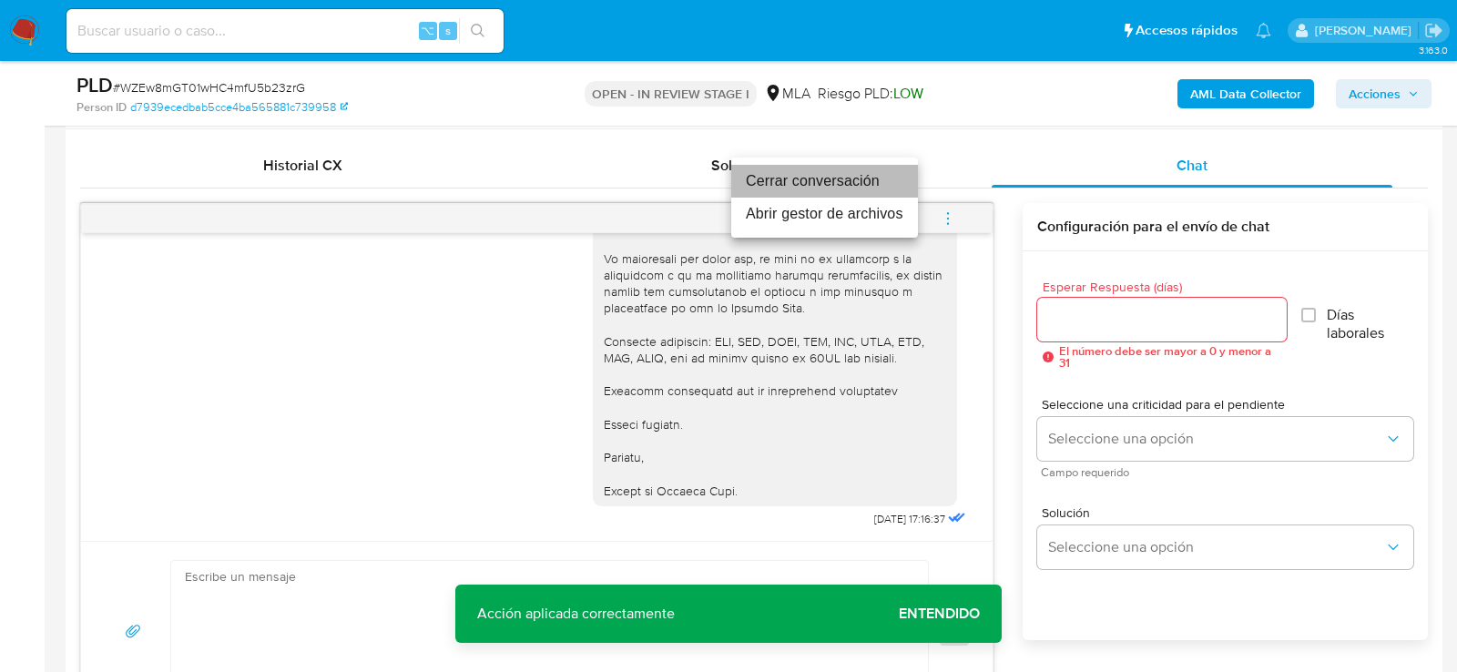
click at [826, 181] on li "Cerrar conversación" at bounding box center [824, 181] width 187 height 33
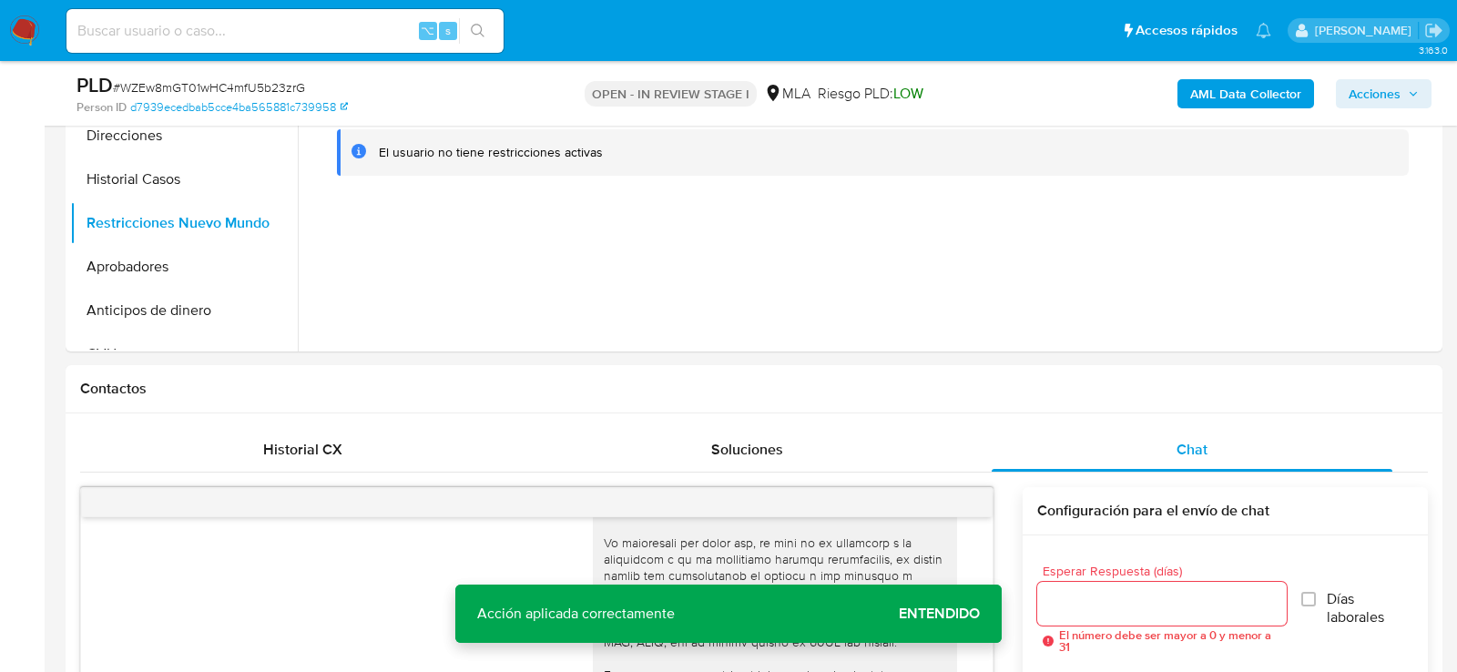
scroll to position [407, 0]
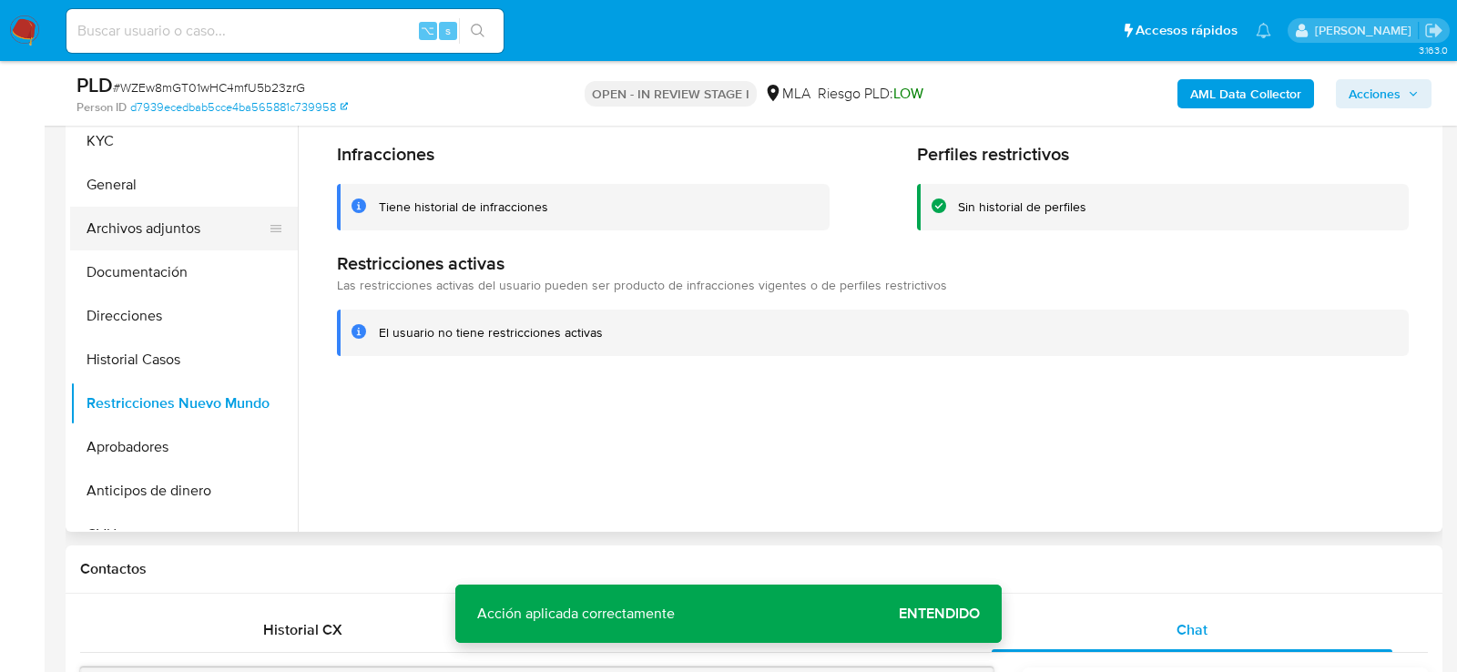
click at [165, 246] on button "Archivos adjuntos" at bounding box center [176, 229] width 213 height 44
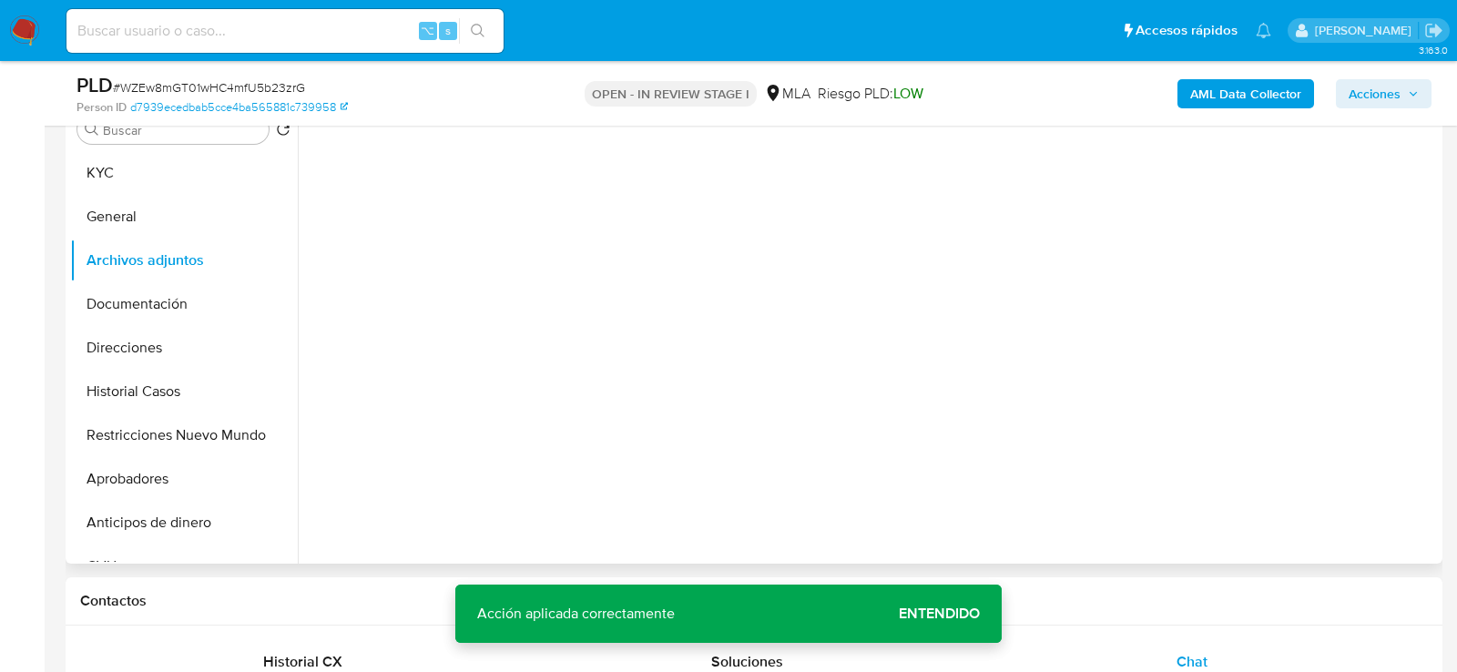
scroll to position [372, 0]
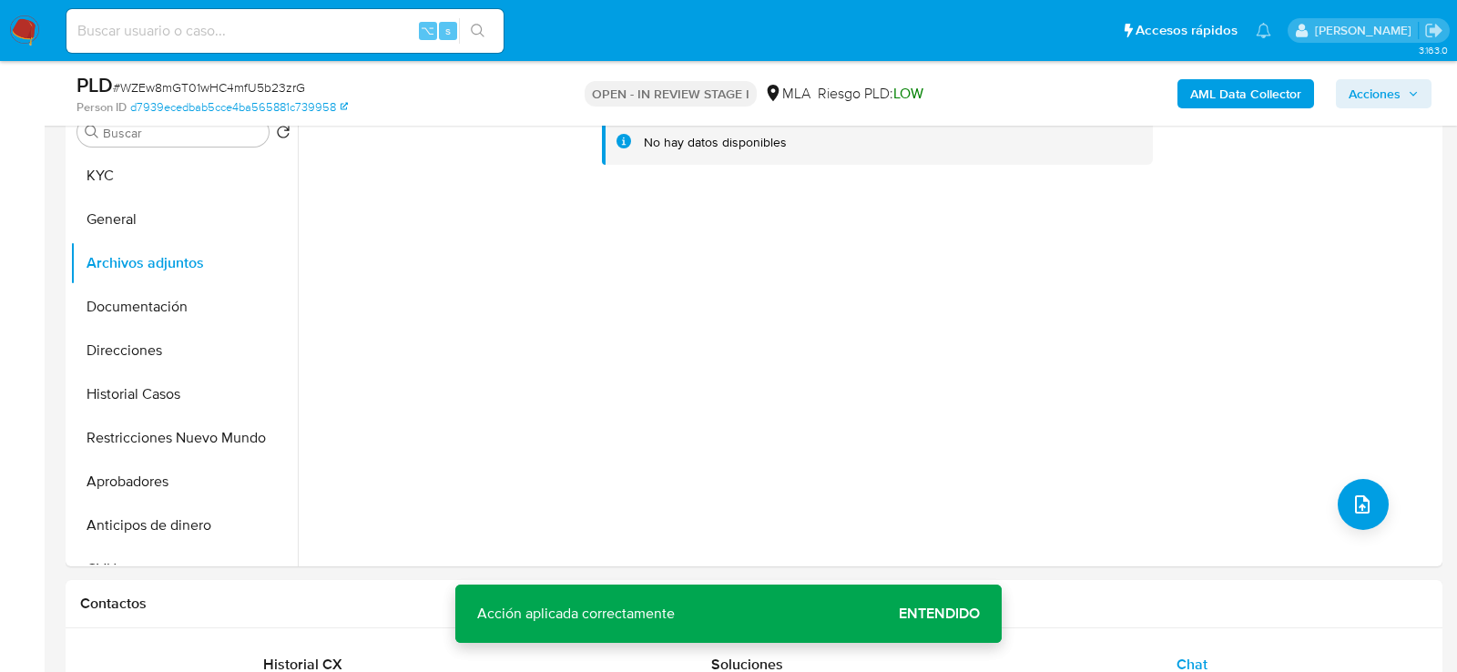
click at [1266, 87] on b "AML Data Collector" at bounding box center [1245, 93] width 111 height 29
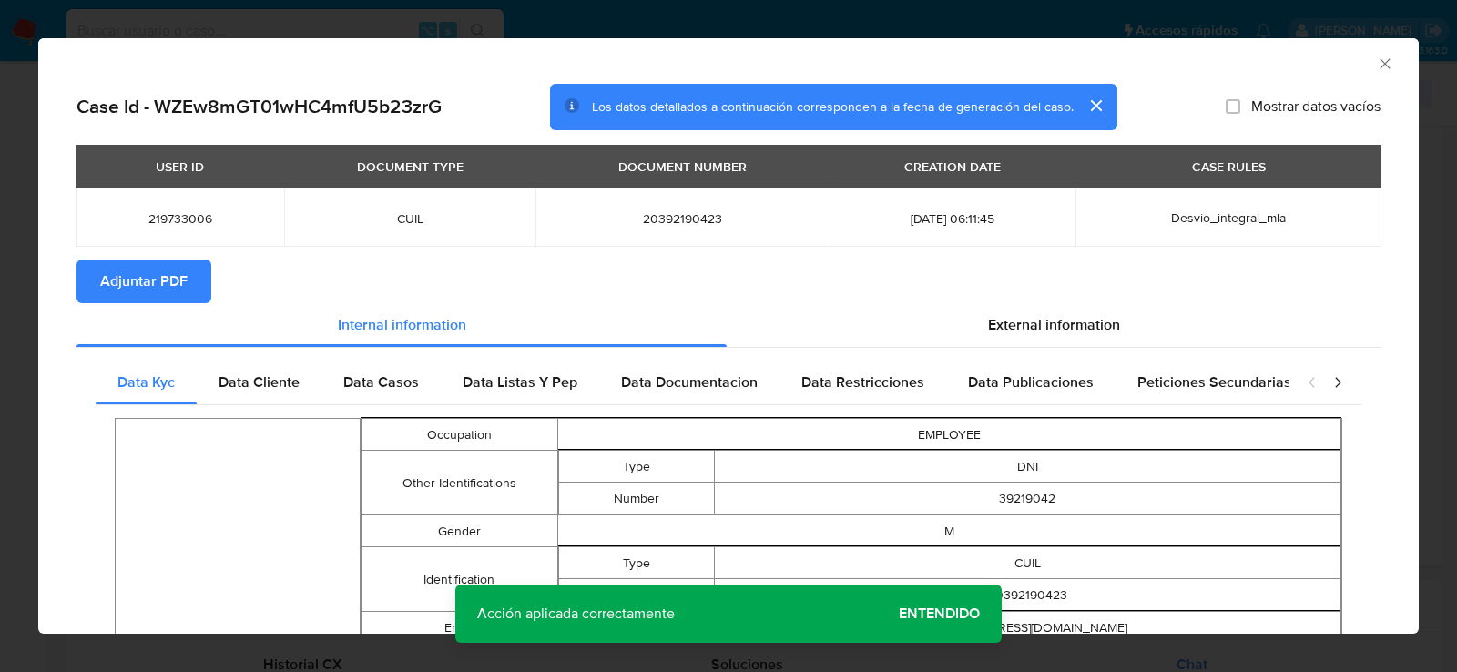
click at [107, 292] on span "Adjuntar PDF" at bounding box center [143, 281] width 87 height 40
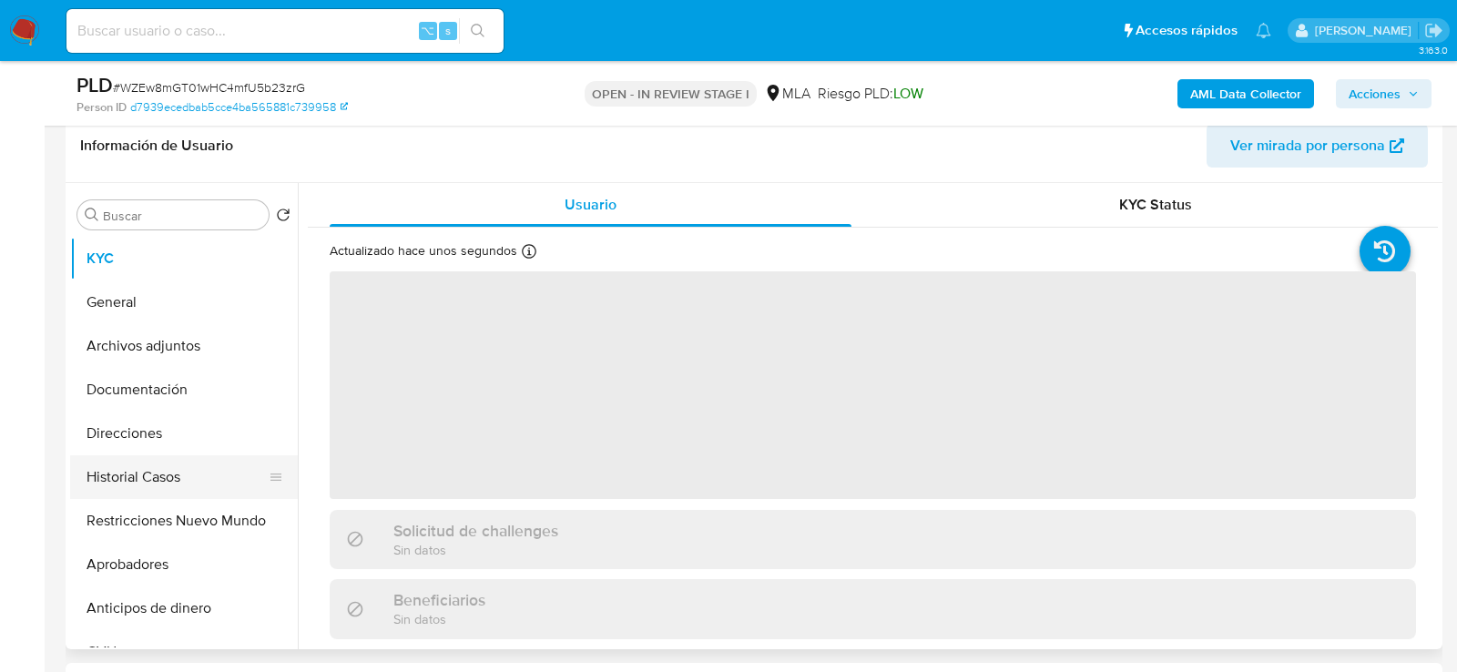
scroll to position [321, 0]
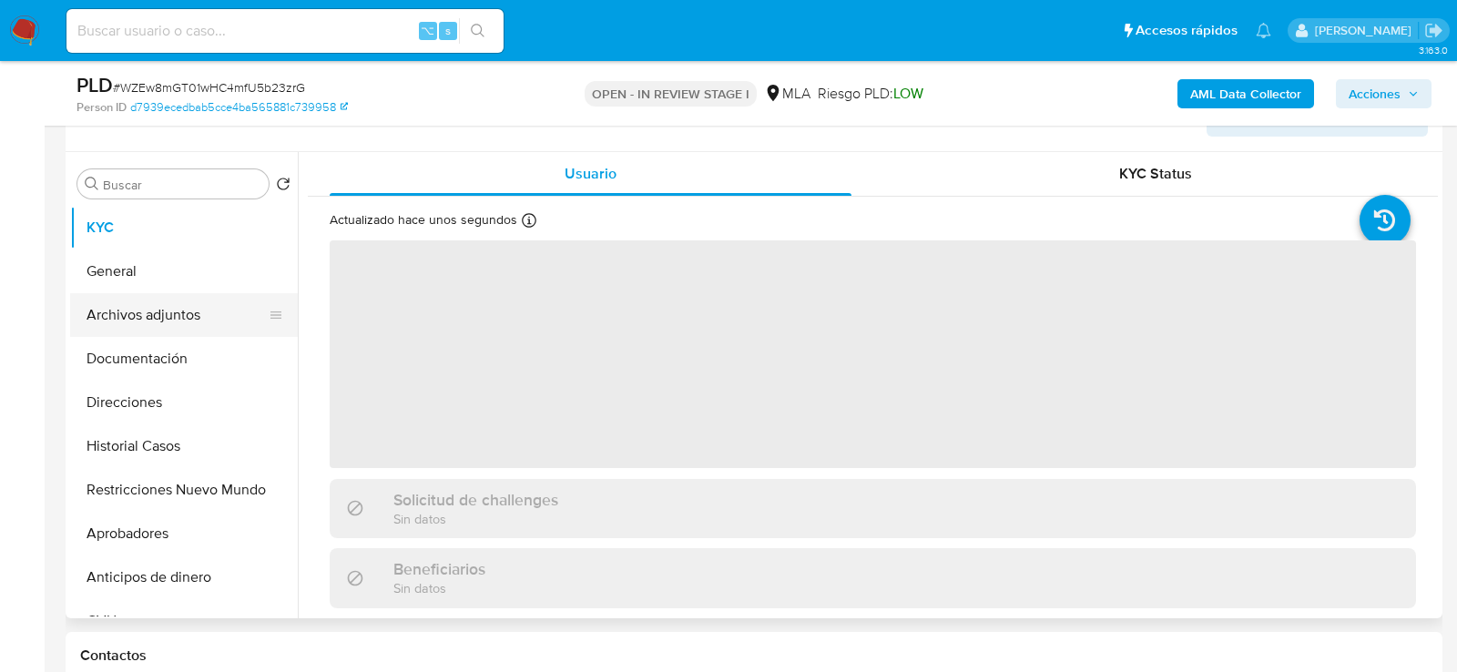
click at [154, 332] on button "Archivos adjuntos" at bounding box center [176, 315] width 213 height 44
select select "10"
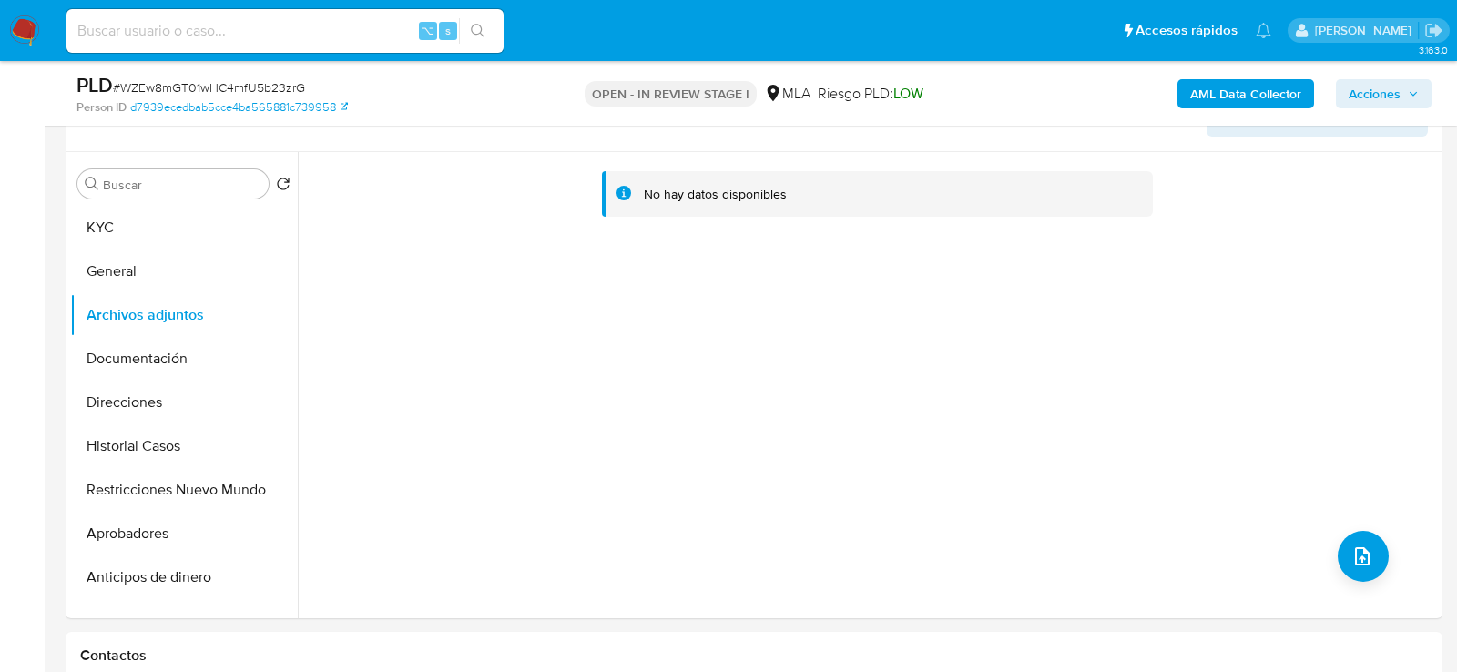
click at [1223, 97] on b "AML Data Collector" at bounding box center [1245, 93] width 111 height 29
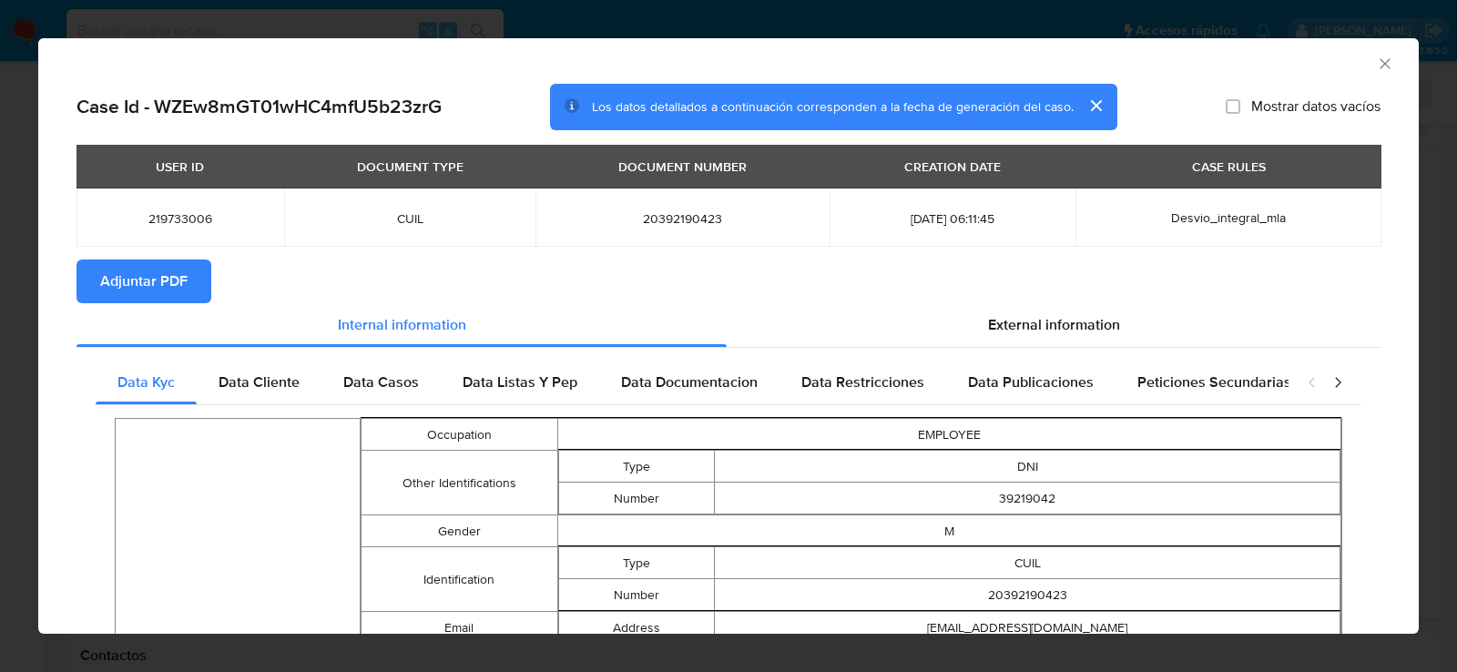
click at [17, 379] on div "AML Data Collector Case Id - WZEw8mGT01wHC4mfU5b23zrG Los datos detallados a co…" at bounding box center [728, 336] width 1457 height 672
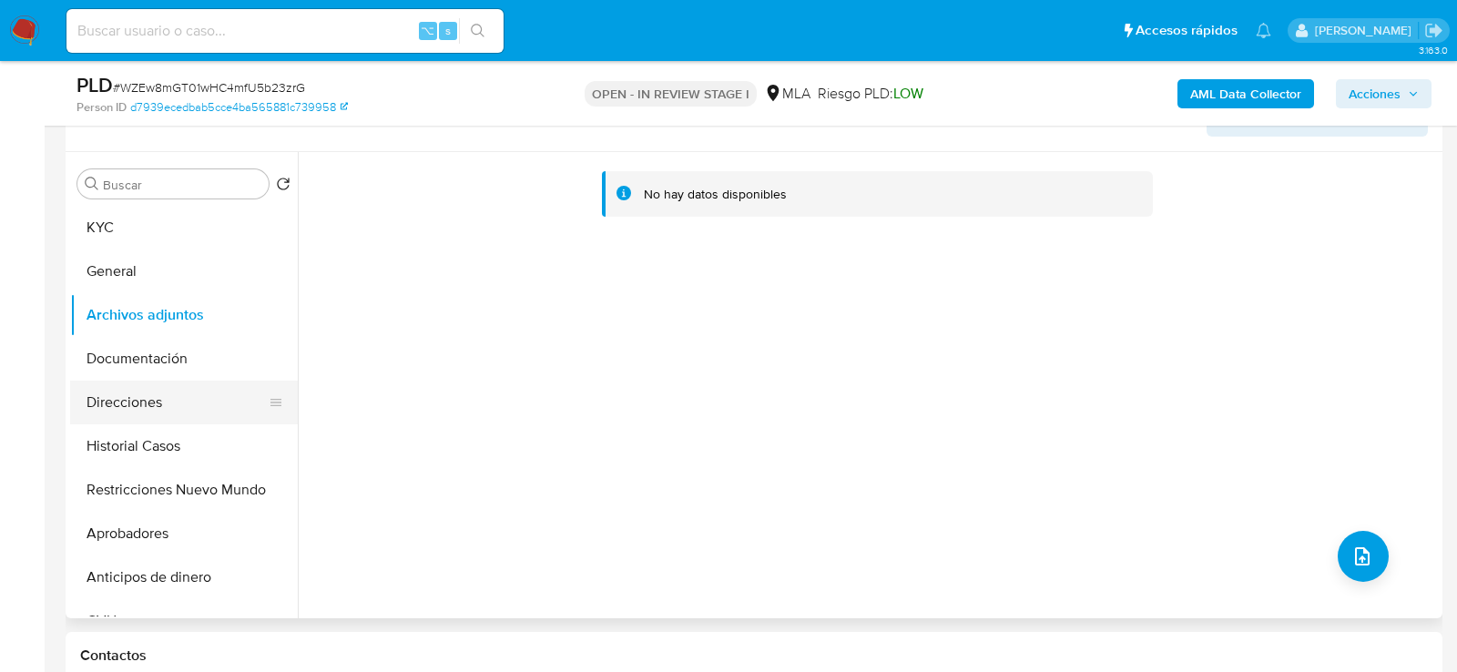
drag, startPoint x: 124, startPoint y: 402, endPoint x: 124, endPoint y: 392, distance: 10.0
click at [124, 402] on button "Direcciones" at bounding box center [176, 403] width 213 height 44
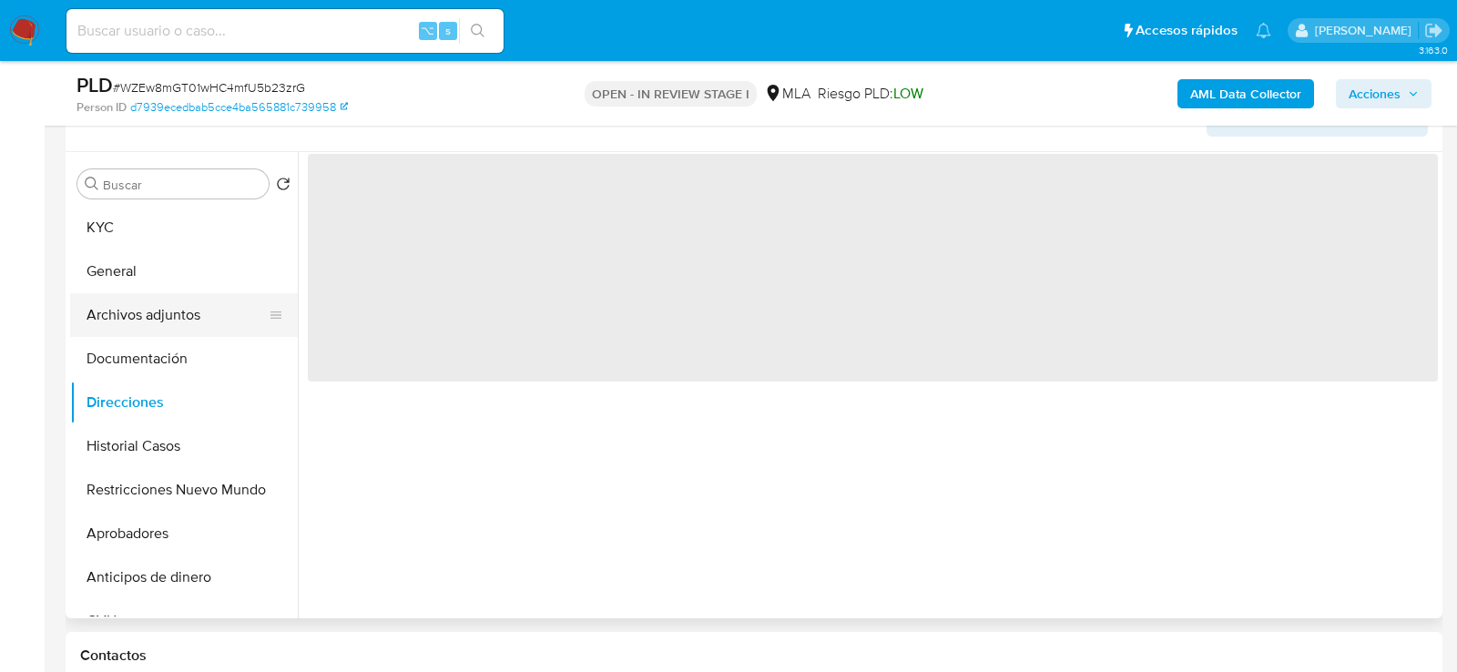
click at [126, 301] on button "Archivos adjuntos" at bounding box center [176, 315] width 213 height 44
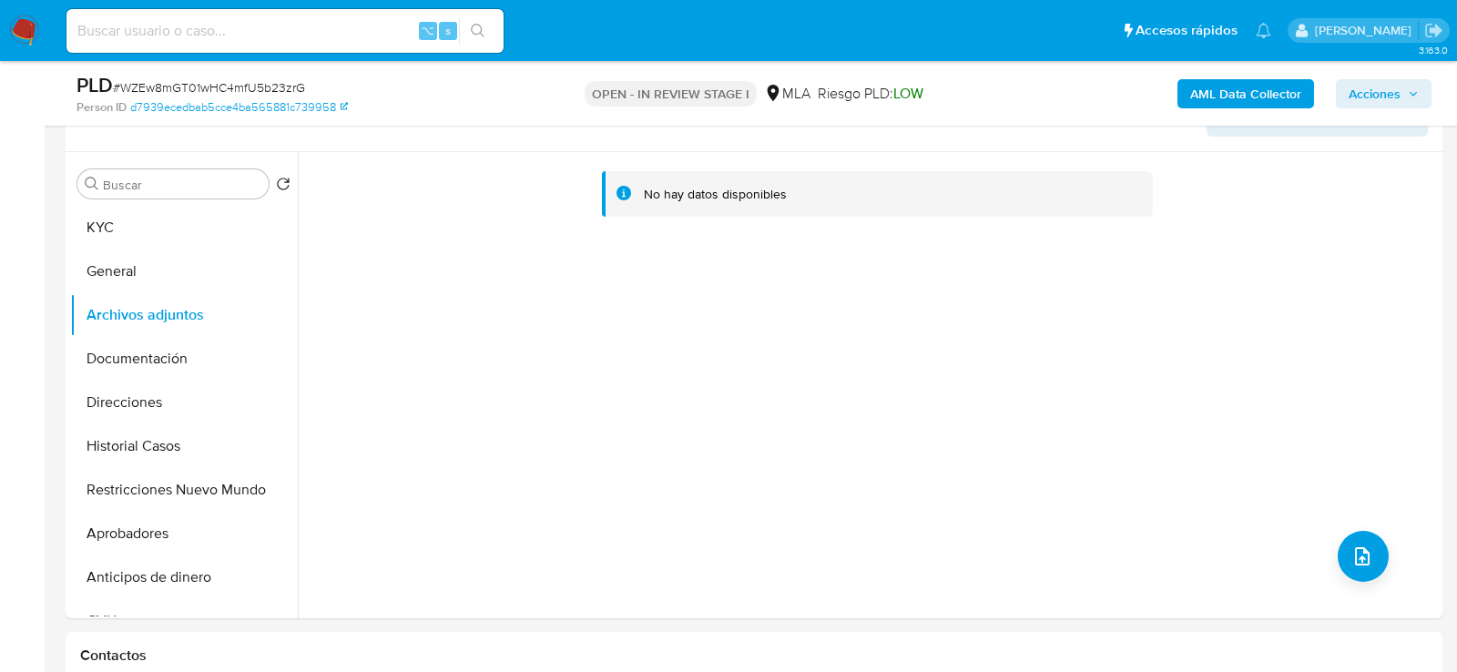
click at [1239, 95] on b "AML Data Collector" at bounding box center [1245, 93] width 111 height 29
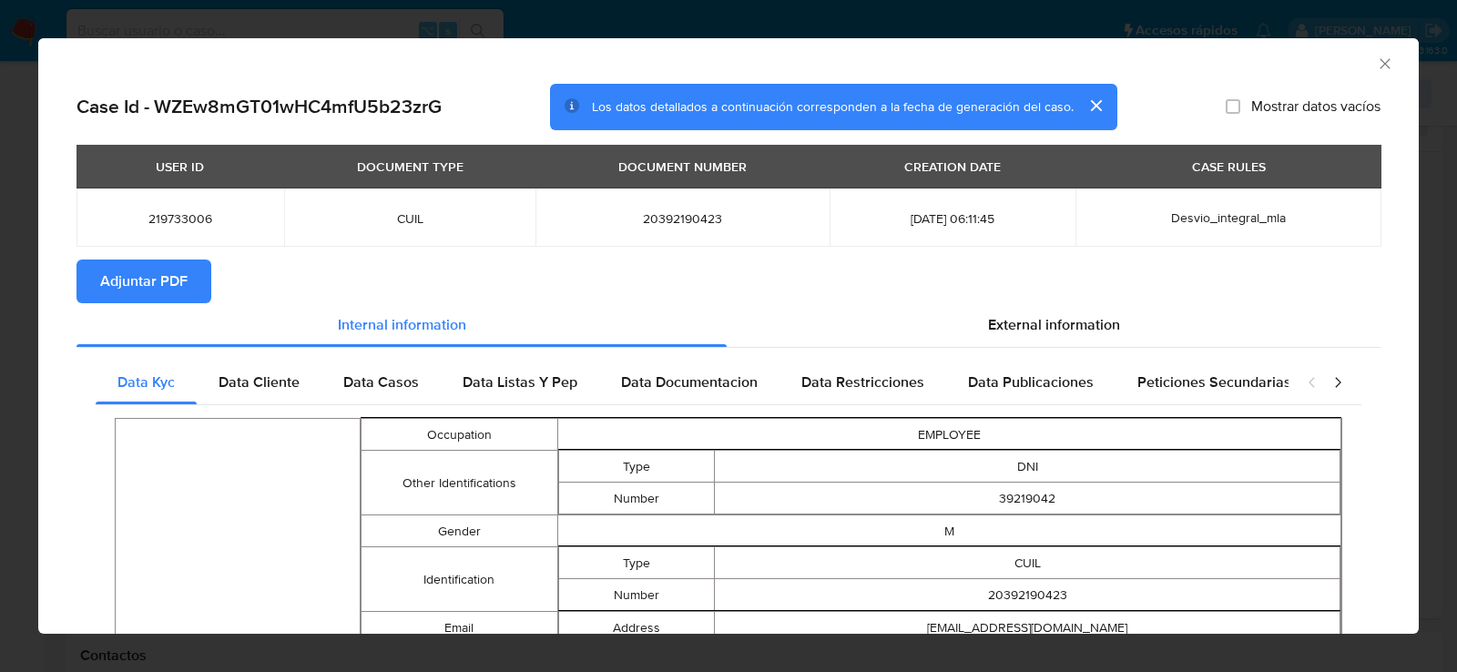
click at [148, 279] on span "Adjuntar PDF" at bounding box center [143, 281] width 87 height 40
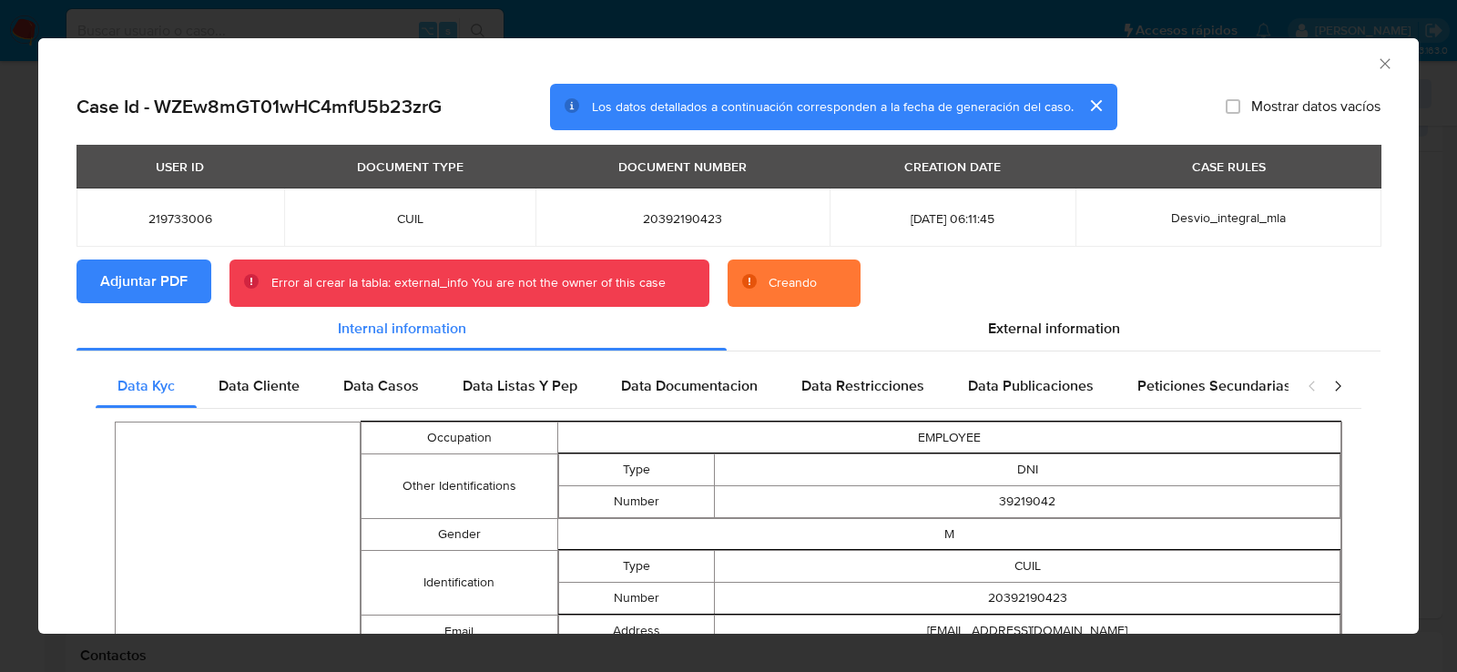
click at [775, 286] on div "Creando" at bounding box center [793, 283] width 48 height 18
click at [211, 280] on section "Adjuntar PDF Error al crear la tabla: external_info You are not the owner of th…" at bounding box center [728, 283] width 1304 height 47
click at [190, 280] on button "Adjuntar PDF" at bounding box center [143, 282] width 135 height 44
click at [1387, 55] on icon "Cerrar ventana" at bounding box center [1385, 64] width 18 height 18
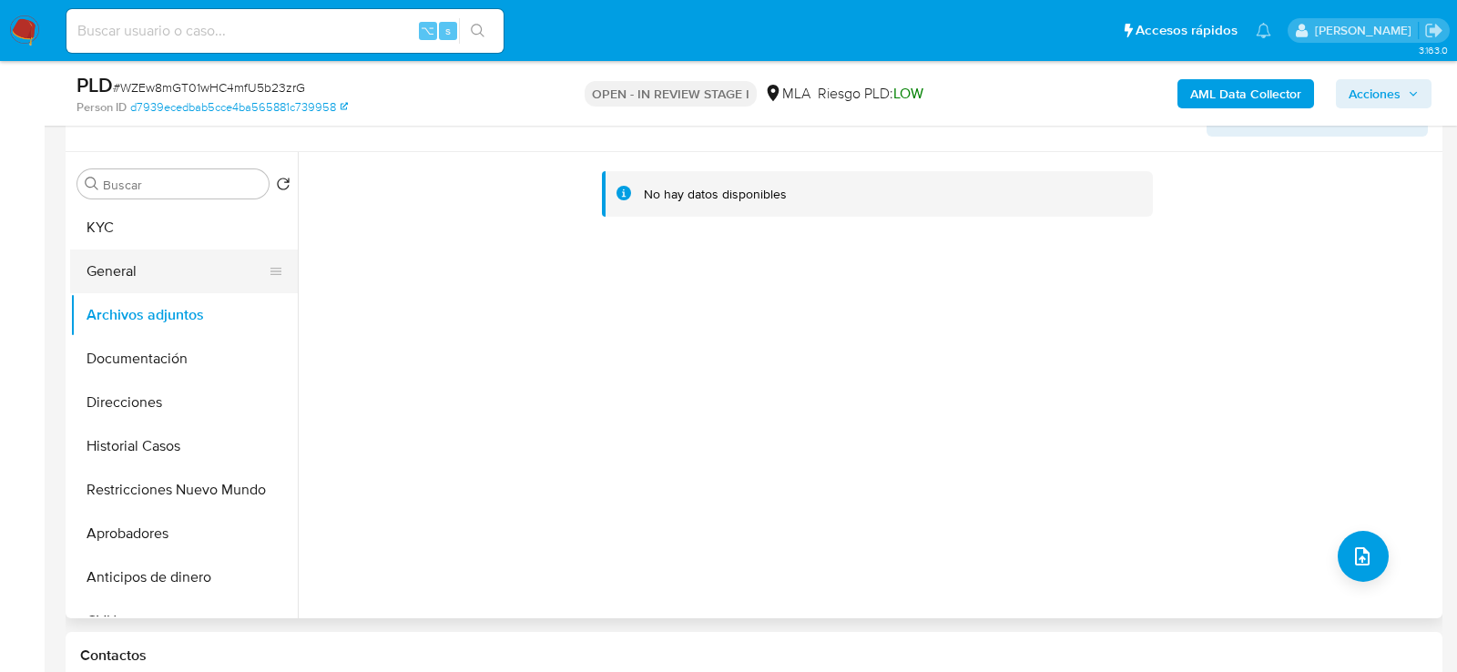
click at [177, 276] on button "General" at bounding box center [176, 272] width 213 height 44
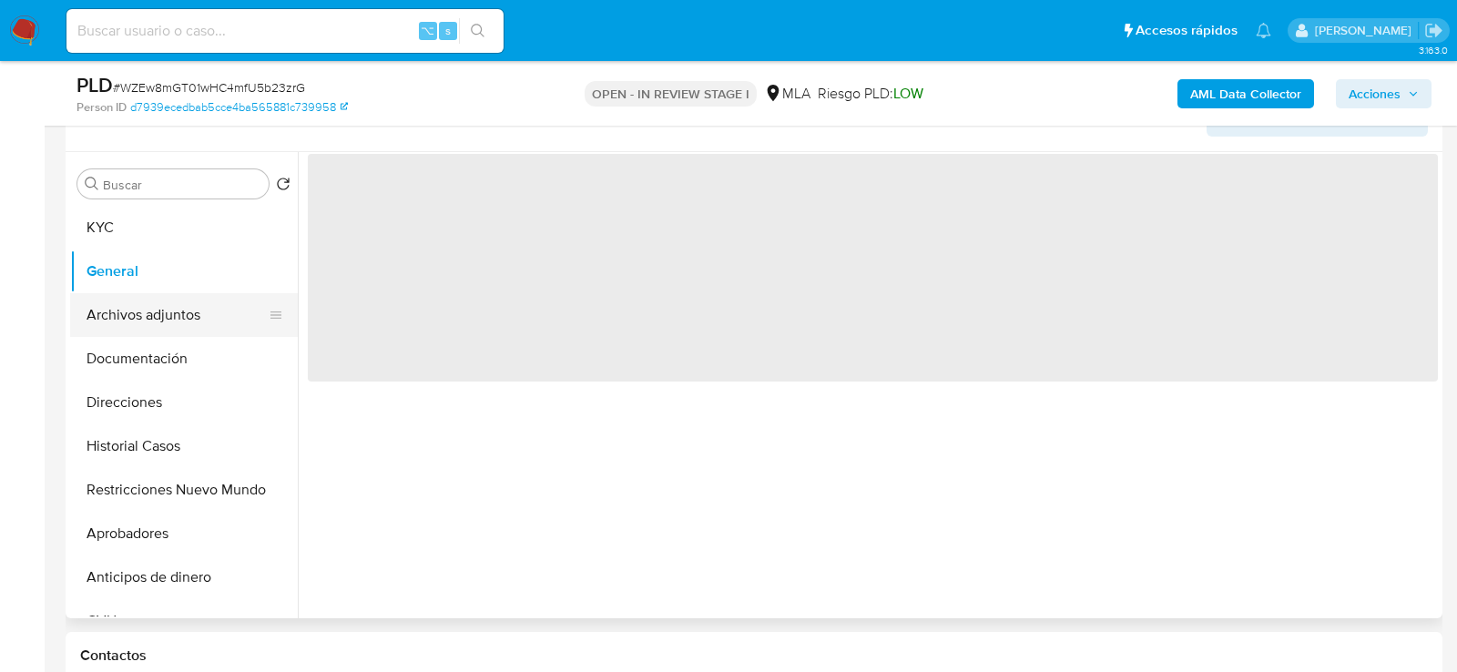
click at [177, 307] on button "Archivos adjuntos" at bounding box center [176, 315] width 213 height 44
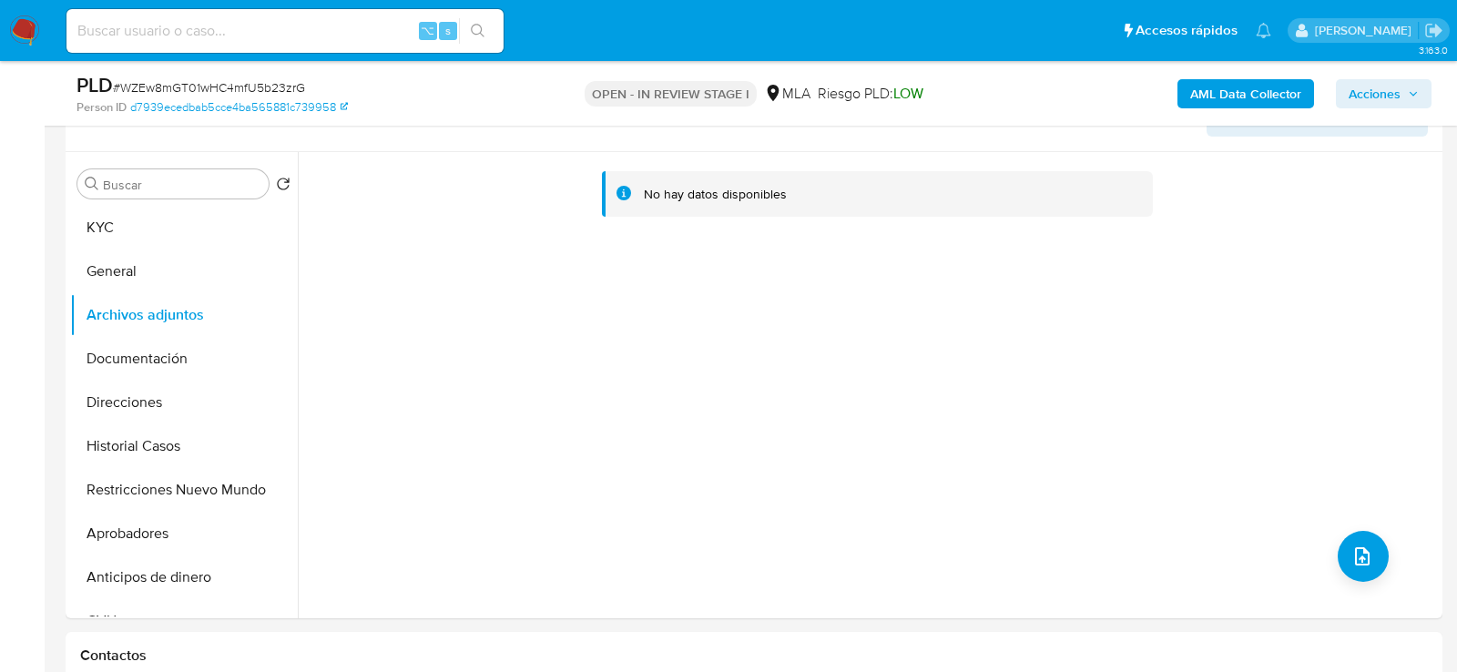
click at [1255, 94] on b "AML Data Collector" at bounding box center [1245, 93] width 111 height 29
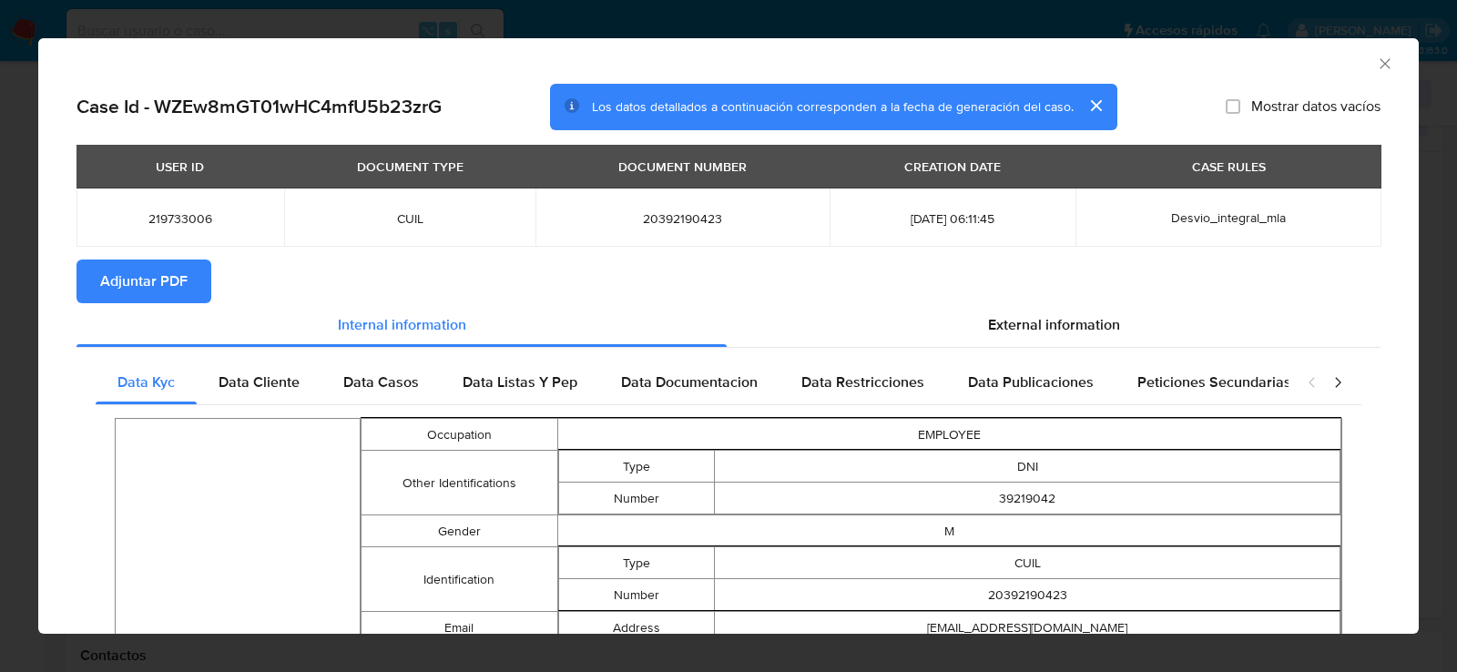
click at [119, 293] on span "Adjuntar PDF" at bounding box center [143, 281] width 87 height 40
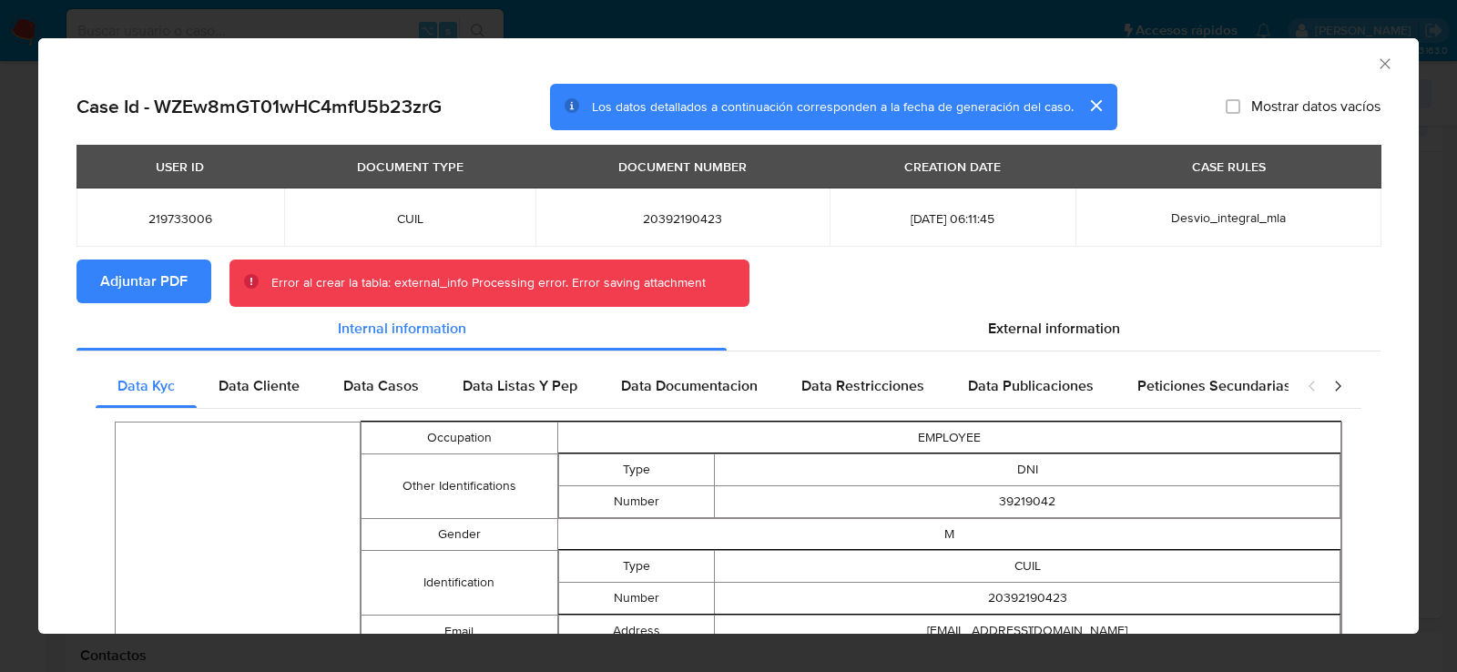
click at [189, 272] on button "Adjuntar PDF" at bounding box center [143, 282] width 135 height 44
click at [1389, 69] on icon "Cerrar ventana" at bounding box center [1385, 64] width 18 height 18
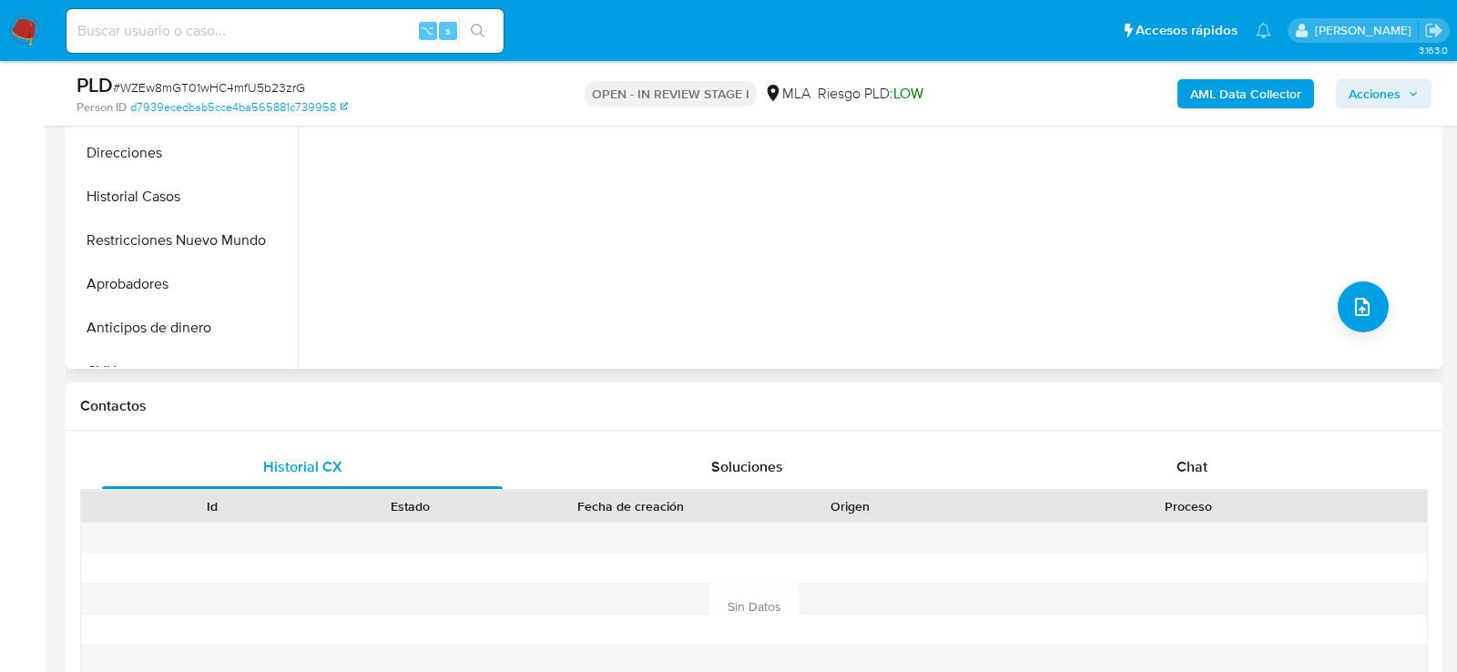
scroll to position [878, 0]
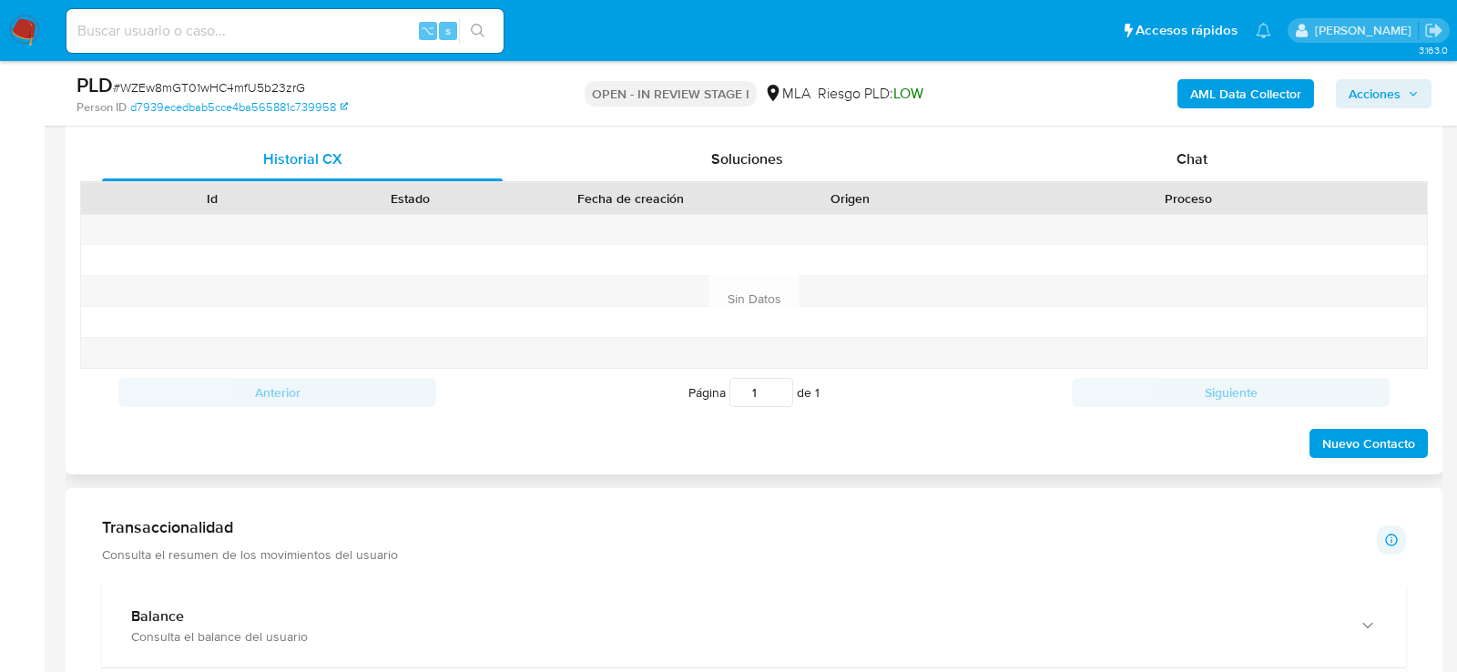
click at [1188, 183] on div "Proceso" at bounding box center [1188, 198] width 477 height 31
click at [1183, 168] on div "Chat" at bounding box center [1192, 160] width 401 height 44
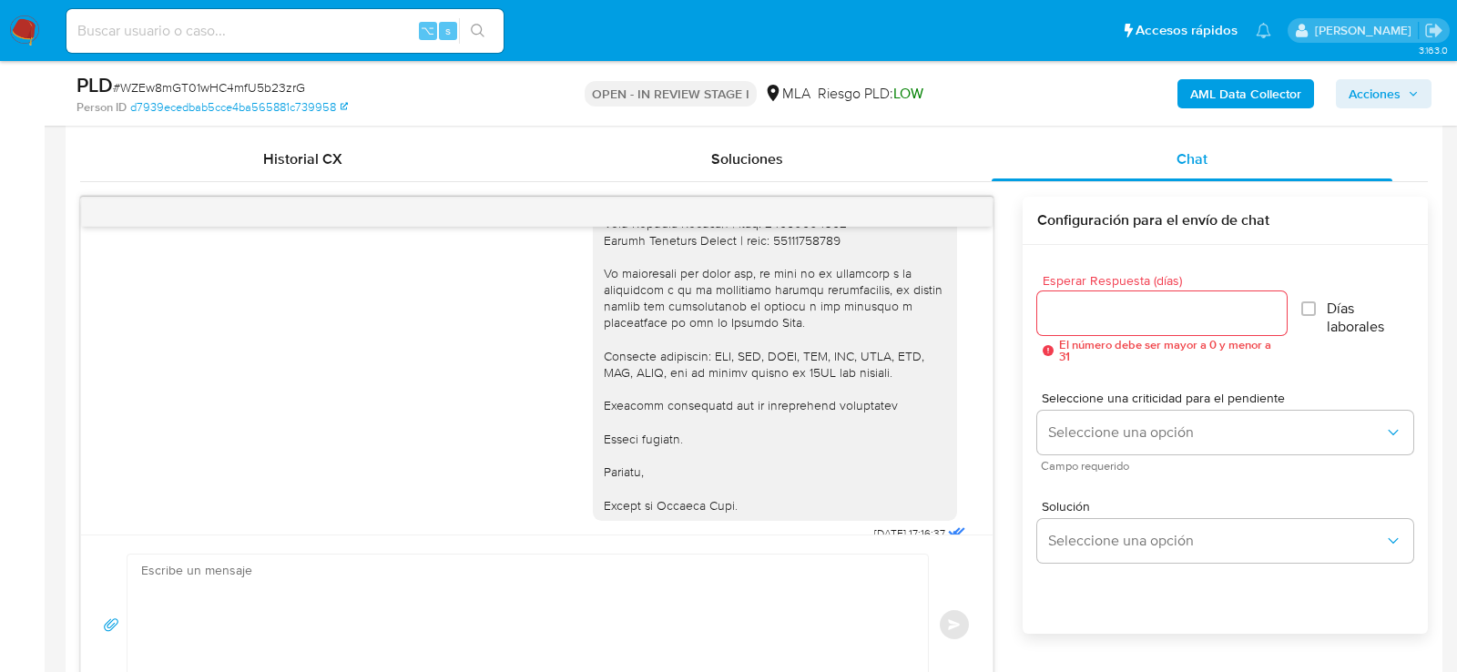
scroll to position [1566, 0]
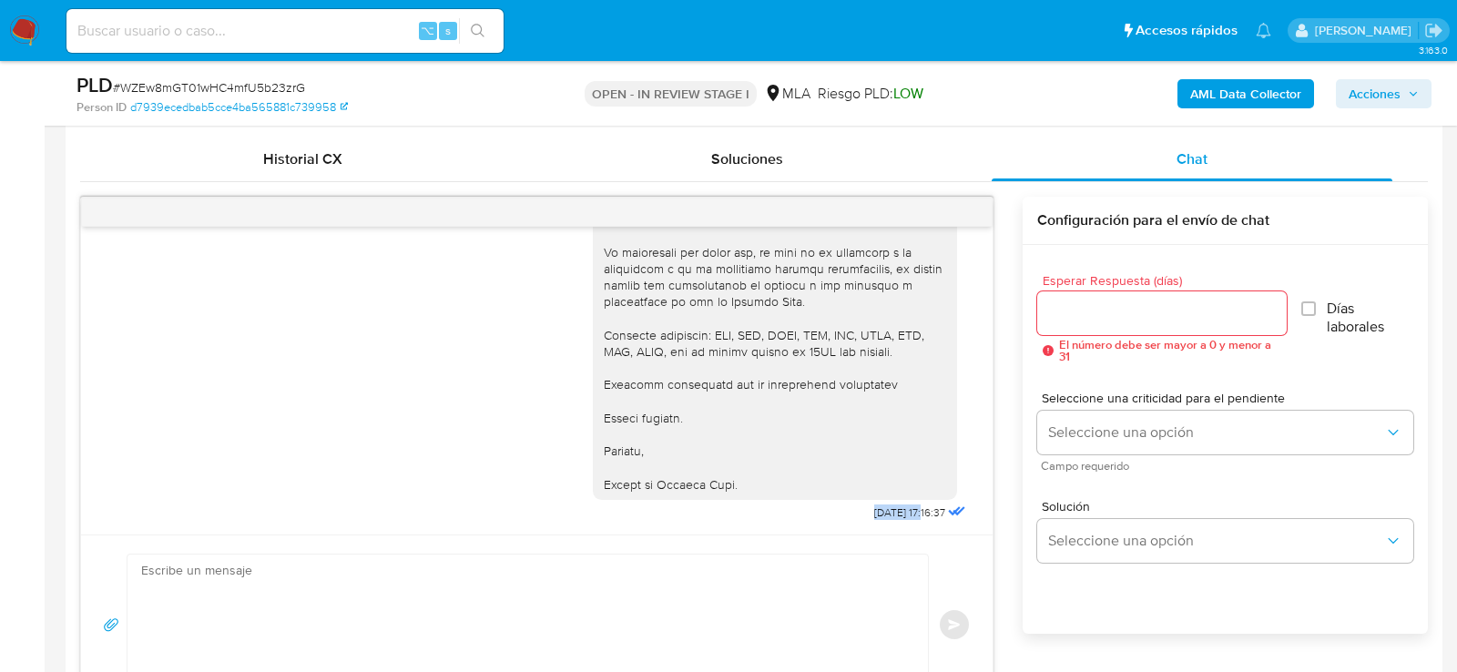
drag, startPoint x: 907, startPoint y: 509, endPoint x: 851, endPoint y: 508, distance: 55.6
click at [851, 509] on div "06/10/2025 17:16:37" at bounding box center [781, 175] width 377 height 699
copy span "06/10/2025"
click at [285, 76] on div "PLD # WZEw8mGT01wHC4mfU5b23zrG" at bounding box center [298, 85] width 445 height 27
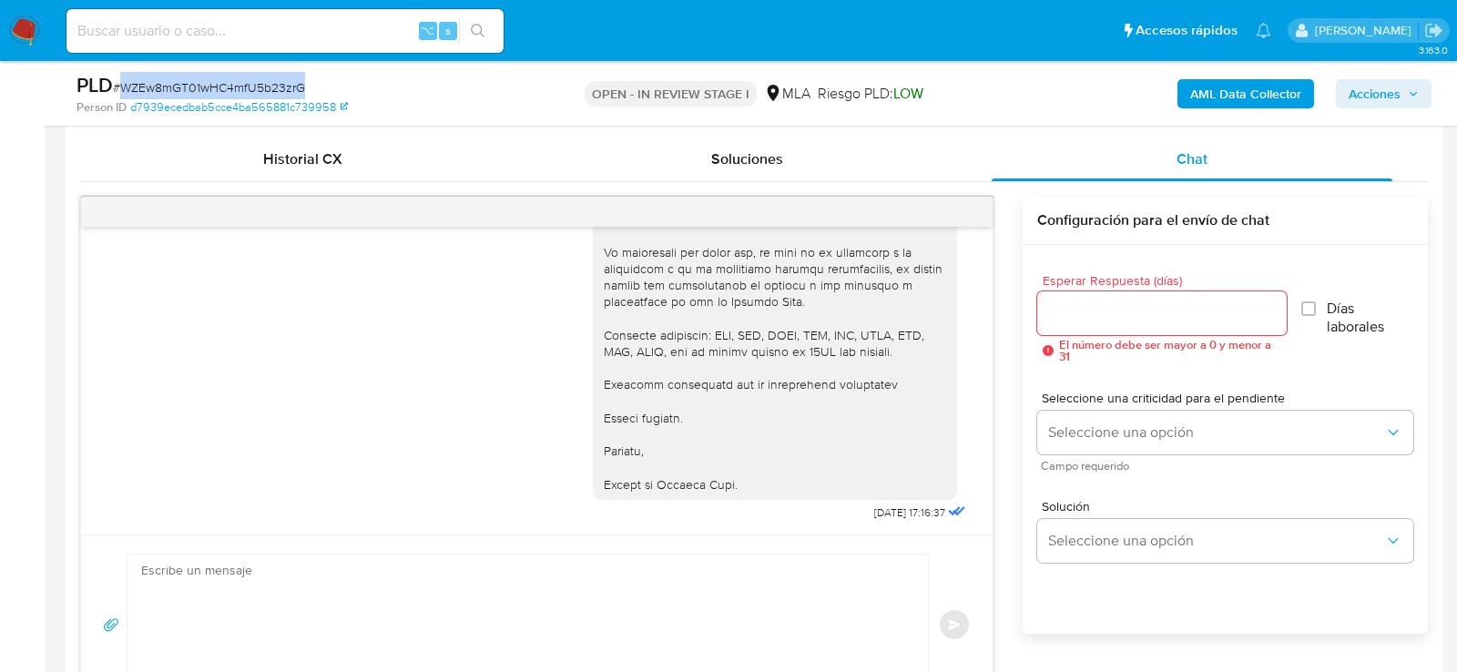
copy span "WZEw8mGT01wHC4mfU5b23zrG"
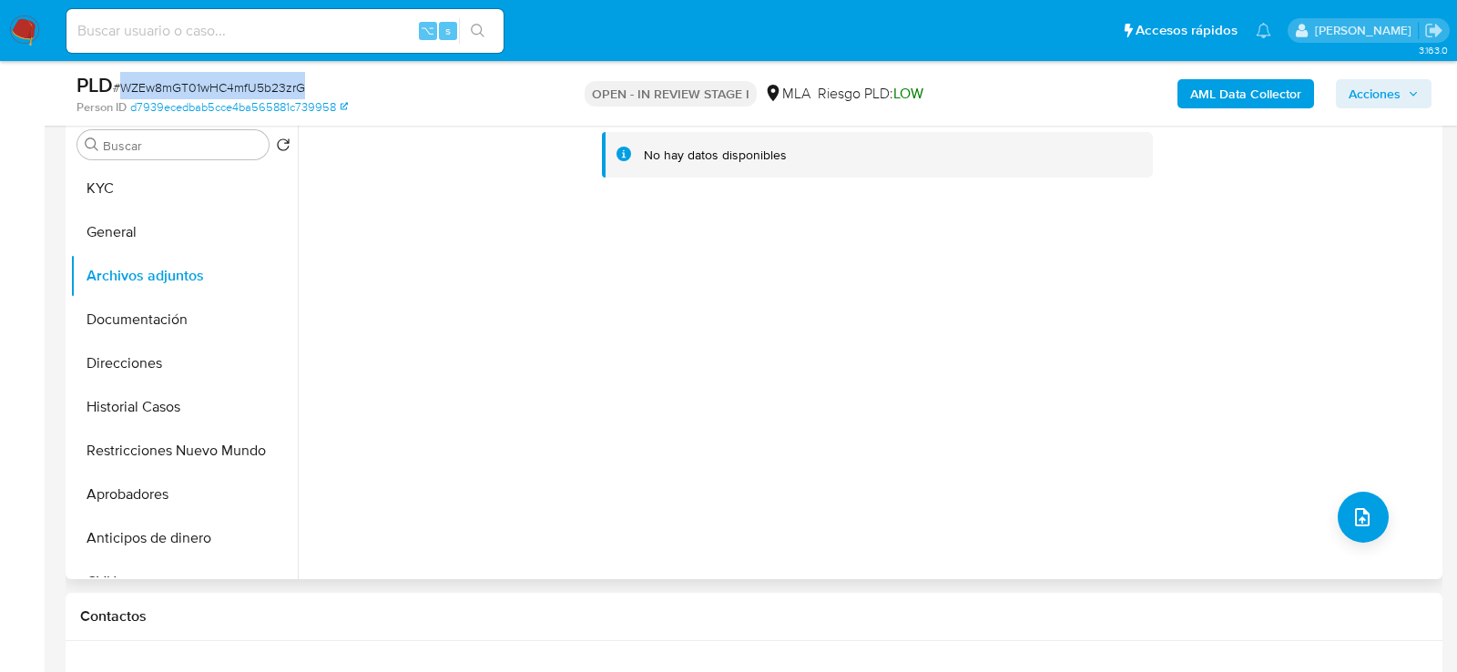
scroll to position [314, 0]
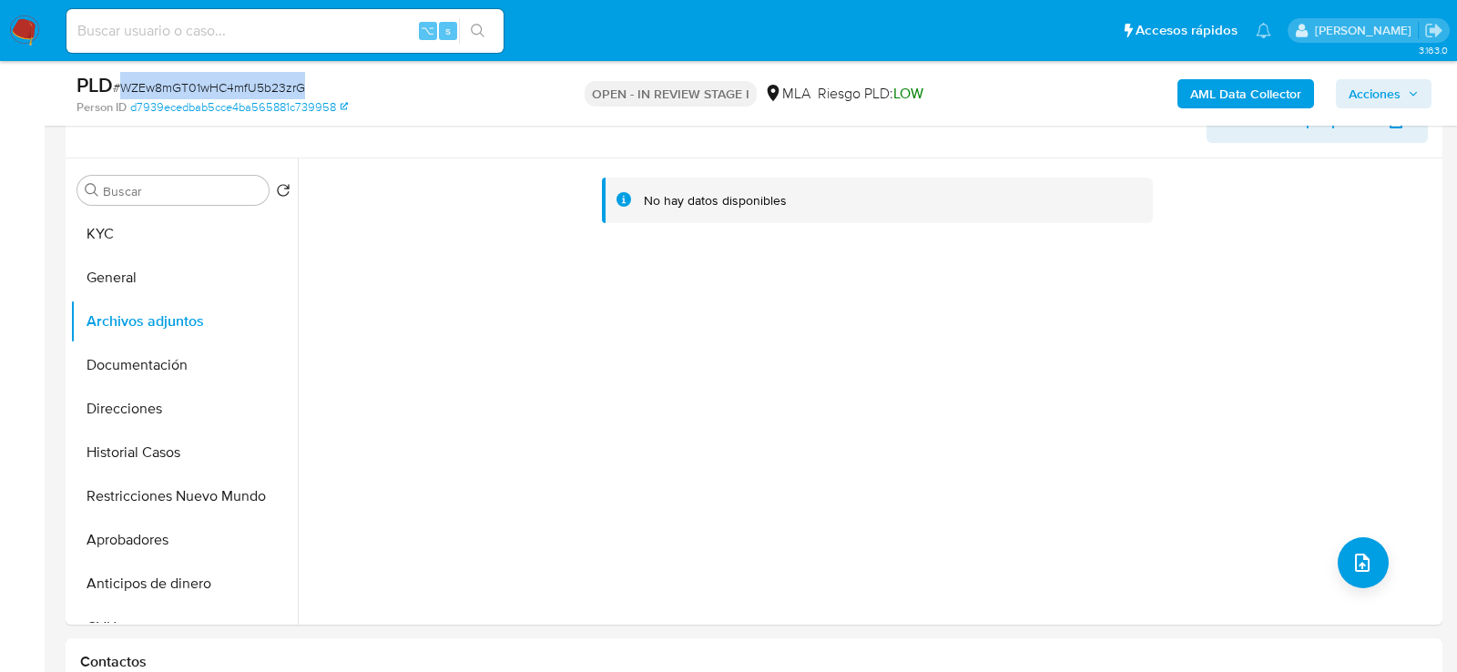
click at [1275, 93] on b "AML Data Collector" at bounding box center [1245, 93] width 111 height 29
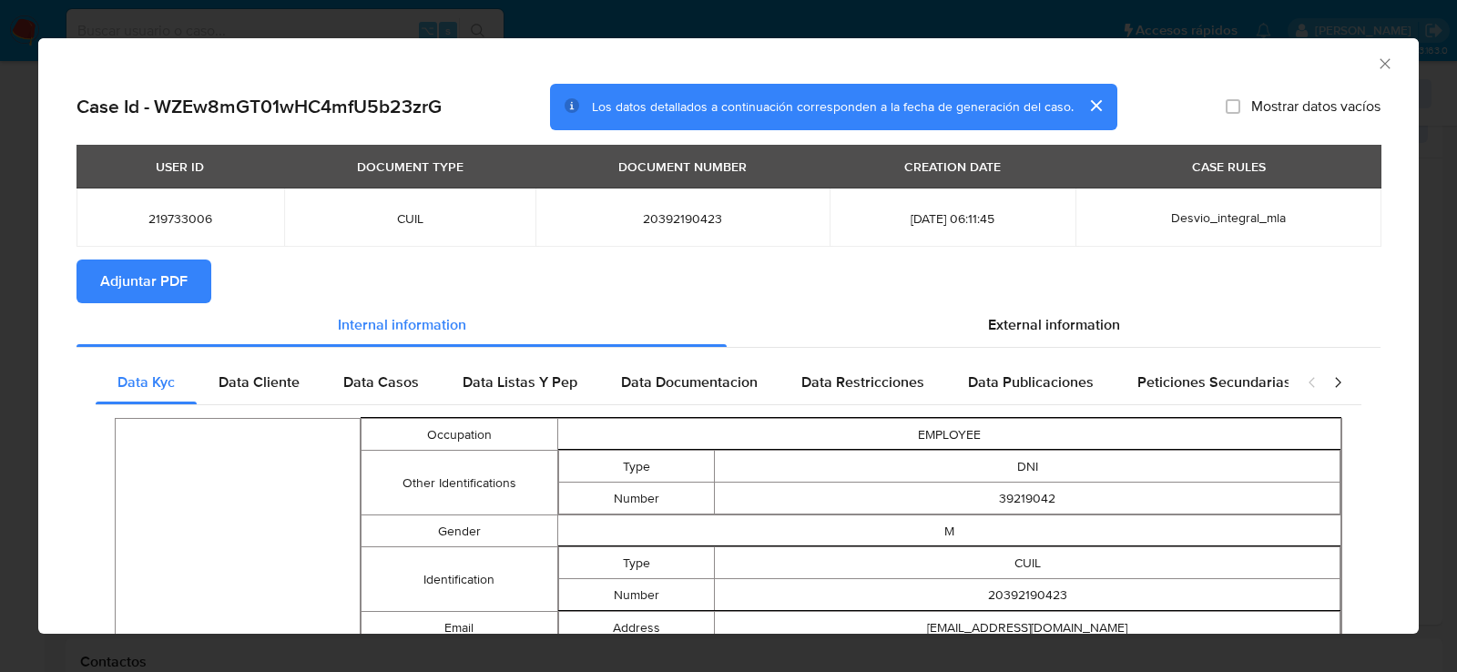
click at [135, 280] on span "Adjuntar PDF" at bounding box center [143, 281] width 87 height 40
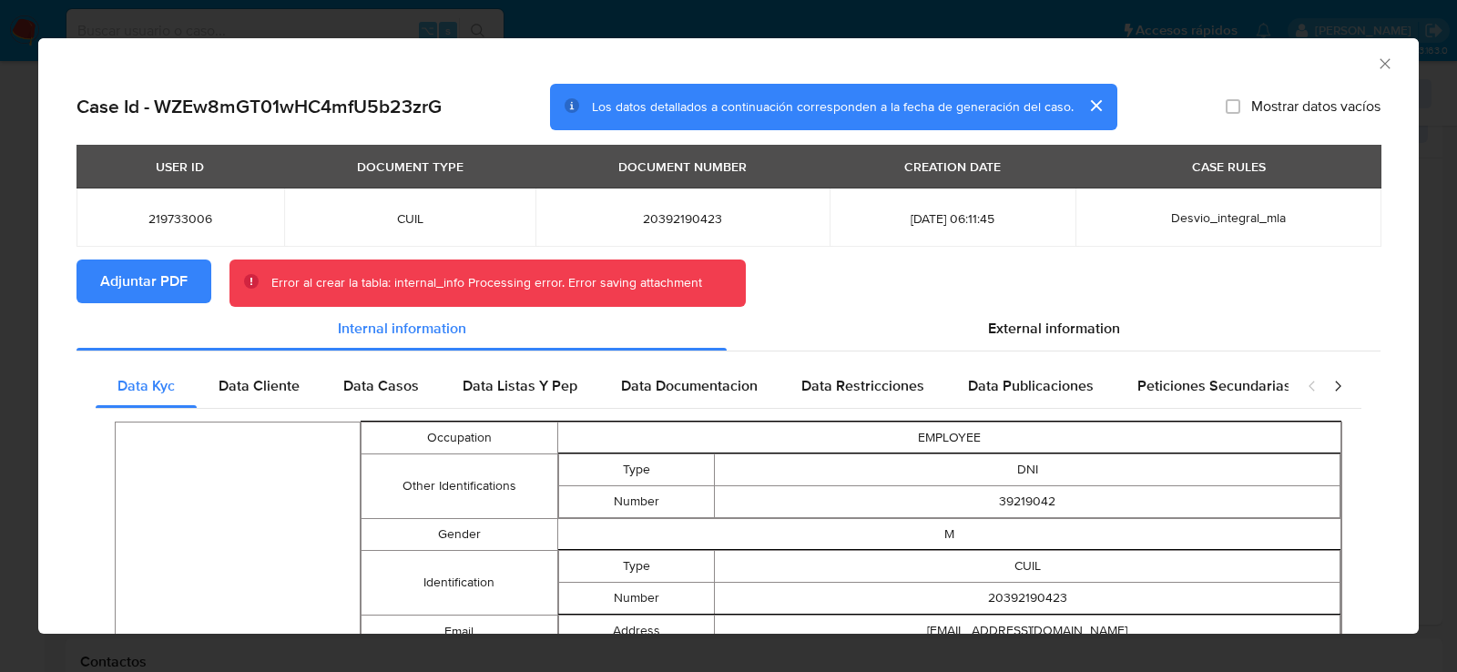
click at [1391, 66] on icon "Cerrar ventana" at bounding box center [1385, 64] width 18 height 18
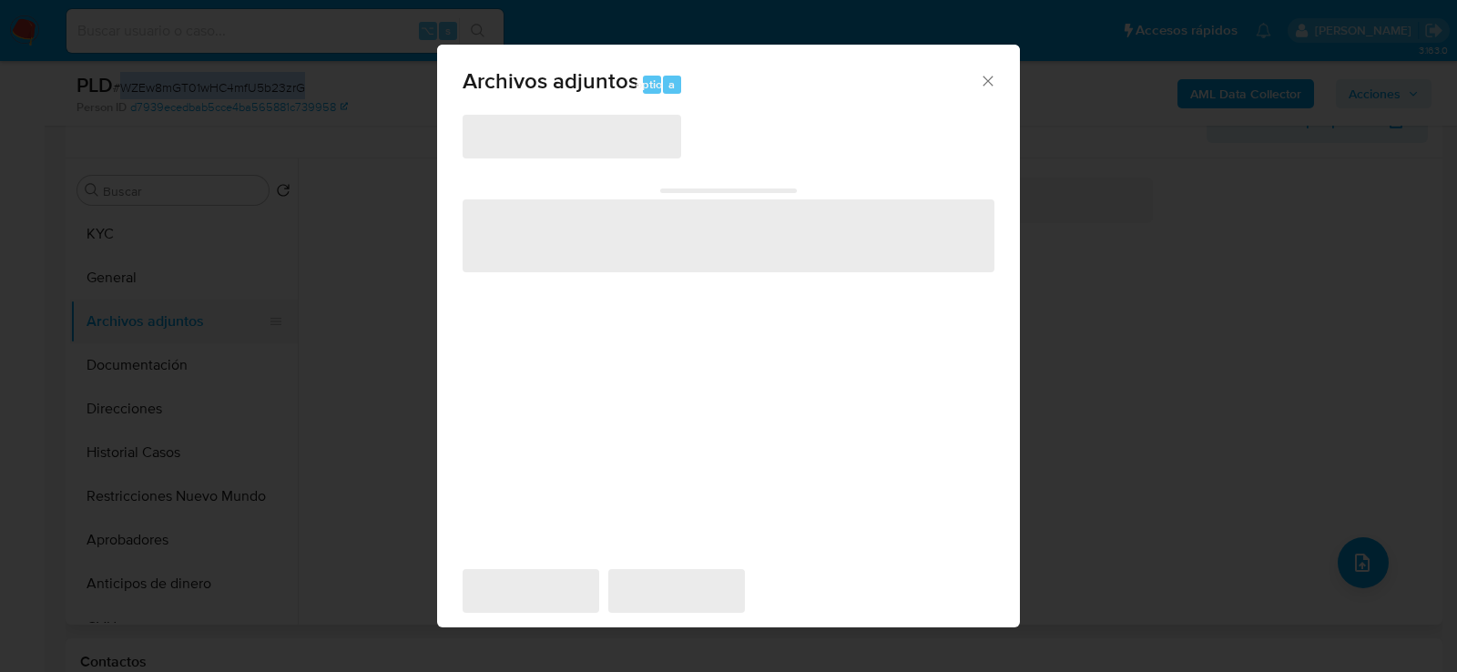
scroll to position [331, 0]
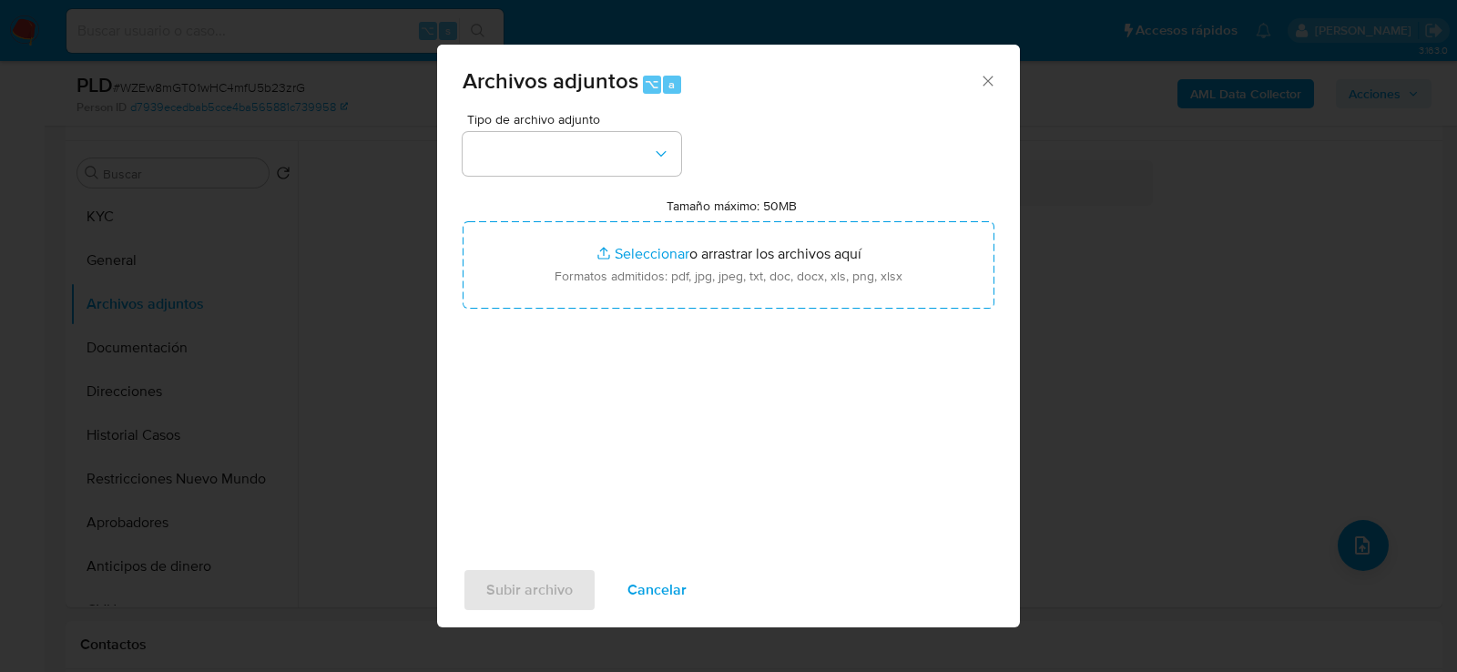
click at [627, 108] on div "Archivos adjuntos ⌥ a" at bounding box center [728, 79] width 583 height 68
click at [620, 158] on button "button" at bounding box center [572, 154] width 219 height 44
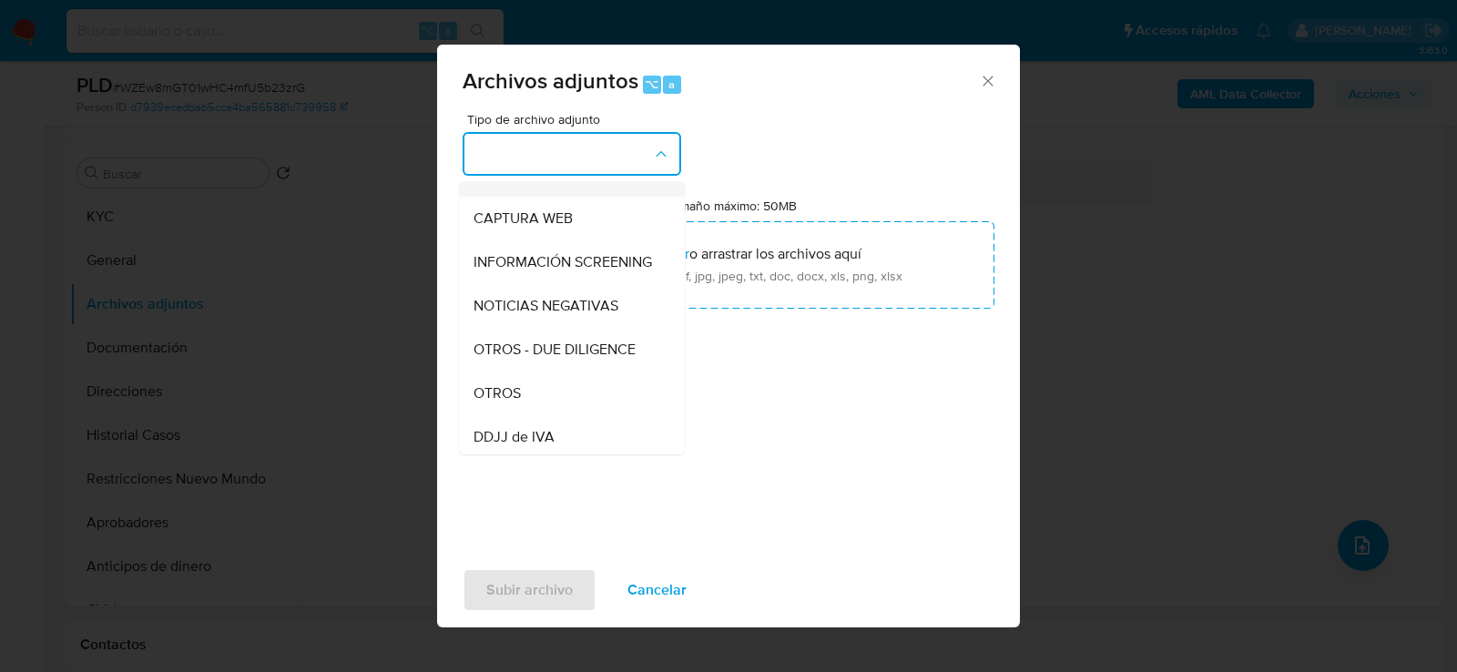
scroll to position [223, 0]
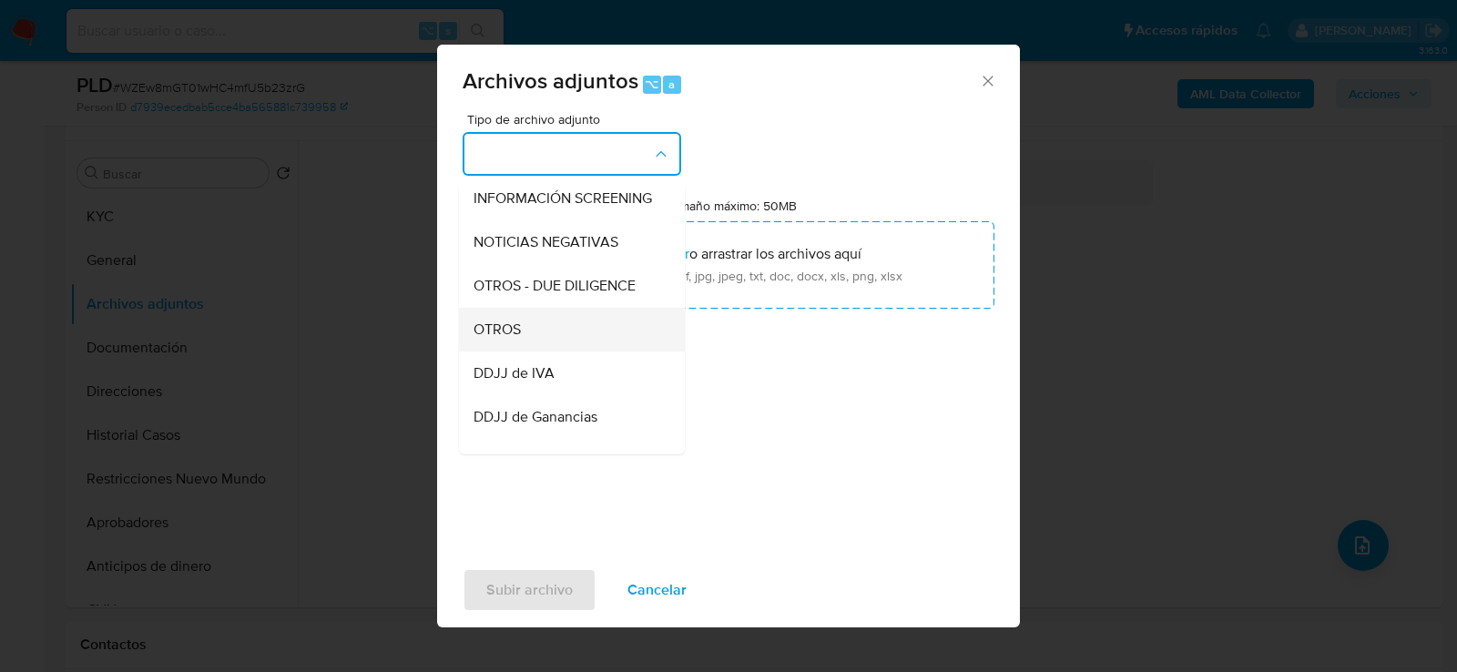
click at [567, 335] on div "OTROS" at bounding box center [567, 329] width 186 height 44
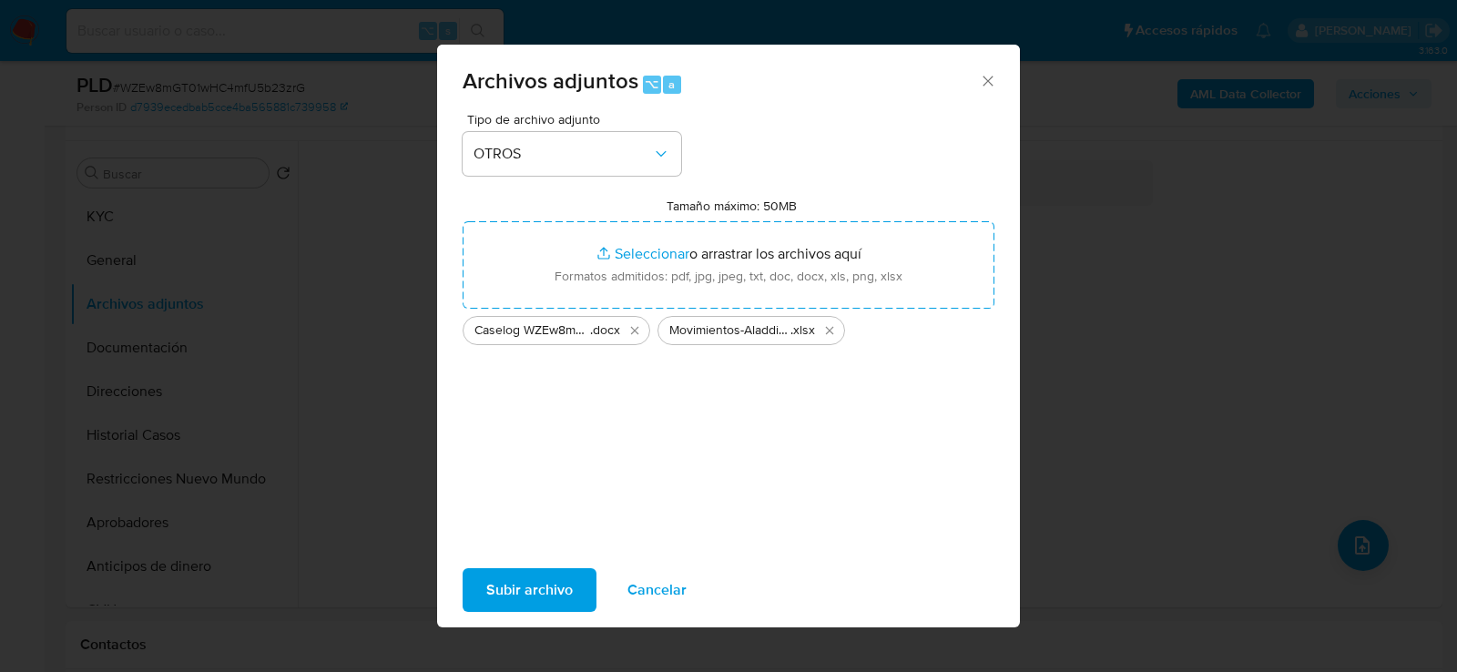
click at [528, 601] on span "Subir archivo" at bounding box center [529, 590] width 87 height 40
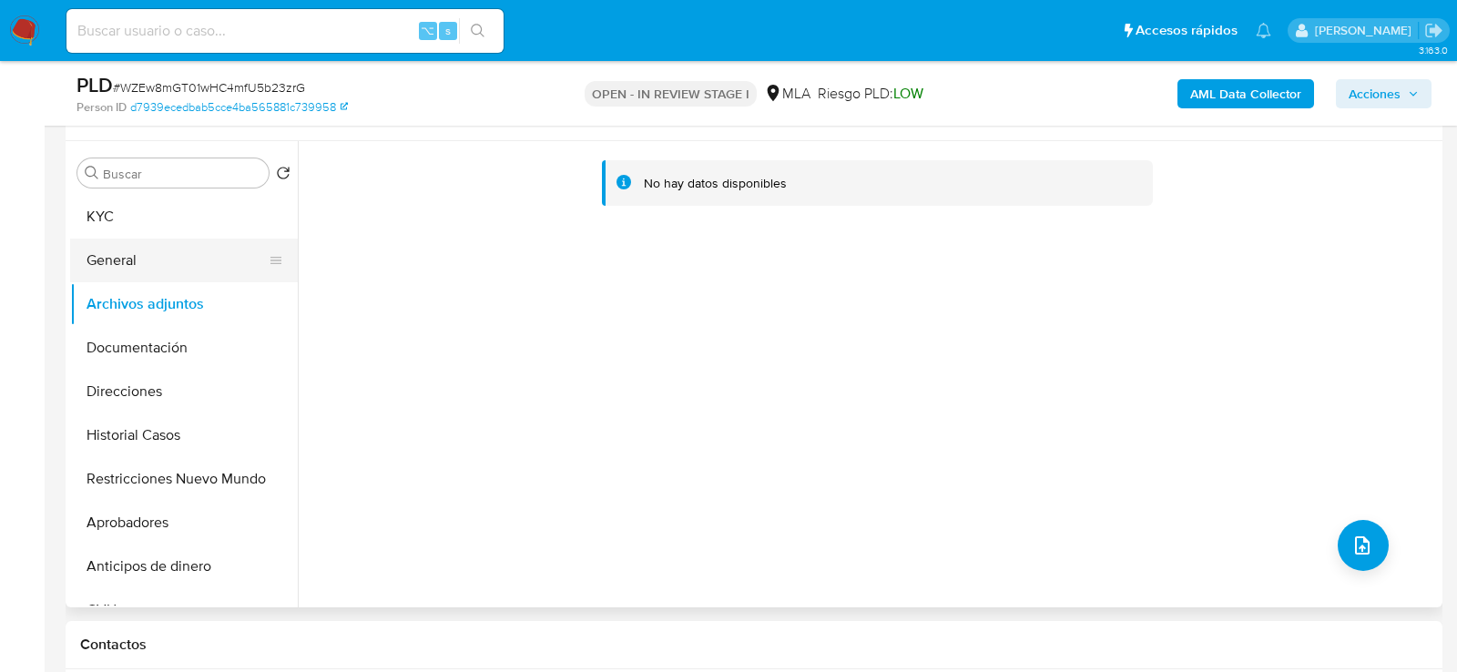
click at [165, 244] on button "General" at bounding box center [176, 261] width 213 height 44
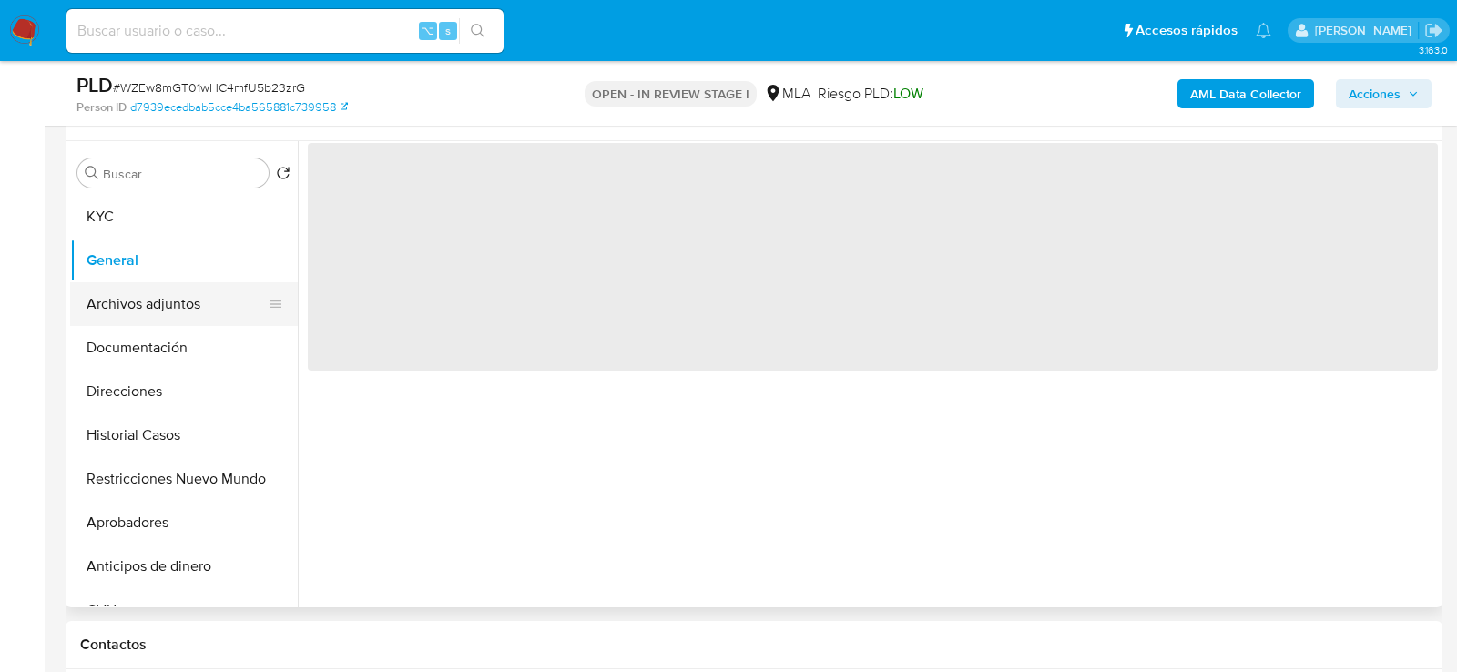
click at [165, 306] on button "Archivos adjuntos" at bounding box center [176, 304] width 213 height 44
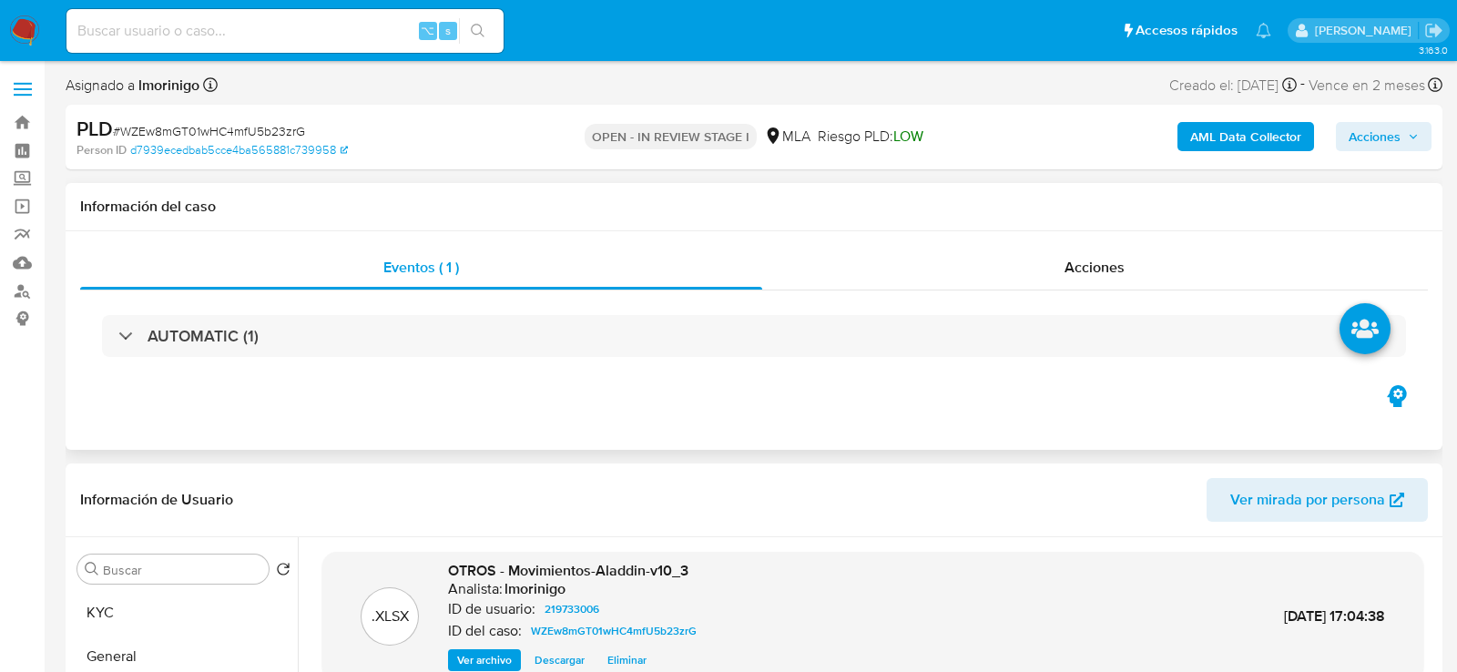
scroll to position [0, 0]
click at [976, 249] on div "Acciones" at bounding box center [1095, 268] width 667 height 44
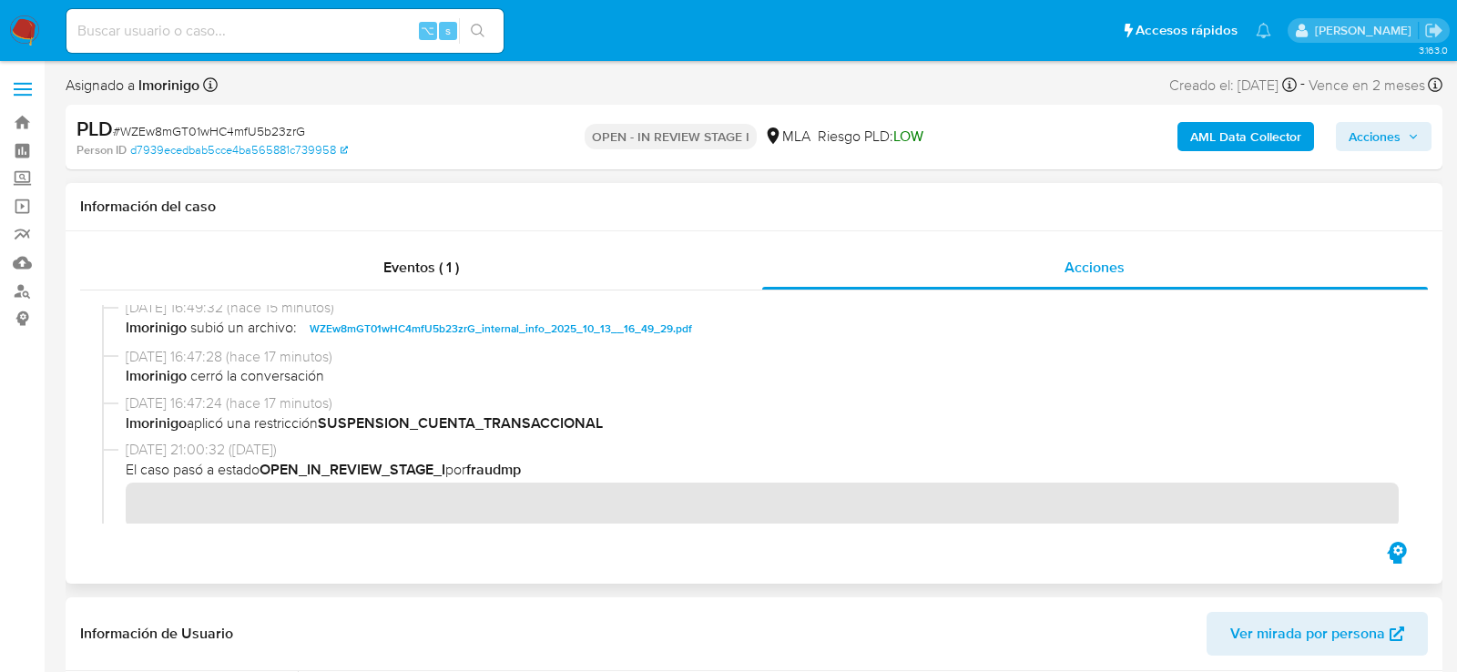
scroll to position [210, 0]
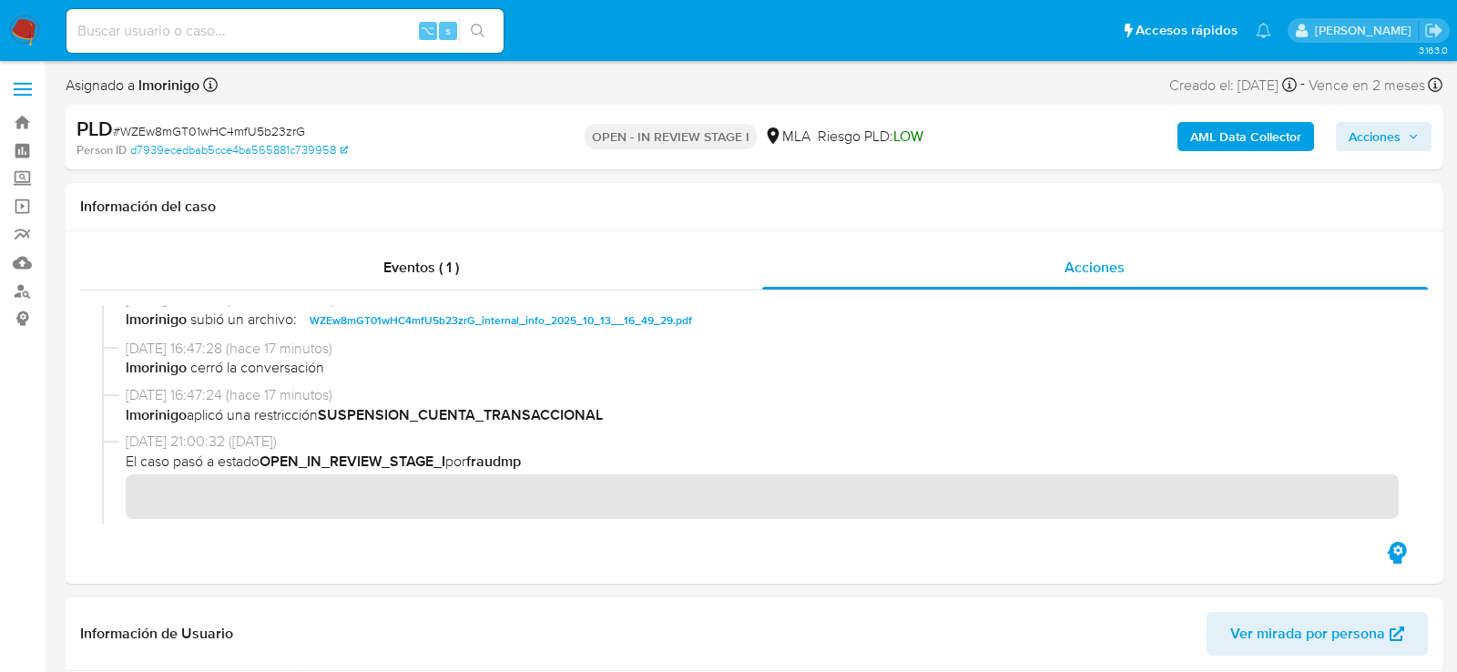
click at [1418, 128] on span "Acciones" at bounding box center [1384, 136] width 70 height 25
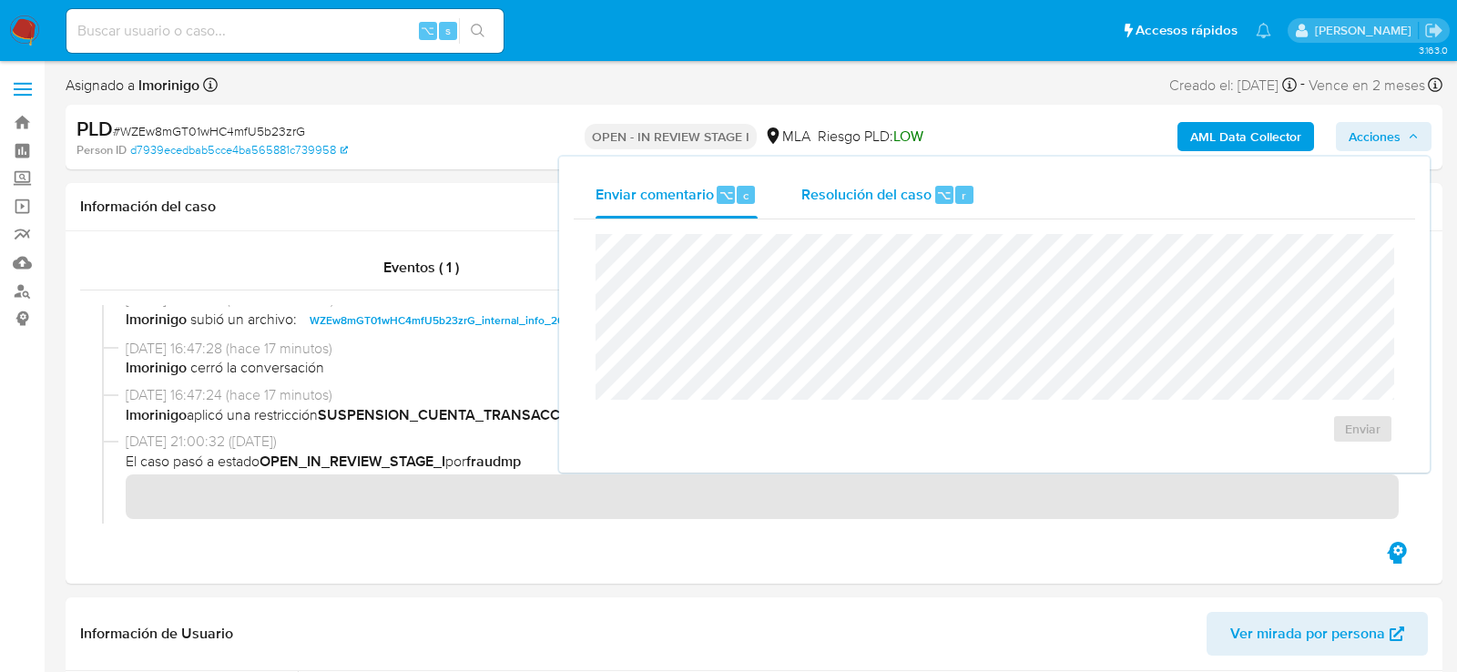
click at [943, 189] on span "⌥" at bounding box center [944, 195] width 14 height 17
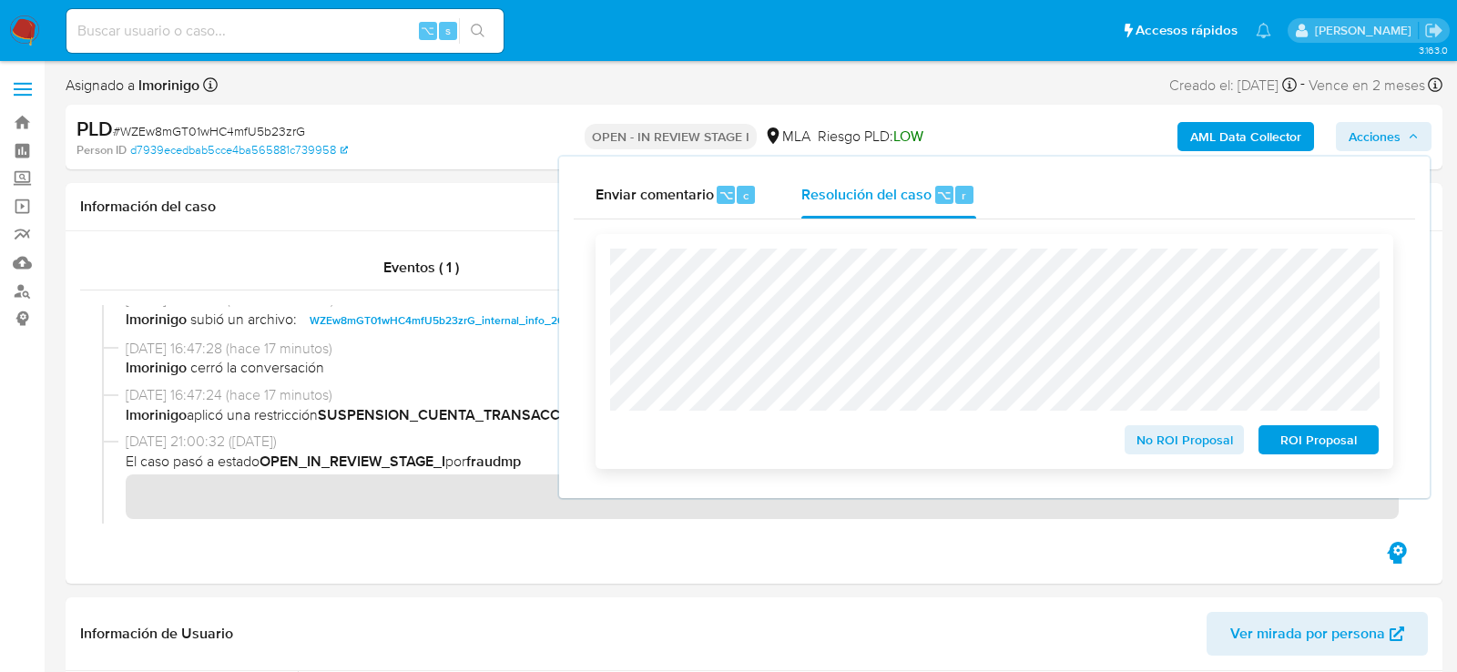
click at [1304, 437] on span "ROI Proposal" at bounding box center [1318, 439] width 95 height 25
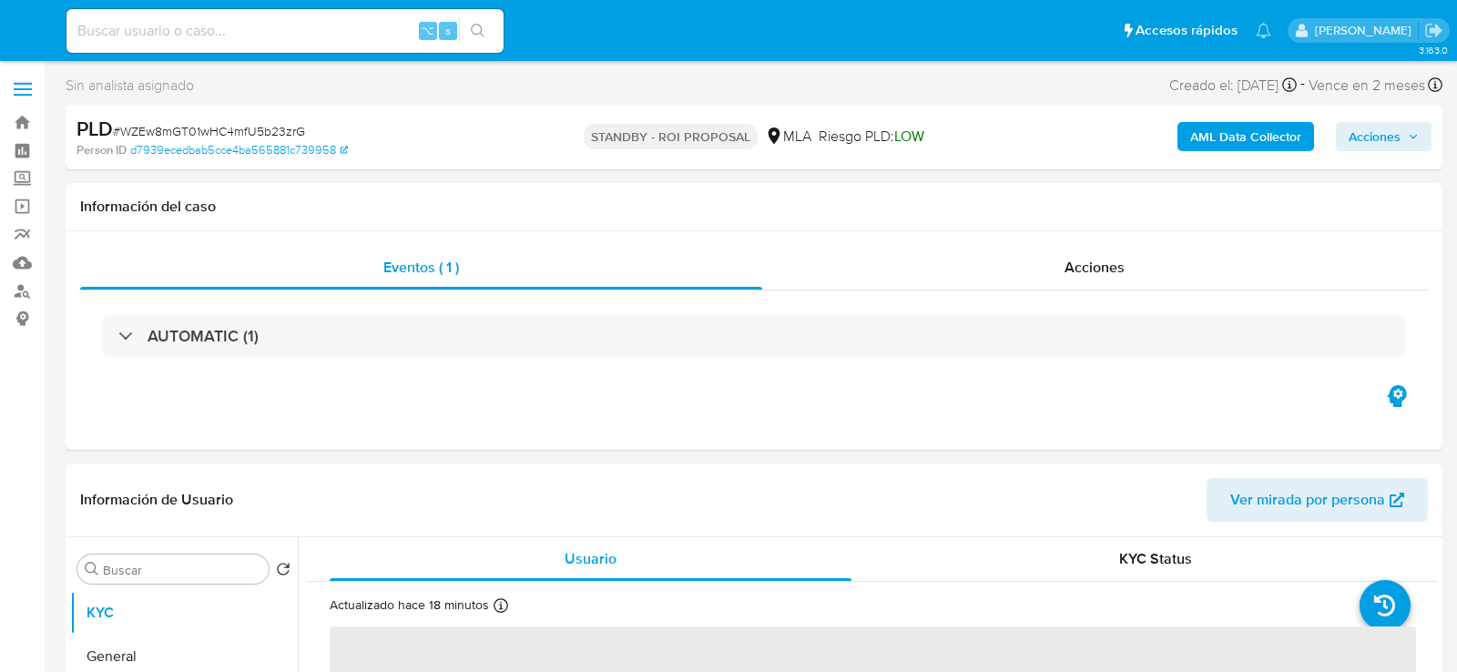
select select "10"
click at [963, 263] on div "Acciones" at bounding box center [1095, 268] width 667 height 44
select select "10"
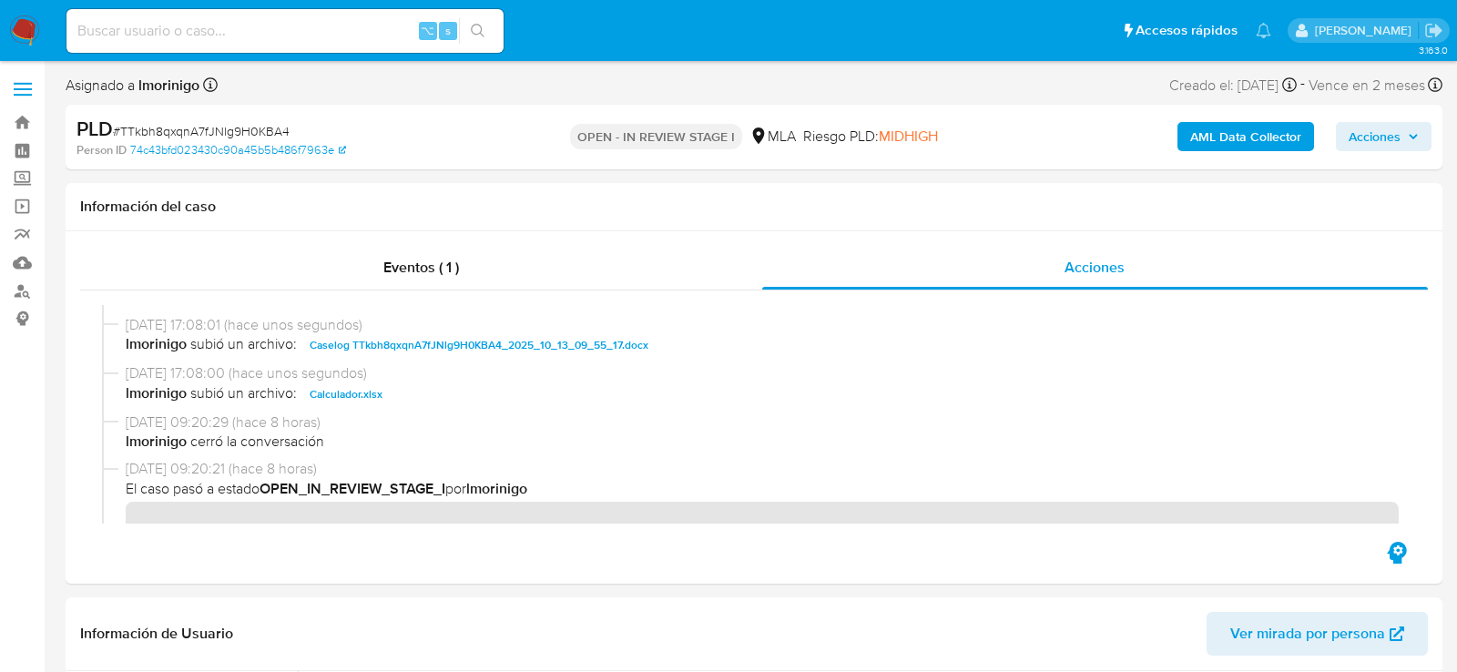
scroll to position [76, 0]
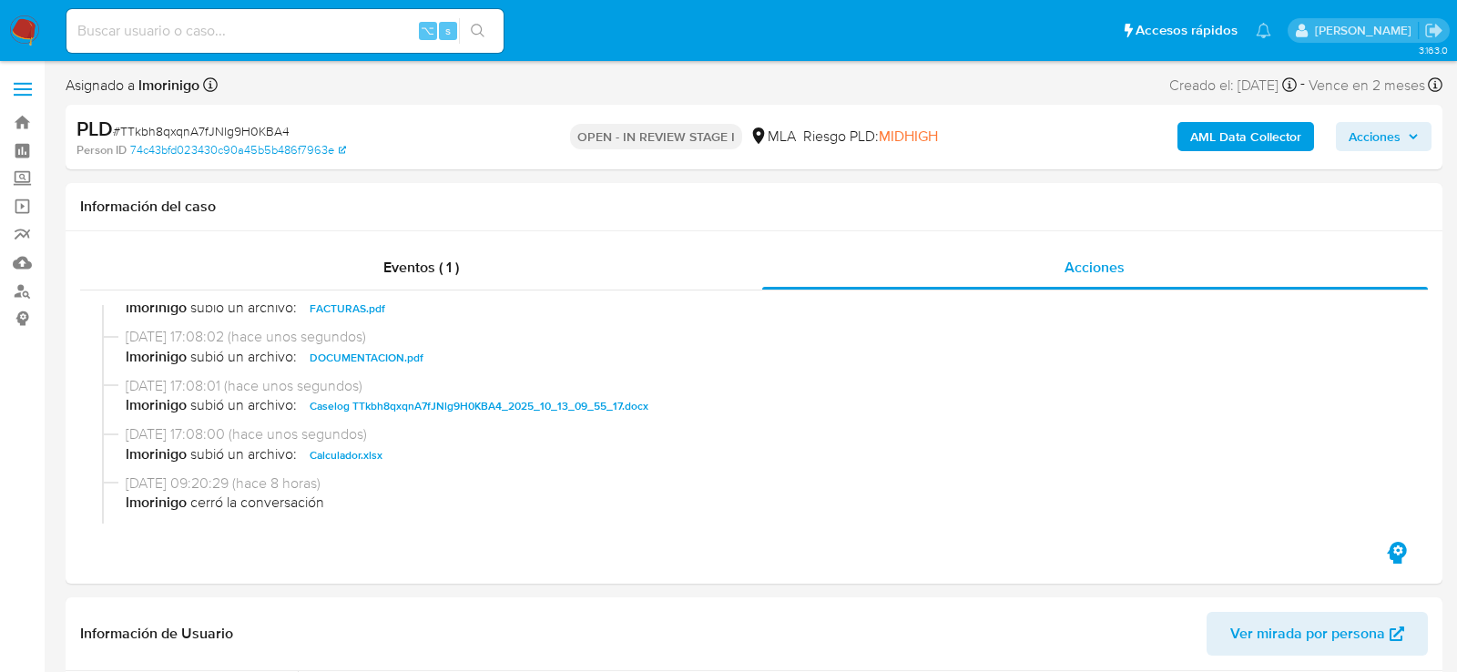
click at [1239, 149] on b "AML Data Collector" at bounding box center [1245, 136] width 111 height 29
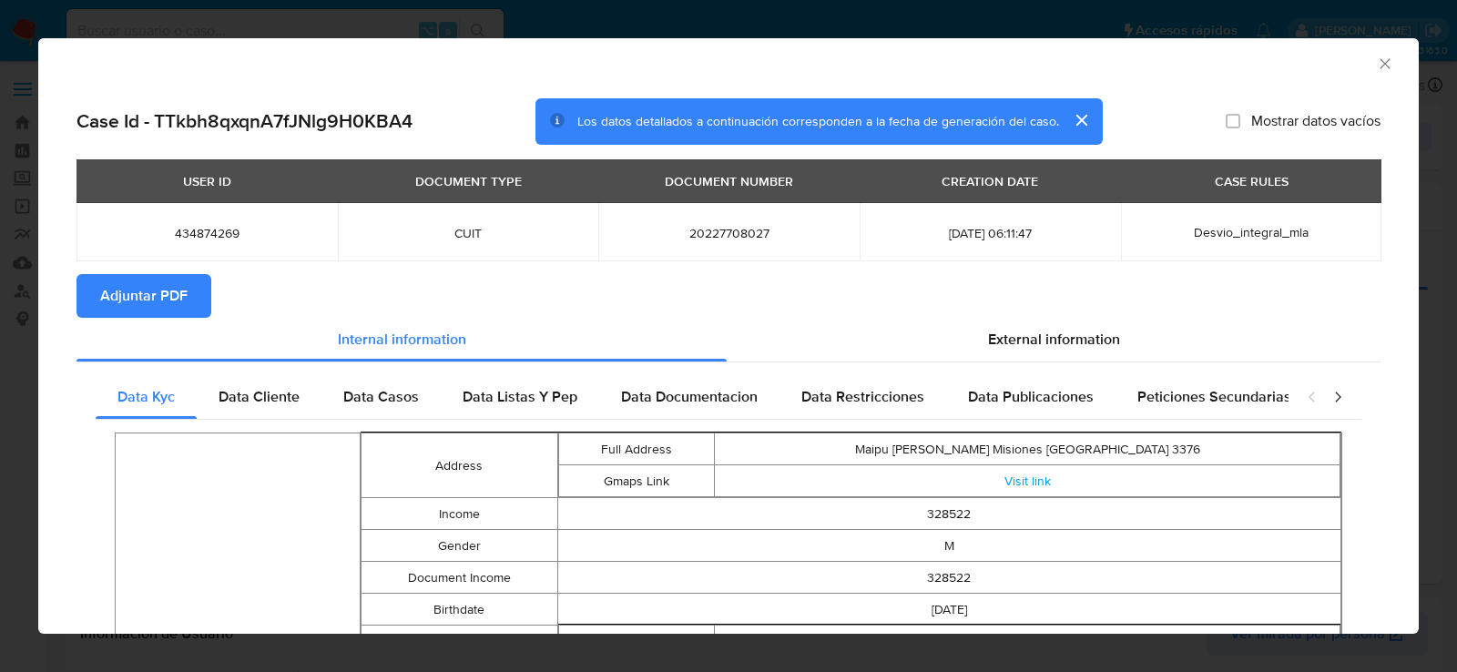
click at [199, 301] on button "Adjuntar PDF" at bounding box center [143, 296] width 135 height 44
click at [1381, 68] on icon "Cerrar ventana" at bounding box center [1385, 64] width 18 height 18
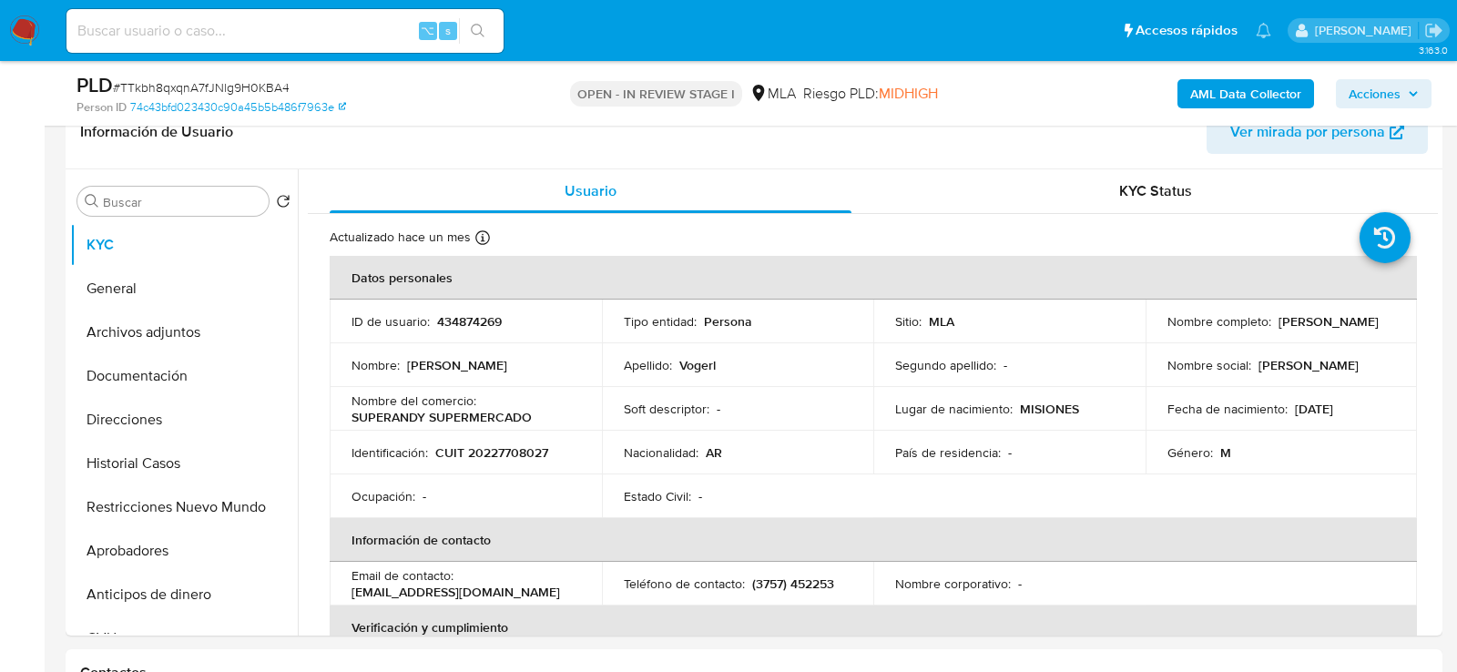
scroll to position [480, 0]
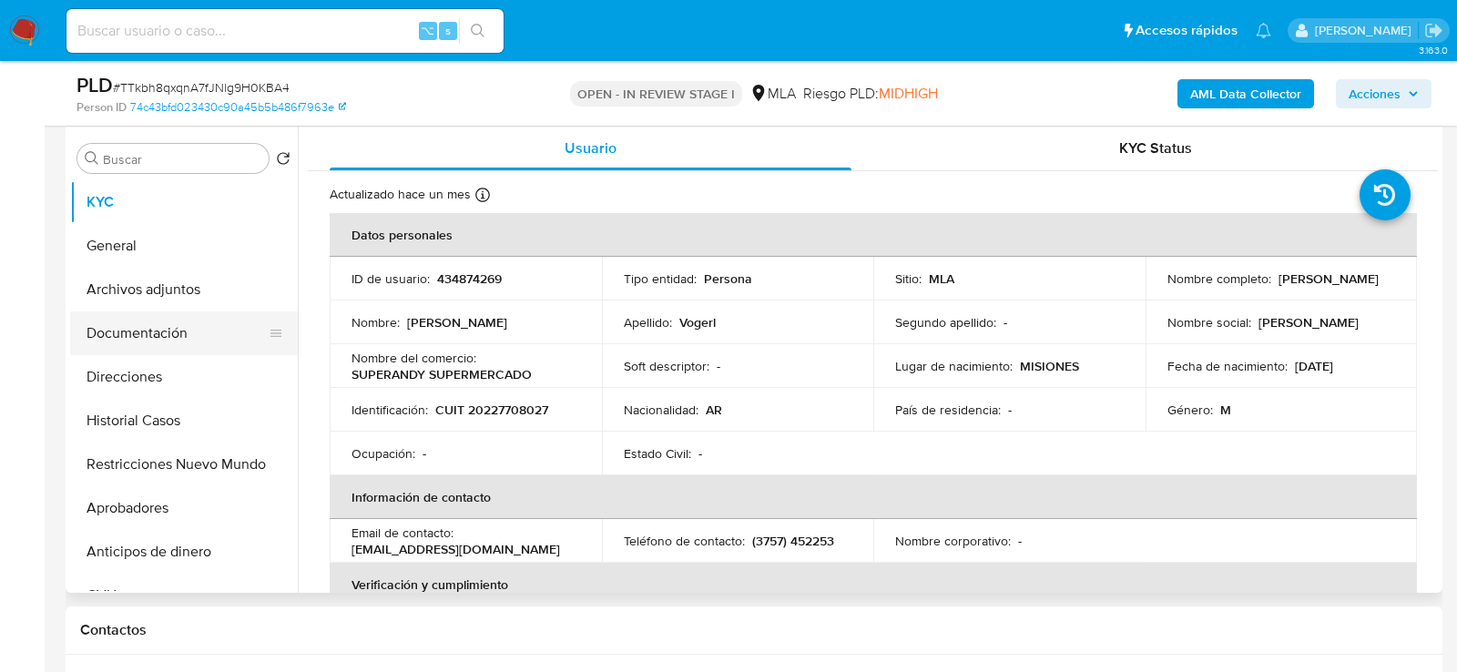
click at [138, 333] on button "Documentación" at bounding box center [176, 333] width 213 height 44
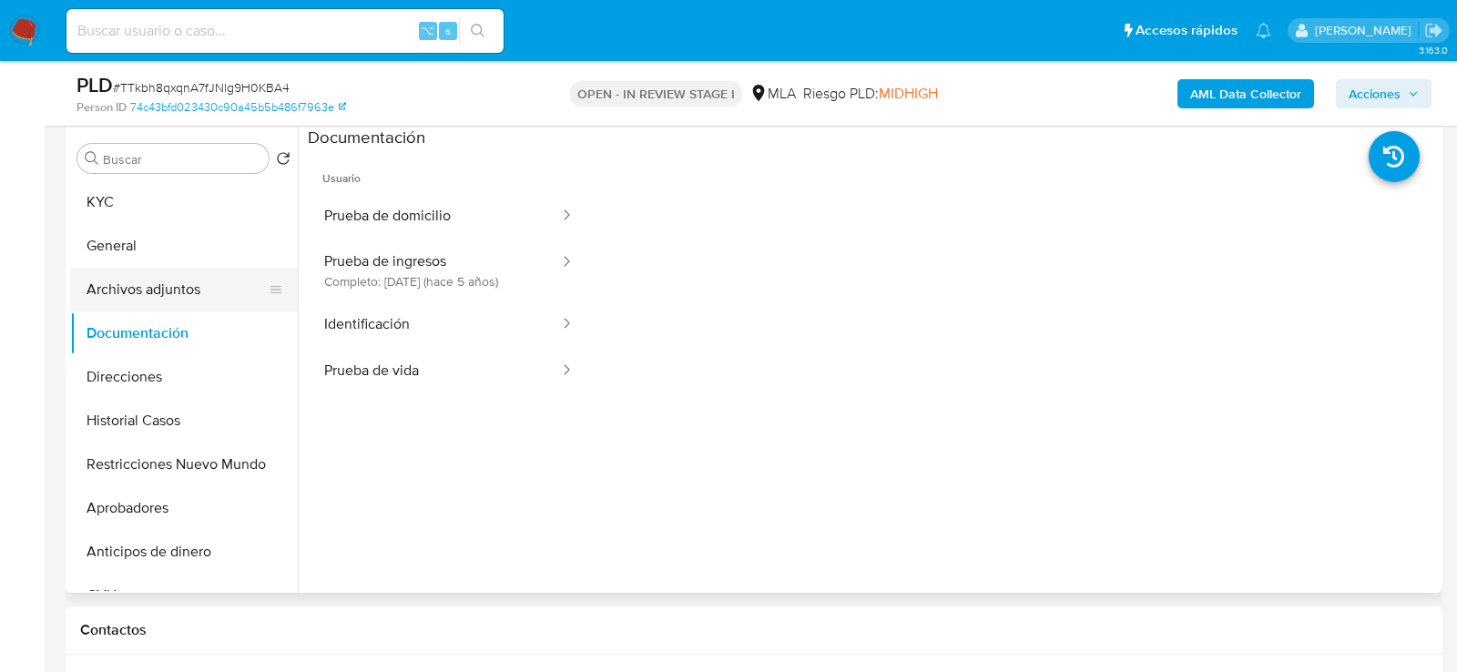
click at [137, 301] on button "Archivos adjuntos" at bounding box center [176, 290] width 213 height 44
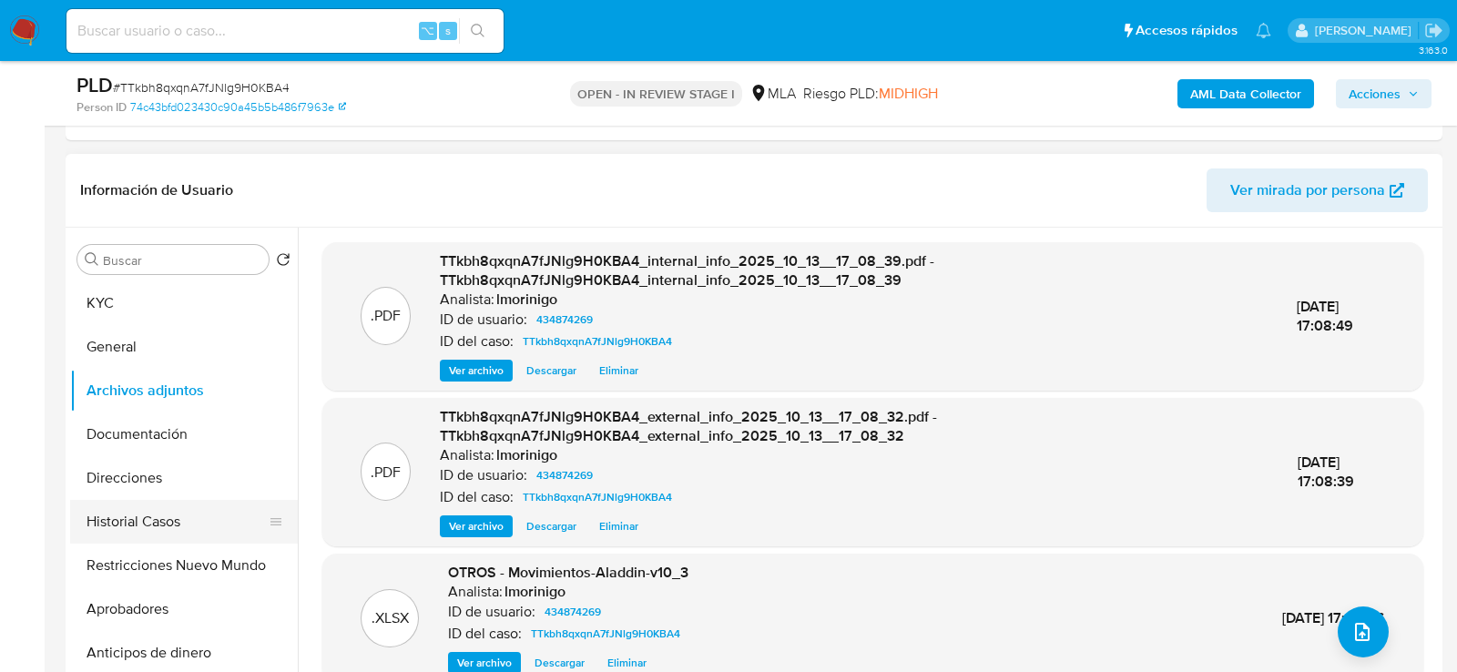
scroll to position [15, 0]
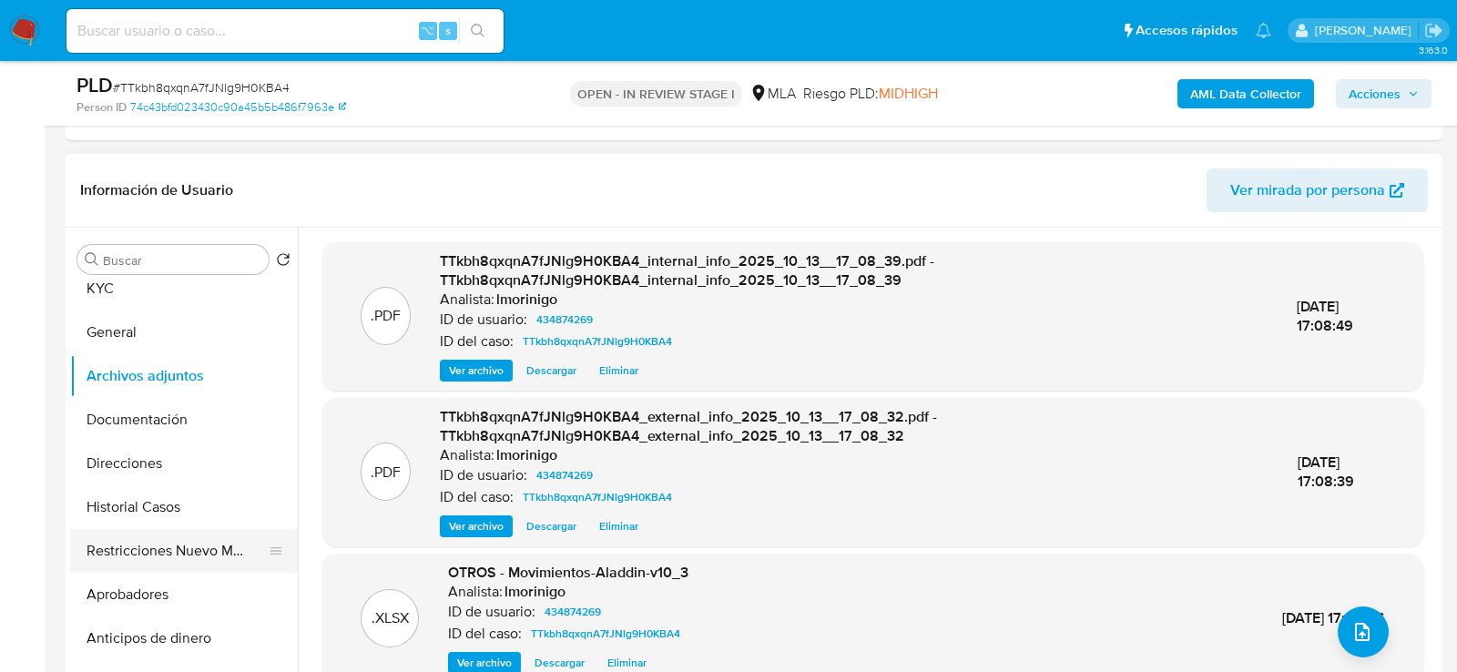
click at [126, 535] on button "Restricciones Nuevo Mundo" at bounding box center [176, 551] width 213 height 44
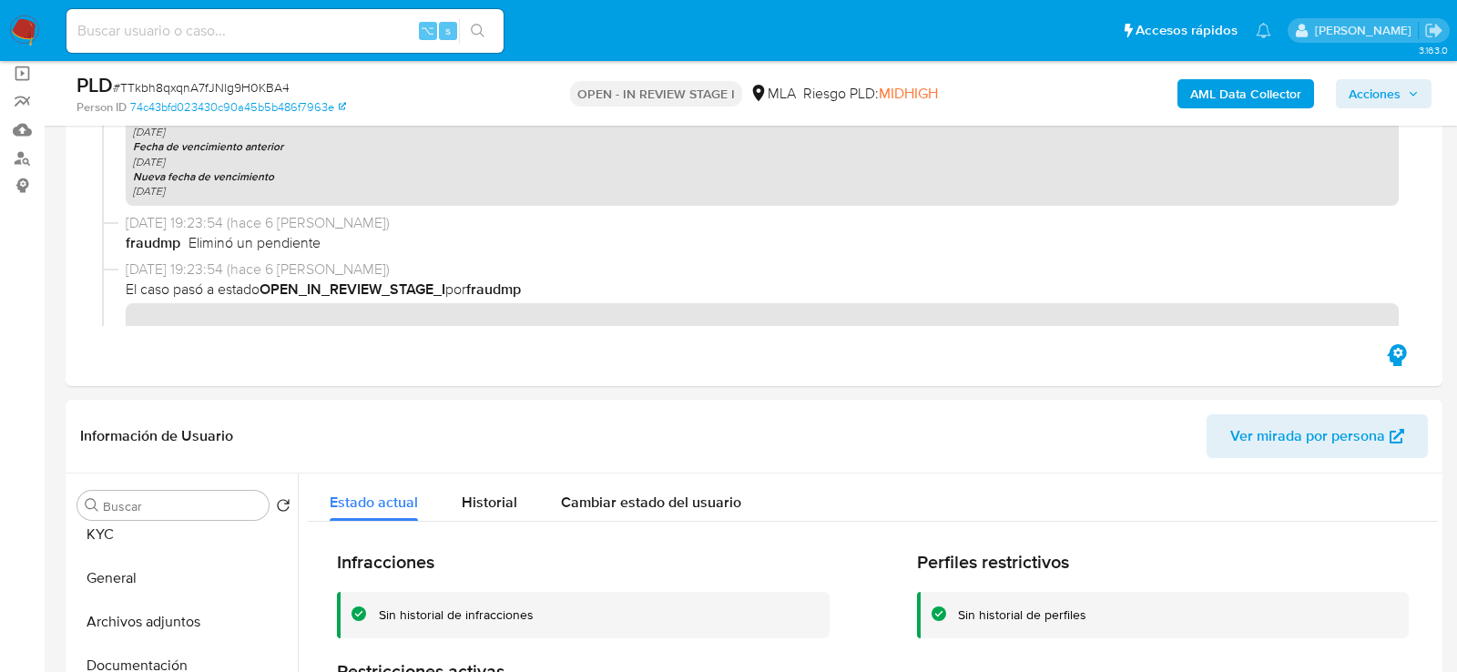
scroll to position [86, 0]
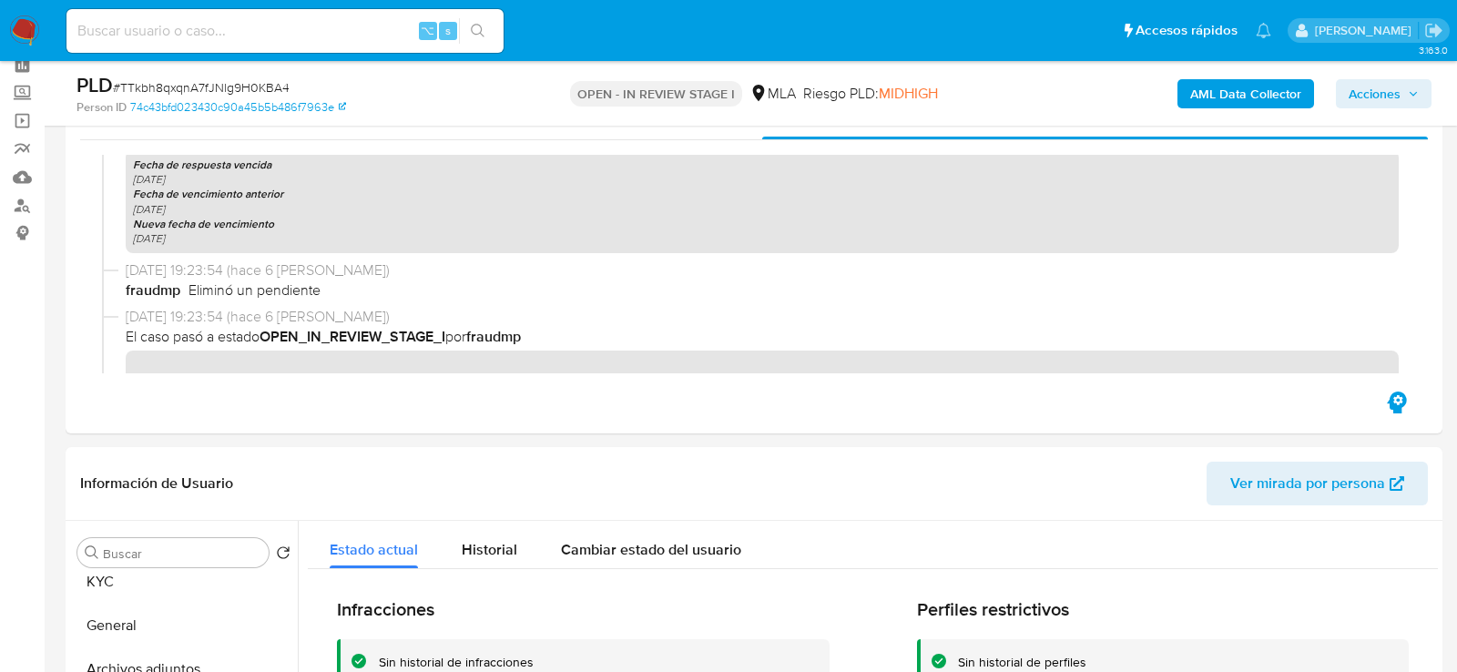
drag, startPoint x: 1355, startPoint y: 99, endPoint x: 1317, endPoint y: 100, distance: 38.3
click at [1355, 100] on span "Acciones" at bounding box center [1375, 93] width 52 height 29
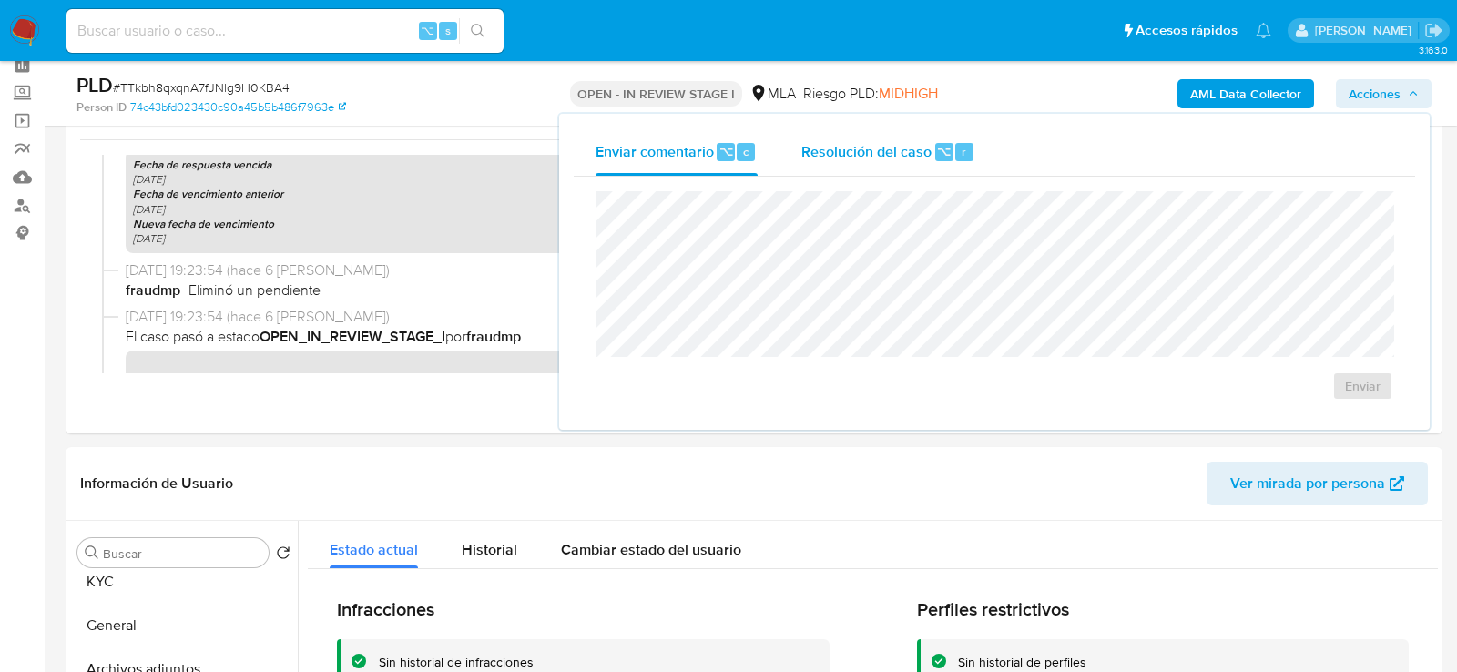
click at [972, 144] on div "Resolución del caso ⌥ r" at bounding box center [888, 151] width 174 height 47
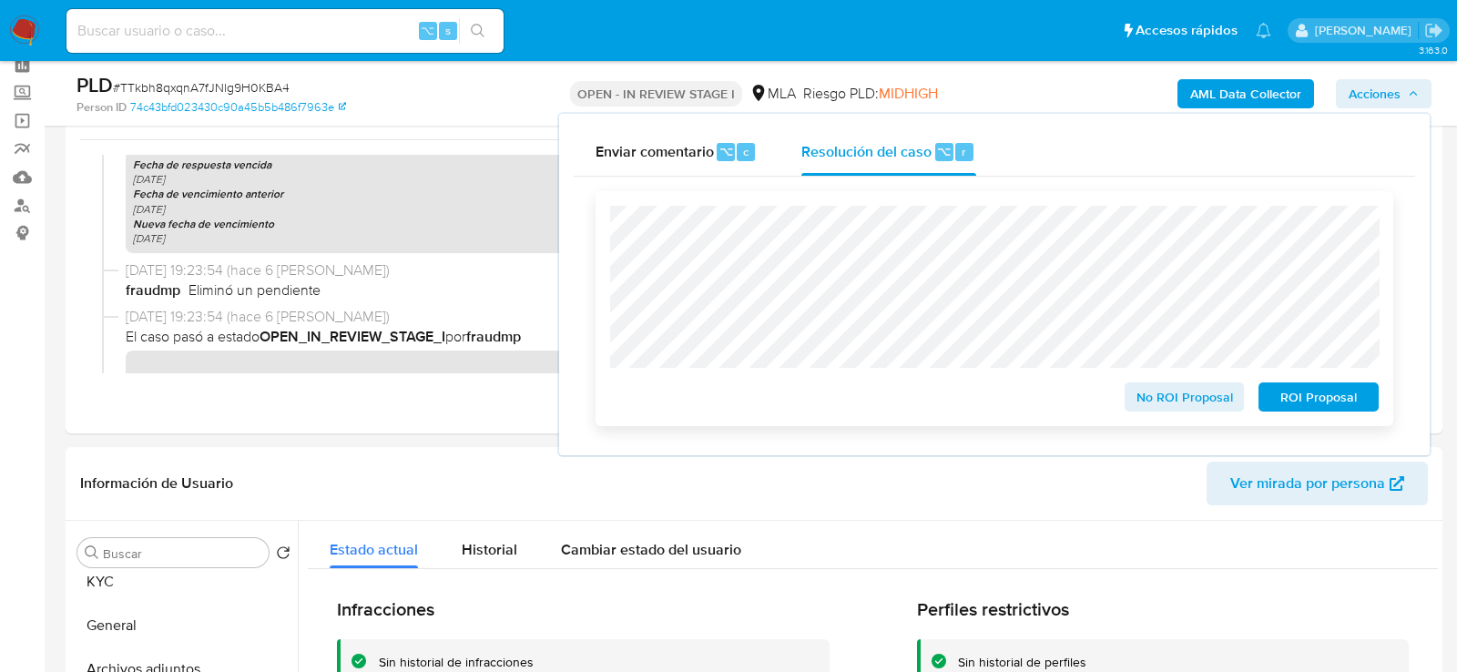
click at [1193, 404] on span "No ROI Proposal" at bounding box center [1184, 396] width 95 height 25
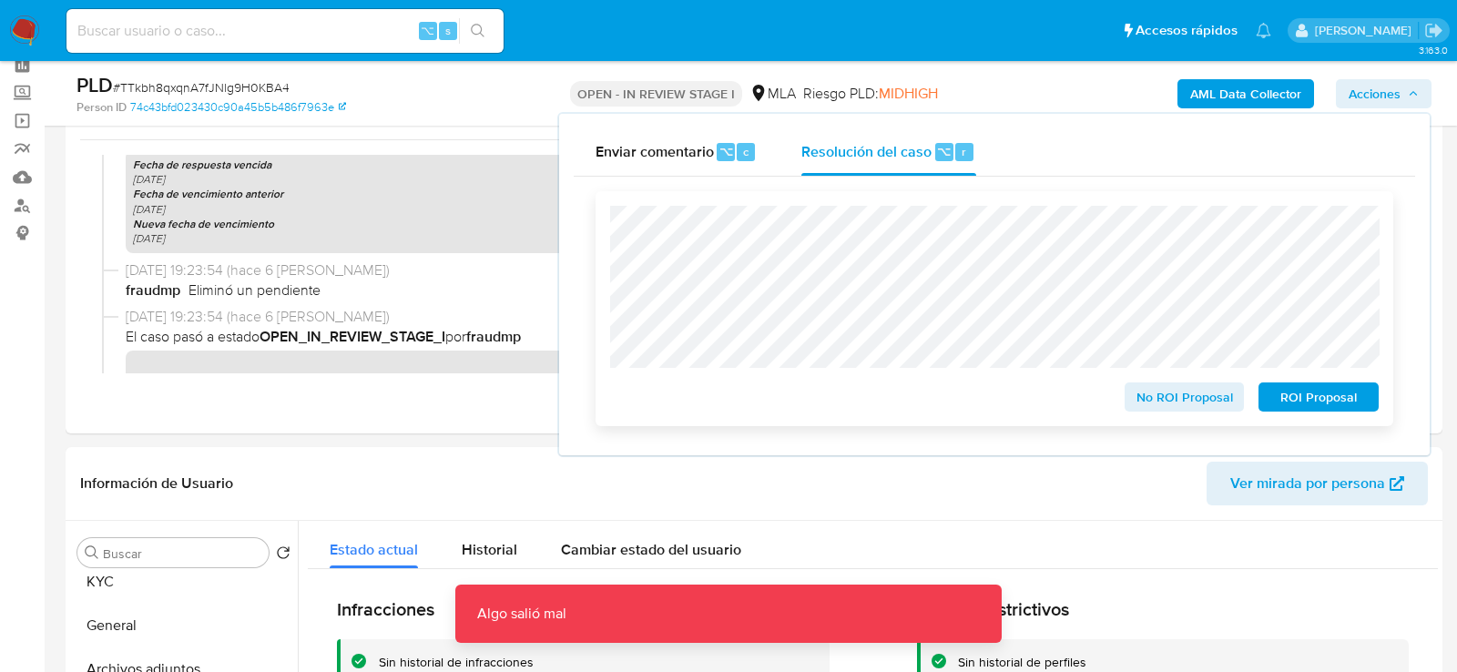
click at [1144, 393] on span "No ROI Proposal" at bounding box center [1184, 396] width 95 height 25
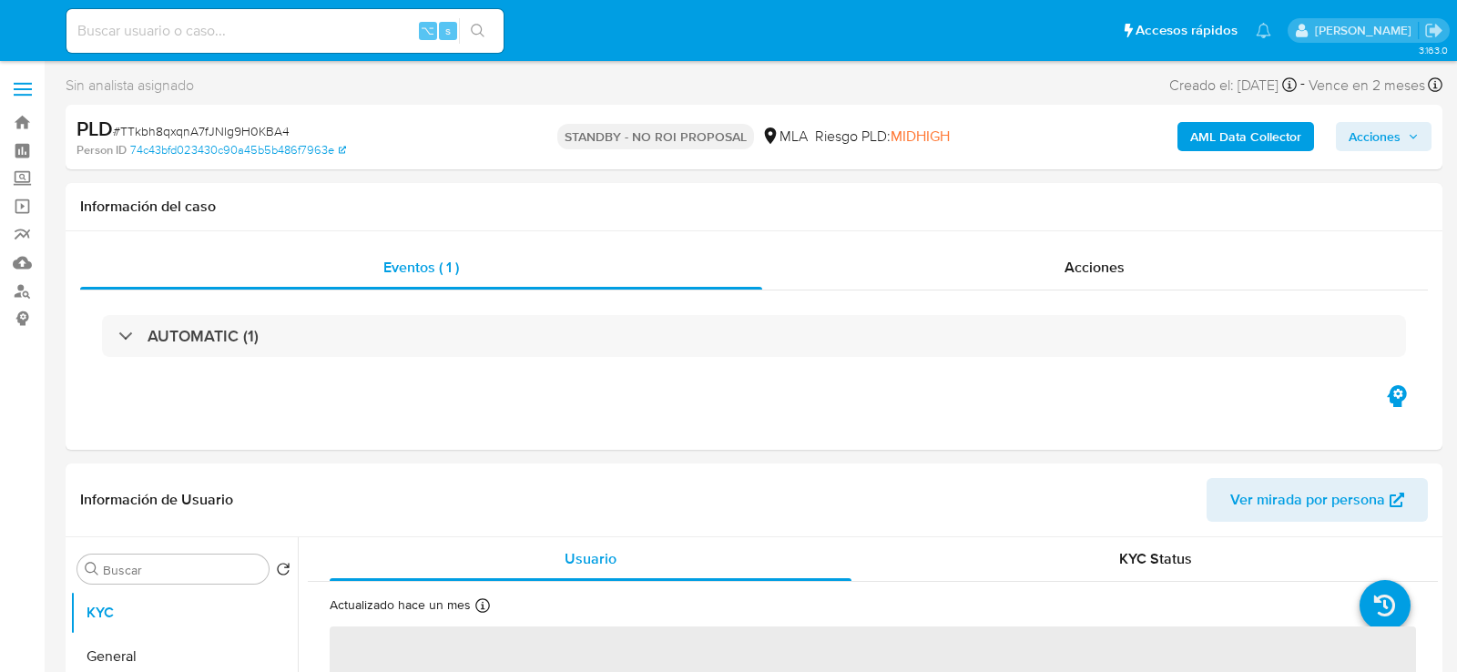
select select "10"
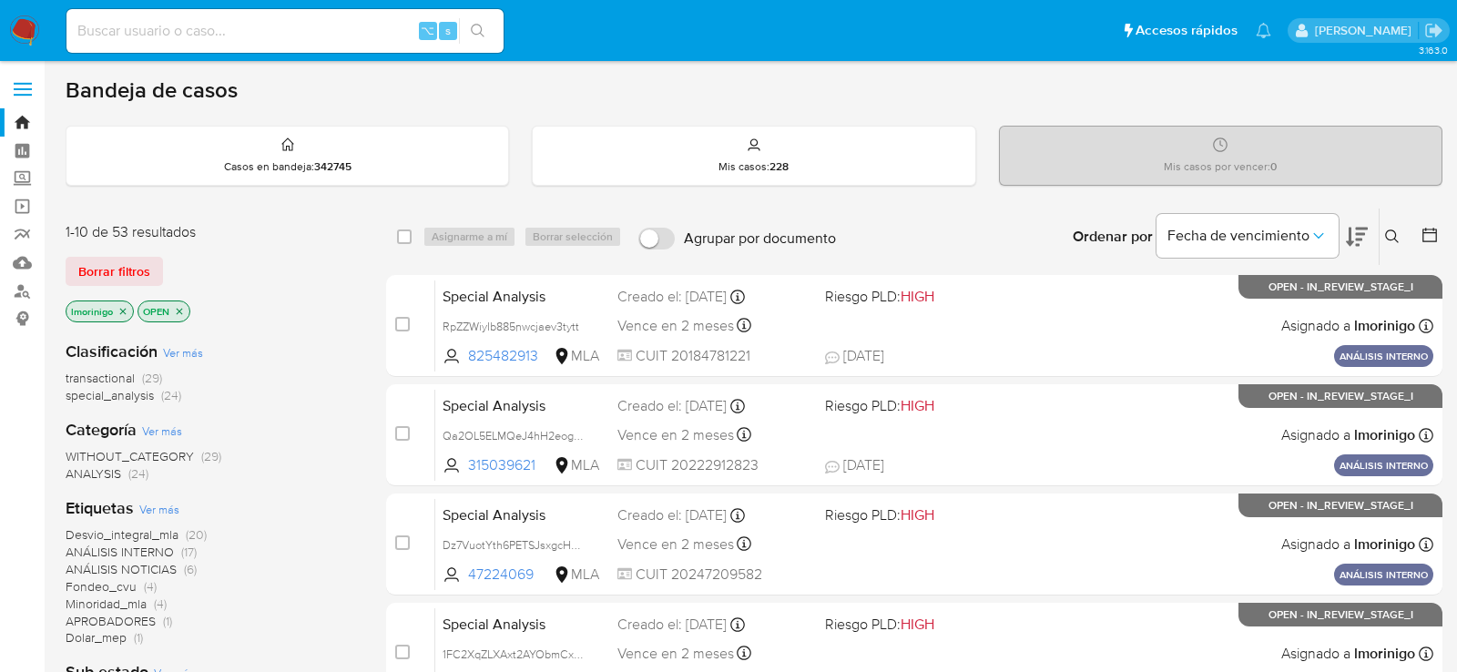
click at [180, 308] on icon "close-filter" at bounding box center [179, 311] width 11 height 11
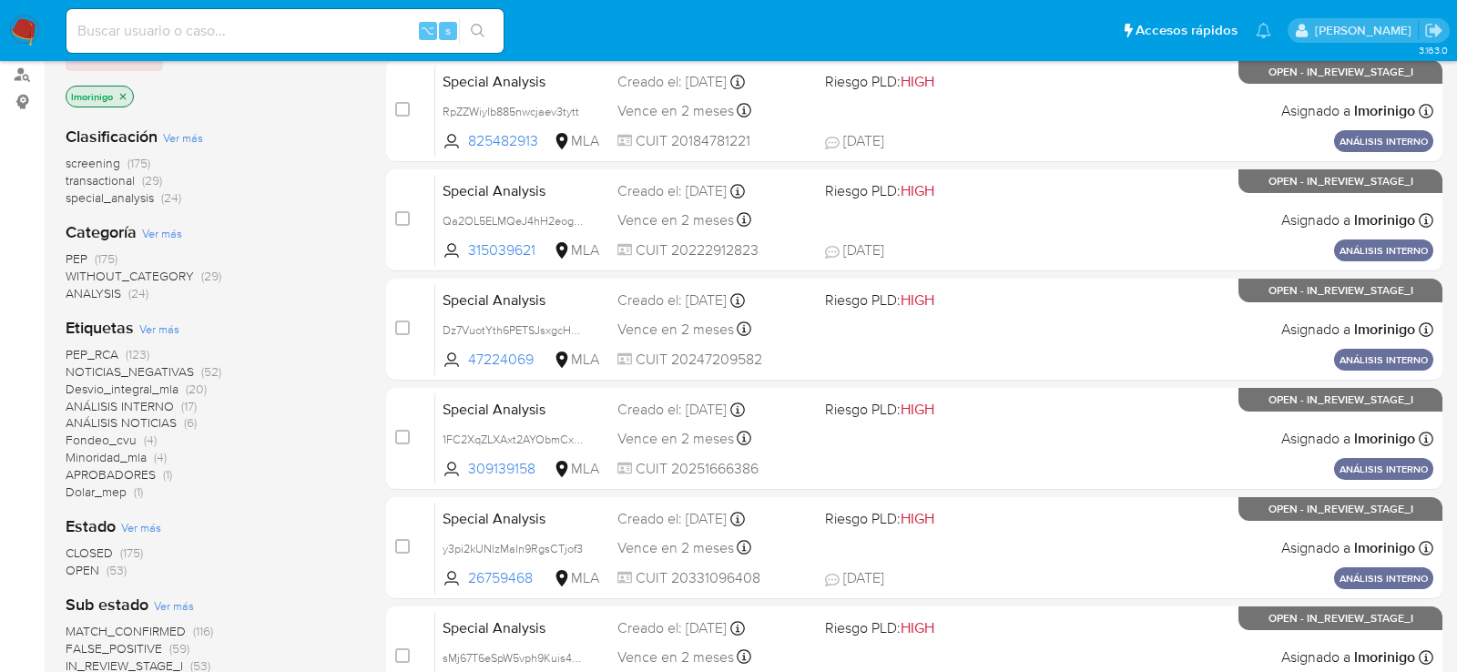
scroll to position [19, 0]
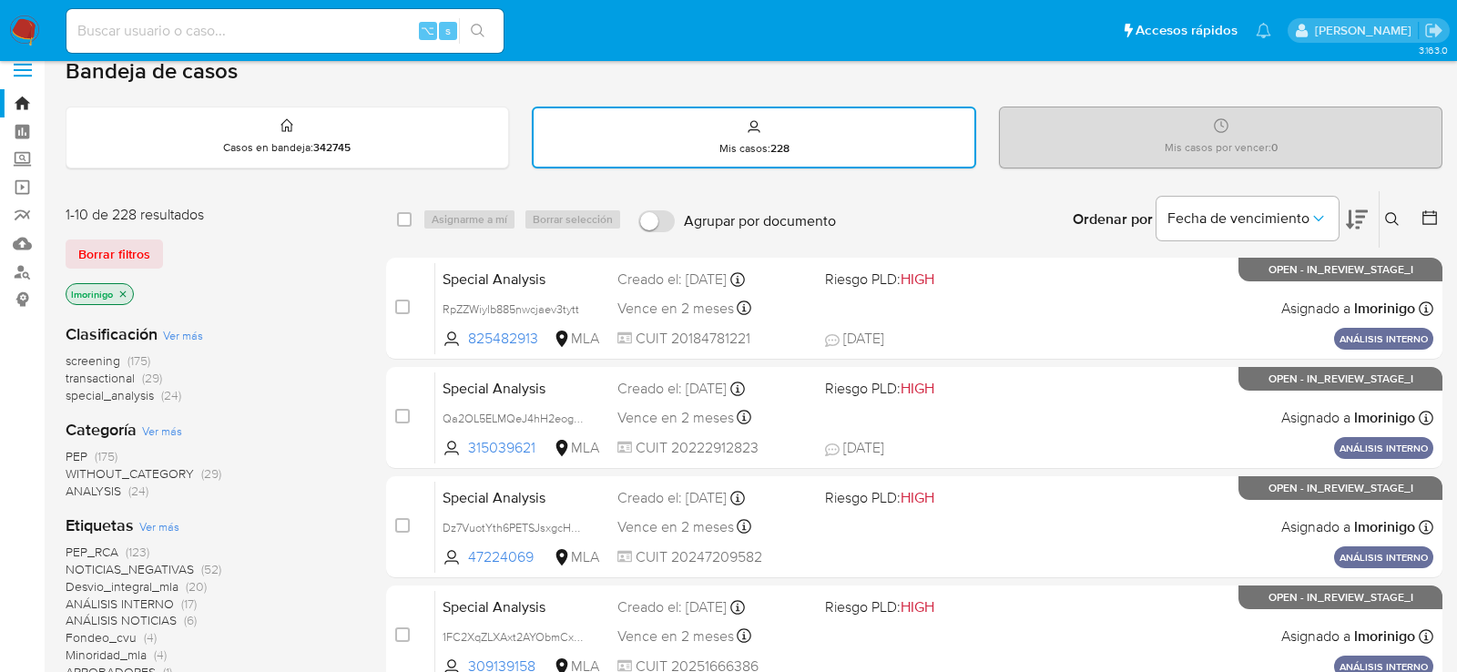
click at [125, 291] on icon "close-filter" at bounding box center [123, 294] width 6 height 6
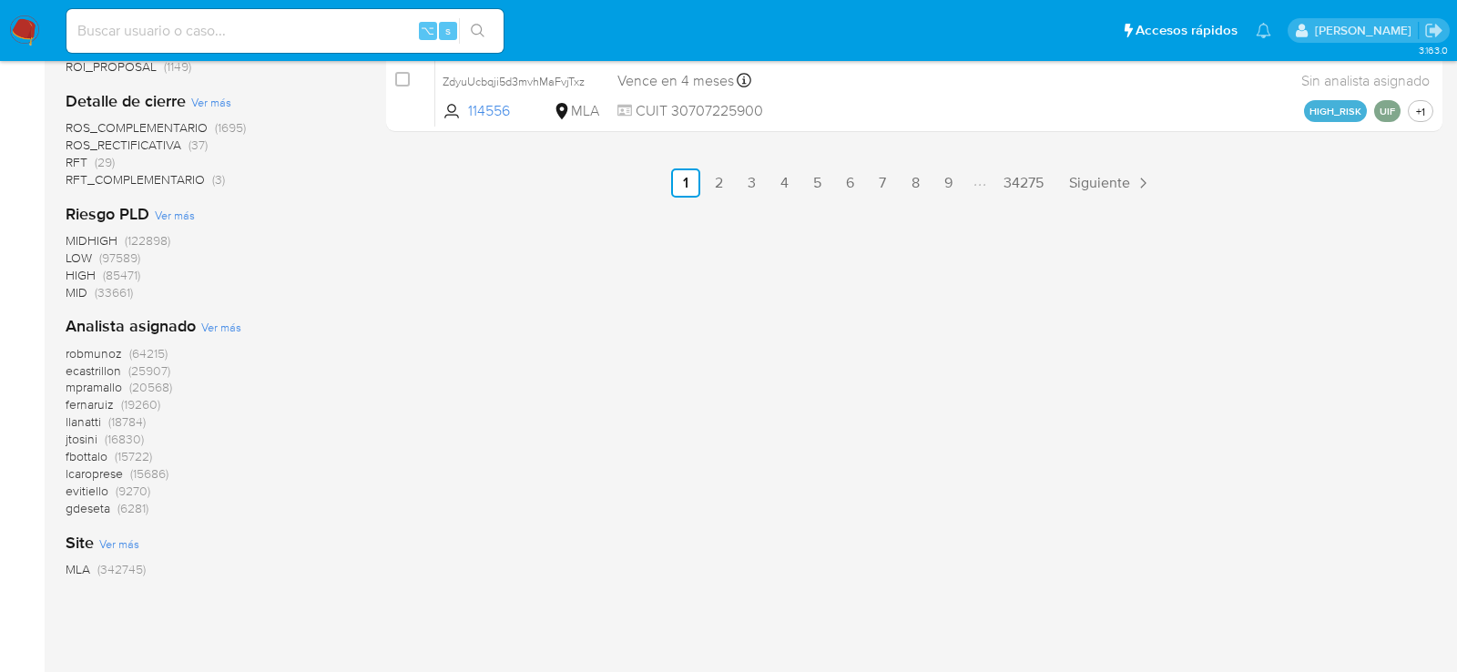
scroll to position [1244, 0]
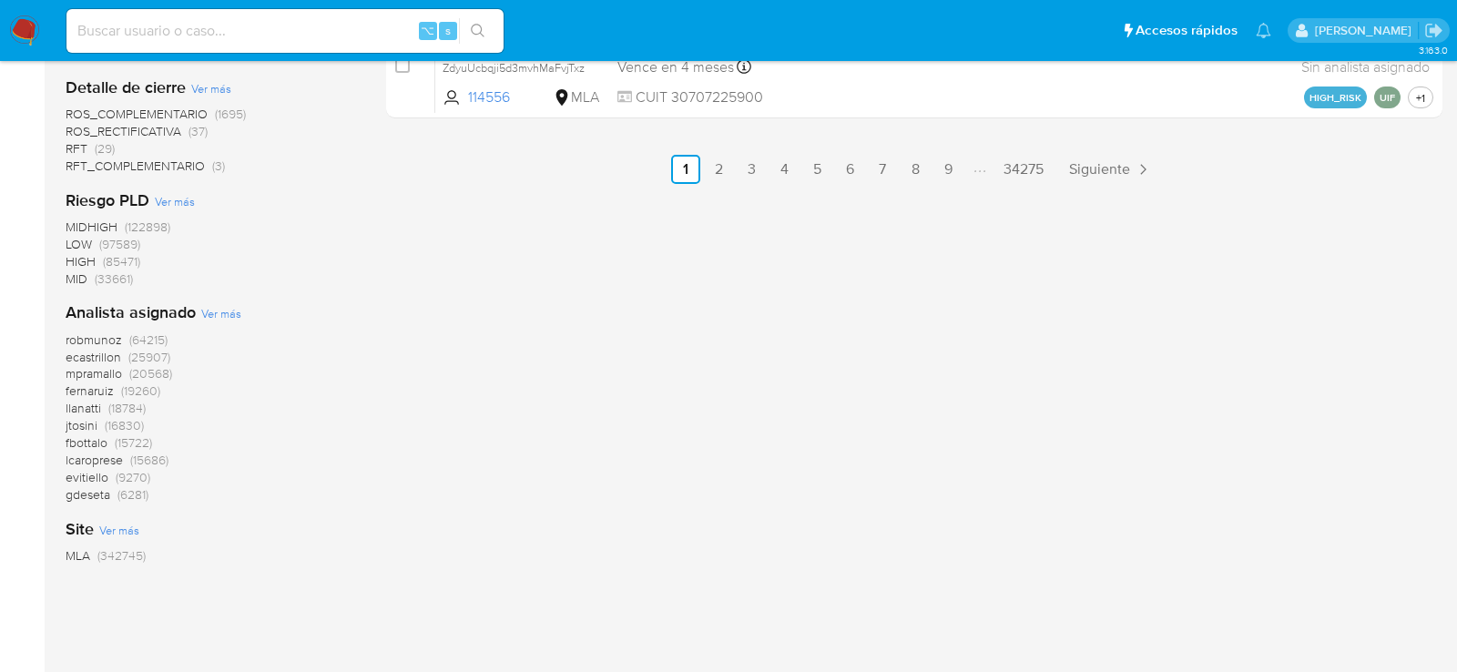
click at [229, 303] on div "Analista asignado Ver más robmunoz (64215) ecastrillon (25907) mpramallo (20568…" at bounding box center [211, 401] width 291 height 201
click at [225, 313] on span "Ver más" at bounding box center [221, 313] width 40 height 16
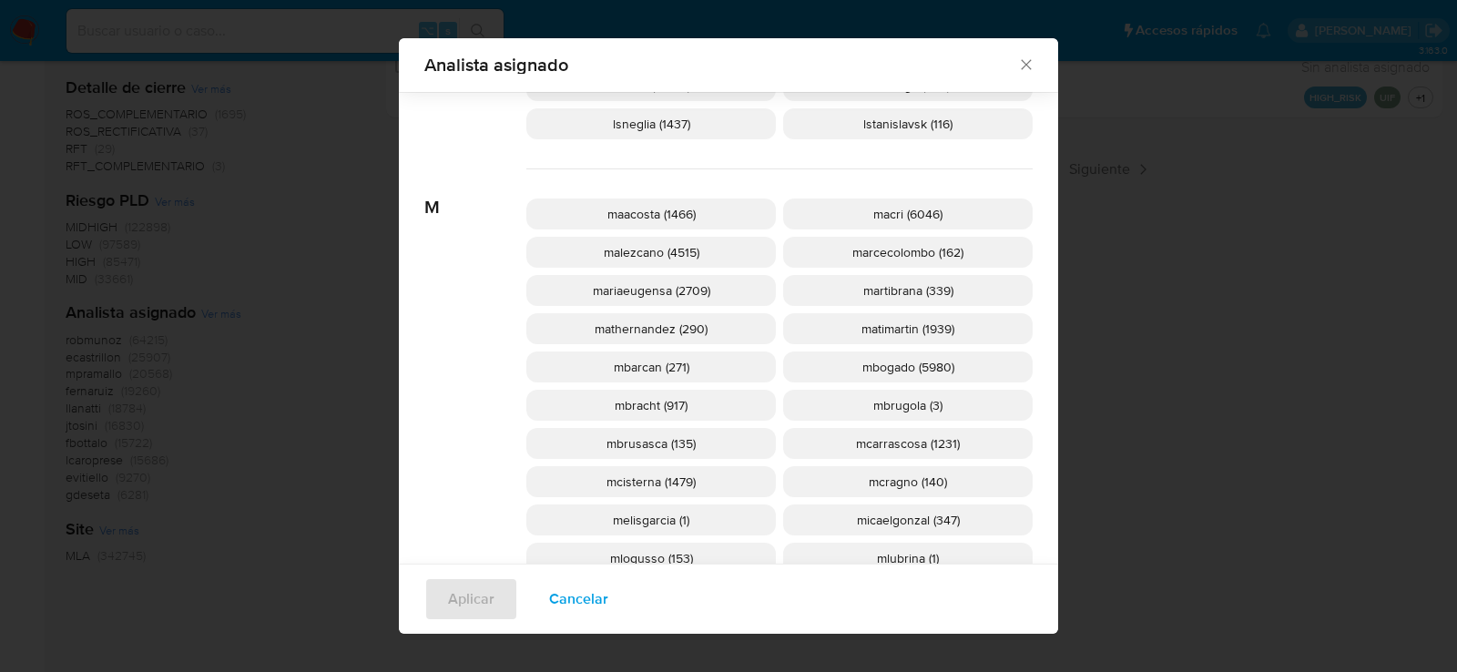
scroll to position [1622, 0]
click at [669, 477] on span "mcisterna (1479)" at bounding box center [651, 480] width 89 height 18
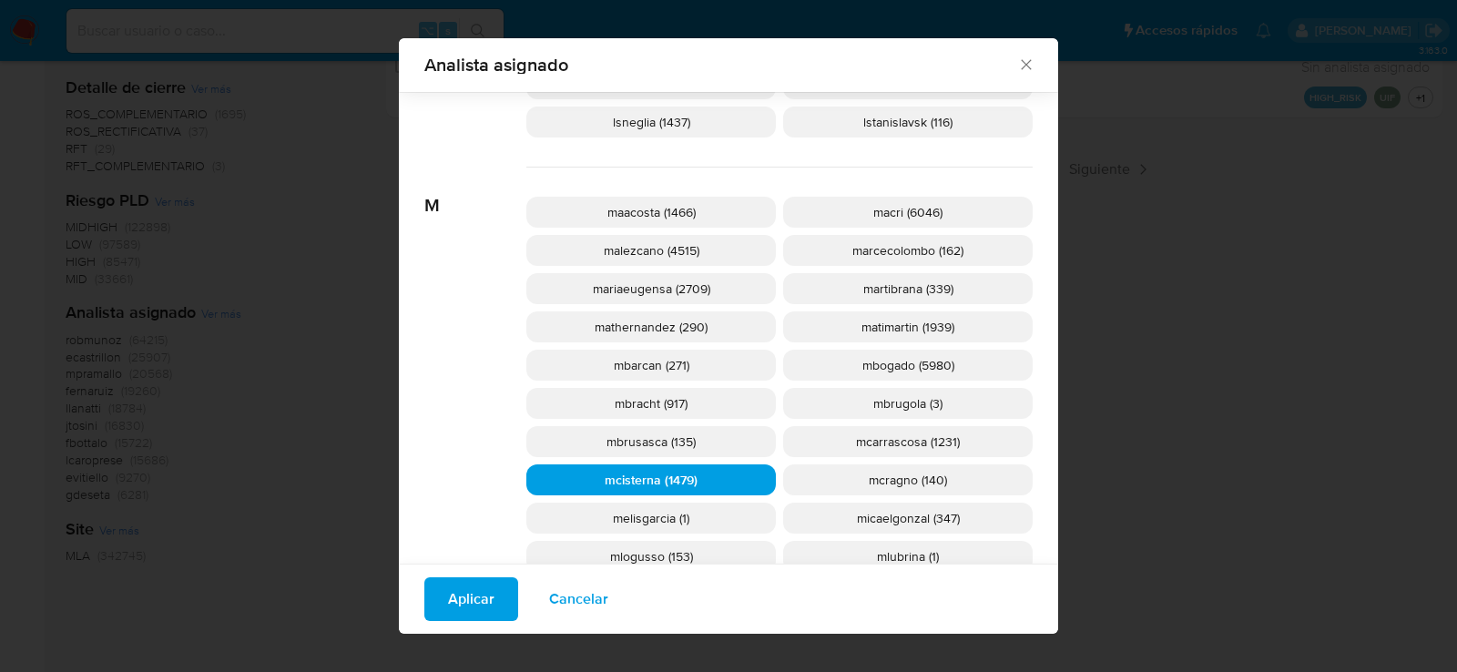
click at [490, 606] on span "Aplicar" at bounding box center [471, 599] width 46 height 40
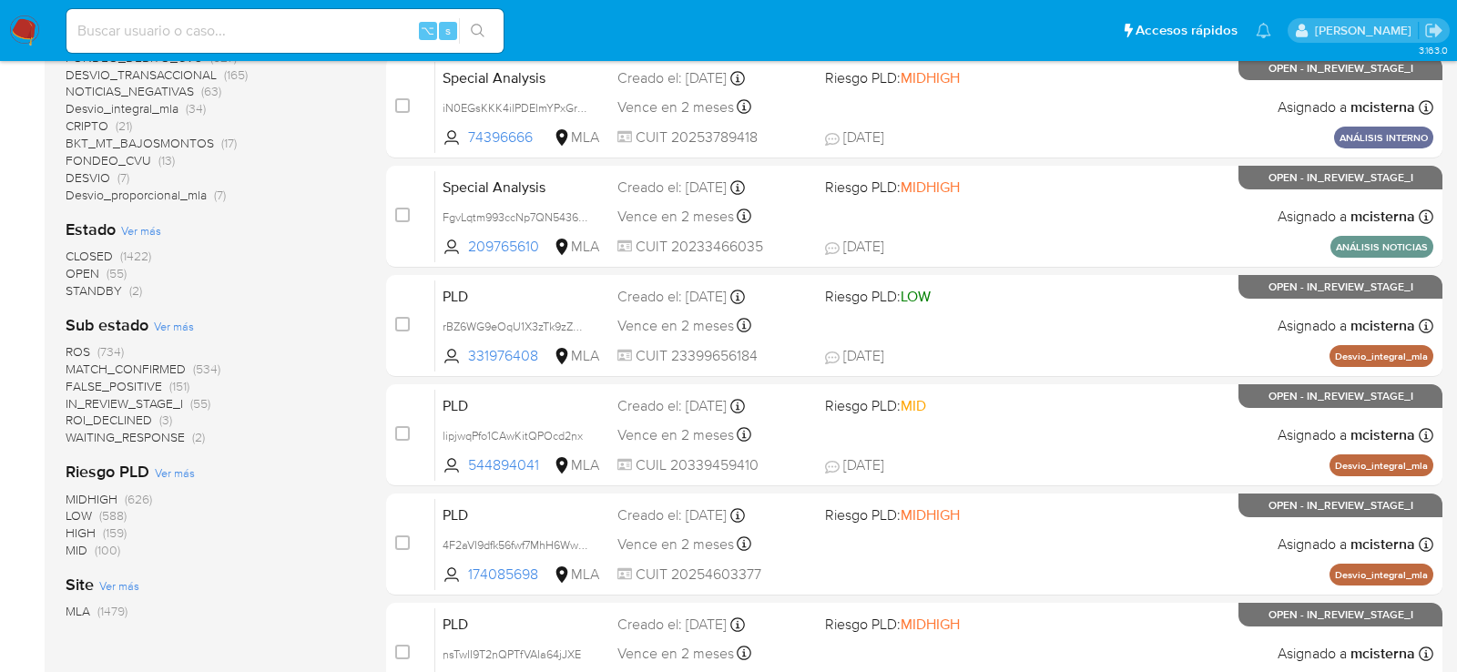
scroll to position [553, 0]
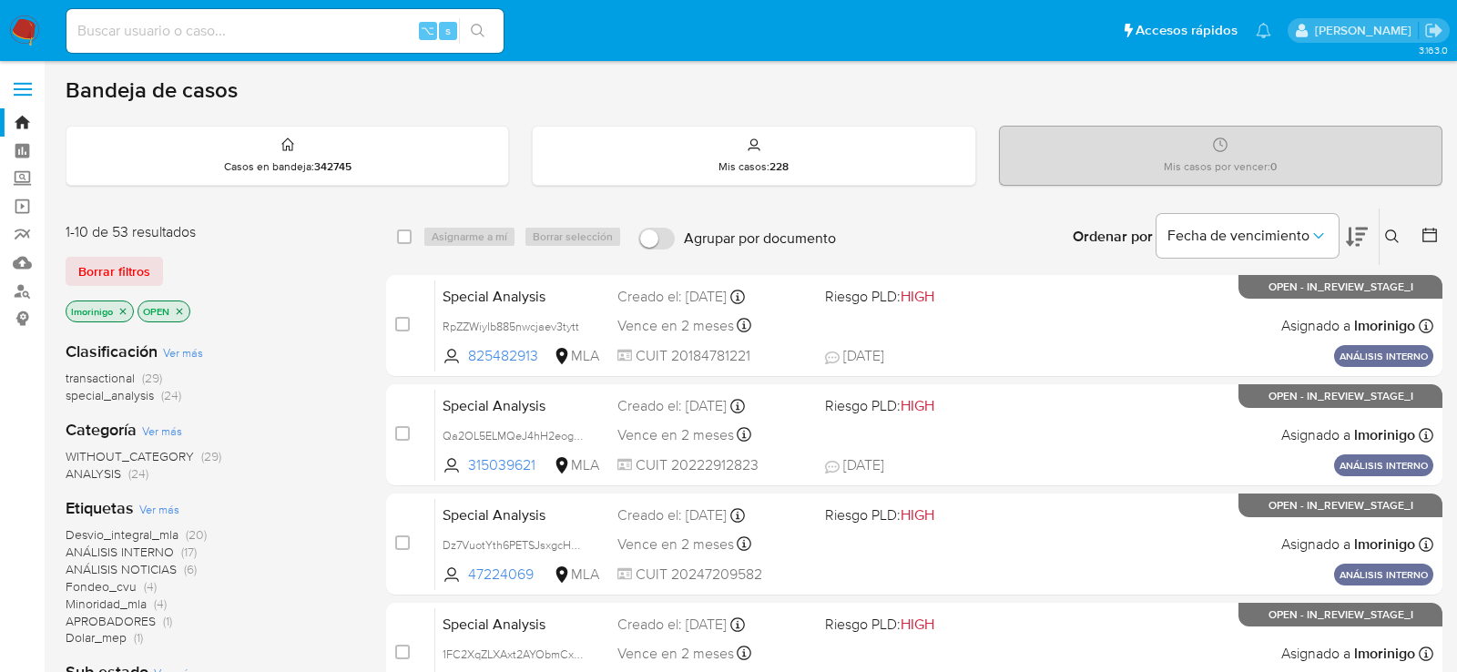
click at [318, 37] on input at bounding box center [284, 31] width 437 height 24
paste input "bf8FHk1sfXVdFaDZgdI2KJPp"
type input "bf8FHk1sfXVdFaDZgdI2KJPp"
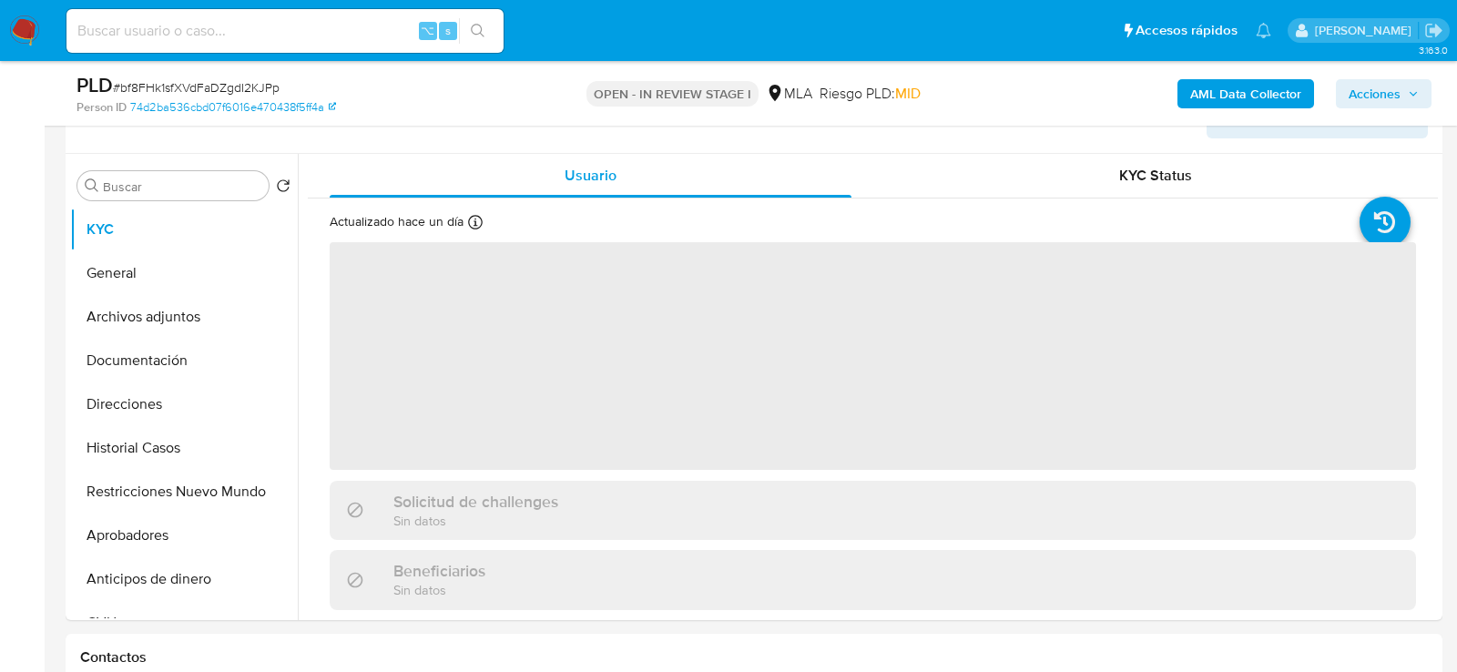
scroll to position [590, 0]
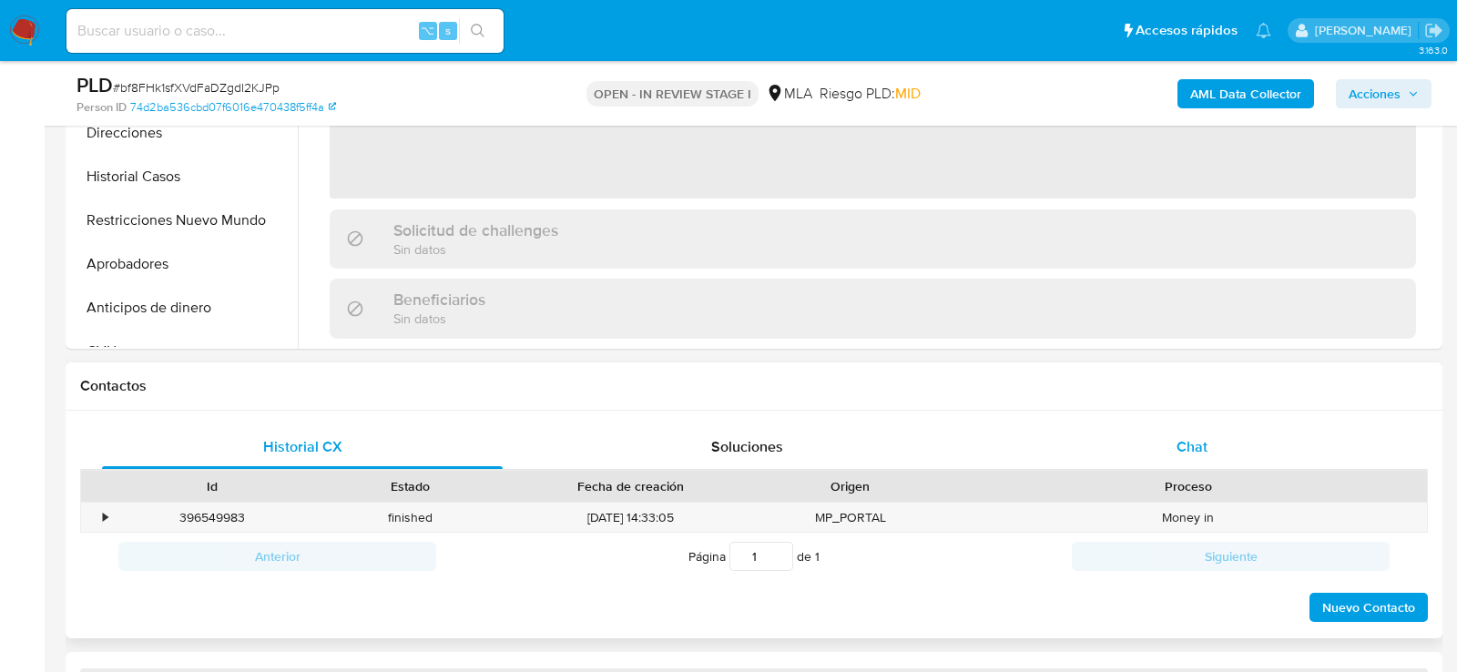
click at [1153, 434] on div "Chat" at bounding box center [1192, 447] width 401 height 44
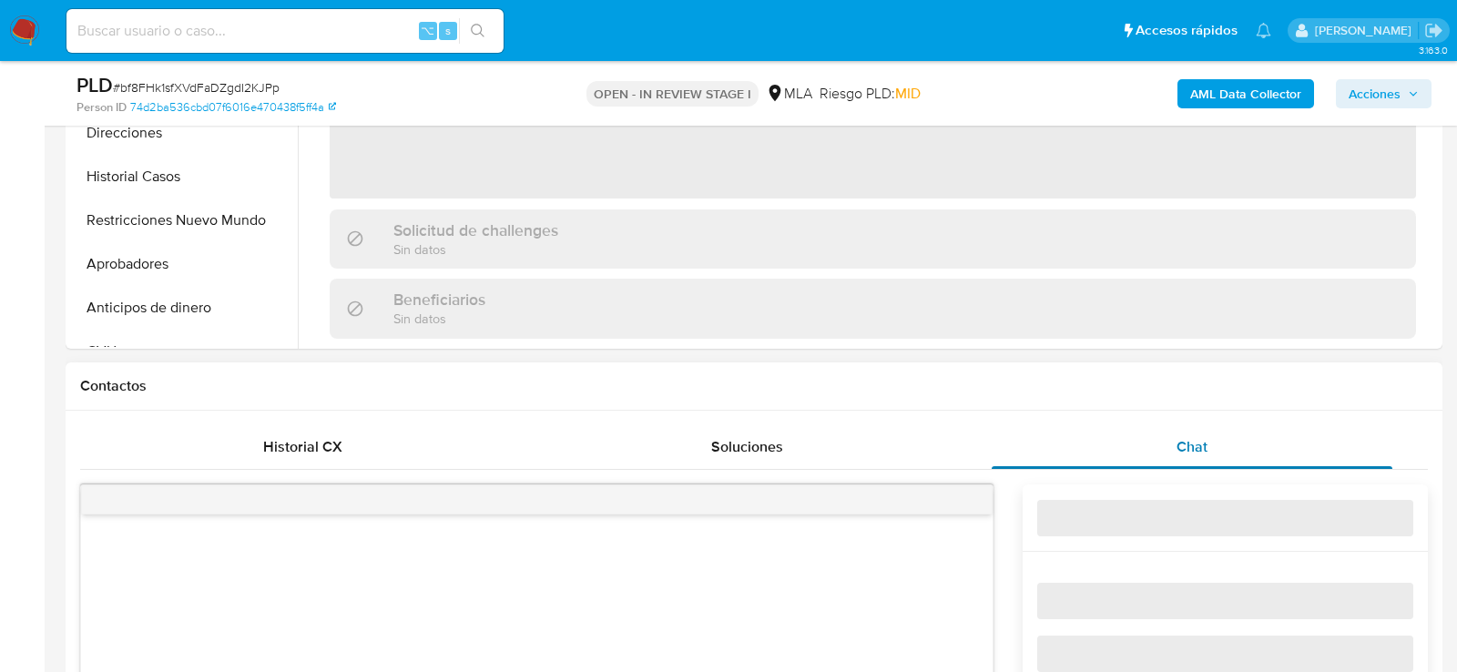
select select "10"
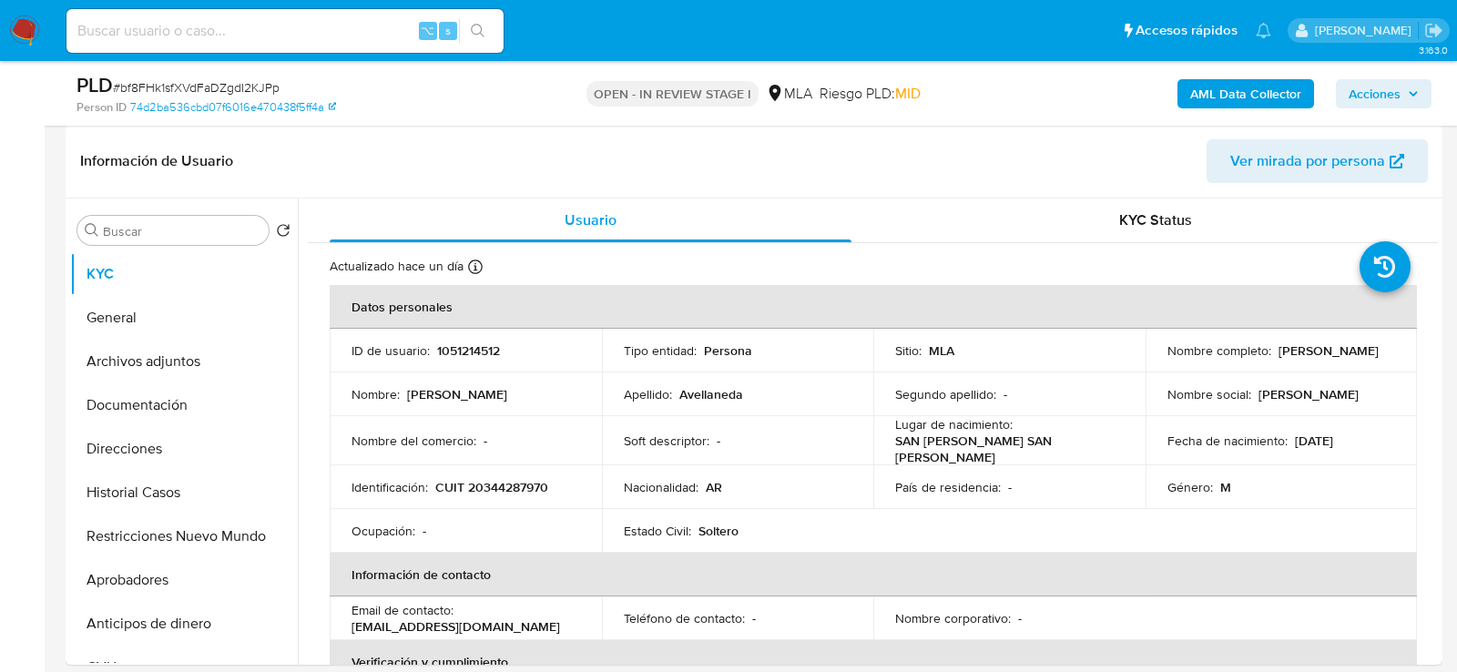
scroll to position [0, 0]
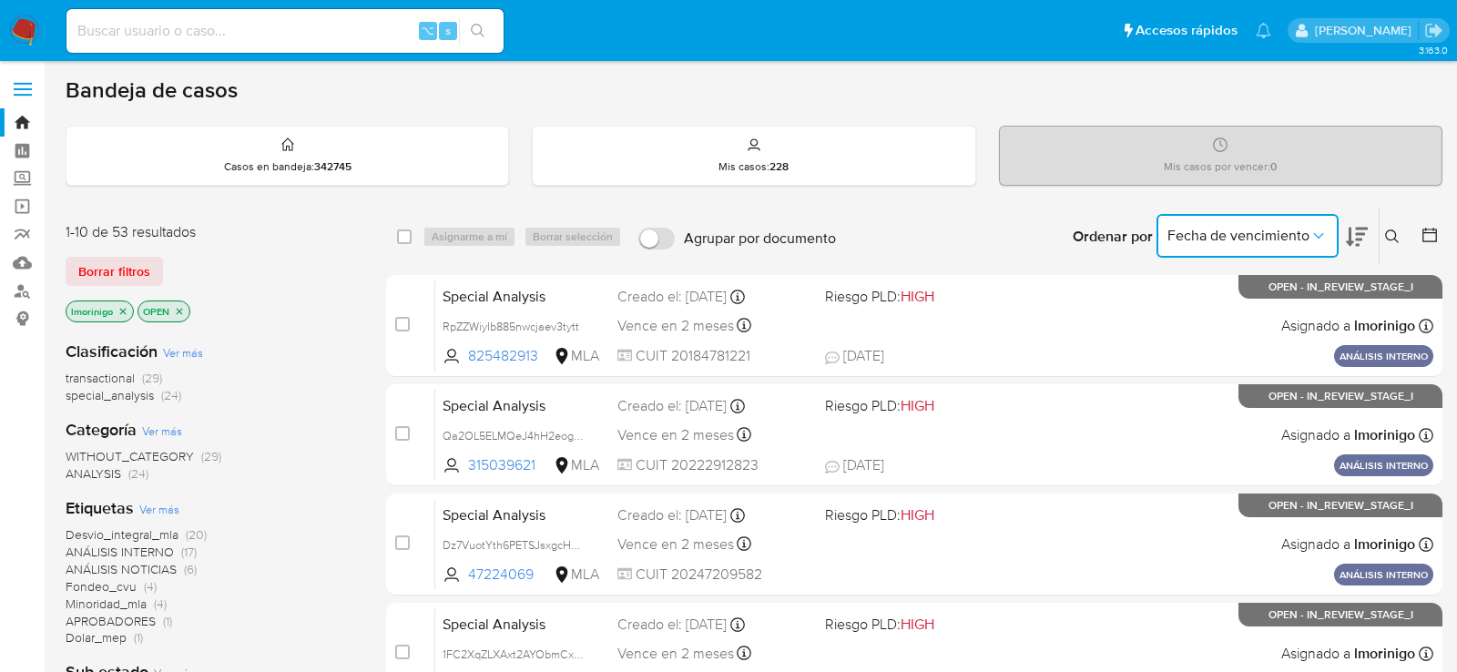
click at [1300, 238] on span "Fecha de vencimiento" at bounding box center [1238, 236] width 142 height 18
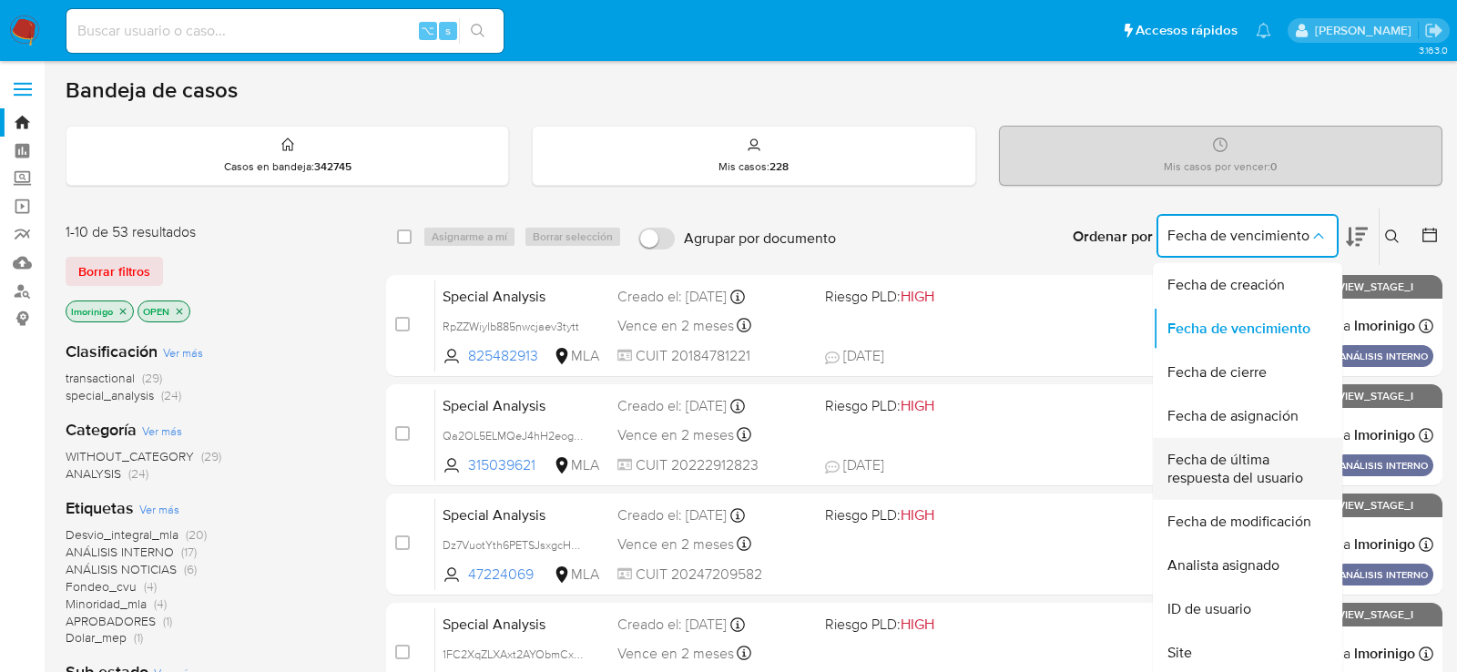
click at [1229, 463] on span "Fecha de última respuesta del usuario" at bounding box center [1241, 469] width 149 height 36
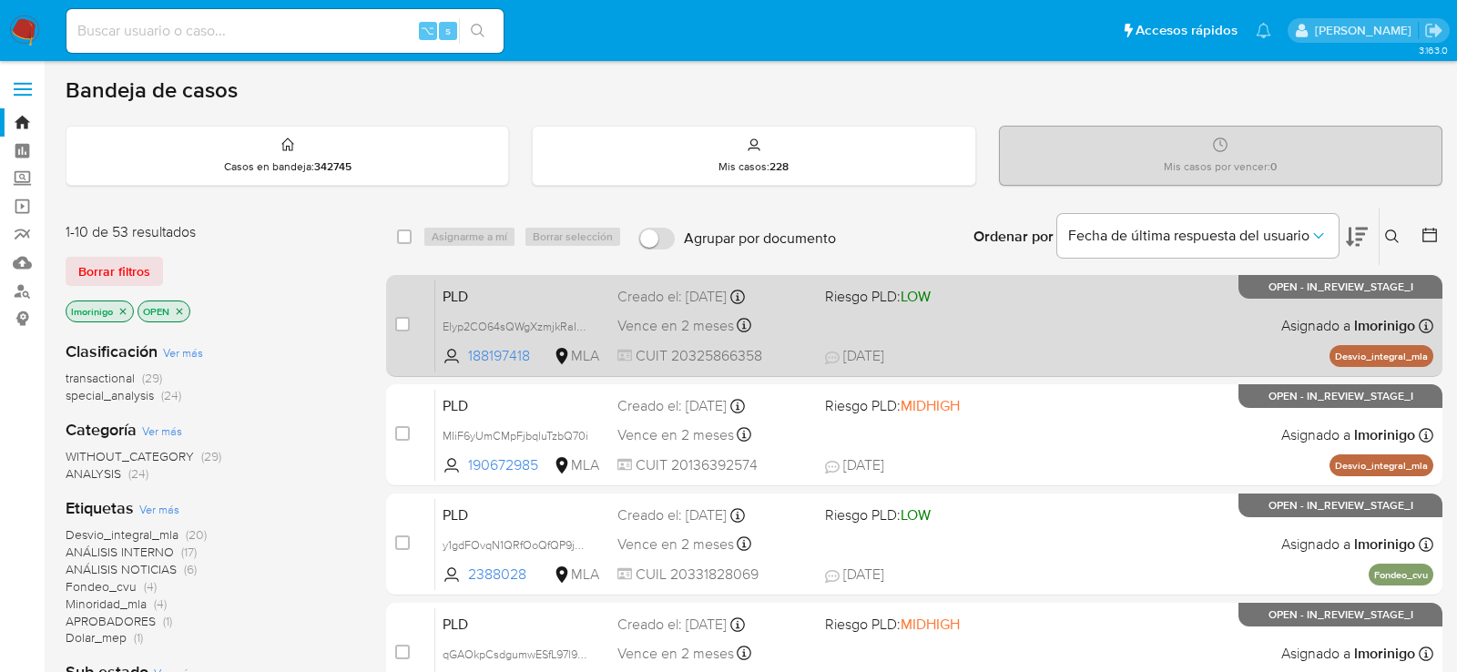
click at [1149, 348] on span "13/10/2025 13/10/2025 12:31" at bounding box center [1025, 356] width 401 height 20
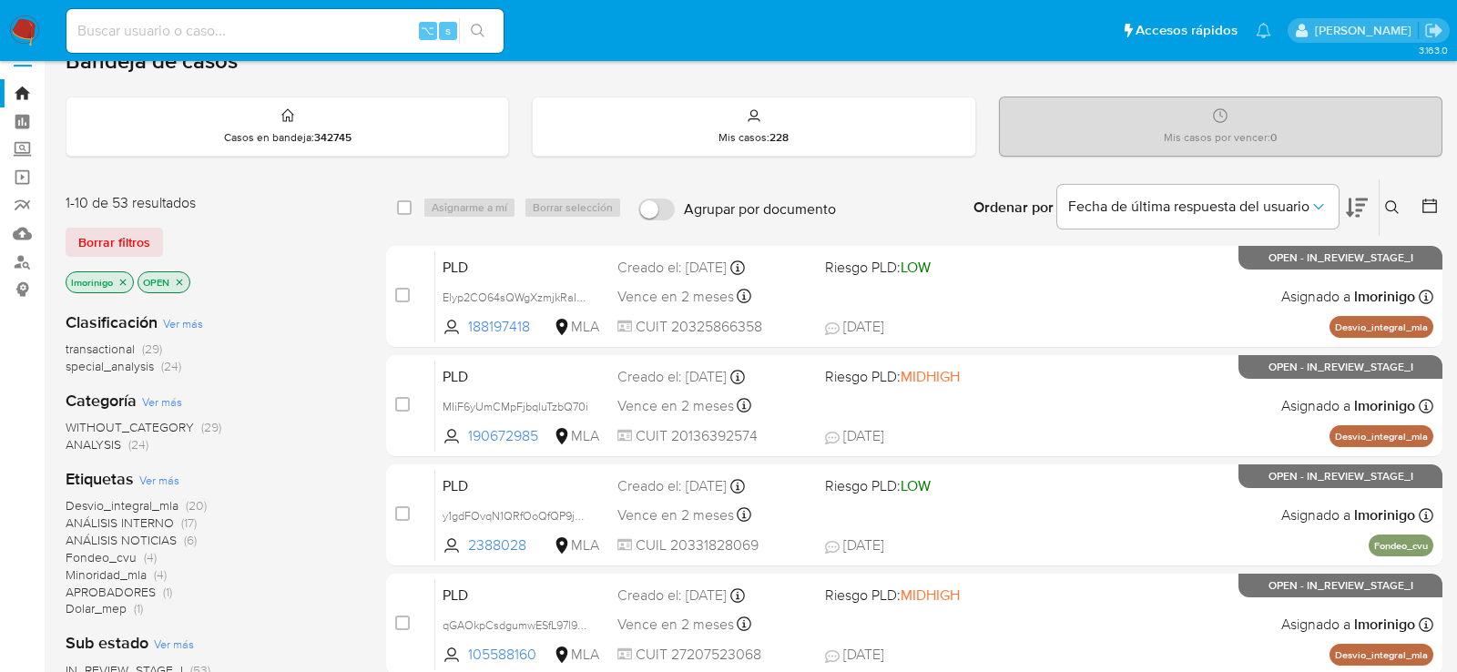
scroll to position [25, 0]
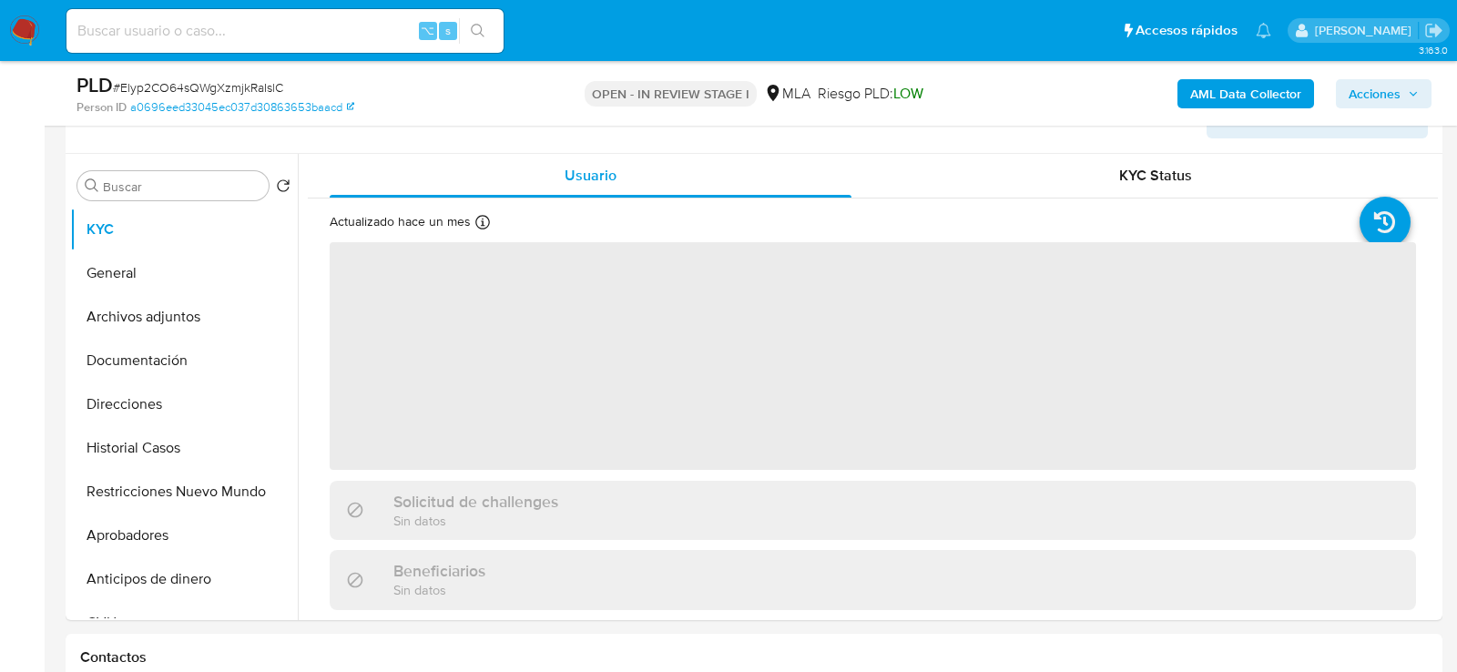
scroll to position [323, 0]
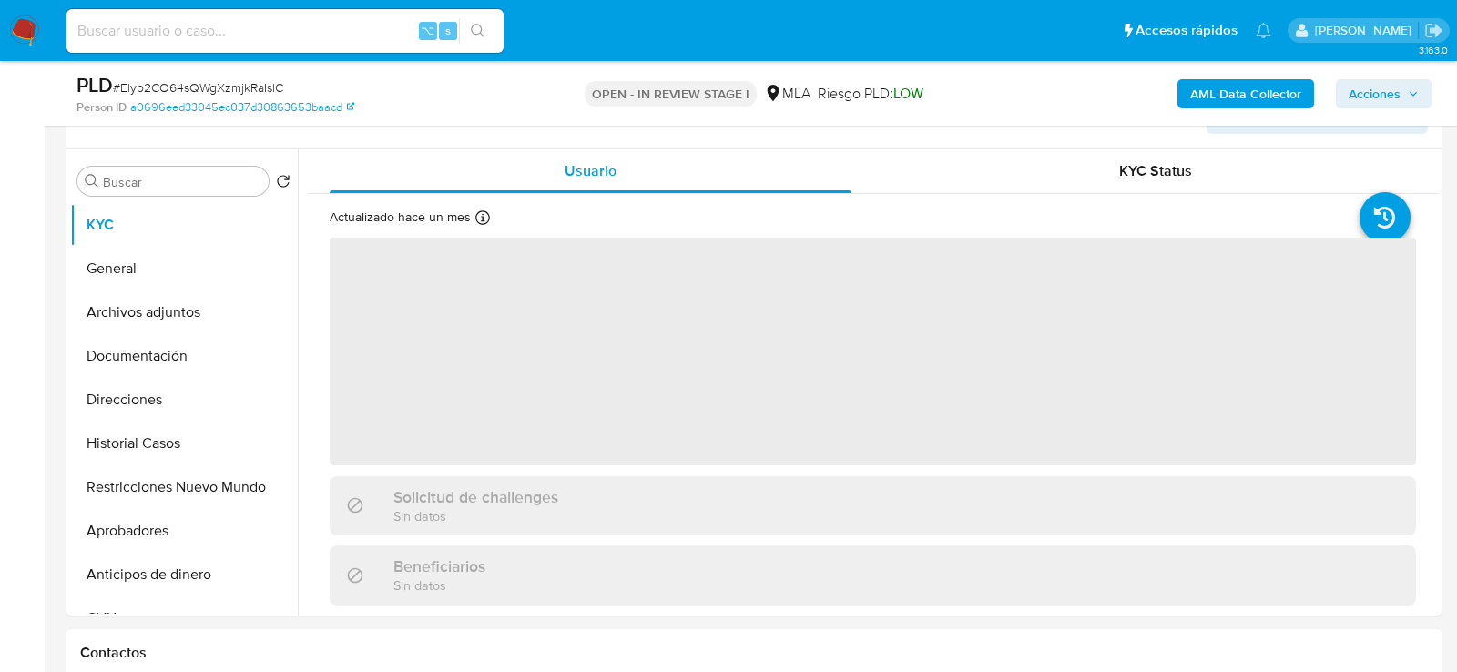
select select "10"
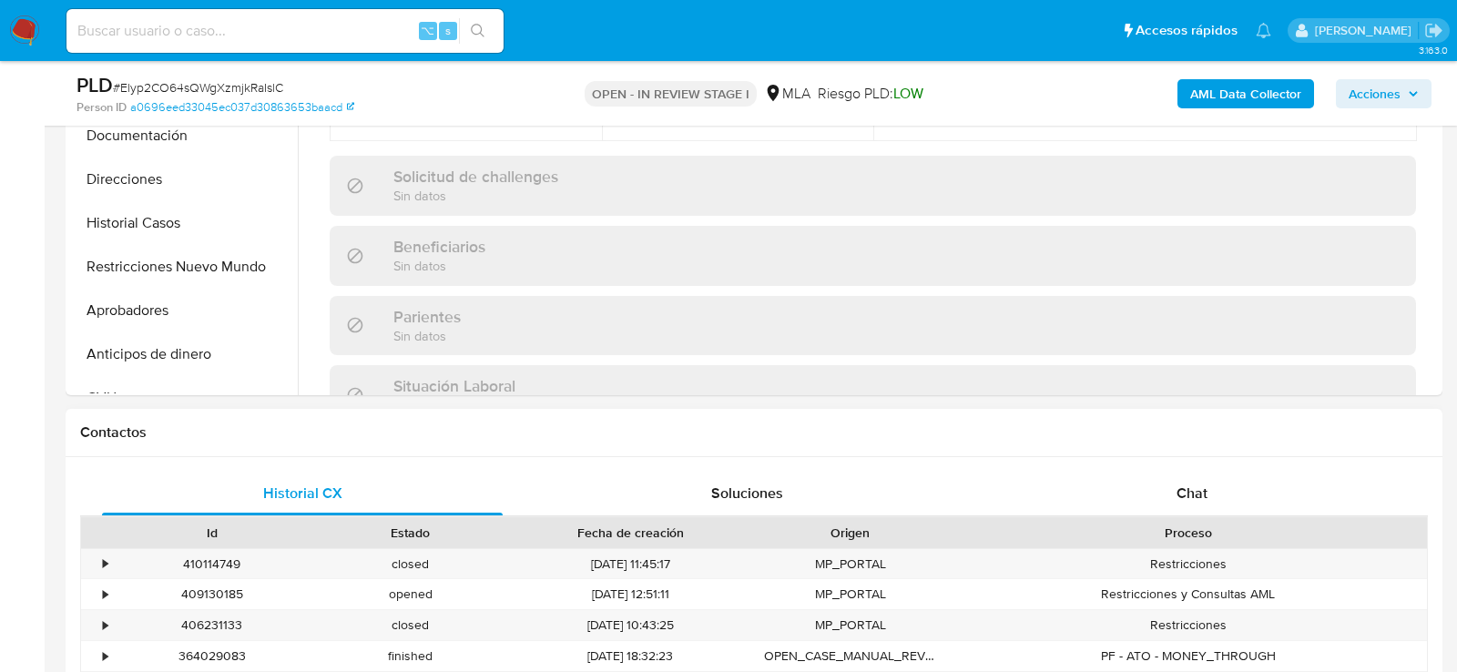
scroll to position [711, 0]
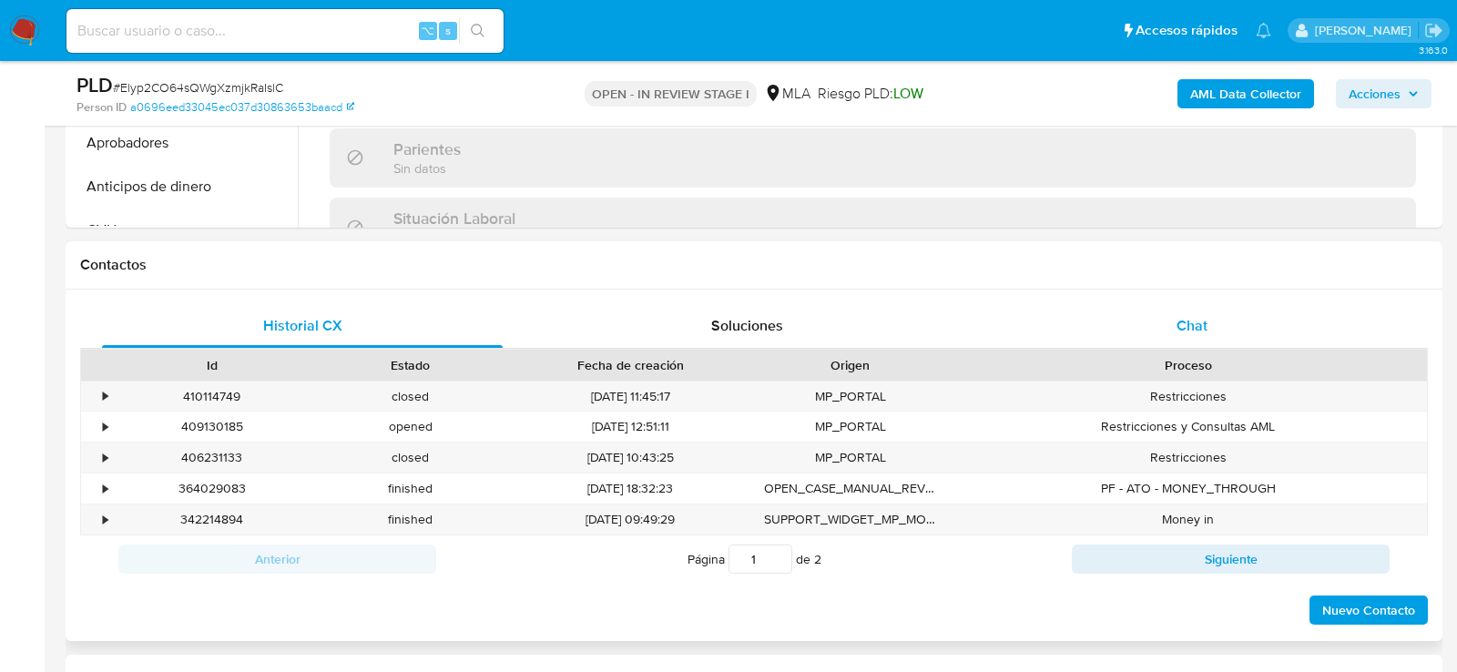
click at [1167, 312] on div "Chat" at bounding box center [1192, 326] width 401 height 44
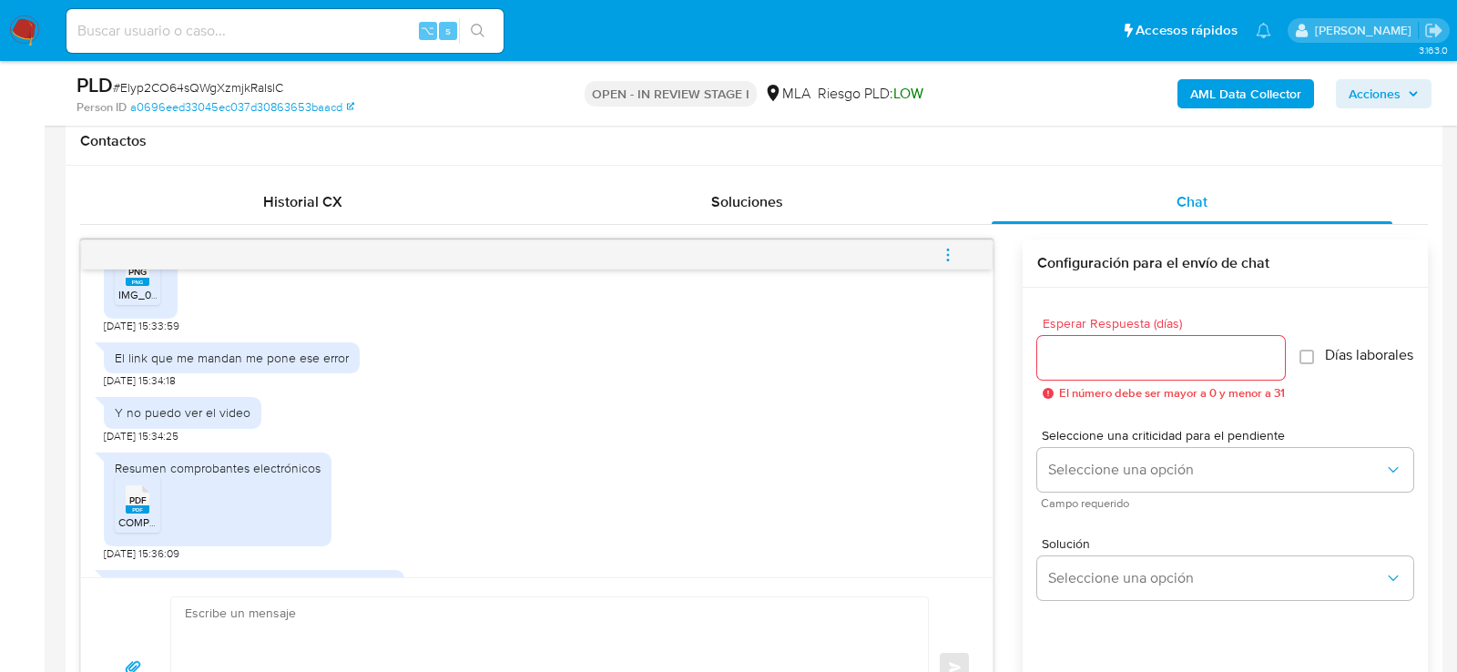
scroll to position [1225, 0]
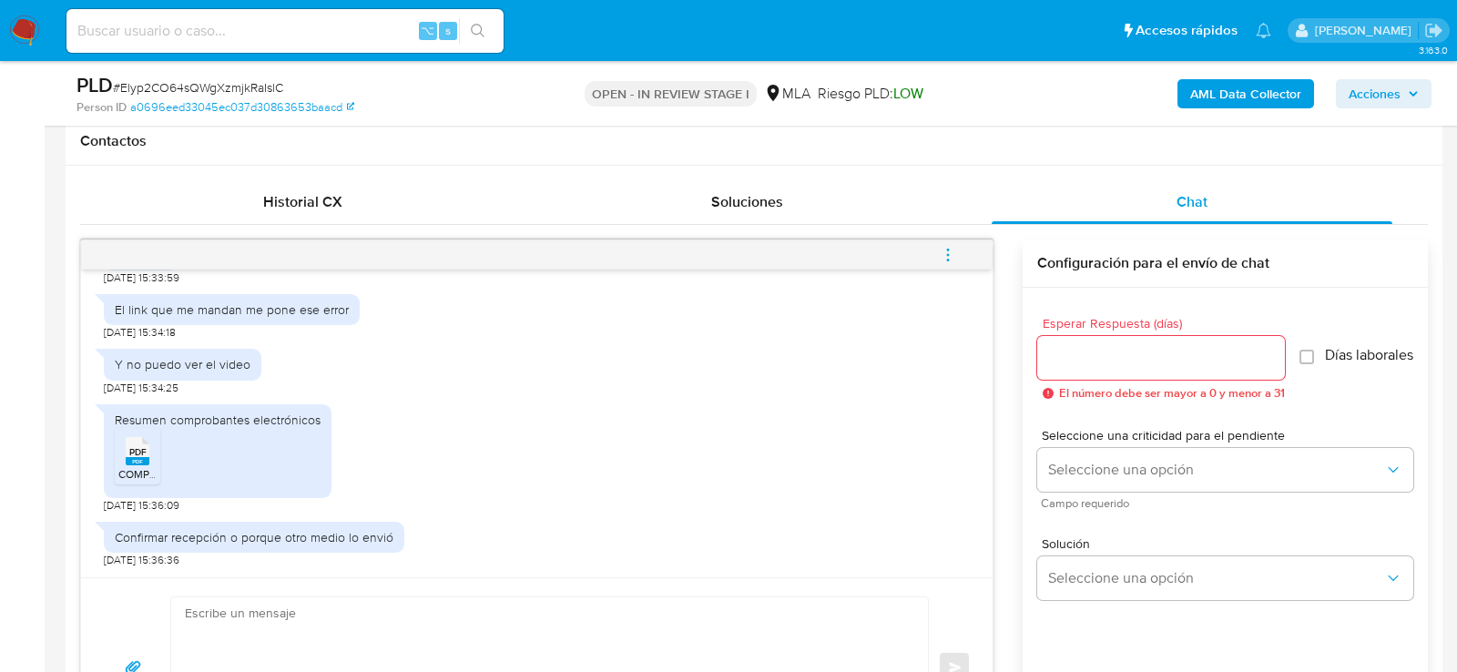
click at [138, 458] on rect at bounding box center [138, 461] width 24 height 8
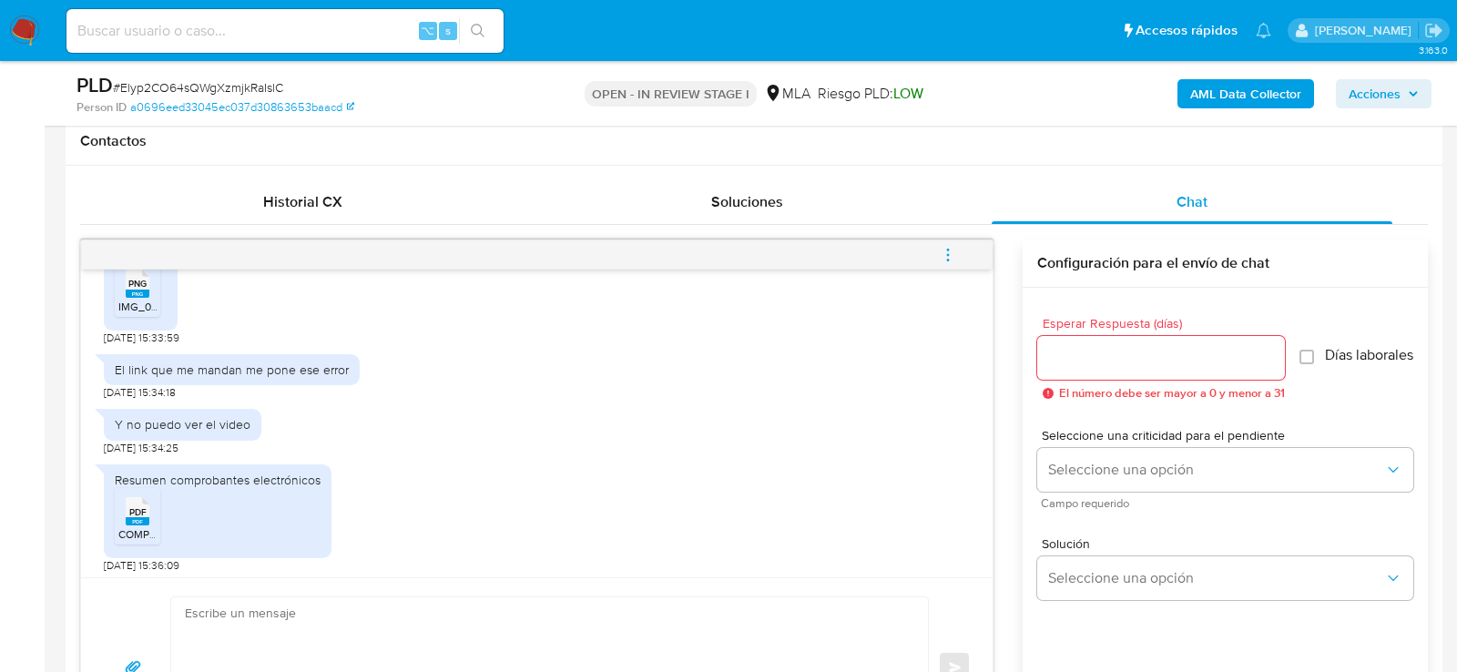
scroll to position [987, 0]
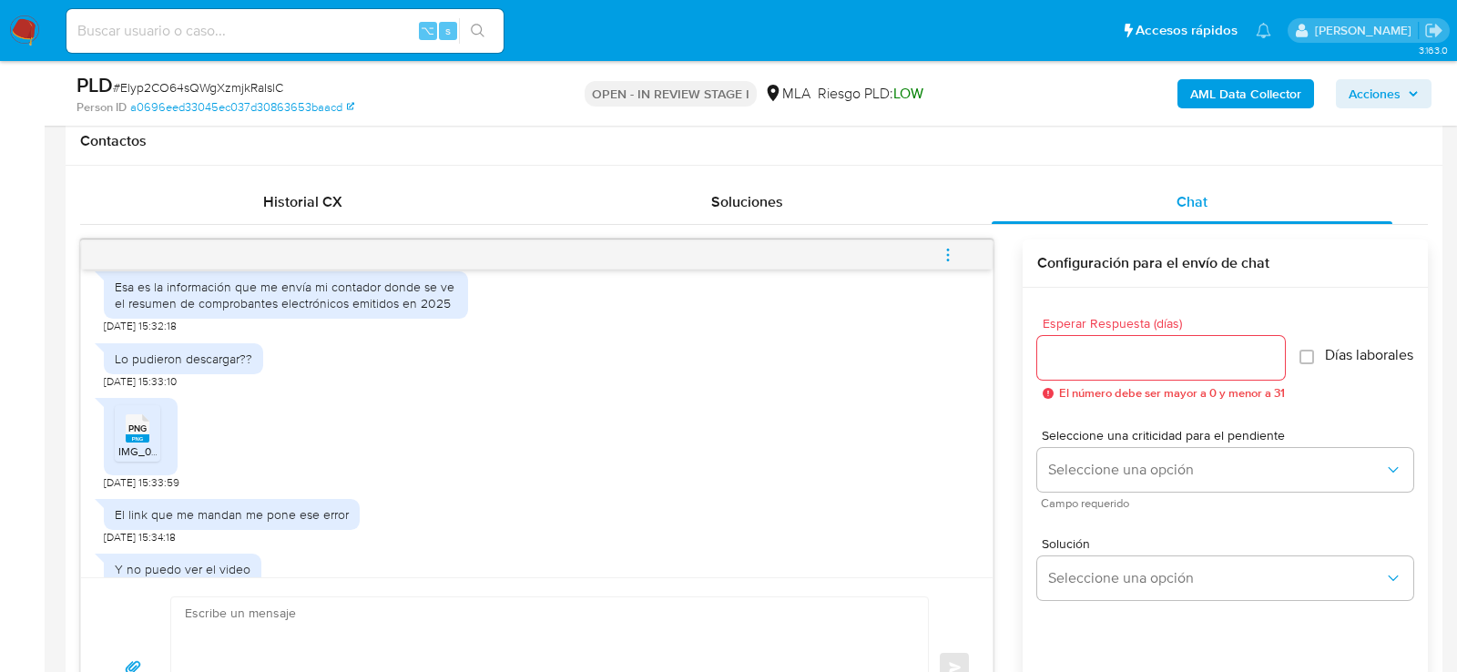
click at [110, 475] on div "PNG PNG IMG_0052.png" at bounding box center [141, 436] width 74 height 77
click at [141, 459] on span "IMG_0052.png" at bounding box center [155, 450] width 74 height 15
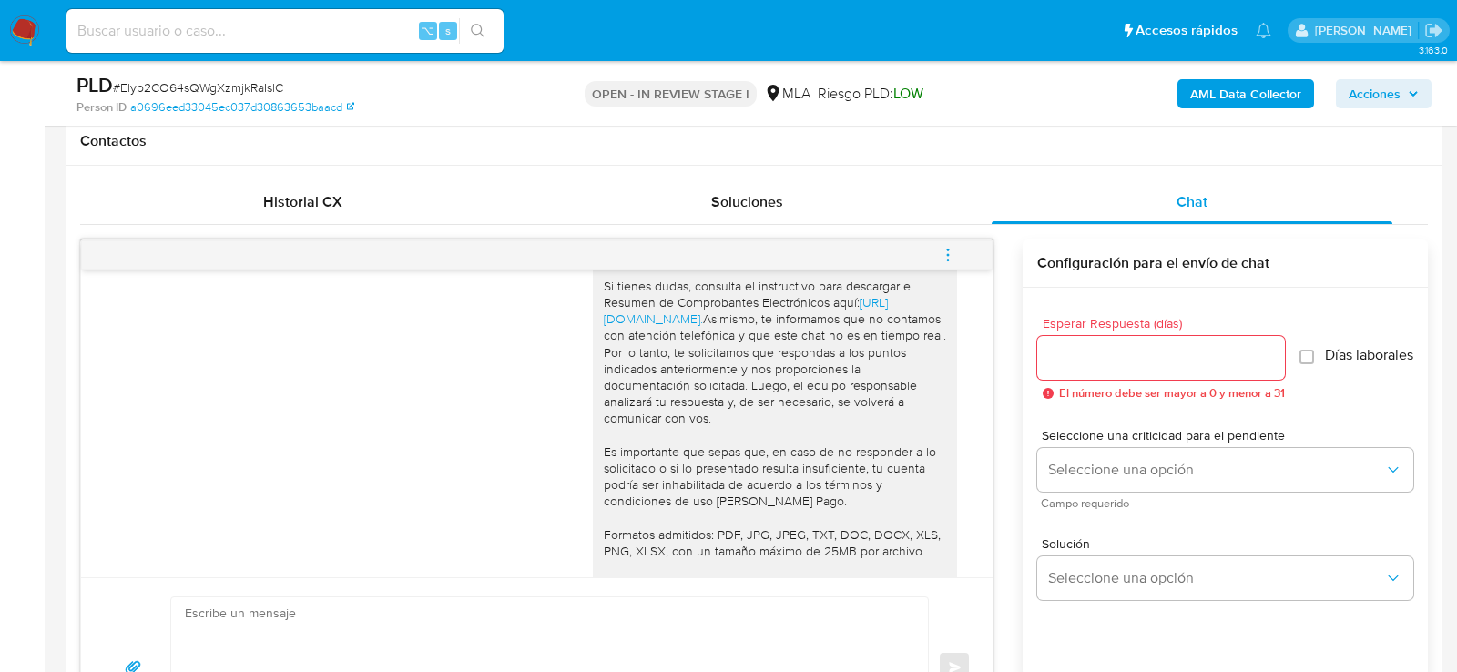
scroll to position [395, 0]
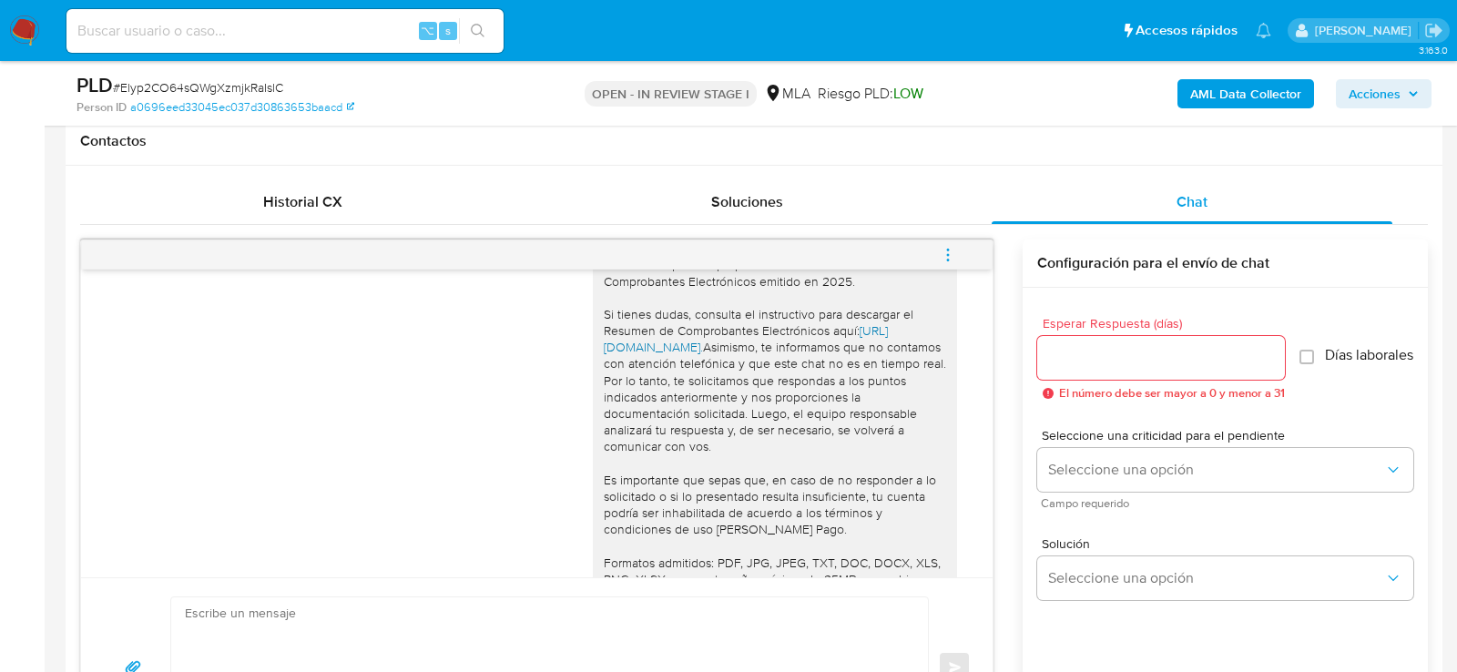
click at [689, 342] on link "https://www.mercadopago.com.ar/ayuda/30181." at bounding box center [746, 338] width 284 height 35
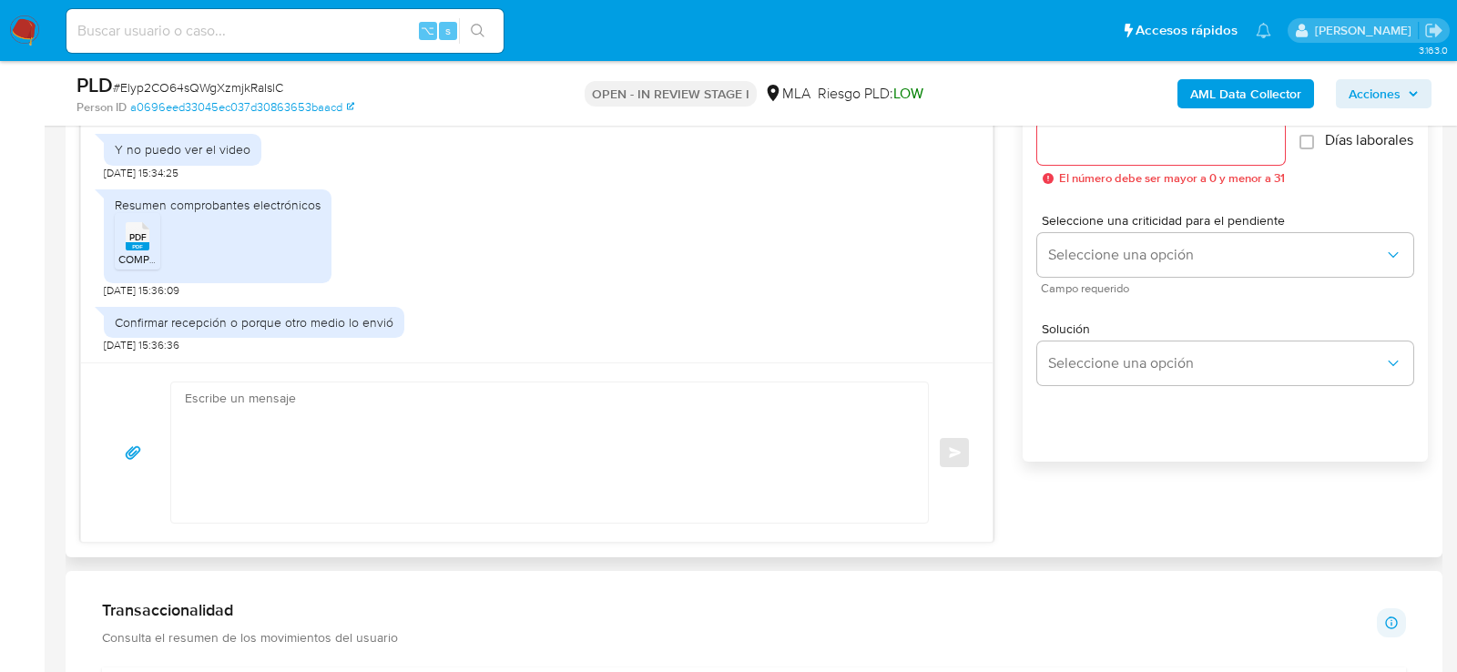
scroll to position [1052, 0]
click at [394, 440] on textarea at bounding box center [545, 451] width 720 height 140
paste textarea "https://www.mercadopago.com.ar/ayuda/30181"
type textarea "https://www.mercadopago.com.ar/ayuda/30181"
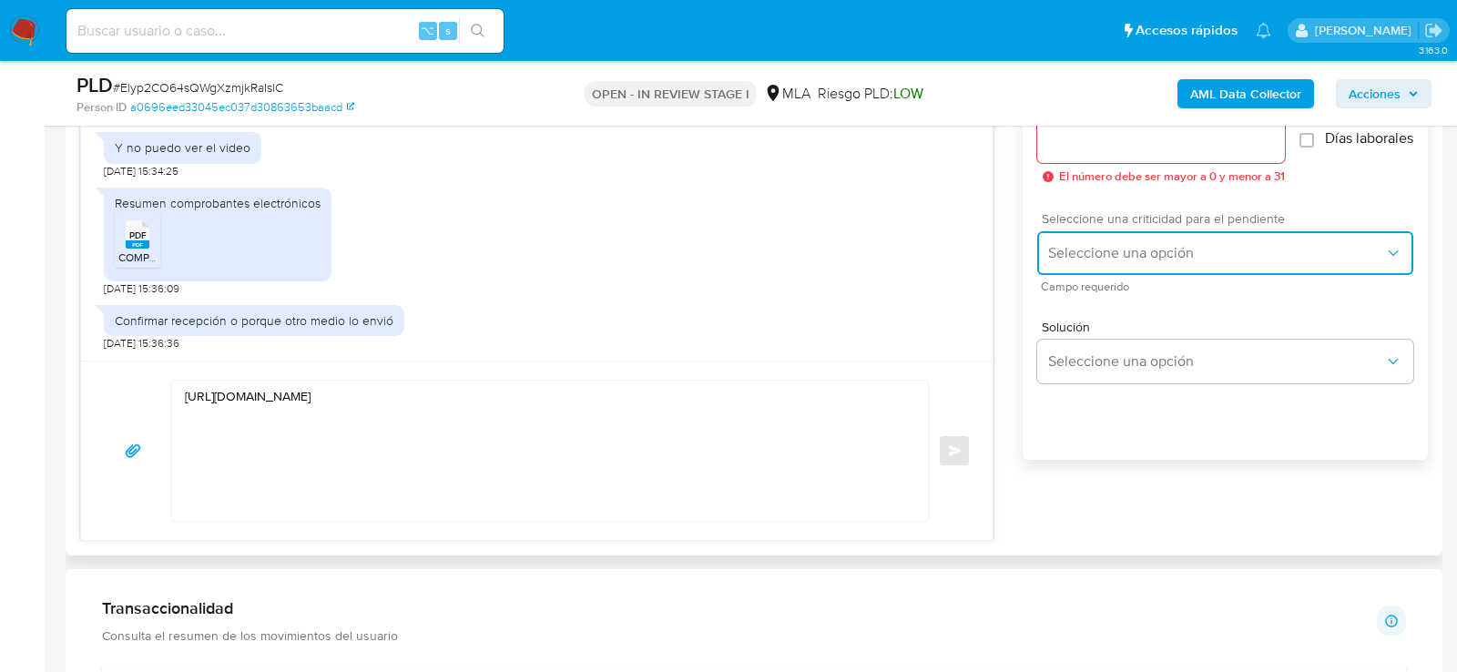
click at [1180, 247] on button "Seleccione una opción" at bounding box center [1225, 253] width 376 height 44
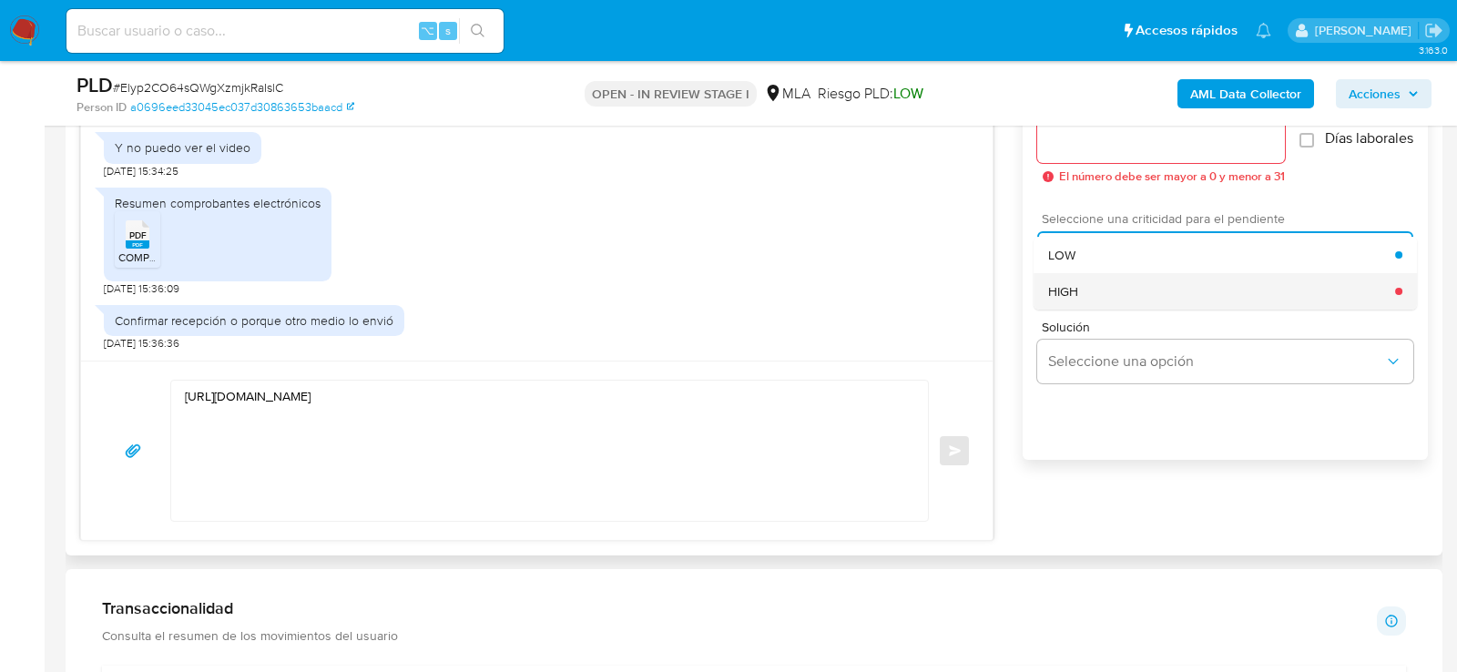
click at [1095, 309] on div "HIGH" at bounding box center [1221, 291] width 347 height 36
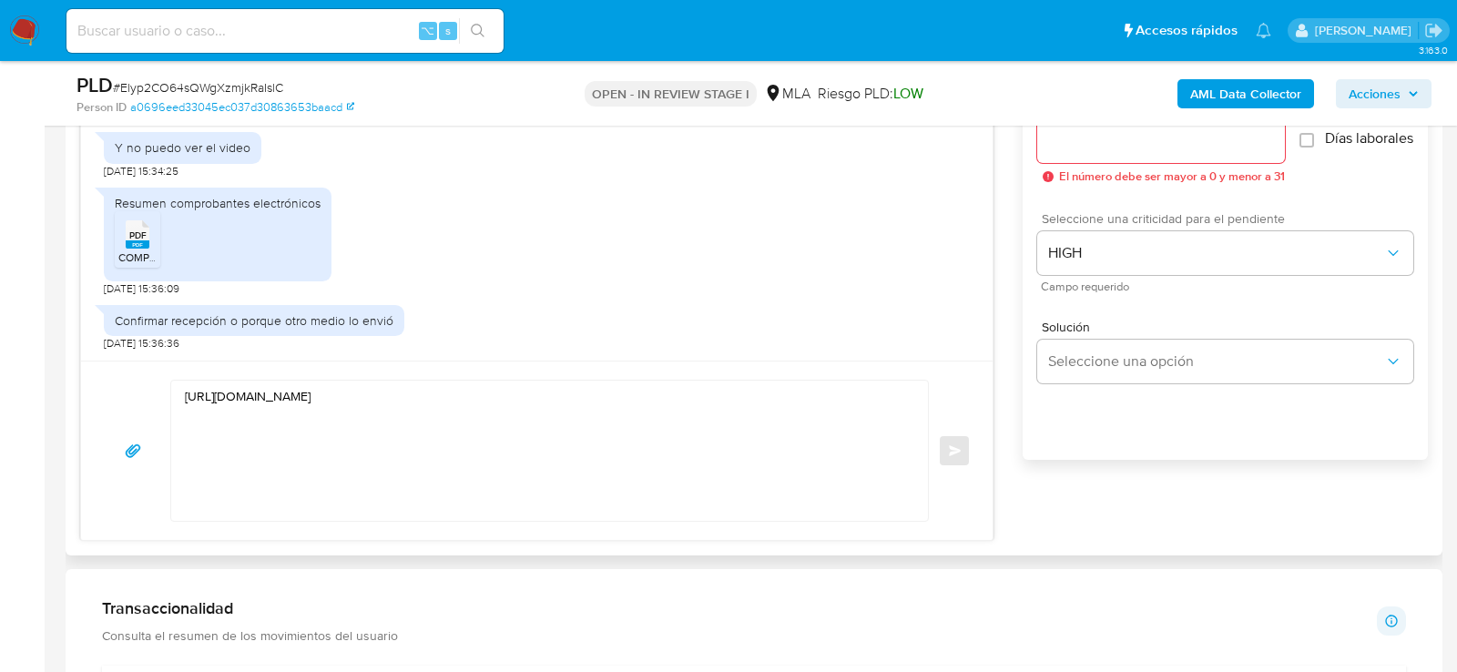
click at [1106, 141] on input "Esperar Respuesta (días)" at bounding box center [1161, 141] width 248 height 24
type input "0"
click at [946, 453] on button "Enviar" at bounding box center [954, 450] width 33 height 33
